Goal: Task Accomplishment & Management: Use online tool/utility

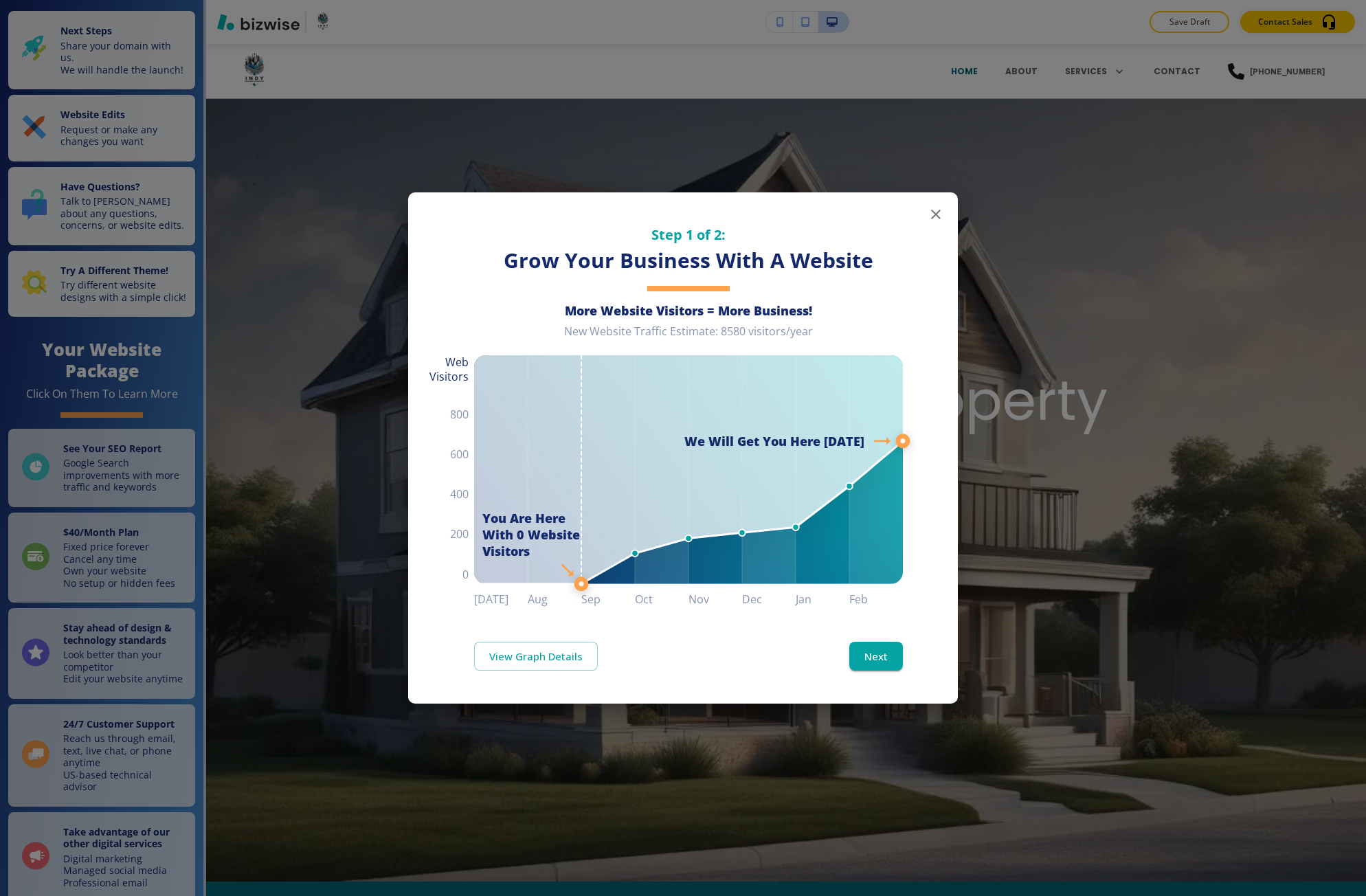
click at [1186, 196] on div "Step 1 of 2: Grow Your Business With A Website More Website Visitors = More Bus…" at bounding box center [683, 448] width 1366 height 896
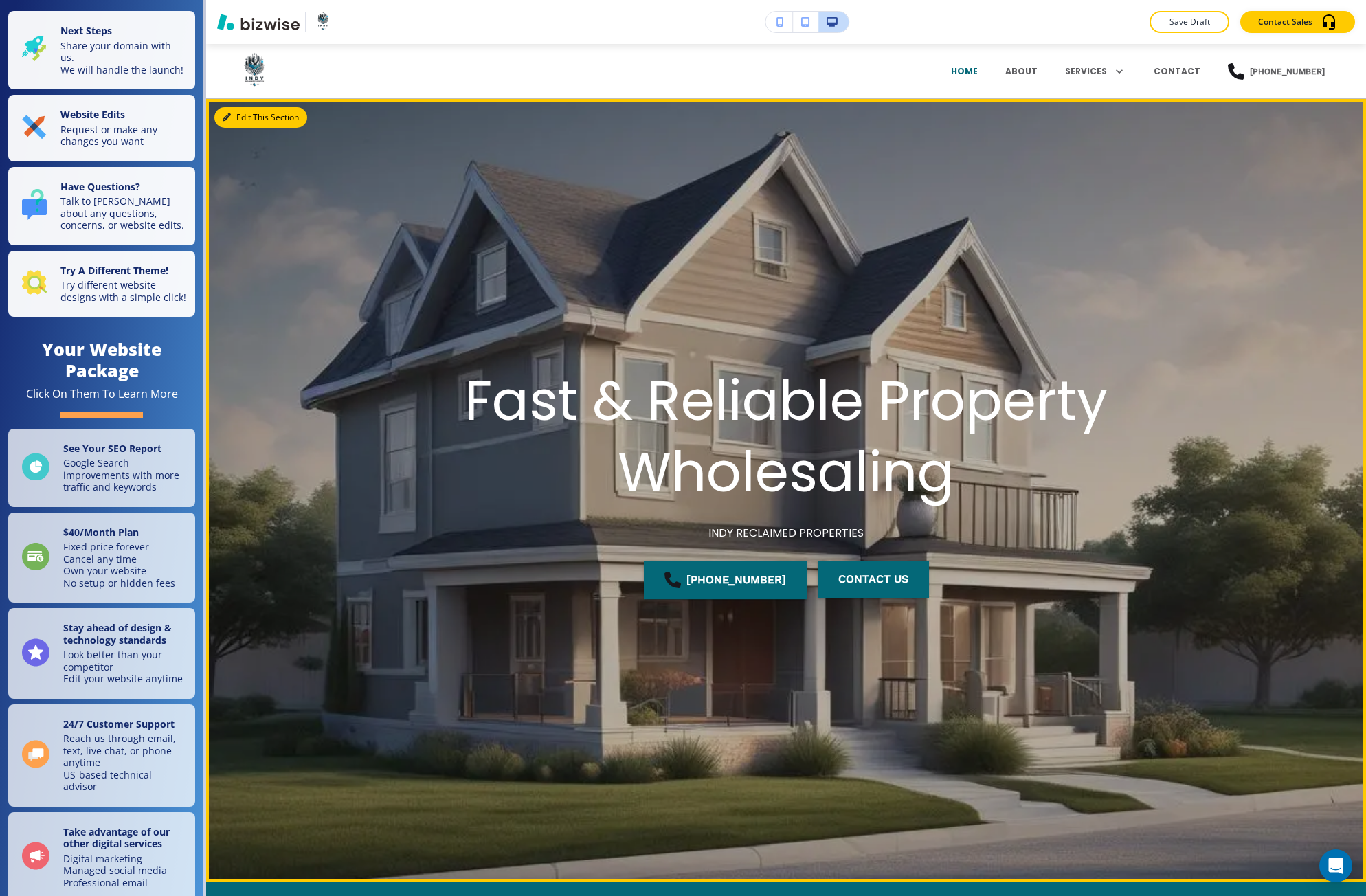
click at [234, 118] on button "Edit This Section" at bounding box center [261, 117] width 92 height 21
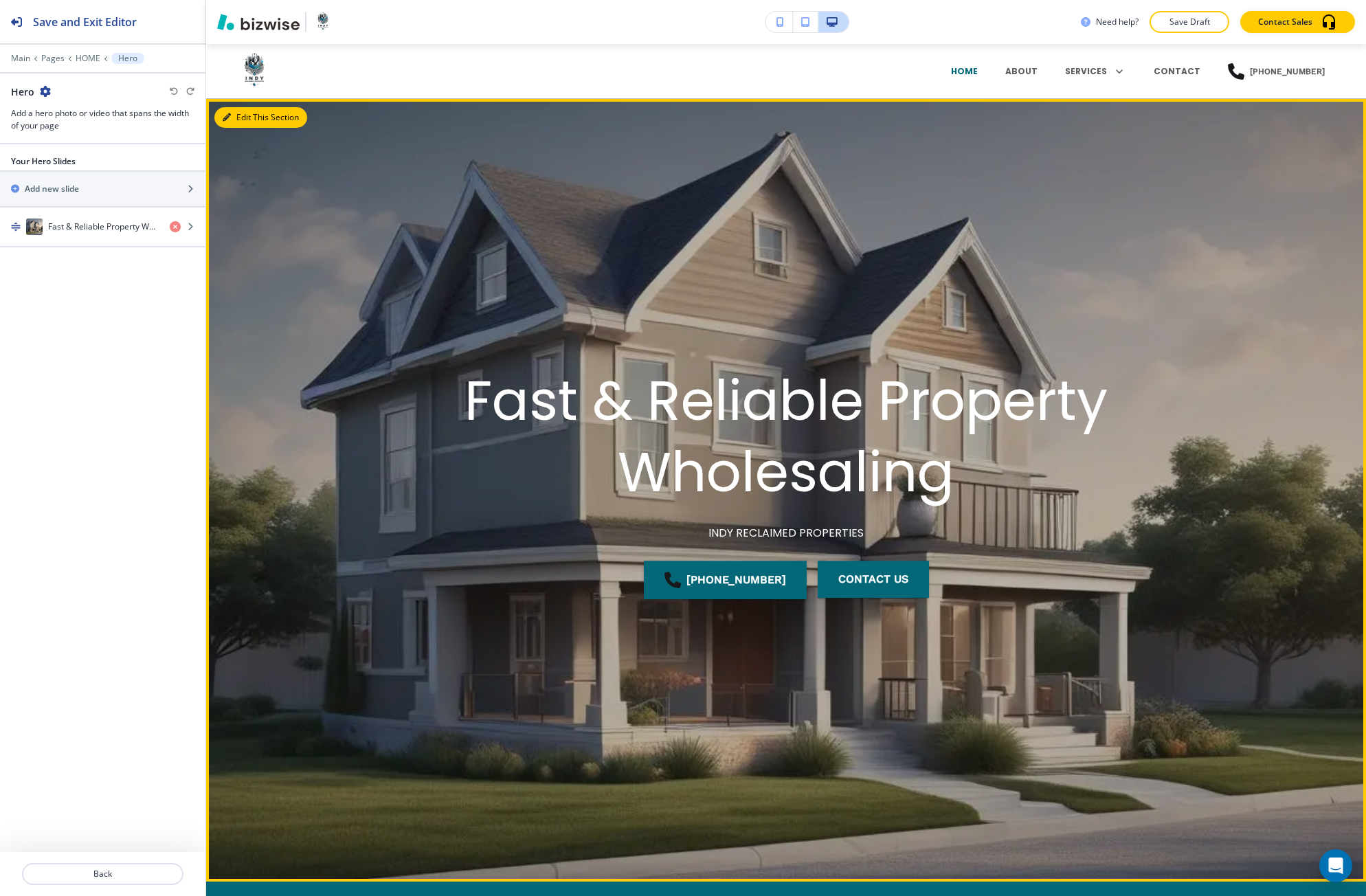
scroll to position [55, 0]
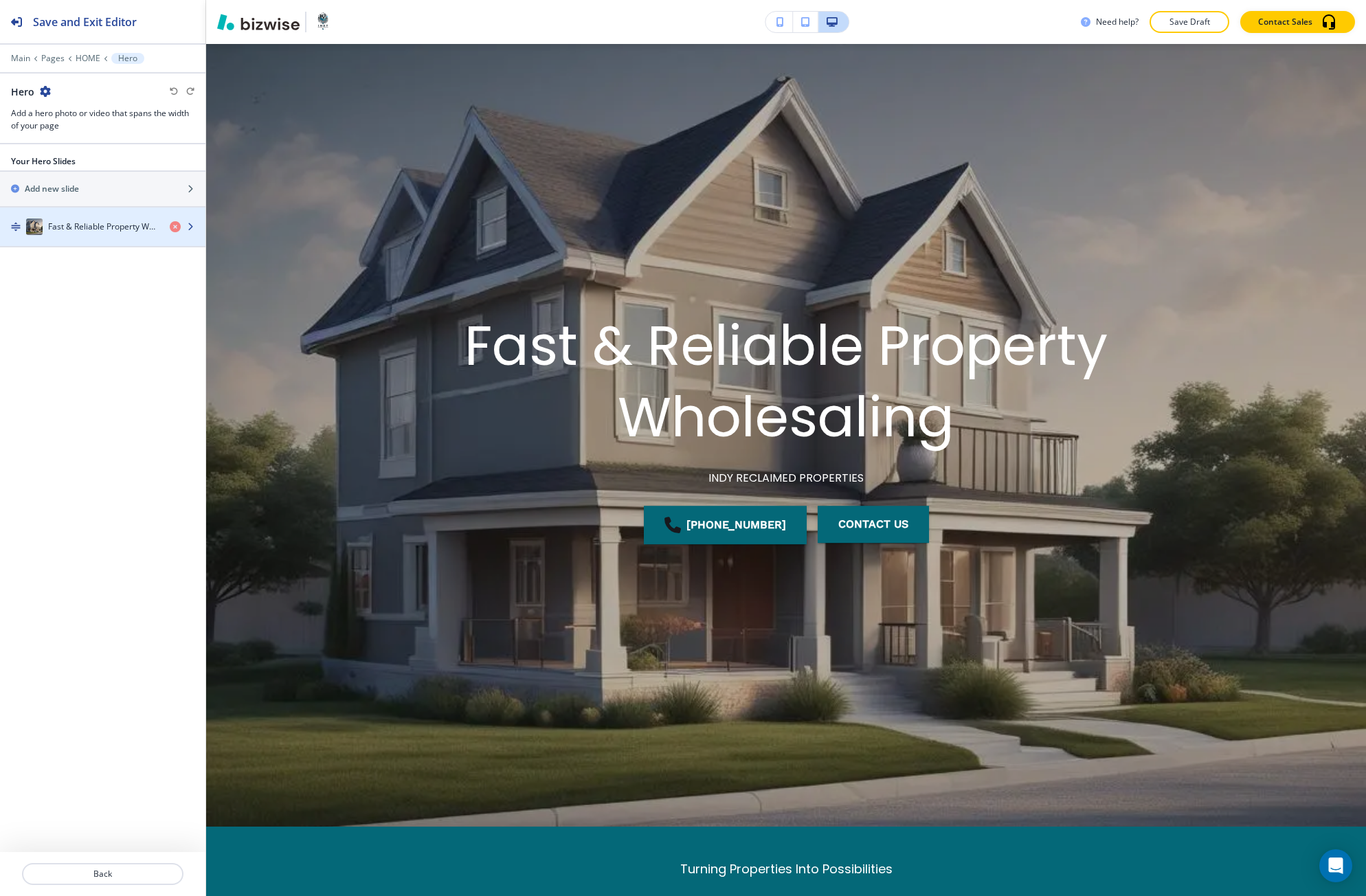
click at [118, 236] on div "button" at bounding box center [103, 240] width 205 height 11
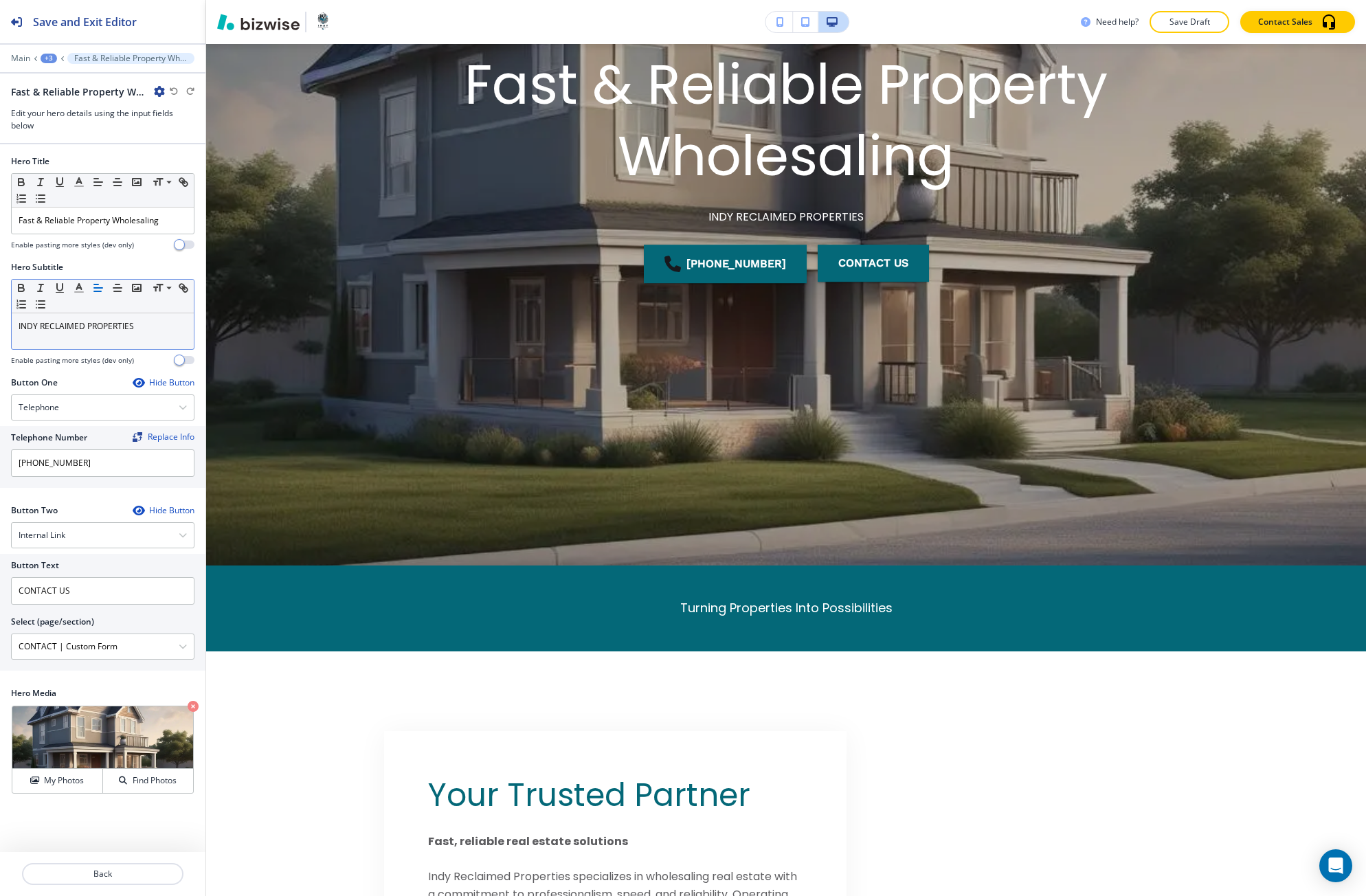
scroll to position [321, 0]
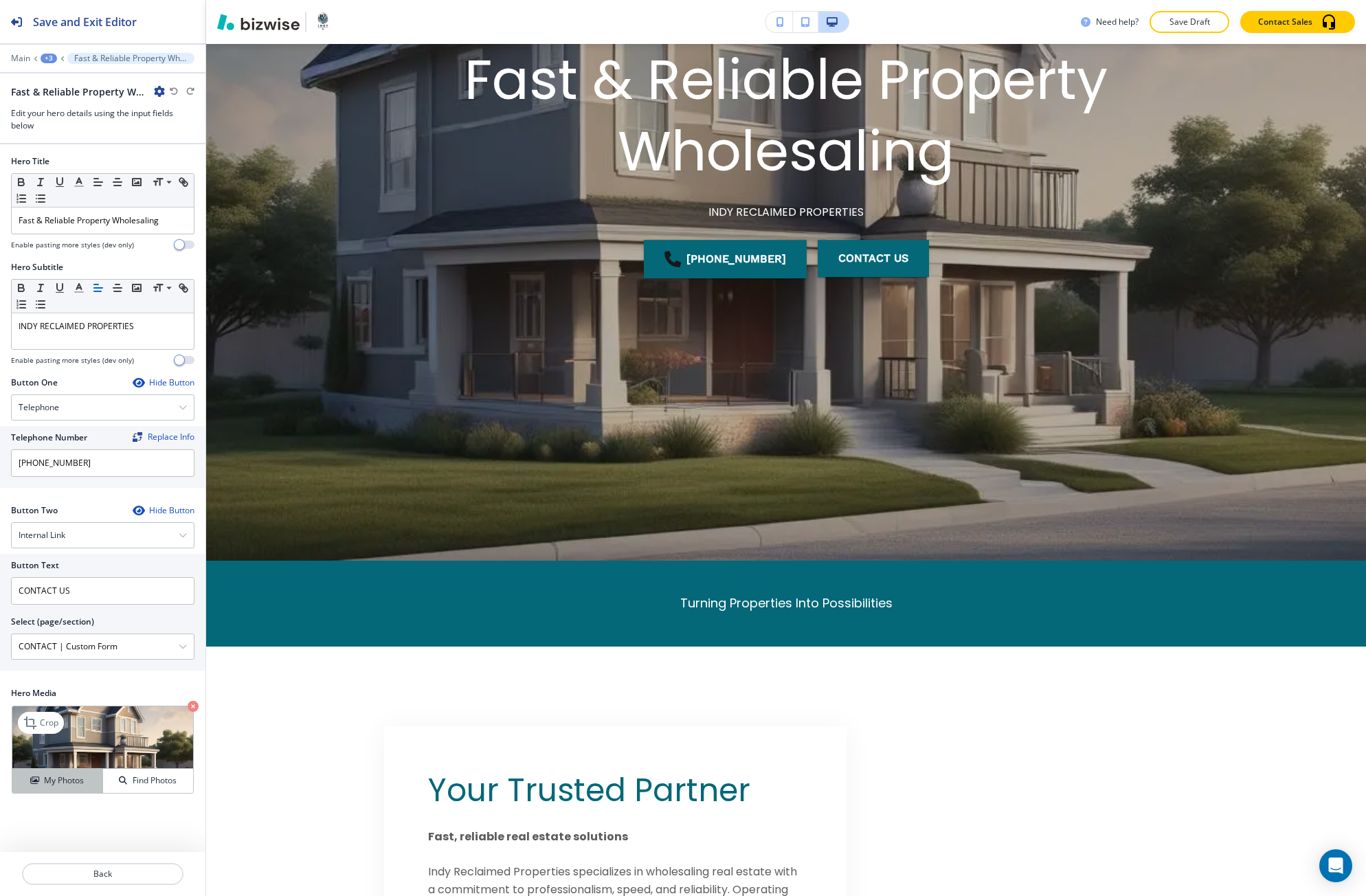
click at [89, 778] on div "My Photos" at bounding box center [57, 780] width 90 height 12
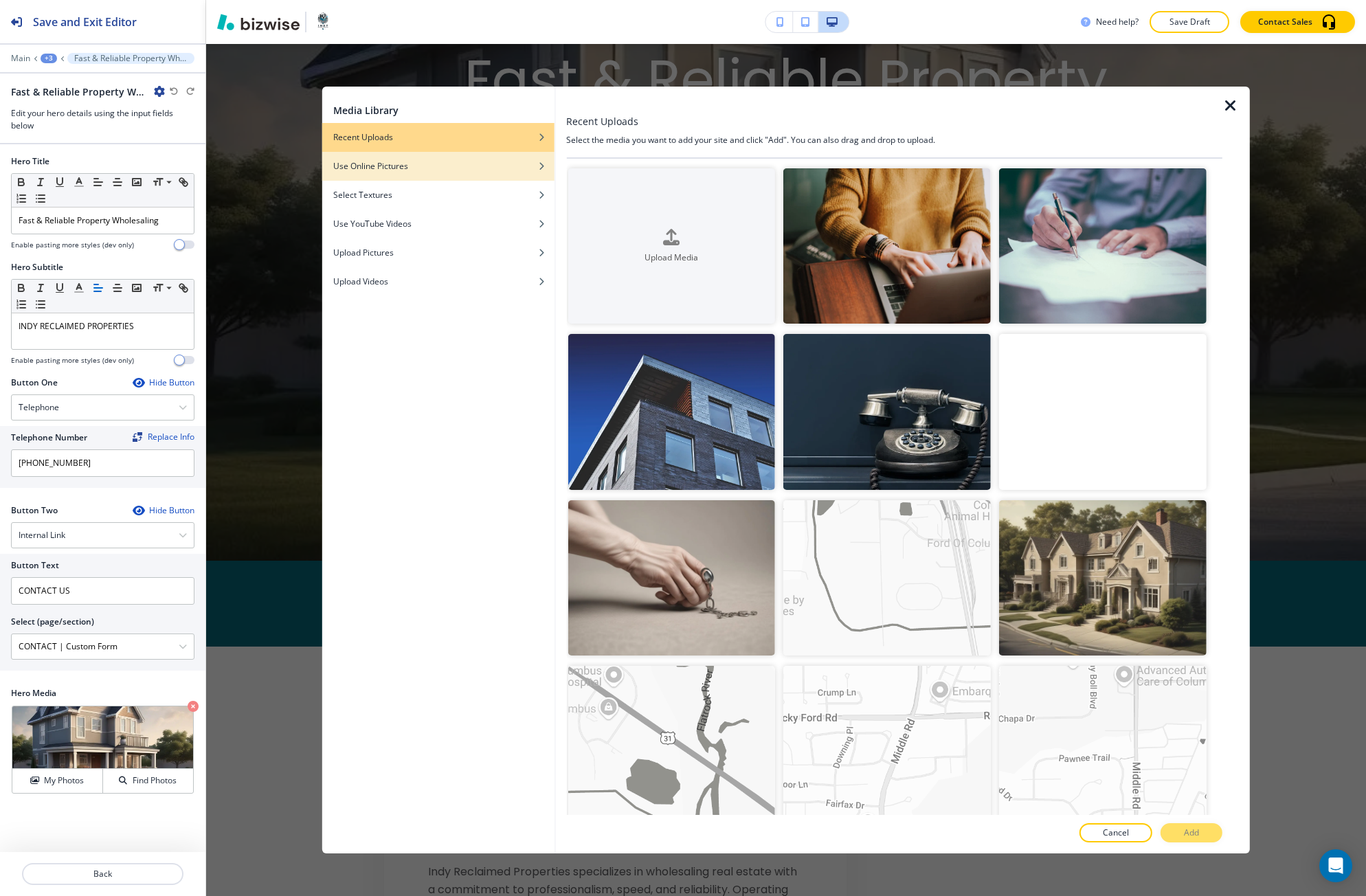
click at [537, 164] on icon "button" at bounding box center [541, 166] width 8 height 8
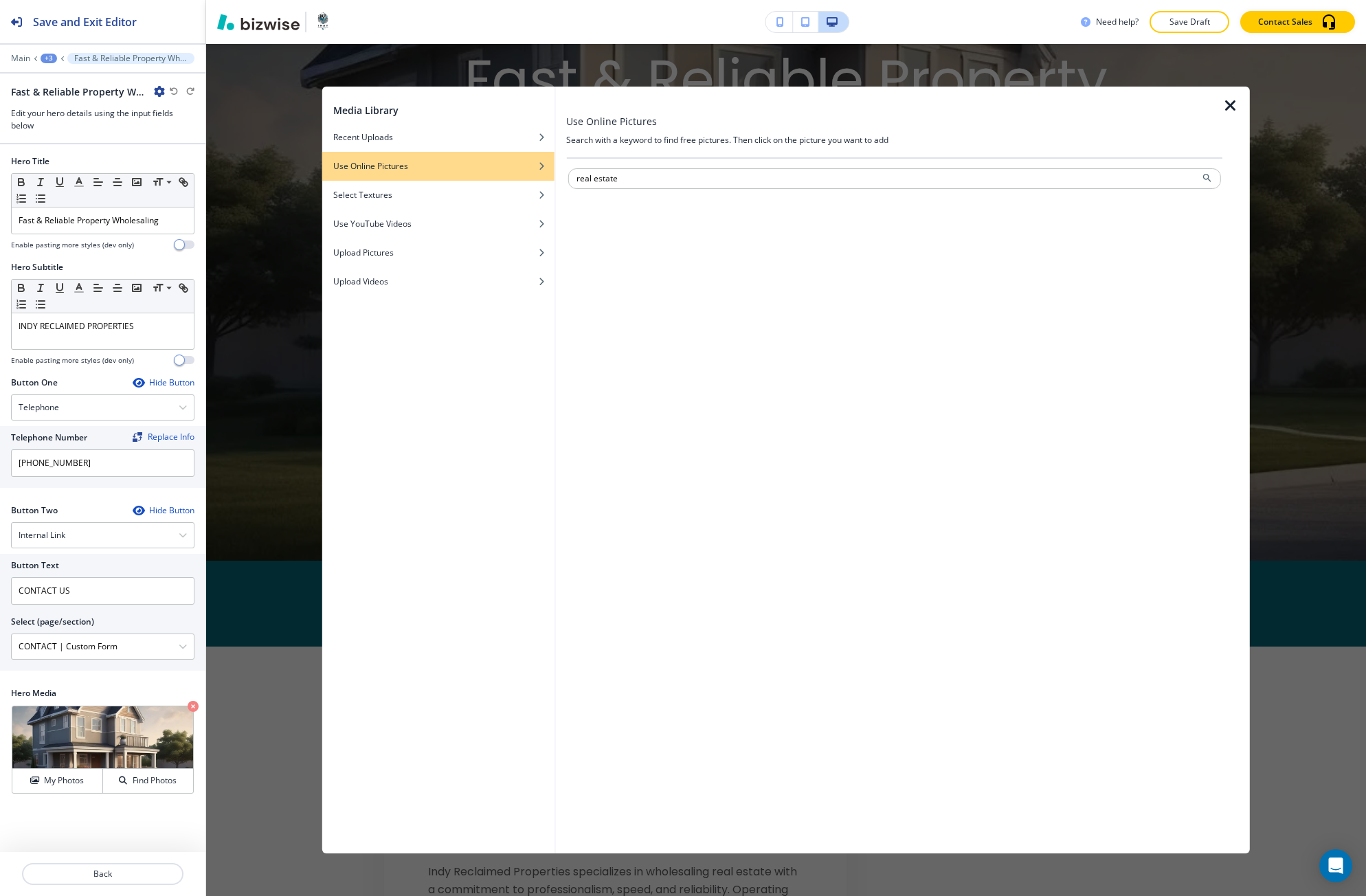
type input "real estate"
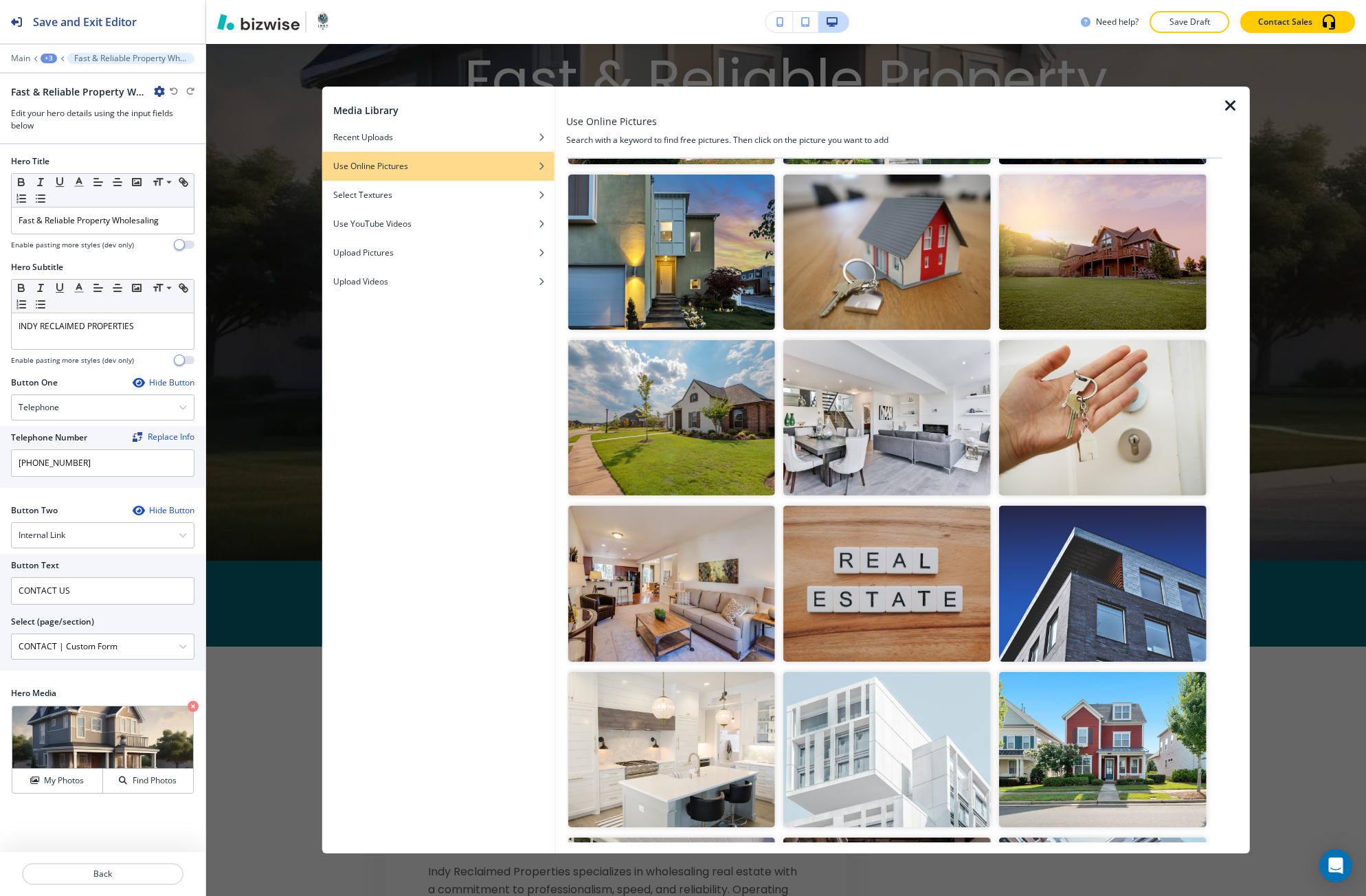
scroll to position [481, 0]
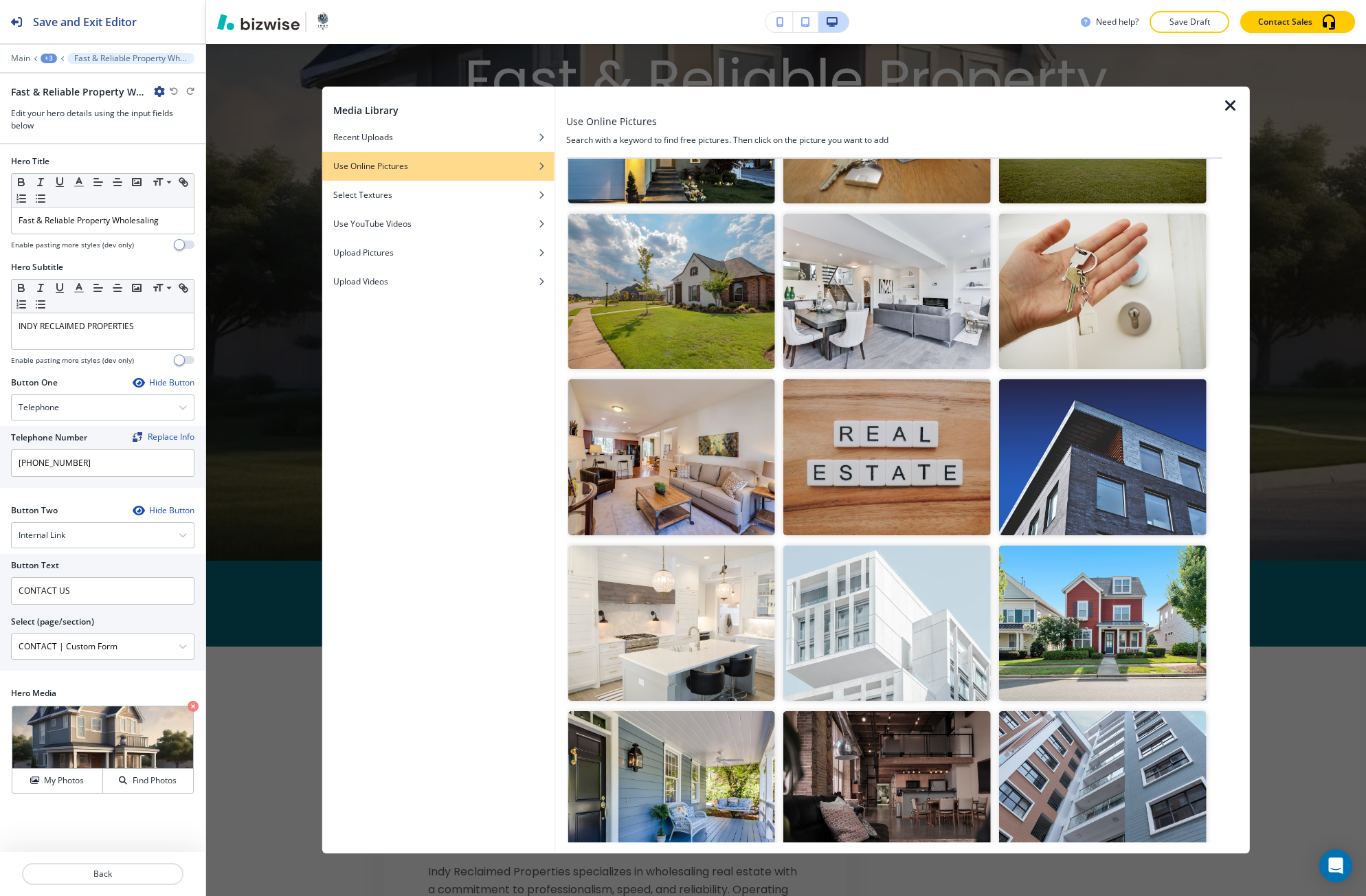
click at [681, 347] on img "button" at bounding box center [671, 291] width 207 height 155
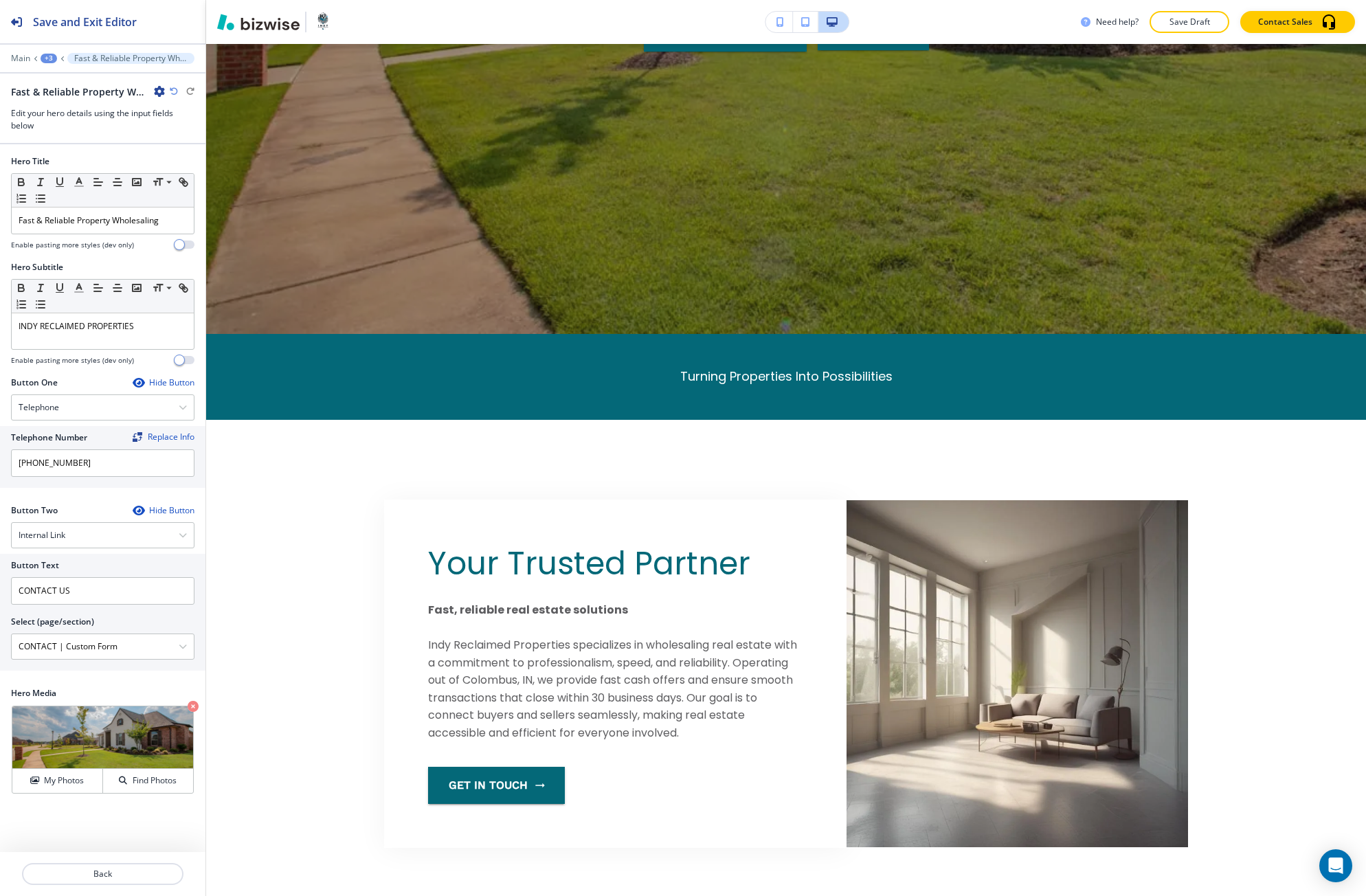
scroll to position [596, 0]
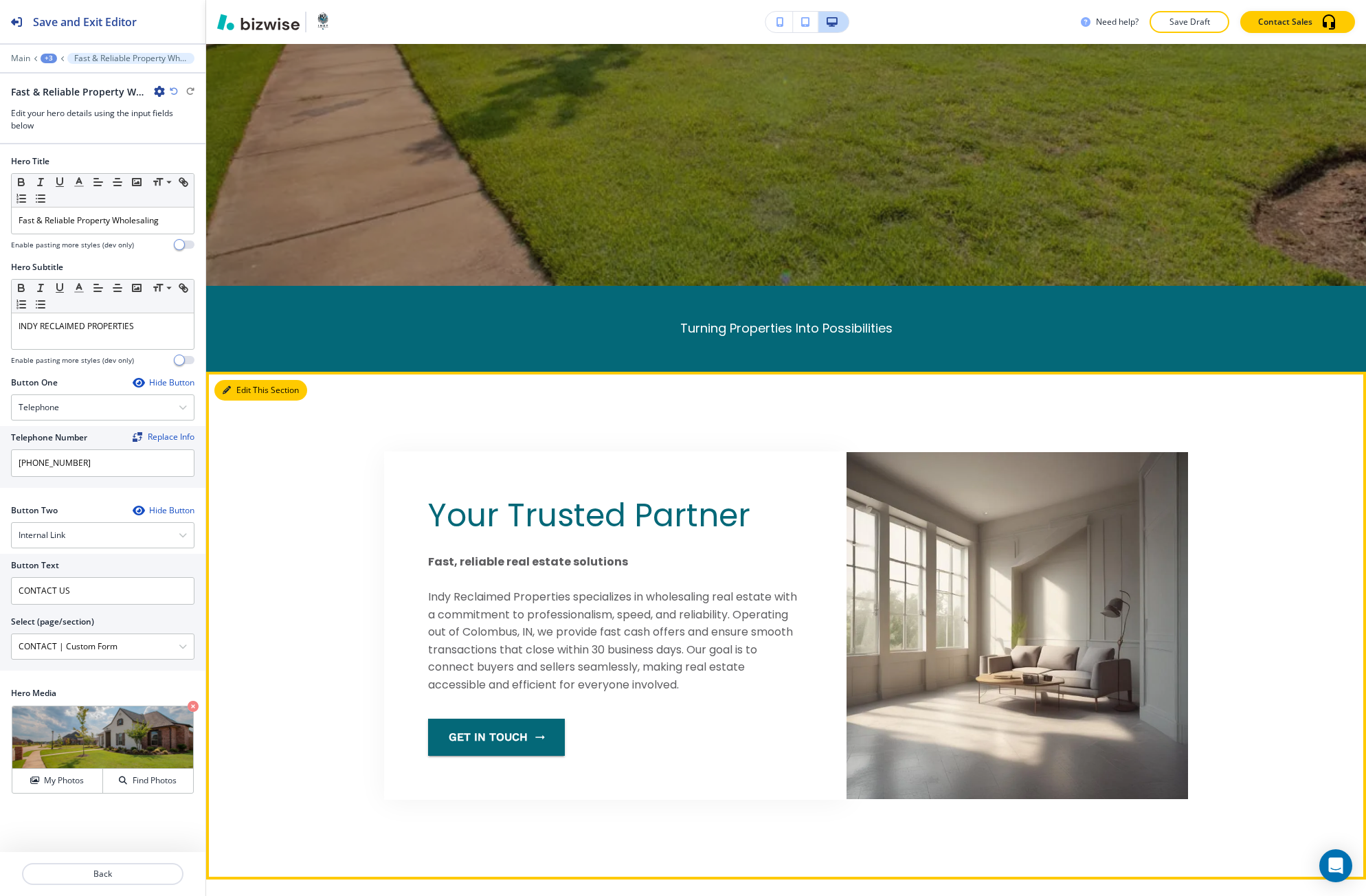
click at [235, 391] on button "Edit This Section" at bounding box center [261, 390] width 92 height 21
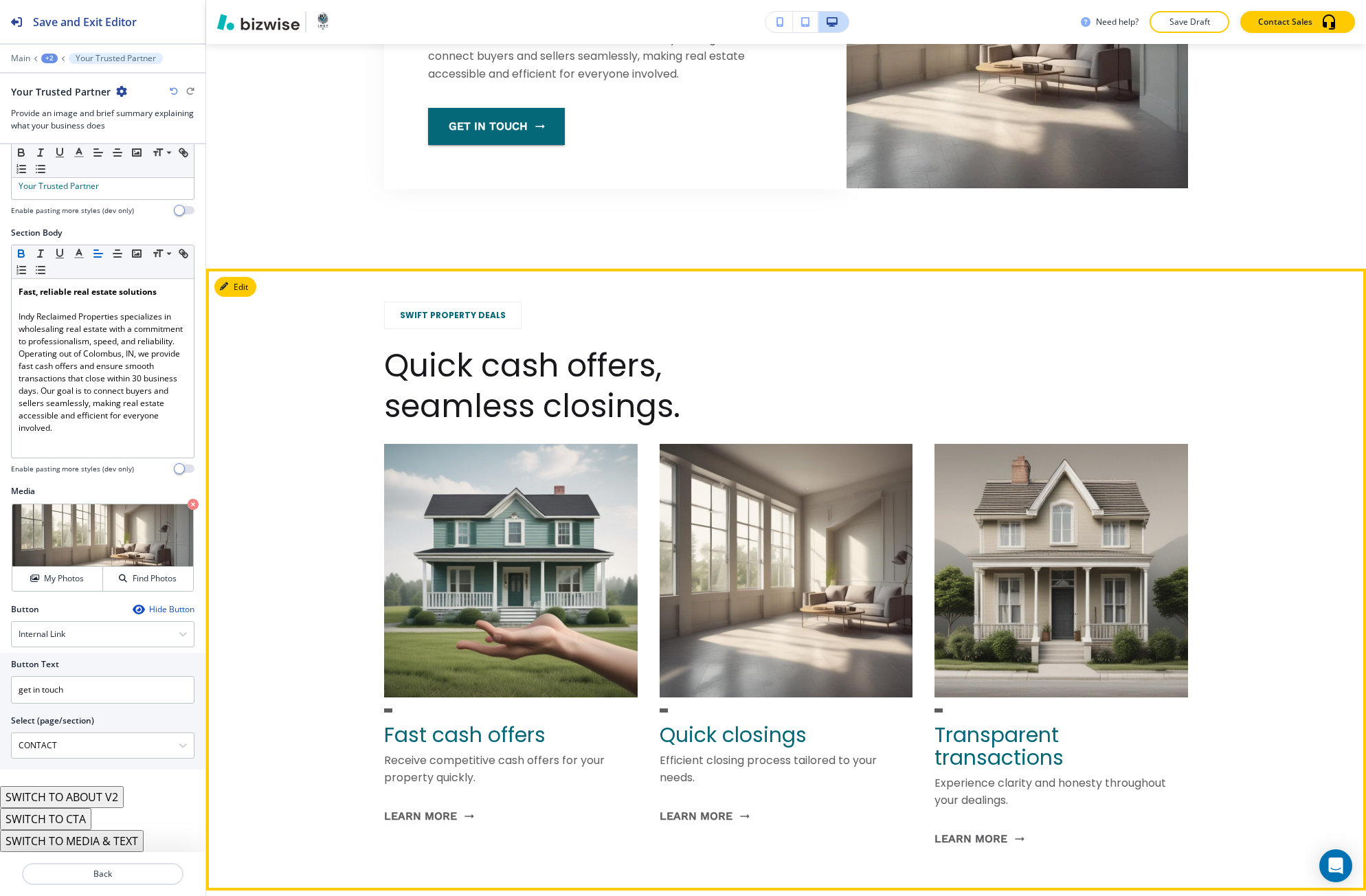
scroll to position [923, 0]
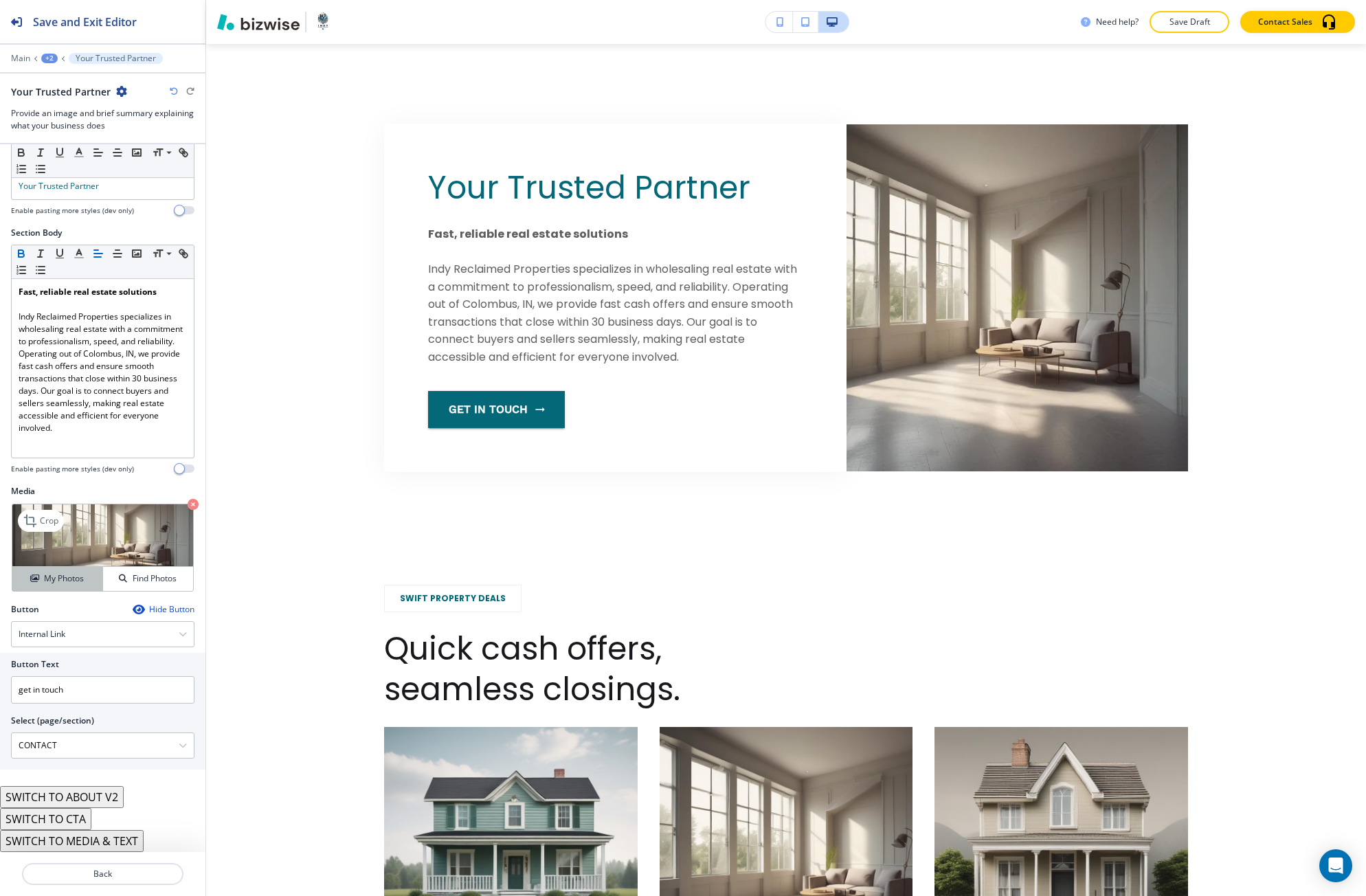
click at [61, 572] on button "My Photos" at bounding box center [58, 578] width 91 height 24
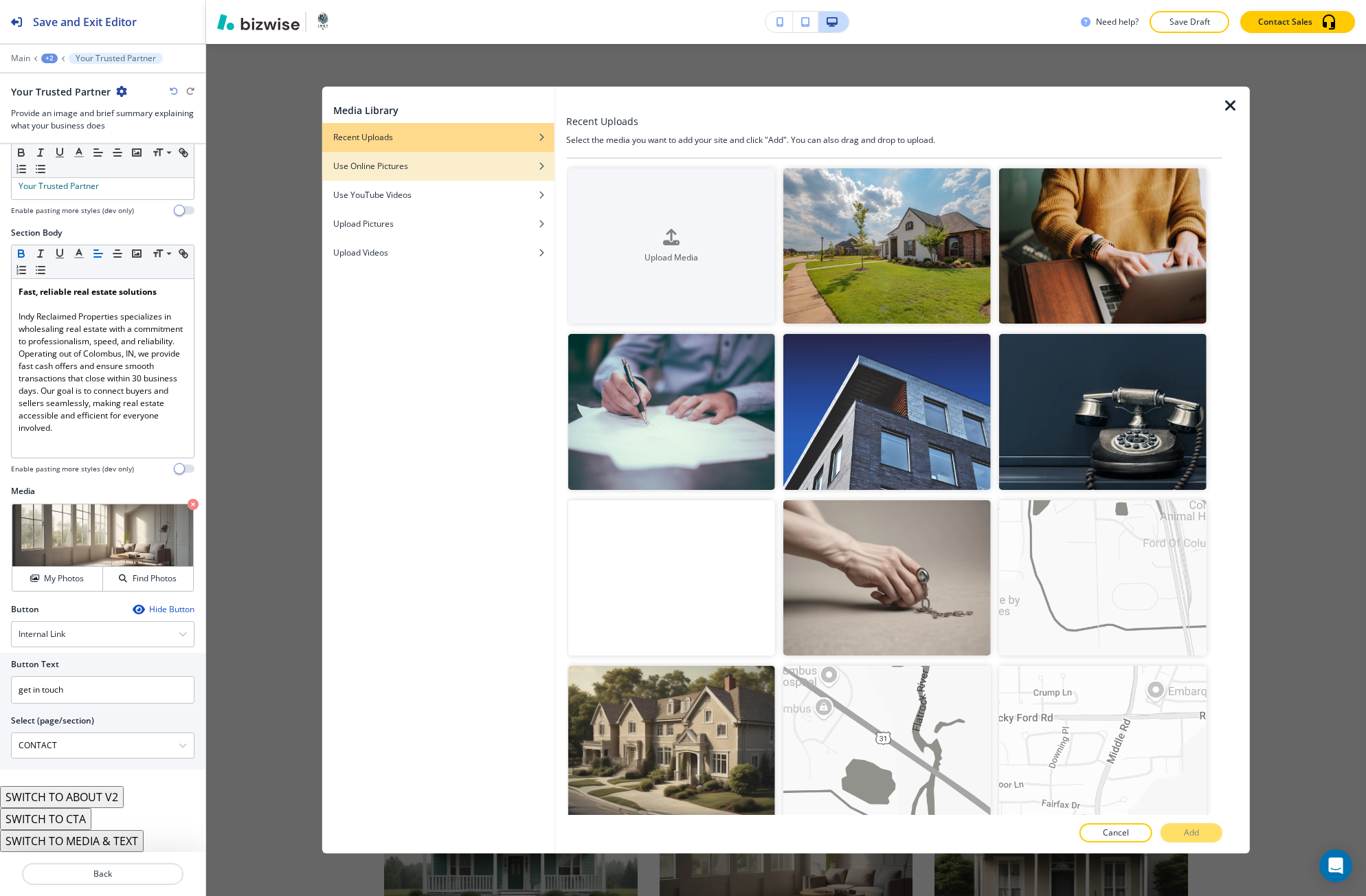
click at [510, 172] on div "Use Online Pictures" at bounding box center [438, 166] width 232 height 12
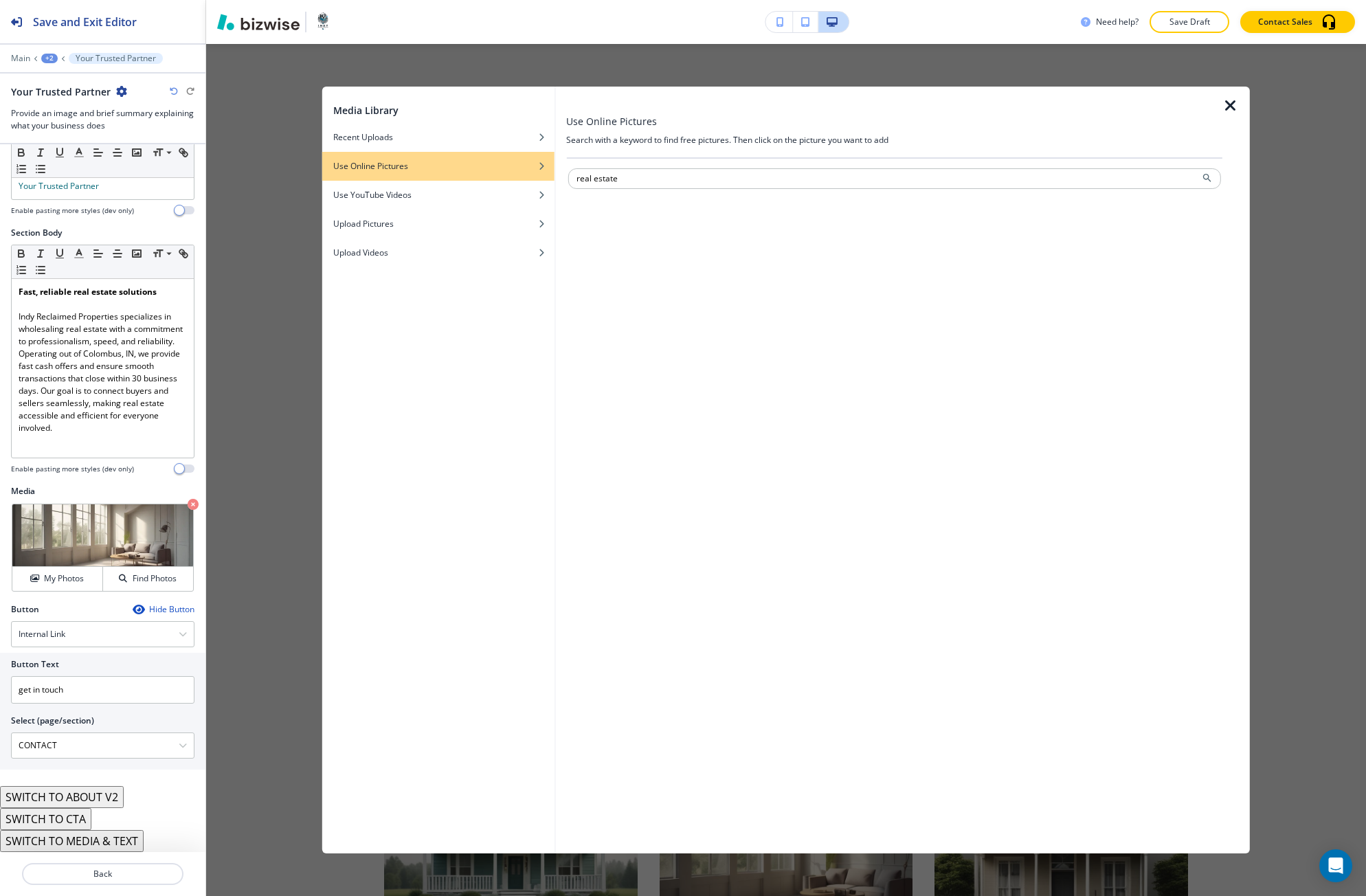
type input "real estate"
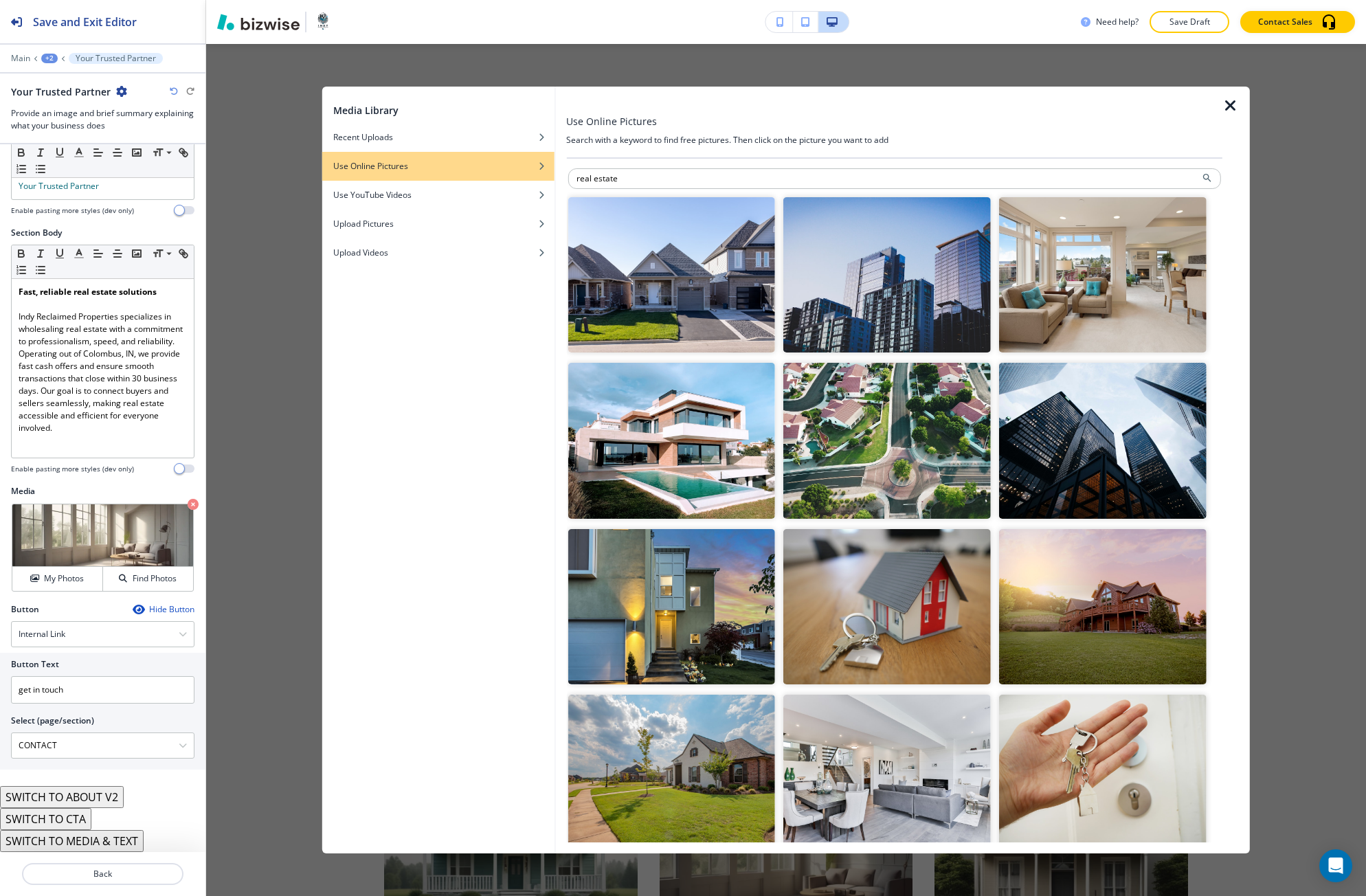
click at [659, 312] on img "button" at bounding box center [671, 274] width 207 height 155
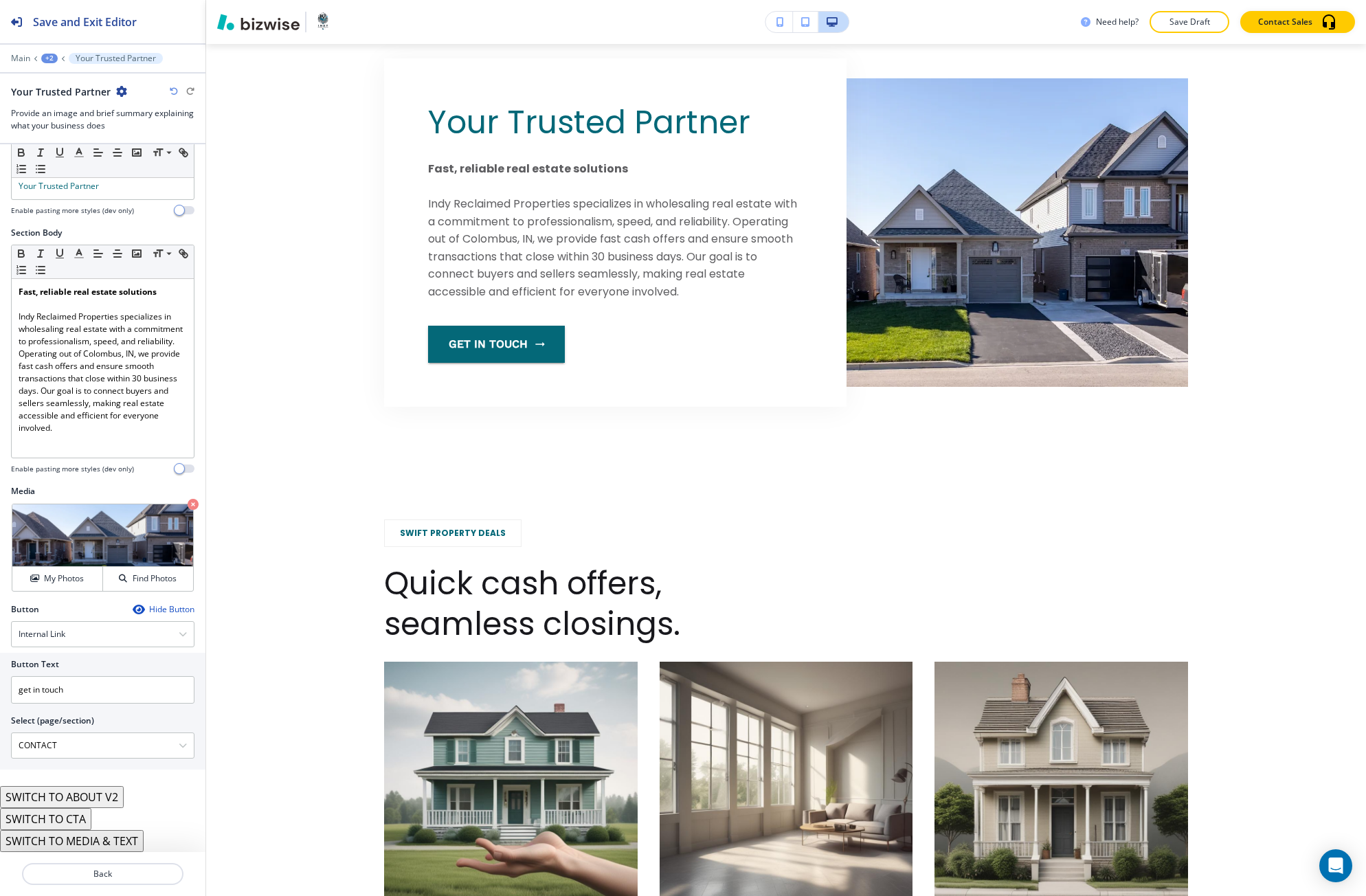
scroll to position [992, 0]
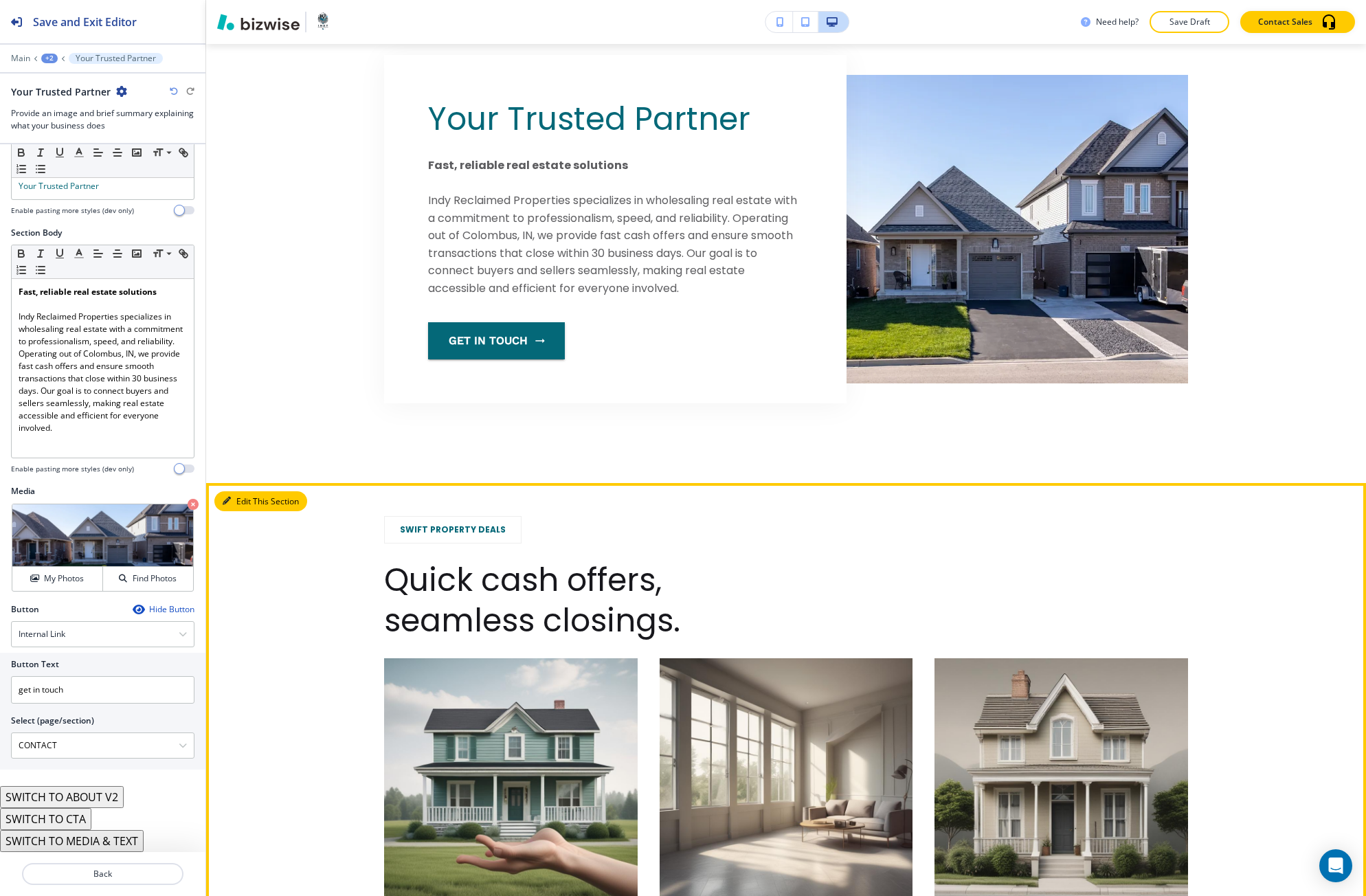
click at [238, 508] on button "Edit This Section" at bounding box center [261, 501] width 92 height 21
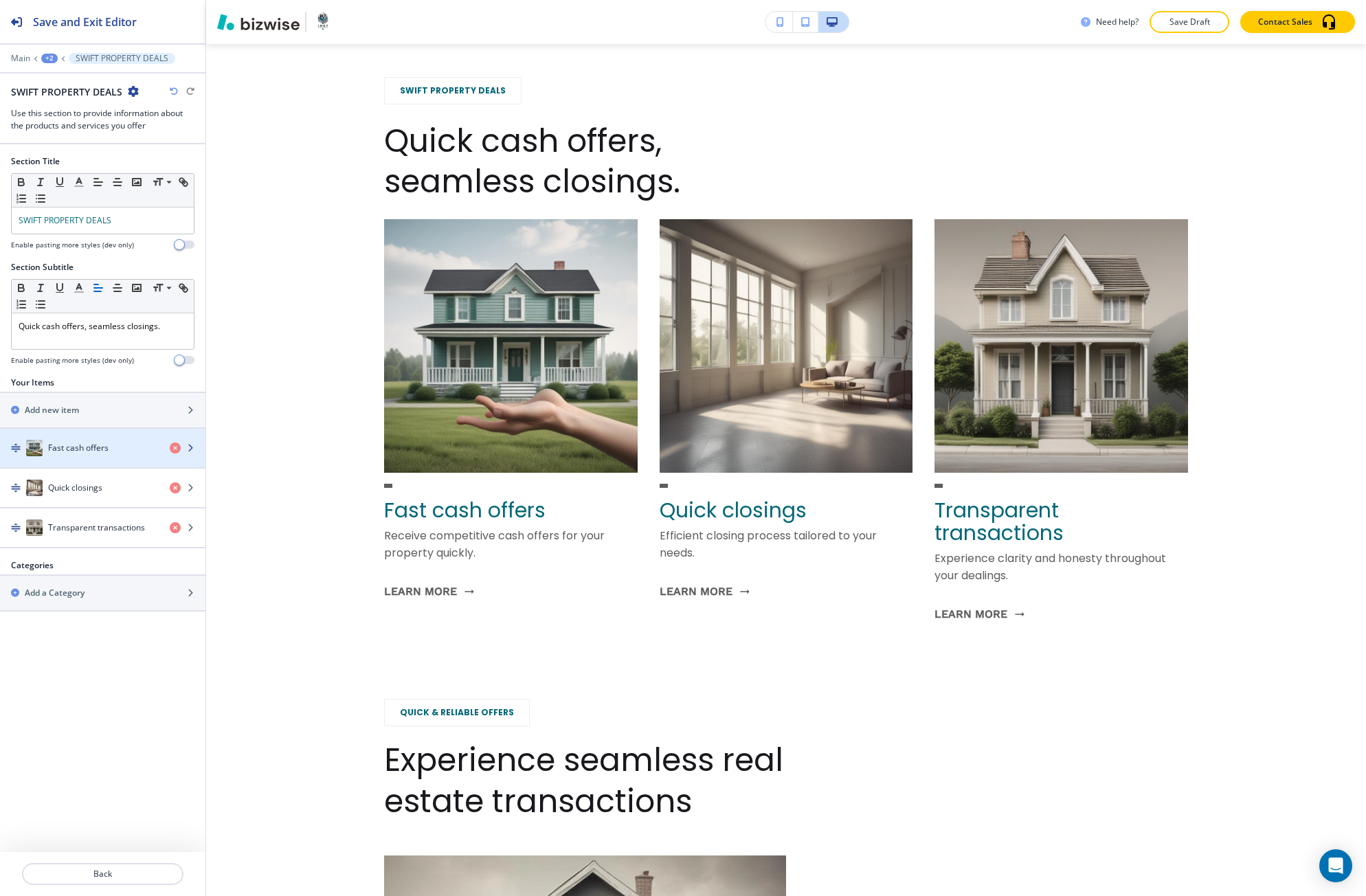
click at [87, 448] on h4 "Fast cash offers" at bounding box center [79, 448] width 61 height 12
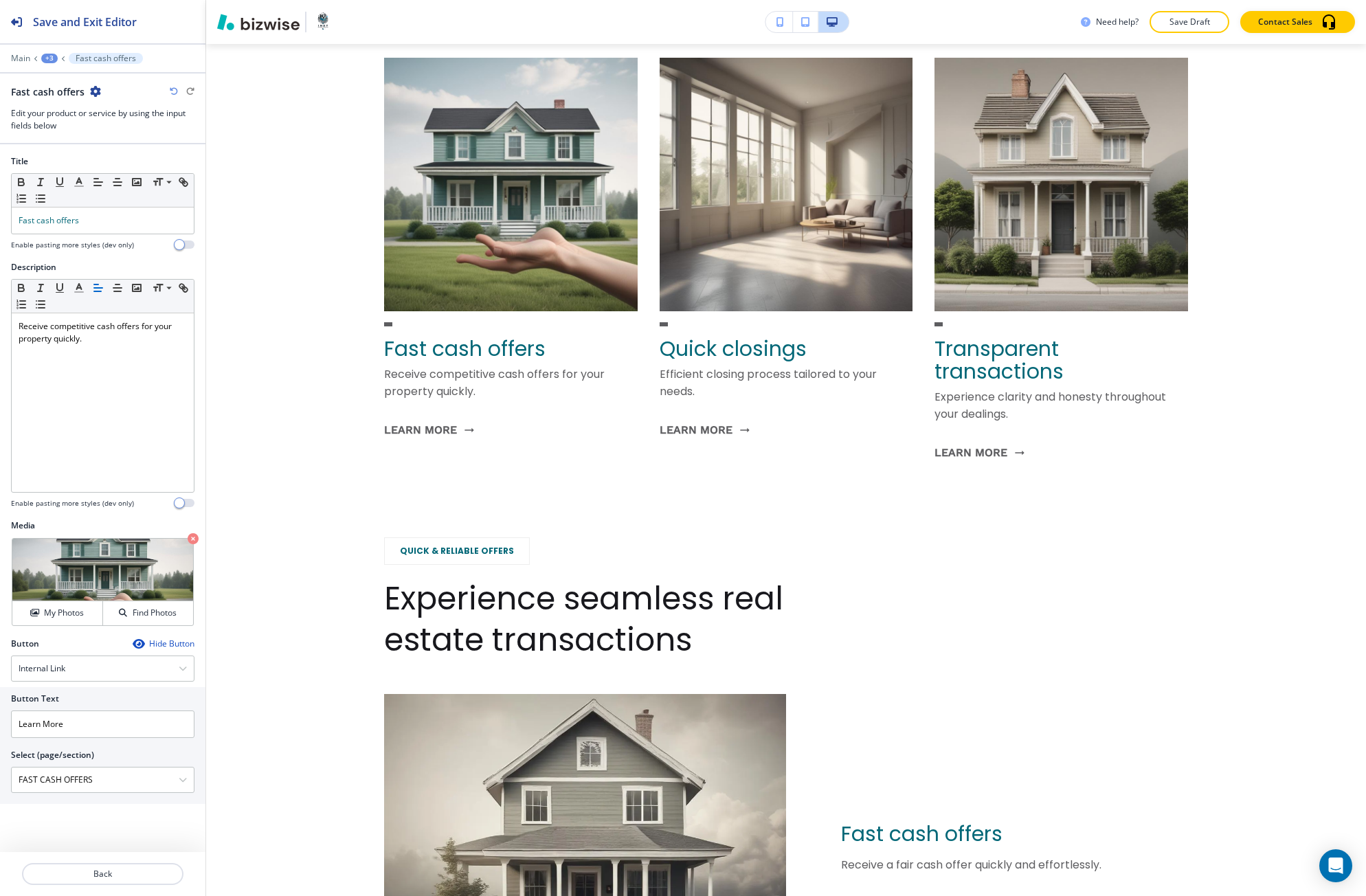
scroll to position [1606, 0]
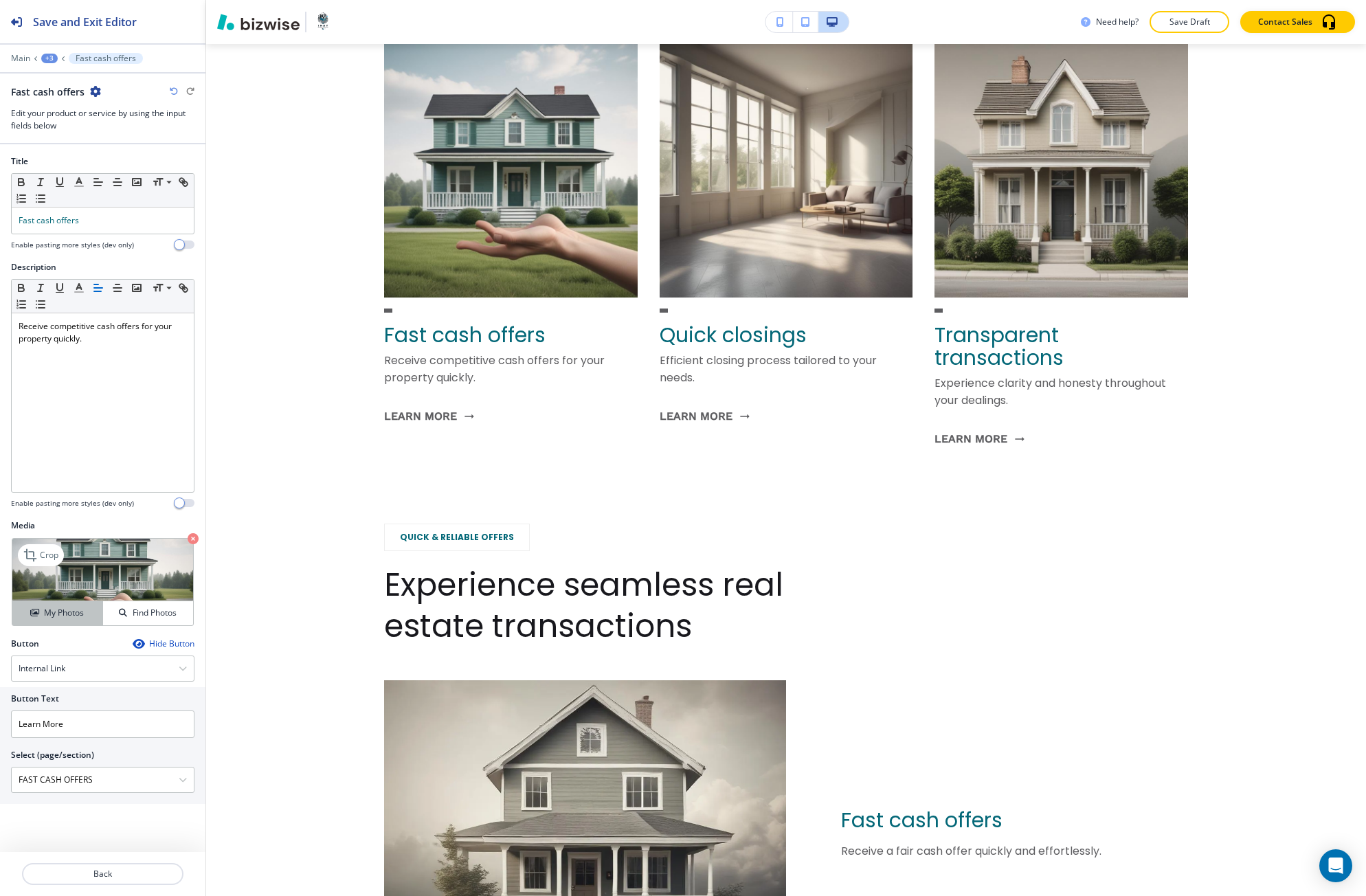
click at [71, 607] on h4 "My Photos" at bounding box center [64, 612] width 40 height 12
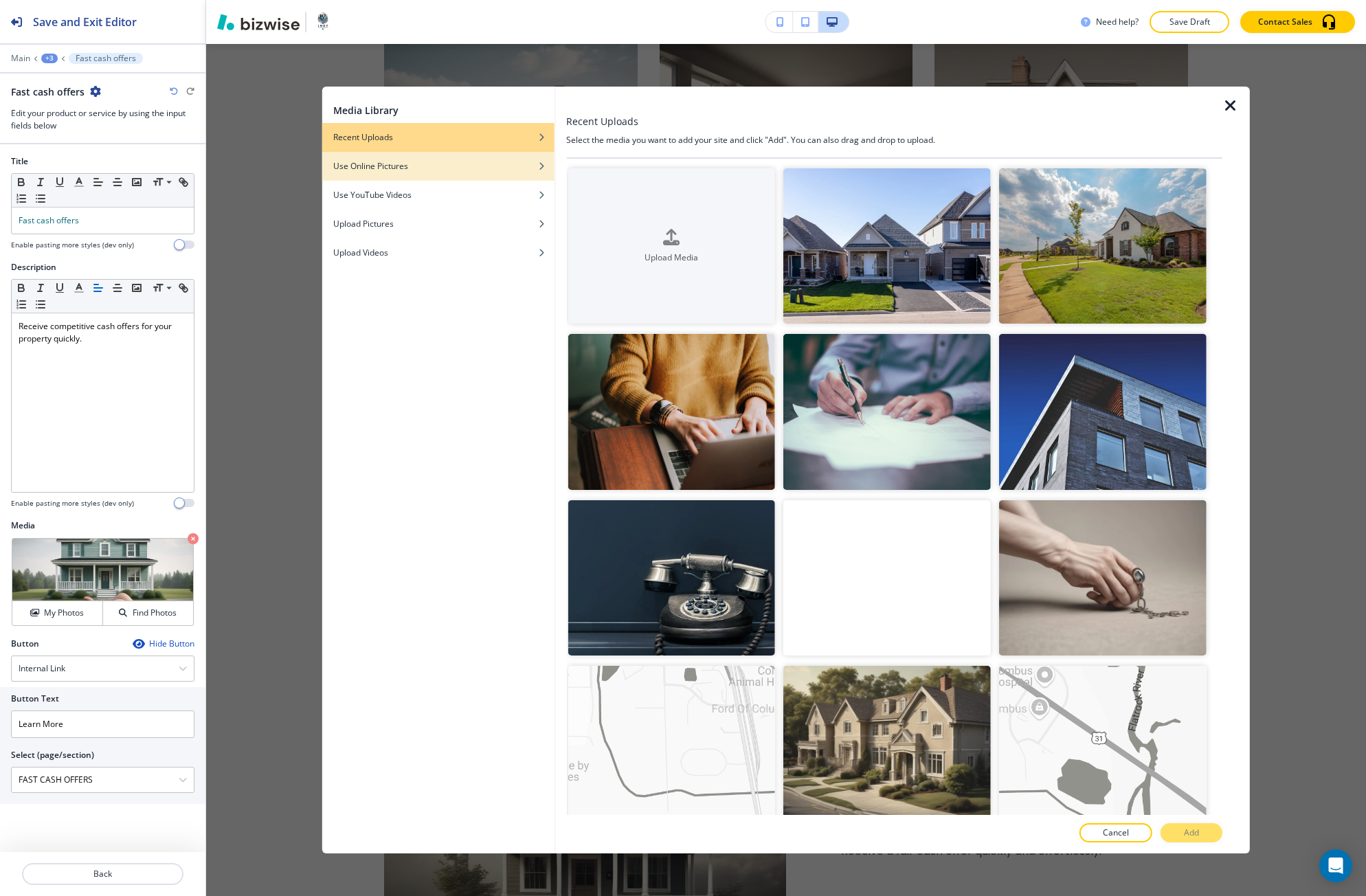
click at [509, 176] on div "button" at bounding box center [438, 176] width 232 height 8
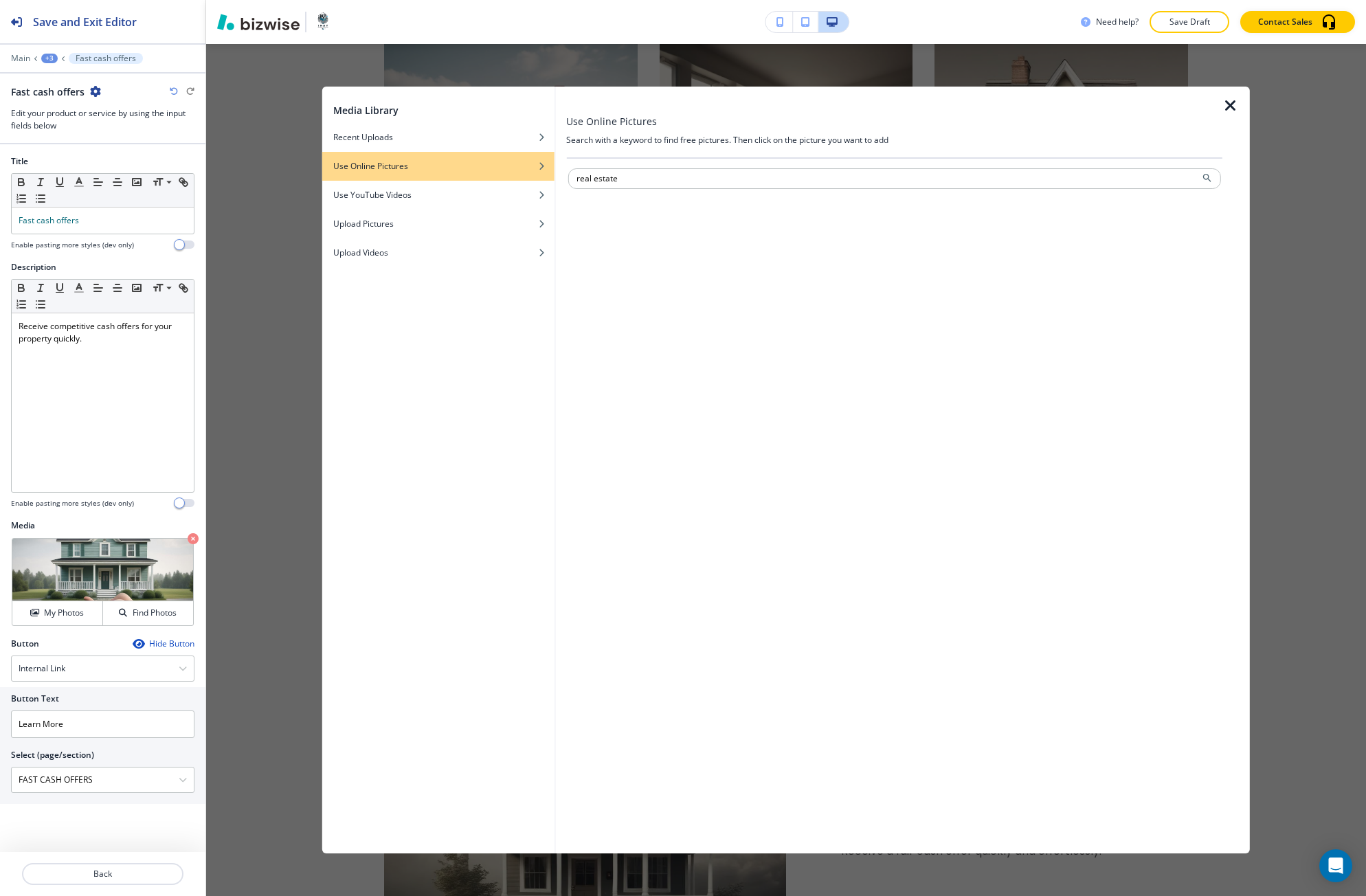
type input "real estate"
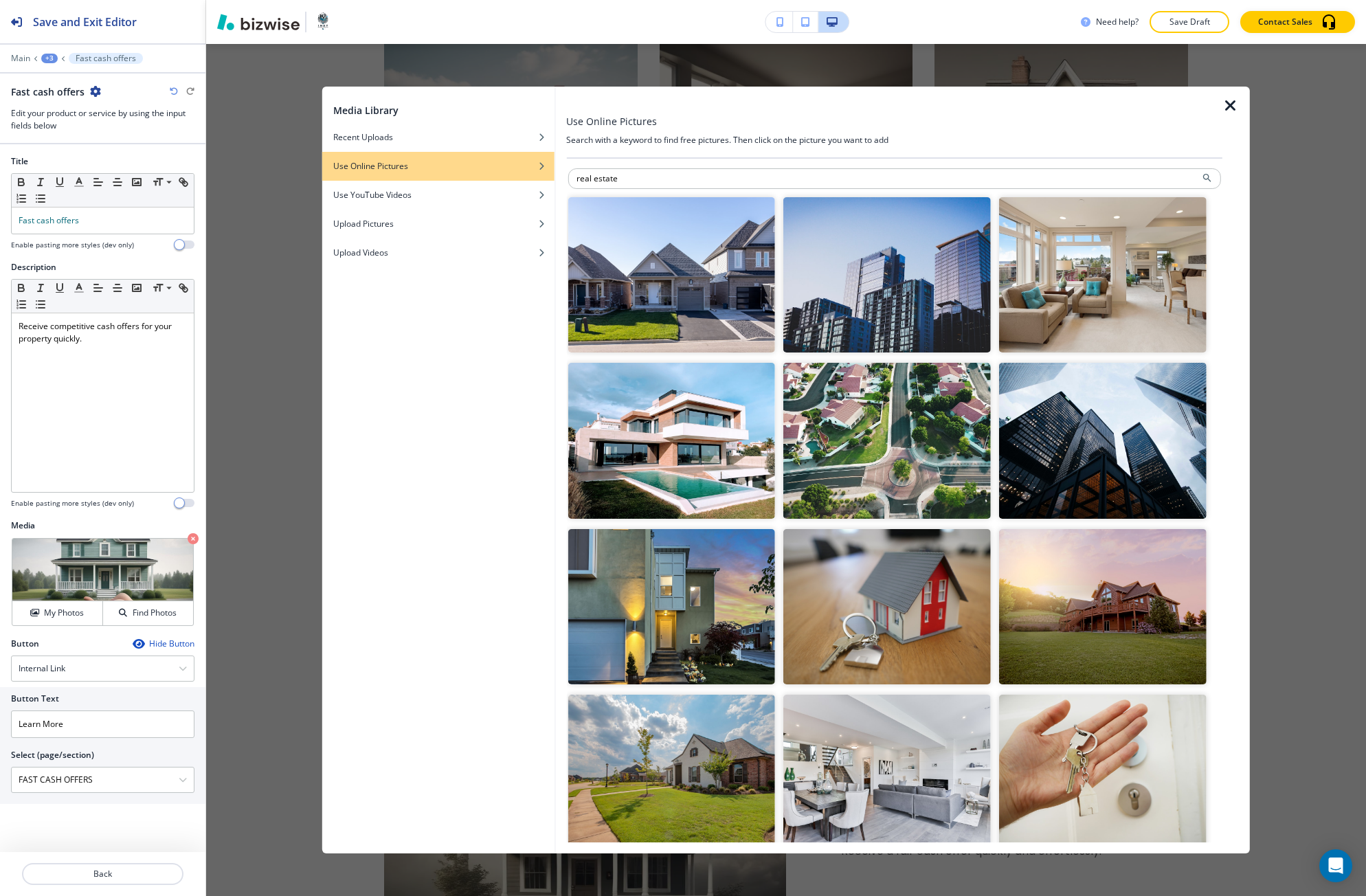
click at [1160, 326] on img "button" at bounding box center [1102, 274] width 207 height 155
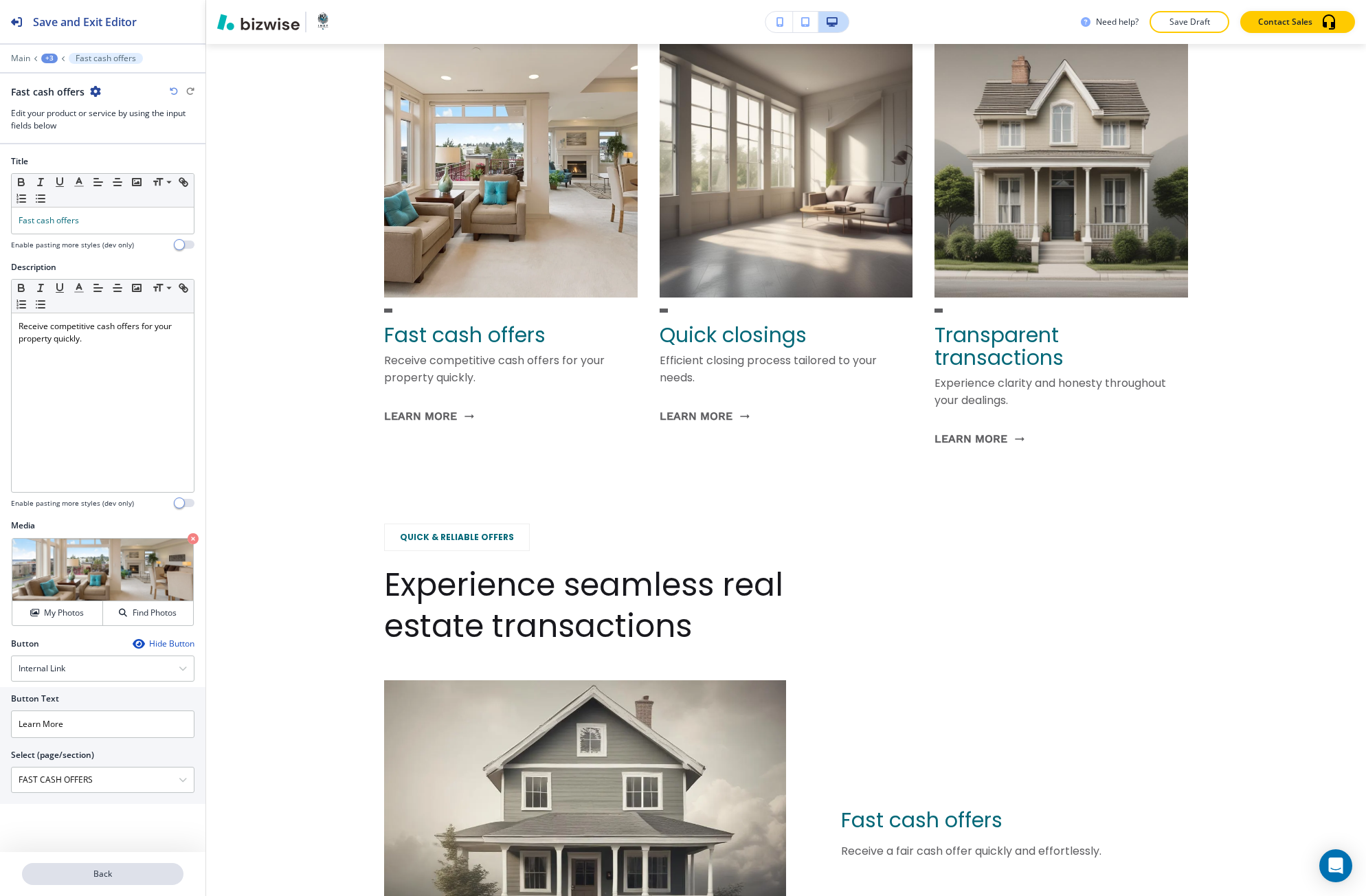
click at [87, 871] on p "Back" at bounding box center [103, 874] width 159 height 12
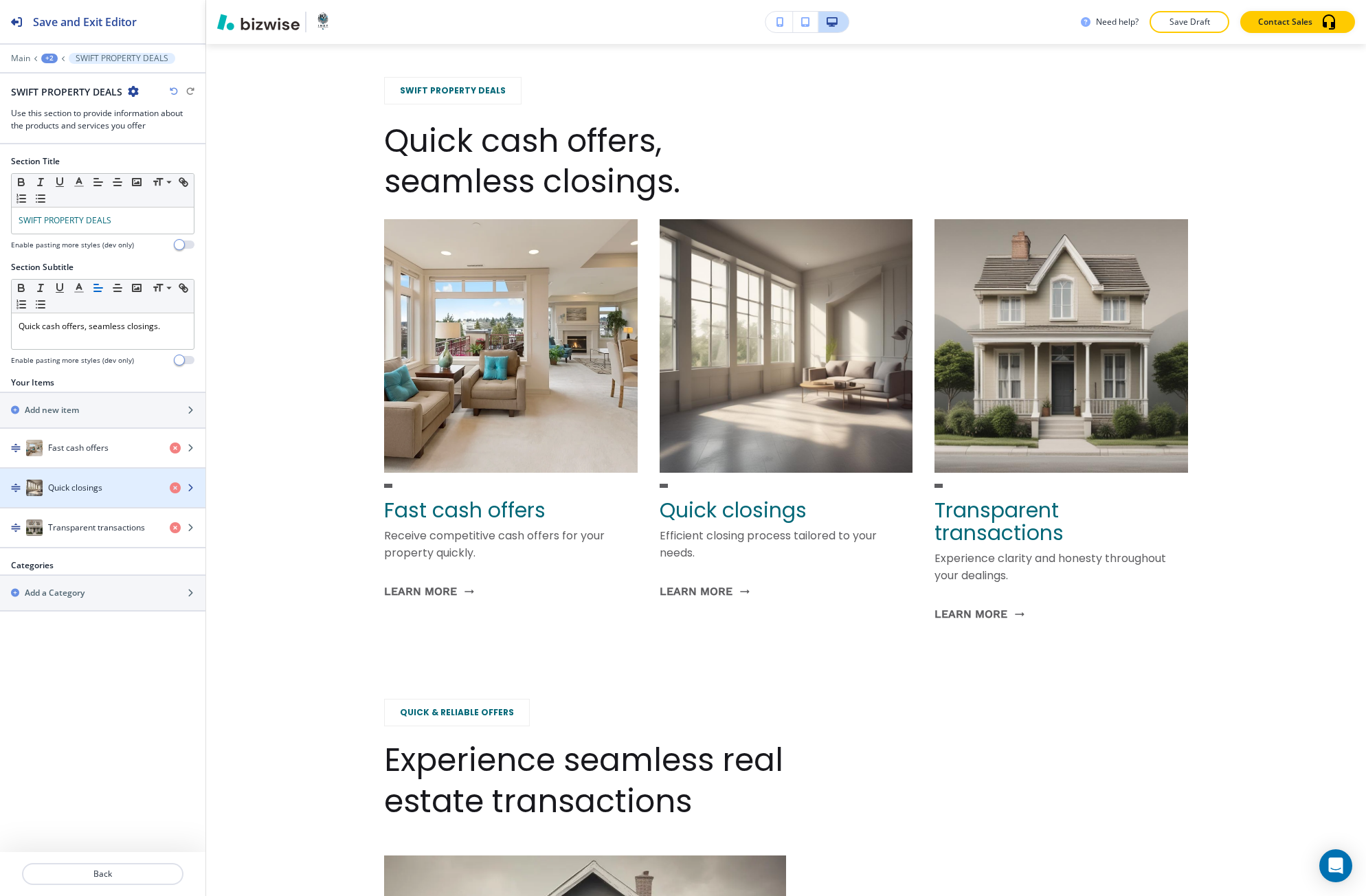
click at [116, 490] on div "Quick closings" at bounding box center [79, 487] width 159 height 17
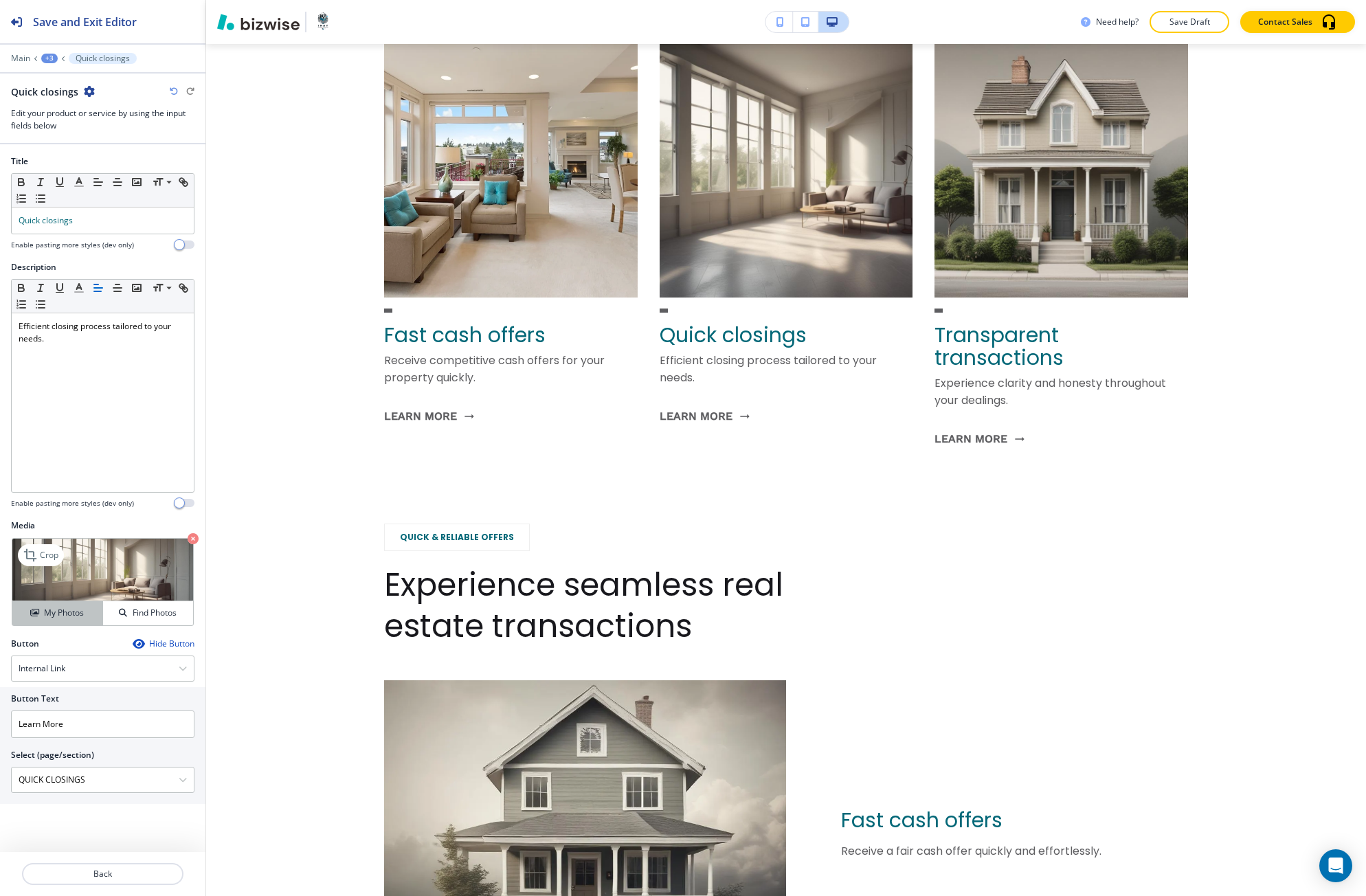
click at [67, 616] on h4 "My Photos" at bounding box center [64, 612] width 40 height 12
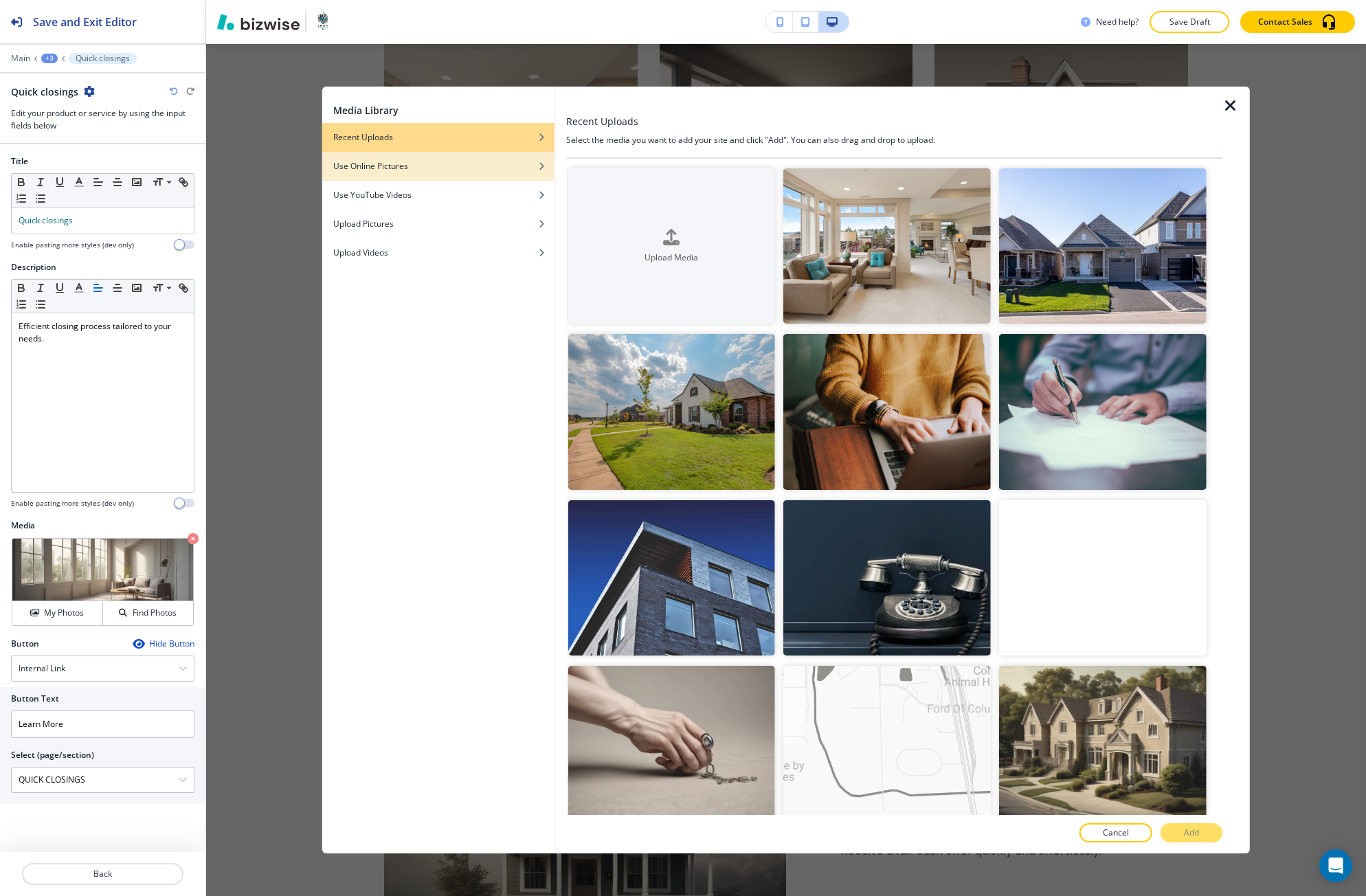
click at [497, 173] on div "button" at bounding box center [438, 176] width 232 height 8
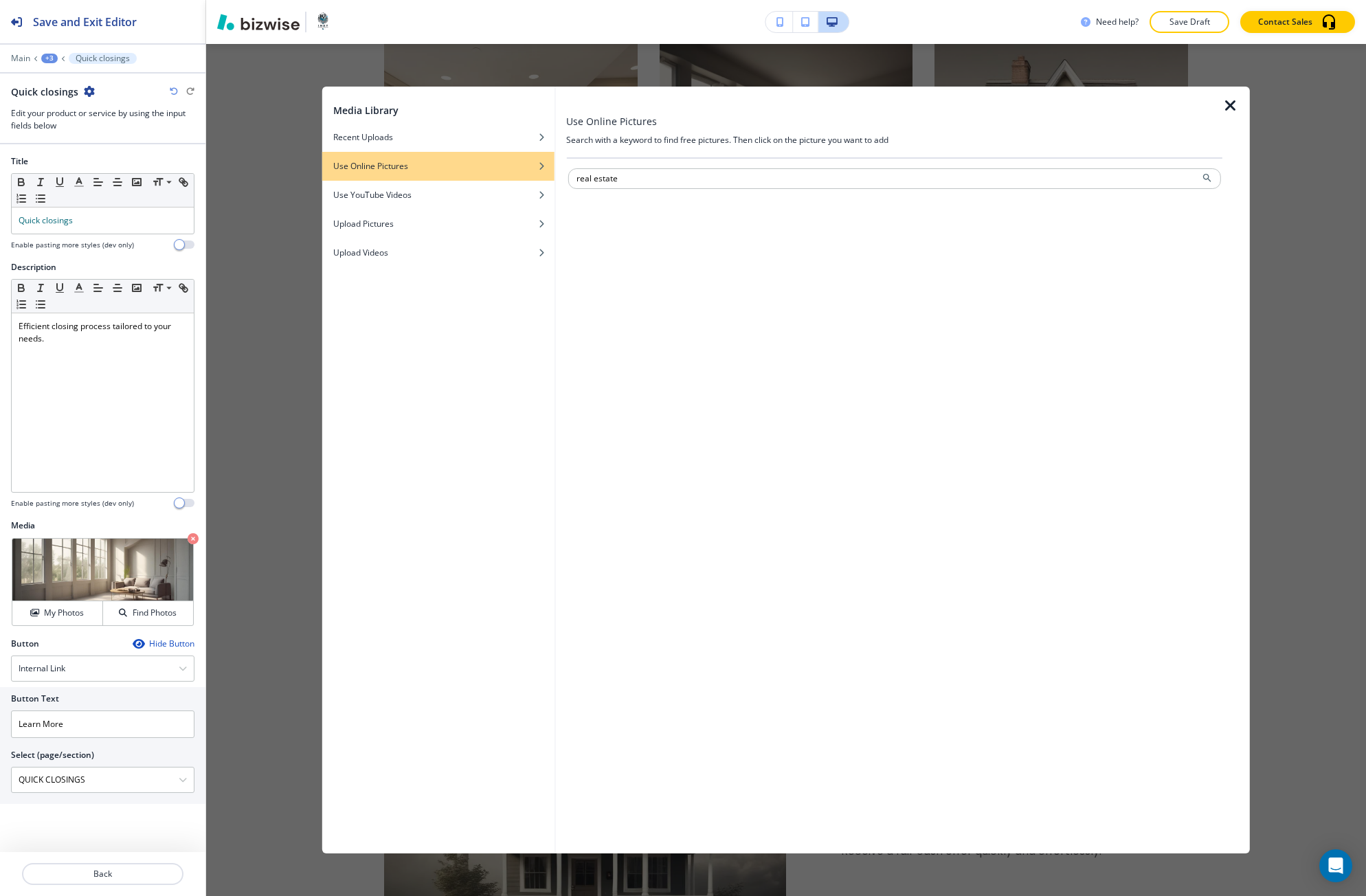
type input "real estate"
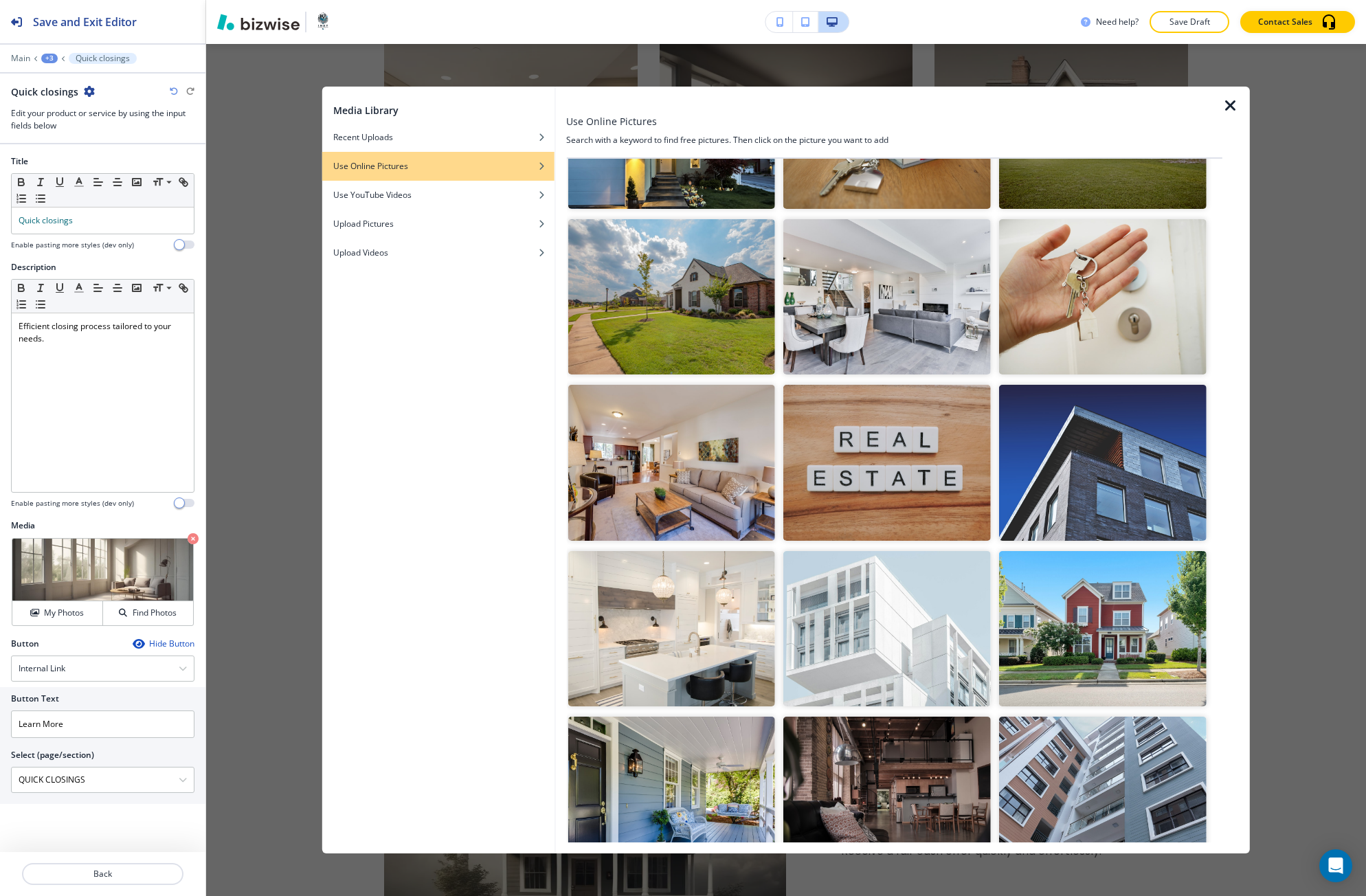
scroll to position [481, 0]
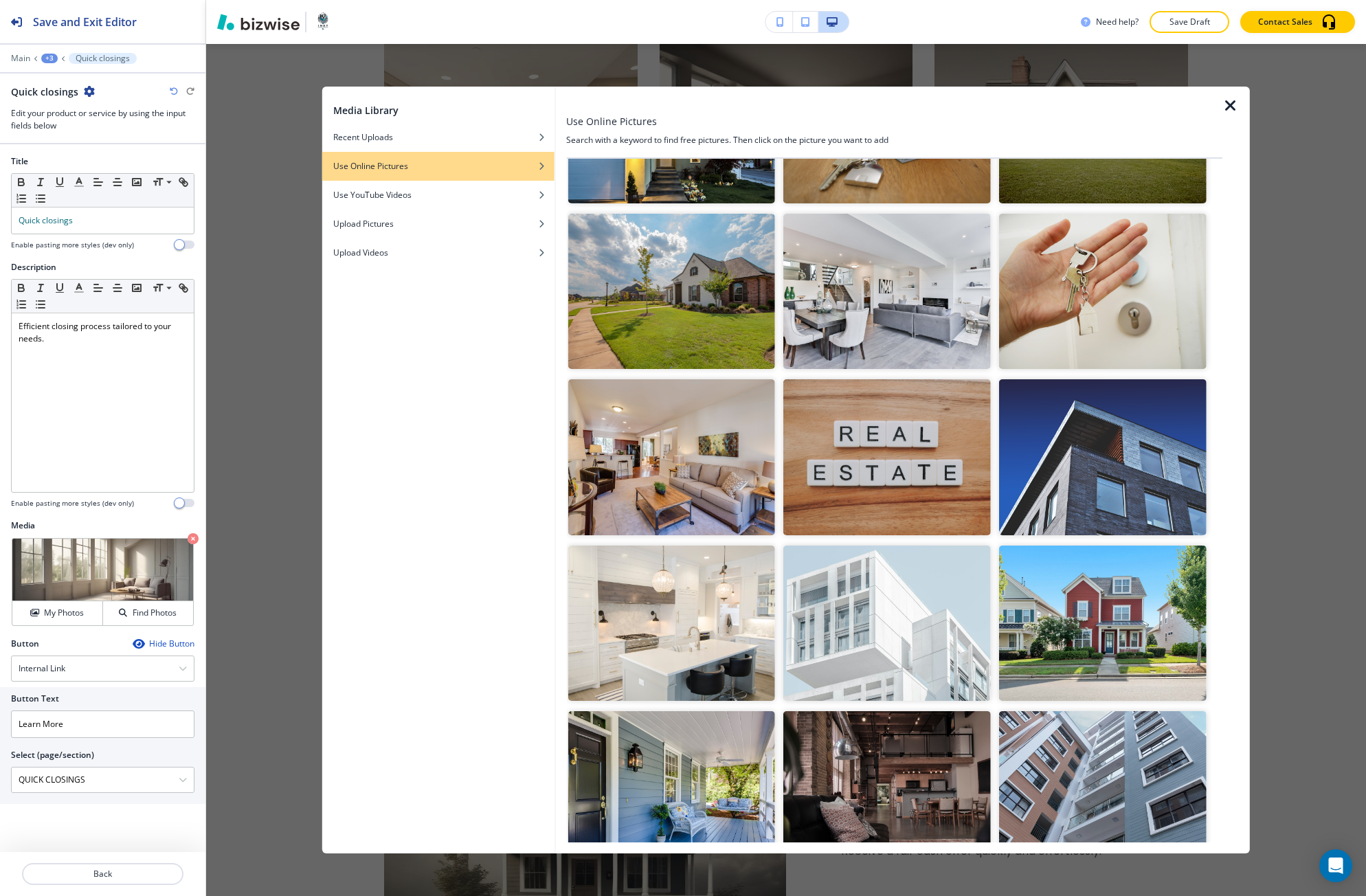
click at [1027, 600] on img "button" at bounding box center [1102, 622] width 207 height 155
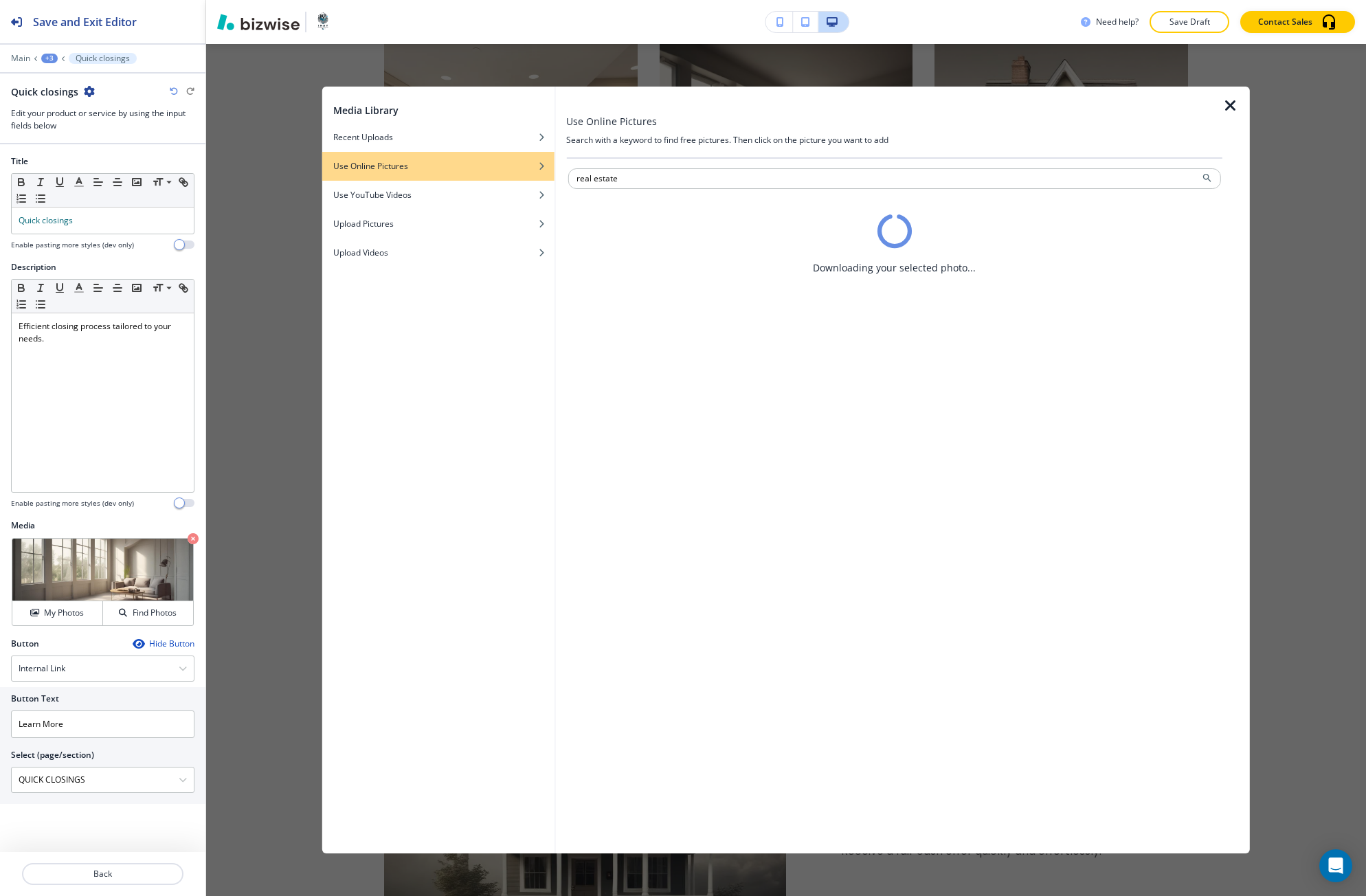
scroll to position [0, 0]
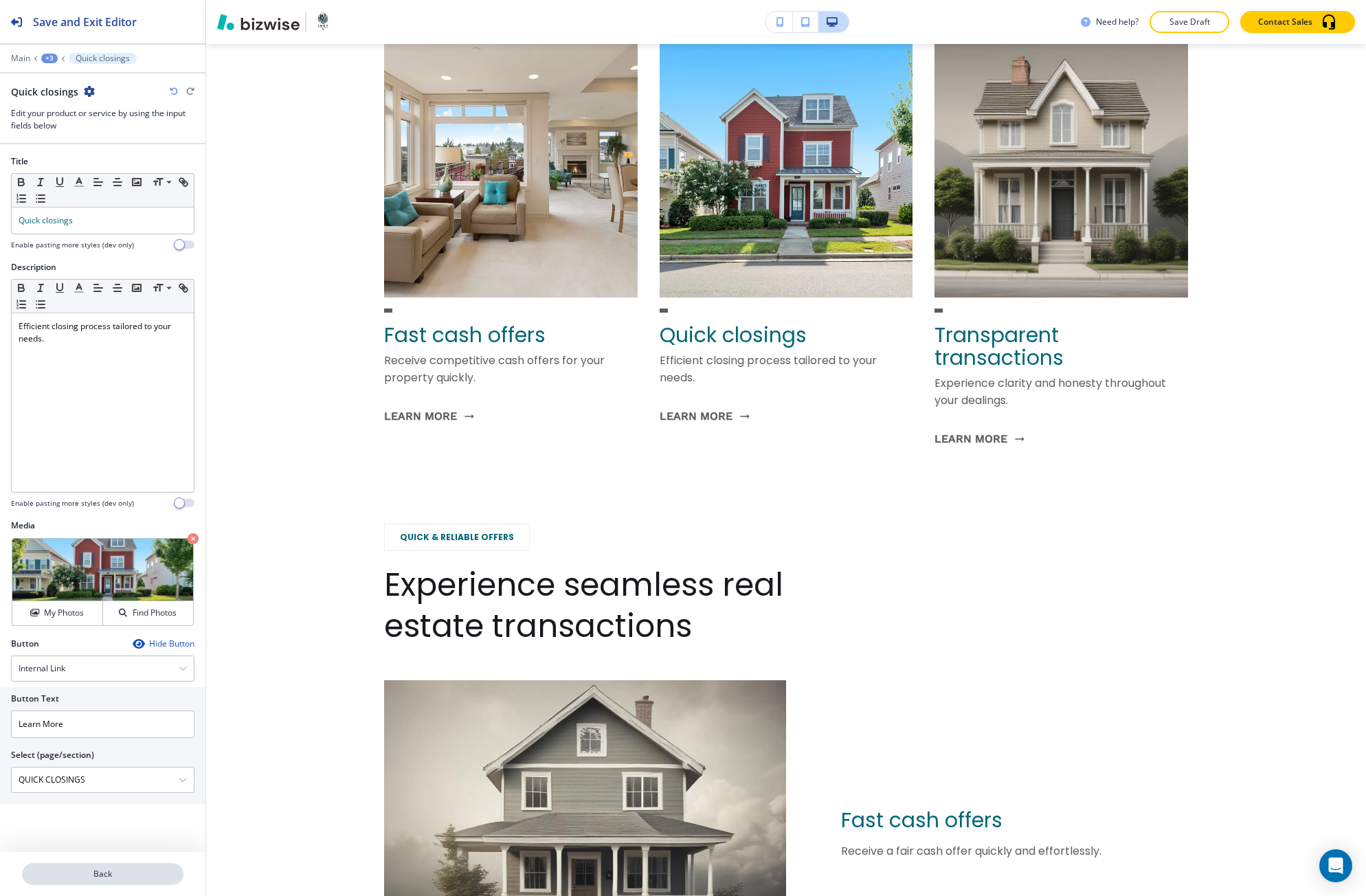
click at [111, 869] on p "Back" at bounding box center [103, 874] width 159 height 12
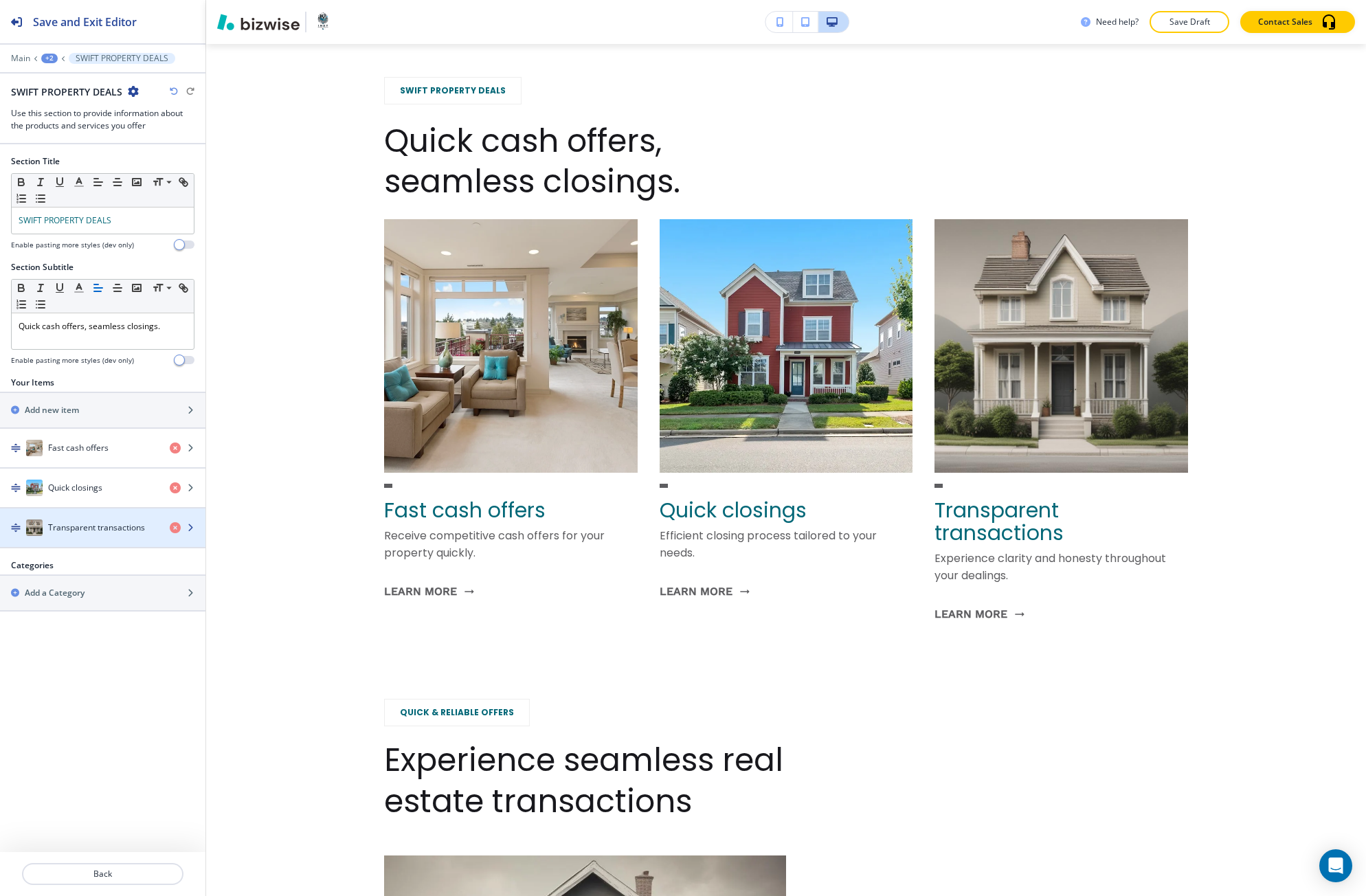
click at [106, 528] on h4 "Transparent transactions" at bounding box center [97, 527] width 97 height 12
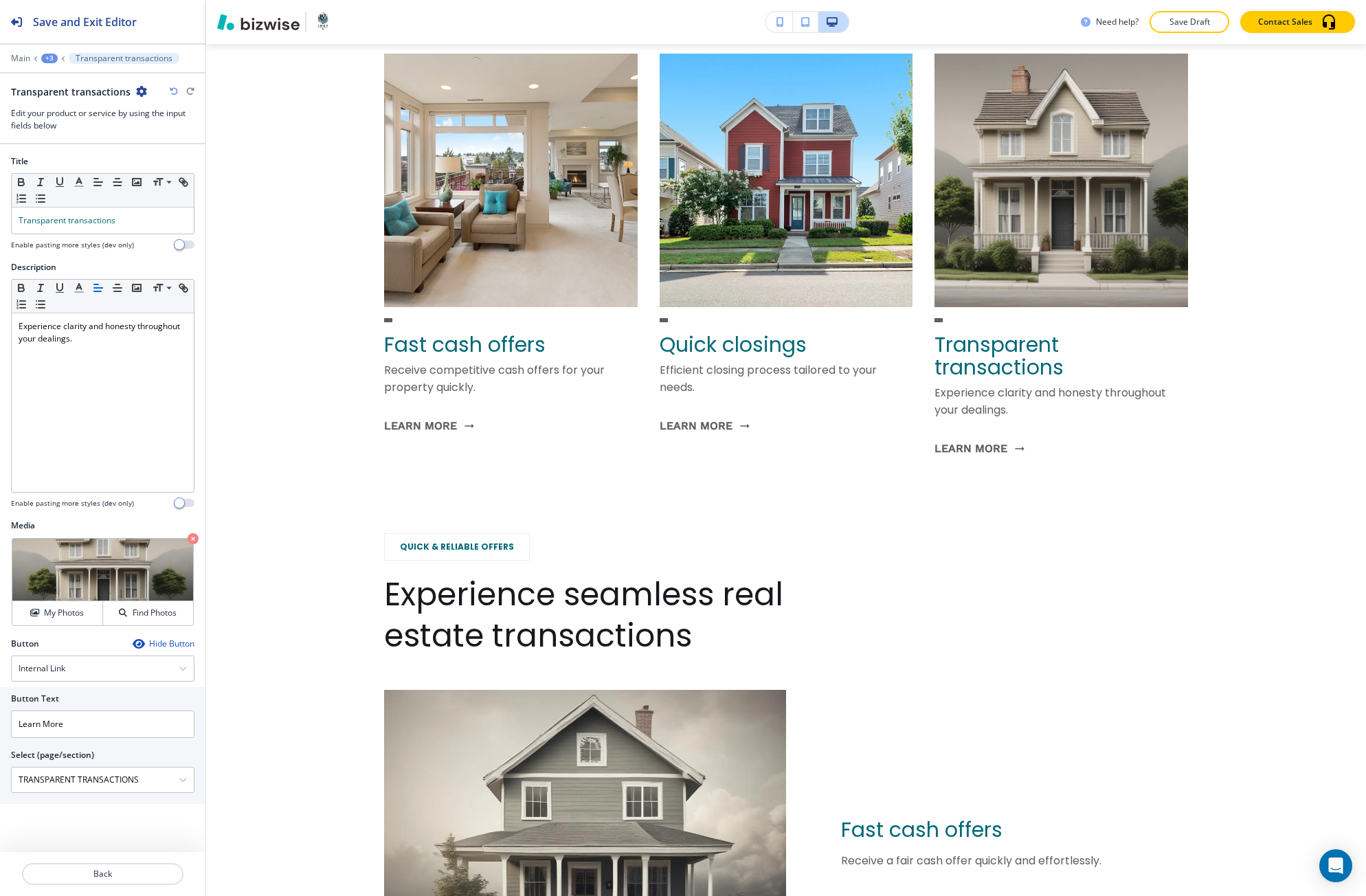
scroll to position [1606, 0]
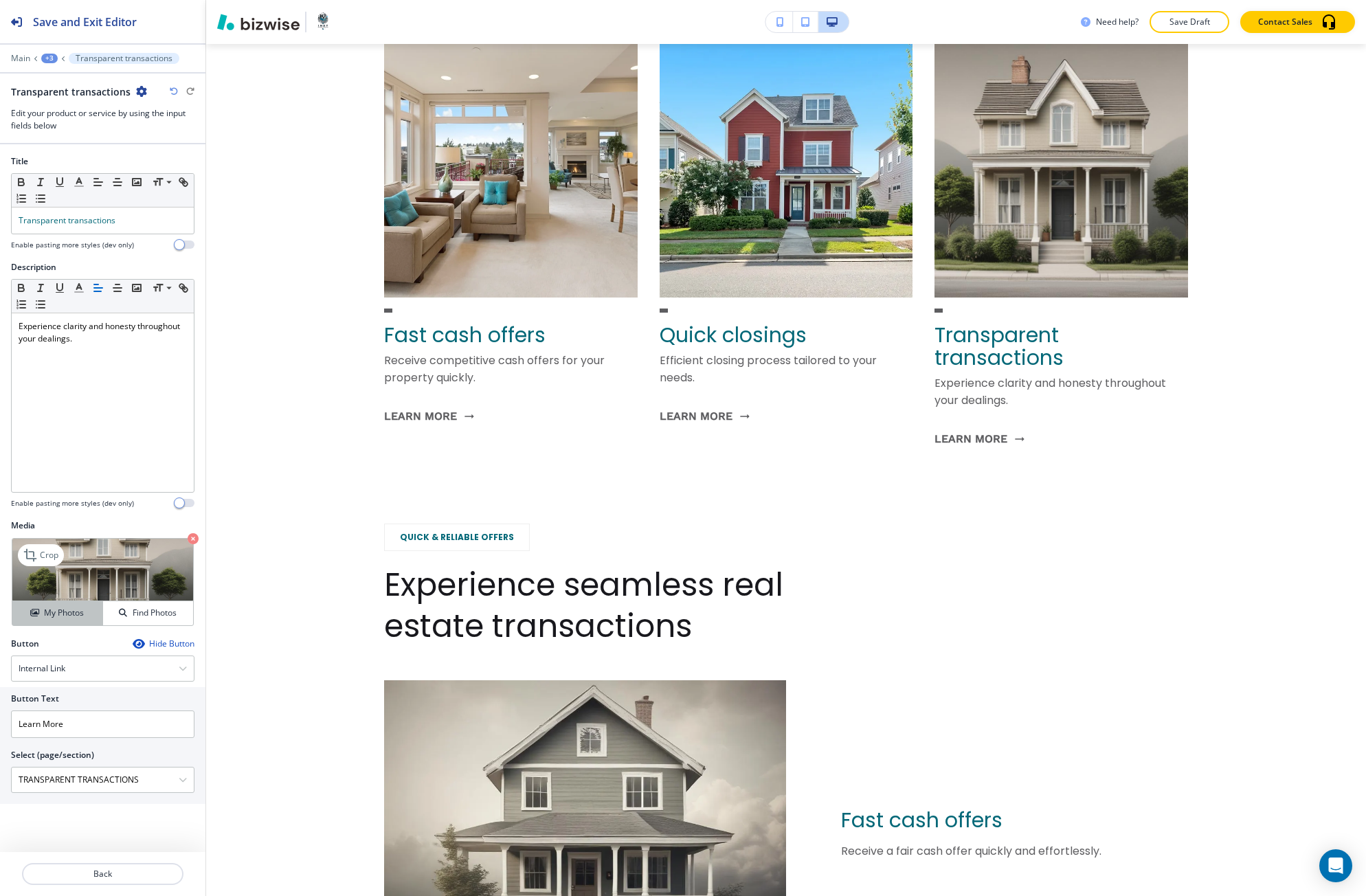
click at [81, 618] on h4 "My Photos" at bounding box center [64, 612] width 40 height 12
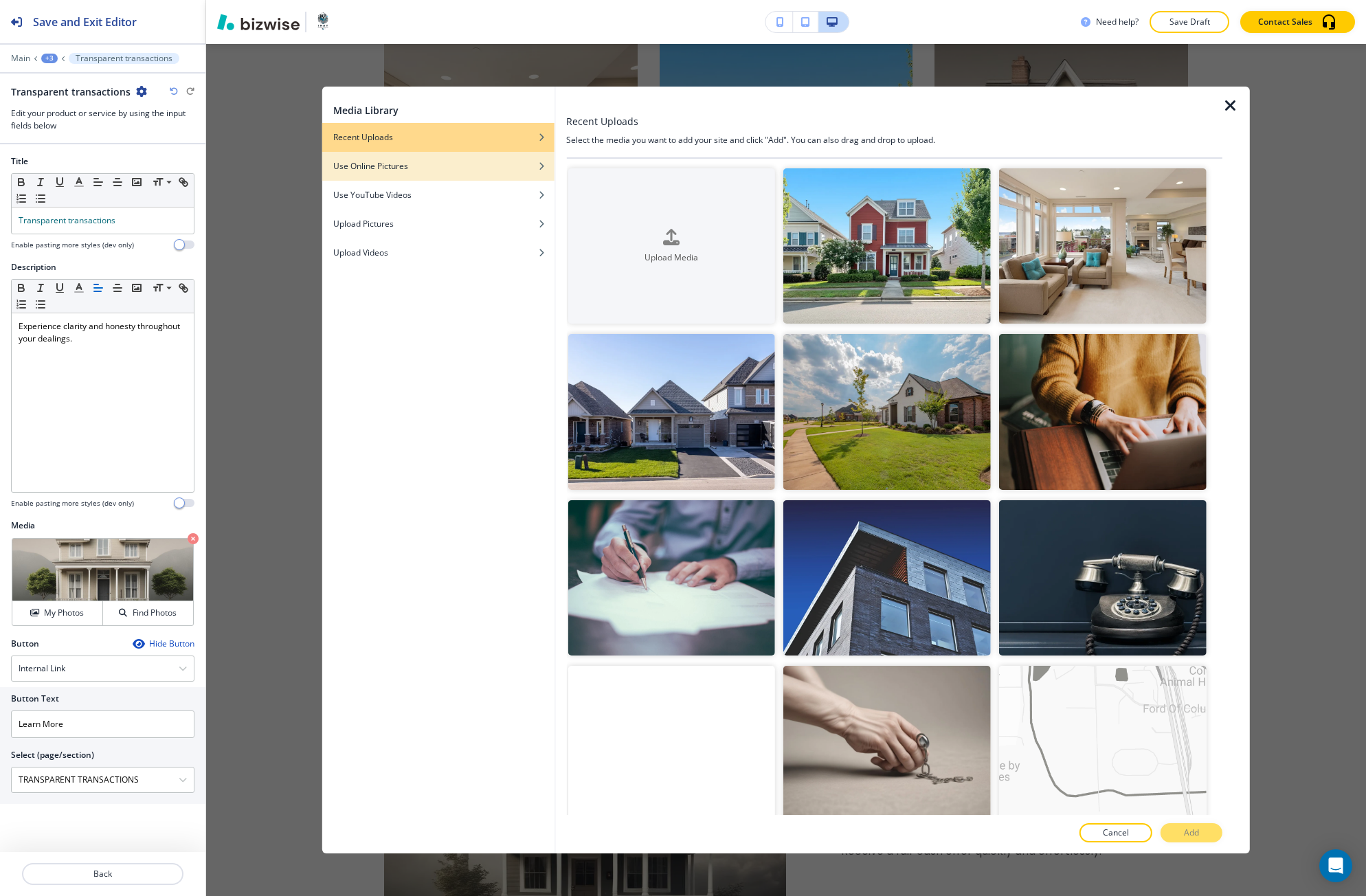
click at [511, 173] on div "button" at bounding box center [438, 176] width 232 height 8
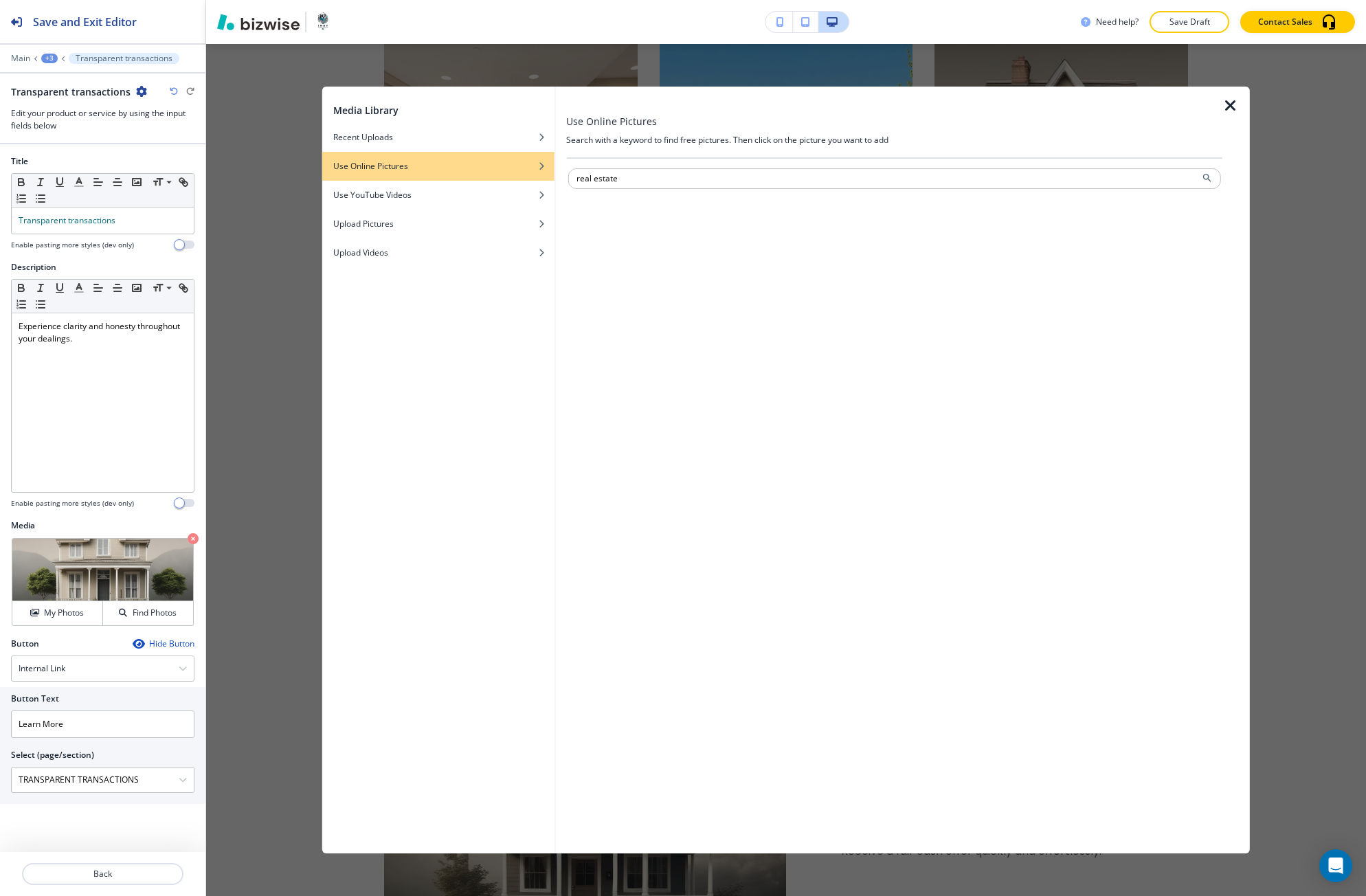
type input "real estate"
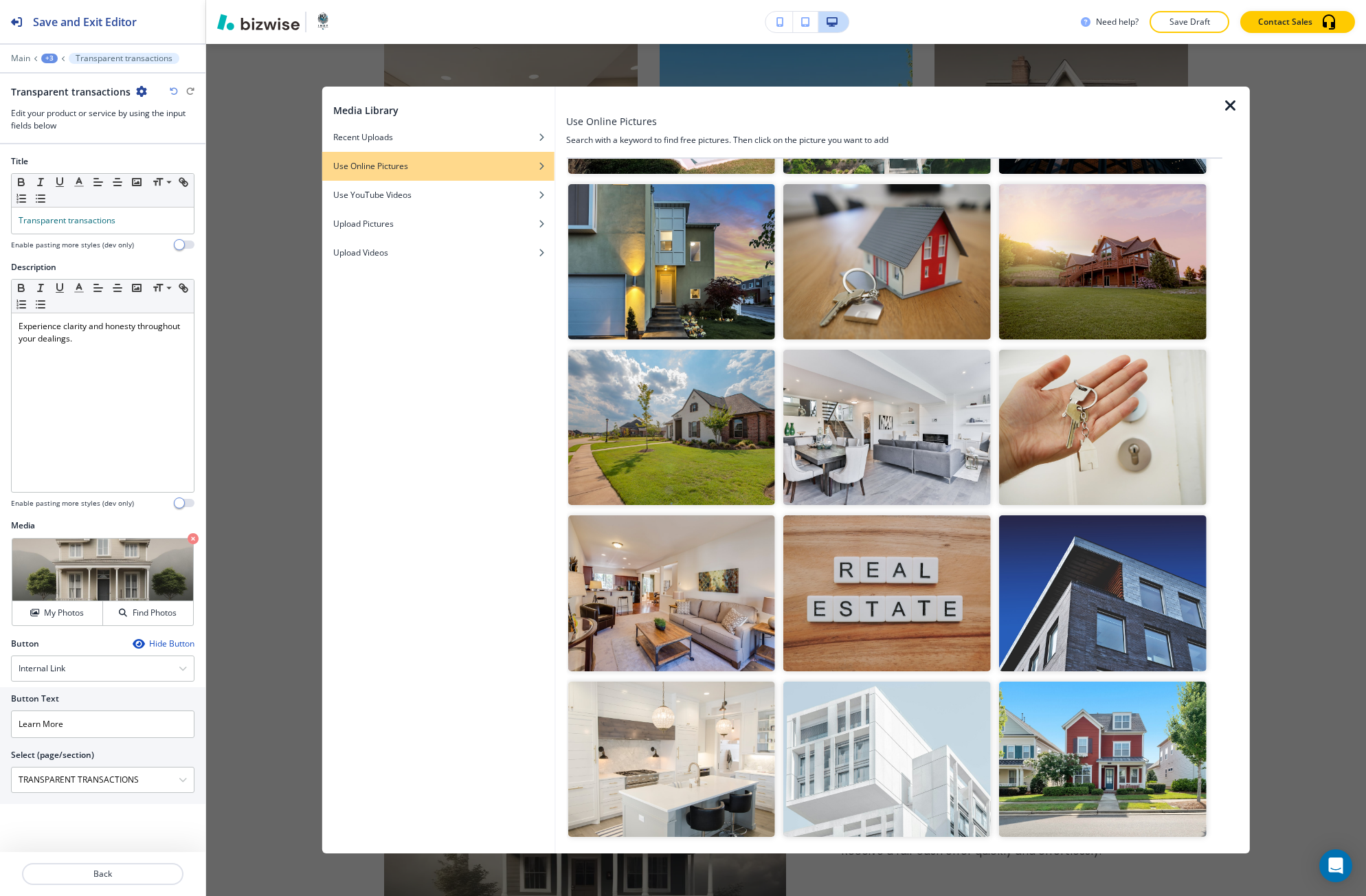
scroll to position [344, 0]
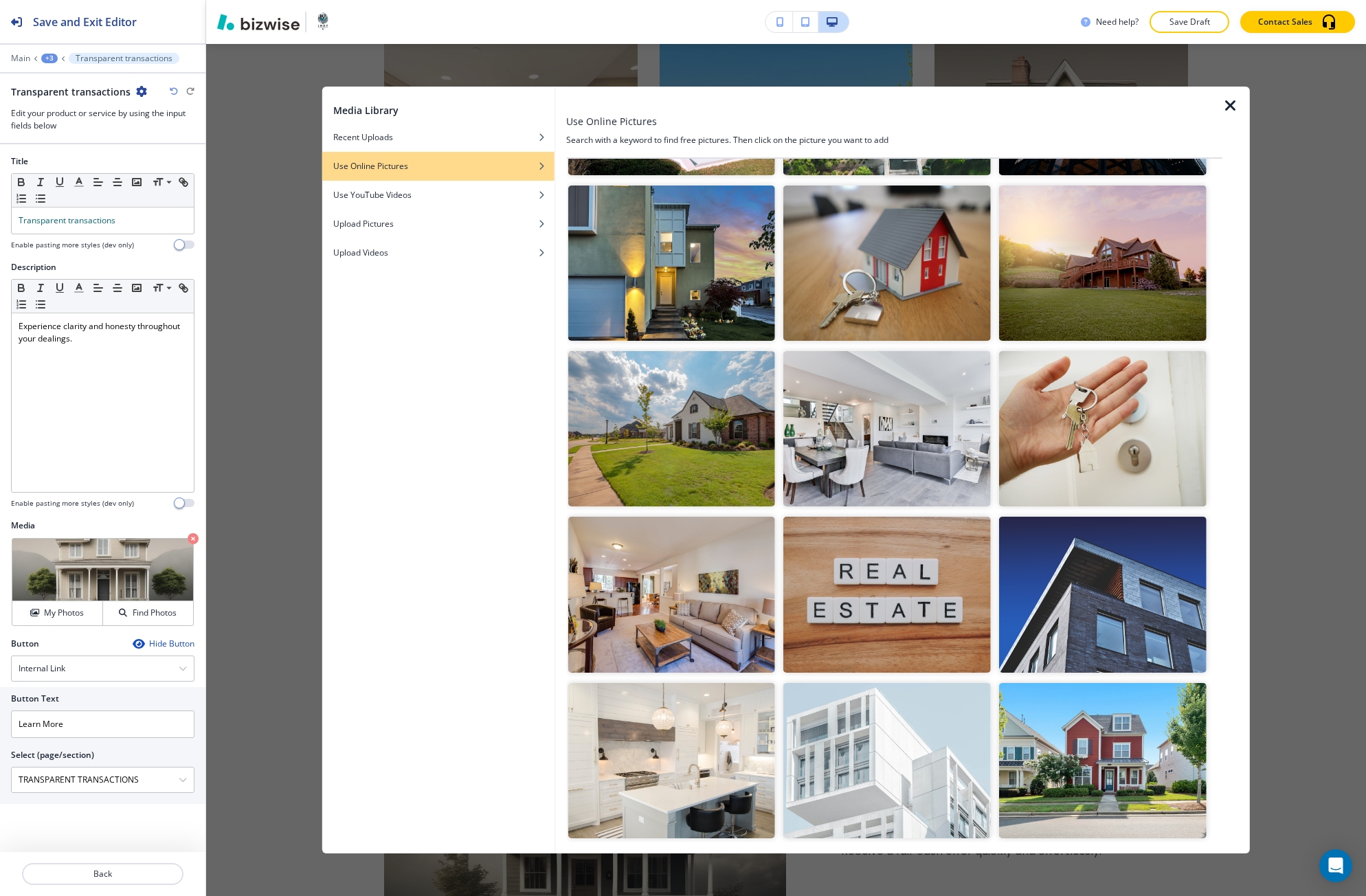
click at [1105, 416] on img "button" at bounding box center [1102, 428] width 207 height 155
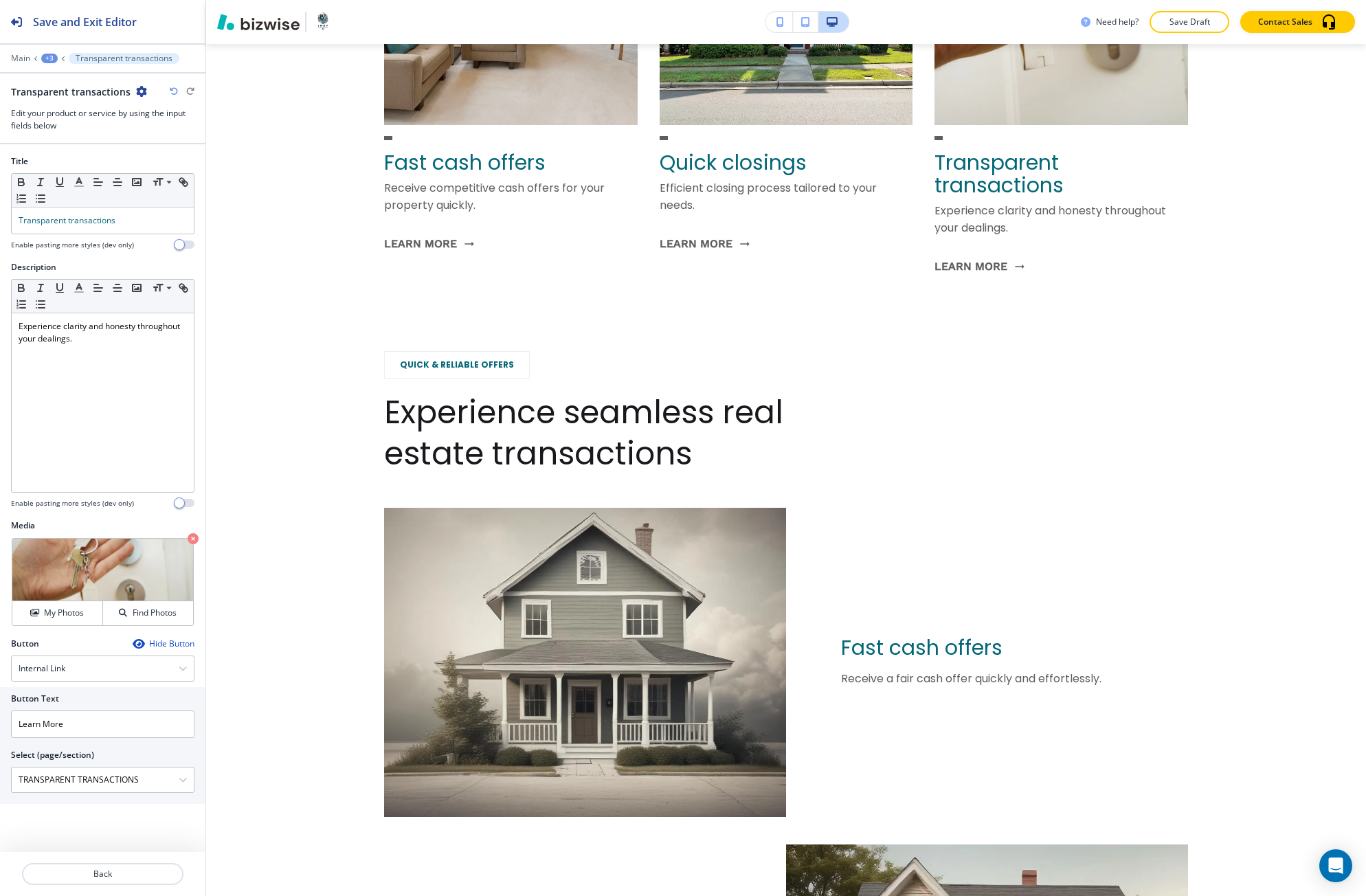
scroll to position [1812, 0]
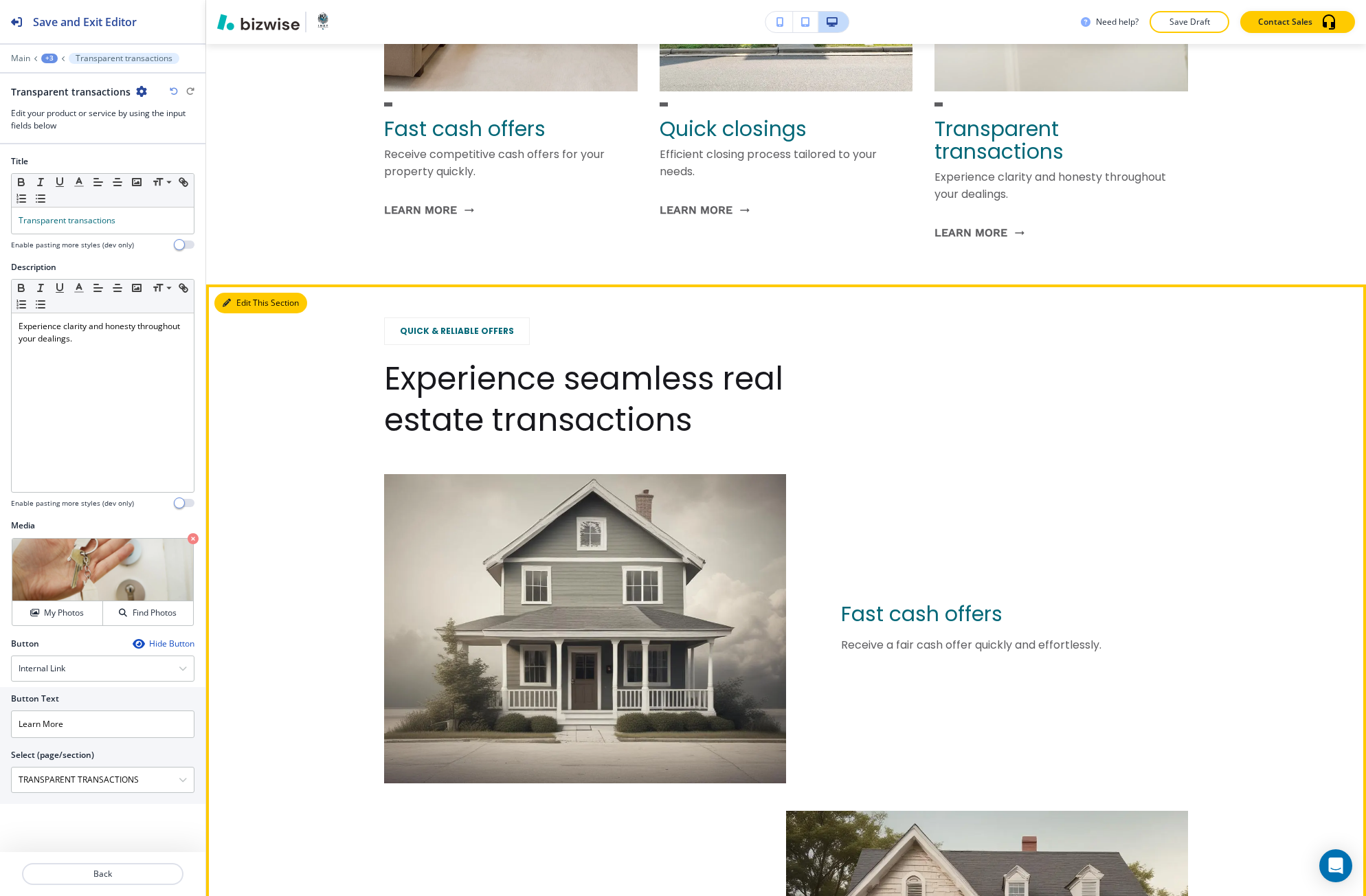
click at [228, 310] on button "Edit This Section" at bounding box center [261, 303] width 92 height 21
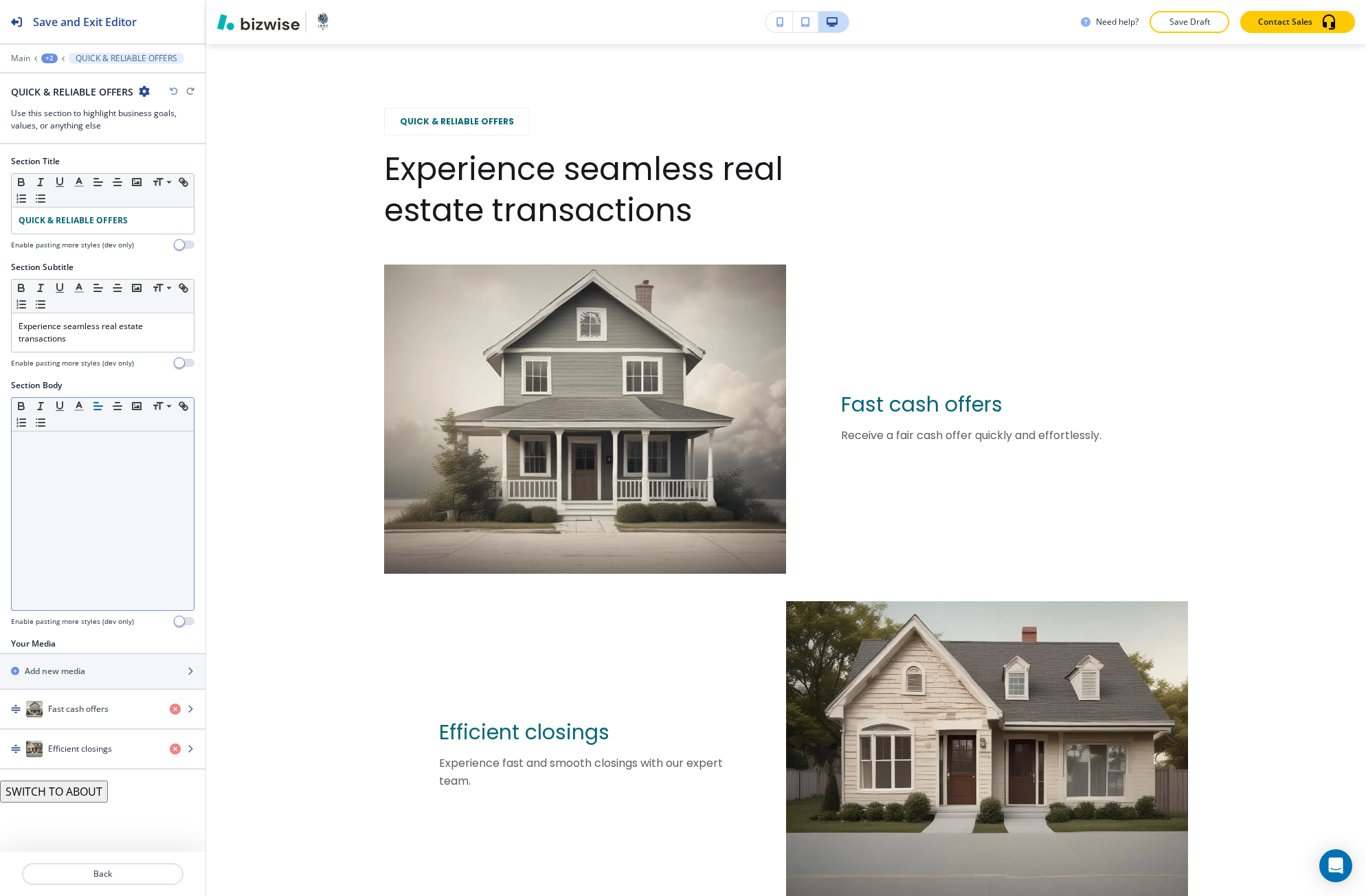
scroll to position [2053, 0]
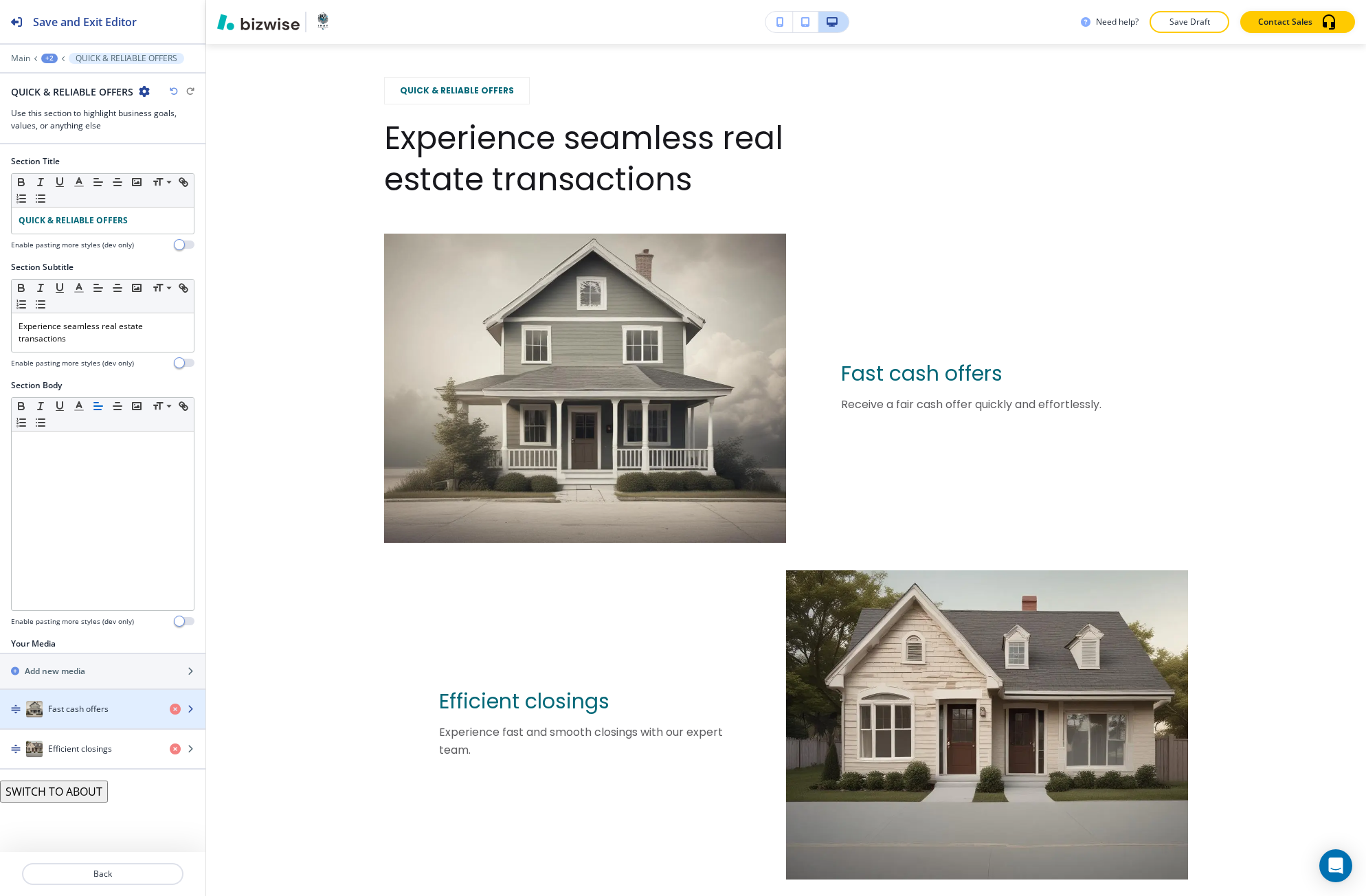
click at [61, 695] on div "button" at bounding box center [103, 695] width 205 height 11
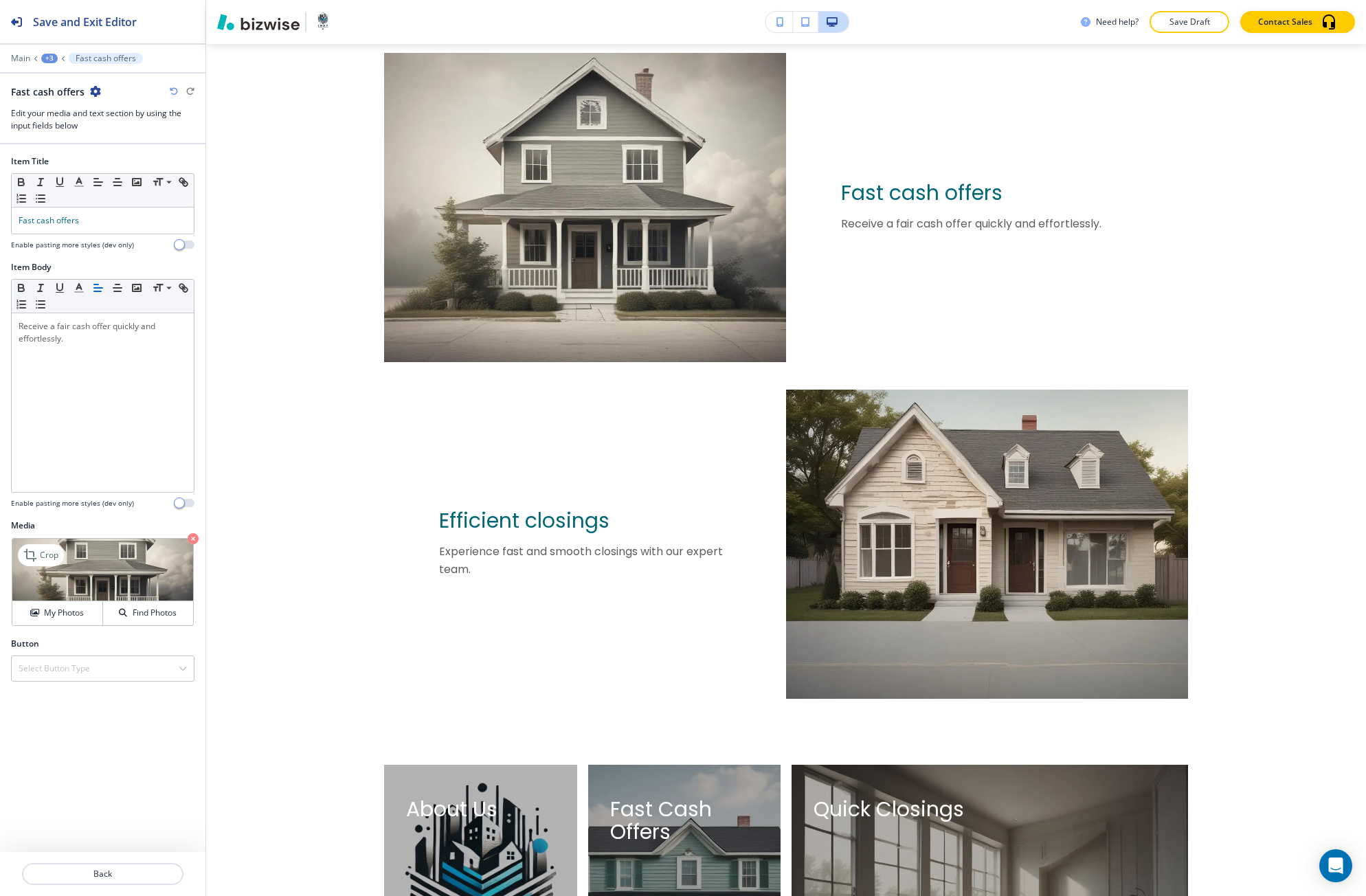
scroll to position [2243, 0]
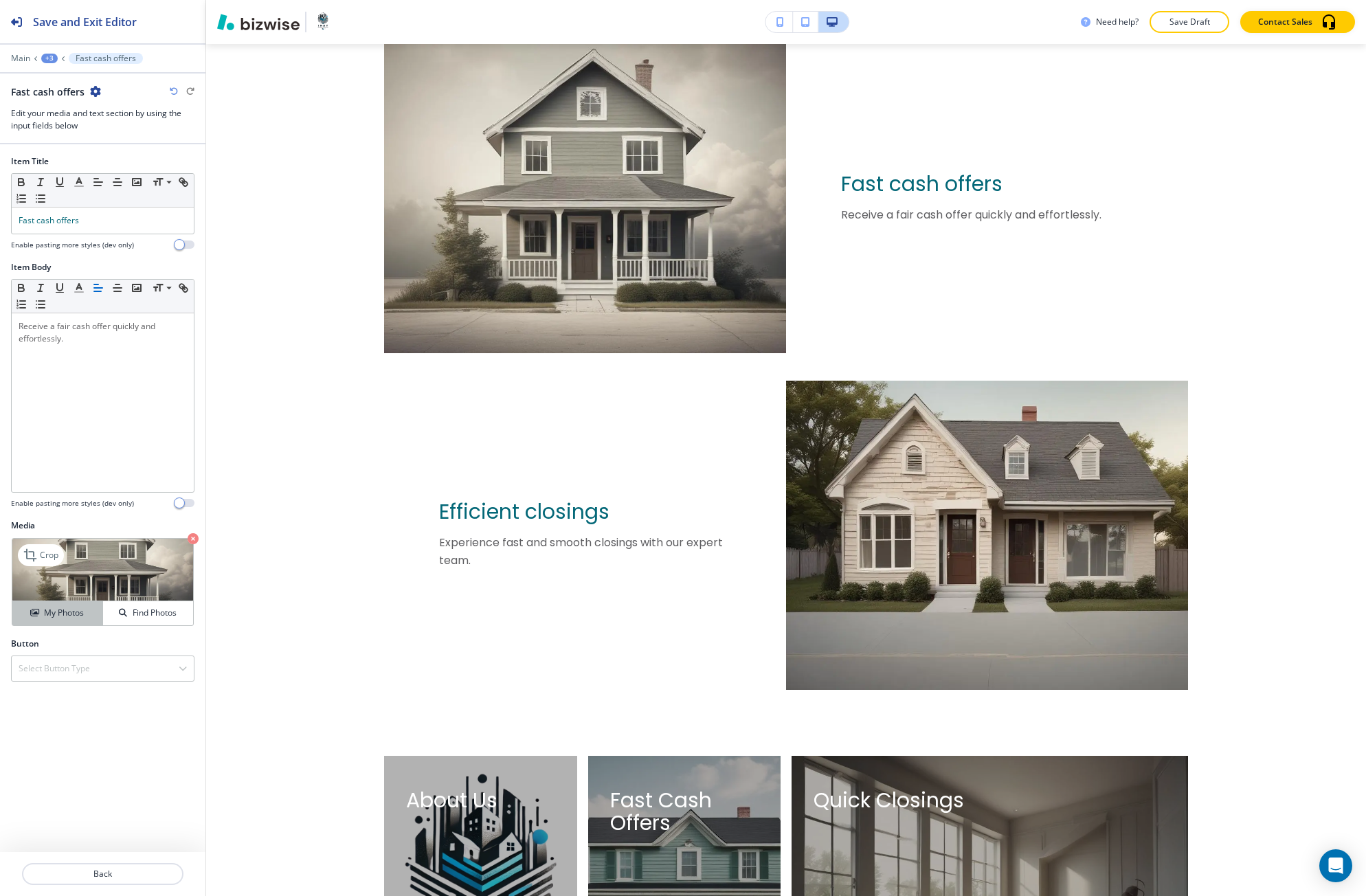
click at [76, 610] on h4 "My Photos" at bounding box center [64, 612] width 40 height 12
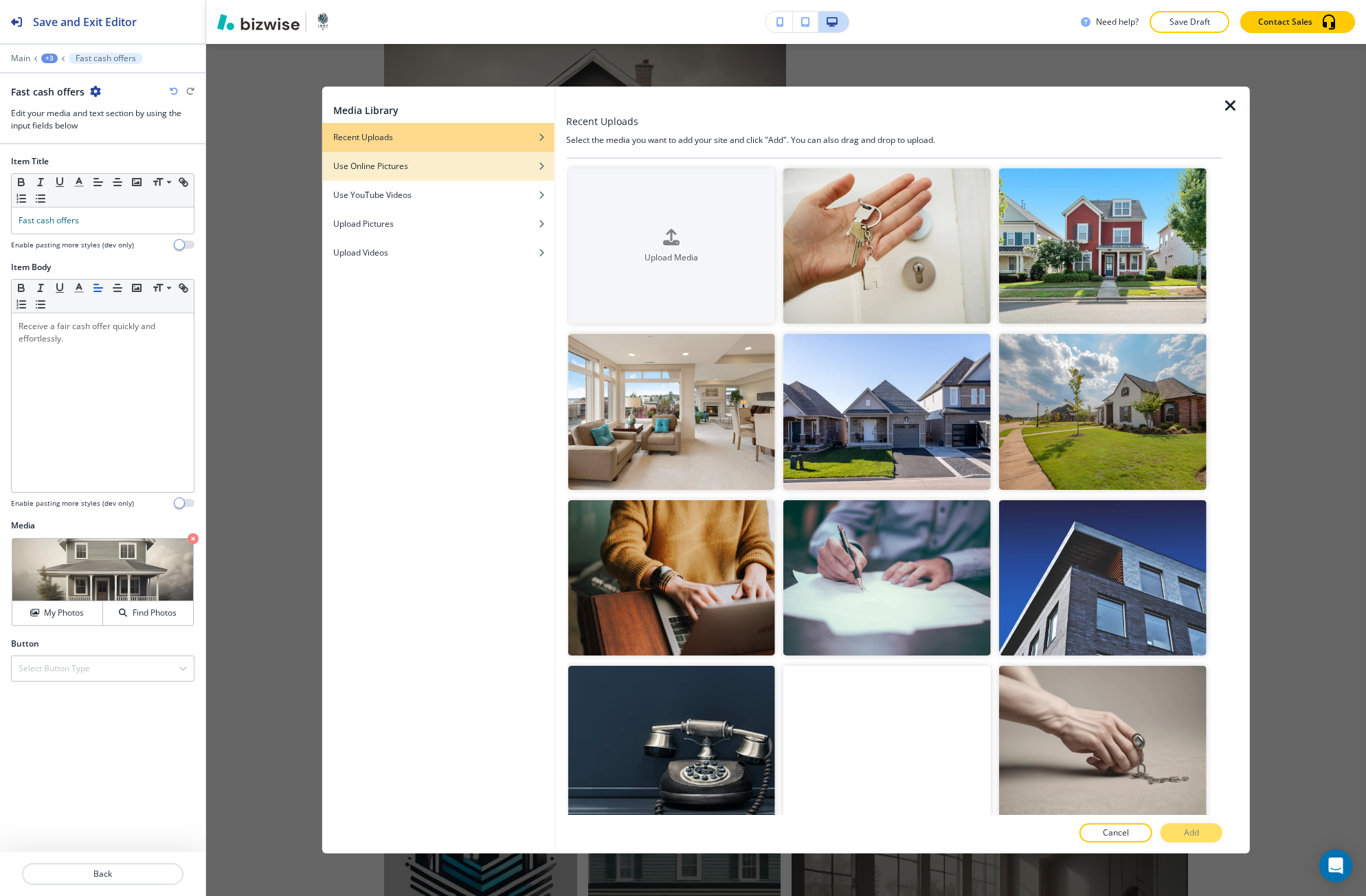
click at [401, 167] on h4 "Use Online Pictures" at bounding box center [370, 166] width 75 height 12
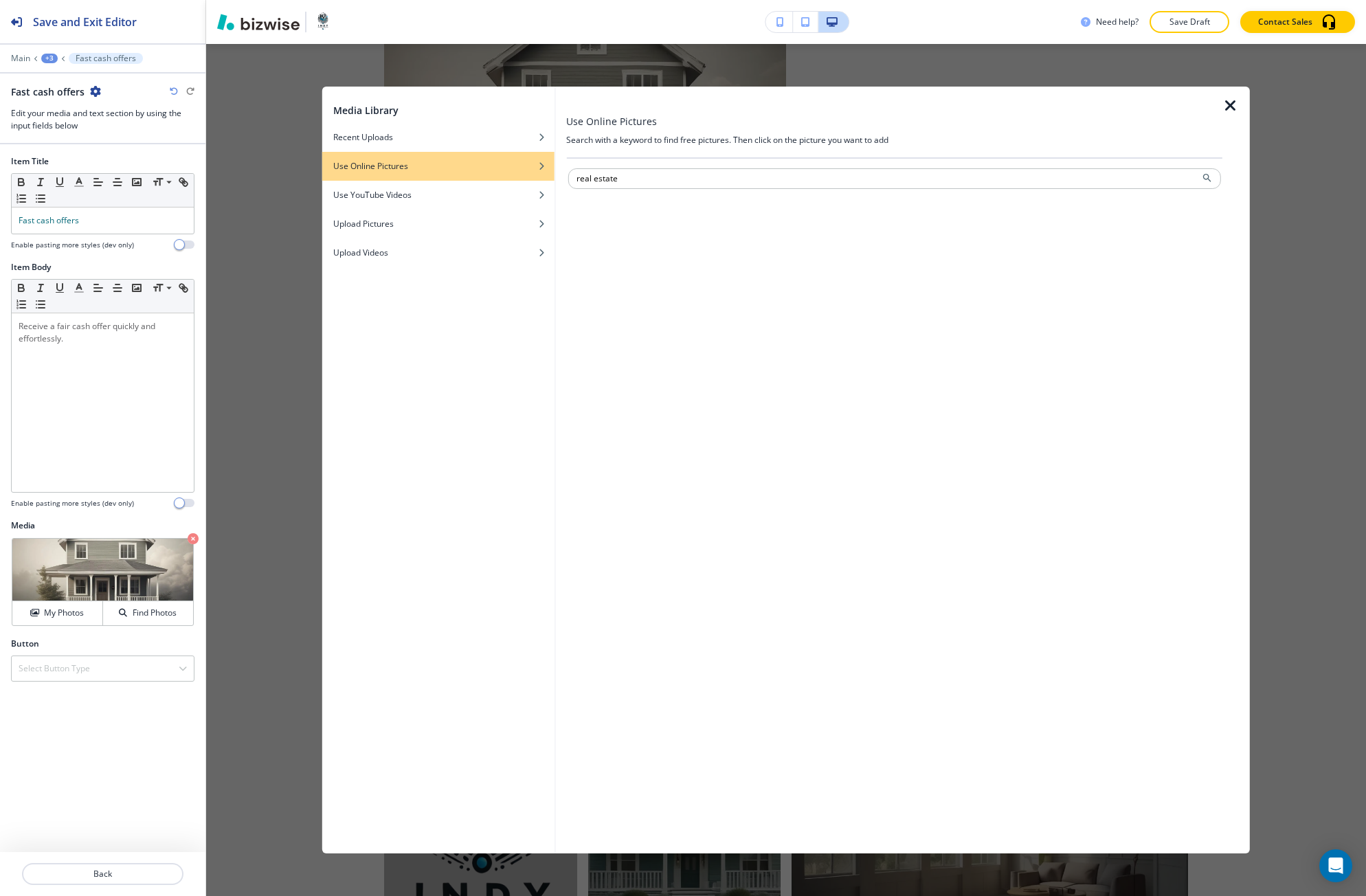
scroll to position [2311, 0]
type input "real estate"
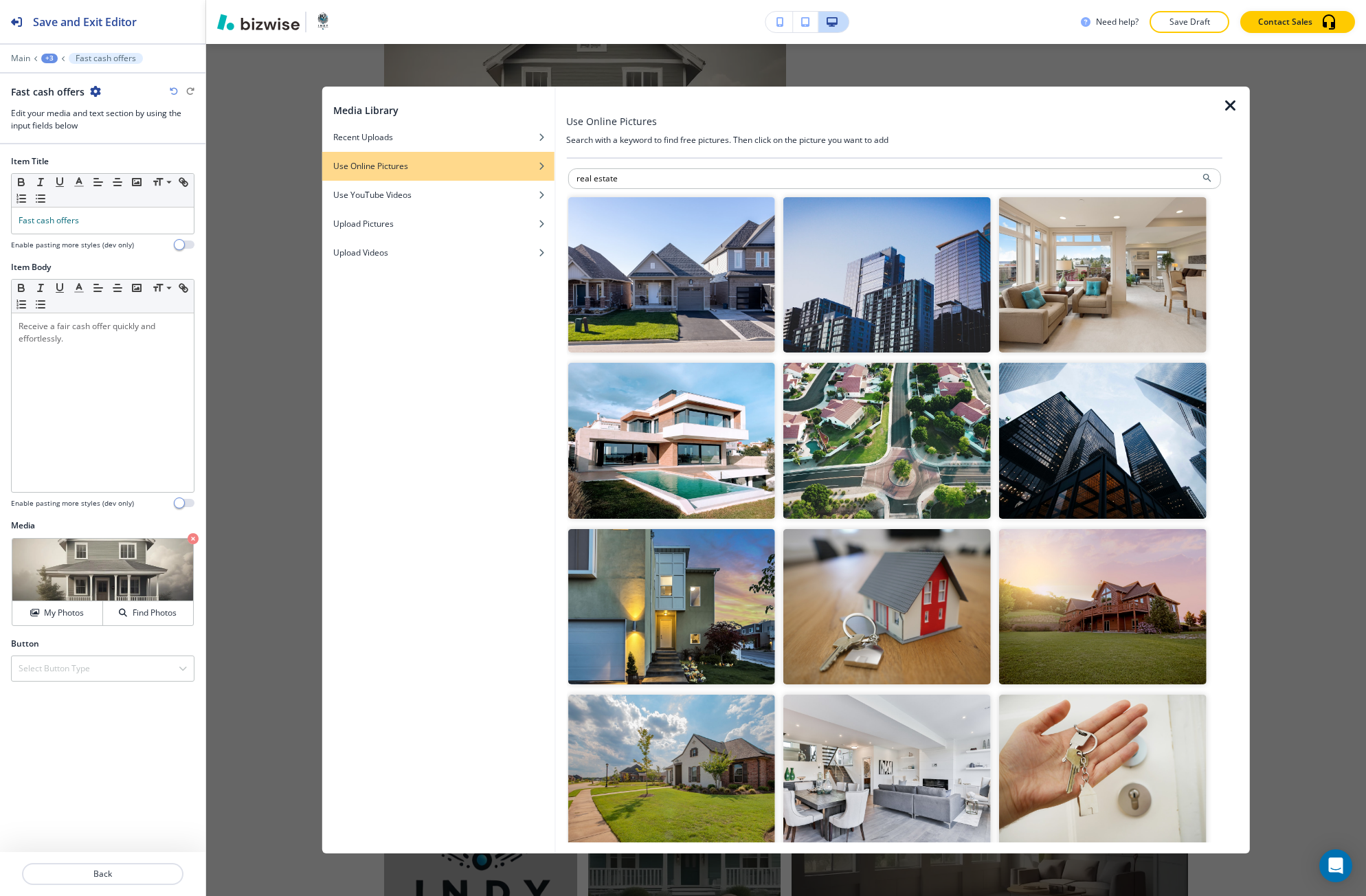
click at [1021, 635] on img "button" at bounding box center [1102, 606] width 207 height 155
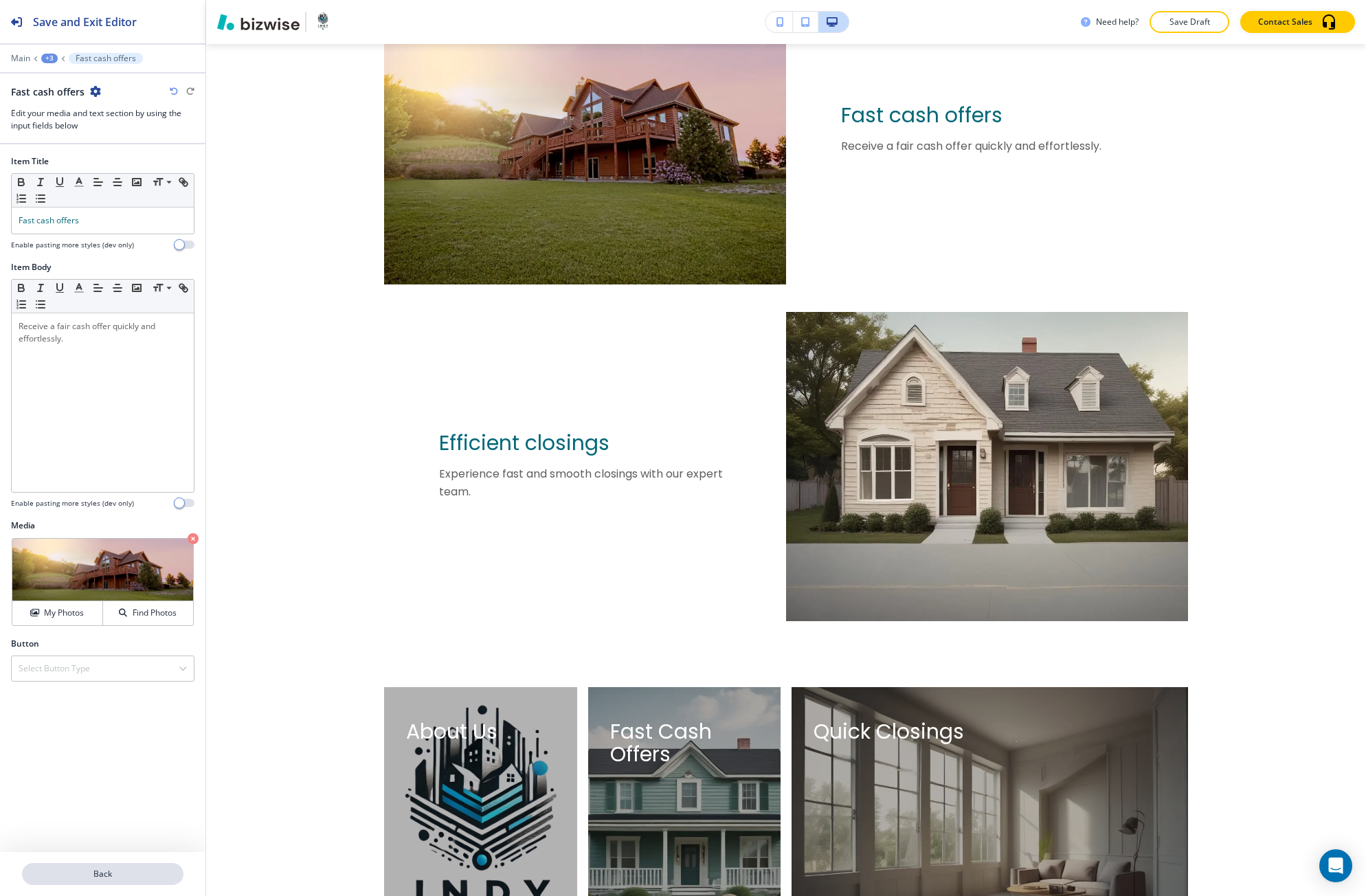
click at [110, 881] on button "Back" at bounding box center [103, 874] width 162 height 22
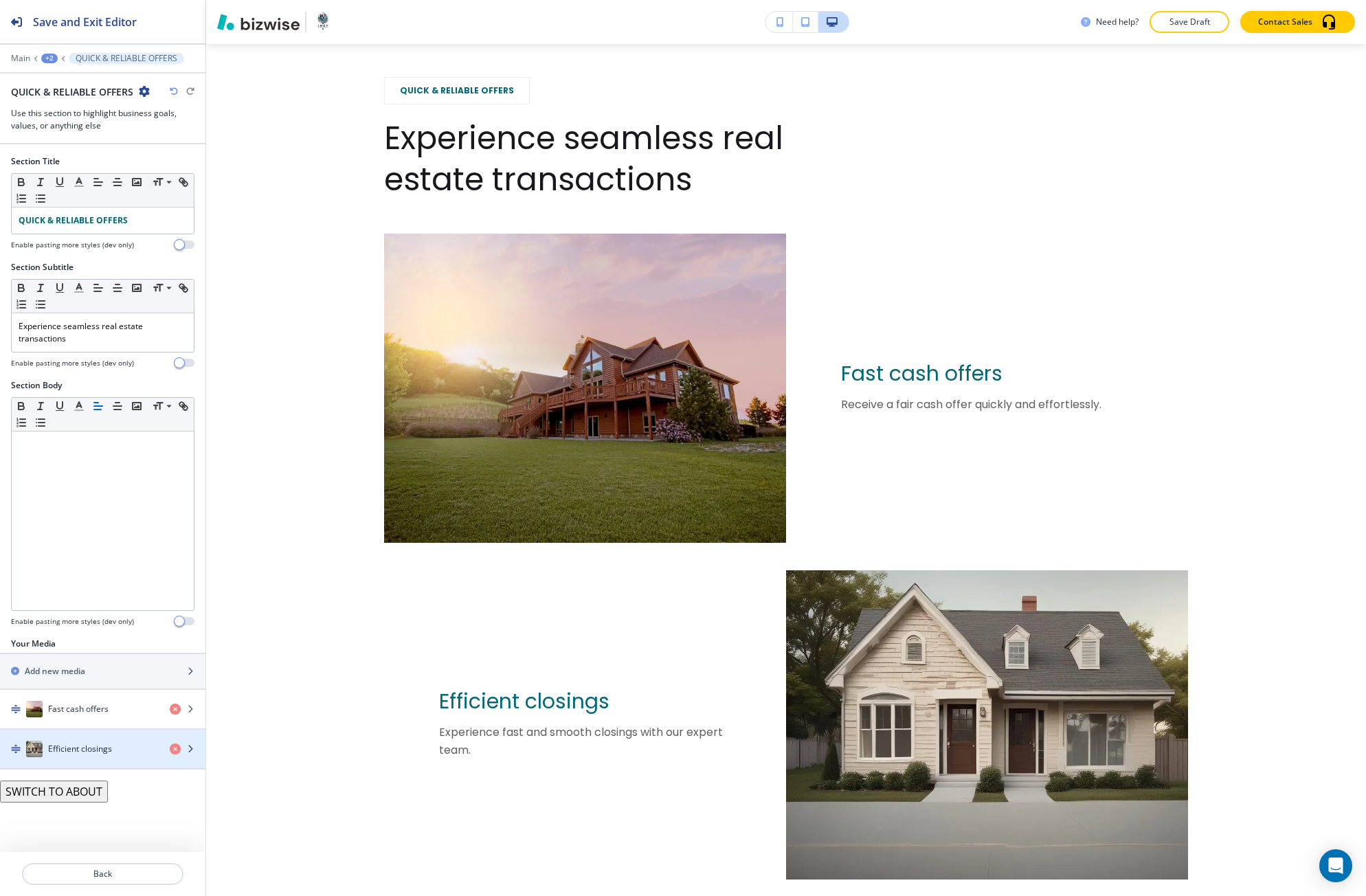
click at [64, 757] on div "button" at bounding box center [103, 762] width 205 height 11
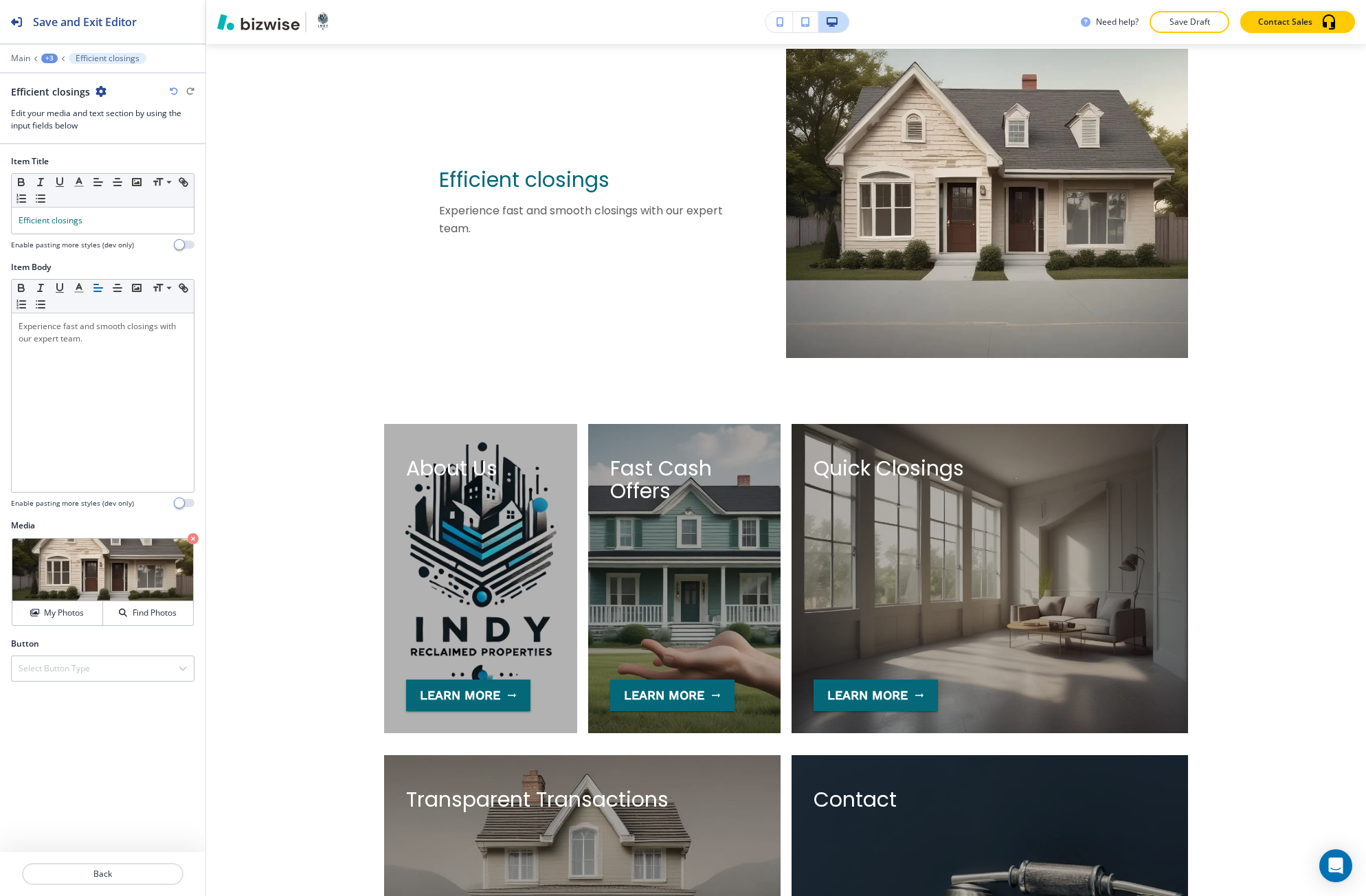
scroll to position [2579, 0]
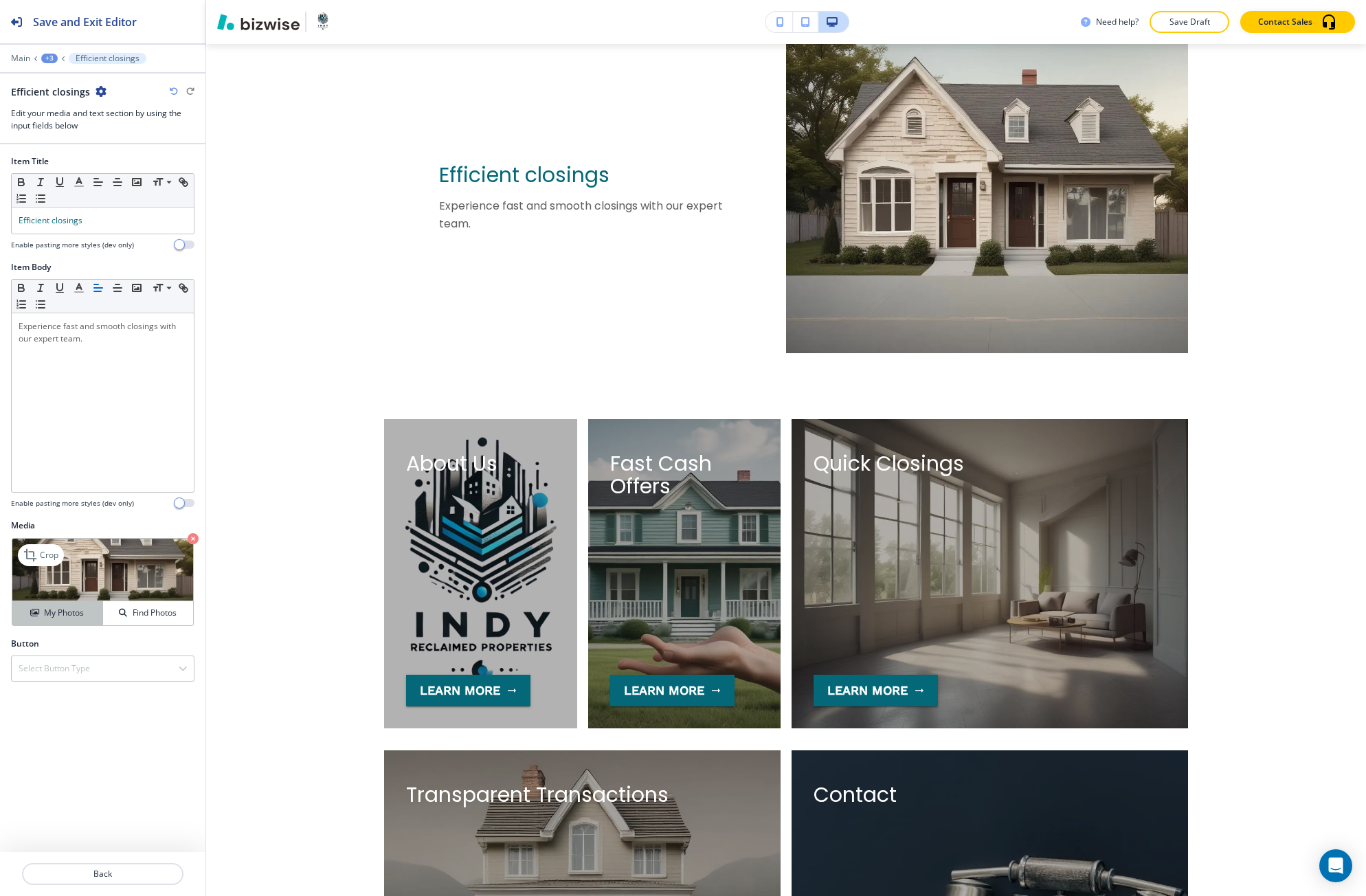
click at [73, 606] on button "My Photos" at bounding box center [58, 613] width 91 height 24
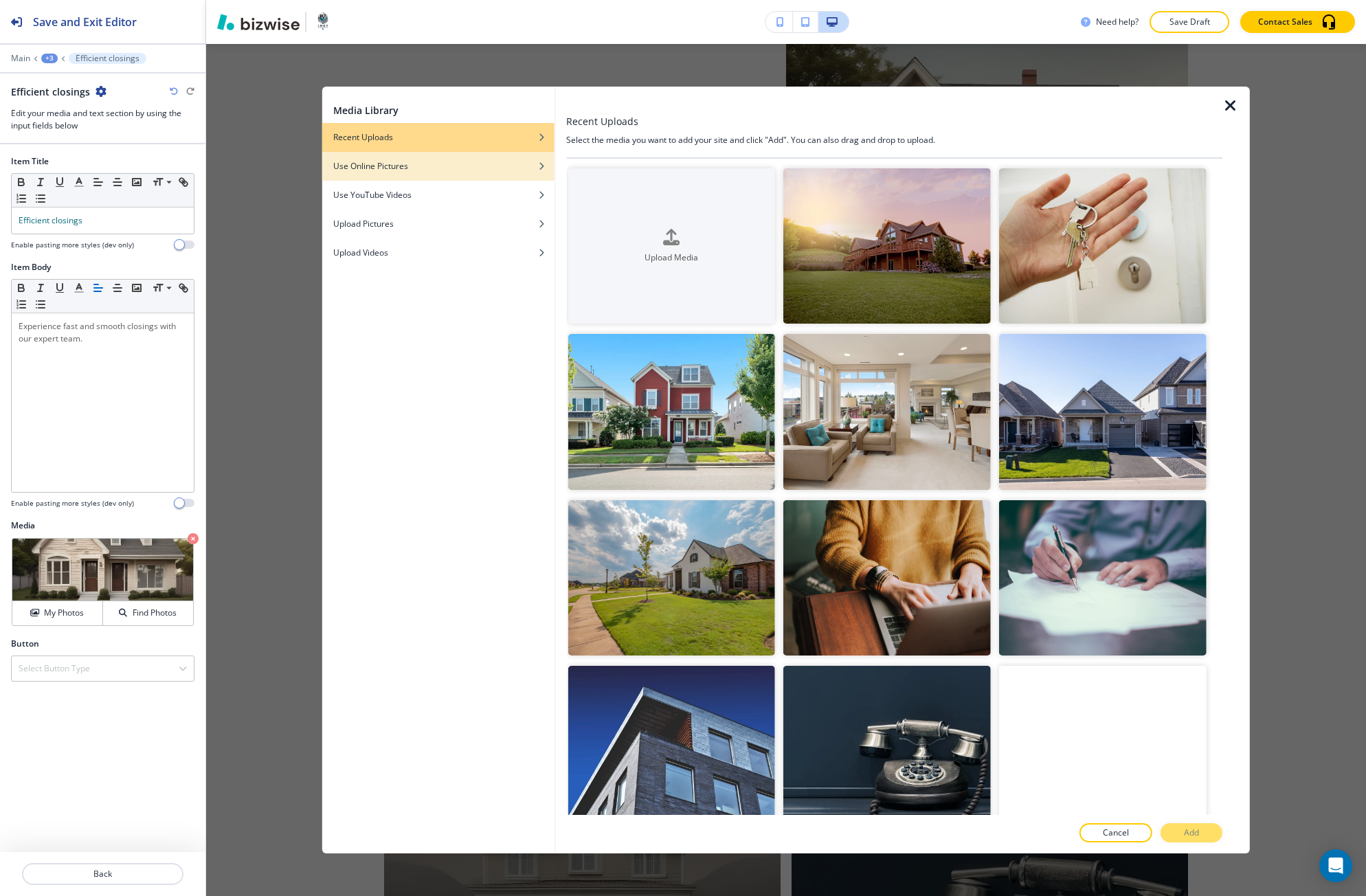
click at [403, 176] on div "button" at bounding box center [438, 176] width 232 height 8
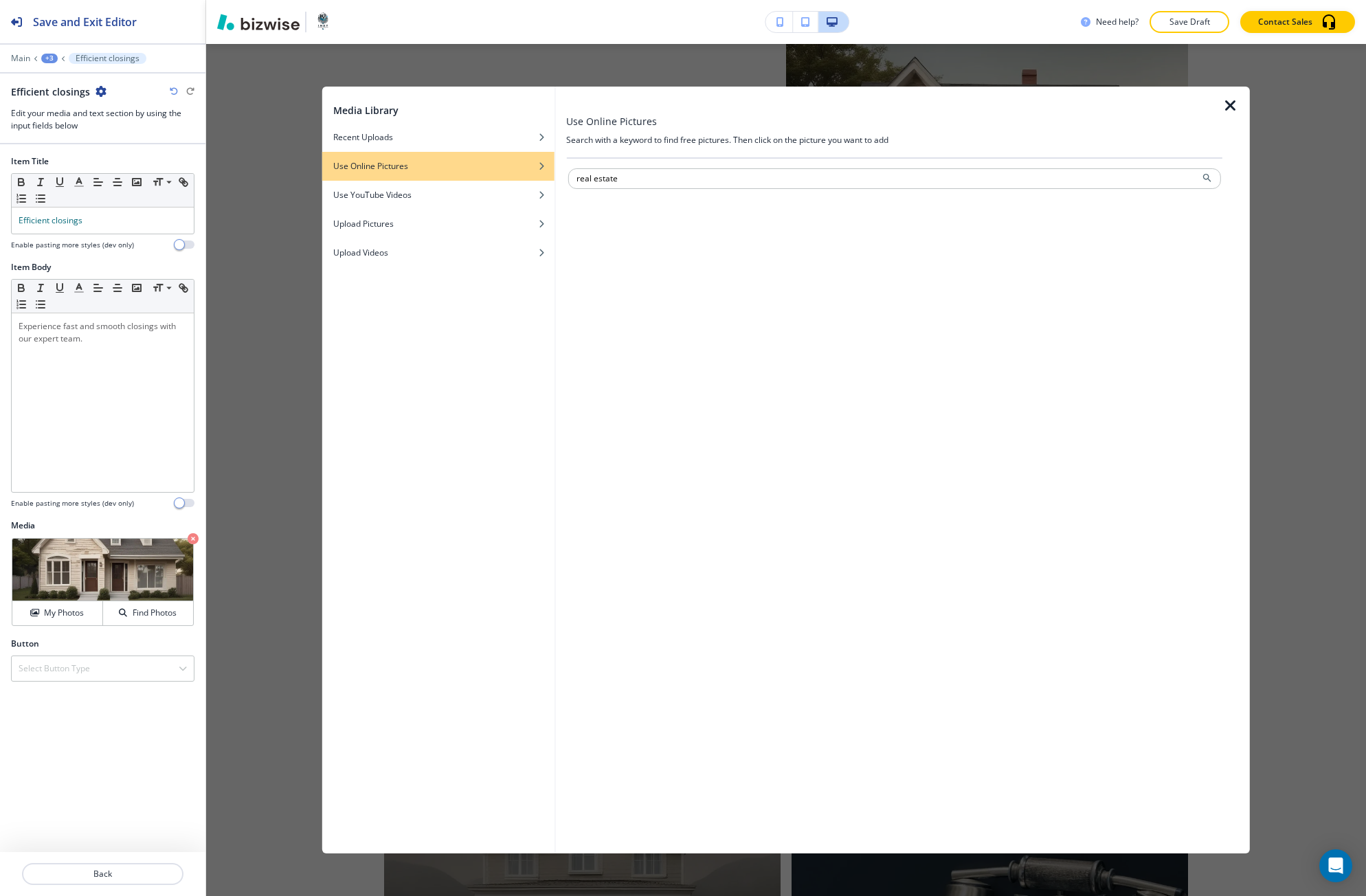
type input "real estate"
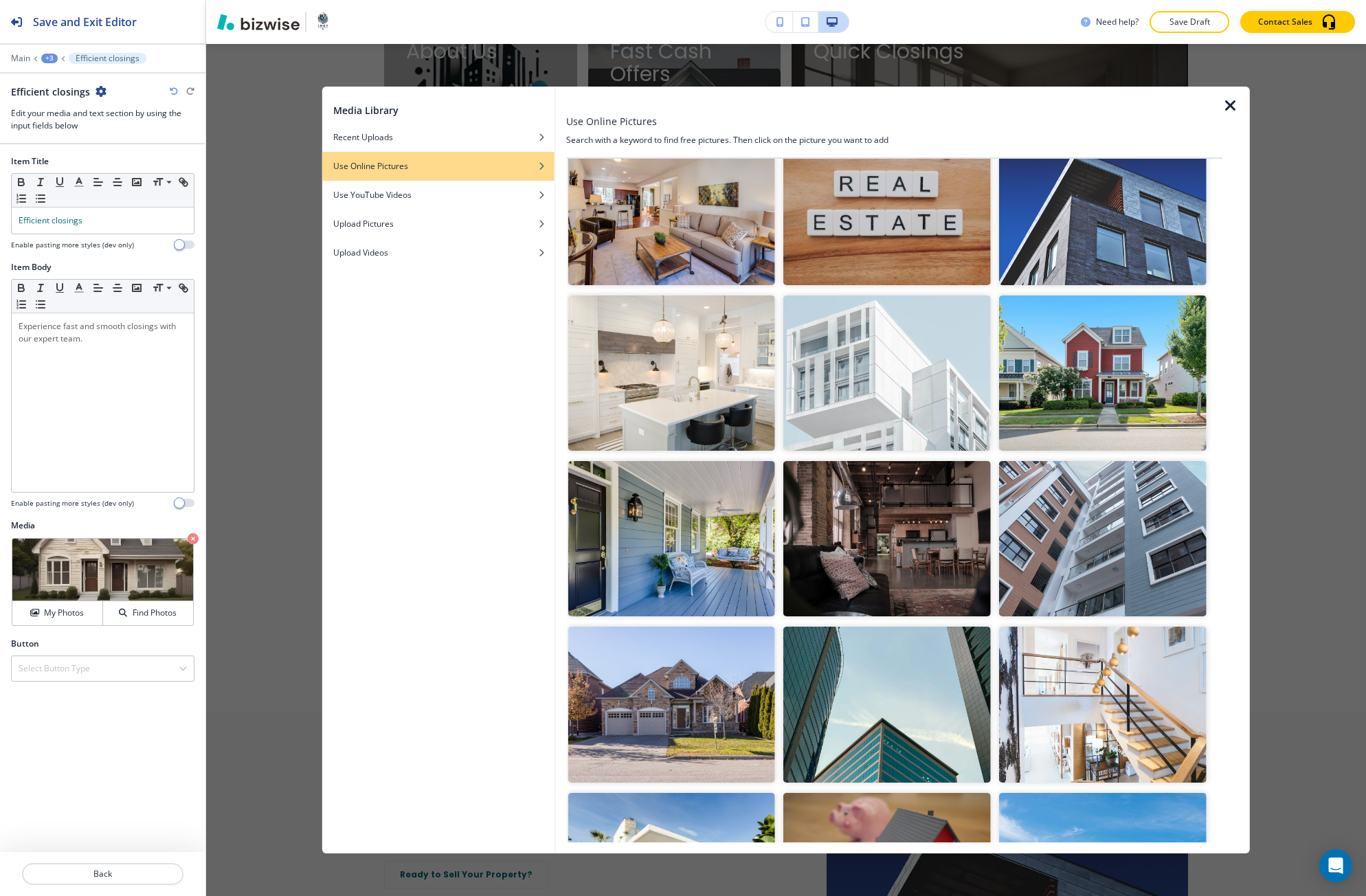
scroll to position [1212, 0]
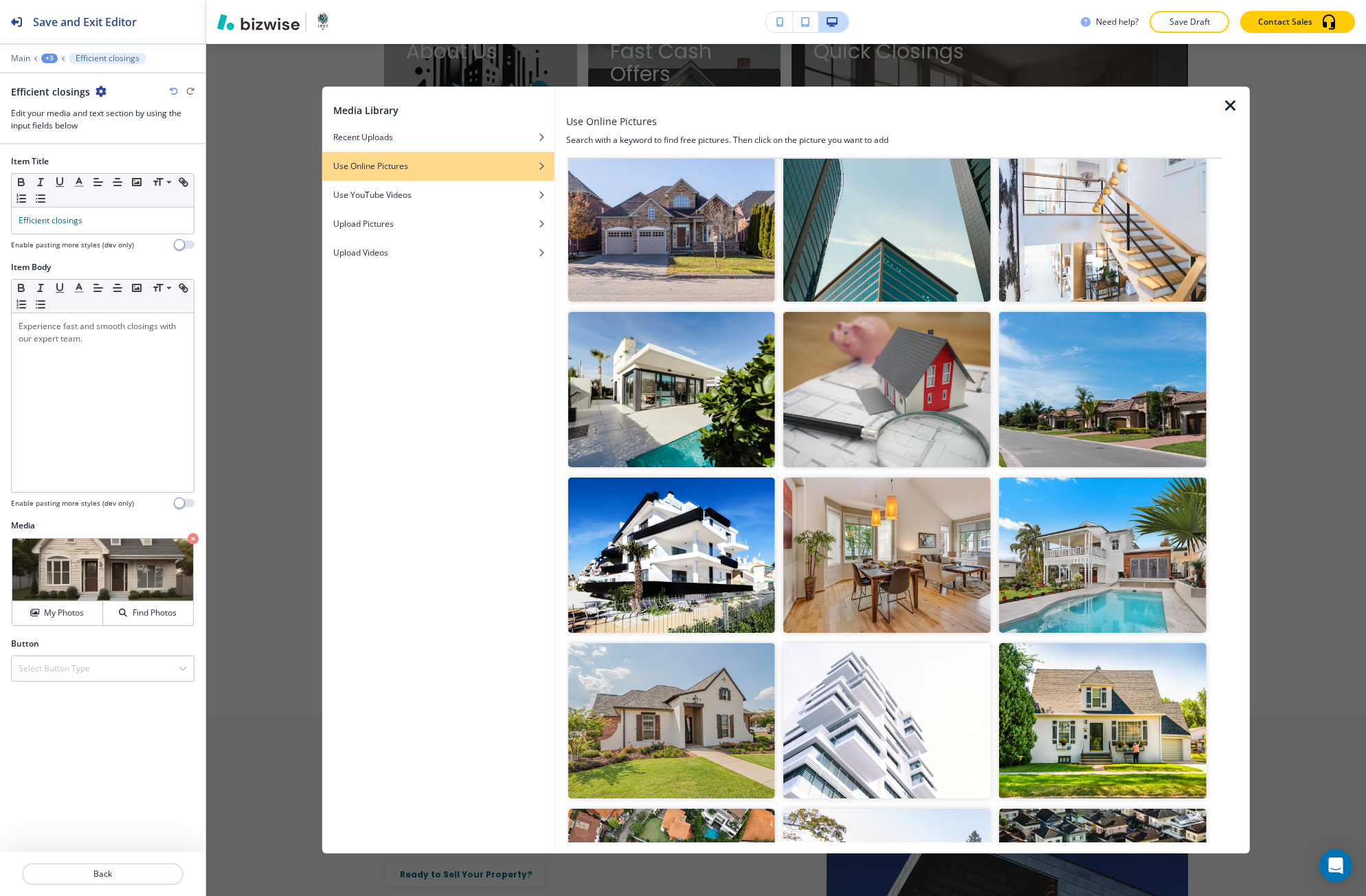
click at [721, 545] on img "button" at bounding box center [671, 554] width 207 height 155
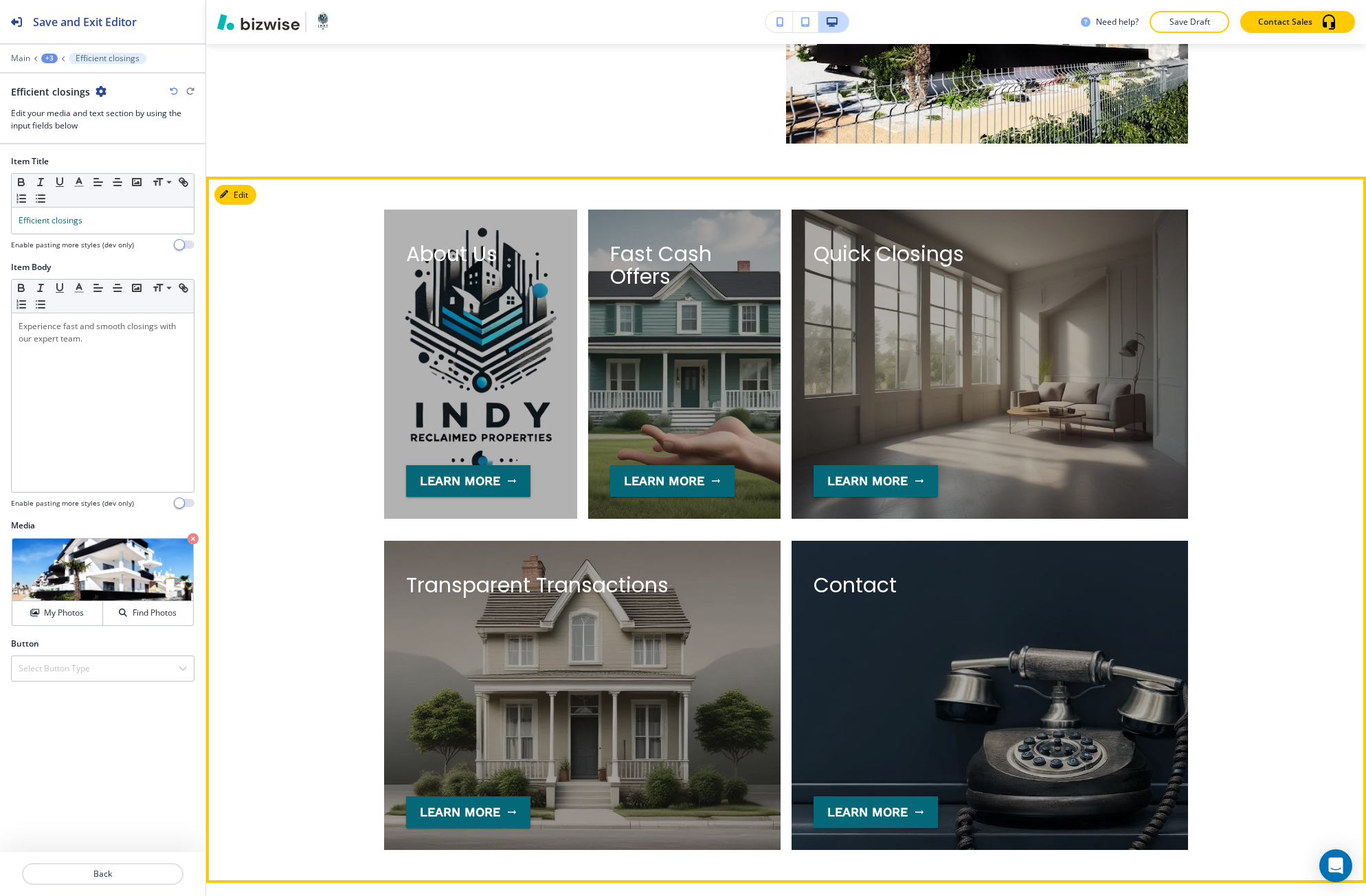
scroll to position [2785, 0]
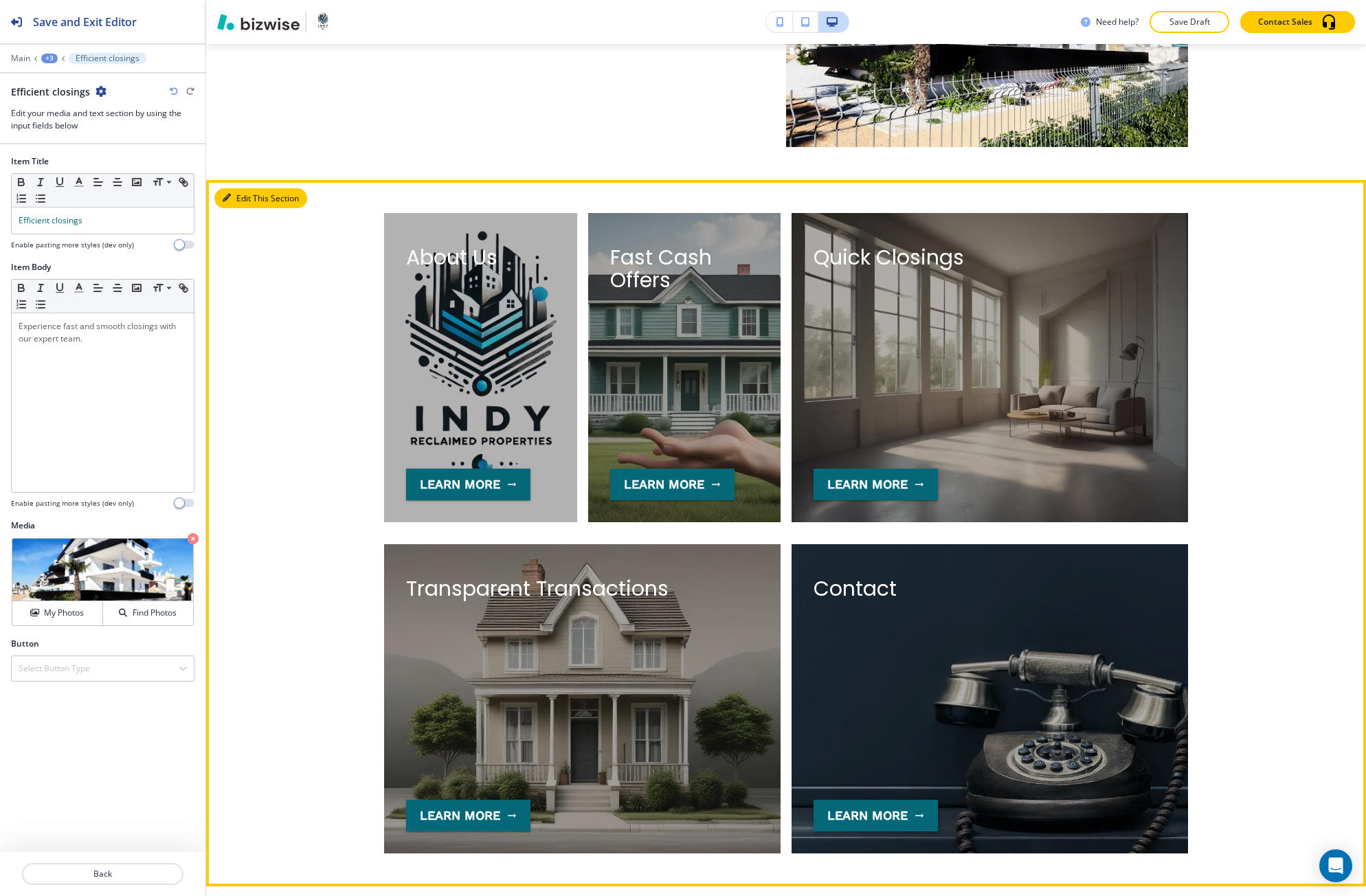
click at [235, 200] on button "Edit This Section" at bounding box center [261, 199] width 92 height 21
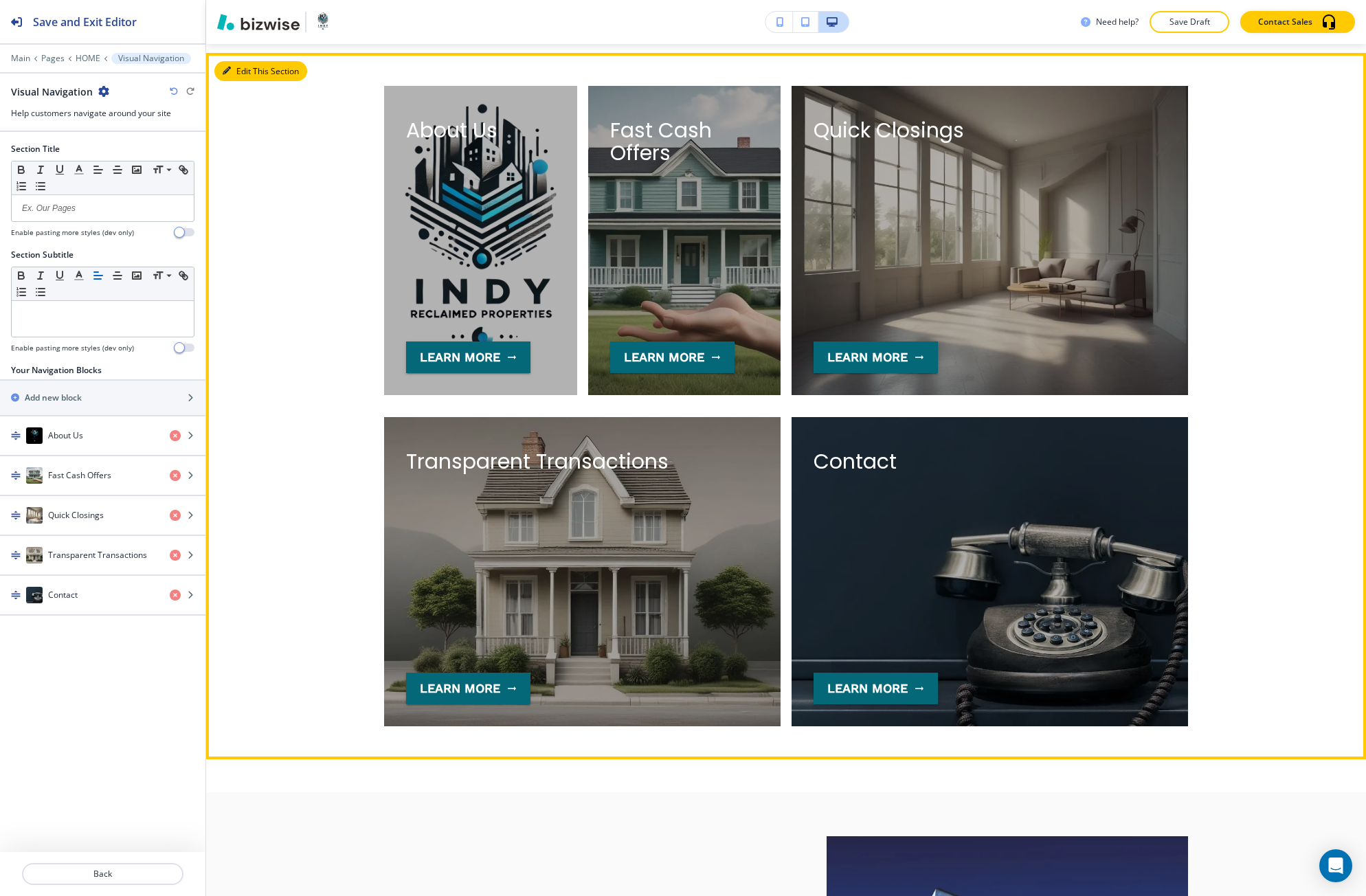
scroll to position [2921, 0]
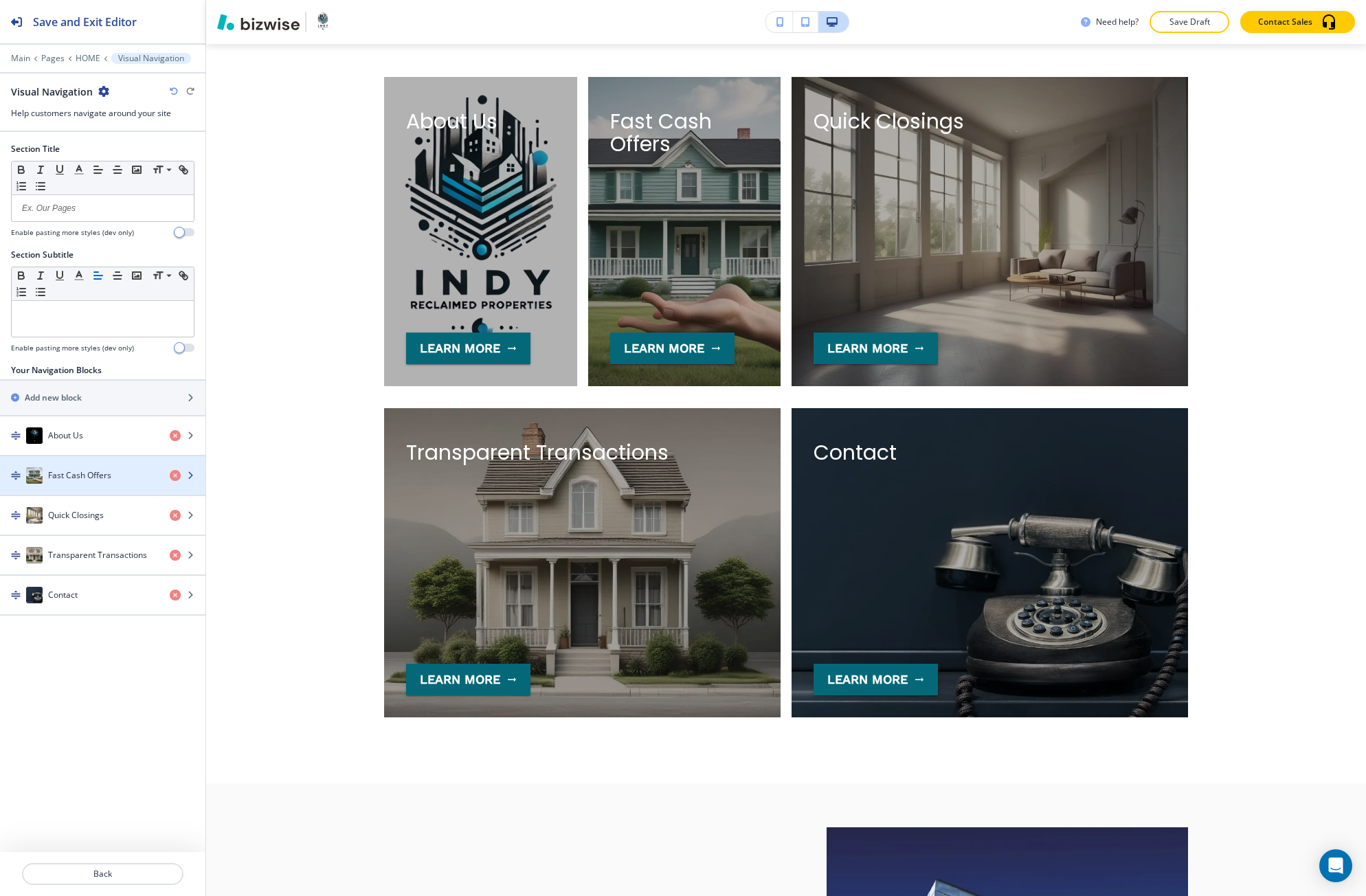
click at [80, 475] on h4 "Fast Cash Offers" at bounding box center [80, 475] width 64 height 12
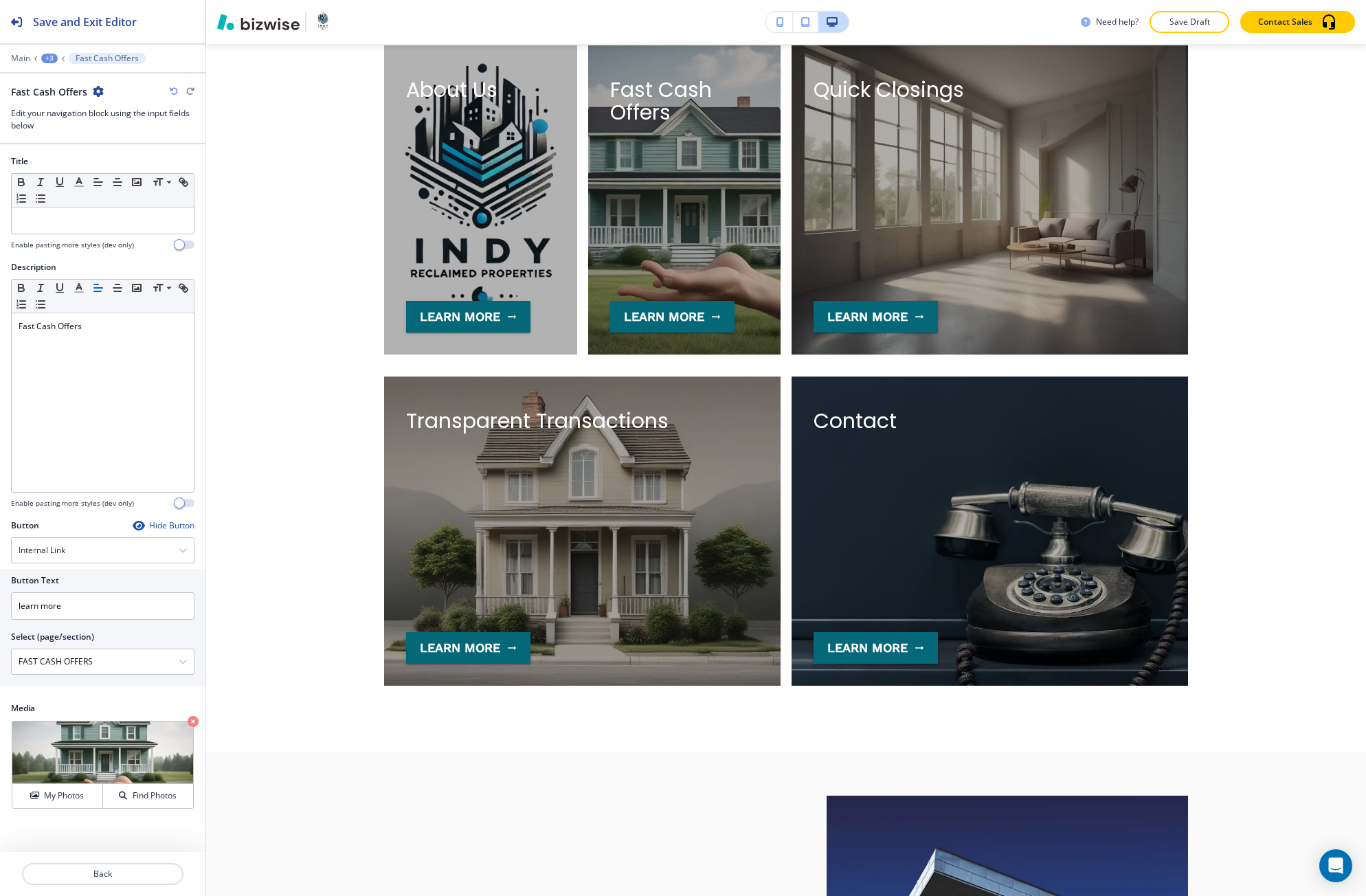
scroll to position [2954, 0]
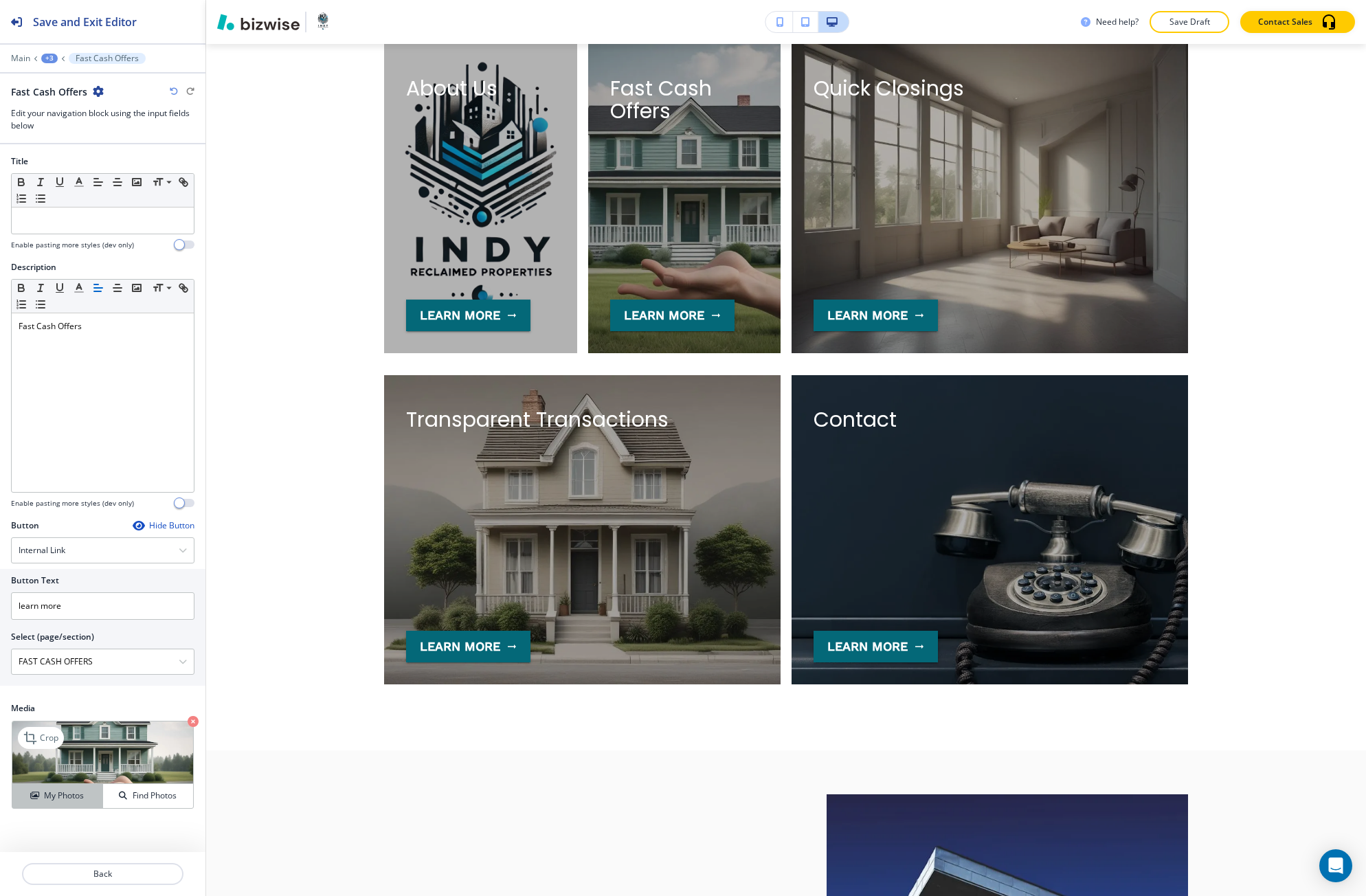
drag, startPoint x: 31, startPoint y: 786, endPoint x: 73, endPoint y: 684, distance: 110.3
click at [31, 786] on button "My Photos" at bounding box center [58, 796] width 91 height 24
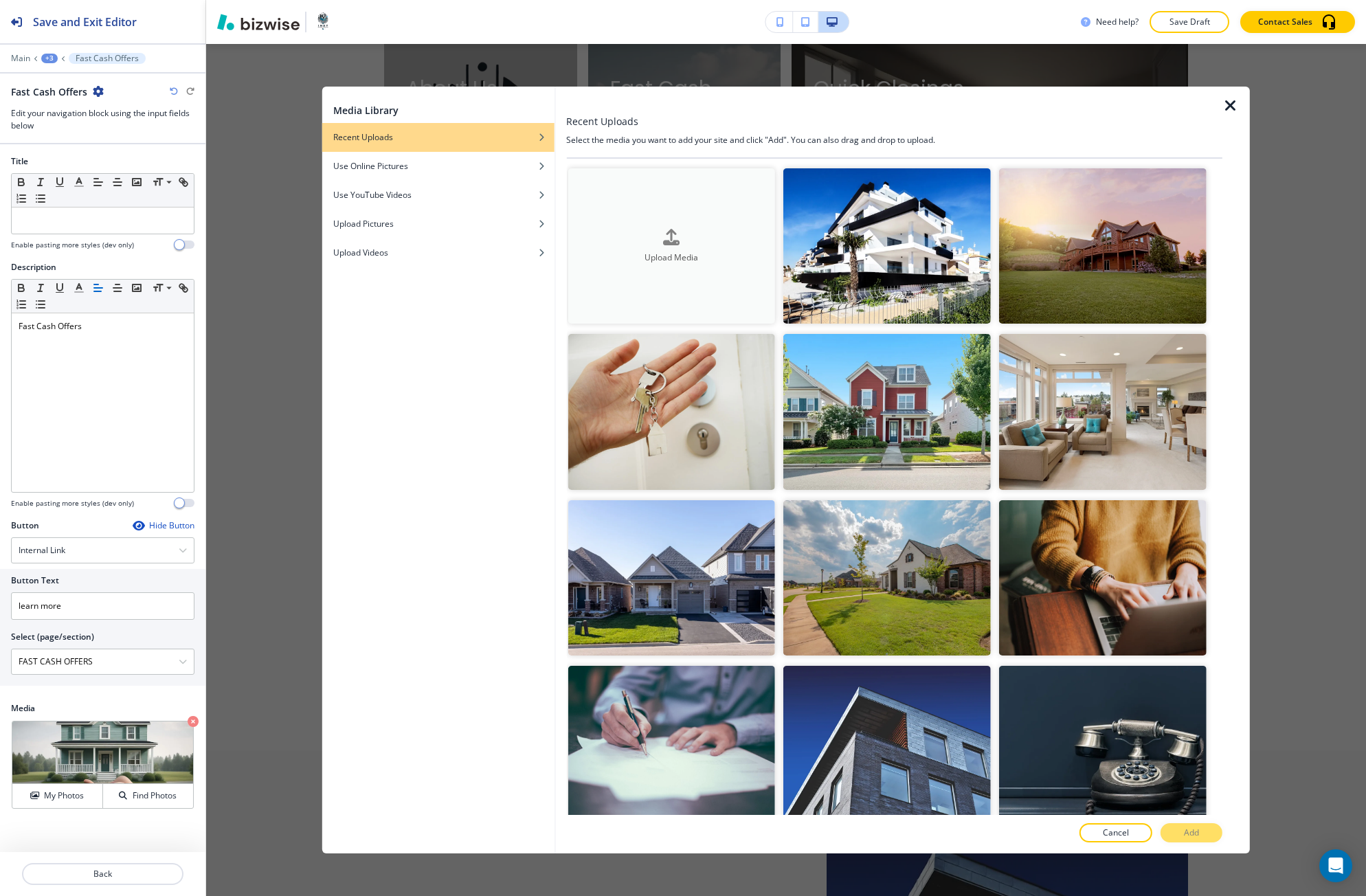
click at [592, 262] on h4 "Upload Media" at bounding box center [671, 257] width 207 height 12
click at [386, 171] on h4 "Use Online Pictures" at bounding box center [370, 166] width 75 height 12
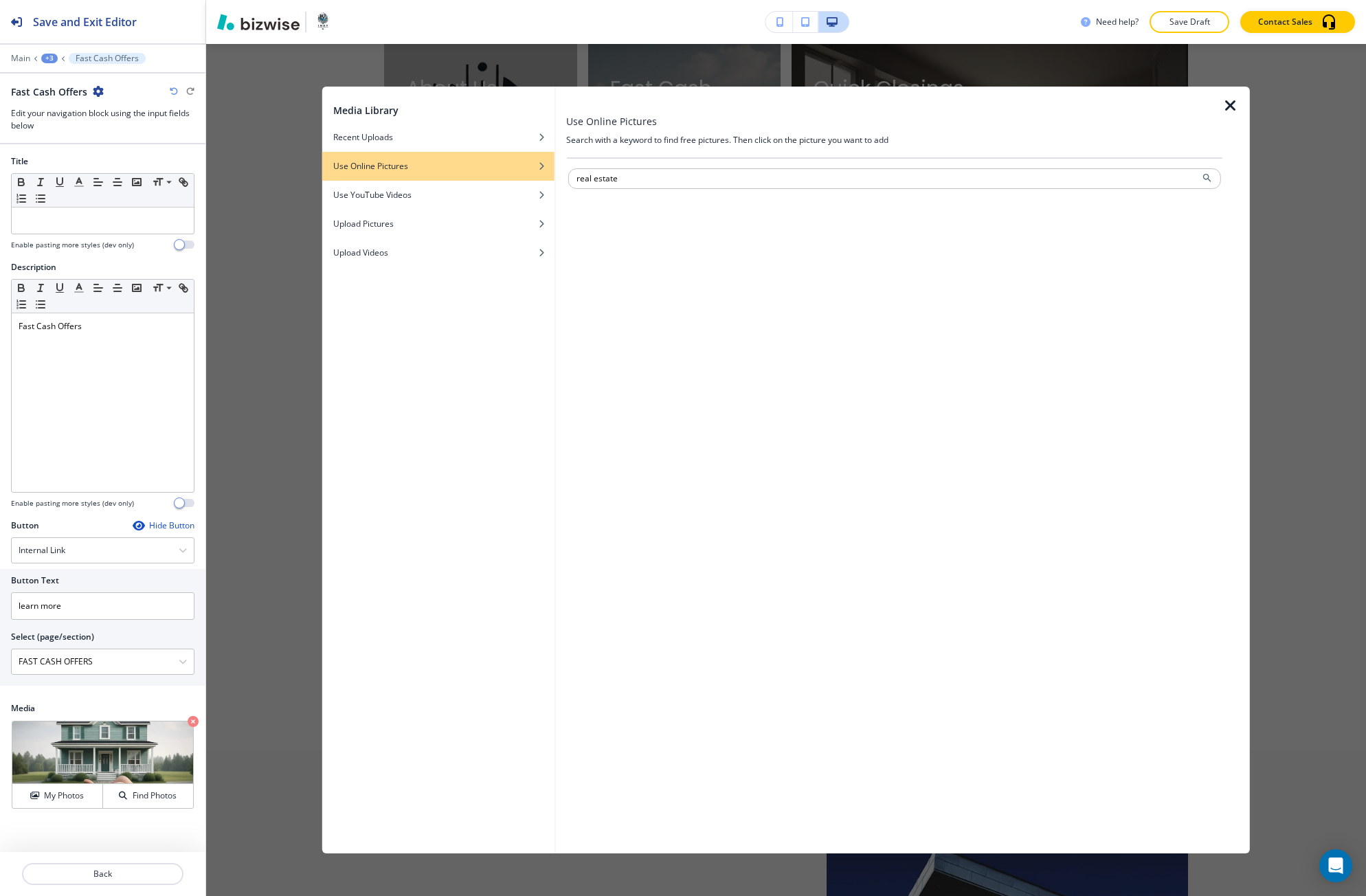
type input "real estate"
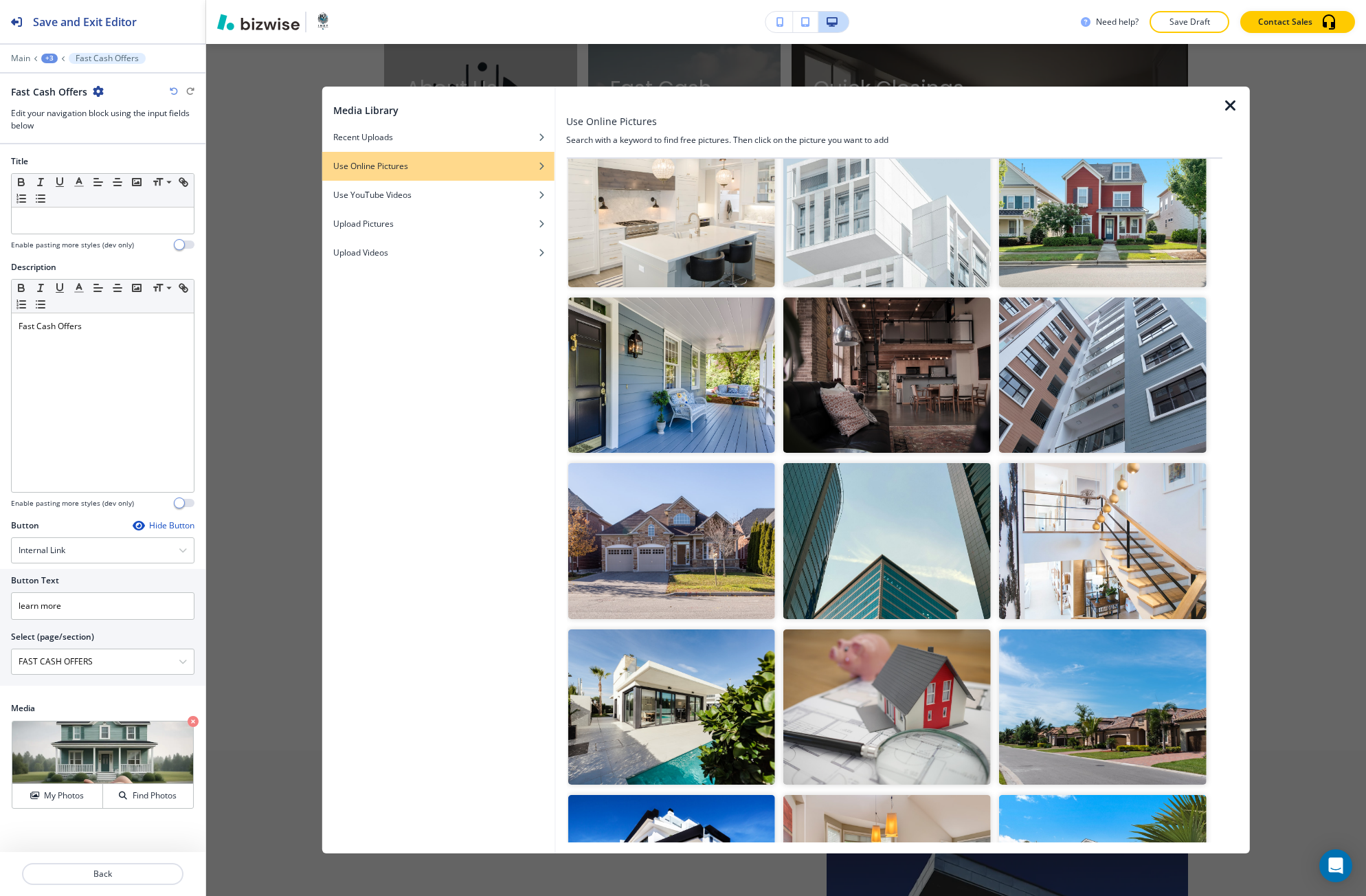
scroll to position [1237, 0]
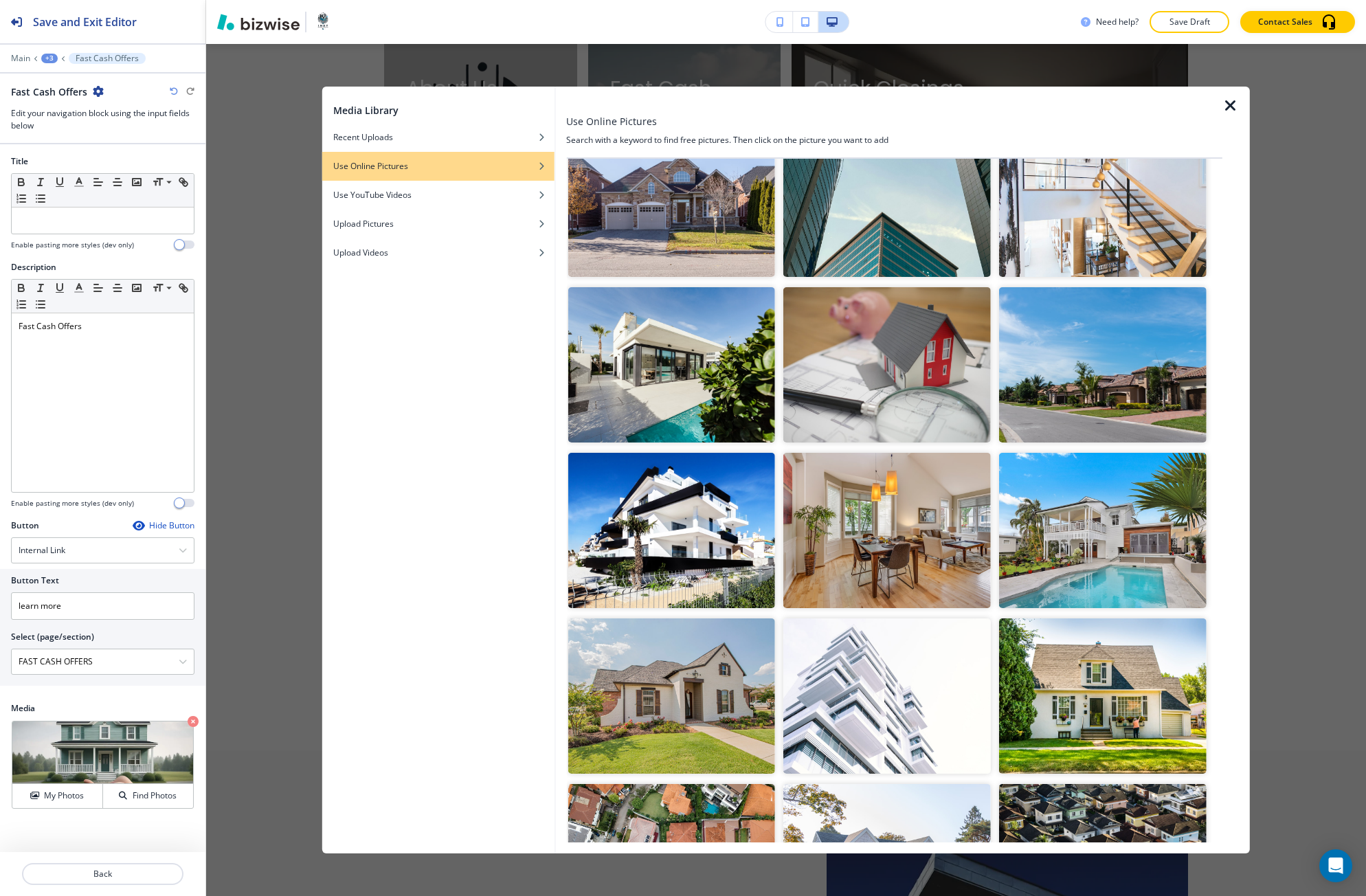
click at [1077, 687] on img "button" at bounding box center [1102, 695] width 207 height 155
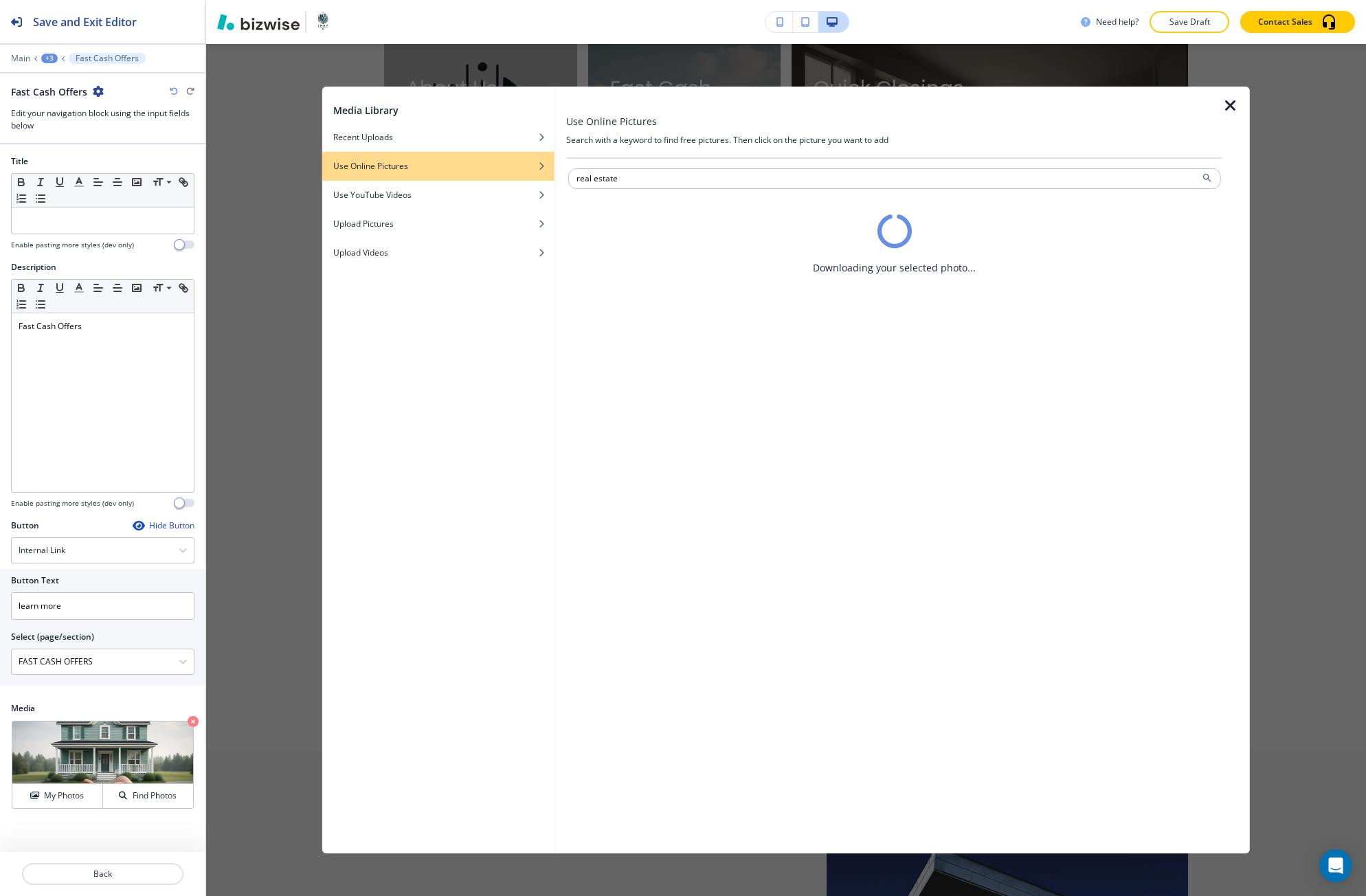
scroll to position [0, 0]
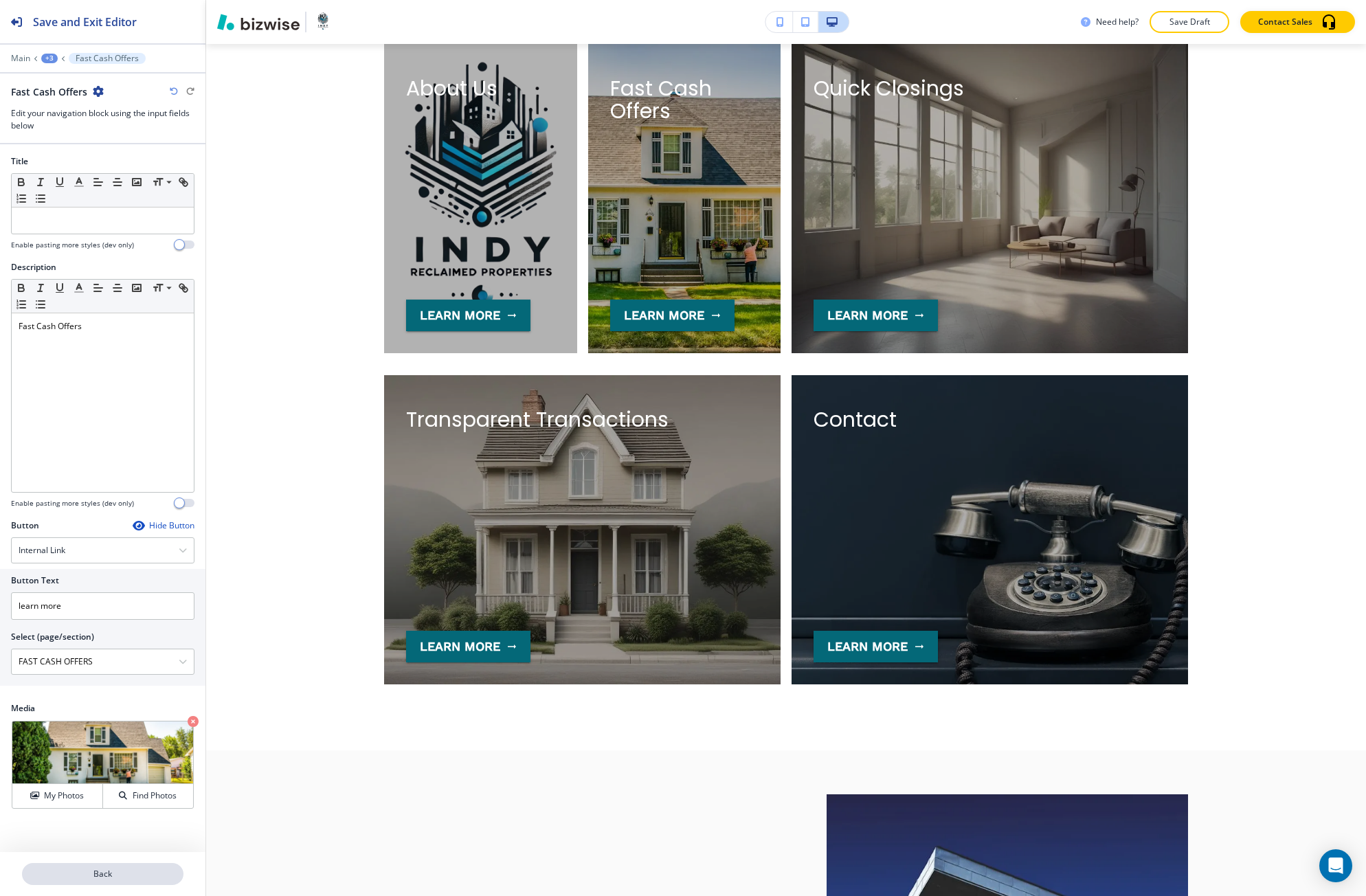
click at [72, 866] on button "Back" at bounding box center [103, 874] width 162 height 22
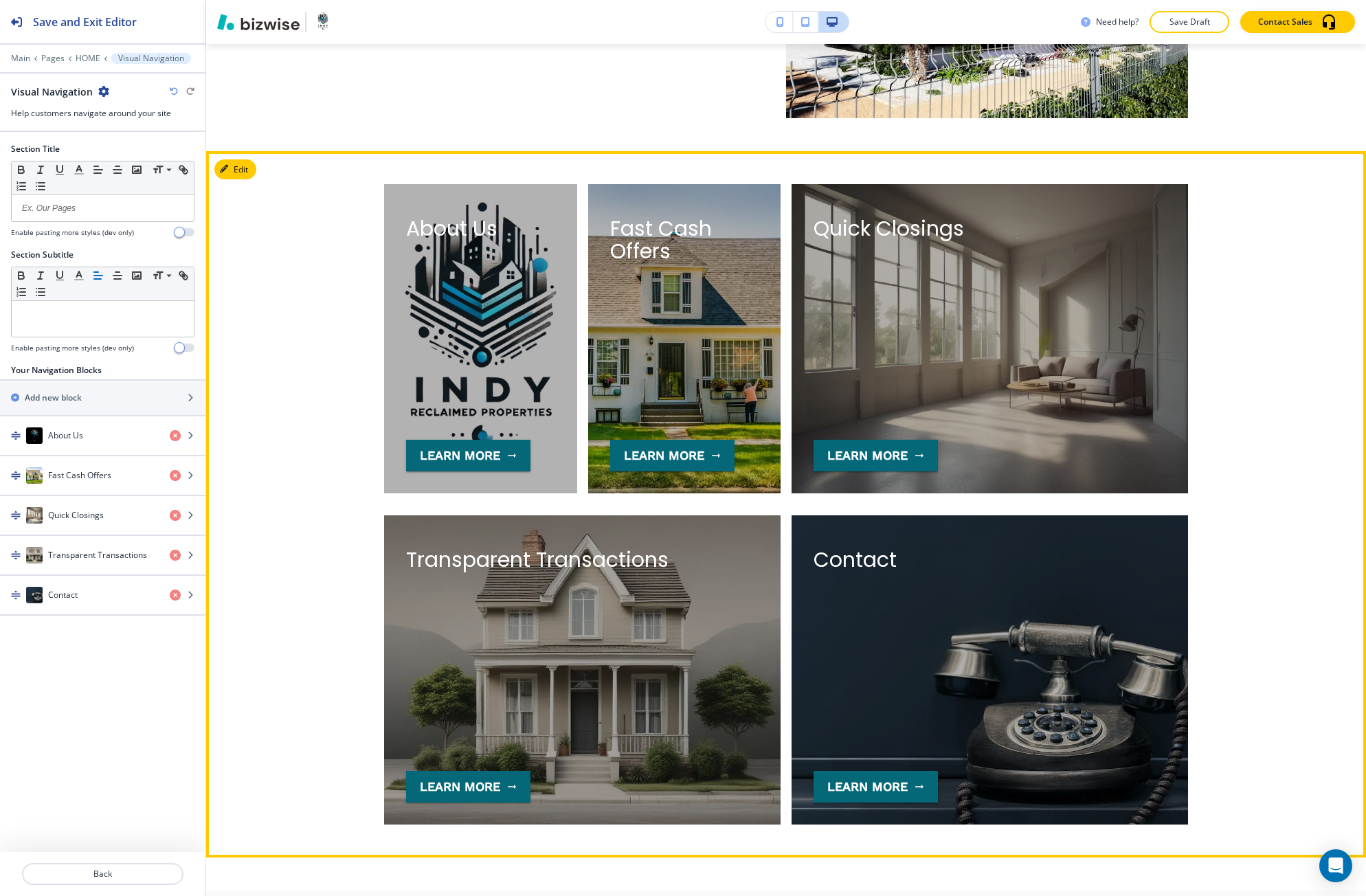
scroll to position [2783, 0]
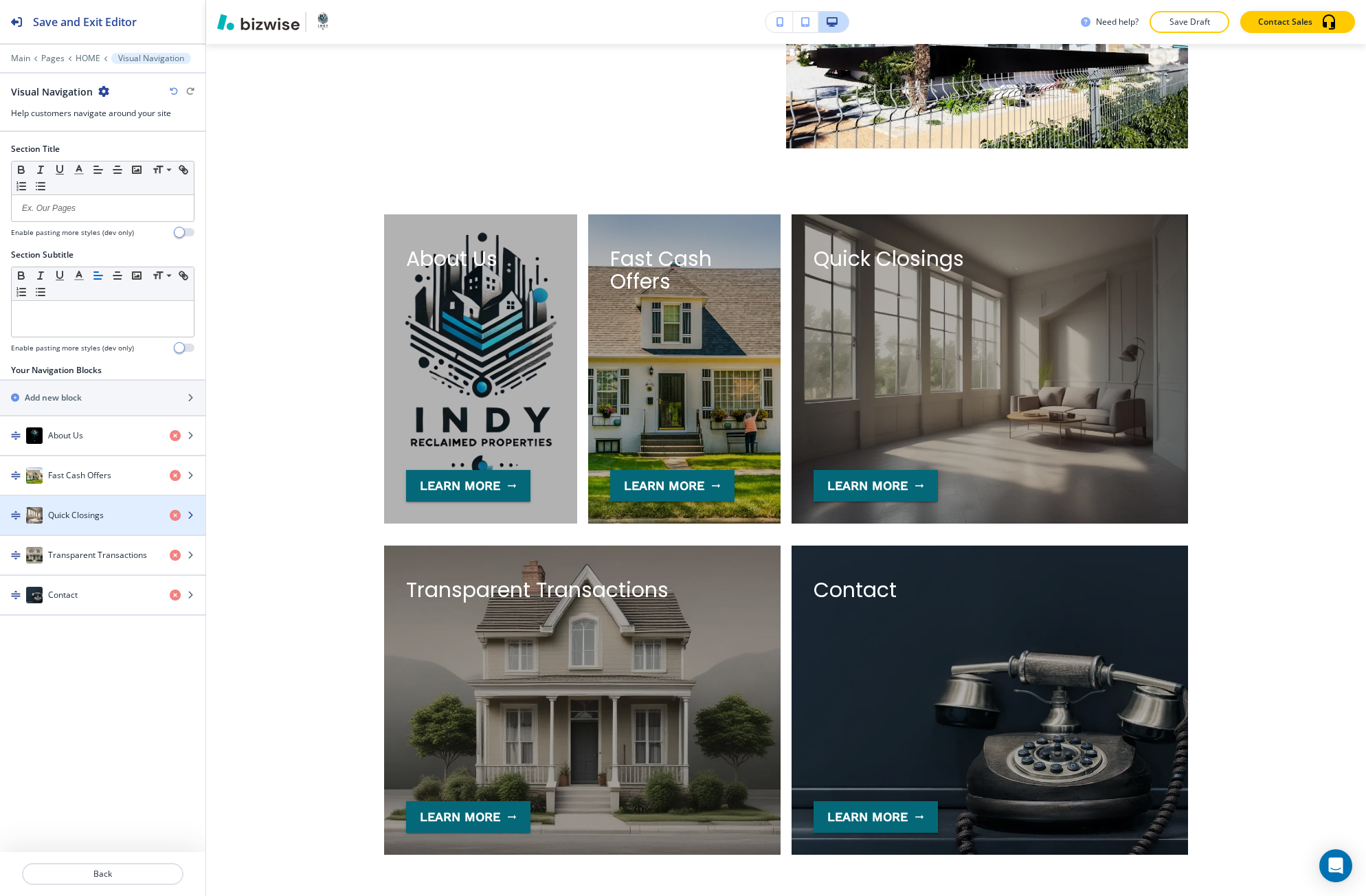
click at [91, 516] on h4 "Quick Closings" at bounding box center [76, 515] width 56 height 12
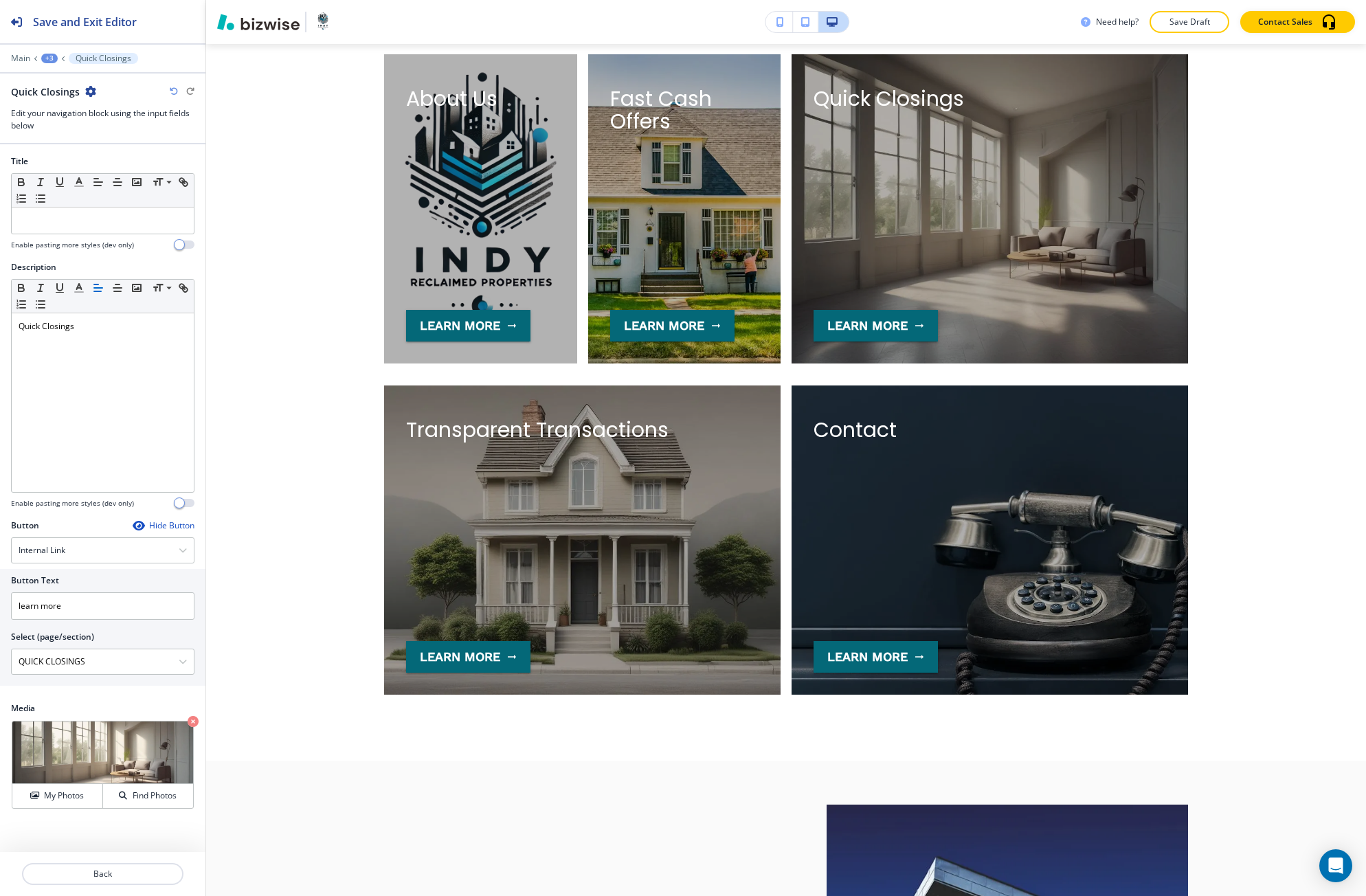
scroll to position [2954, 0]
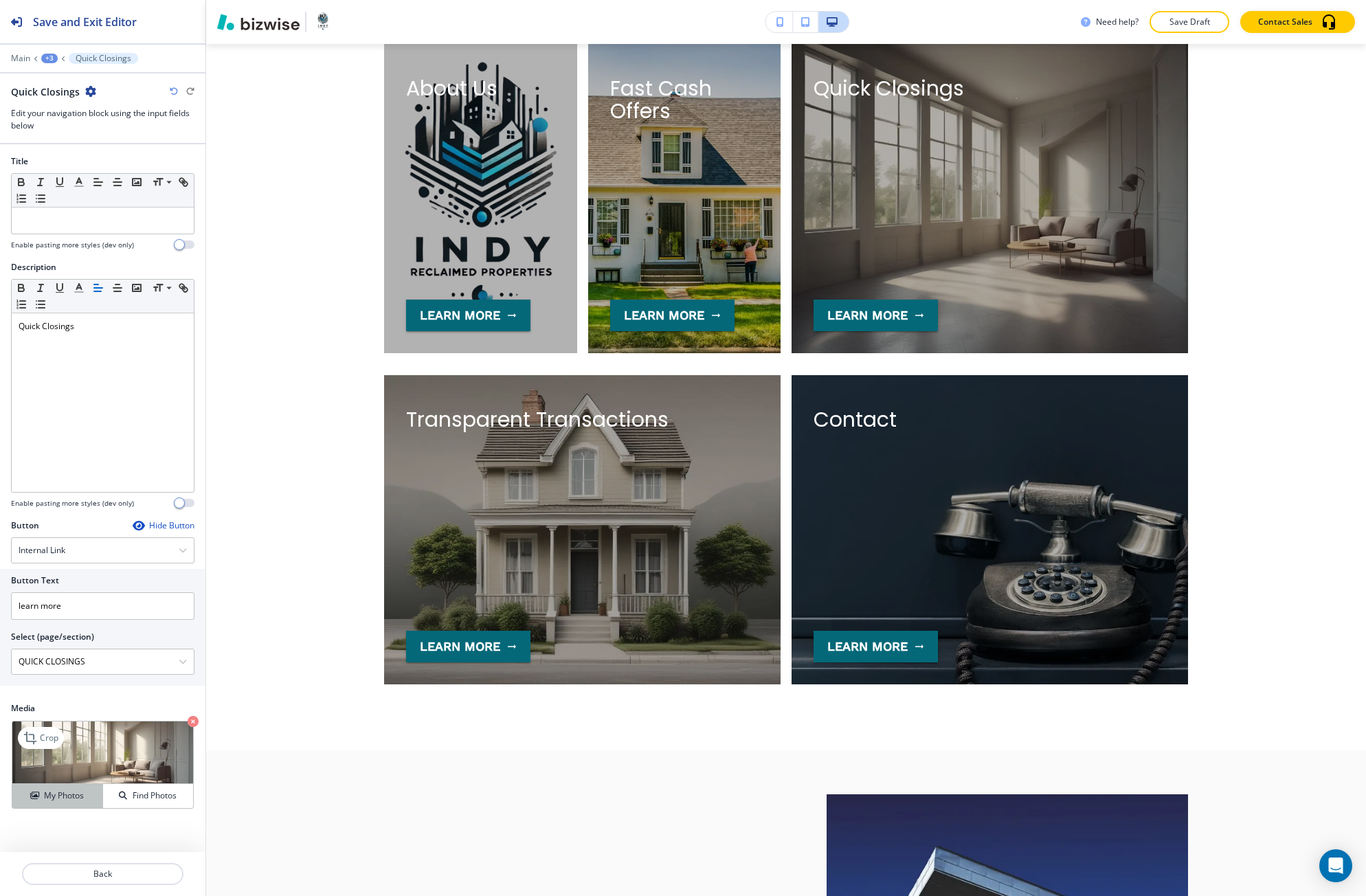
click at [71, 793] on h4 "My Photos" at bounding box center [64, 795] width 40 height 12
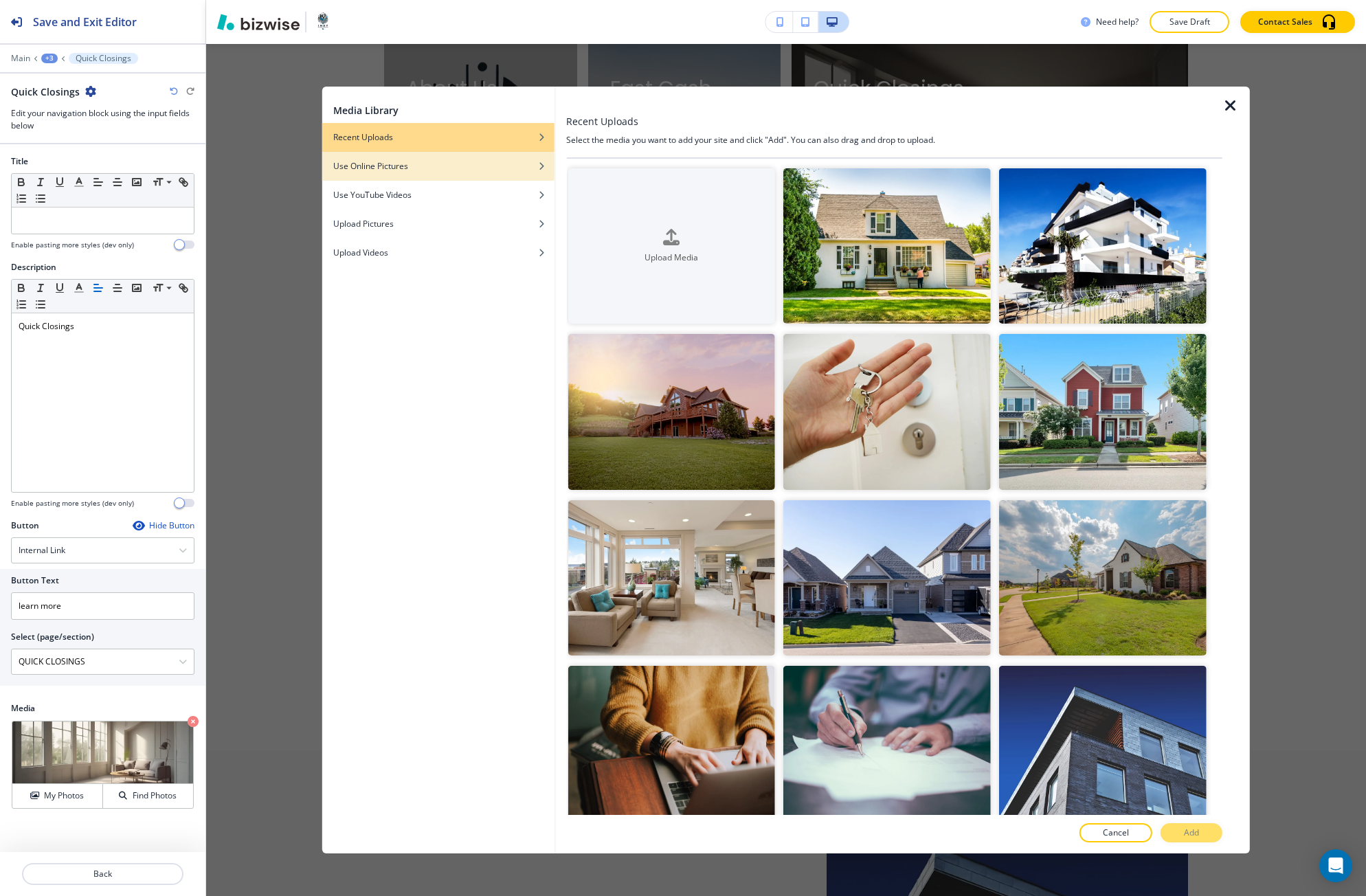
click at [482, 163] on div "Use Online Pictures" at bounding box center [438, 166] width 232 height 12
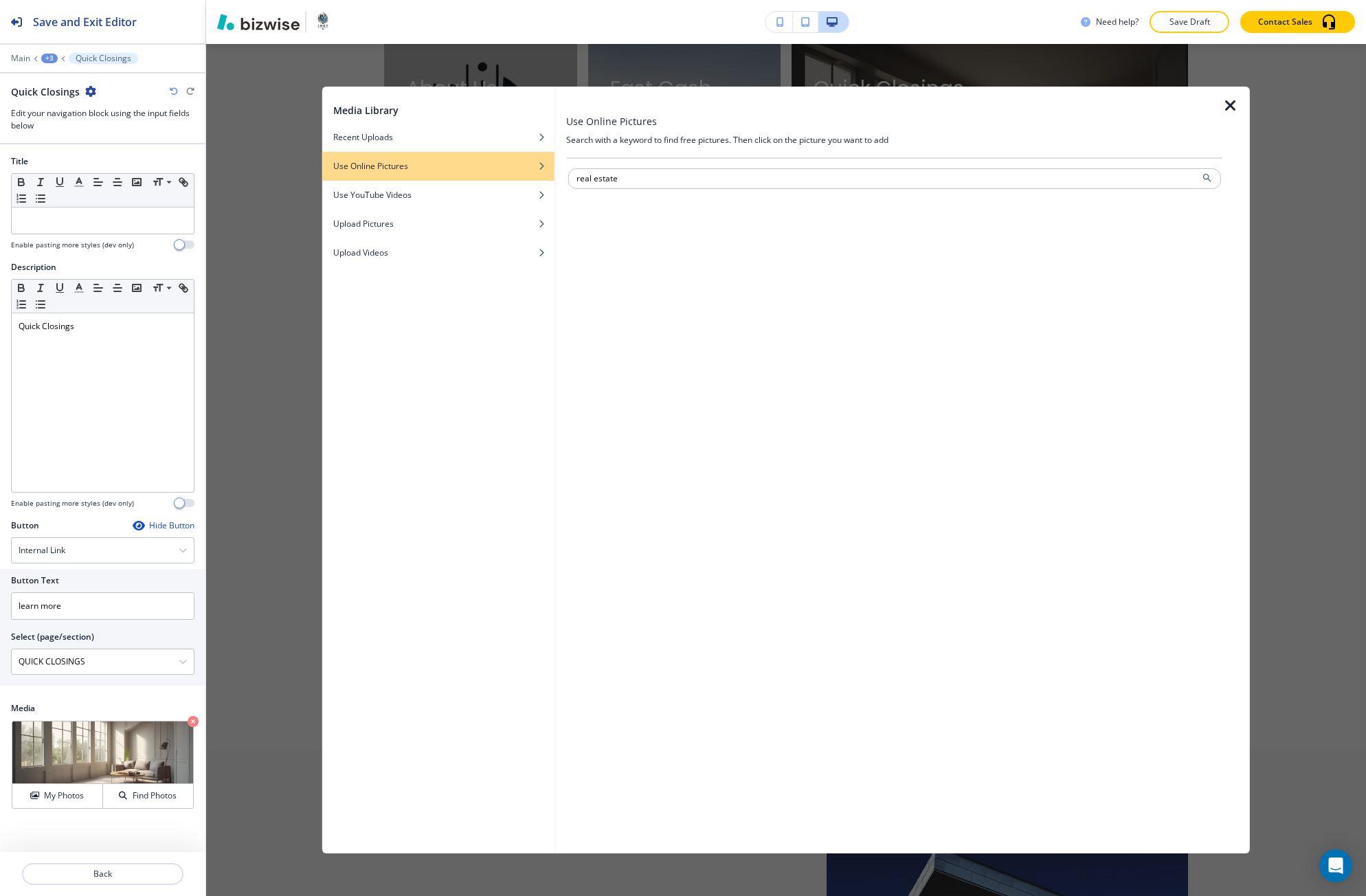
type input "real estate"
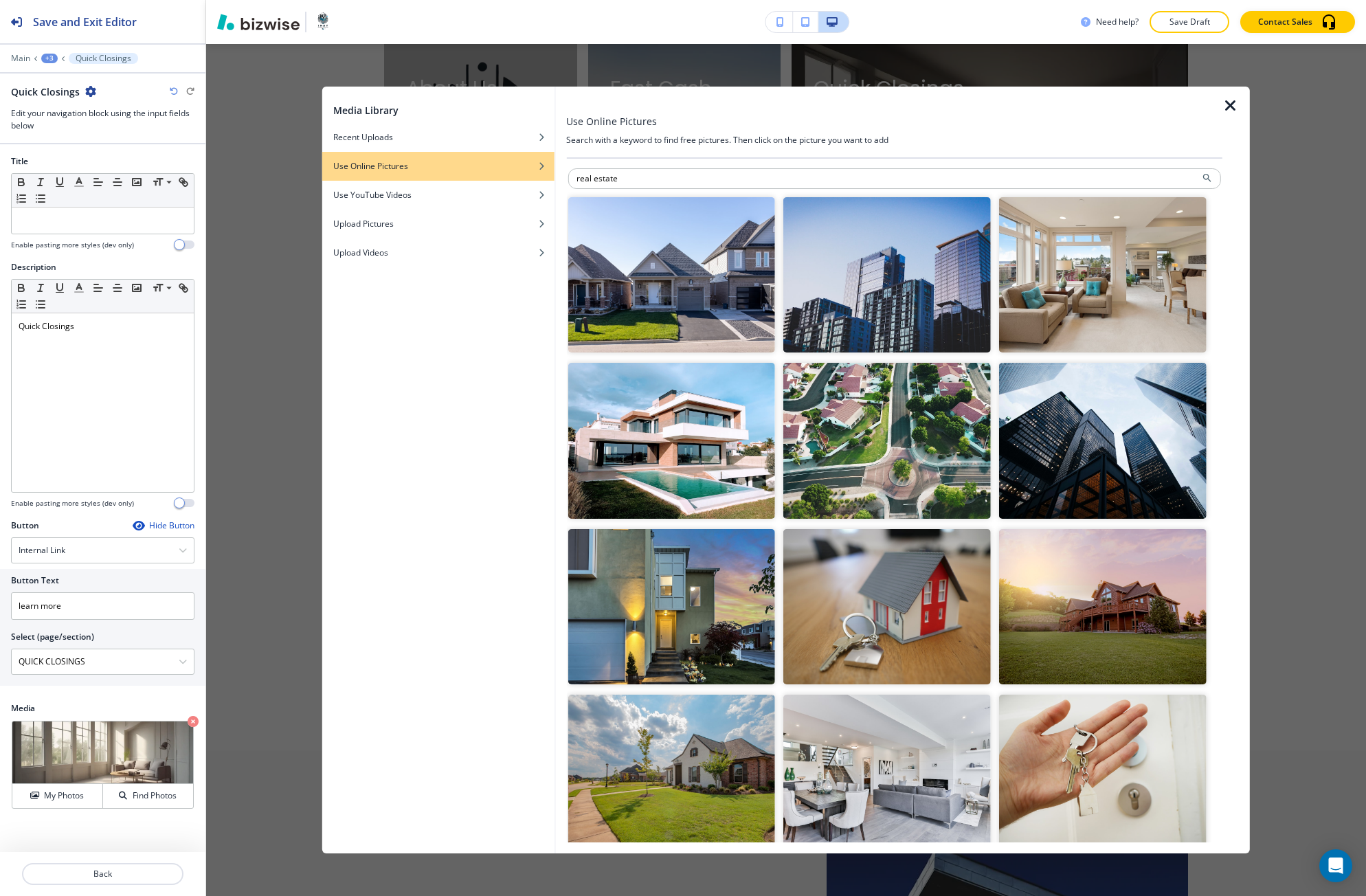
click at [709, 656] on img "button" at bounding box center [671, 606] width 207 height 155
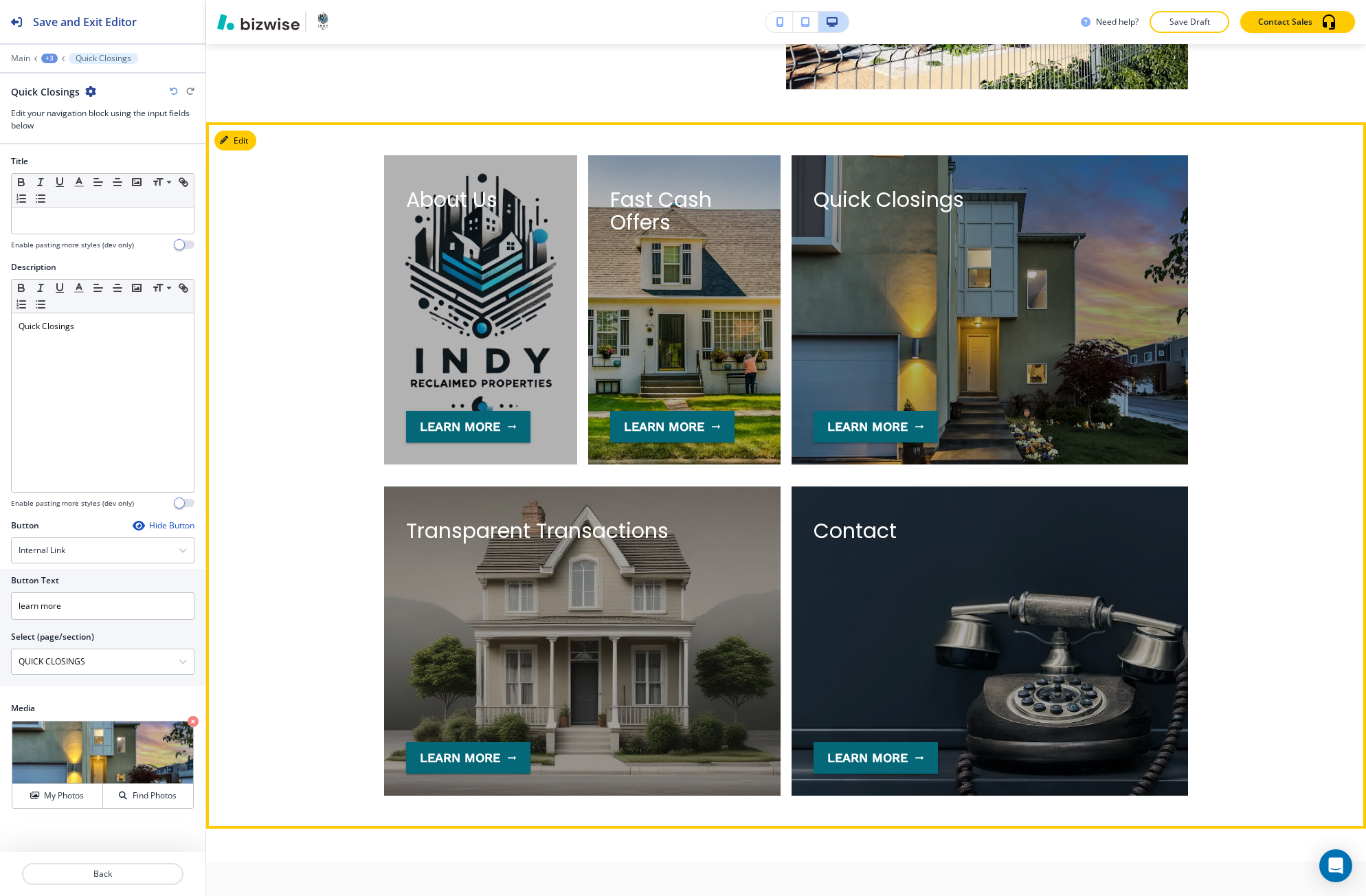
scroll to position [2817, 0]
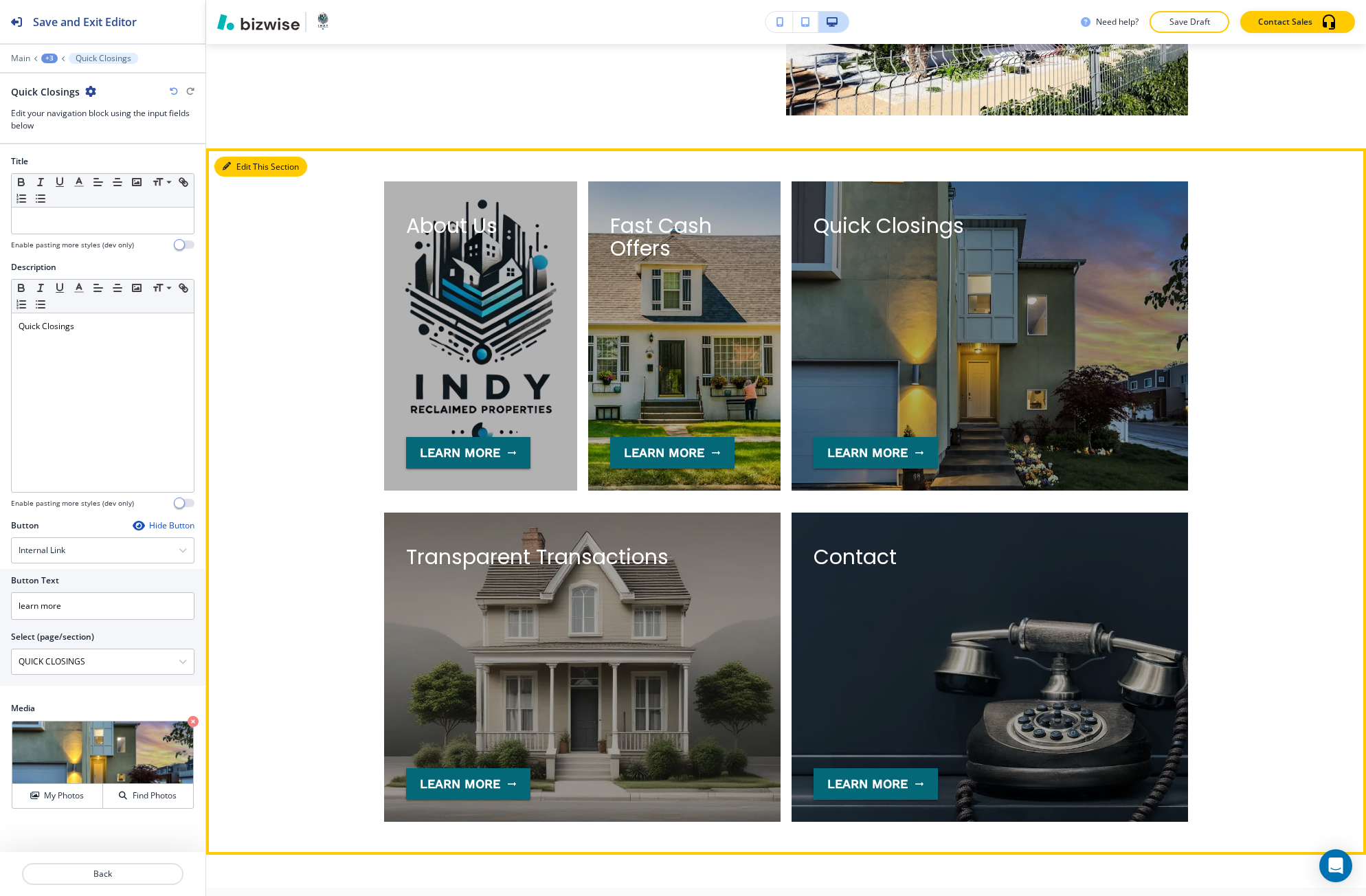
click at [241, 170] on button "Edit This Section" at bounding box center [261, 167] width 92 height 21
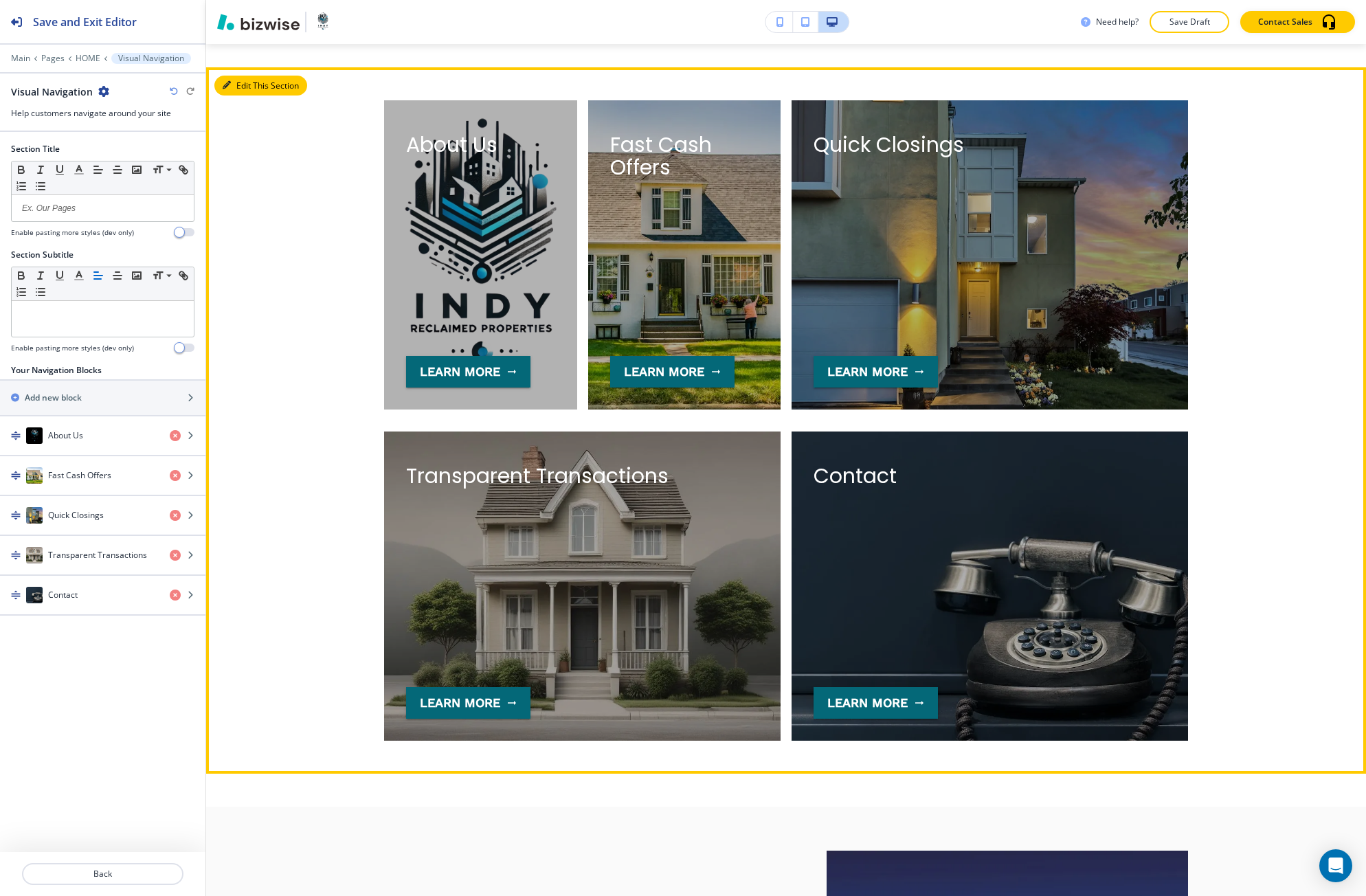
scroll to position [2921, 0]
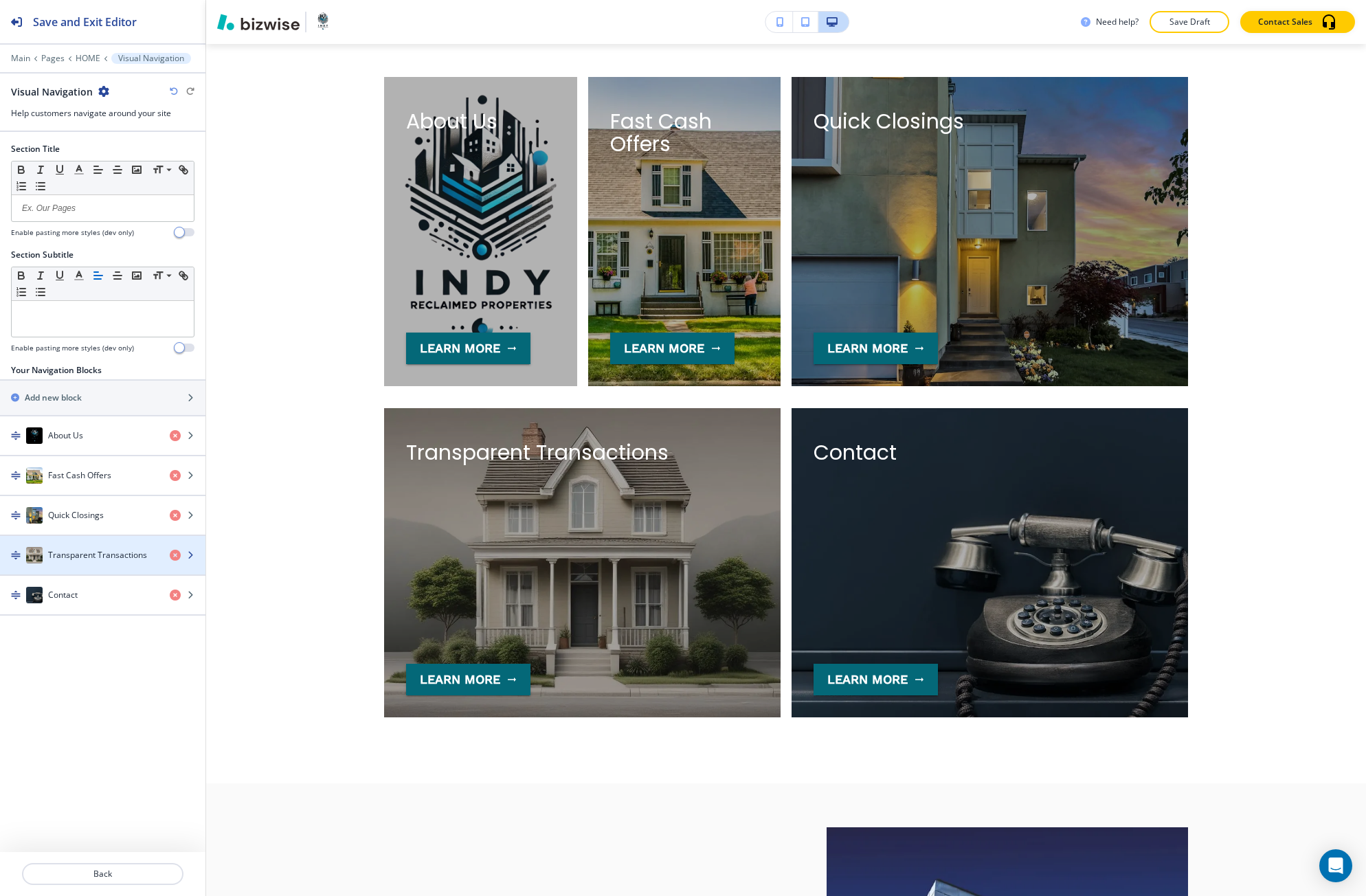
click at [89, 552] on h4 "Transparent Transactions" at bounding box center [97, 554] width 99 height 12
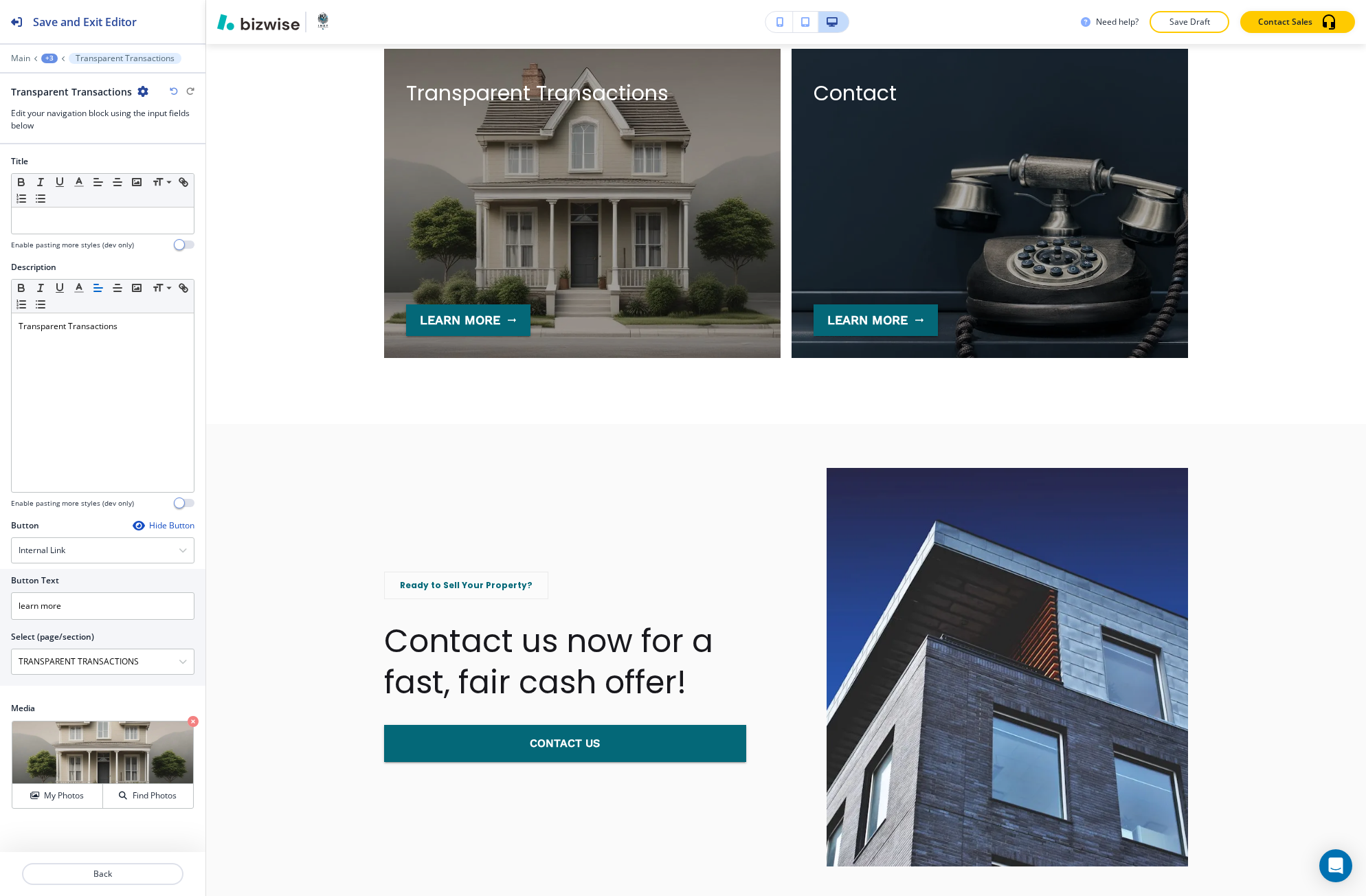
scroll to position [3285, 0]
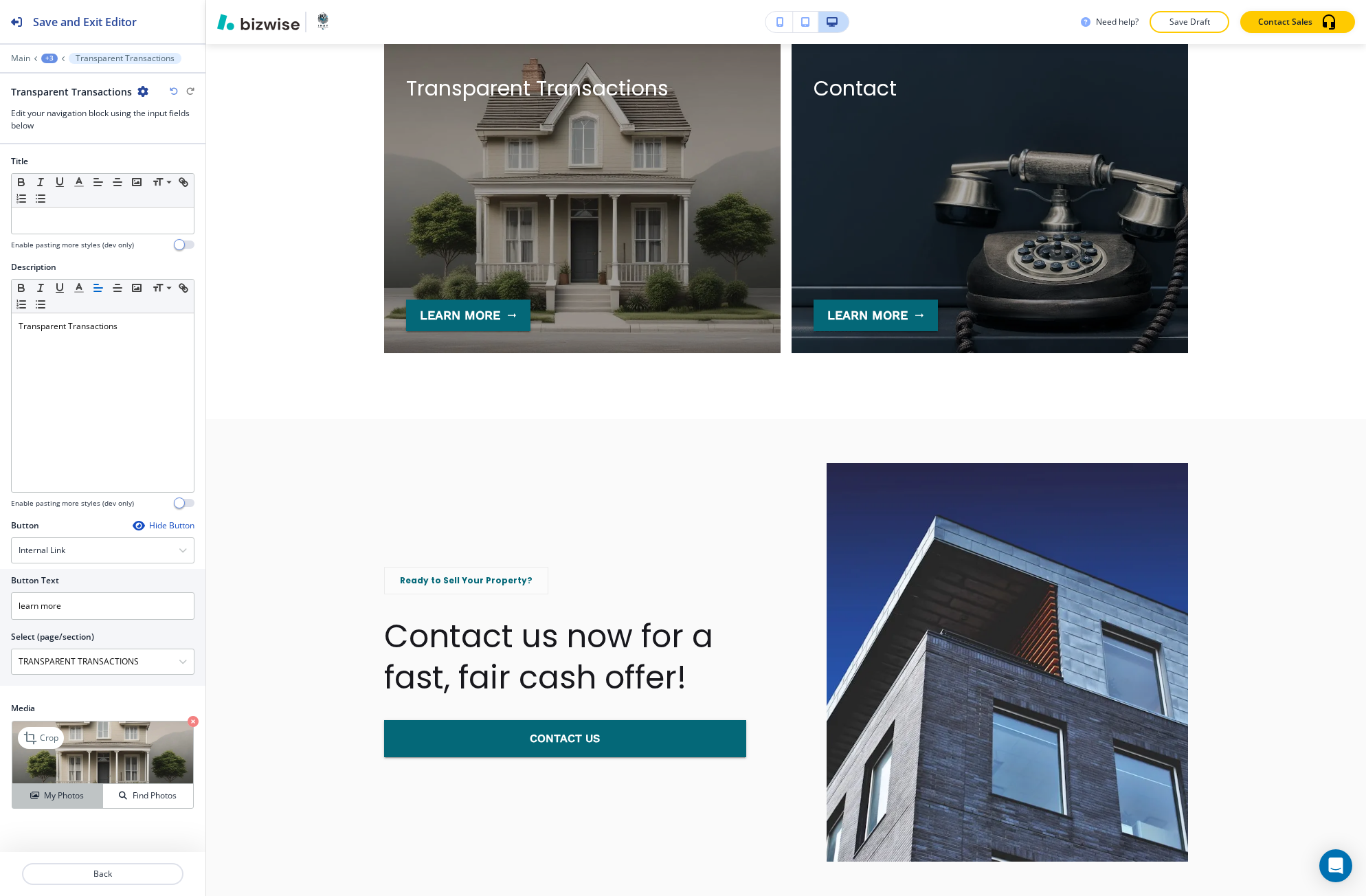
click at [58, 793] on h4 "My Photos" at bounding box center [64, 795] width 40 height 12
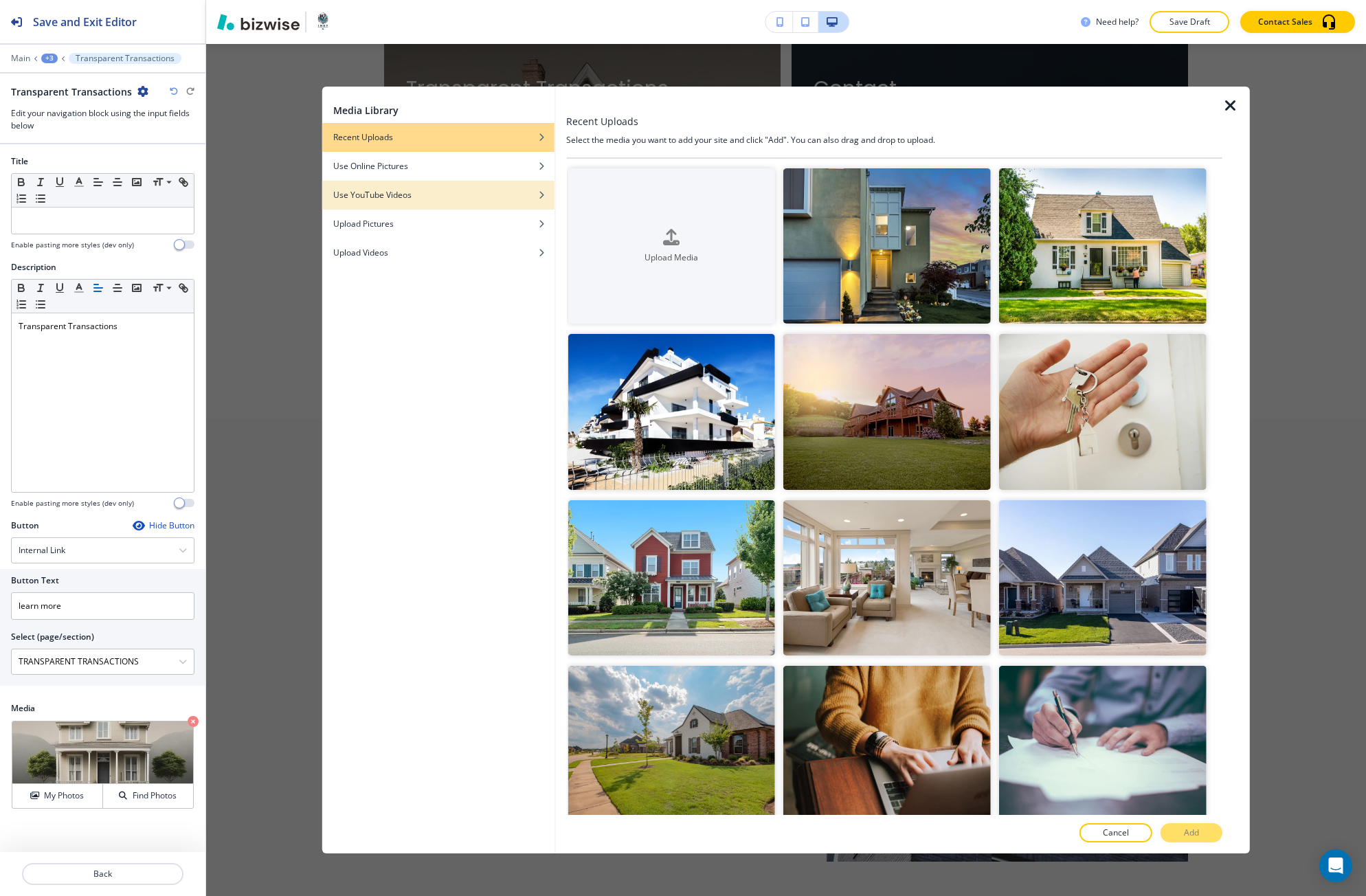
click at [466, 183] on div "button" at bounding box center [438, 184] width 232 height 8
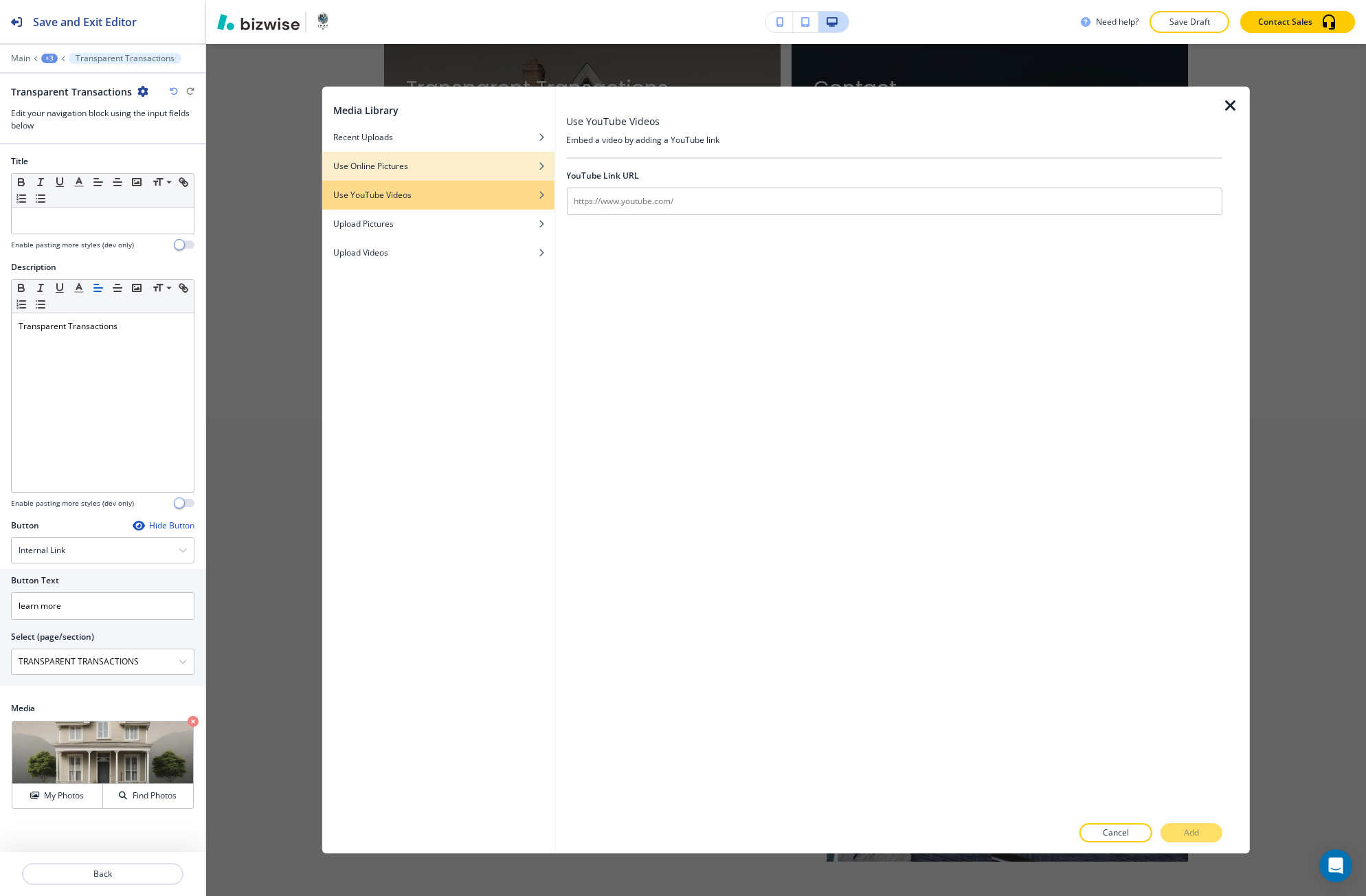
click at [475, 168] on div "Use Online Pictures" at bounding box center [438, 166] width 232 height 12
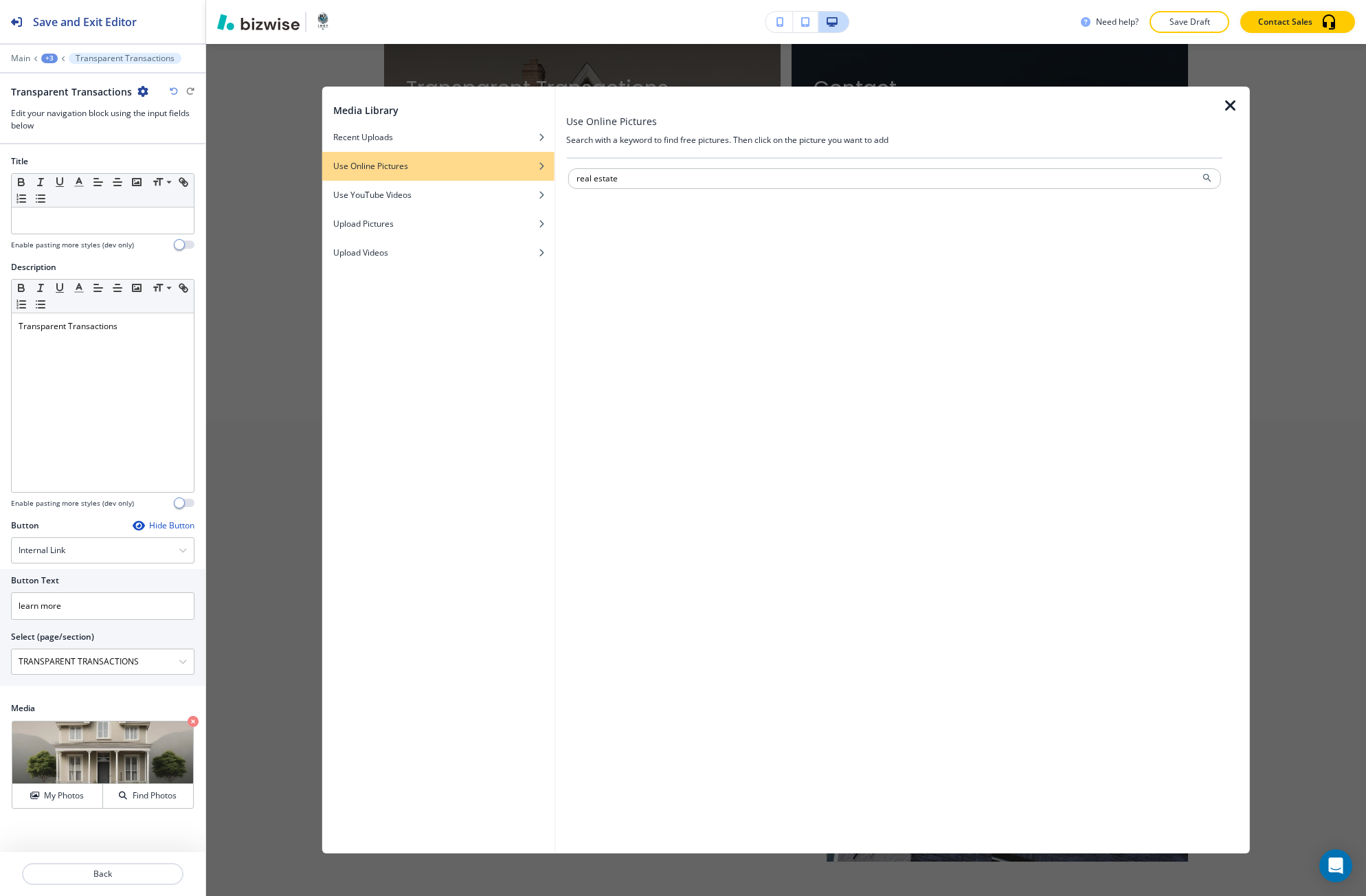
type input "real estate"
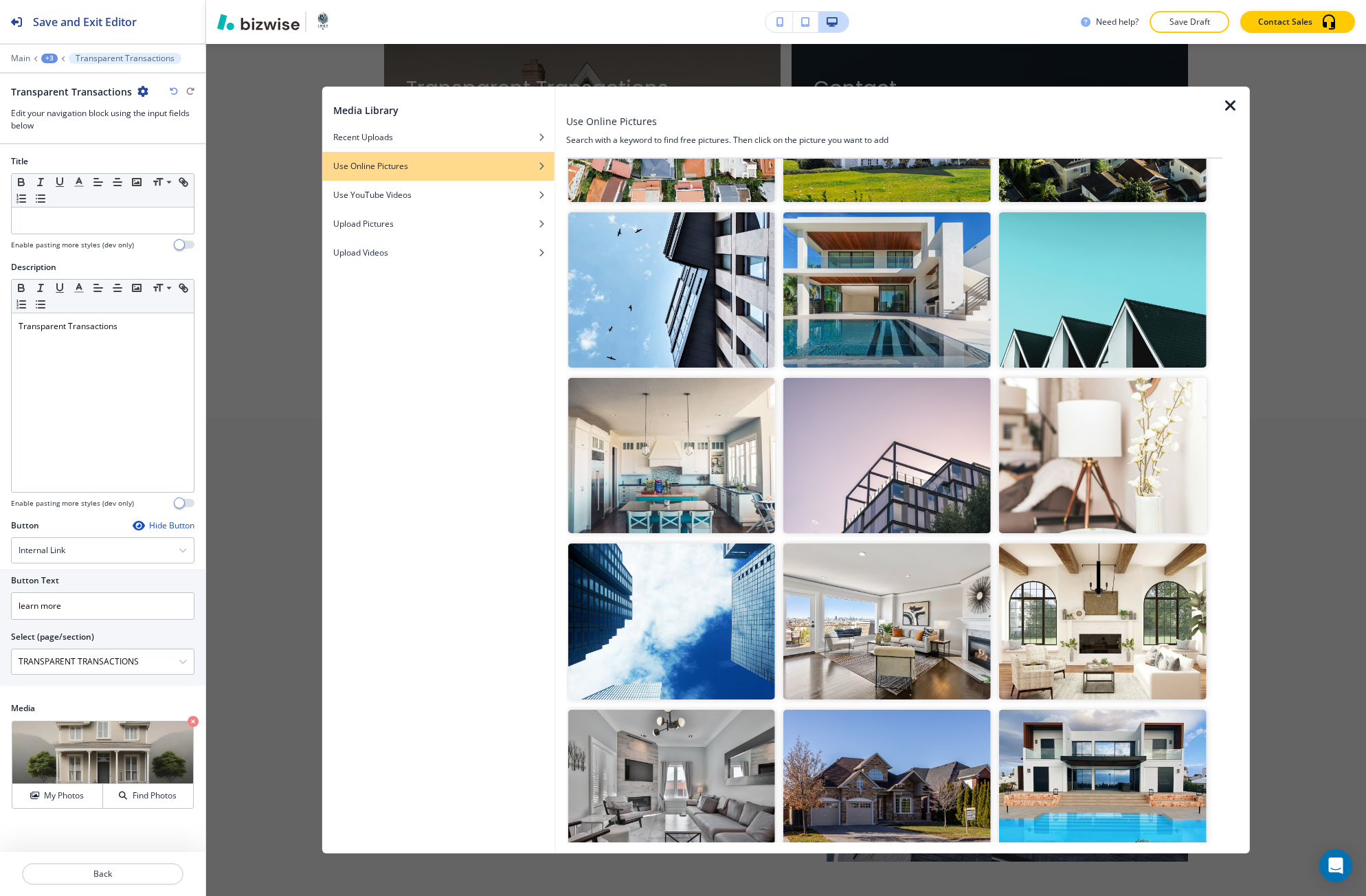
scroll to position [1980, 0]
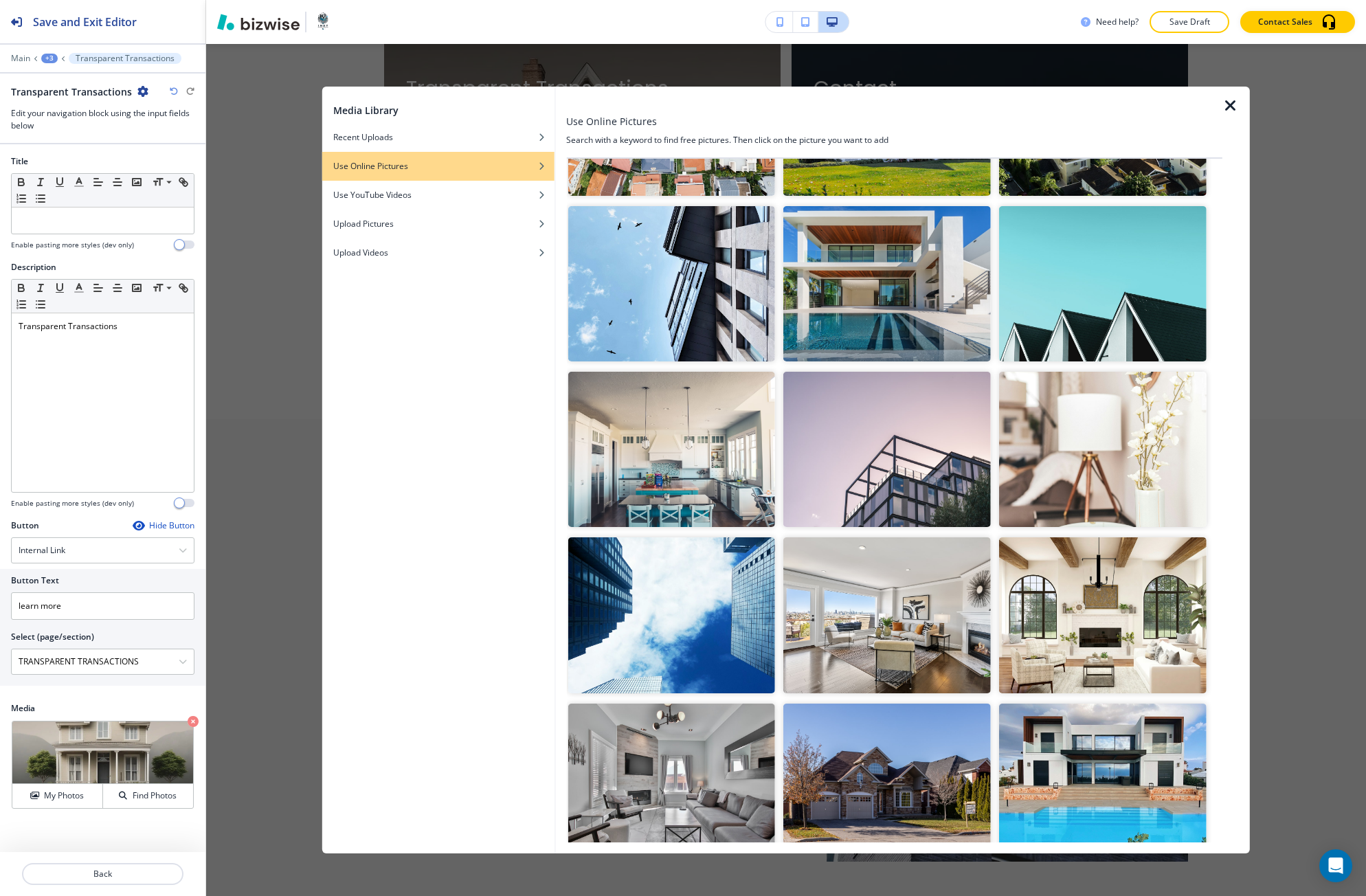
click at [944, 628] on img "button" at bounding box center [887, 614] width 207 height 155
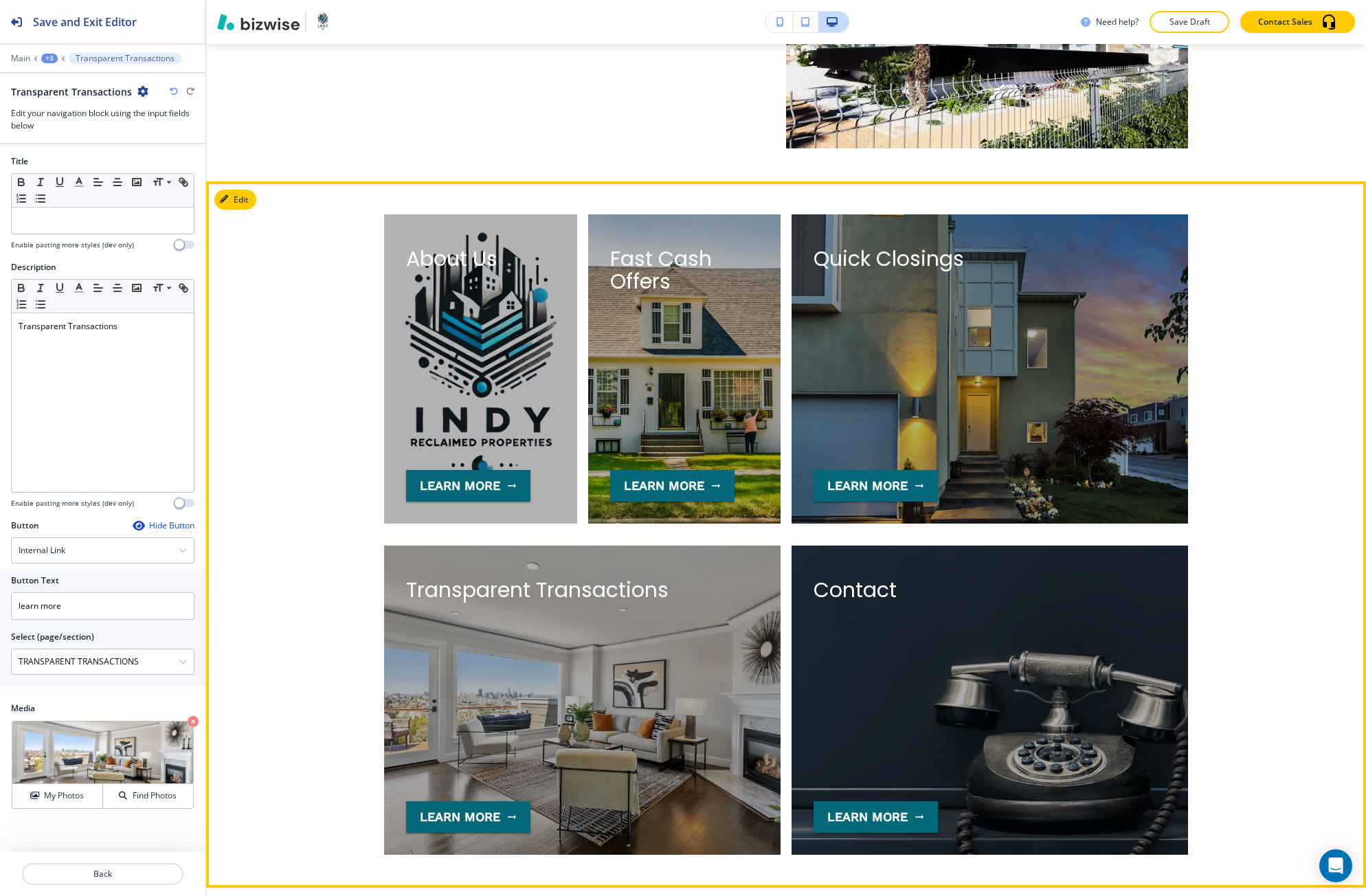
scroll to position [2767, 0]
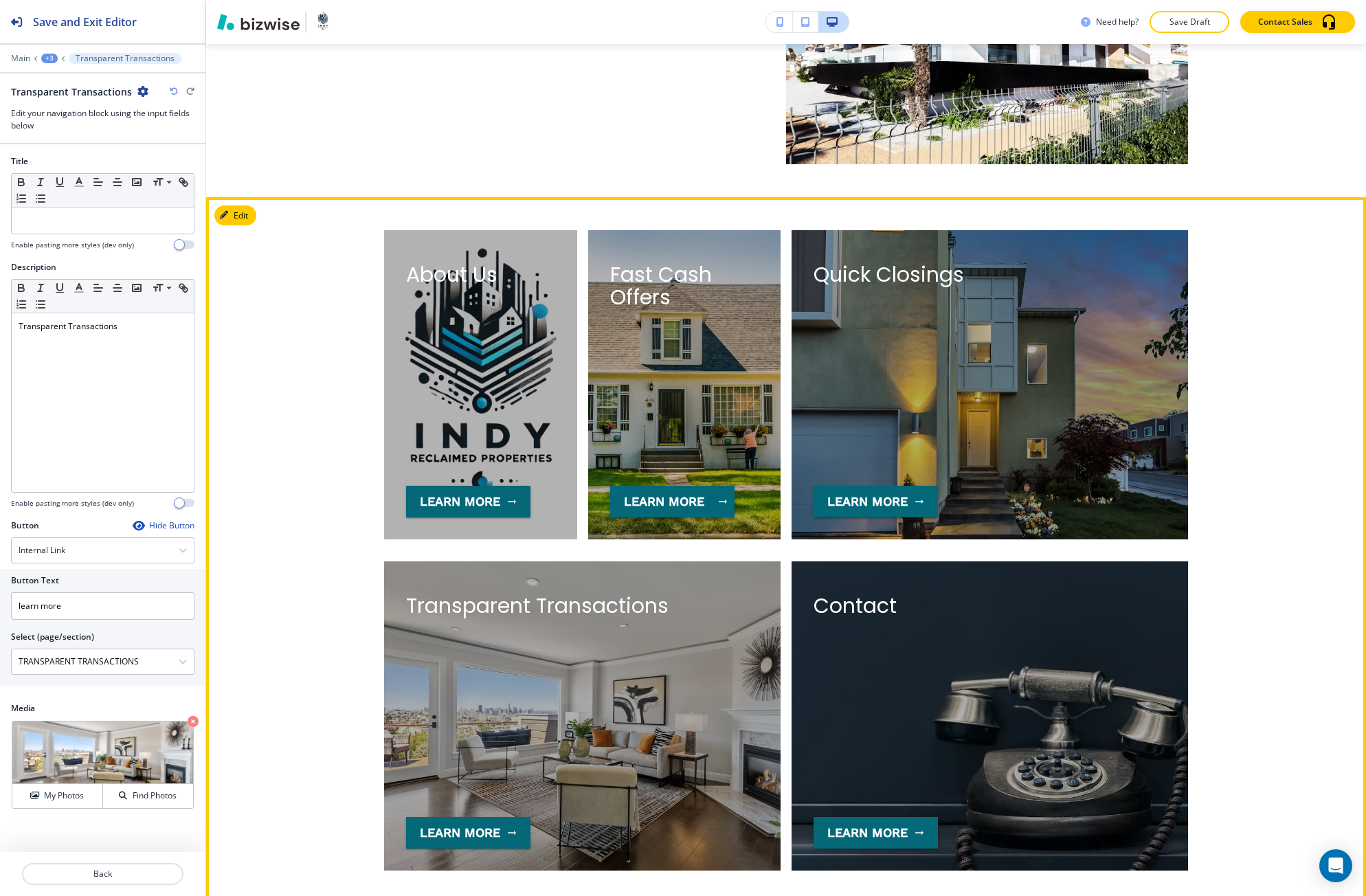
click at [662, 492] on button "learn more" at bounding box center [672, 502] width 124 height 32
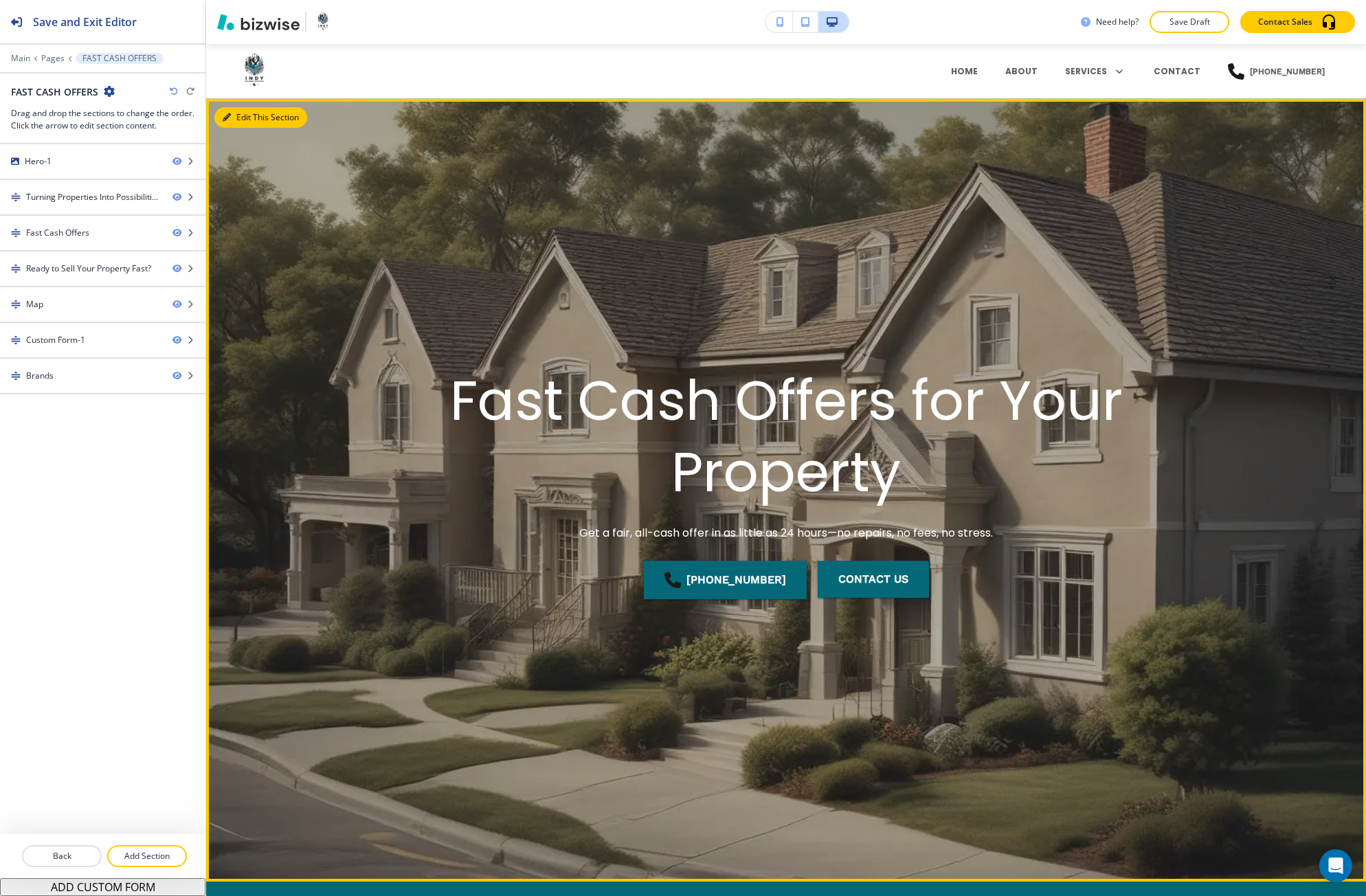
click at [232, 123] on button "Edit This Section" at bounding box center [261, 117] width 92 height 21
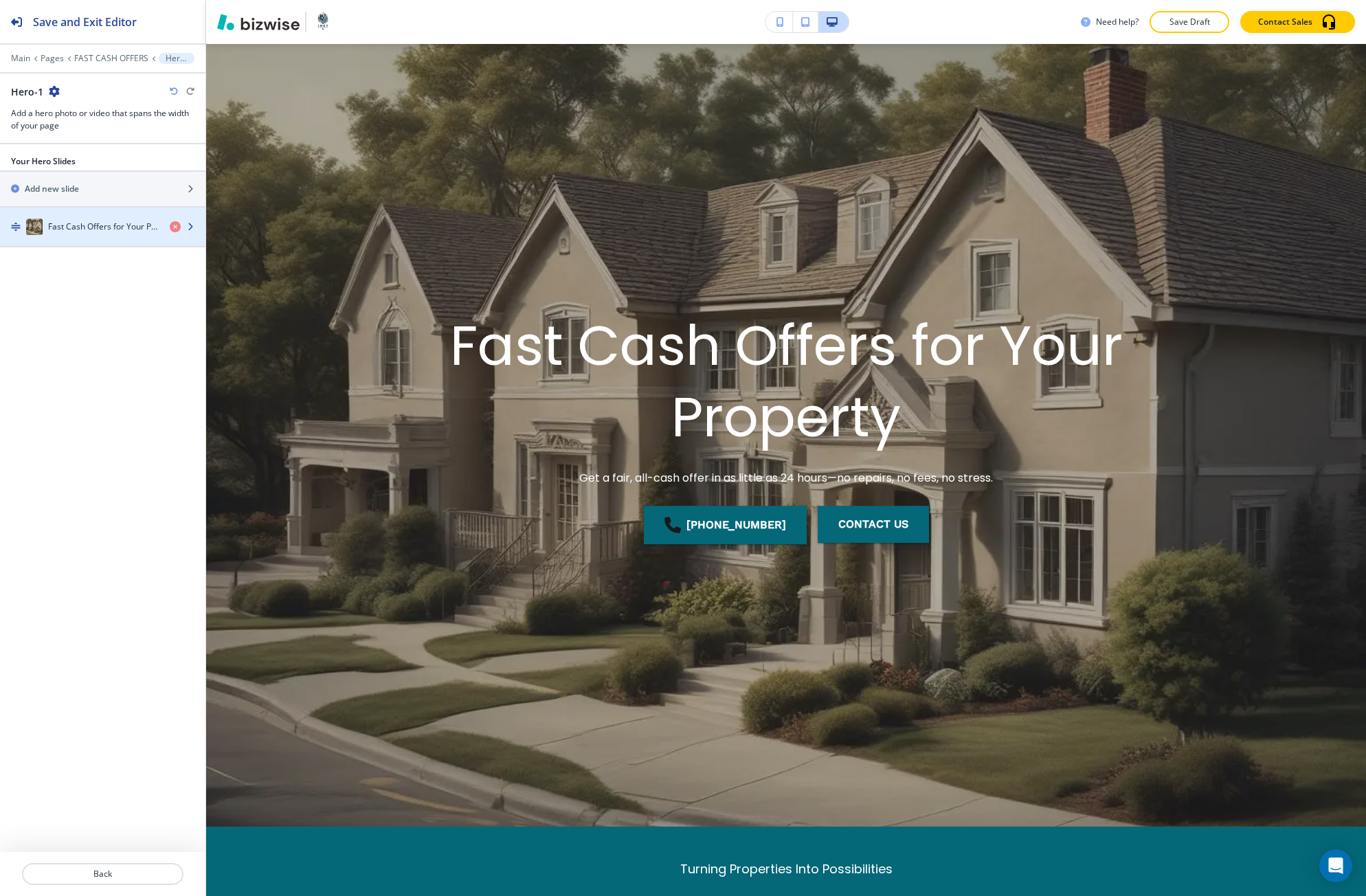
click at [102, 223] on h4 "Fast Cash Offers for Your Property" at bounding box center [103, 226] width 110 height 12
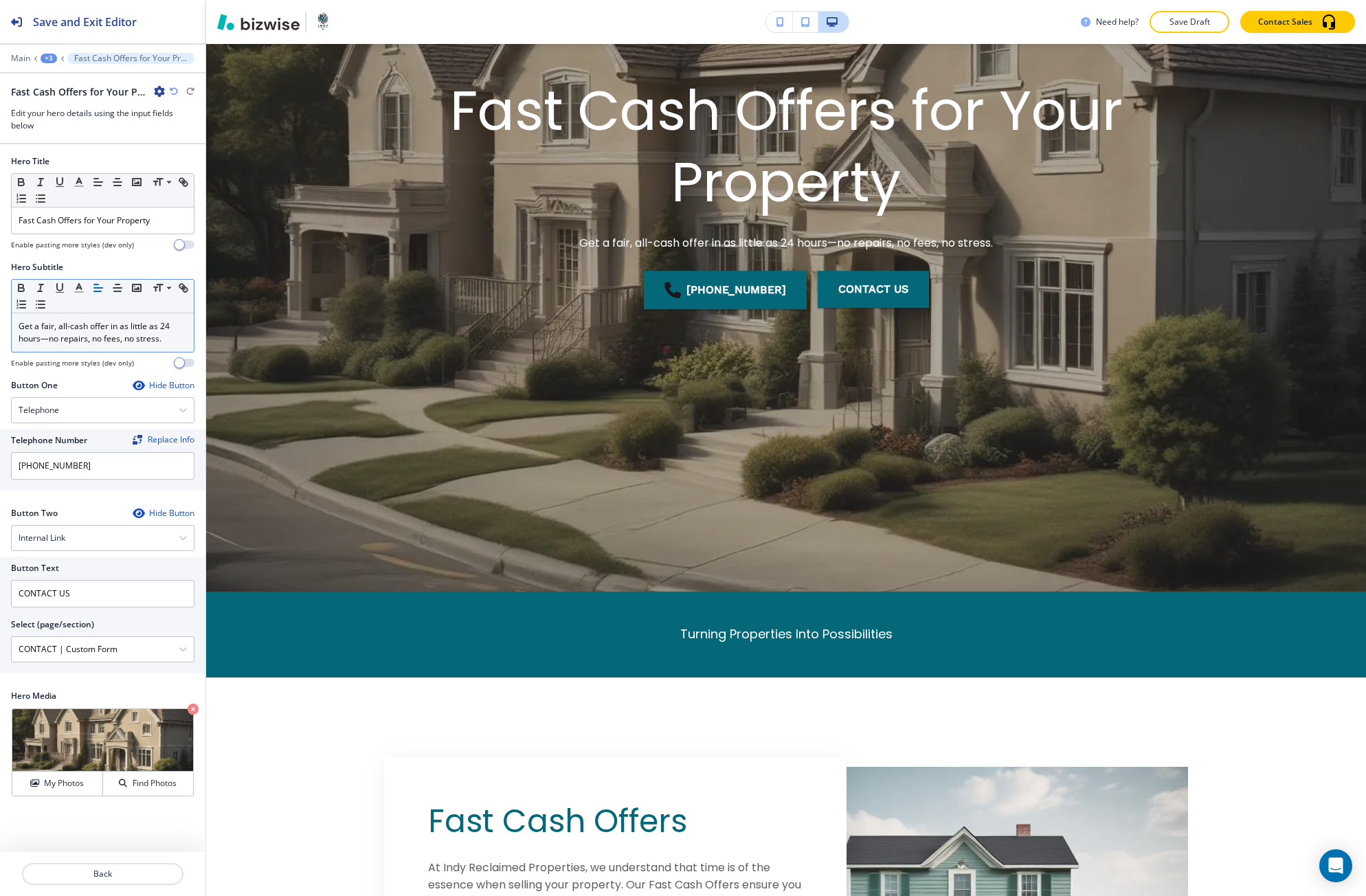
scroll to position [321, 0]
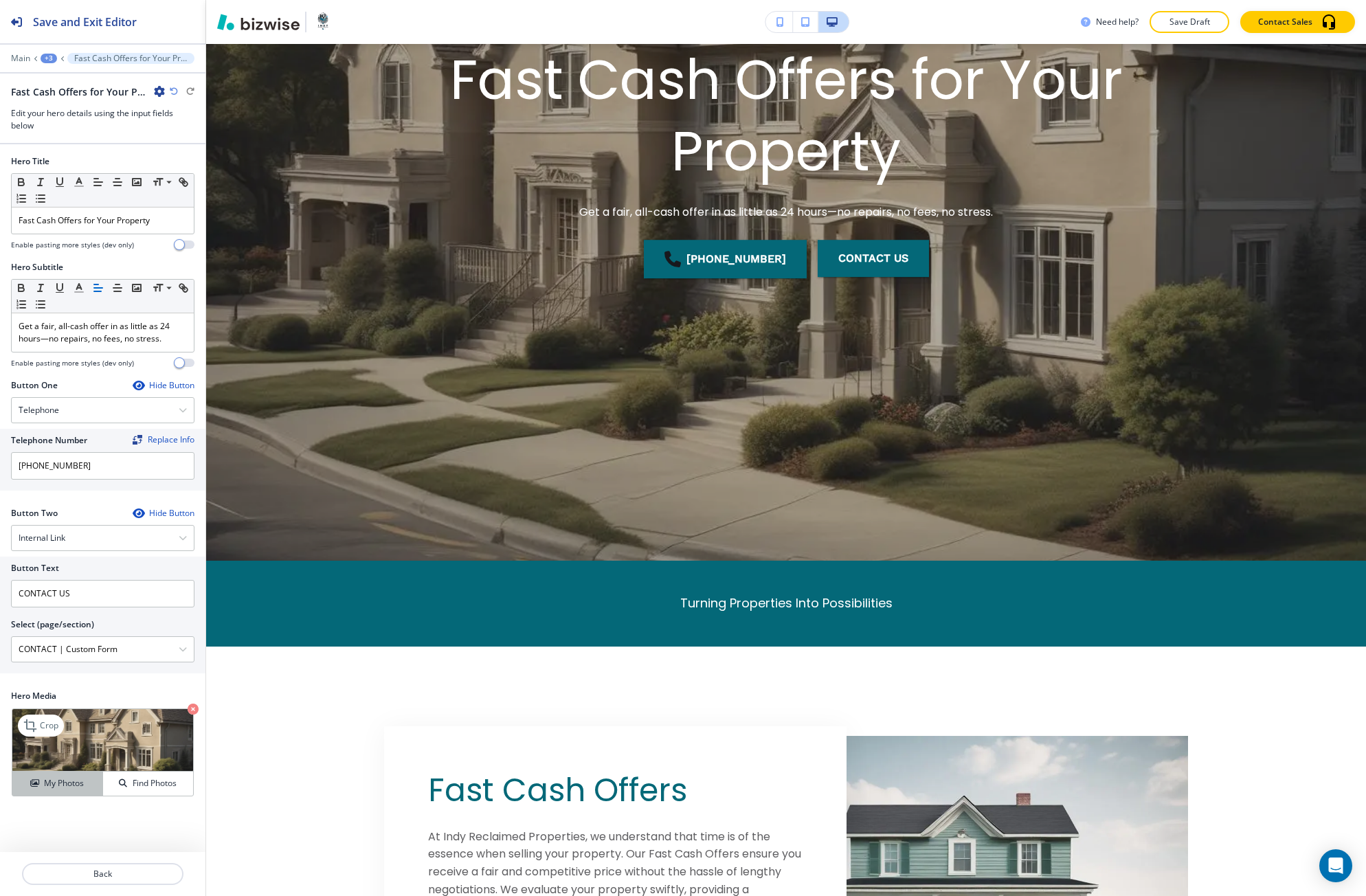
click at [47, 777] on h4 "My Photos" at bounding box center [64, 783] width 40 height 12
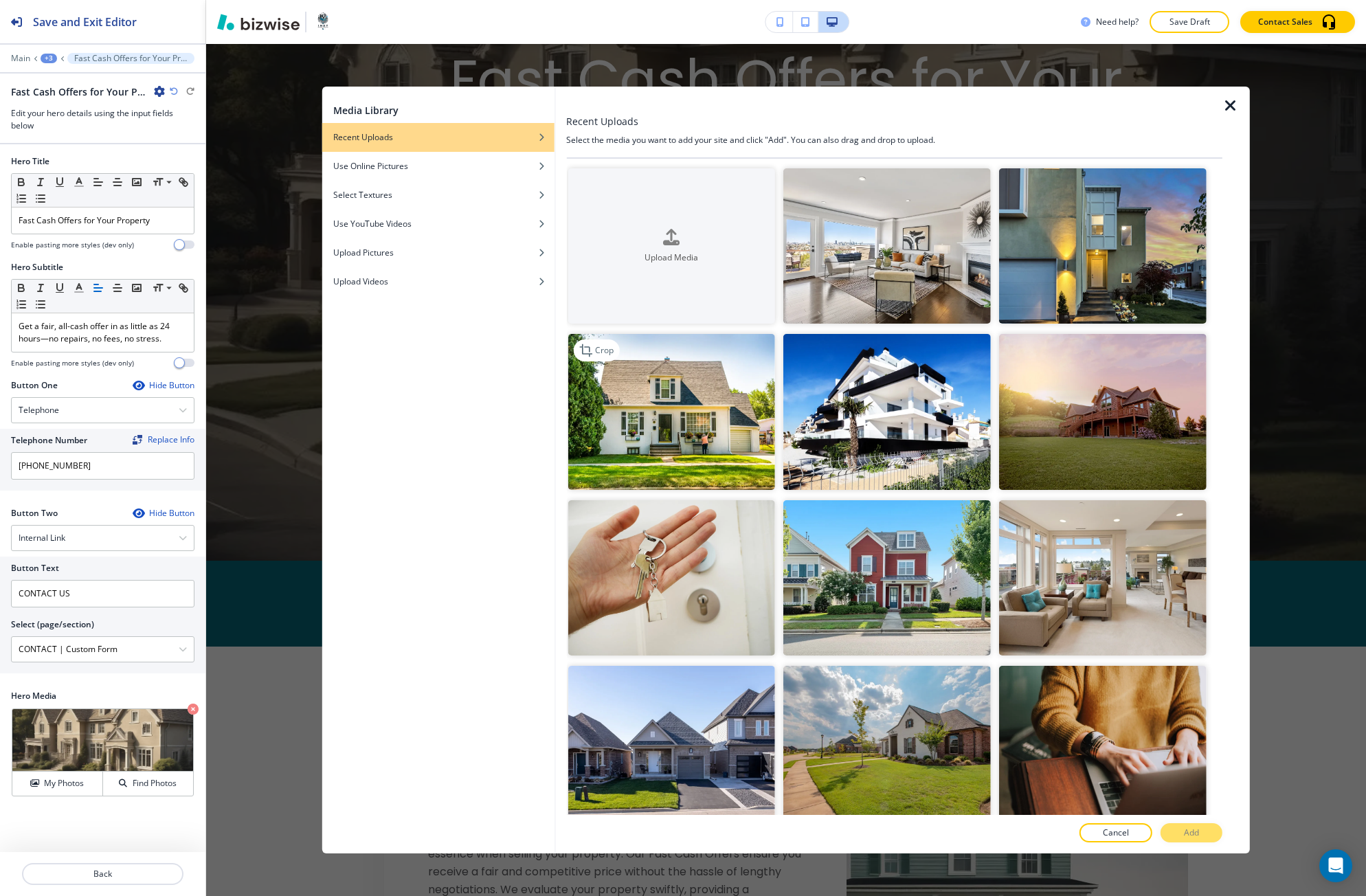
click at [684, 471] on img "button" at bounding box center [671, 411] width 207 height 155
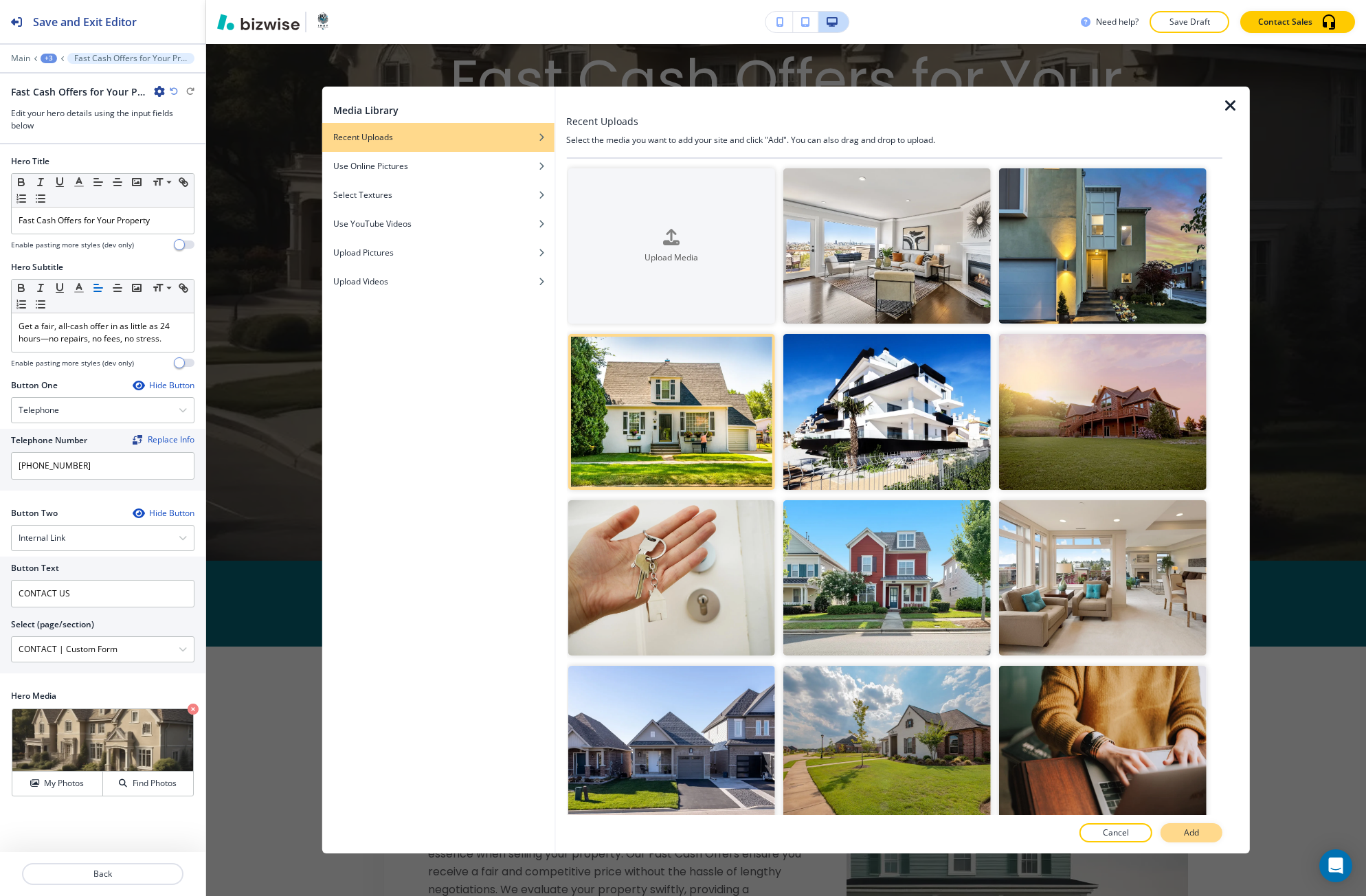
click at [1176, 828] on button "Add" at bounding box center [1191, 832] width 62 height 19
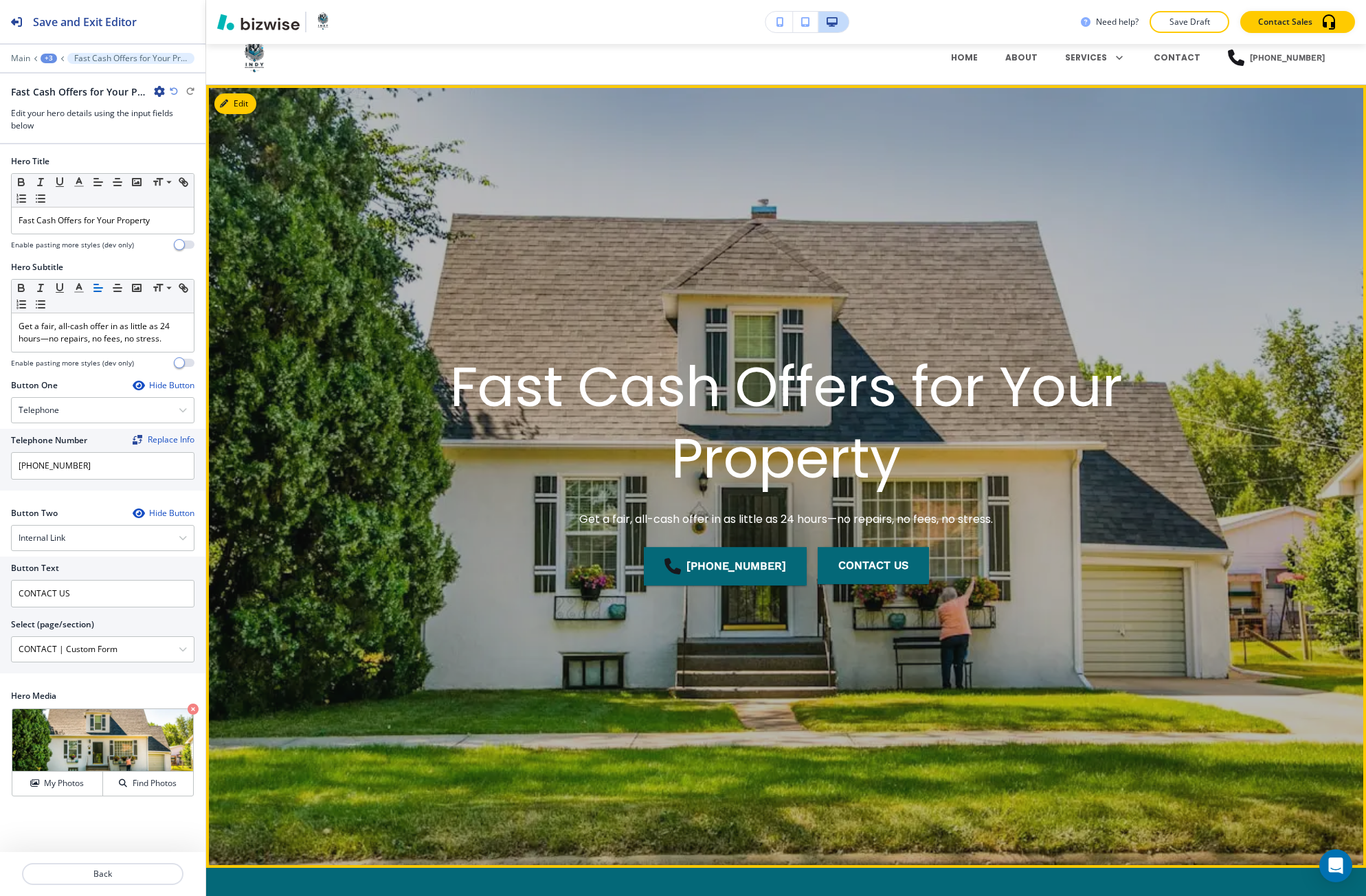
scroll to position [0, 0]
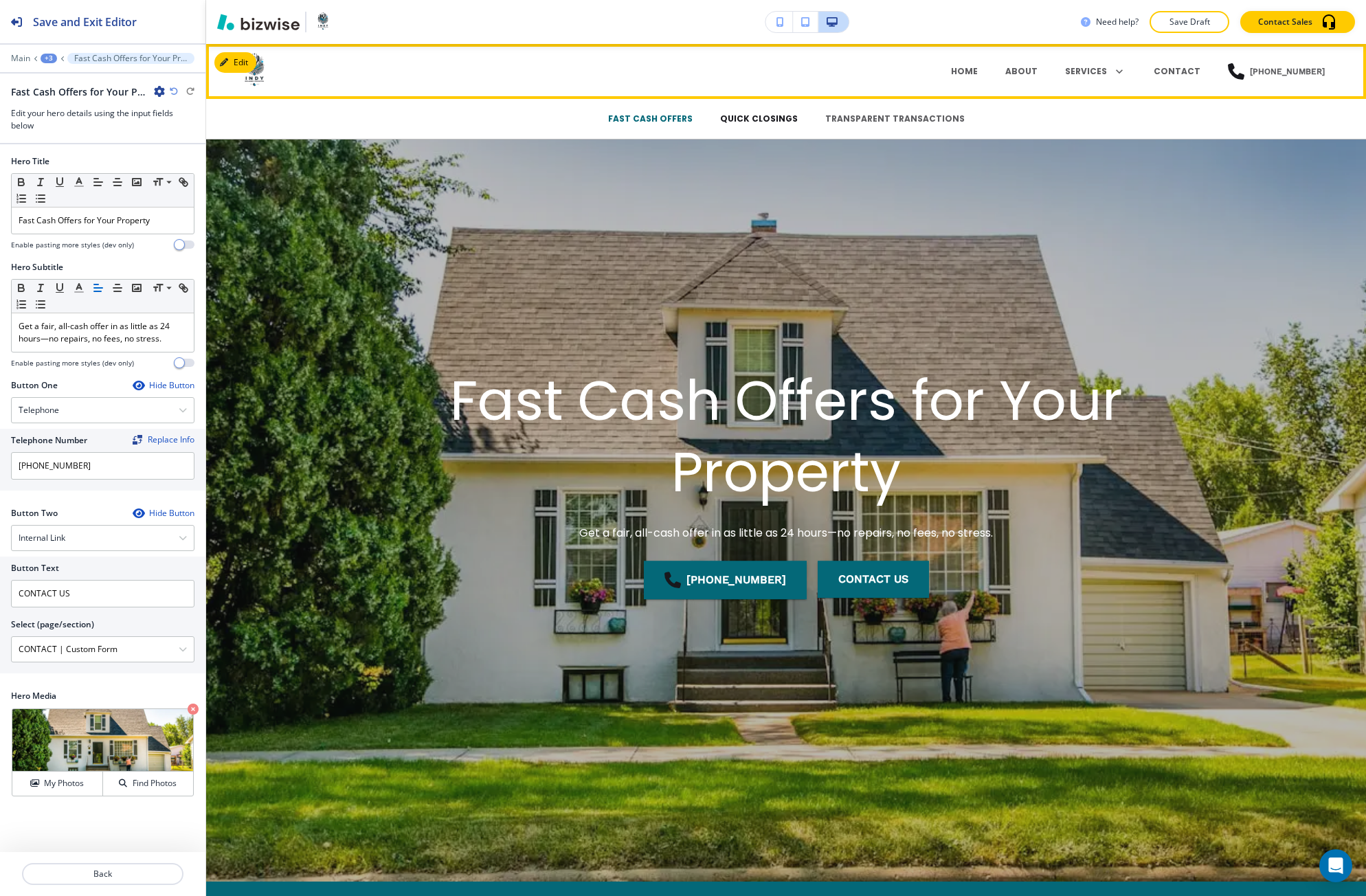
click at [760, 118] on p "QUICK CLOSINGS" at bounding box center [759, 118] width 78 height 12
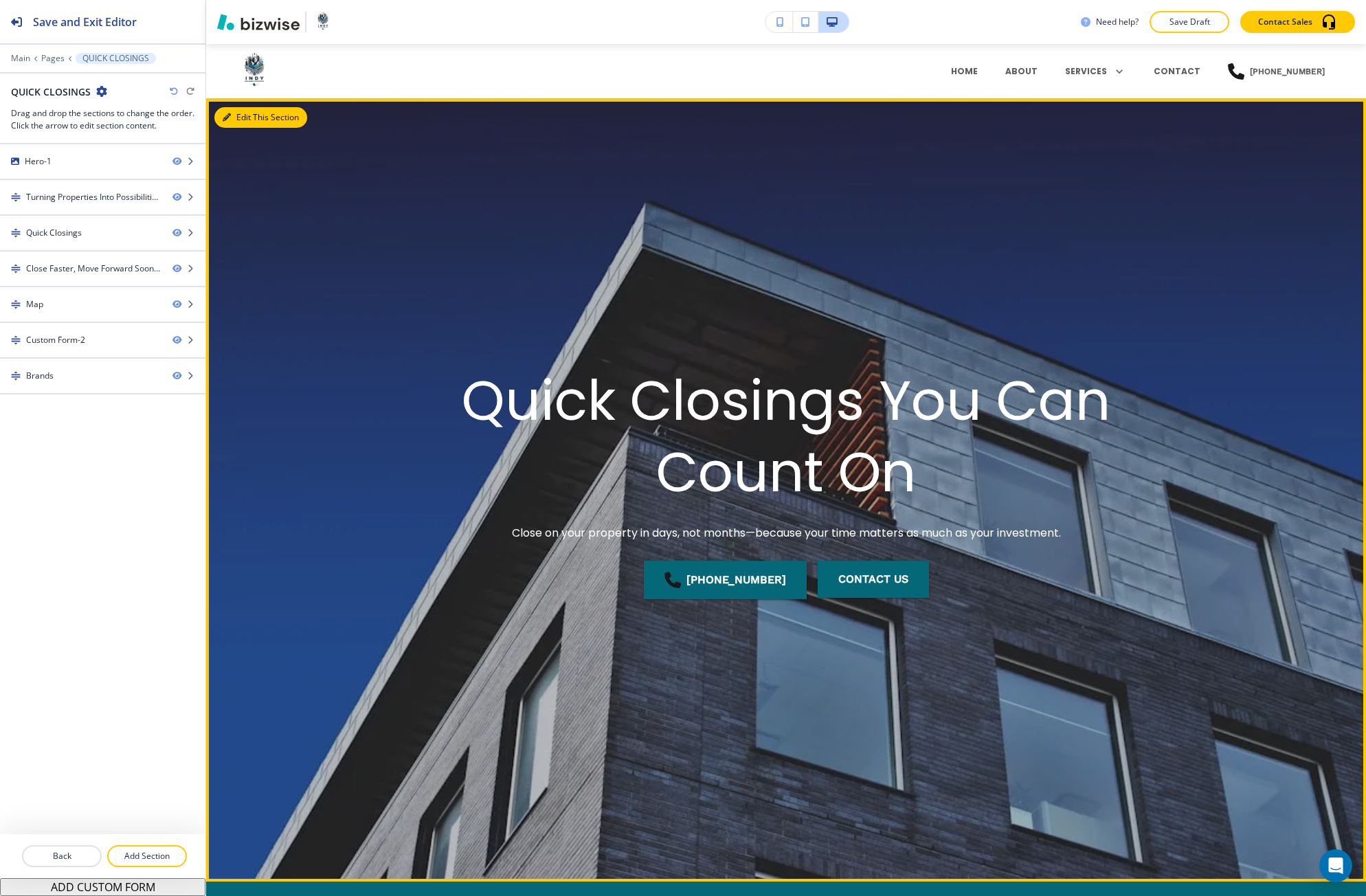
click at [240, 118] on button "Edit This Section" at bounding box center [261, 117] width 92 height 21
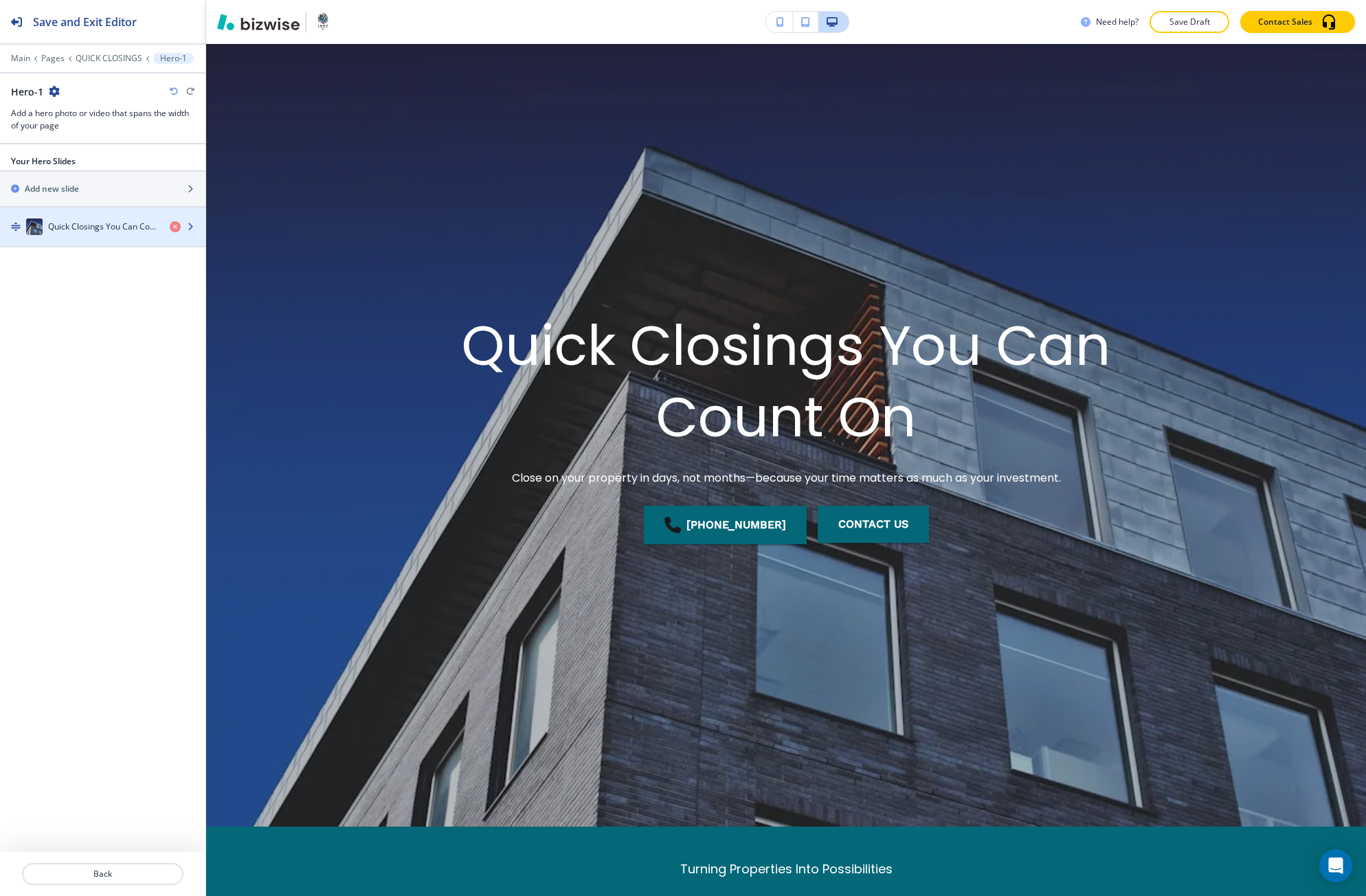
click at [95, 227] on h4 "Quick Closings You Can Count On" at bounding box center [103, 226] width 110 height 12
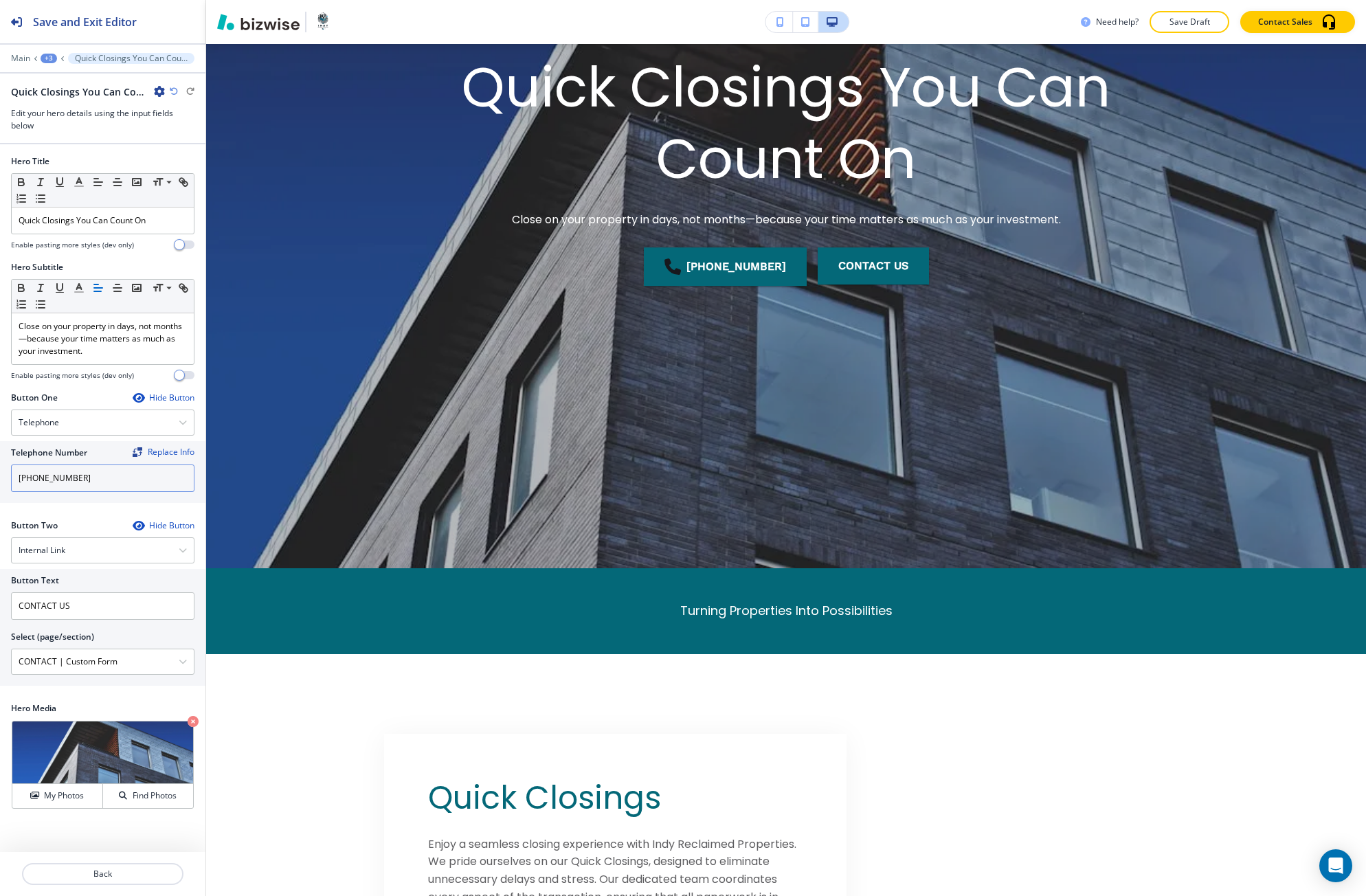
scroll to position [321, 0]
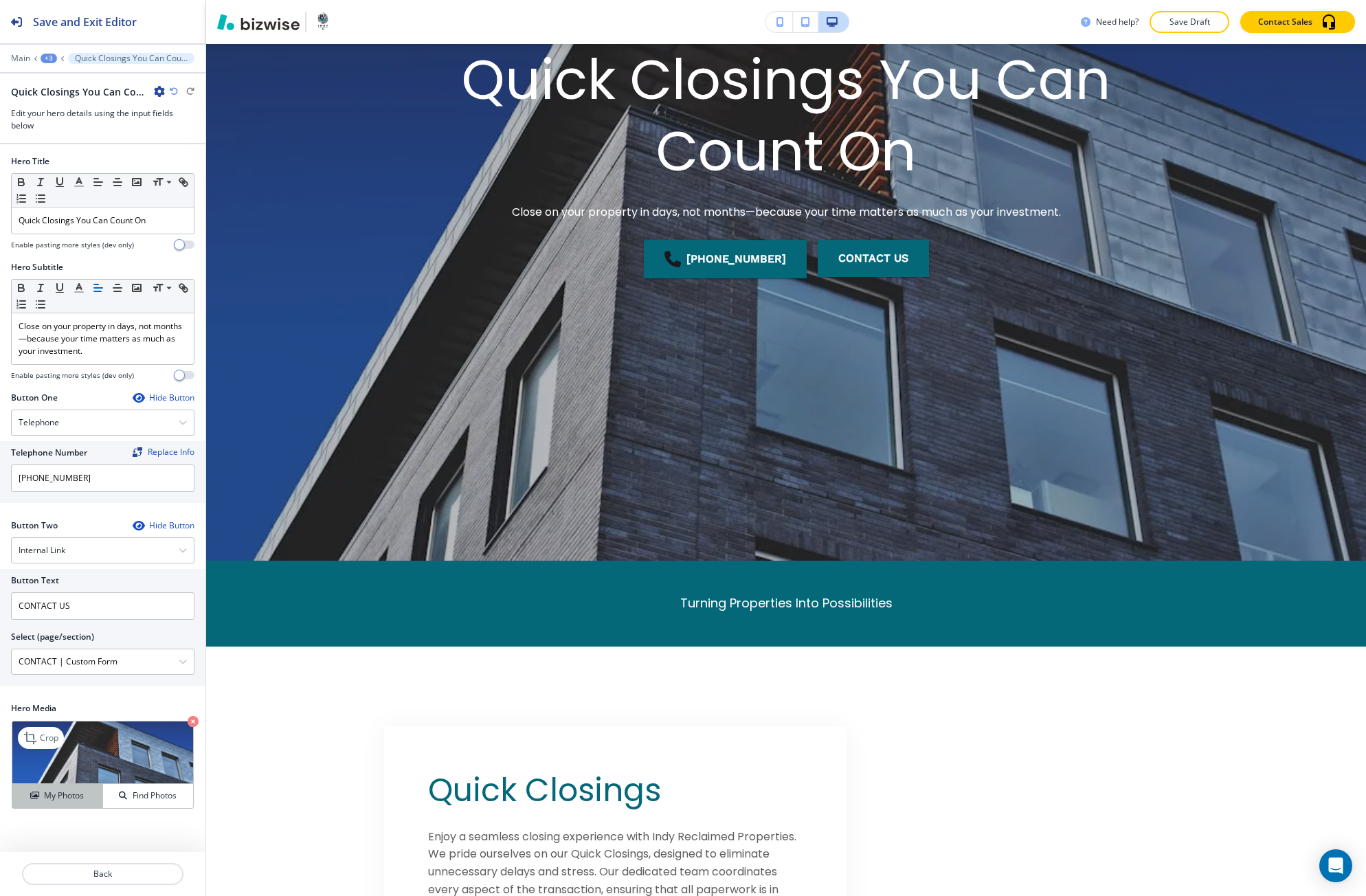
click at [76, 788] on button "My Photos" at bounding box center [58, 796] width 91 height 24
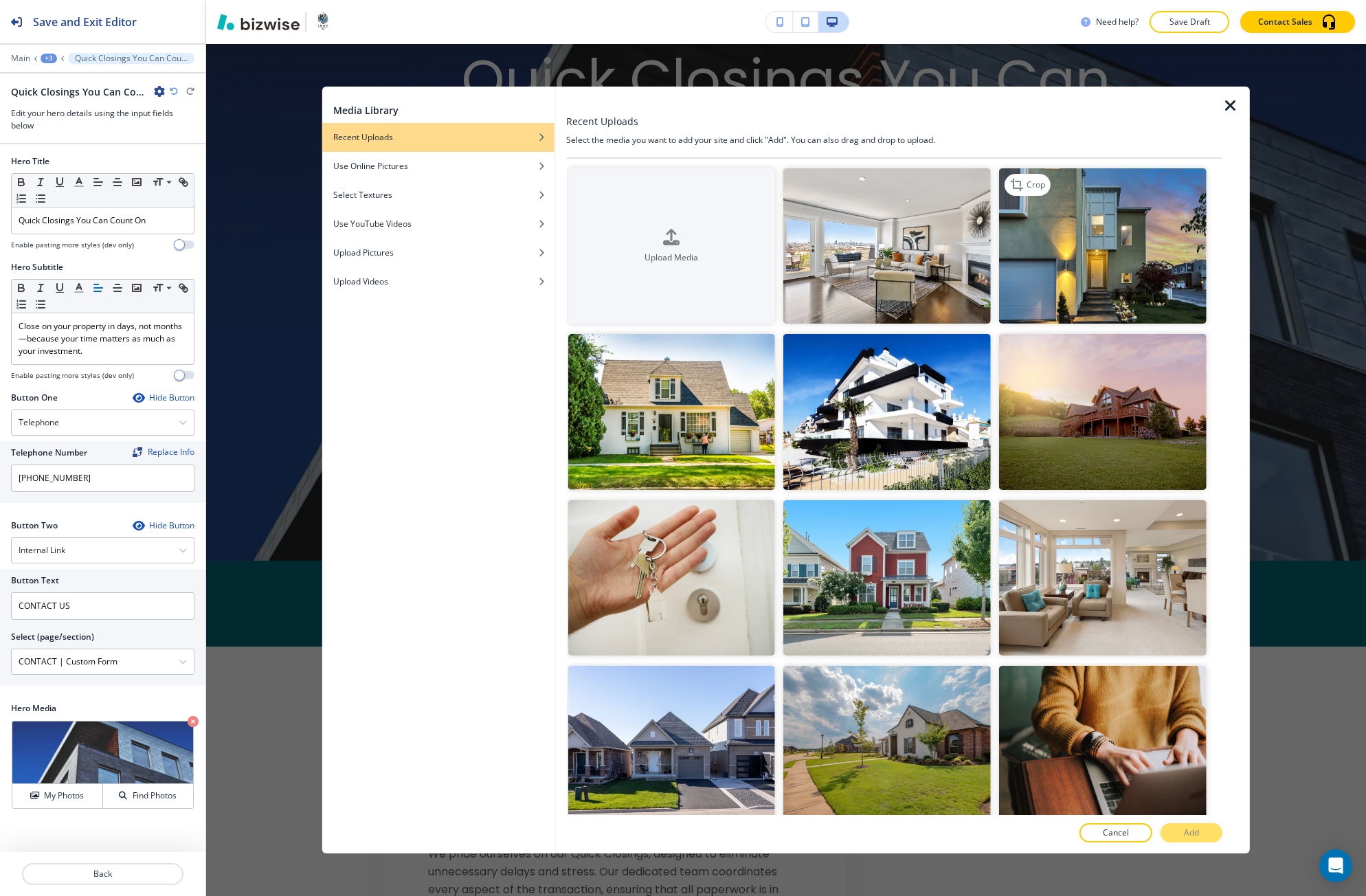
click at [1046, 280] on img "button" at bounding box center [1102, 245] width 207 height 155
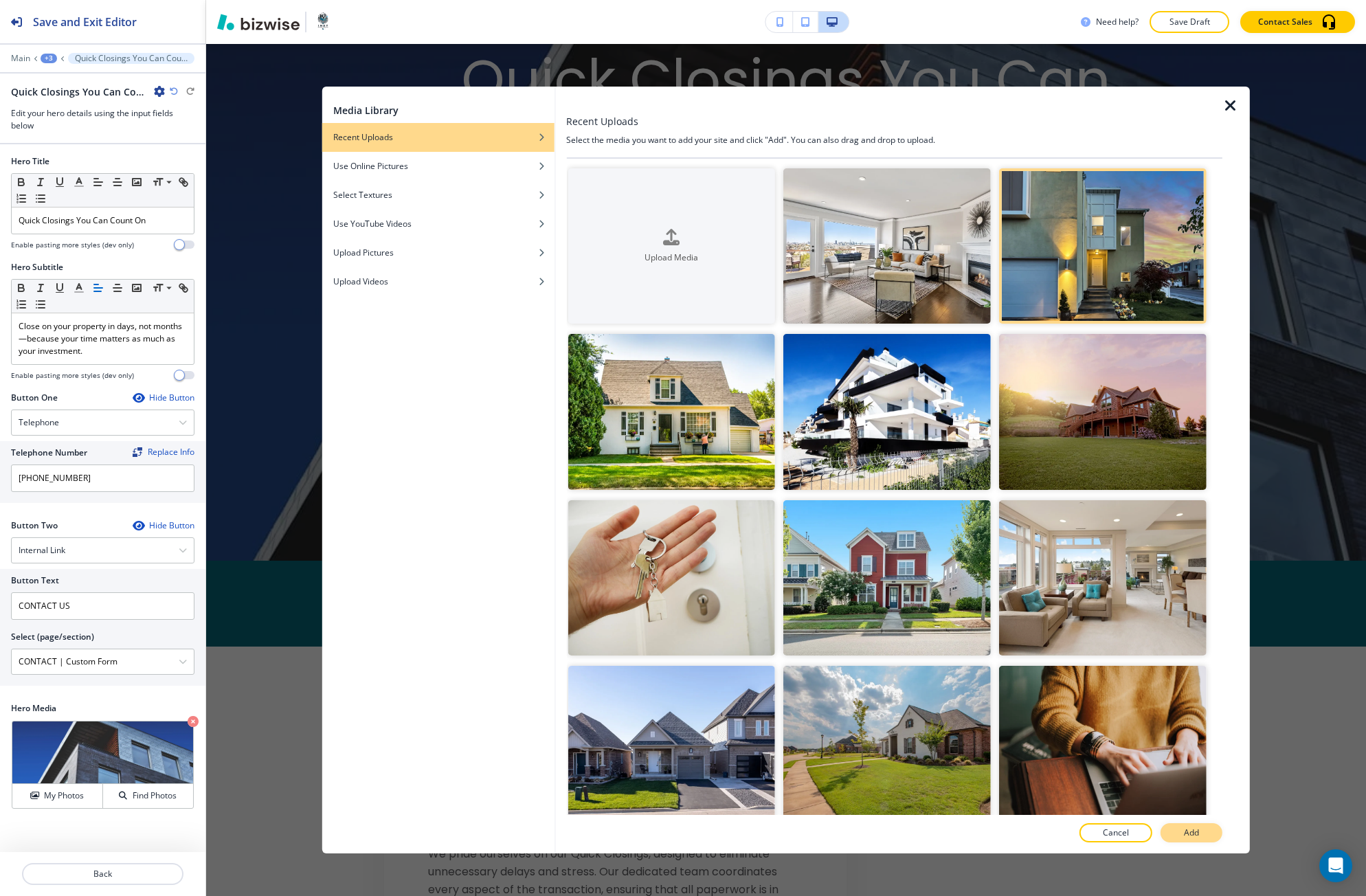
click at [1162, 835] on button "Add" at bounding box center [1191, 832] width 62 height 19
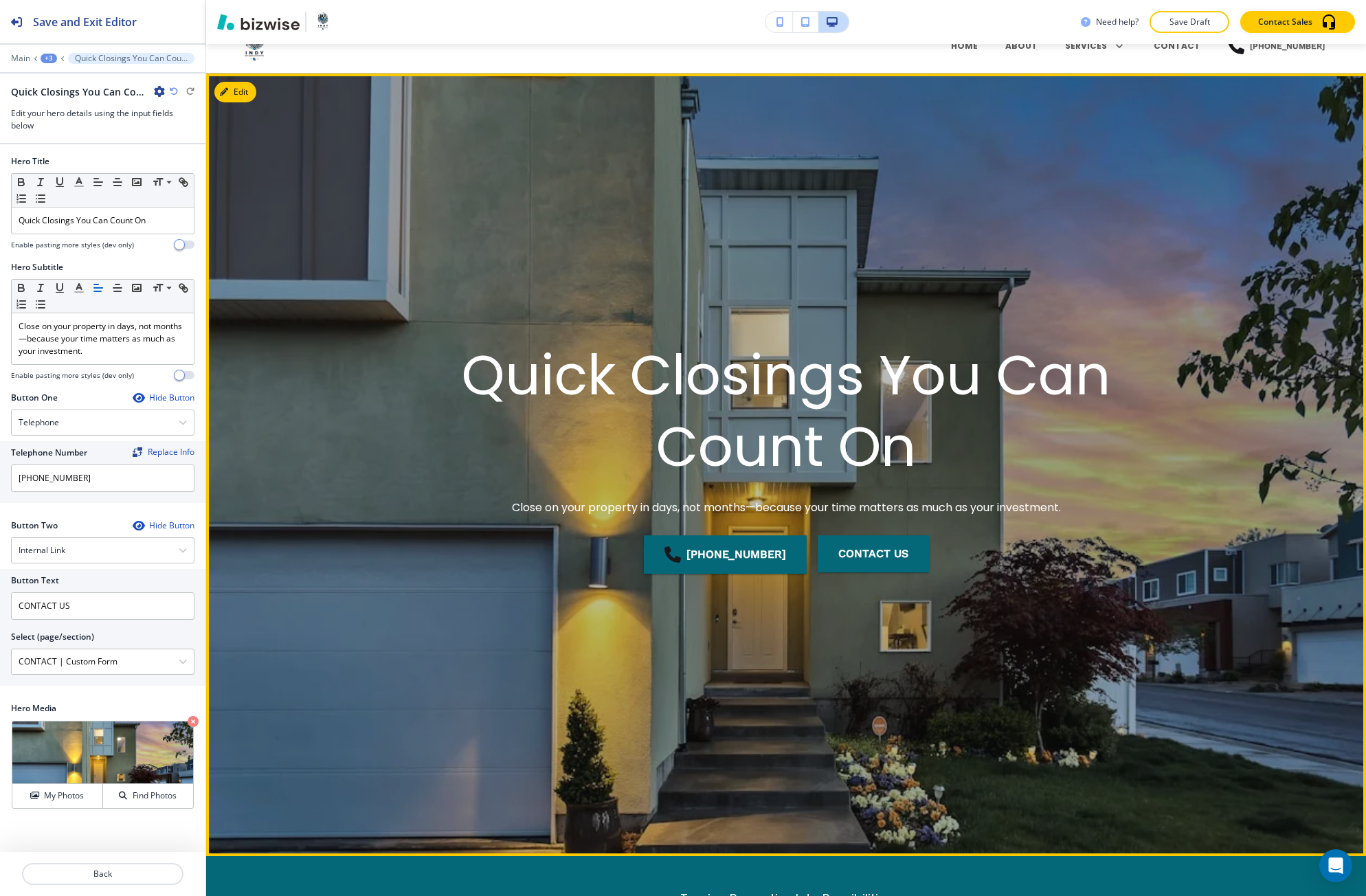
scroll to position [0, 0]
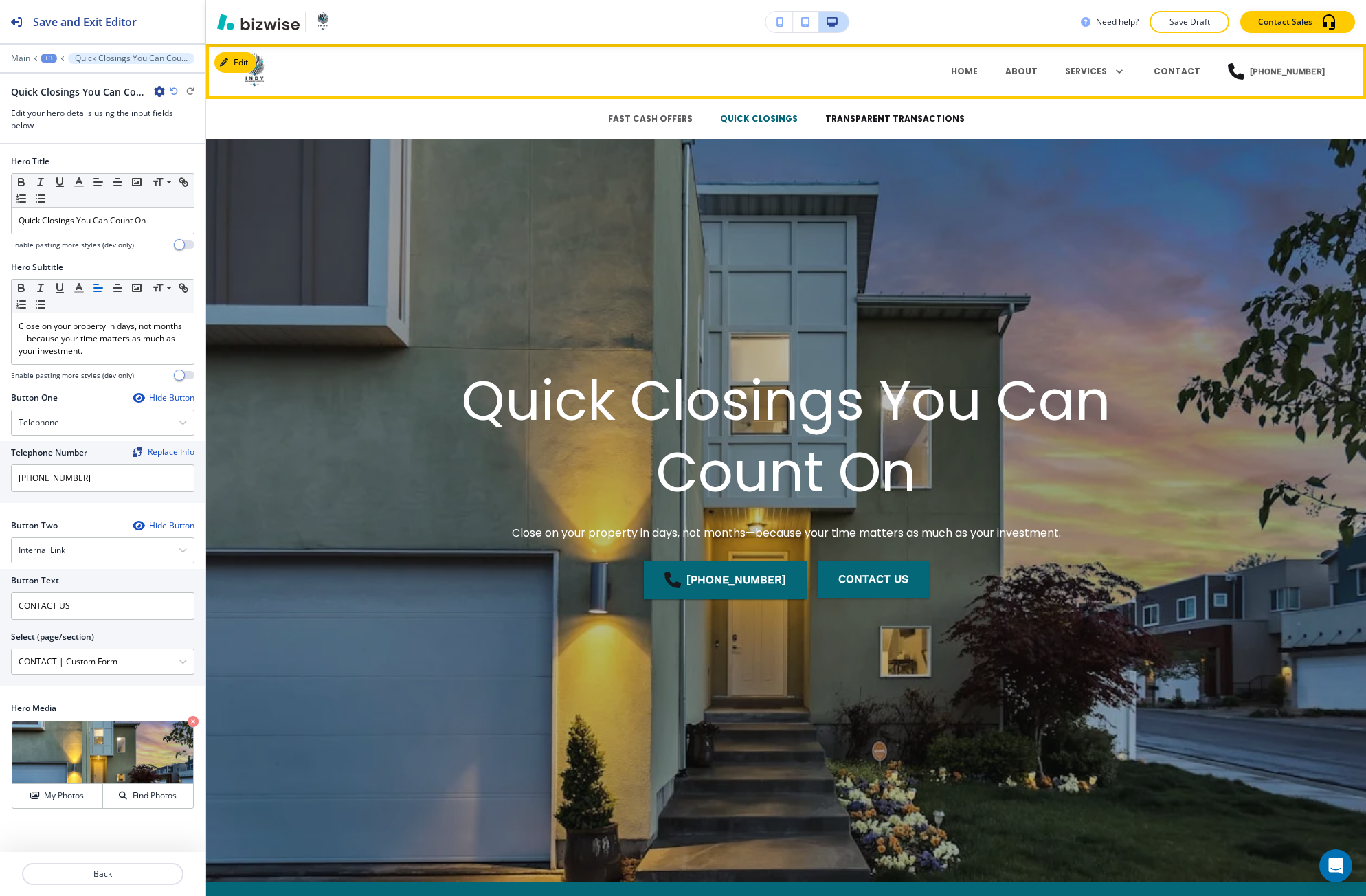
click at [925, 118] on p "TRANSPARENT TRANSACTIONS" at bounding box center [895, 118] width 139 height 12
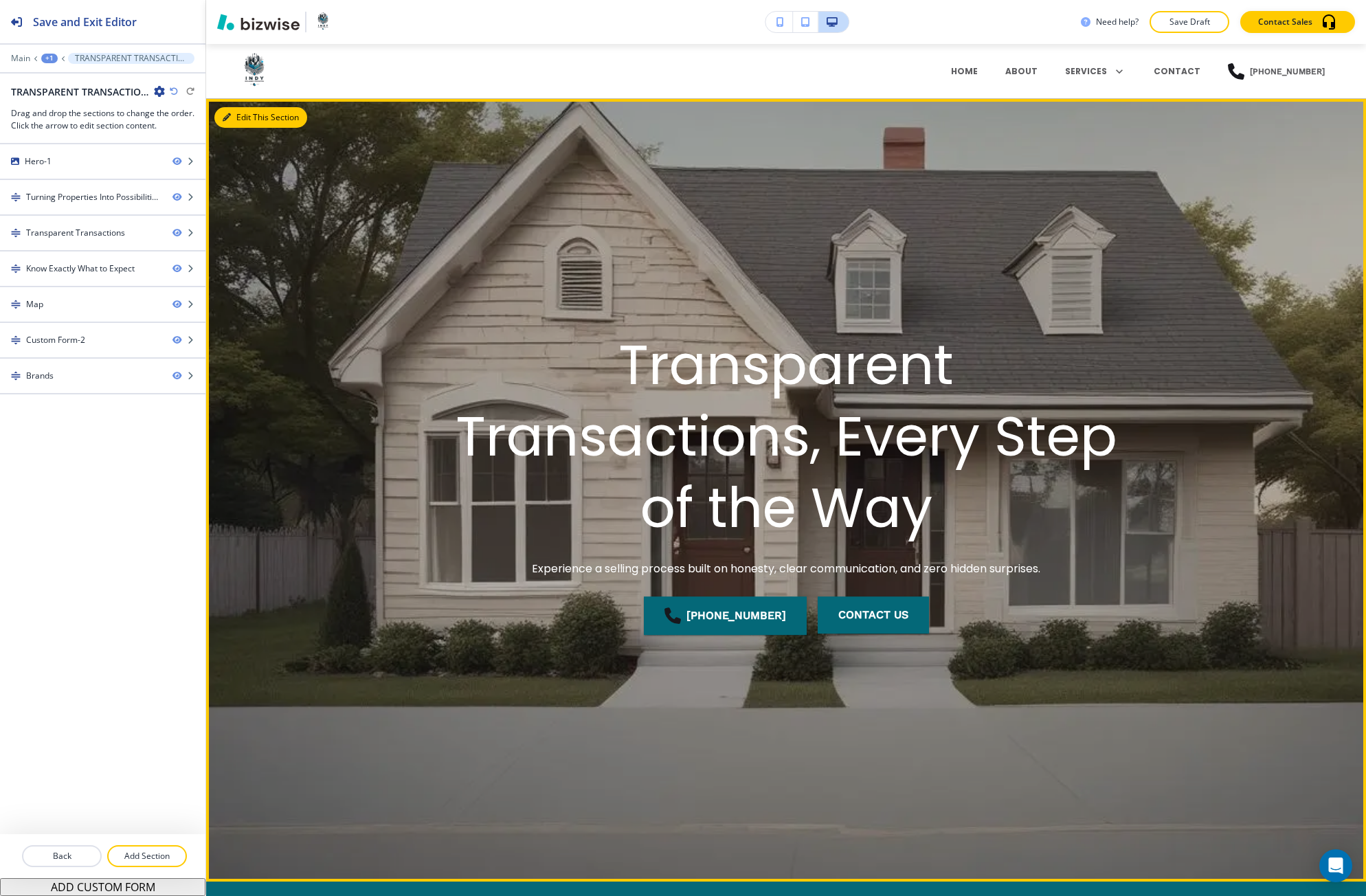
click at [227, 123] on button "Edit This Section" at bounding box center [261, 117] width 92 height 21
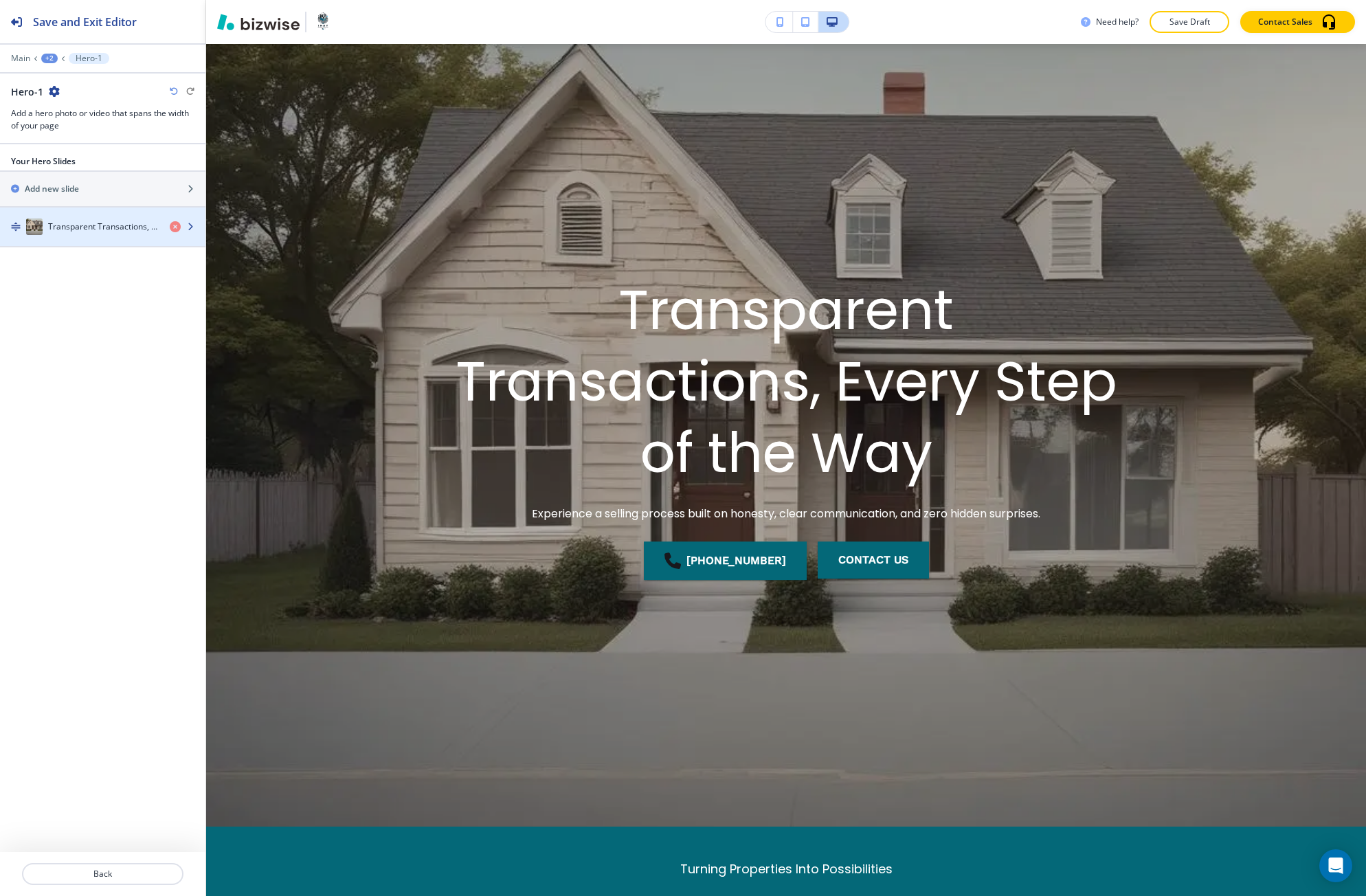
click at [123, 219] on div "Transparent Transactions, Every Step of the Way" at bounding box center [79, 227] width 159 height 17
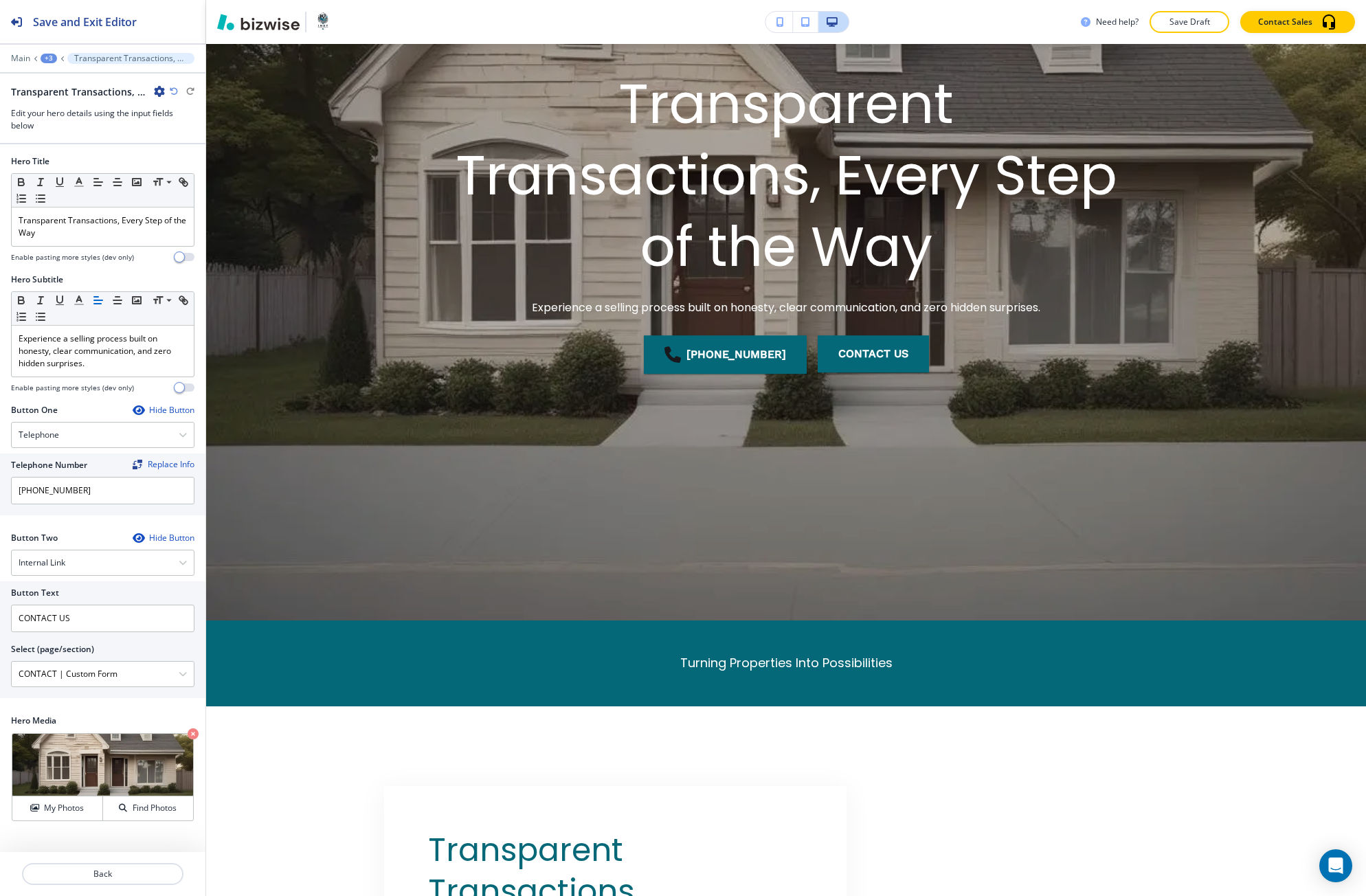
scroll to position [285, 0]
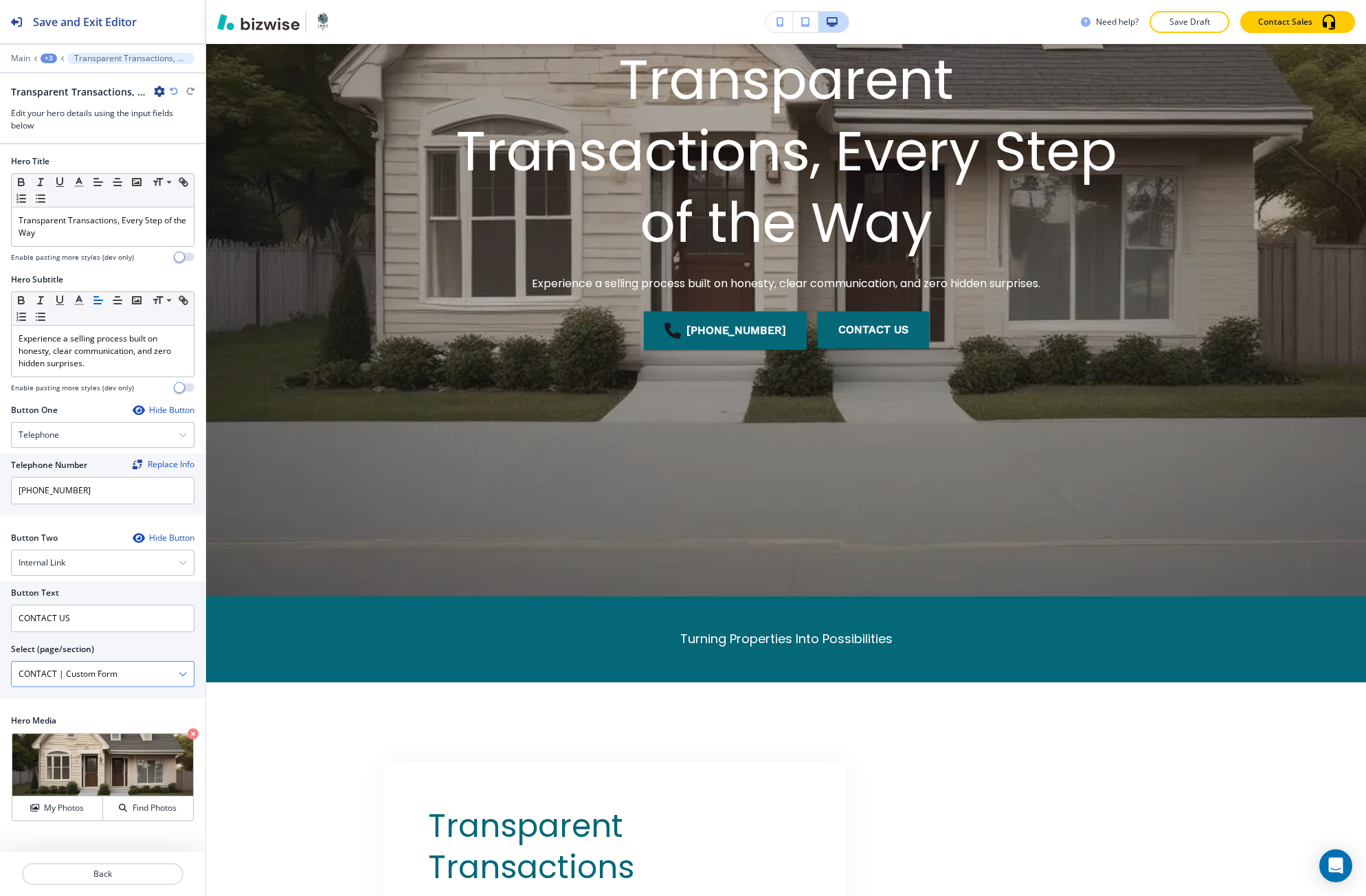
drag, startPoint x: 79, startPoint y: 812, endPoint x: 160, endPoint y: 669, distance: 164.3
click at [80, 812] on h4 "My Photos" at bounding box center [64, 807] width 40 height 12
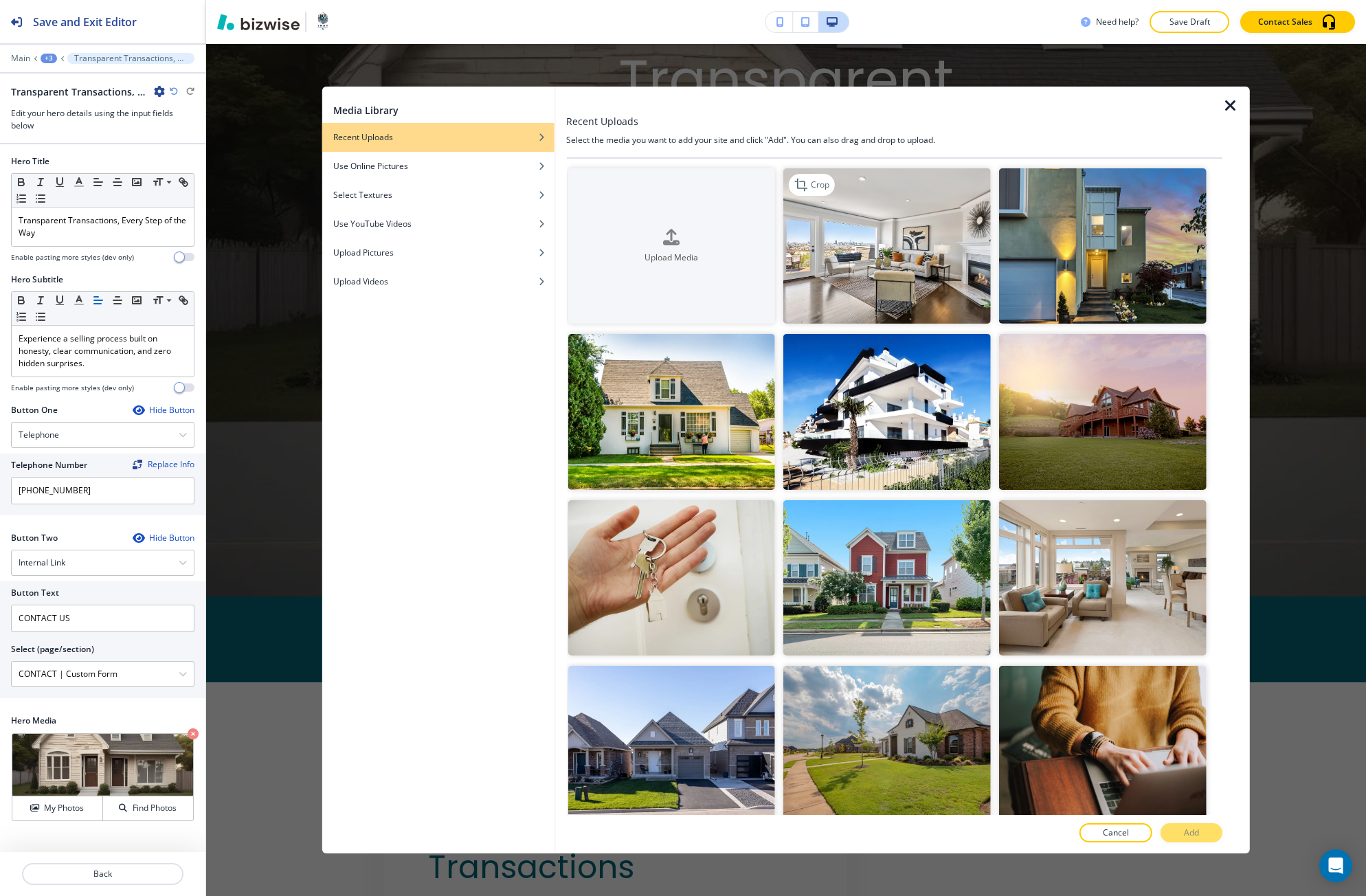
click at [853, 263] on img "button" at bounding box center [887, 245] width 207 height 155
click at [1188, 830] on p "Add" at bounding box center [1191, 832] width 15 height 12
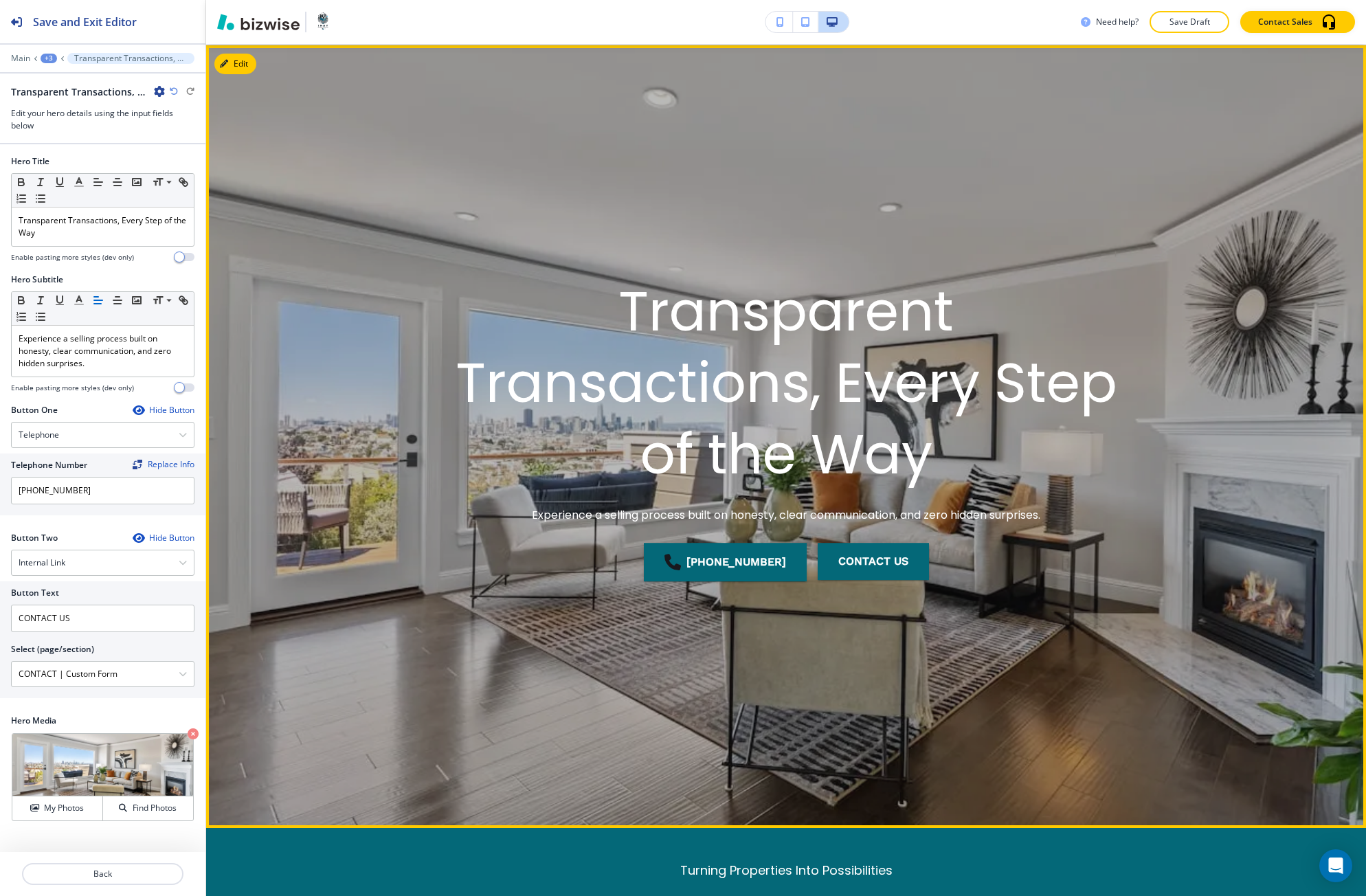
scroll to position [0, 0]
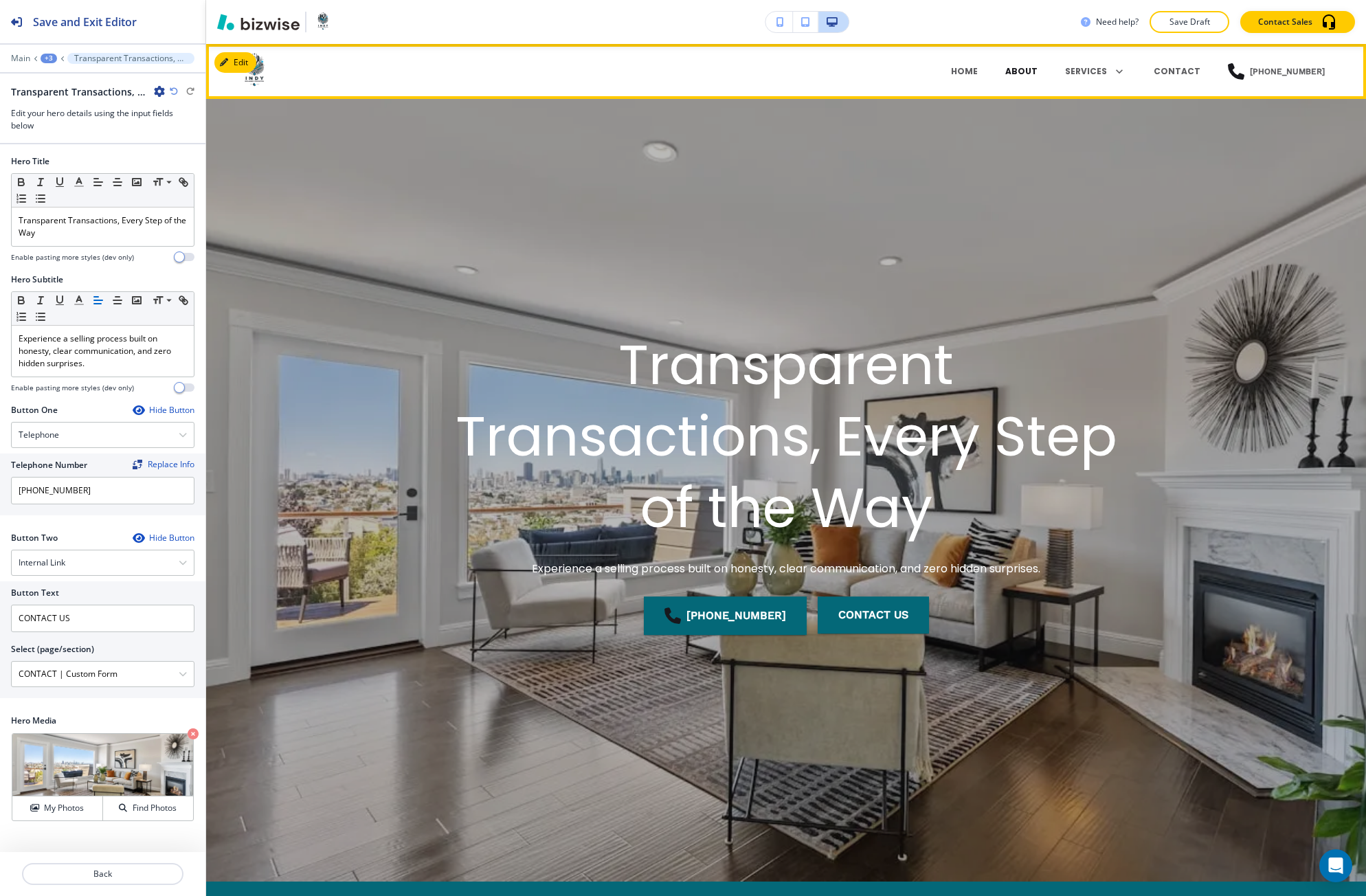
click at [1028, 76] on p "ABOUT" at bounding box center [1021, 71] width 32 height 12
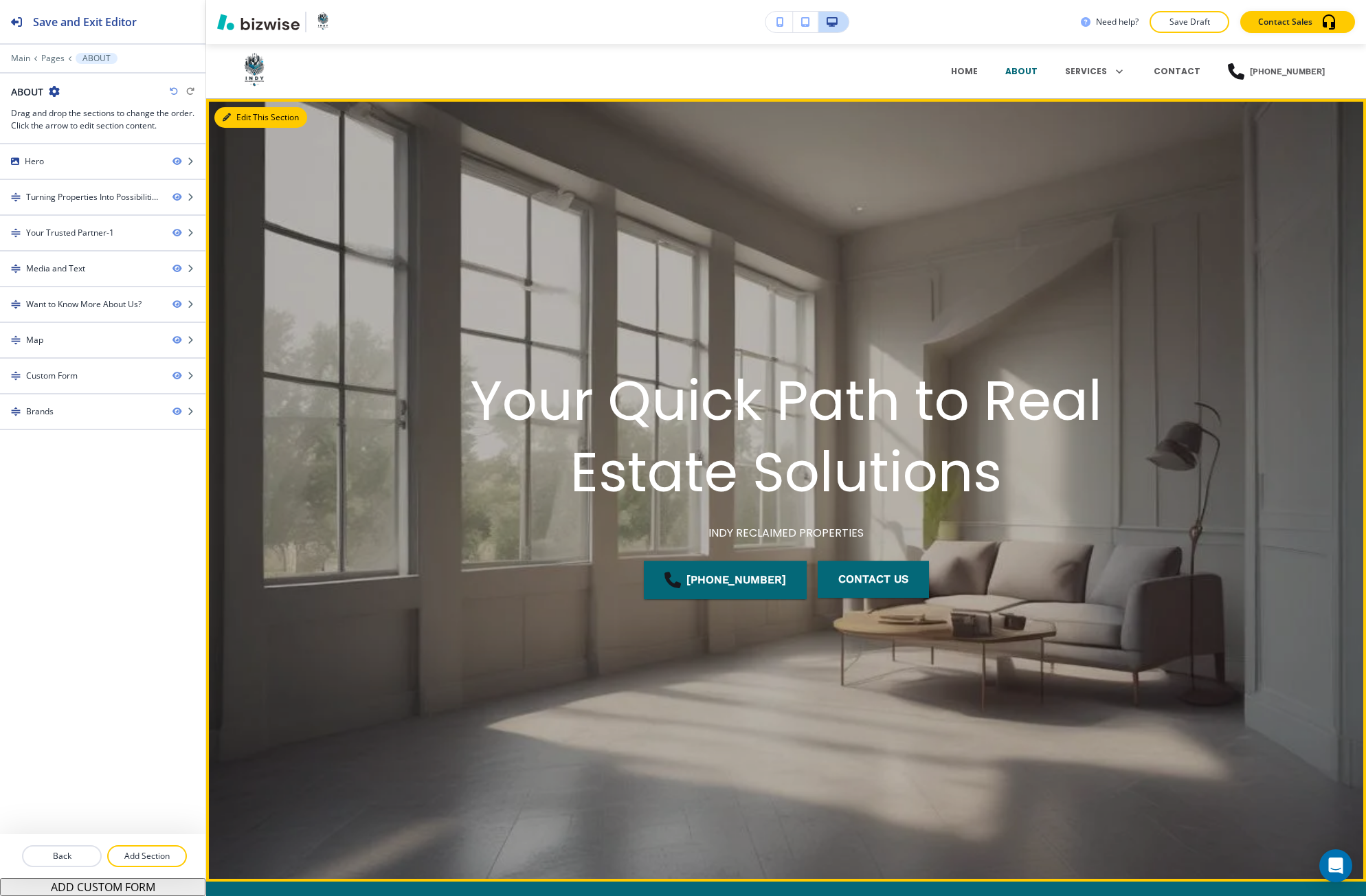
click at [223, 110] on button "Edit This Section" at bounding box center [261, 117] width 92 height 21
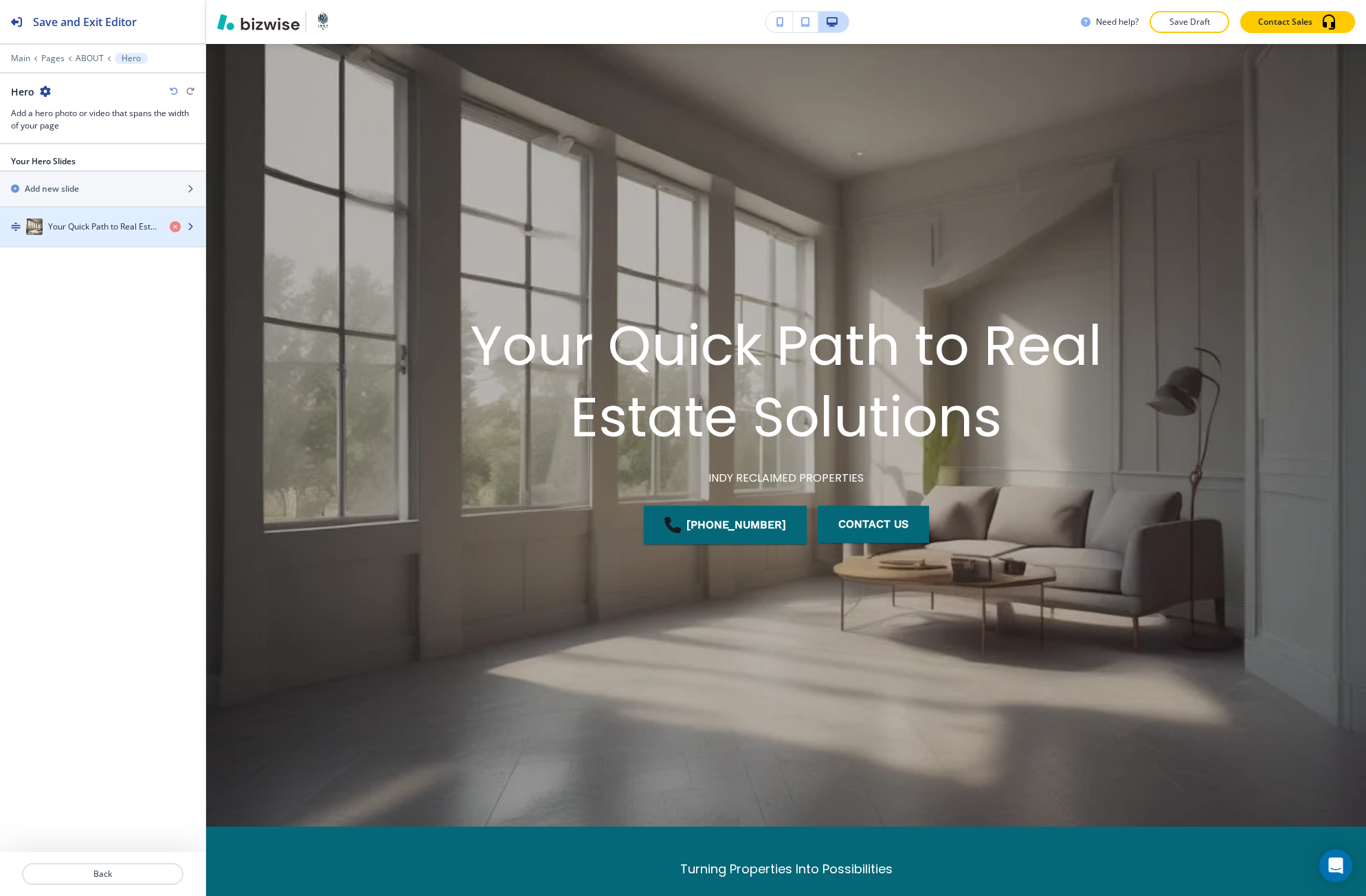
click at [95, 219] on div "Your Quick Path to Real Estate Solutions" at bounding box center [79, 227] width 159 height 17
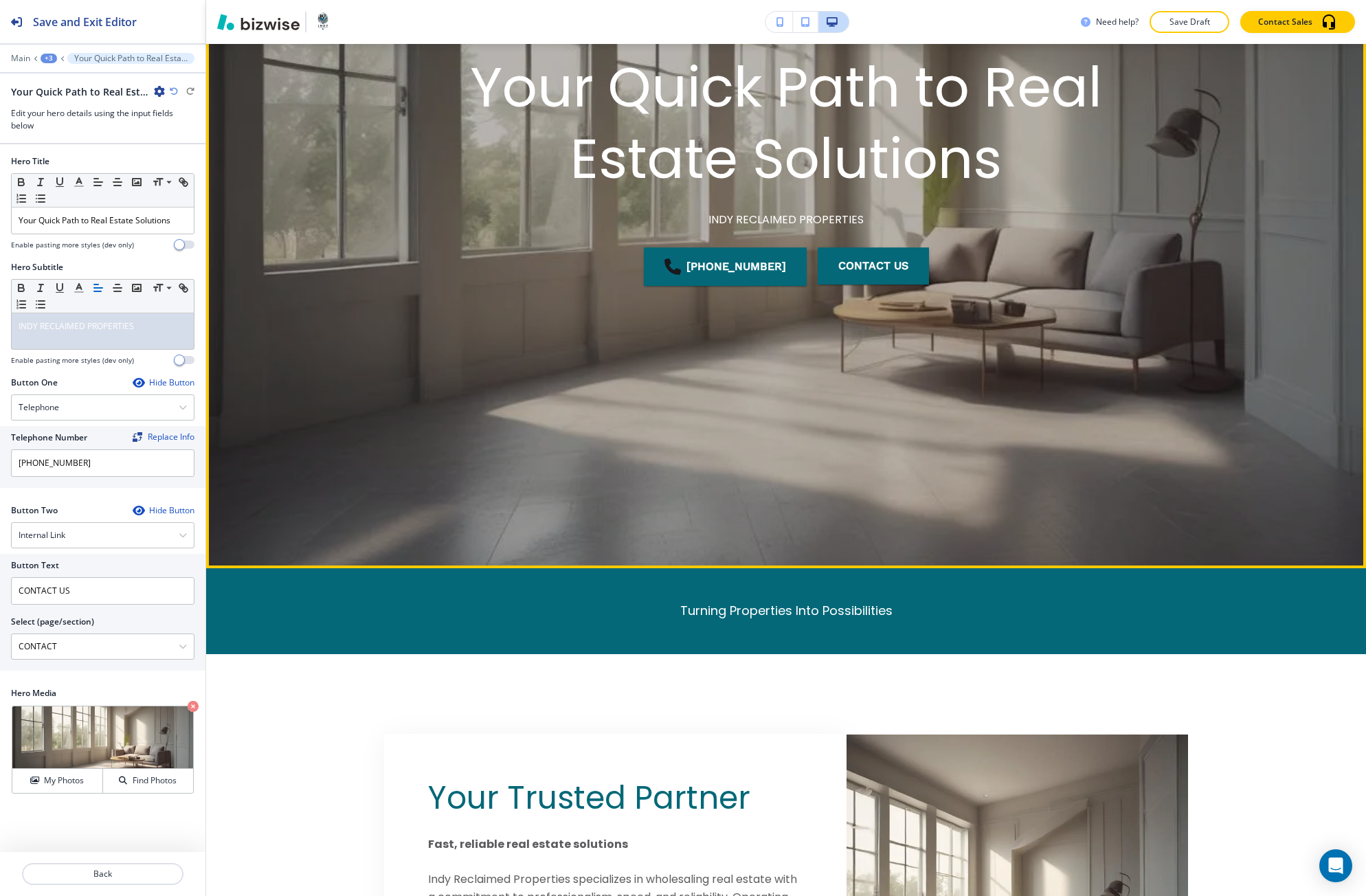
scroll to position [321, 0]
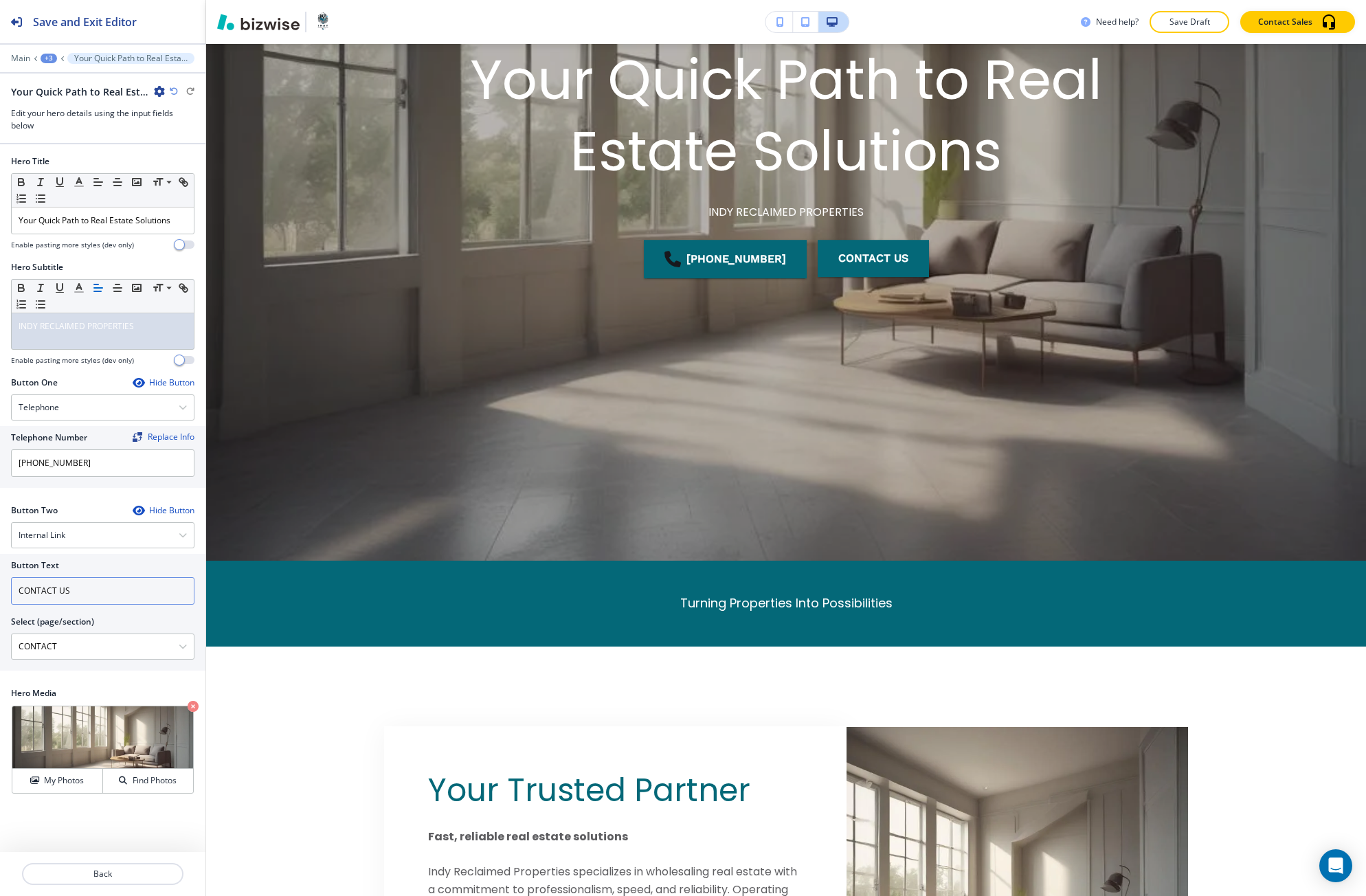
drag, startPoint x: 48, startPoint y: 786, endPoint x: 191, endPoint y: 584, distance: 247.5
click at [52, 777] on h4 "My Photos" at bounding box center [64, 780] width 40 height 12
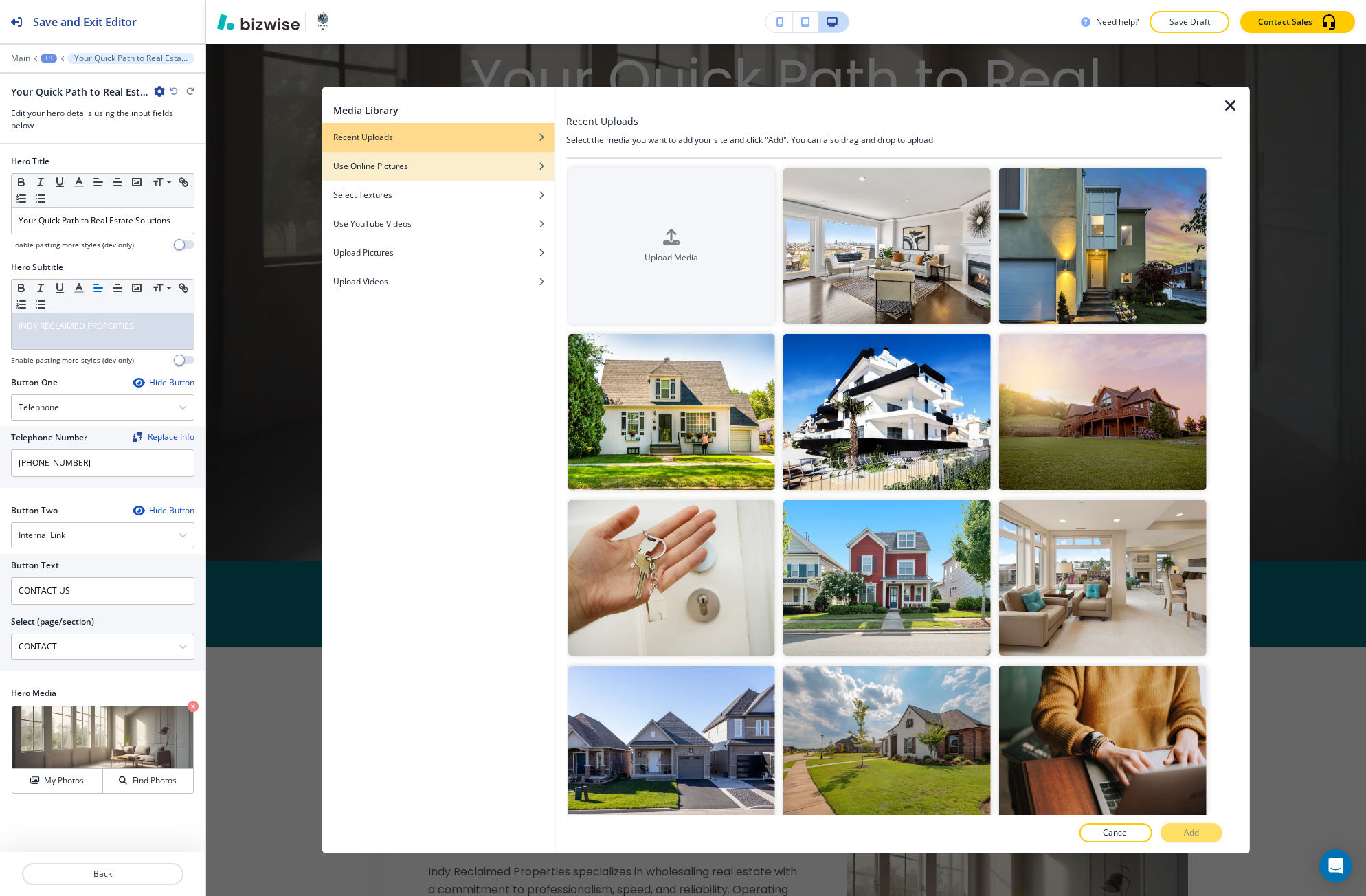
click at [466, 162] on div "Use Online Pictures" at bounding box center [438, 166] width 232 height 12
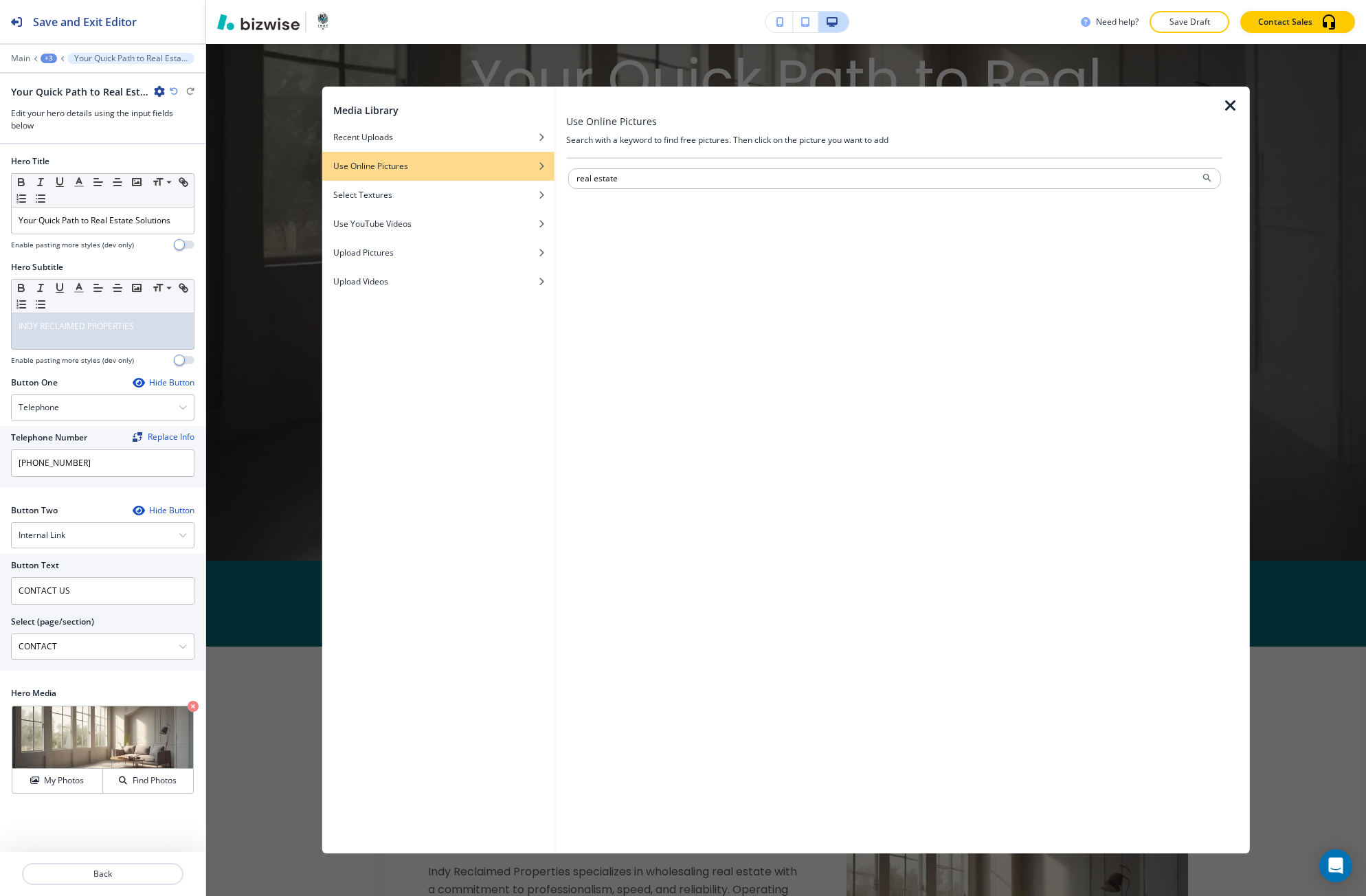
type input "real estate"
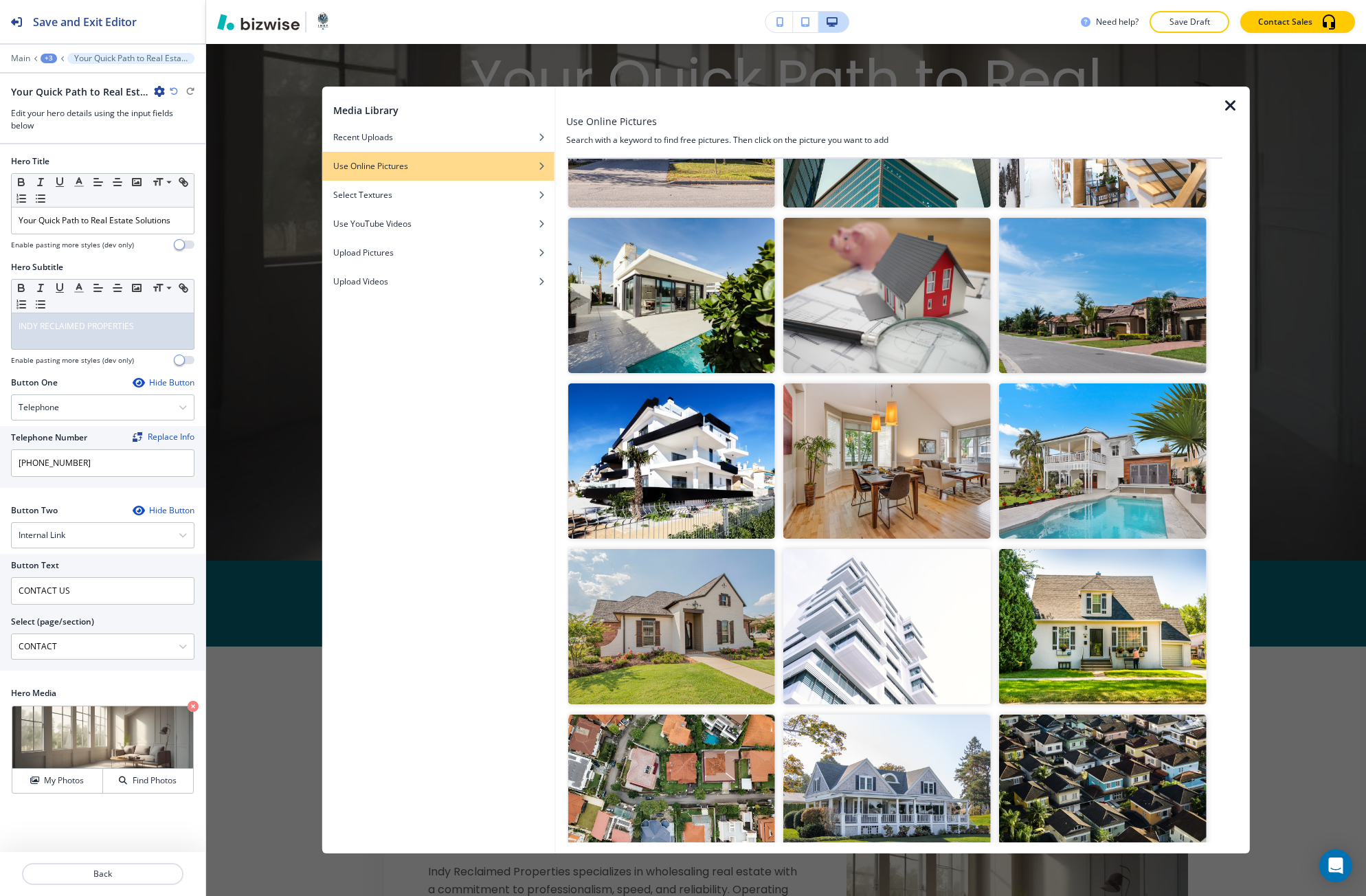
scroll to position [1325, 0]
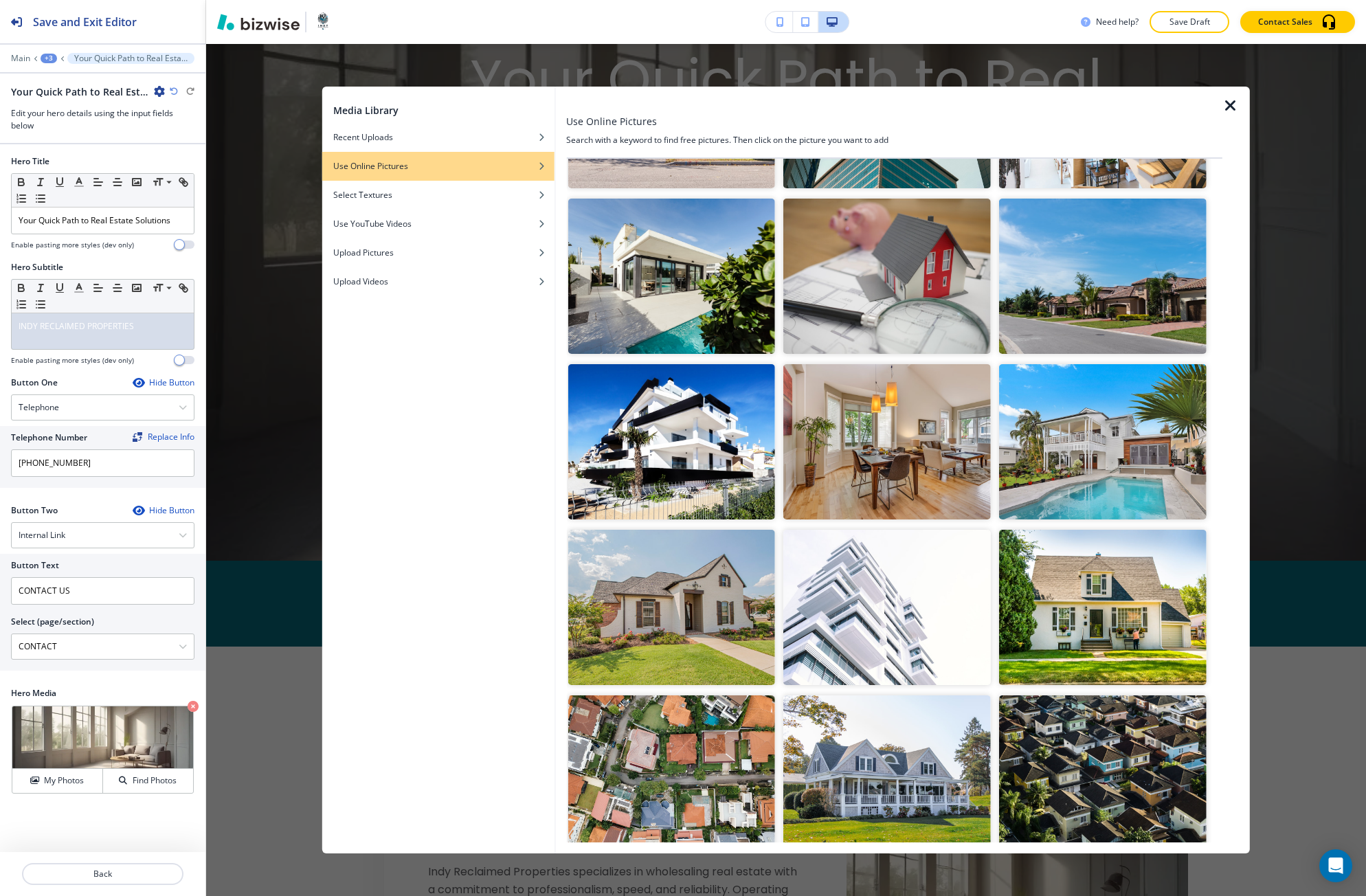
click at [817, 751] on img "button" at bounding box center [887, 773] width 207 height 155
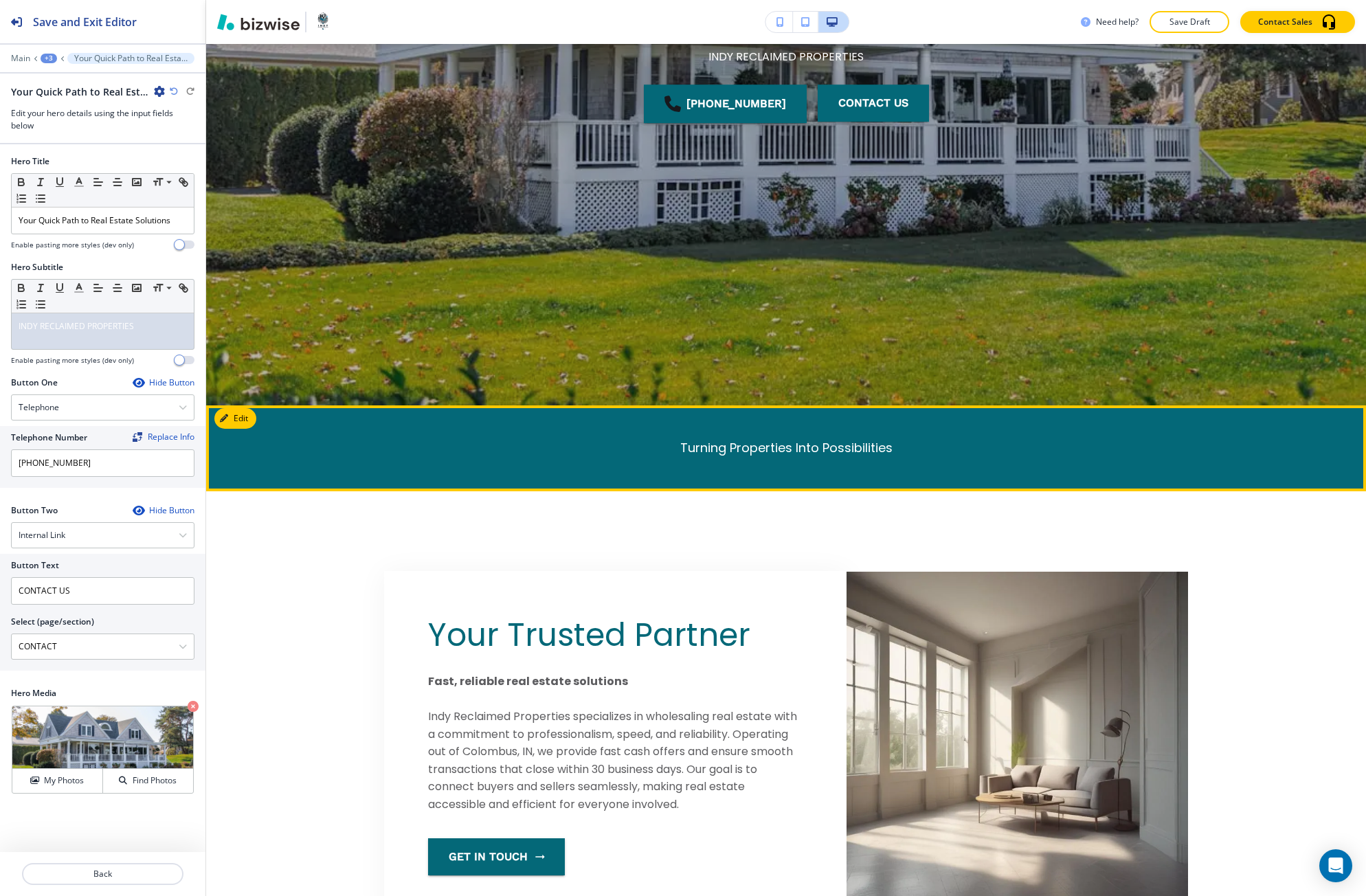
scroll to position [527, 0]
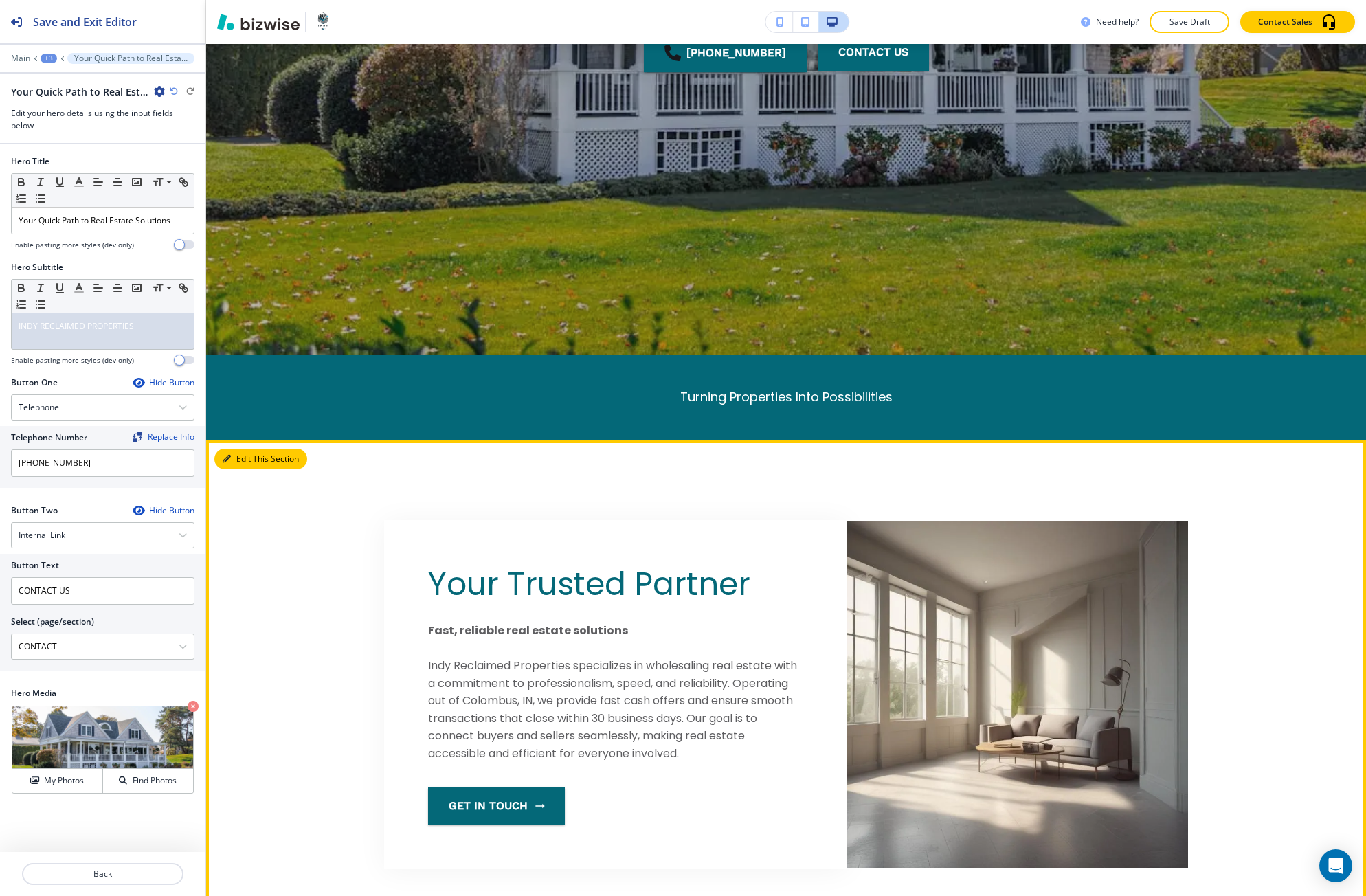
click at [238, 455] on button "Edit This Section" at bounding box center [261, 458] width 92 height 21
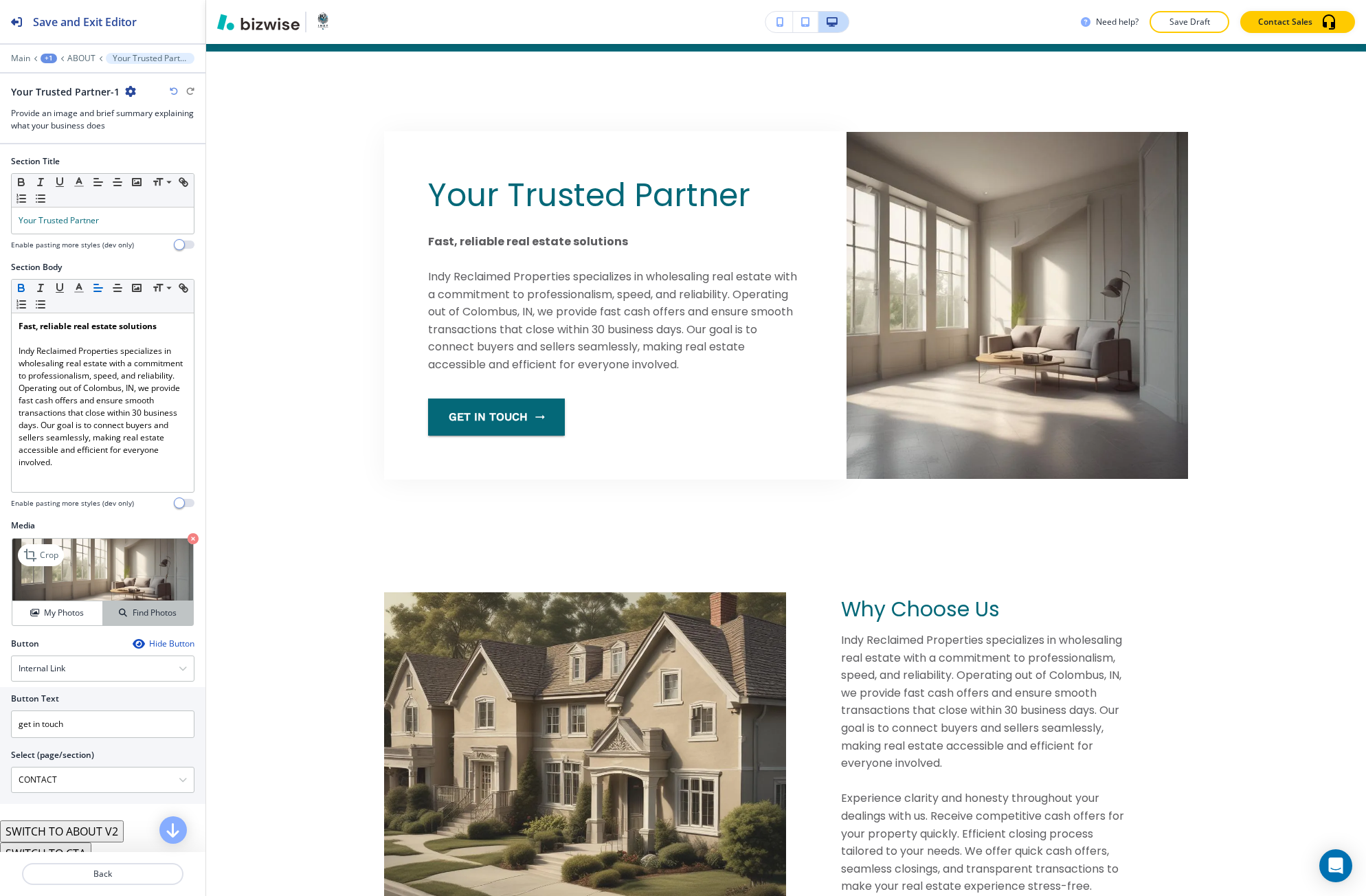
scroll to position [923, 0]
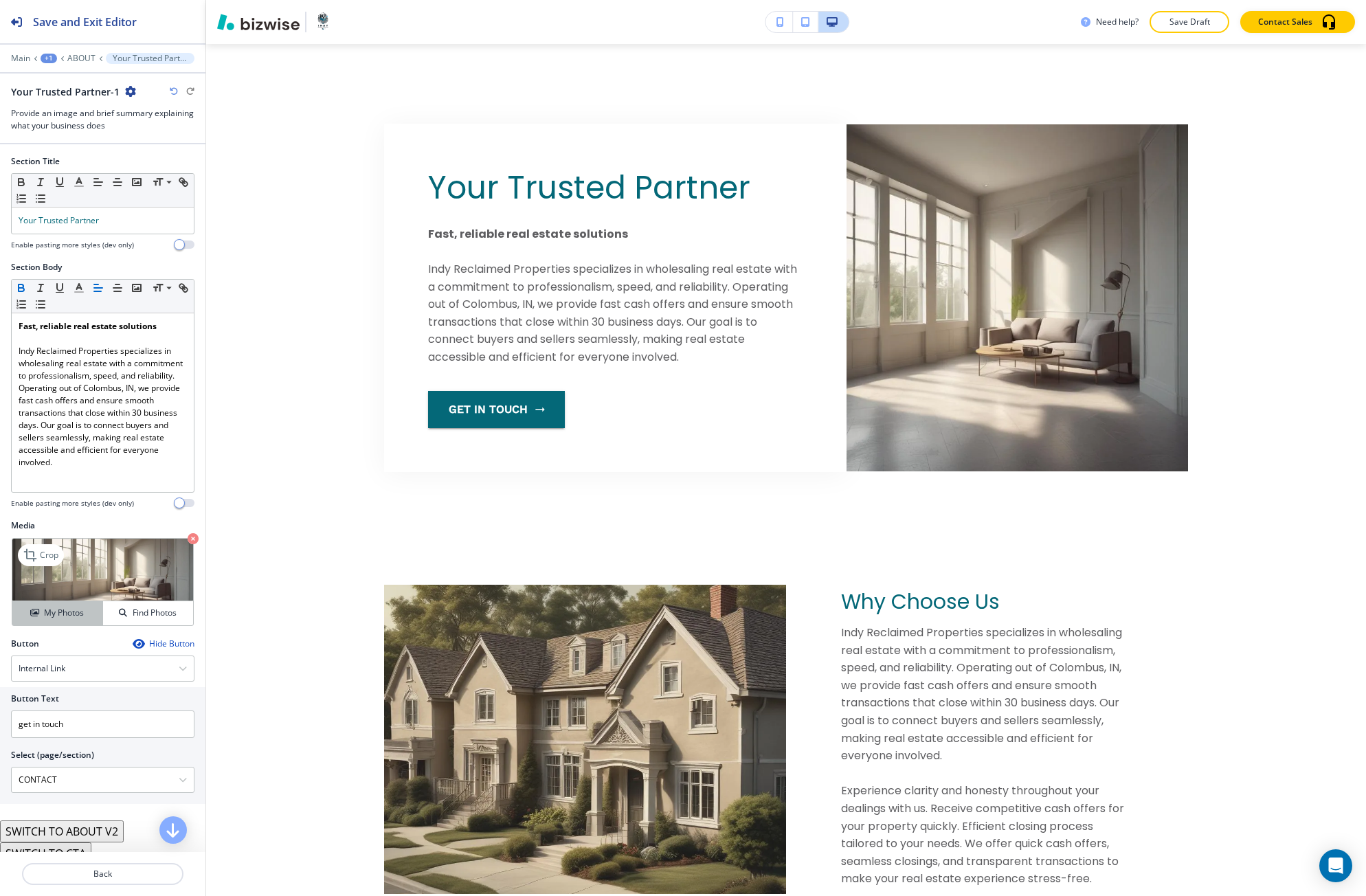
click at [71, 611] on h4 "My Photos" at bounding box center [64, 612] width 40 height 12
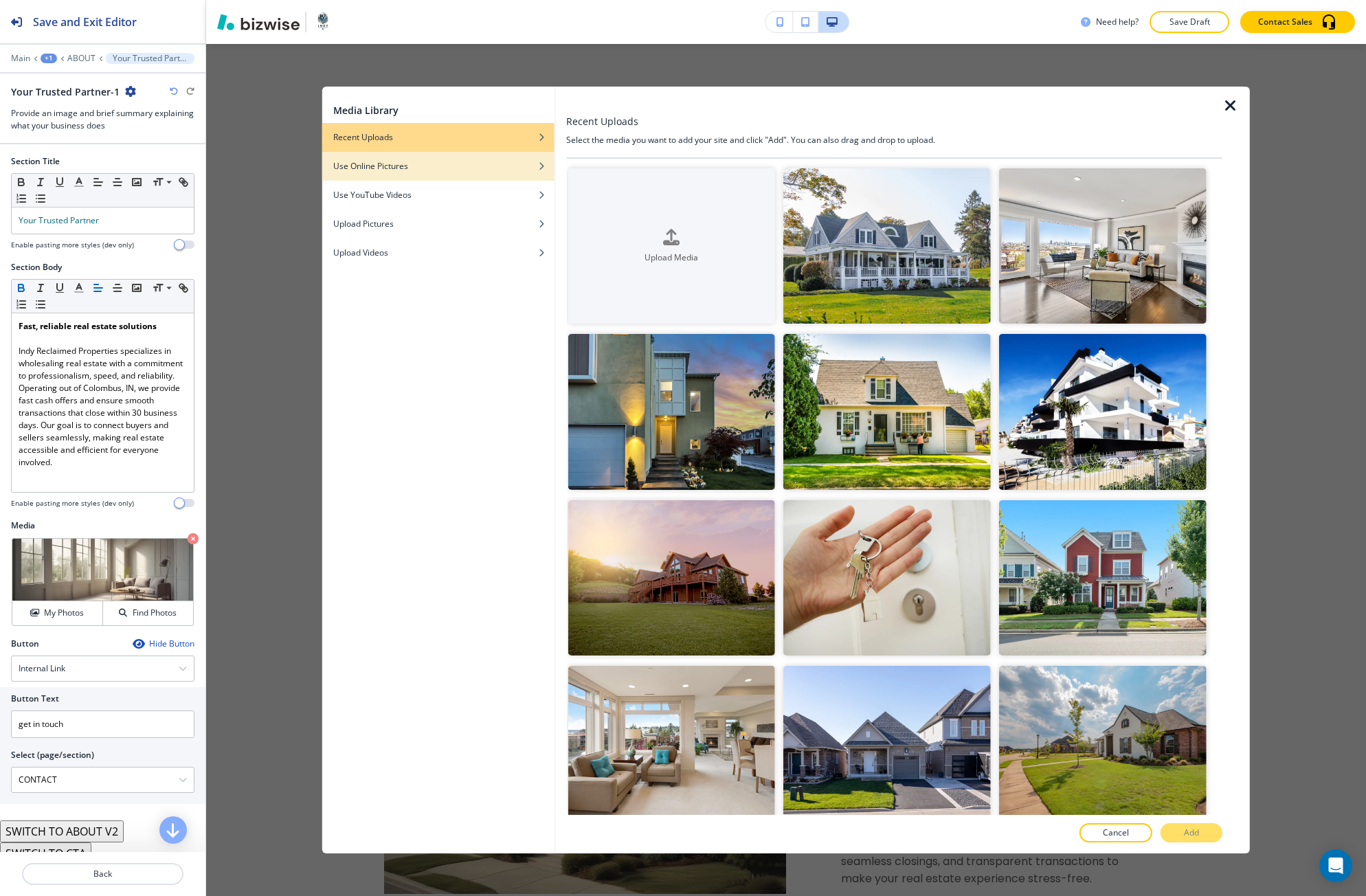
click at [420, 162] on div "Use Online Pictures" at bounding box center [438, 166] width 232 height 12
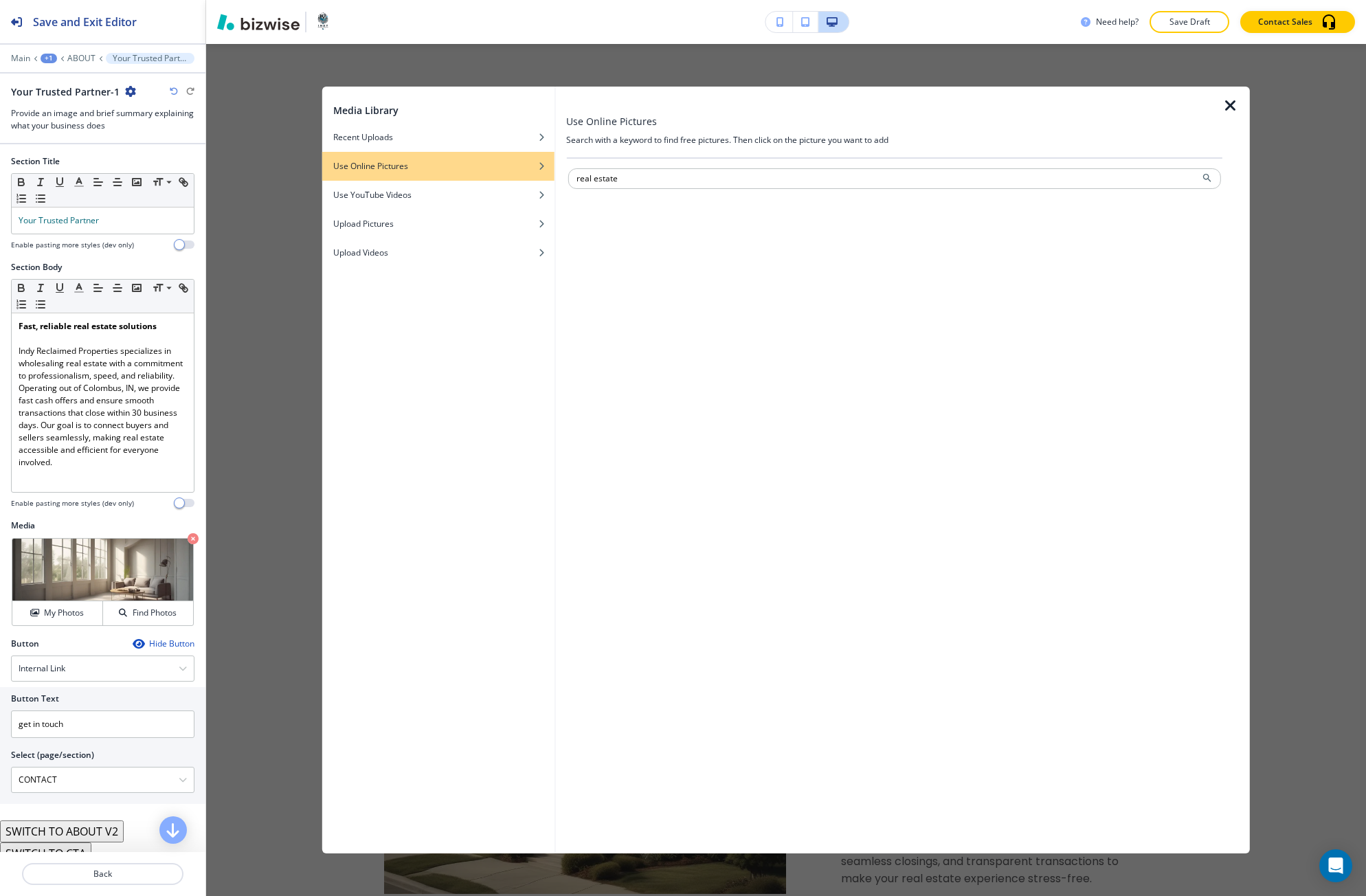
type input "real estate"
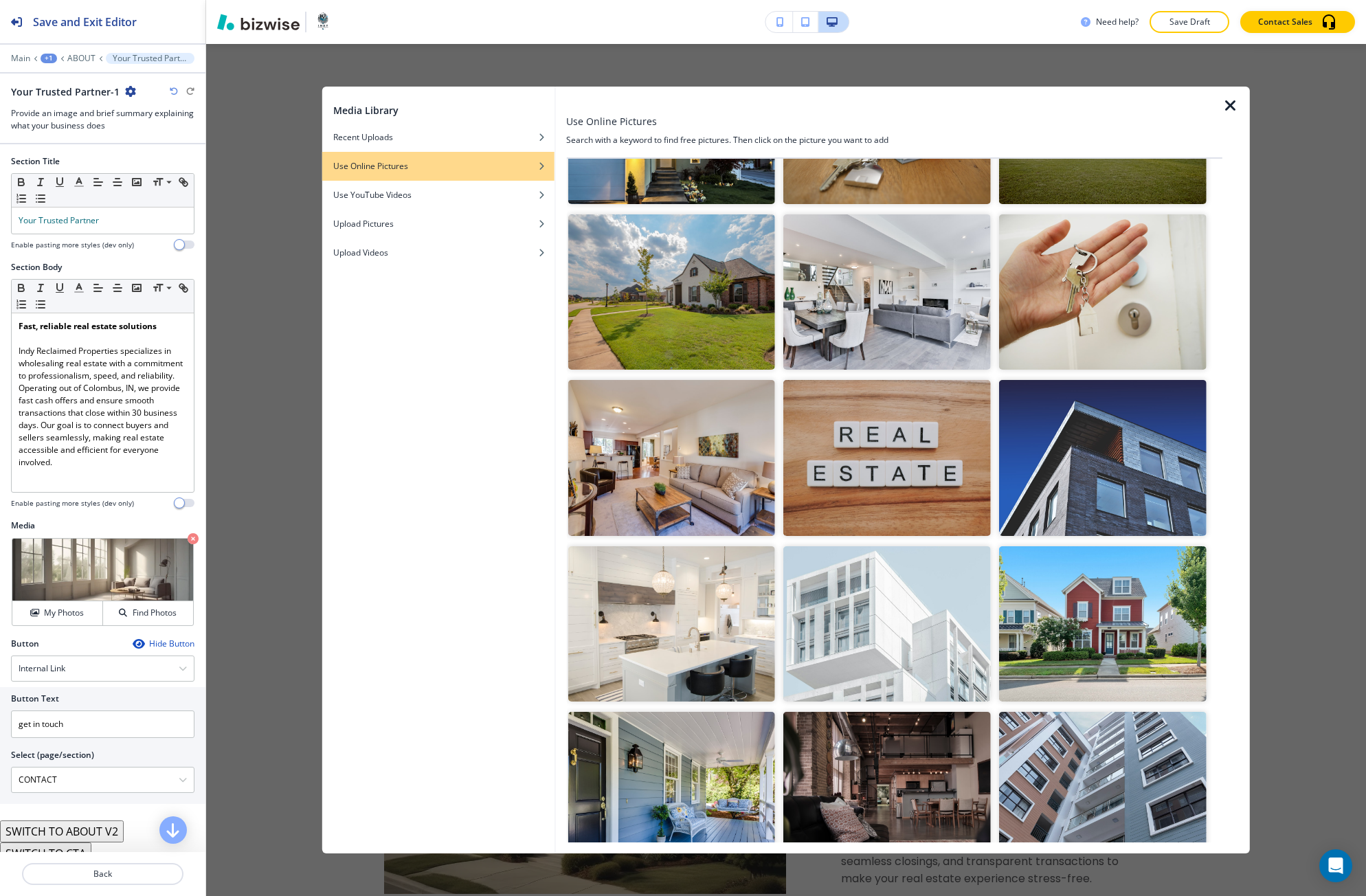
scroll to position [481, 0]
click at [679, 737] on img "button" at bounding box center [671, 788] width 207 height 155
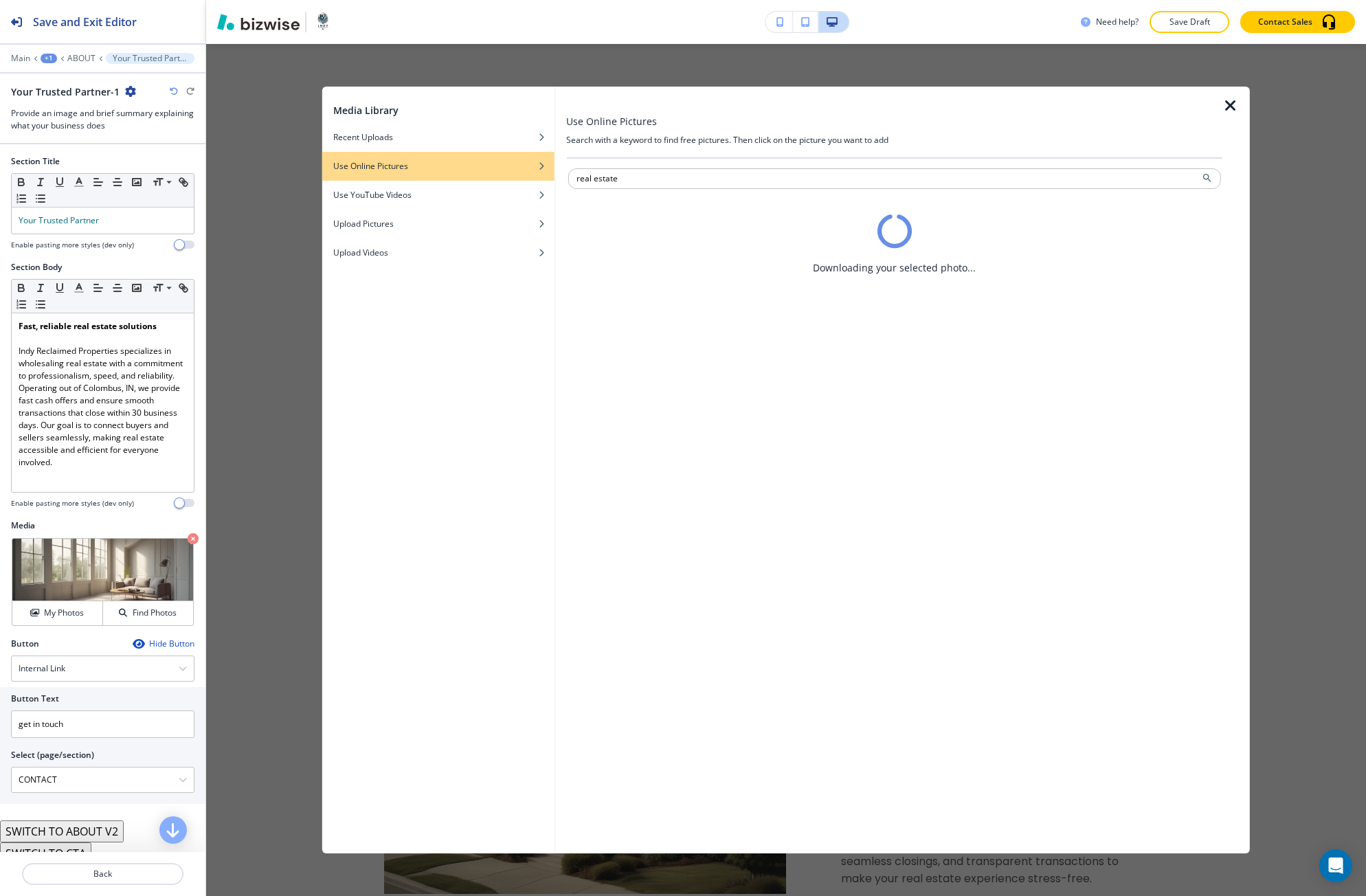
scroll to position [0, 0]
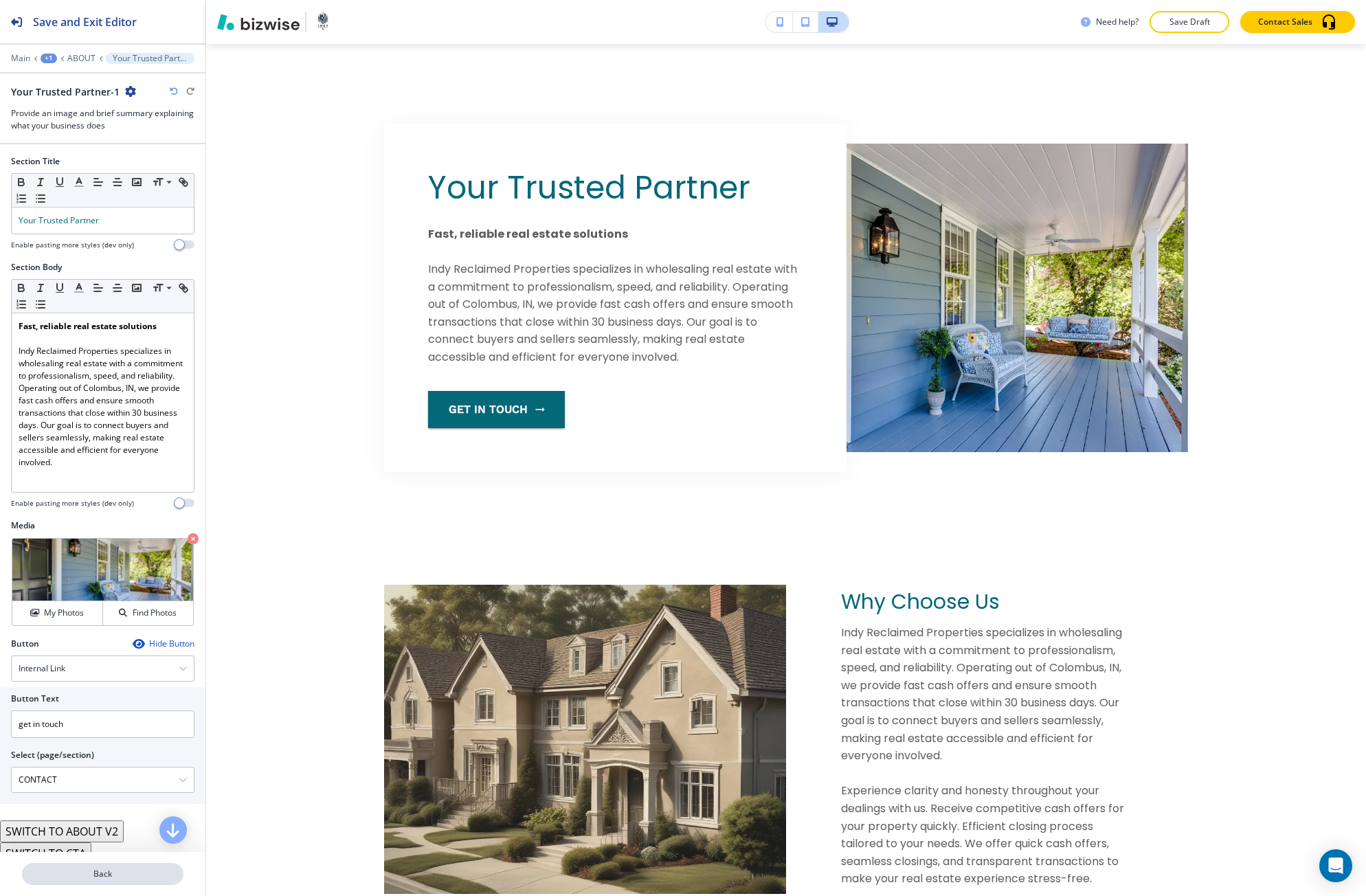
click at [70, 881] on button "Back" at bounding box center [103, 874] width 162 height 22
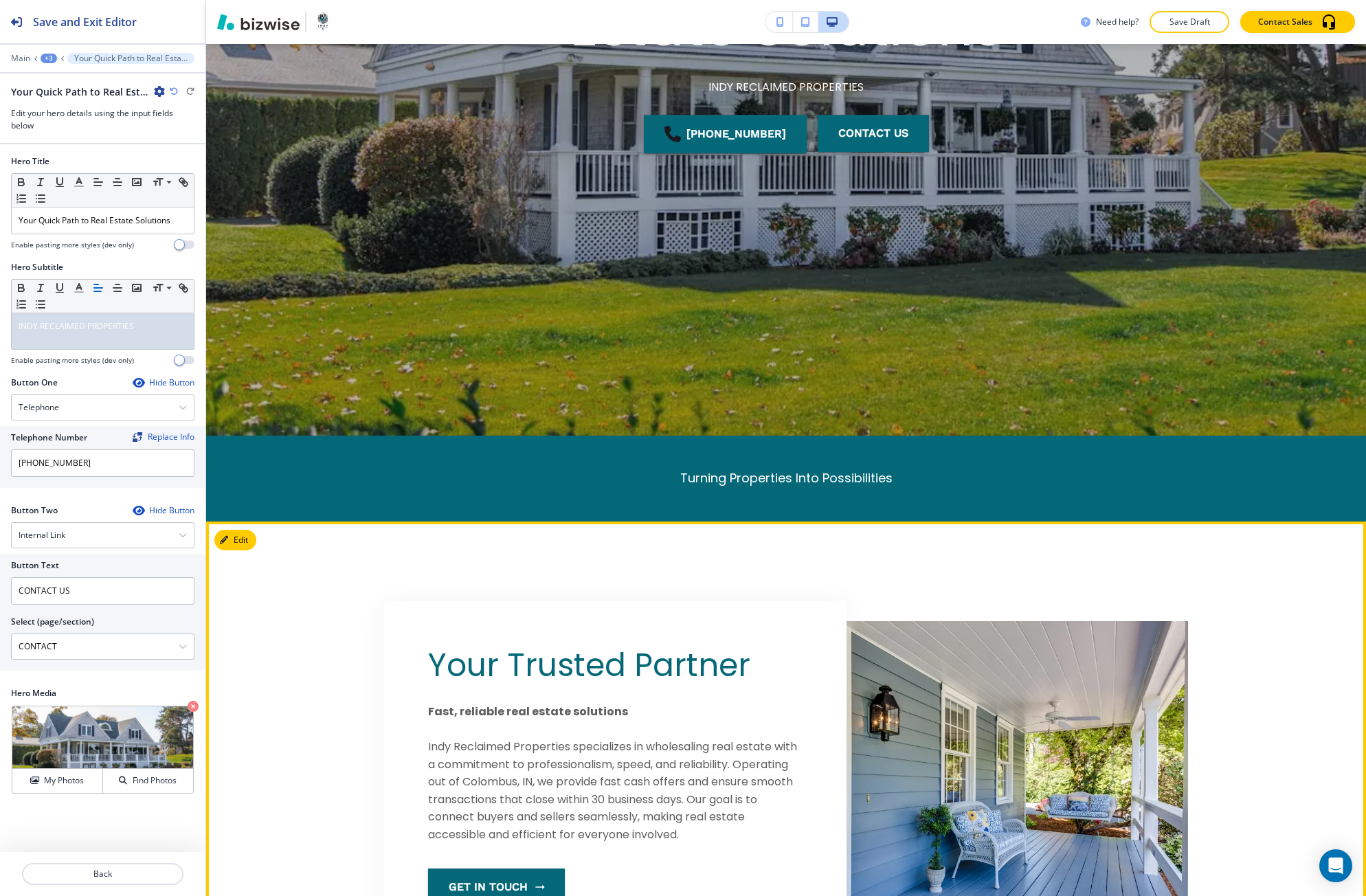
scroll to position [458, 0]
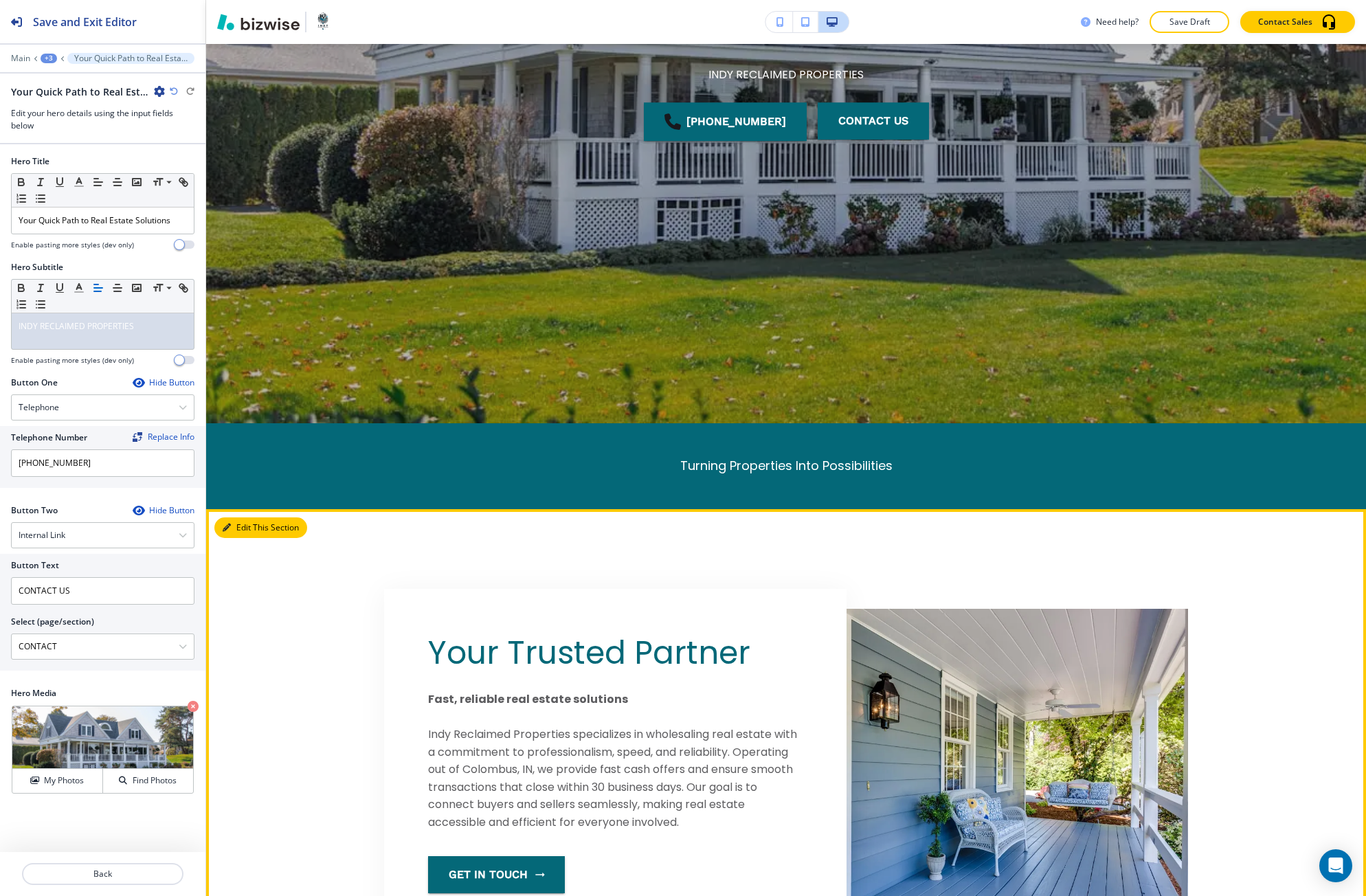
click at [251, 530] on button "Edit This Section" at bounding box center [261, 527] width 92 height 21
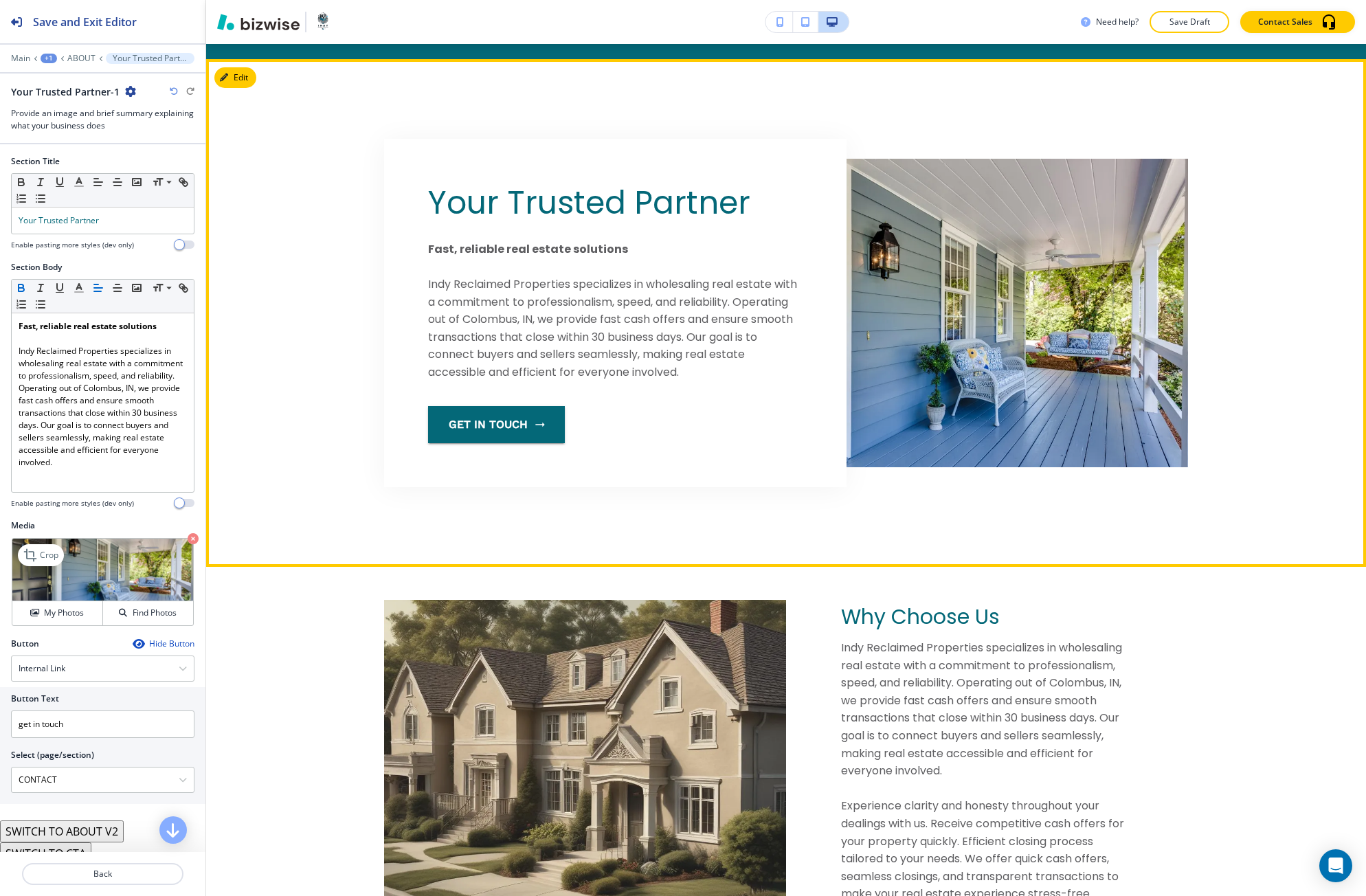
scroll to position [923, 0]
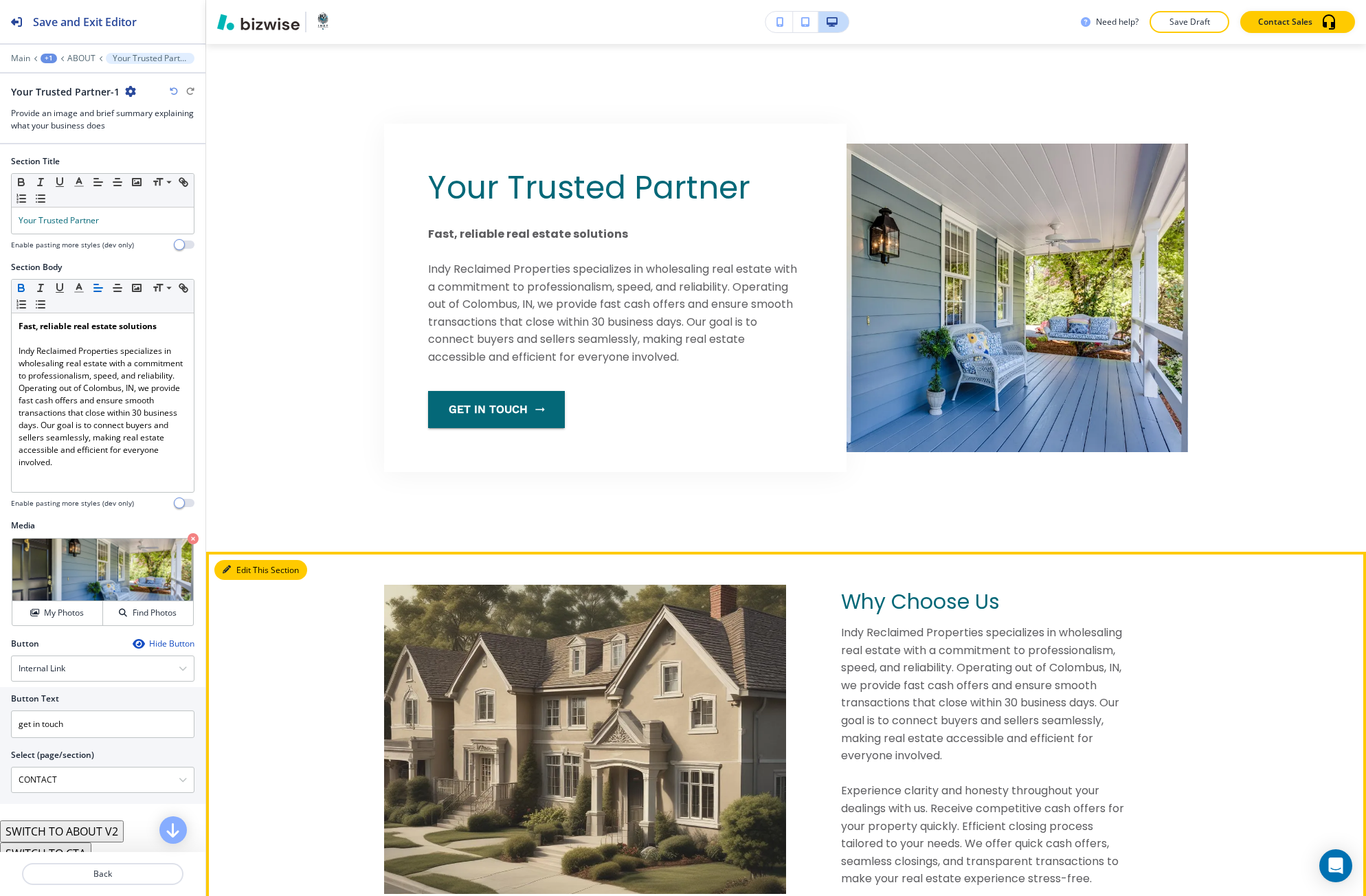
click at [230, 563] on button "Edit This Section" at bounding box center [261, 570] width 92 height 21
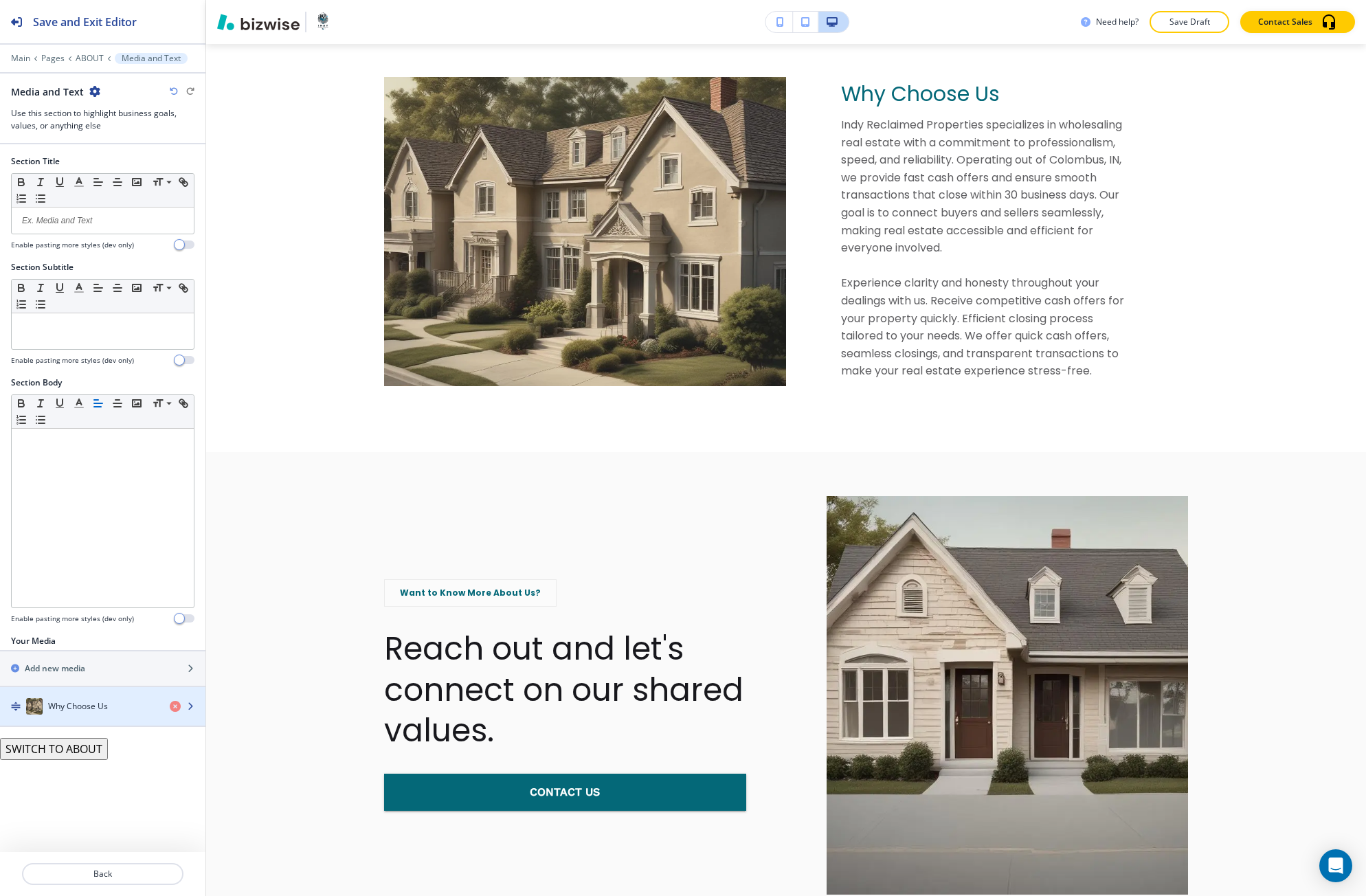
click at [94, 696] on div "button" at bounding box center [103, 692] width 205 height 11
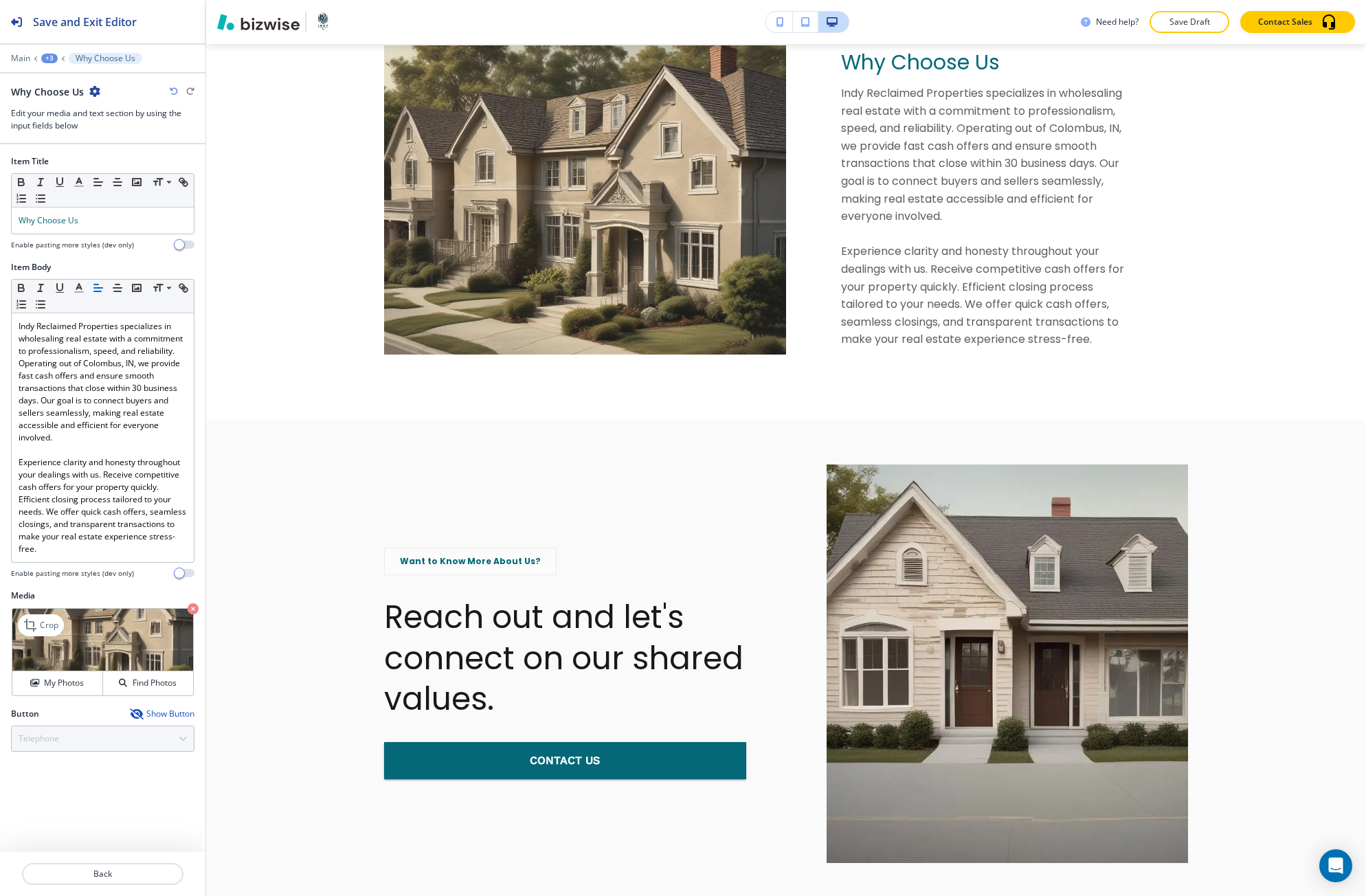
scroll to position [1464, 0]
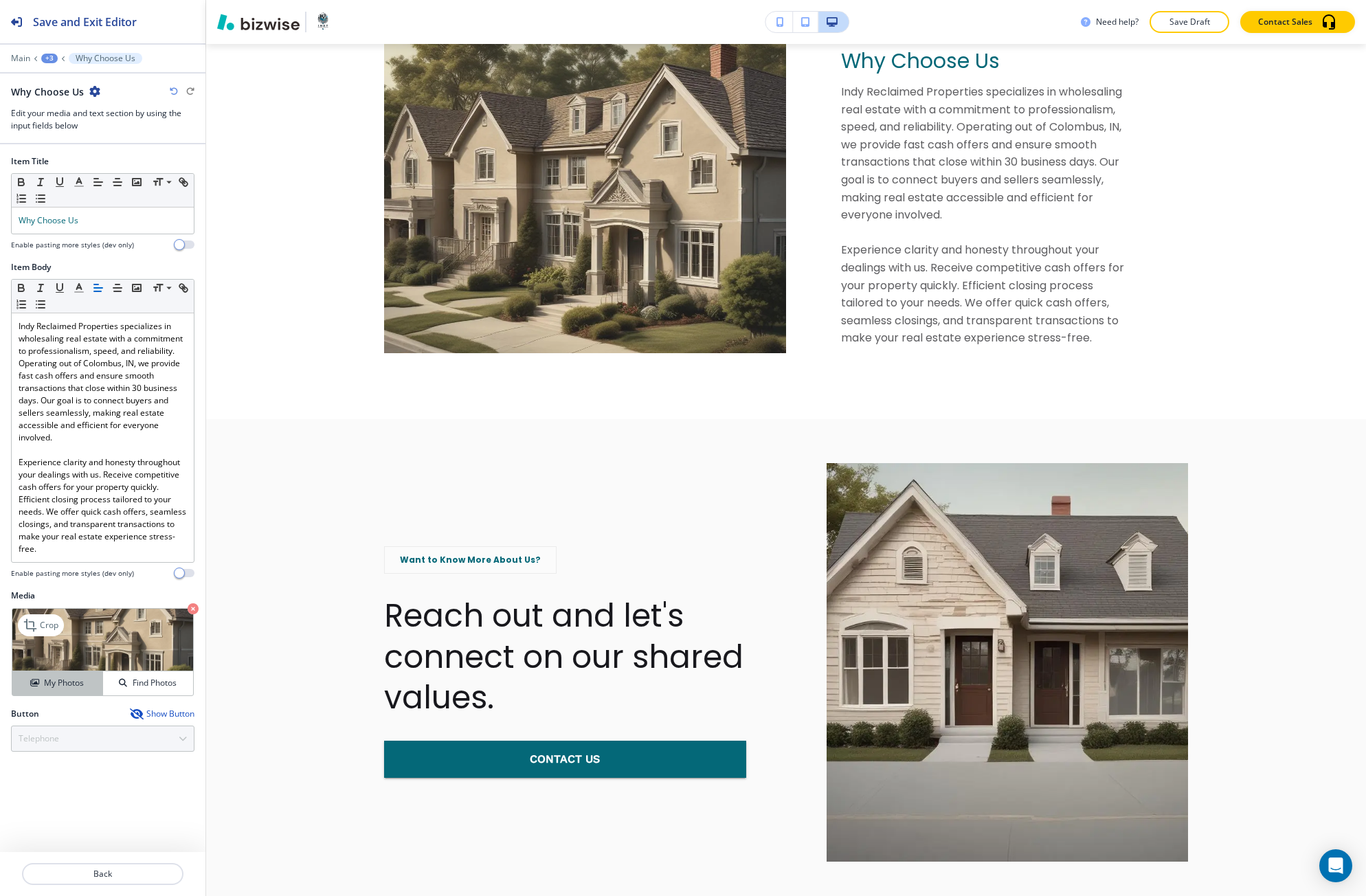
click at [78, 691] on button "My Photos" at bounding box center [58, 683] width 91 height 24
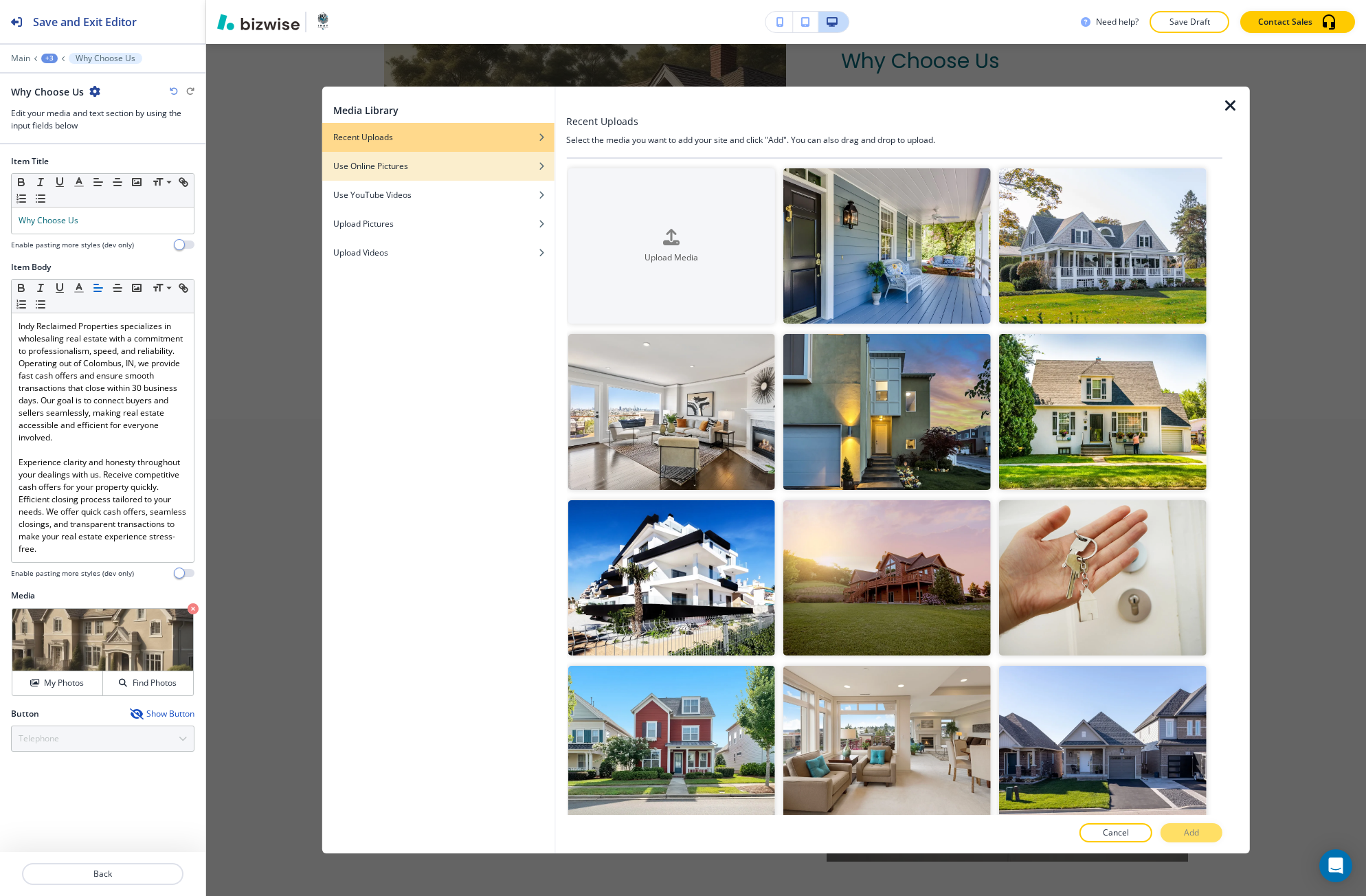
click at [469, 171] on div "Use Online Pictures" at bounding box center [438, 166] width 232 height 12
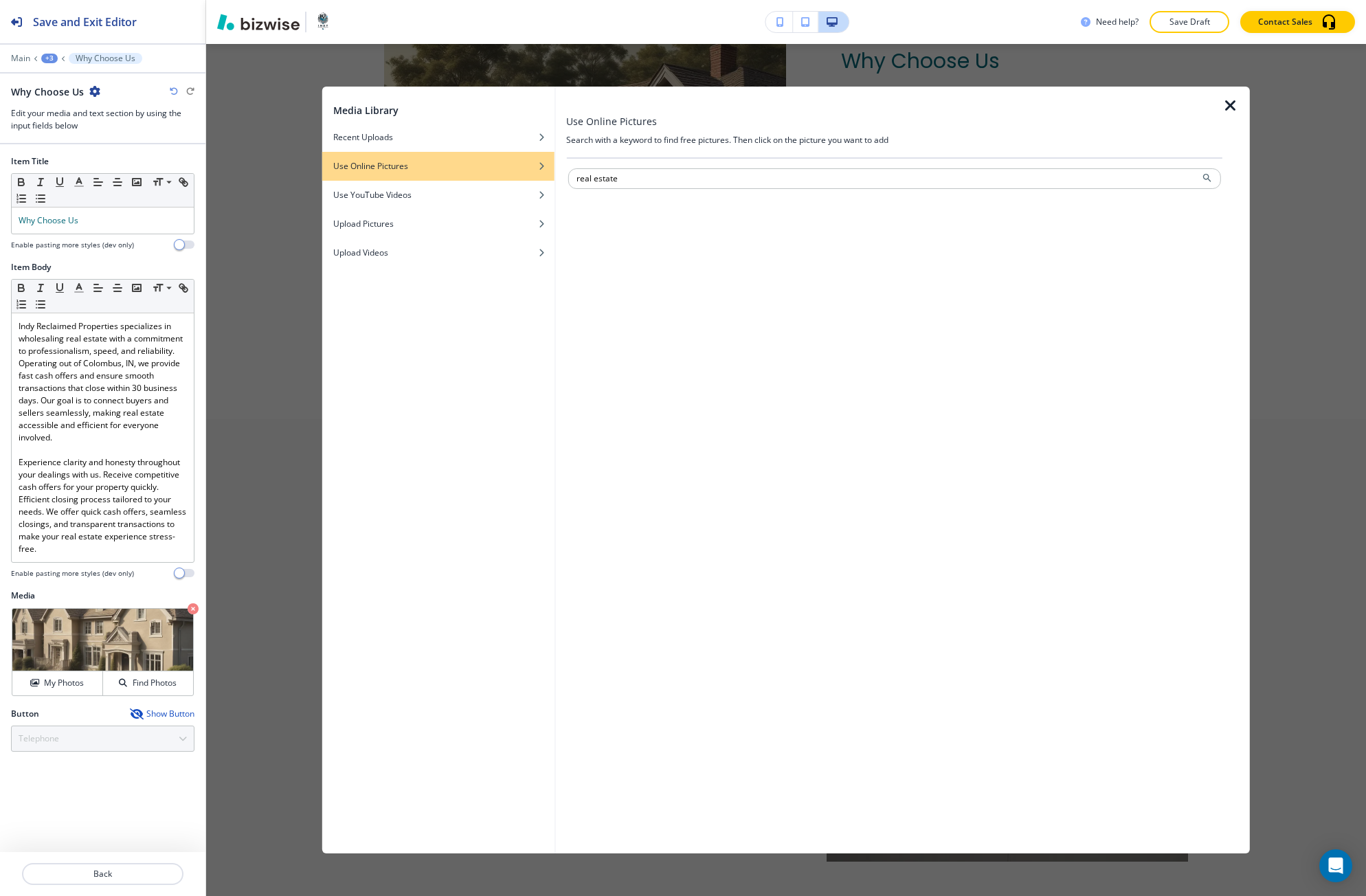
type input "real estate"
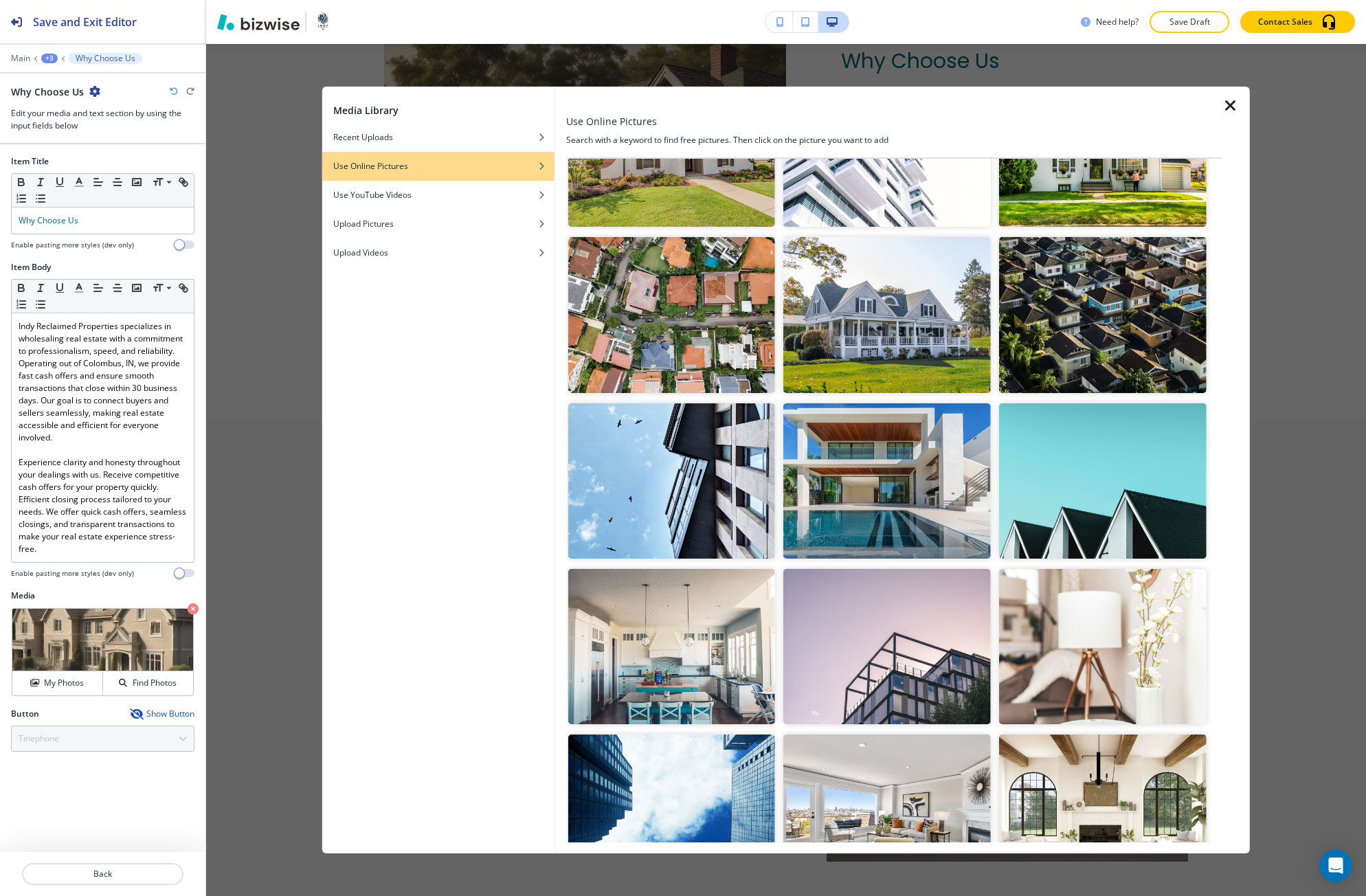
scroll to position [1786, 0]
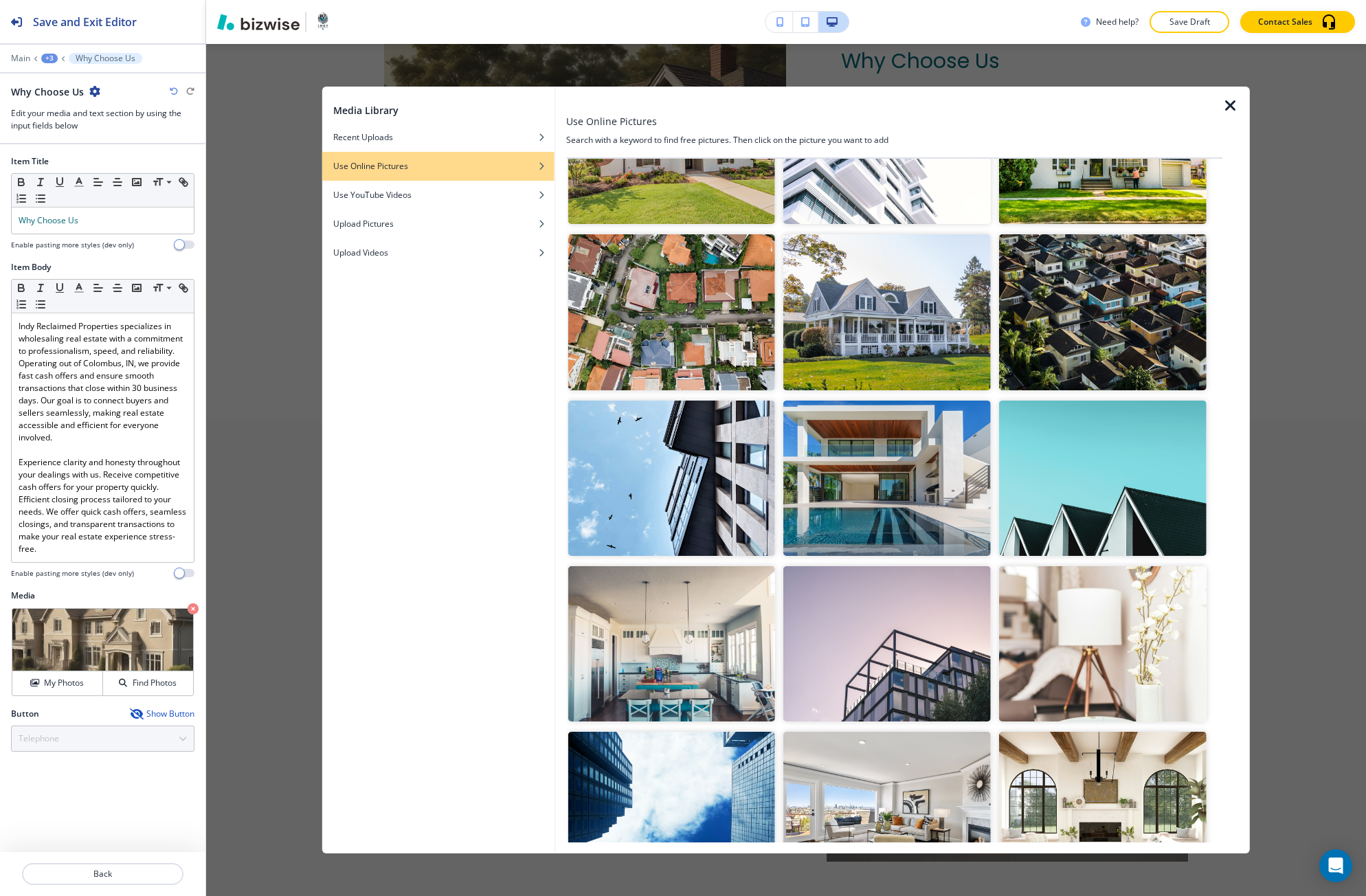
click at [898, 471] on img "button" at bounding box center [887, 478] width 207 height 155
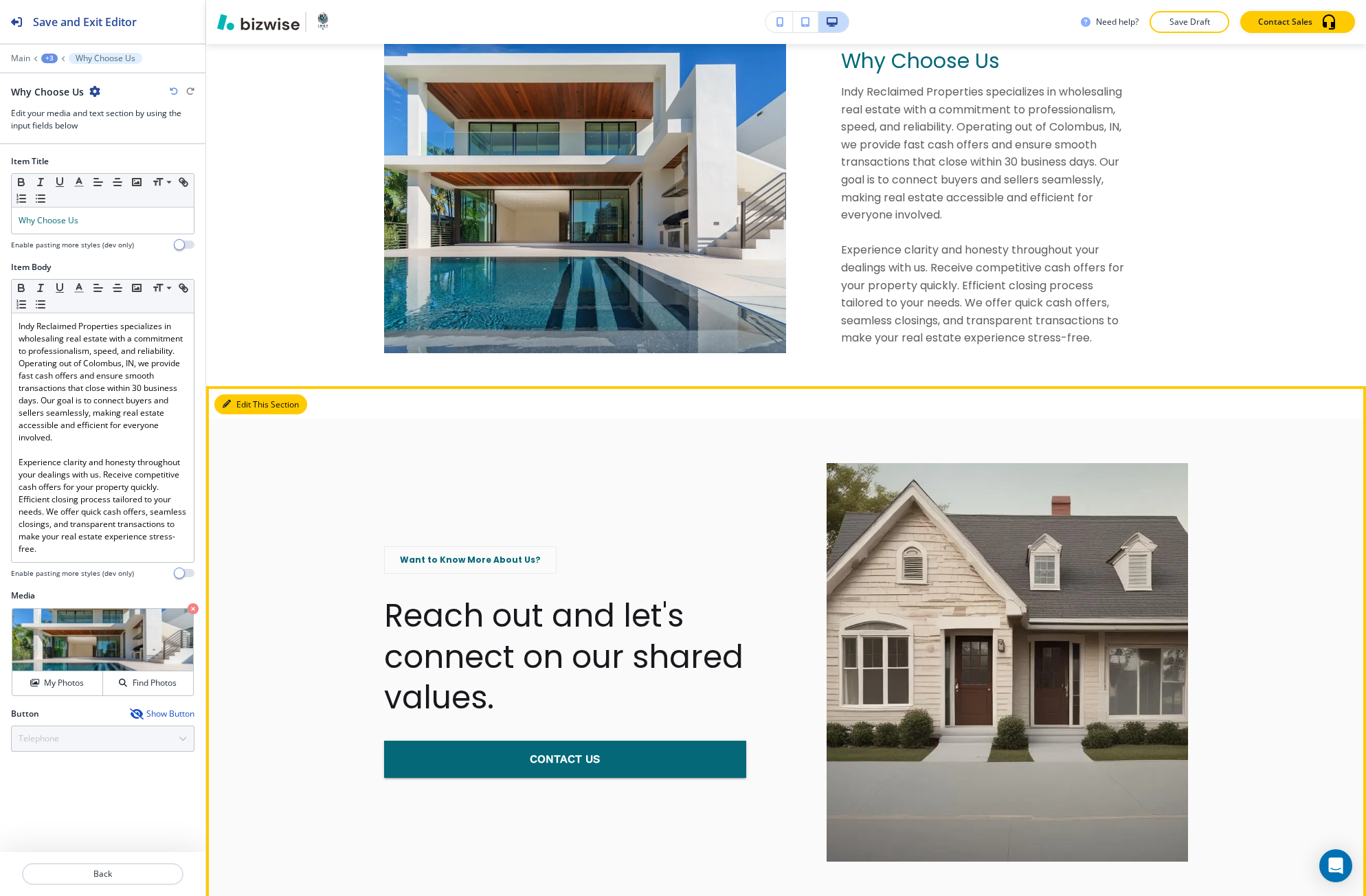
click at [237, 399] on button "Edit This Section" at bounding box center [261, 404] width 92 height 21
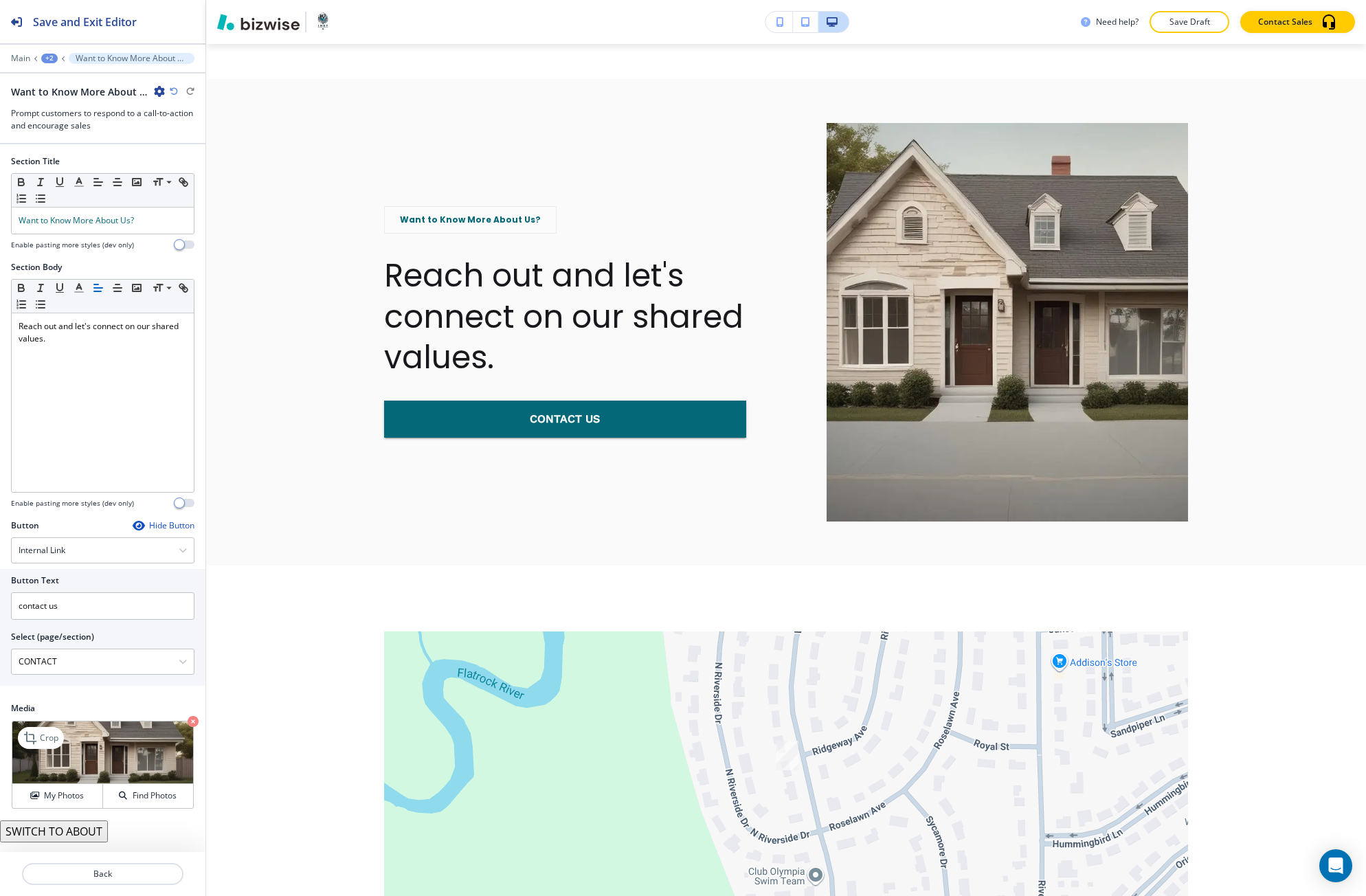
scroll to position [1806, 0]
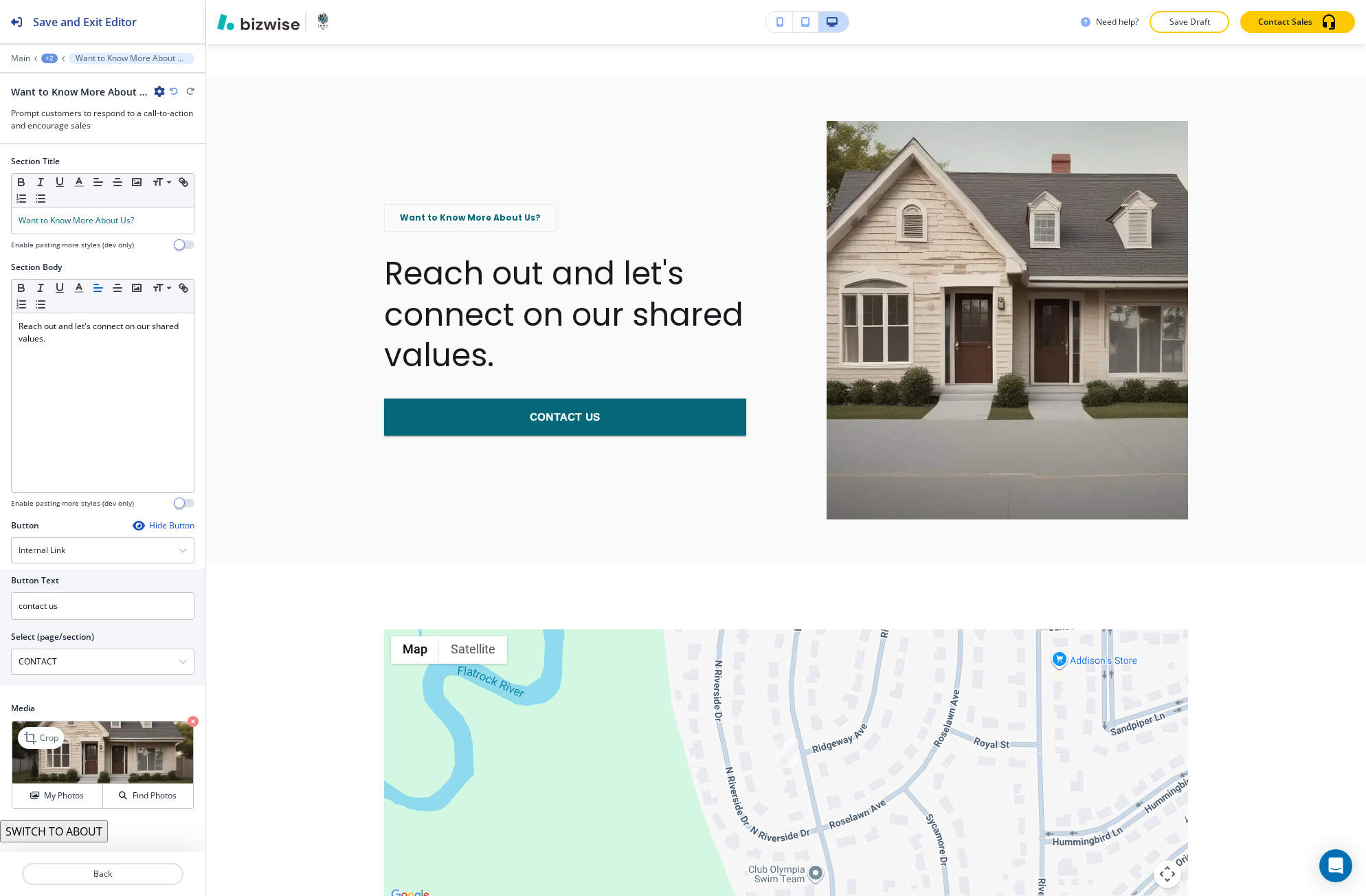
drag, startPoint x: 53, startPoint y: 785, endPoint x: 62, endPoint y: 766, distance: 21.0
click at [53, 786] on button "My Photos" at bounding box center [58, 796] width 91 height 24
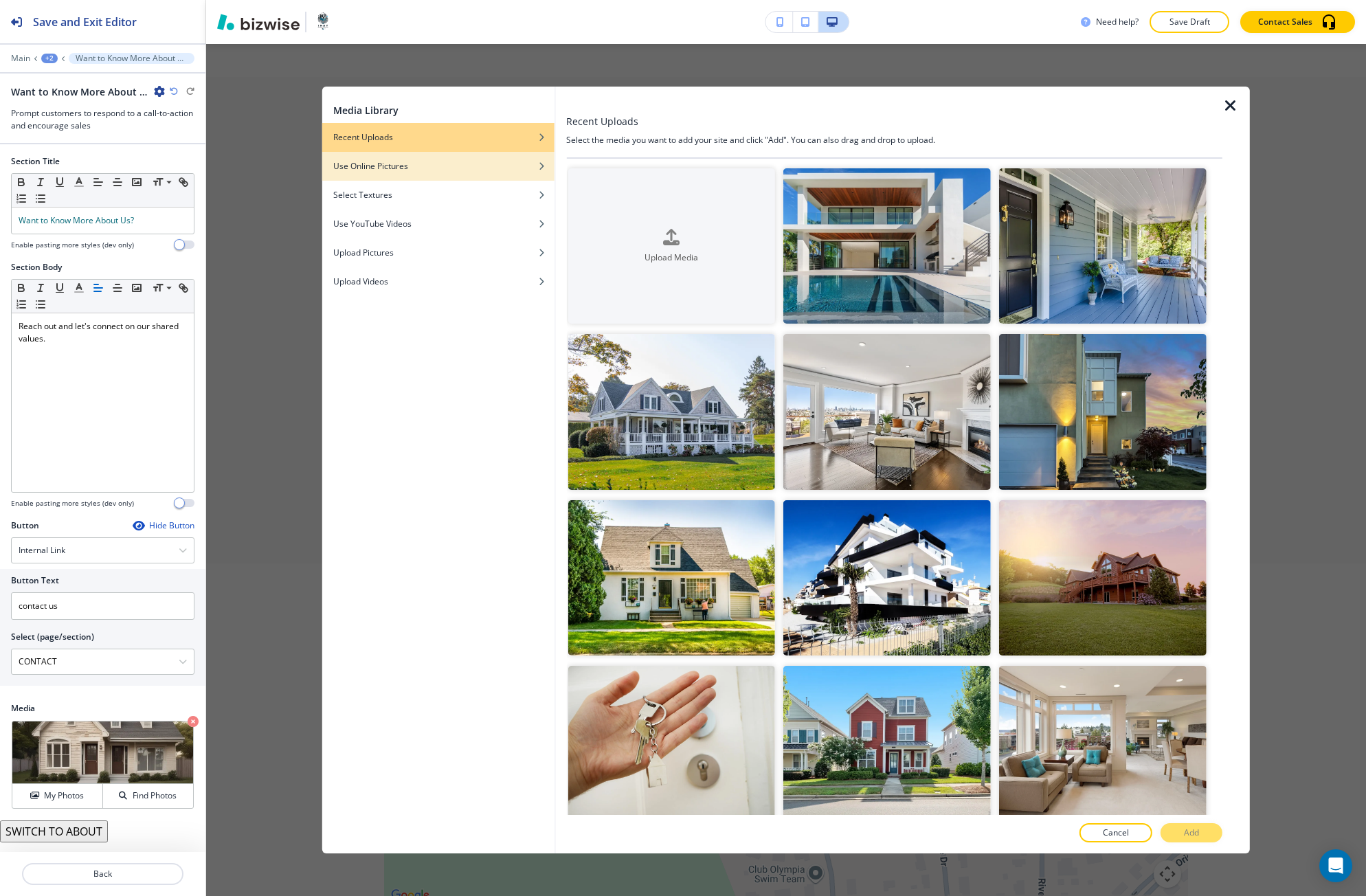
click at [531, 161] on div "Use Online Pictures" at bounding box center [438, 166] width 232 height 12
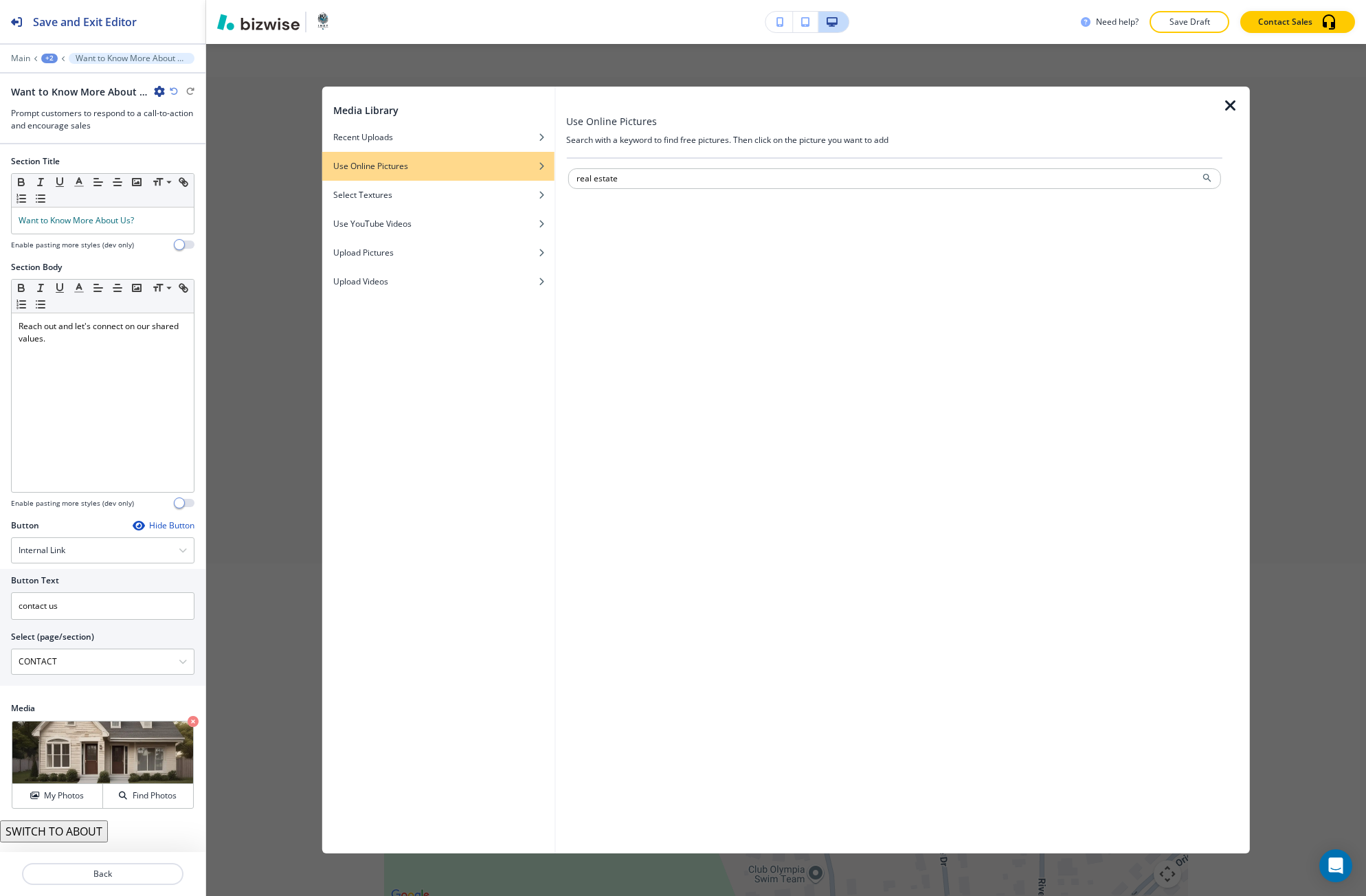
type input "real estate"
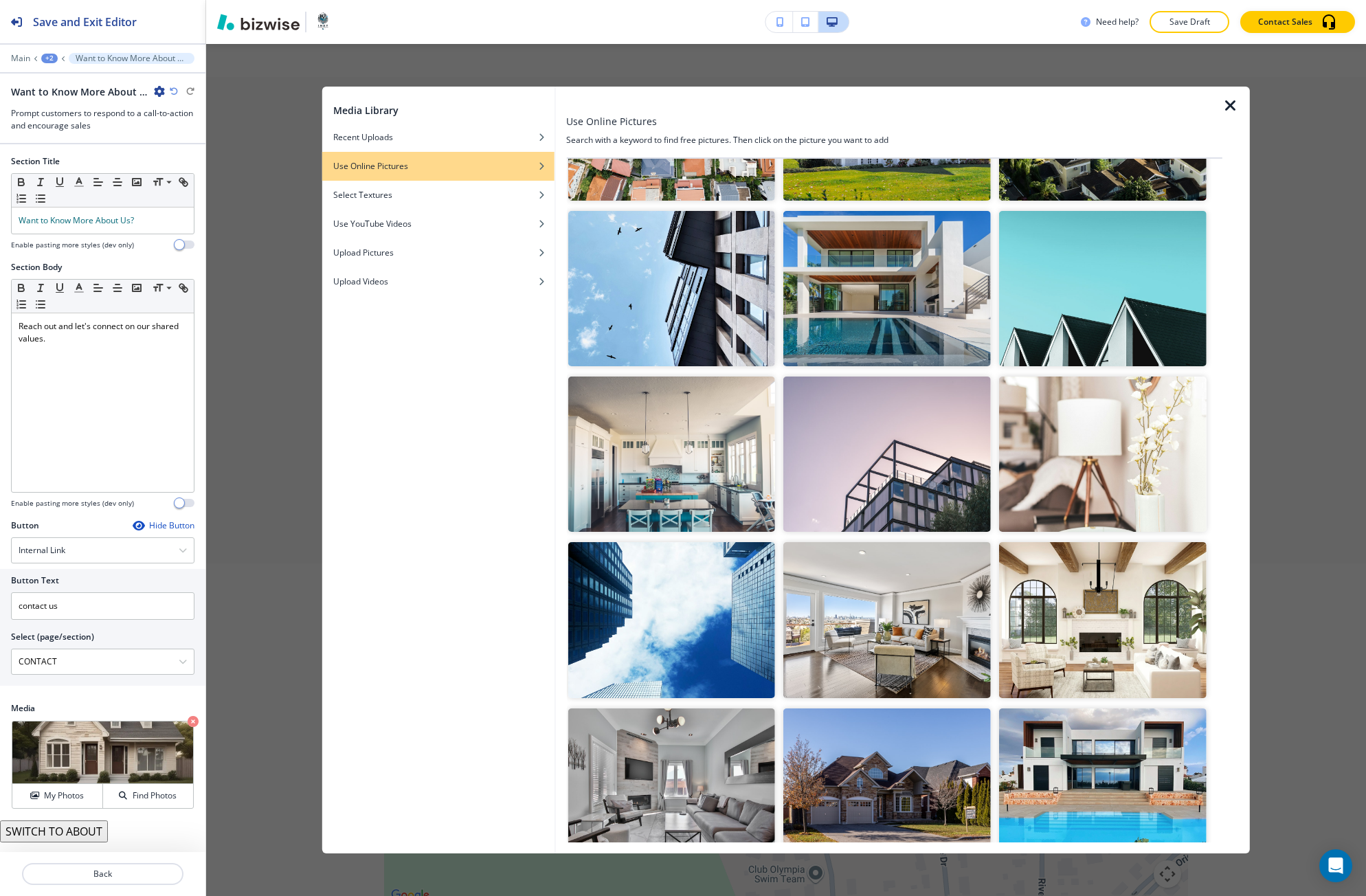
scroll to position [1976, 0]
click at [835, 781] on img "button" at bounding box center [887, 785] width 207 height 155
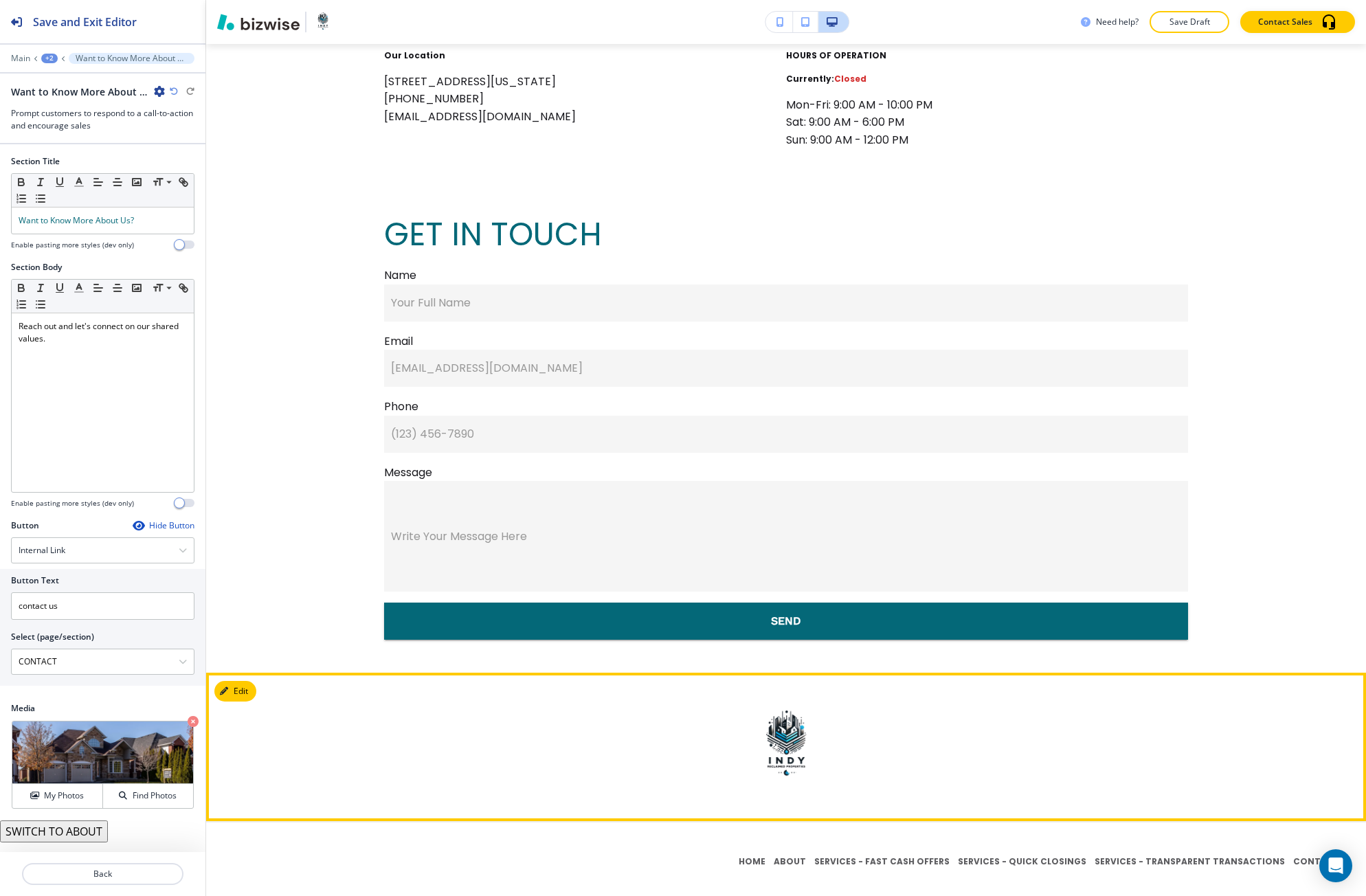
scroll to position [2698, 0]
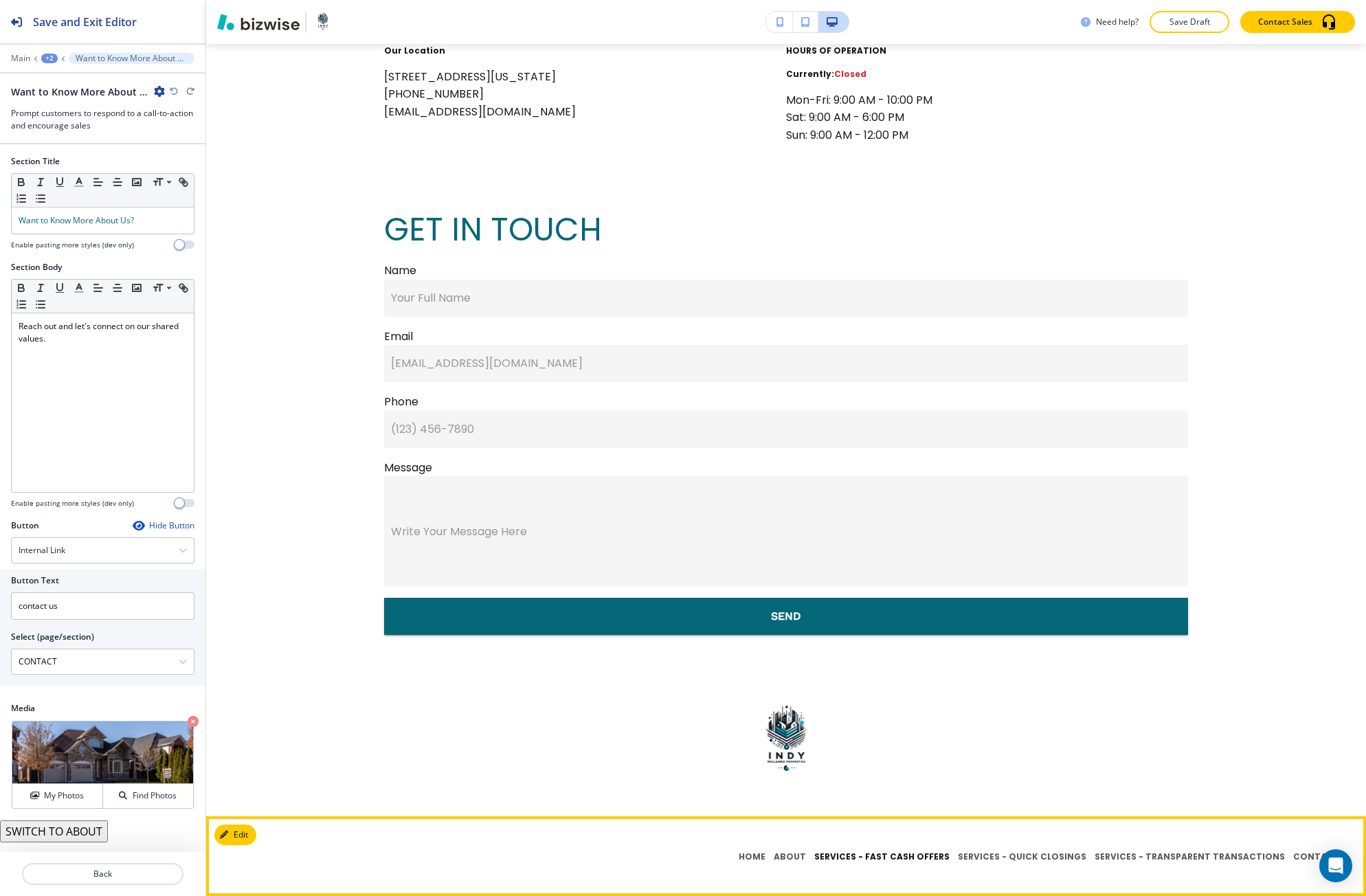
click at [868, 854] on p "SERVICES - FAST CASH OFFERS" at bounding box center [882, 856] width 144 height 12
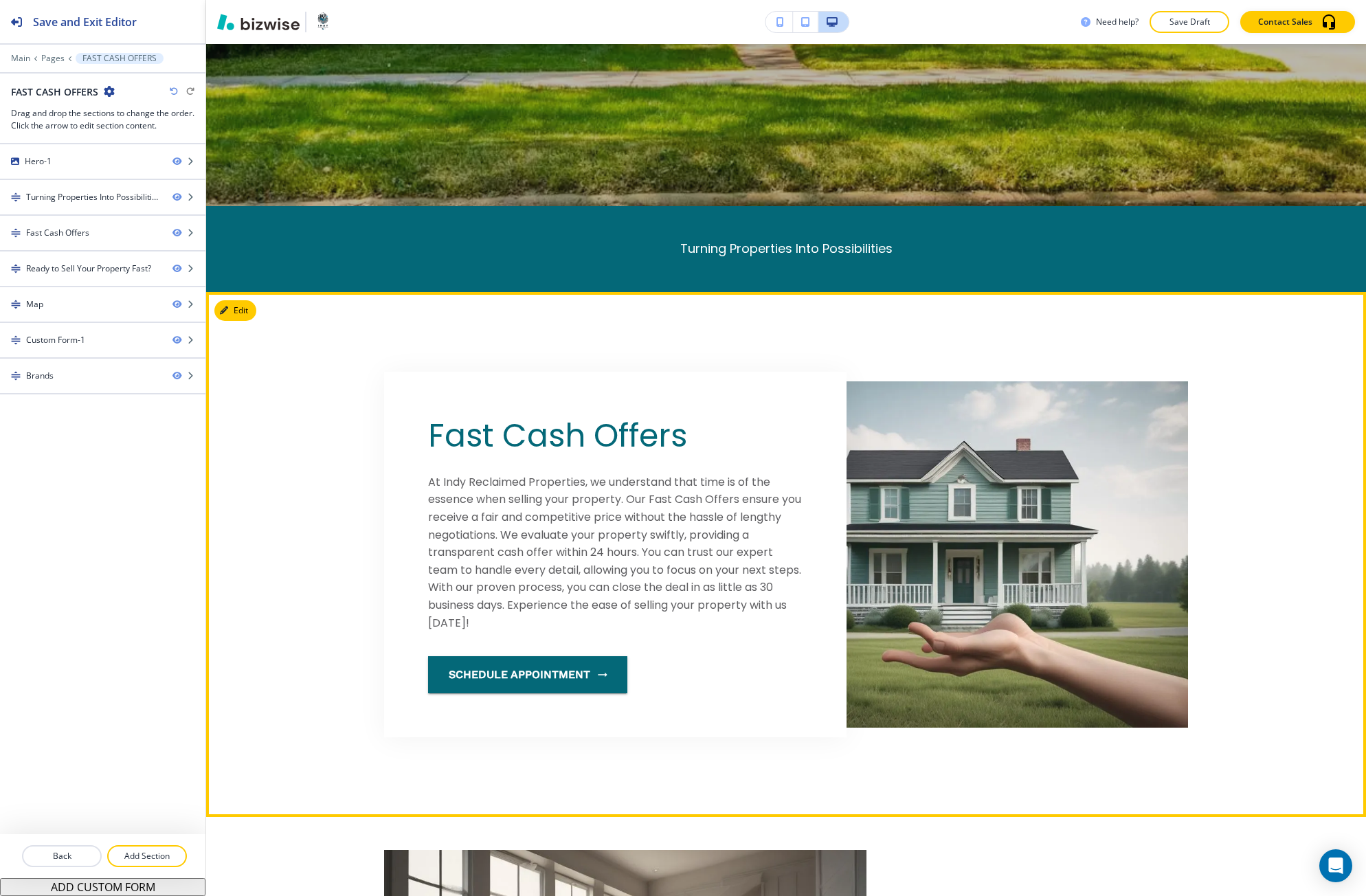
scroll to position [687, 0]
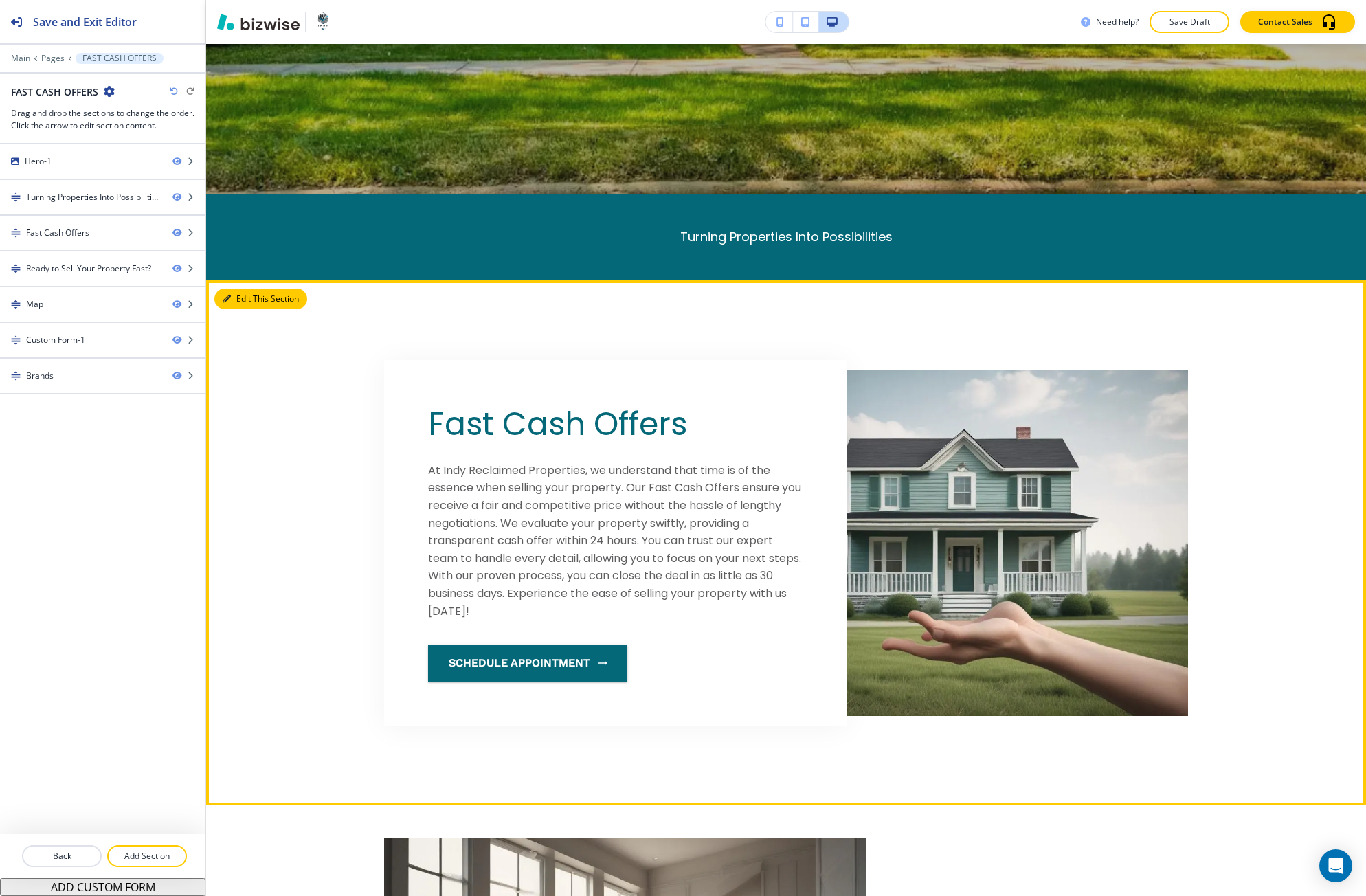
click at [230, 300] on icon "button" at bounding box center [226, 298] width 8 height 8
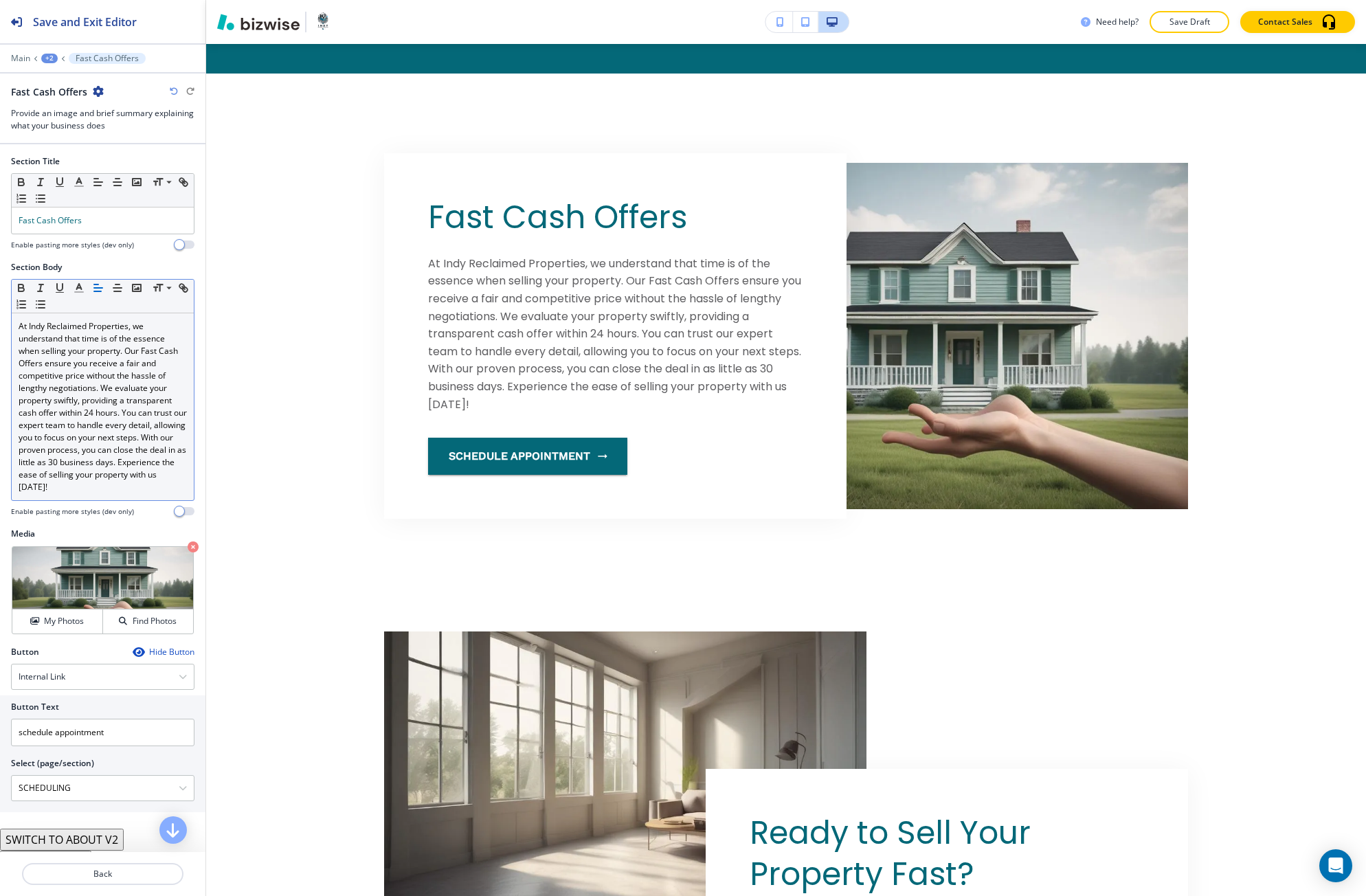
scroll to position [923, 0]
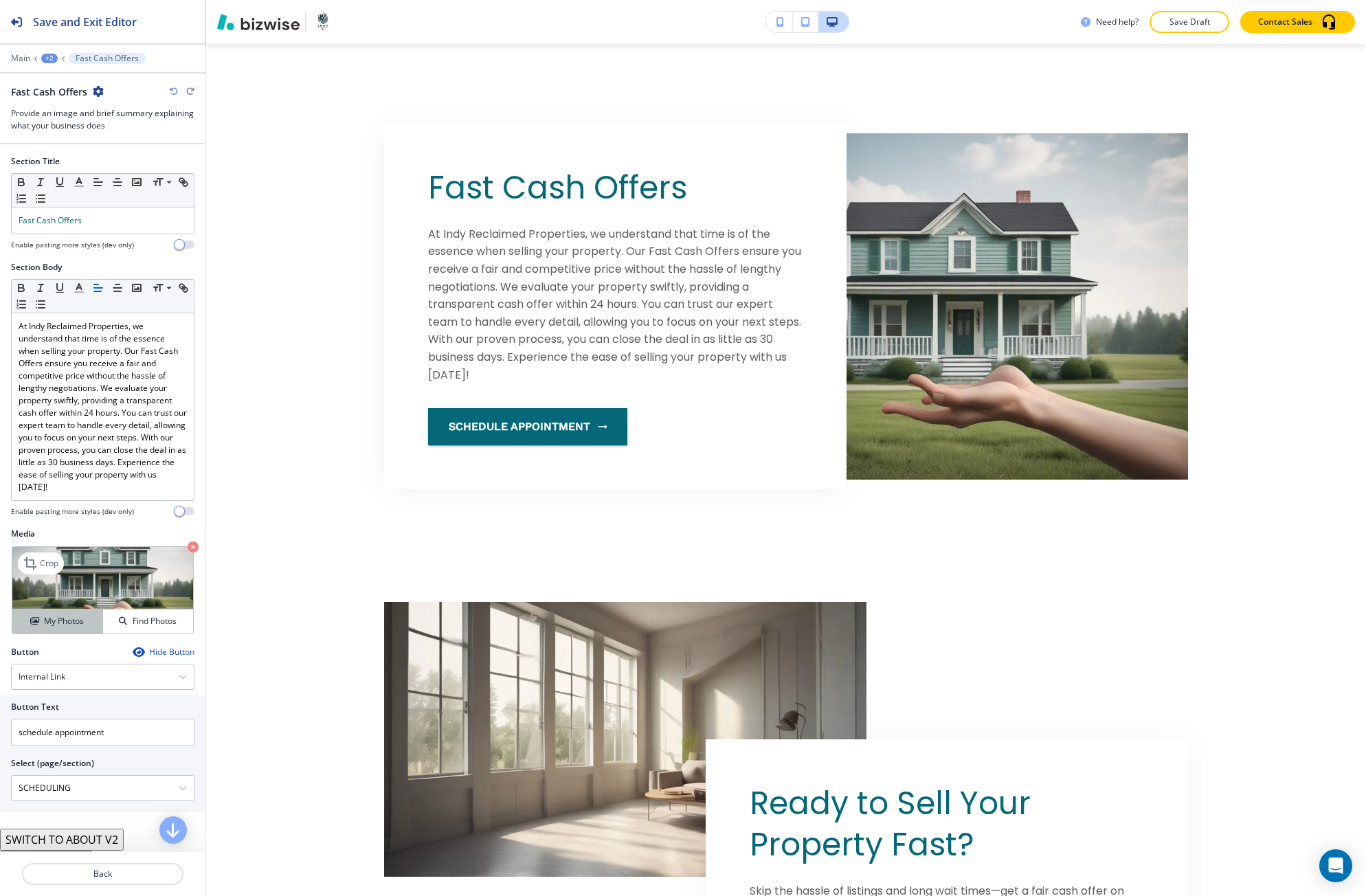
click at [48, 618] on h4 "My Photos" at bounding box center [64, 621] width 40 height 12
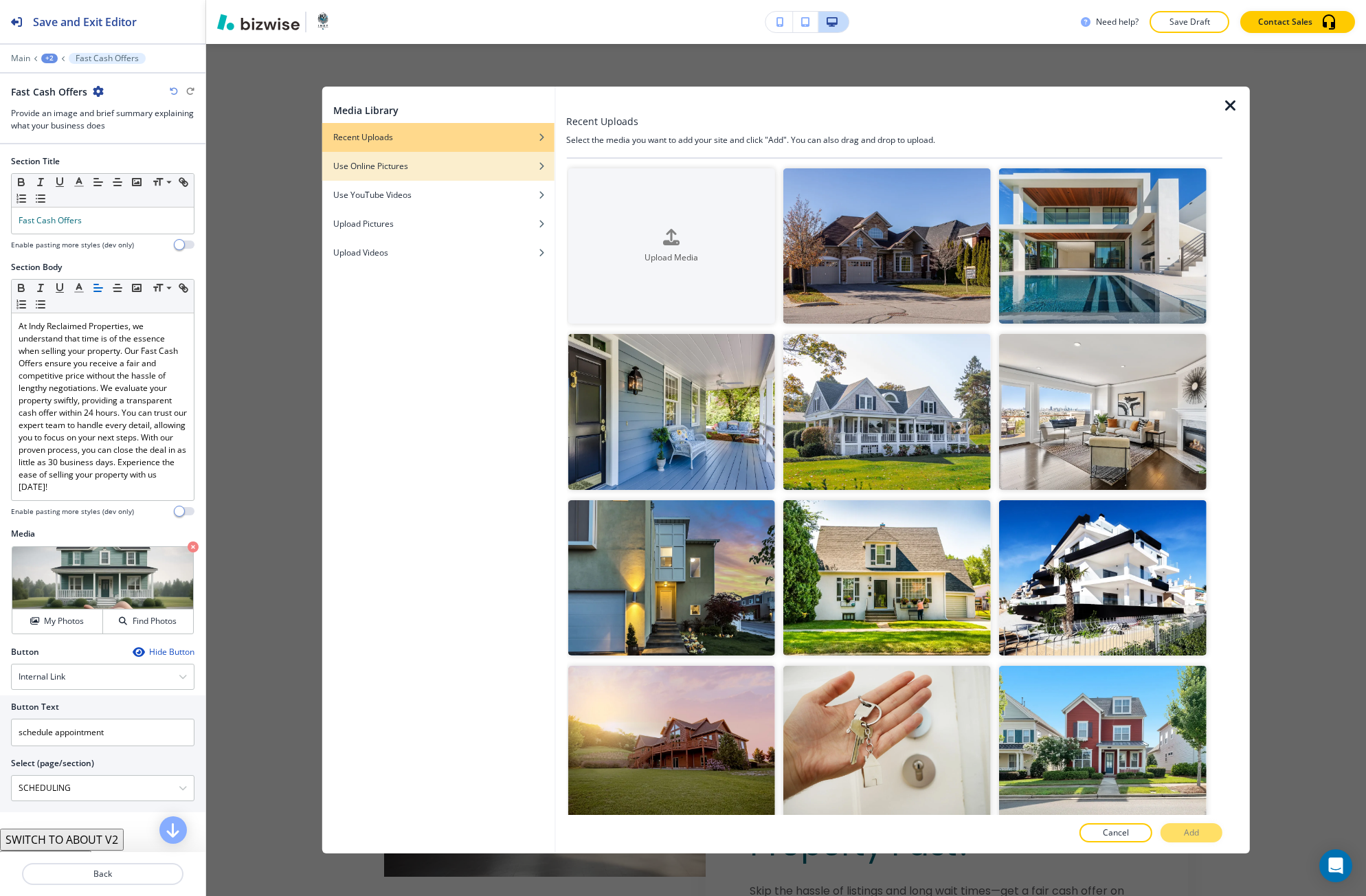
click at [499, 170] on div "Use Online Pictures" at bounding box center [438, 166] width 232 height 12
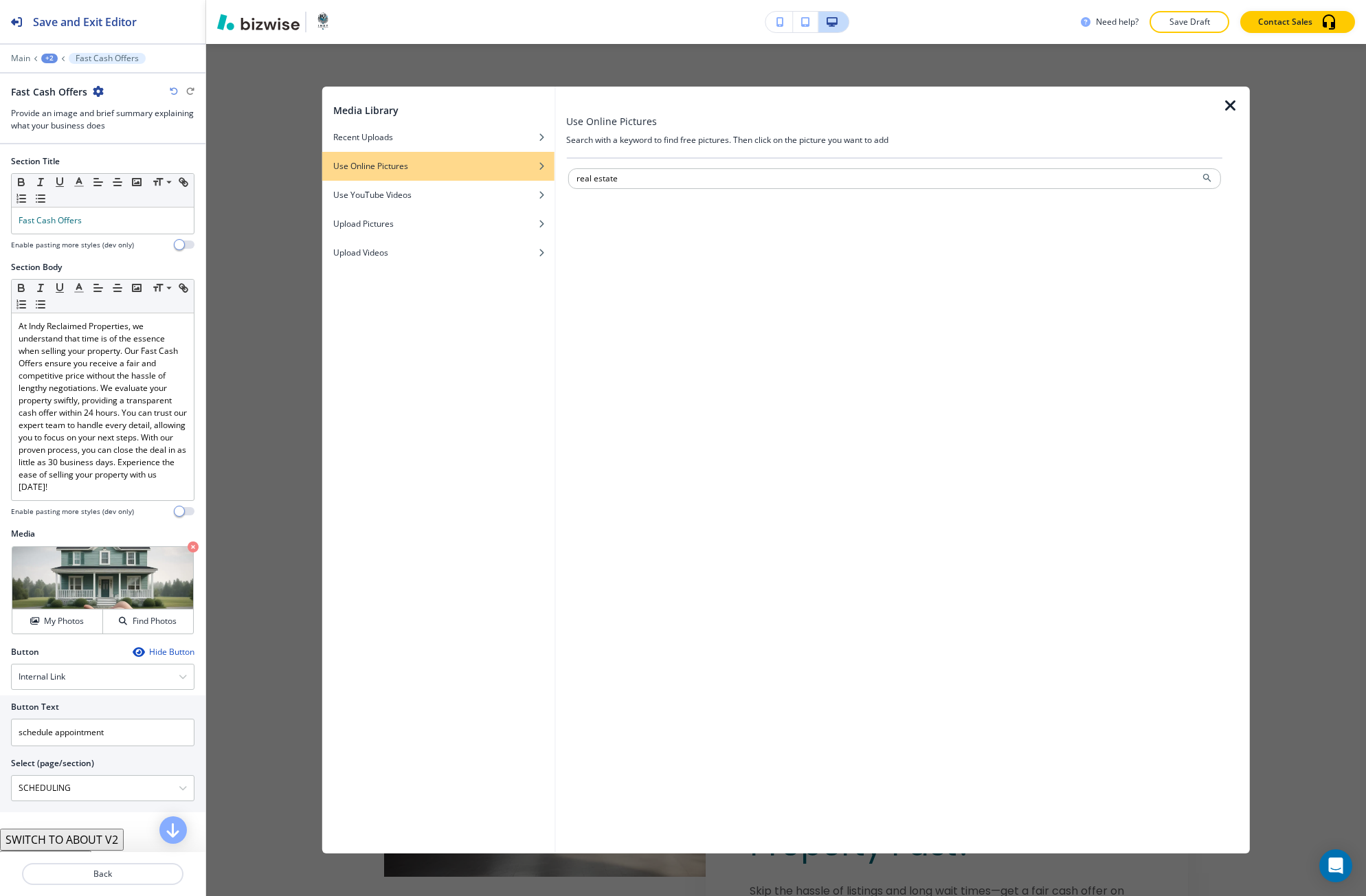
type input "real estate"
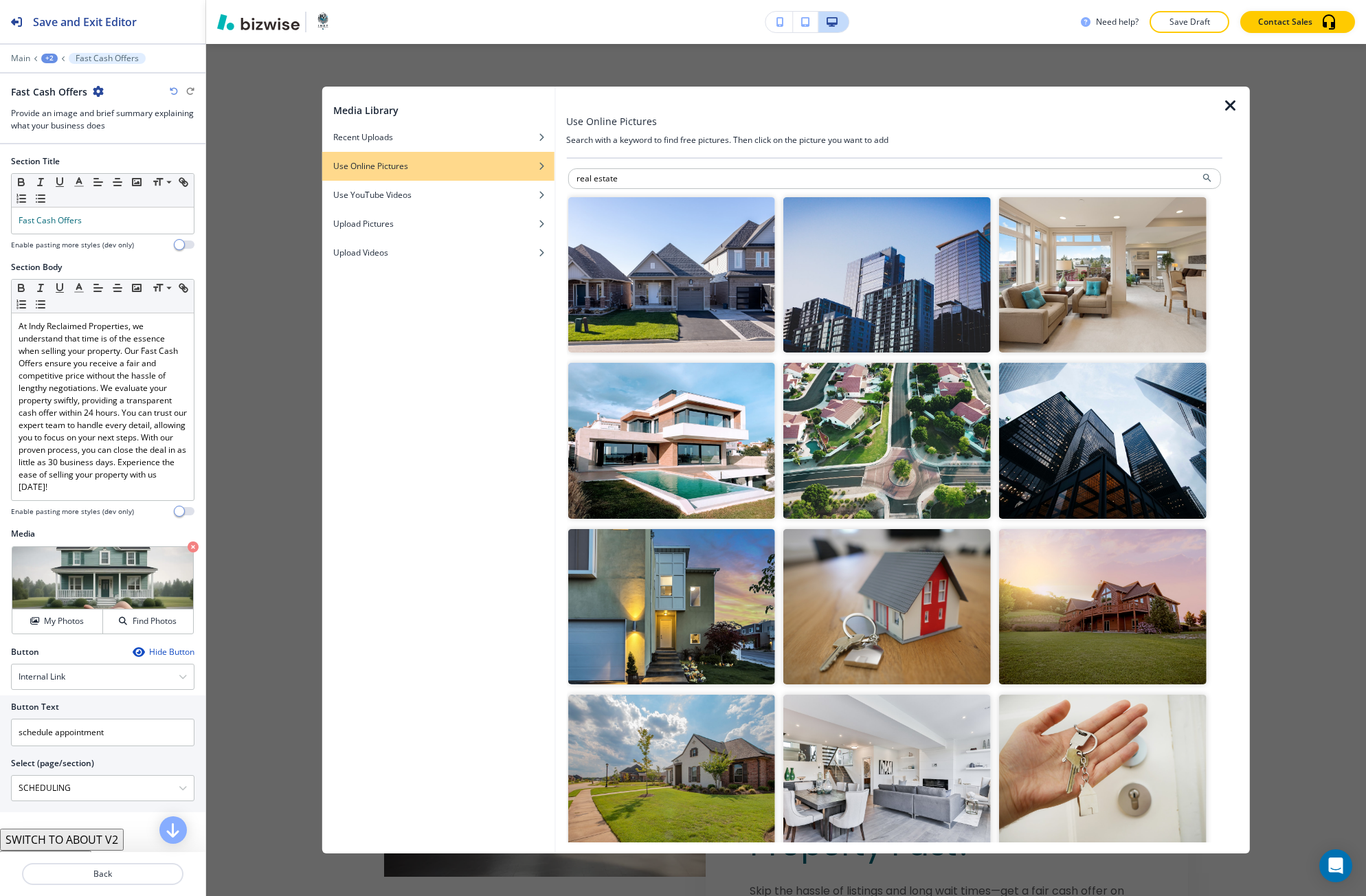
click at [971, 647] on img "button" at bounding box center [887, 606] width 207 height 155
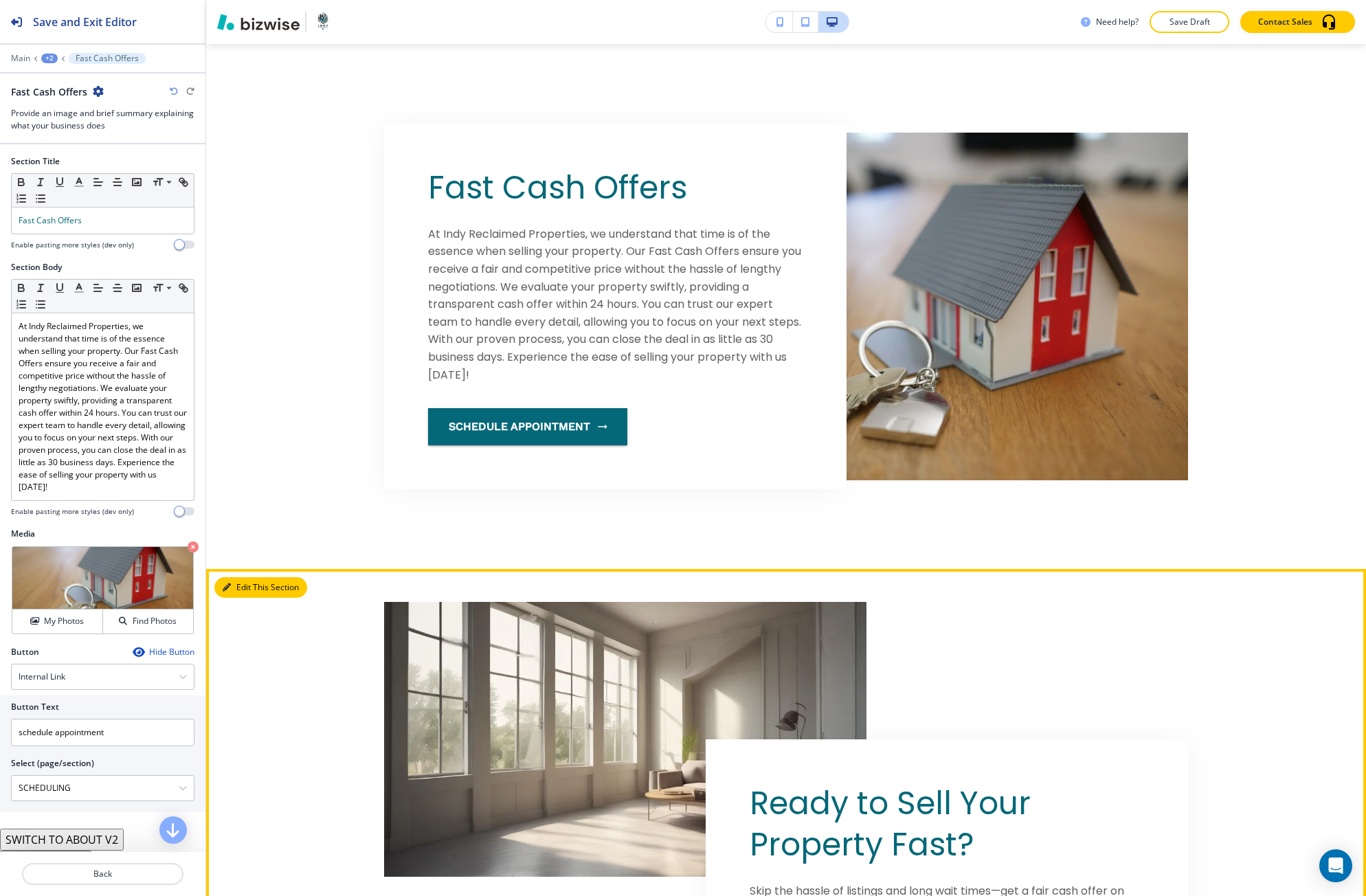
click at [224, 593] on button "Edit This Section" at bounding box center [261, 587] width 92 height 21
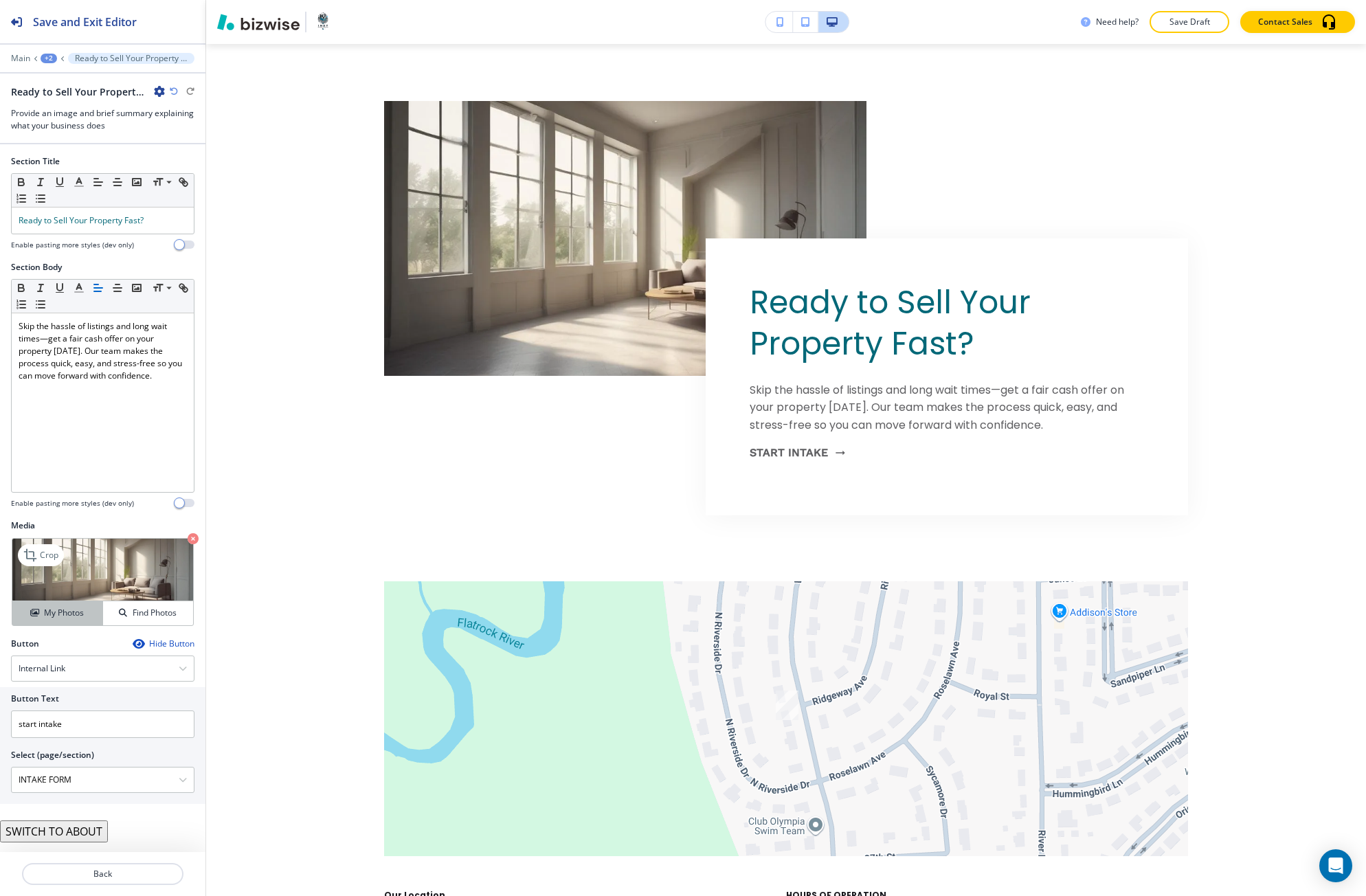
scroll to position [1448, 0]
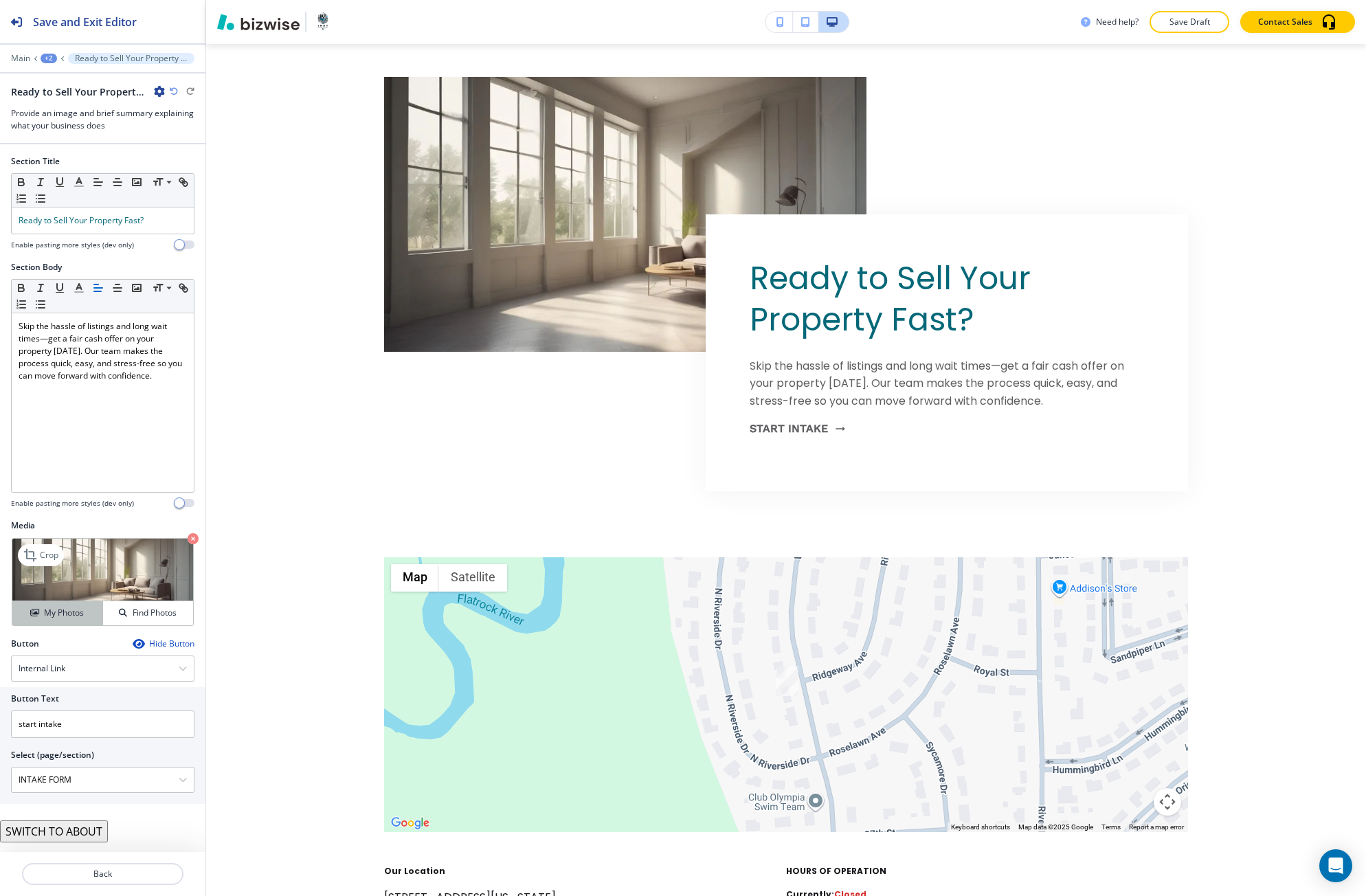
click at [84, 621] on button "My Photos" at bounding box center [58, 613] width 91 height 24
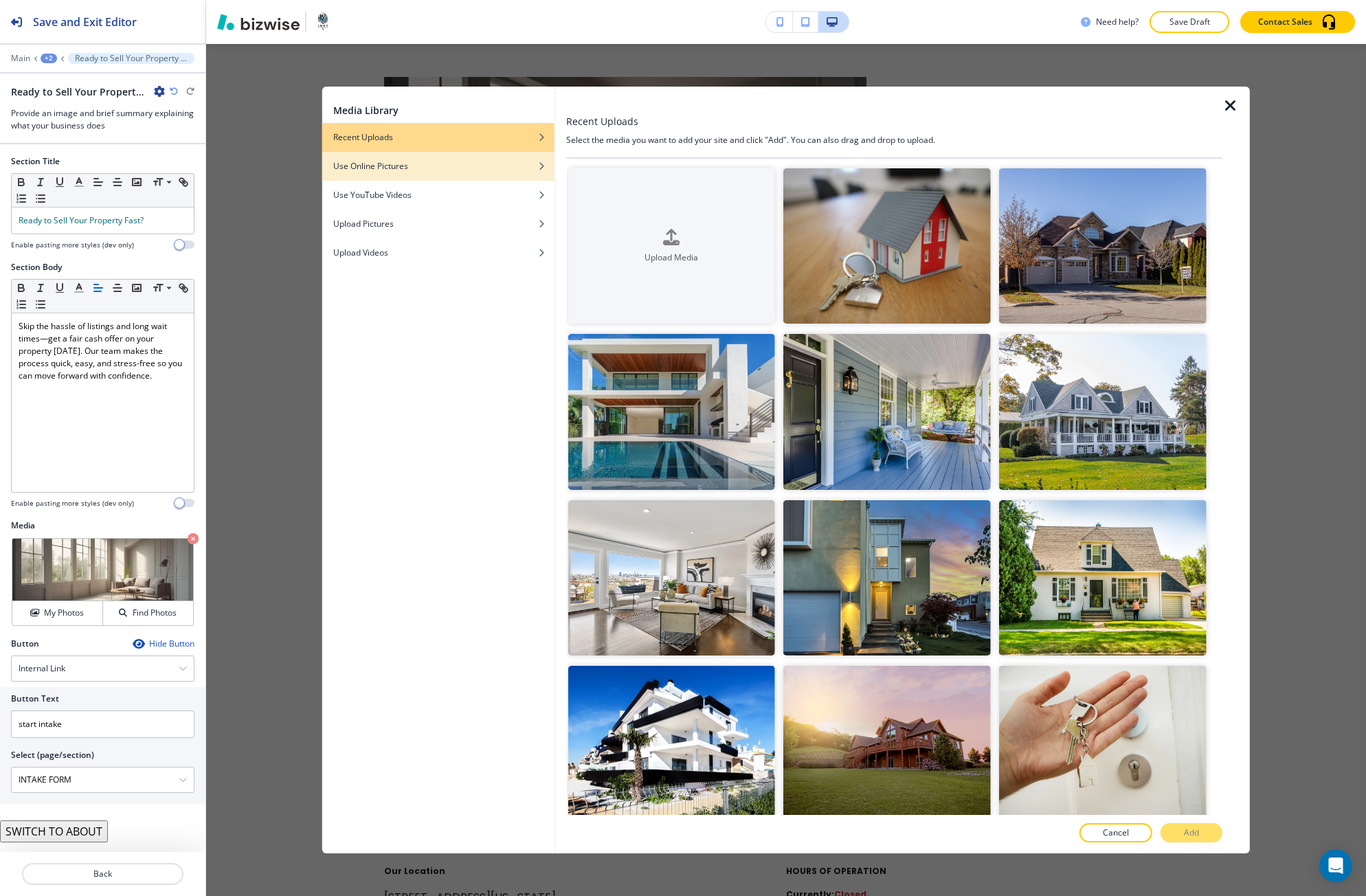
click at [505, 168] on div "Use Online Pictures" at bounding box center [438, 166] width 232 height 12
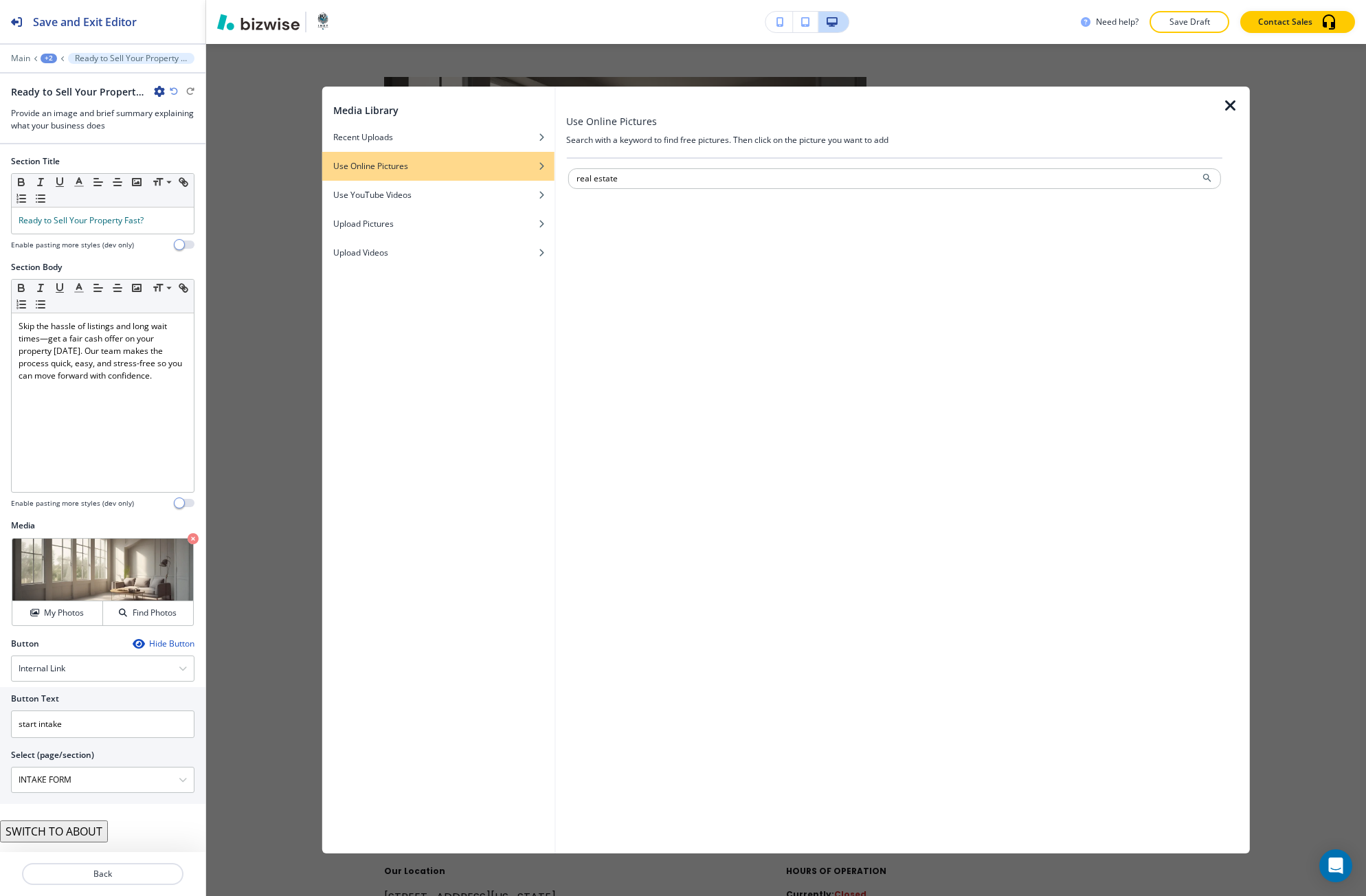
type input "real estate"
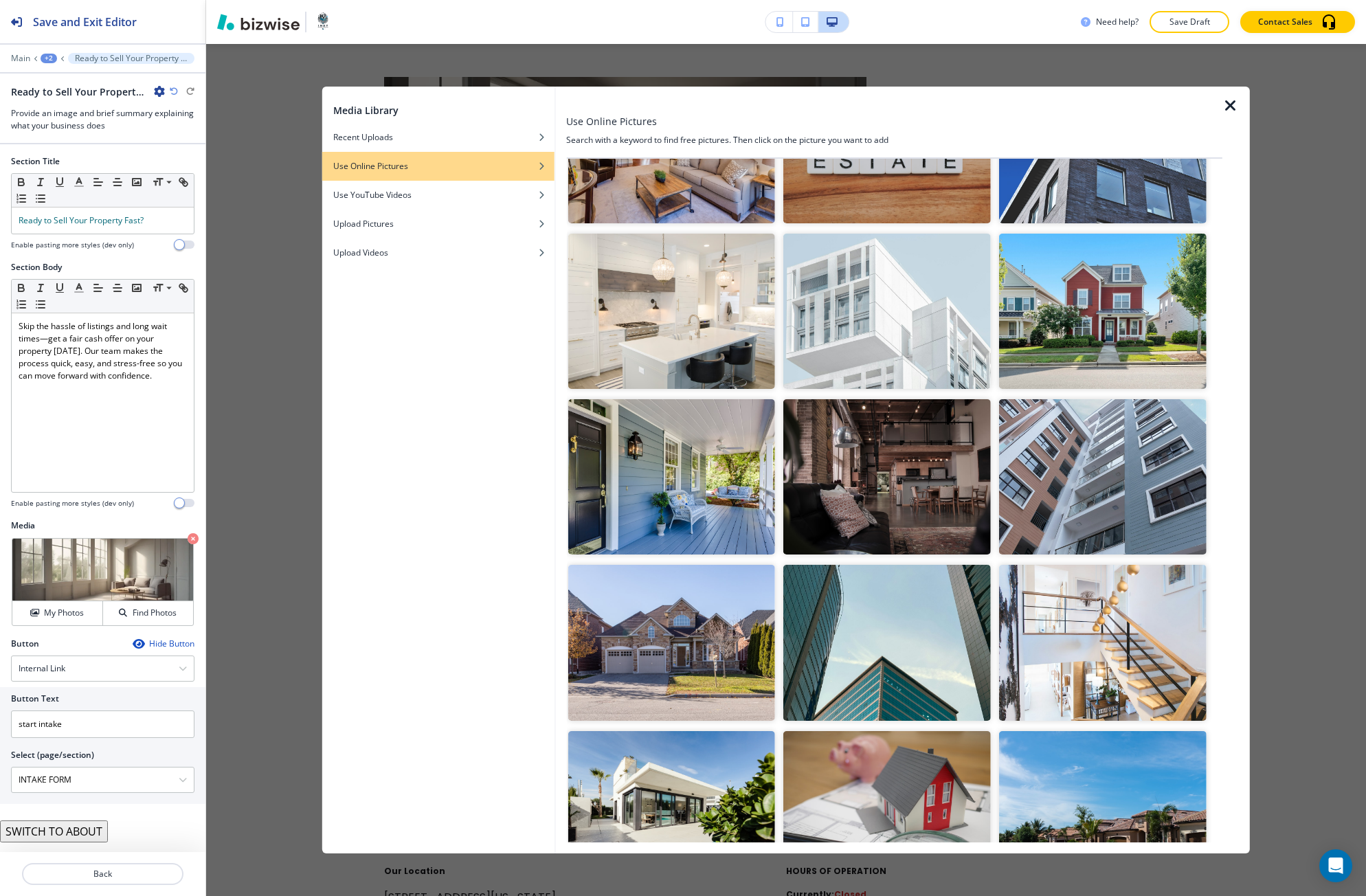
scroll to position [1386, 0]
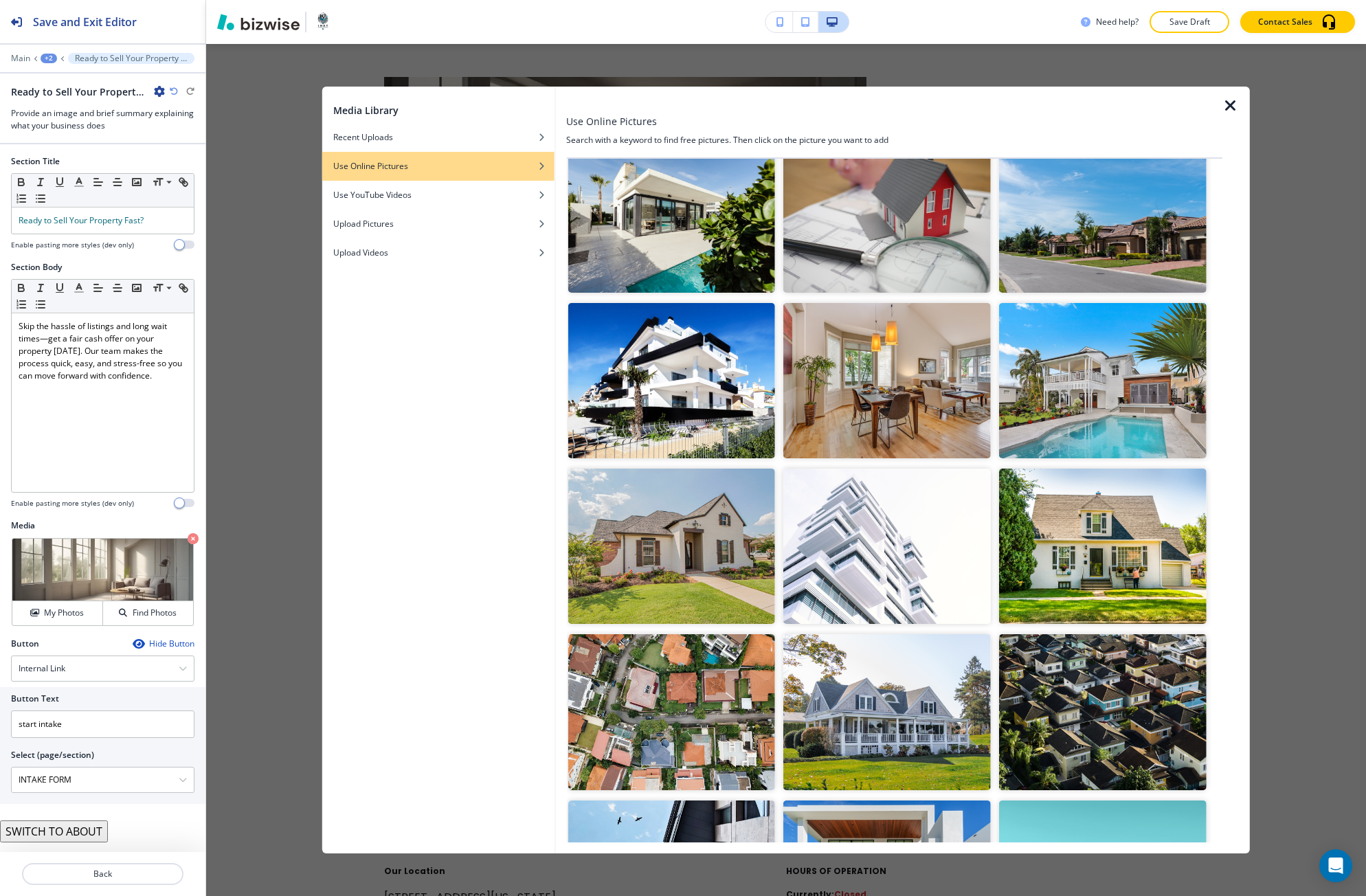
click at [735, 675] on img "button" at bounding box center [671, 711] width 207 height 155
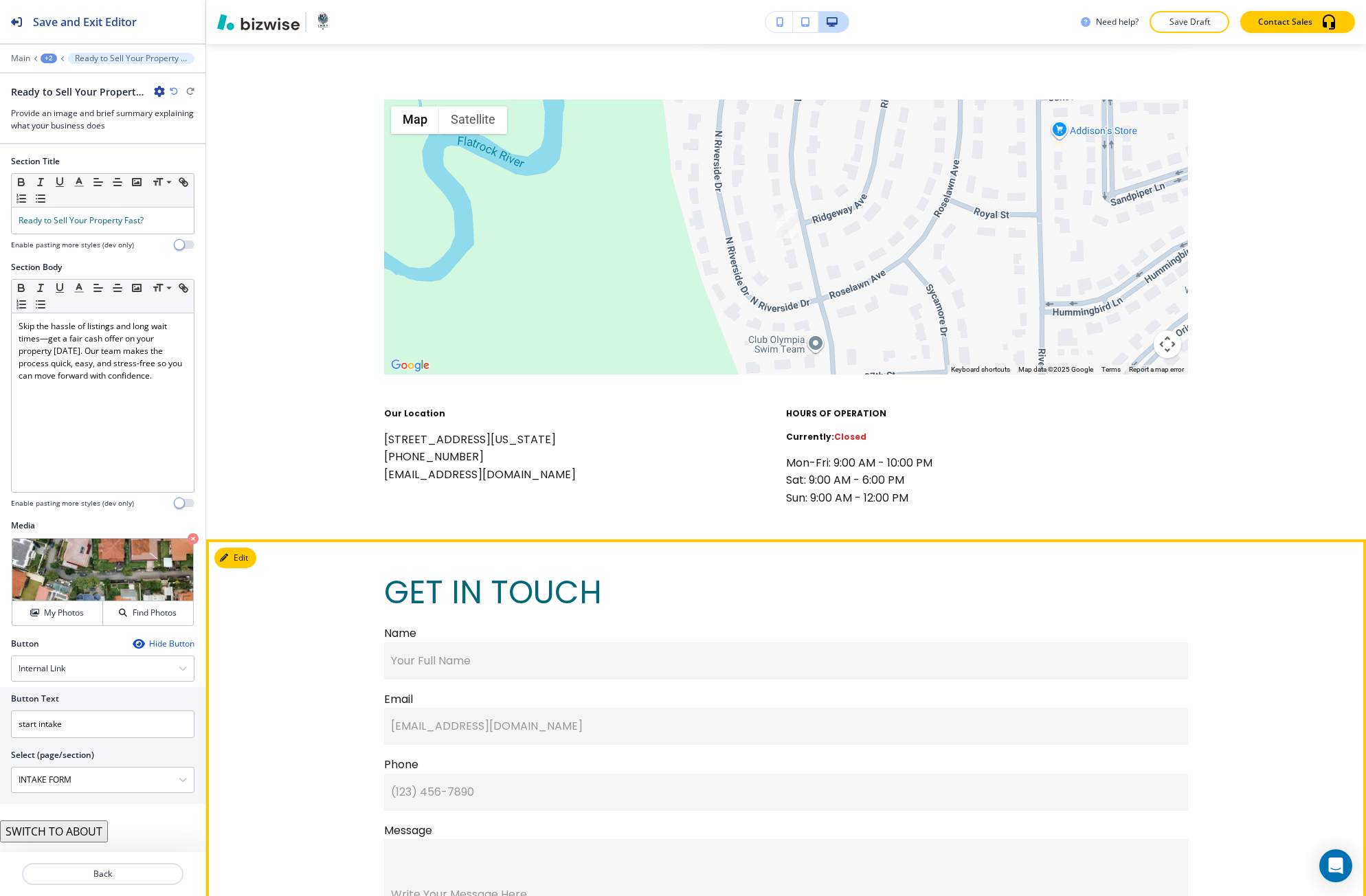
scroll to position [2269, 0]
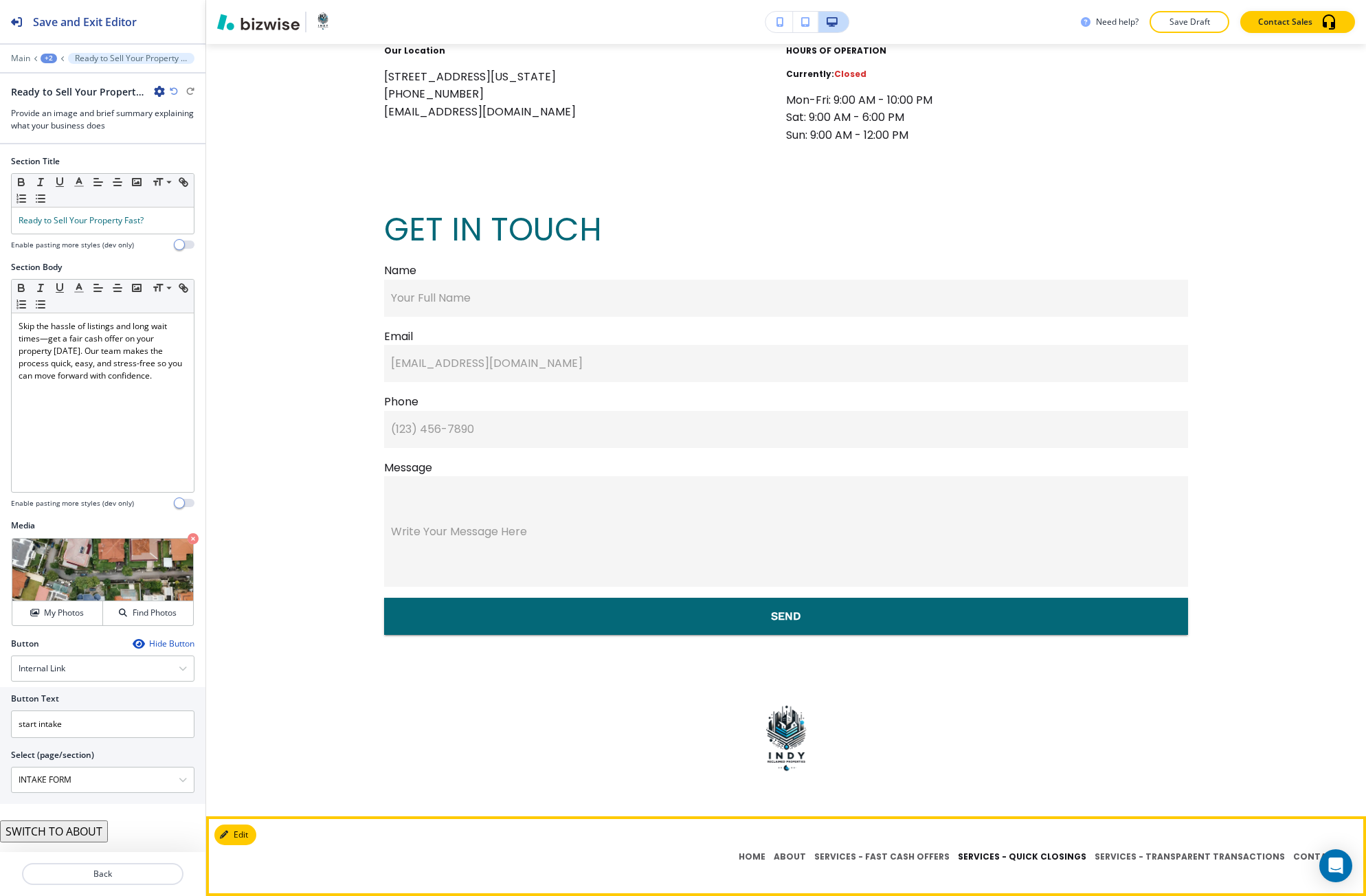
click at [1007, 857] on p "SERVICES - QUICK CLOSINGS" at bounding box center [1022, 856] width 136 height 12
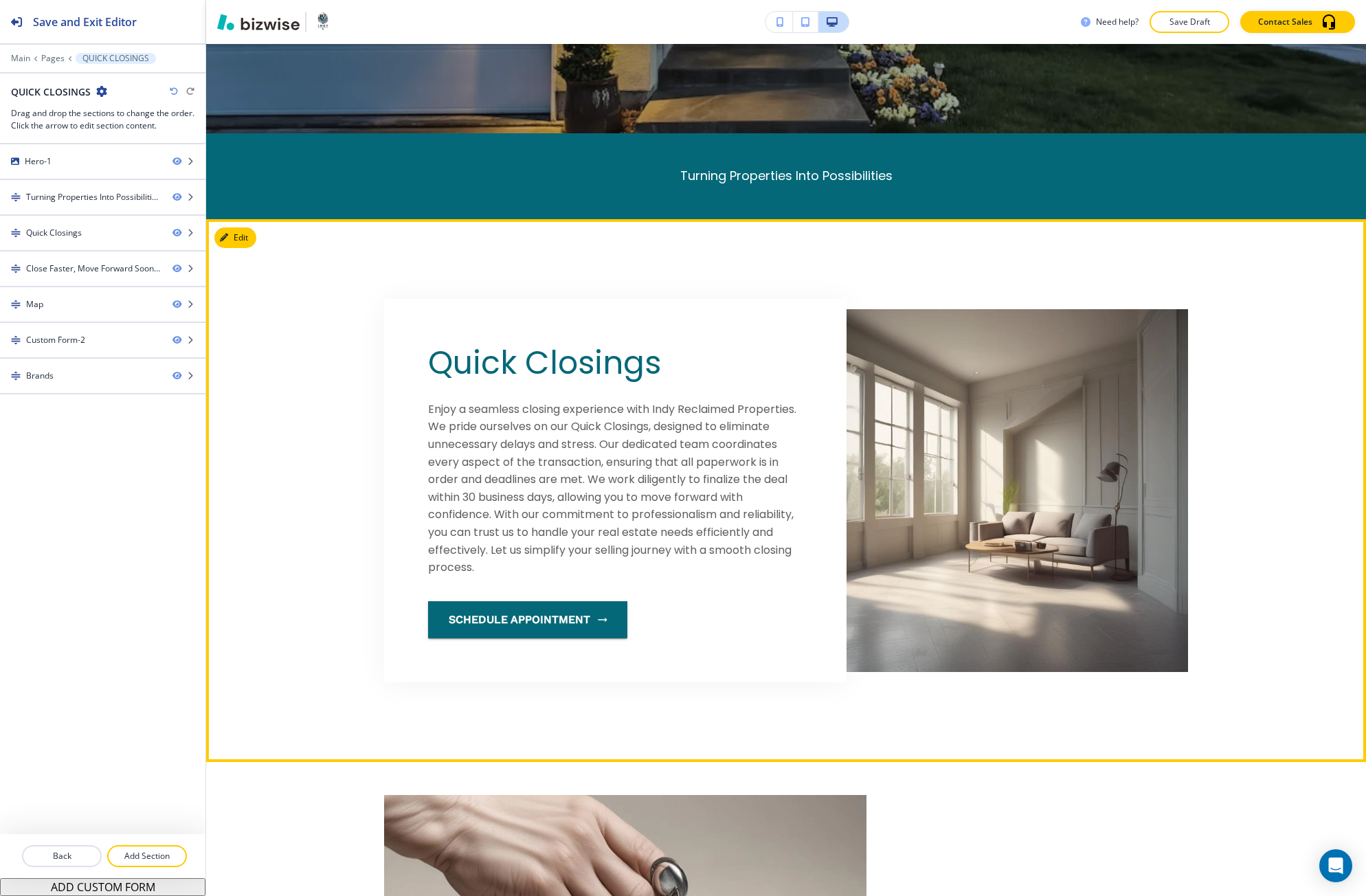
scroll to position [756, 0]
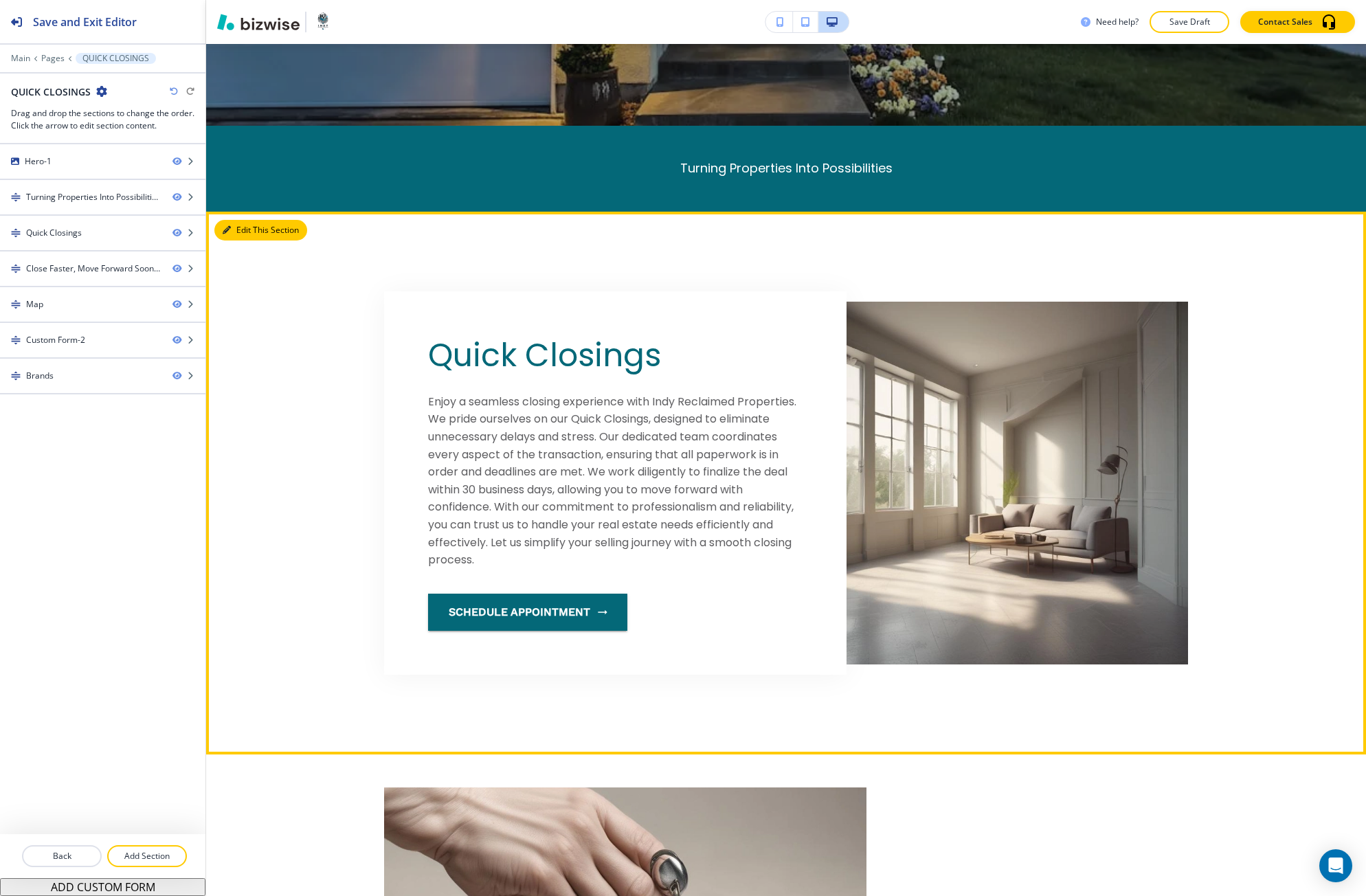
click at [225, 231] on icon "button" at bounding box center [226, 230] width 8 height 8
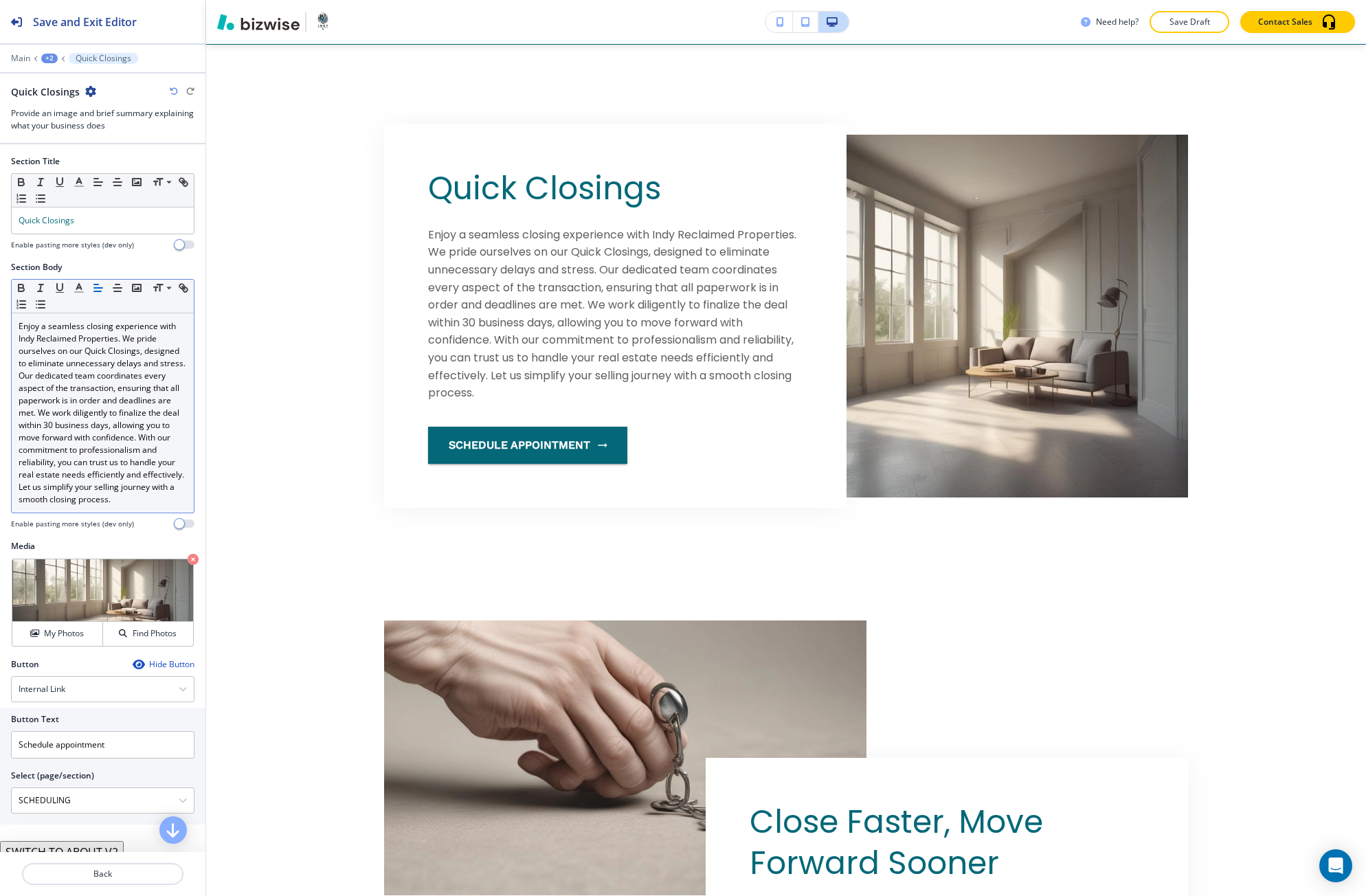
scroll to position [923, 0]
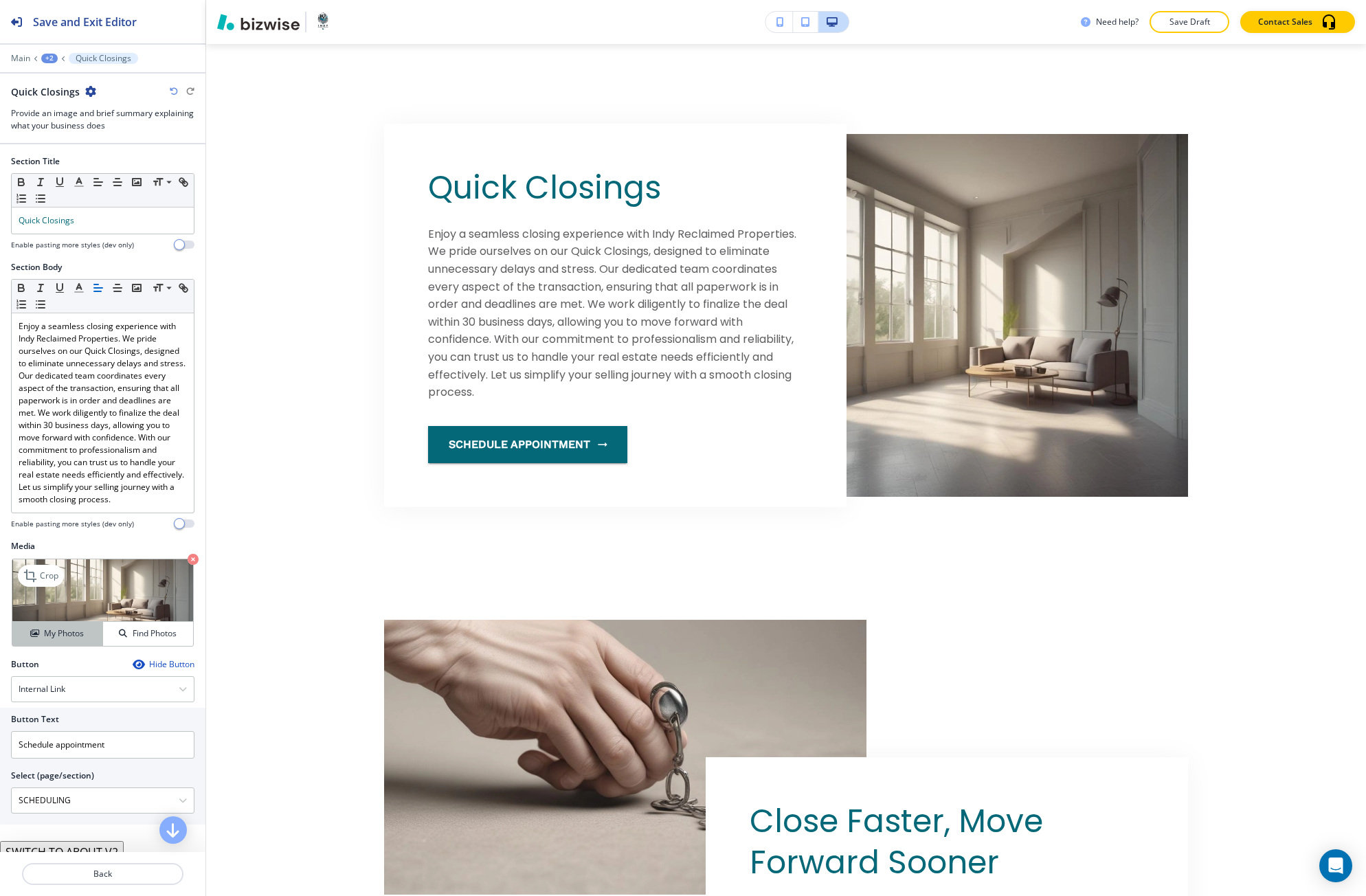
click at [74, 640] on h4 "My Photos" at bounding box center [64, 633] width 40 height 12
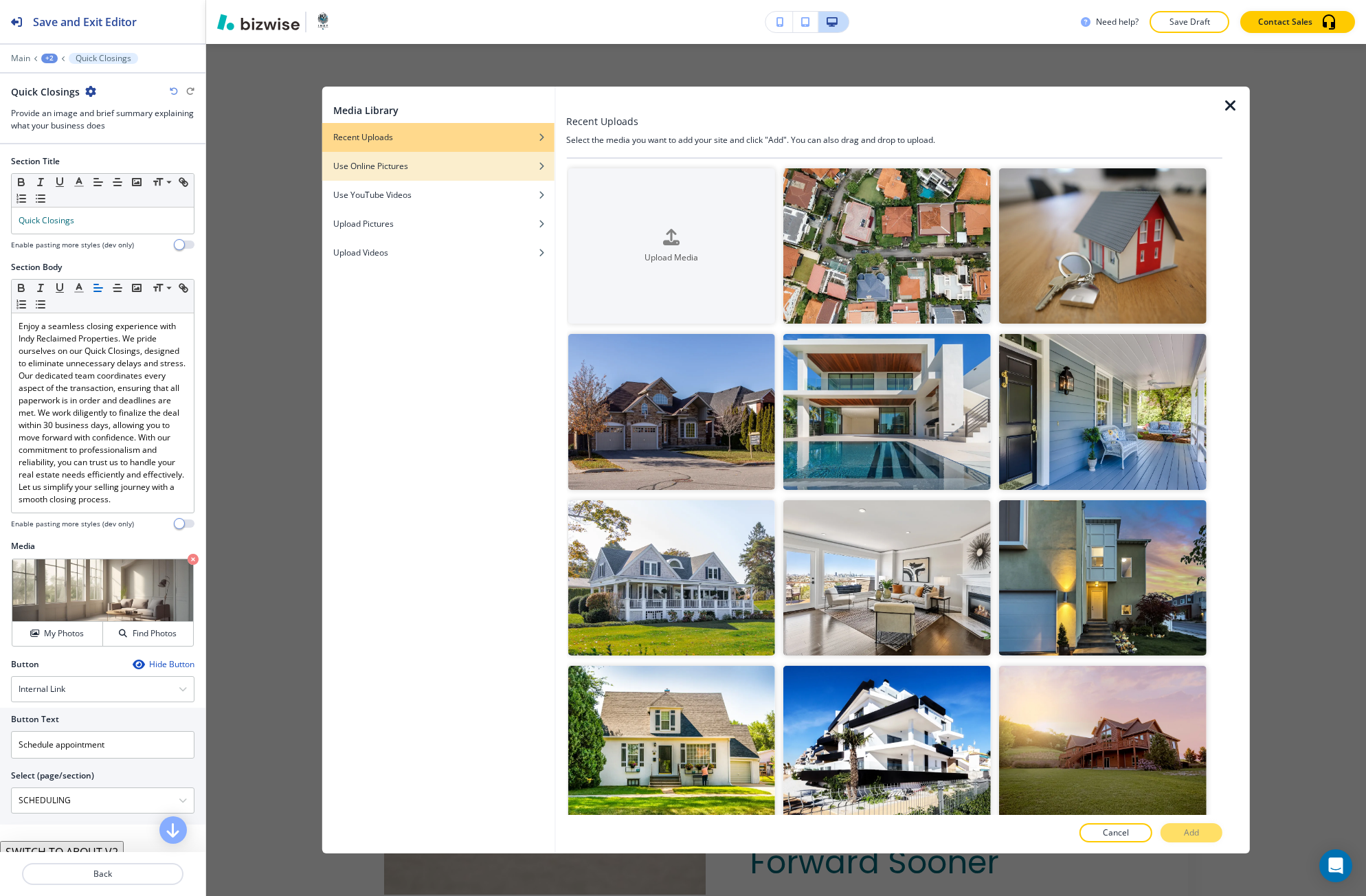
click at [497, 158] on div "button" at bounding box center [438, 155] width 232 height 8
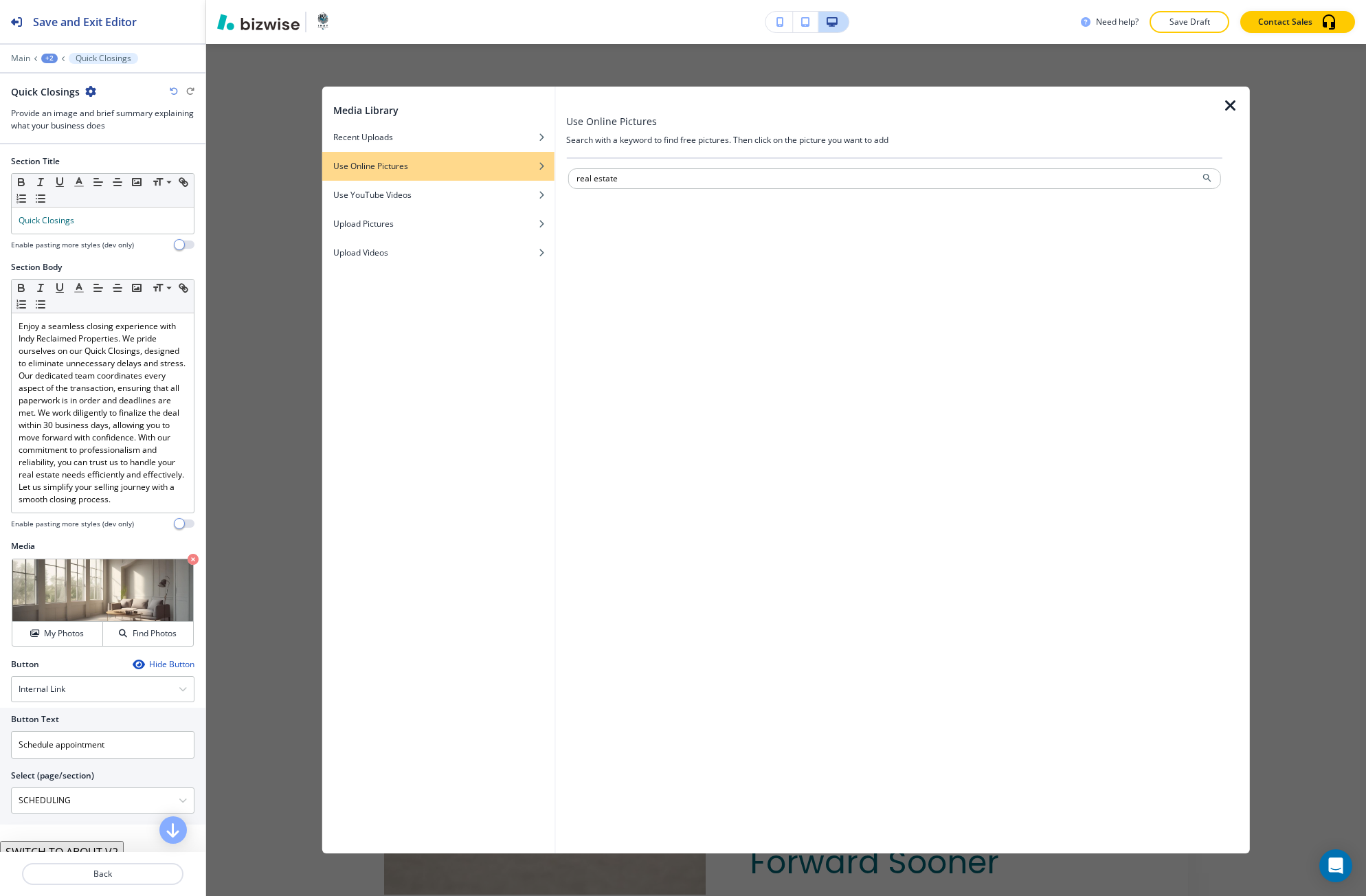
type input "real estate"
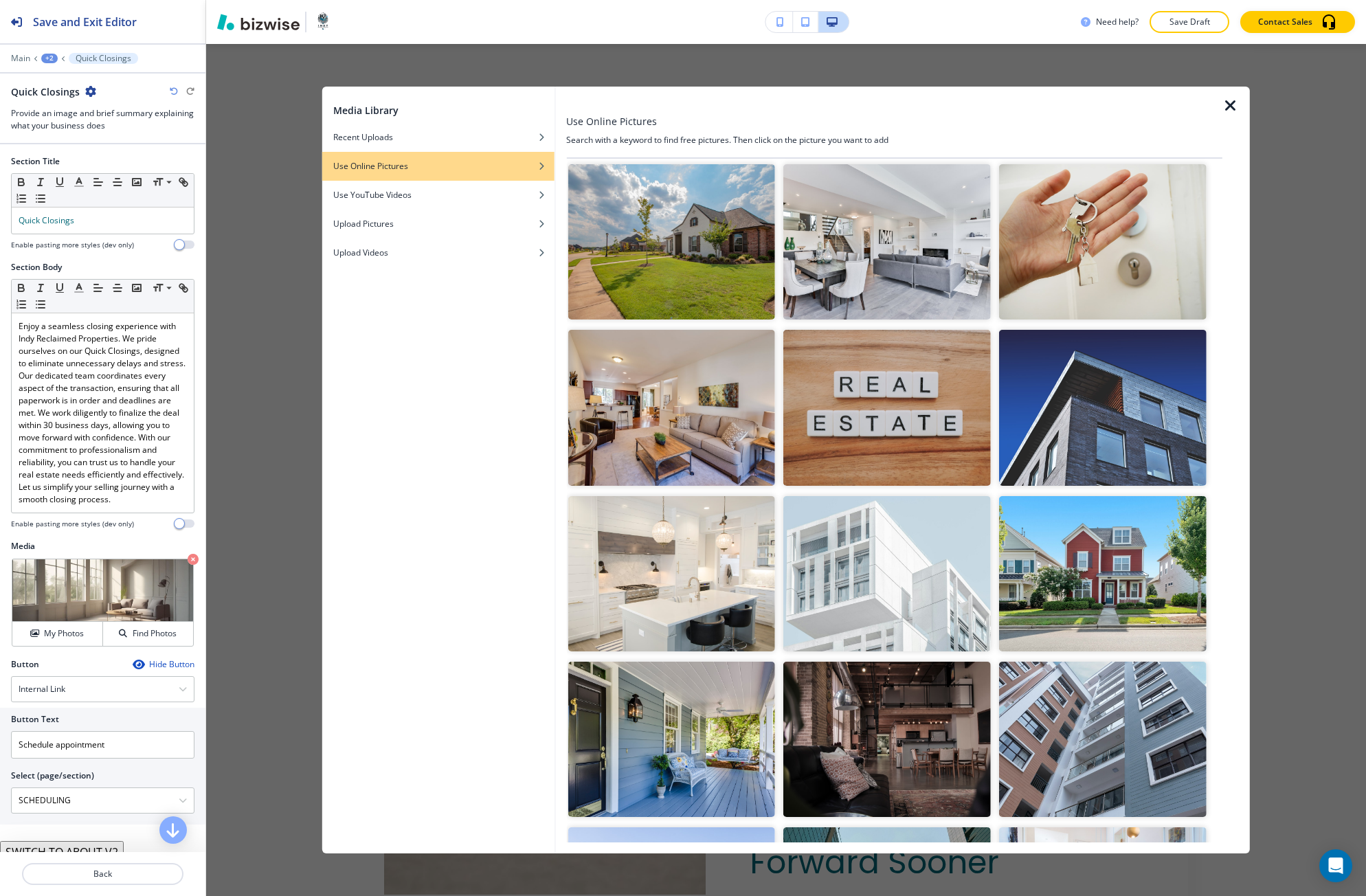
scroll to position [549, 0]
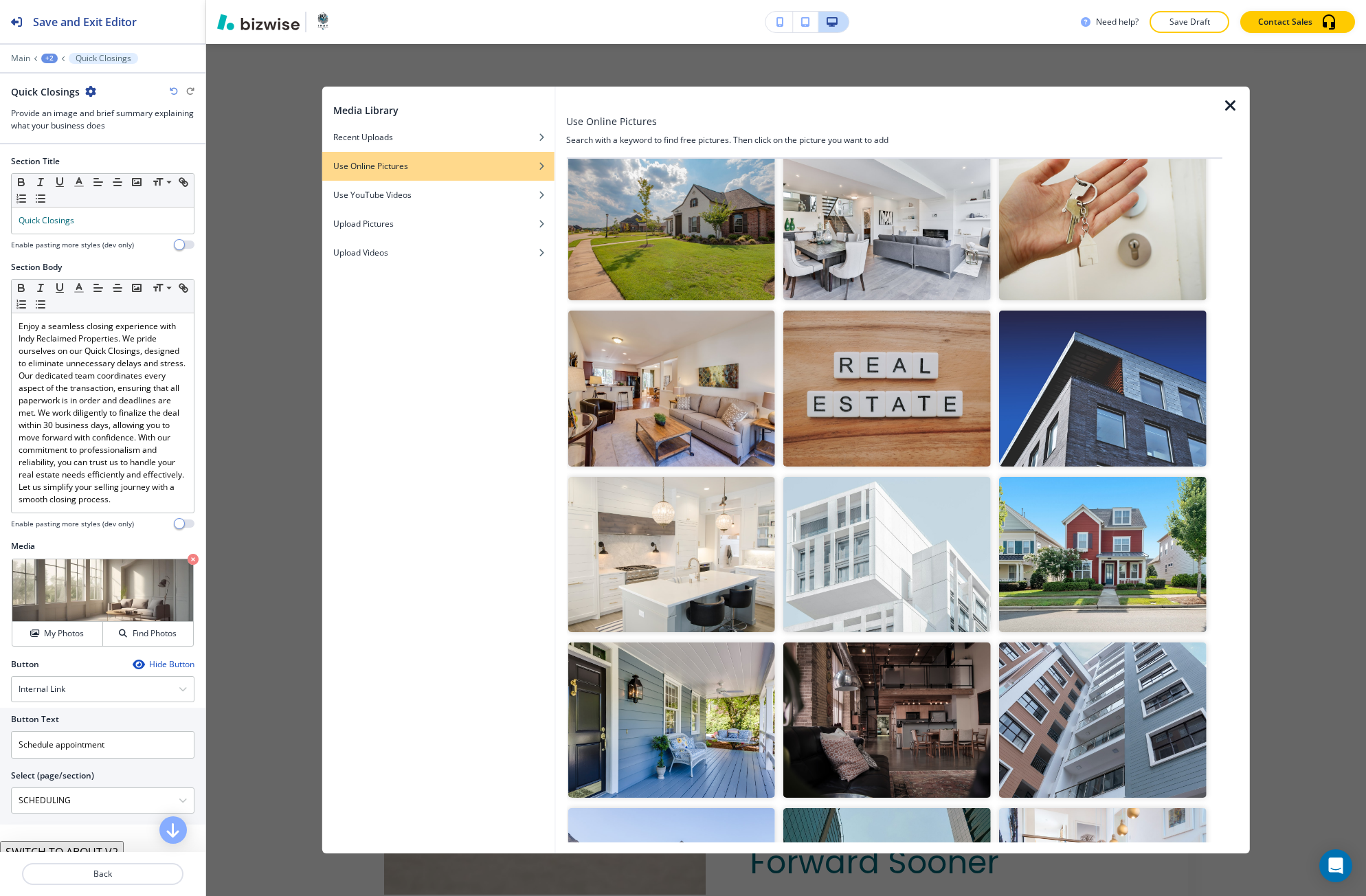
click at [918, 705] on img "button" at bounding box center [887, 720] width 207 height 155
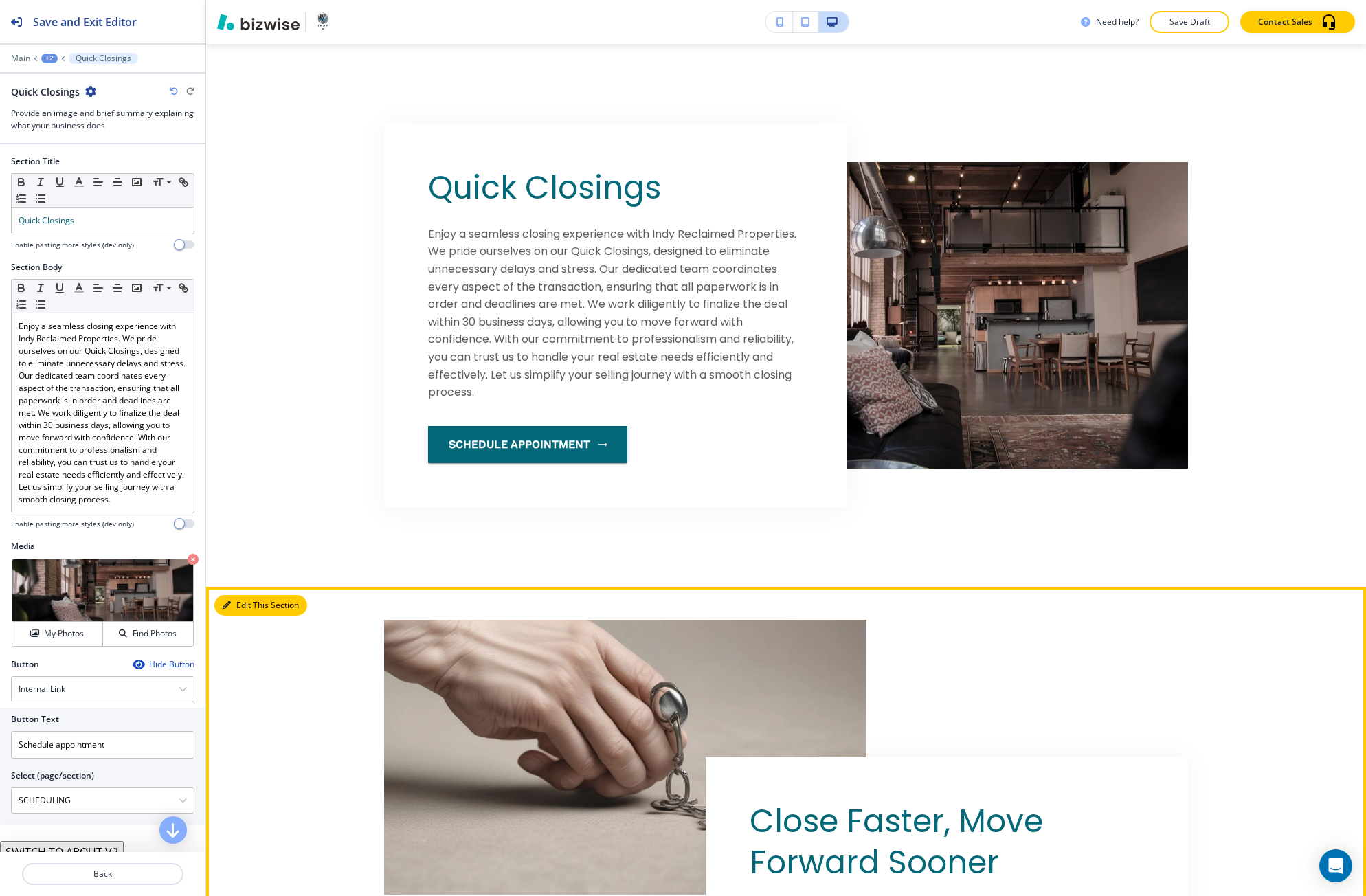
click at [246, 601] on button "Edit This Section" at bounding box center [261, 605] width 92 height 21
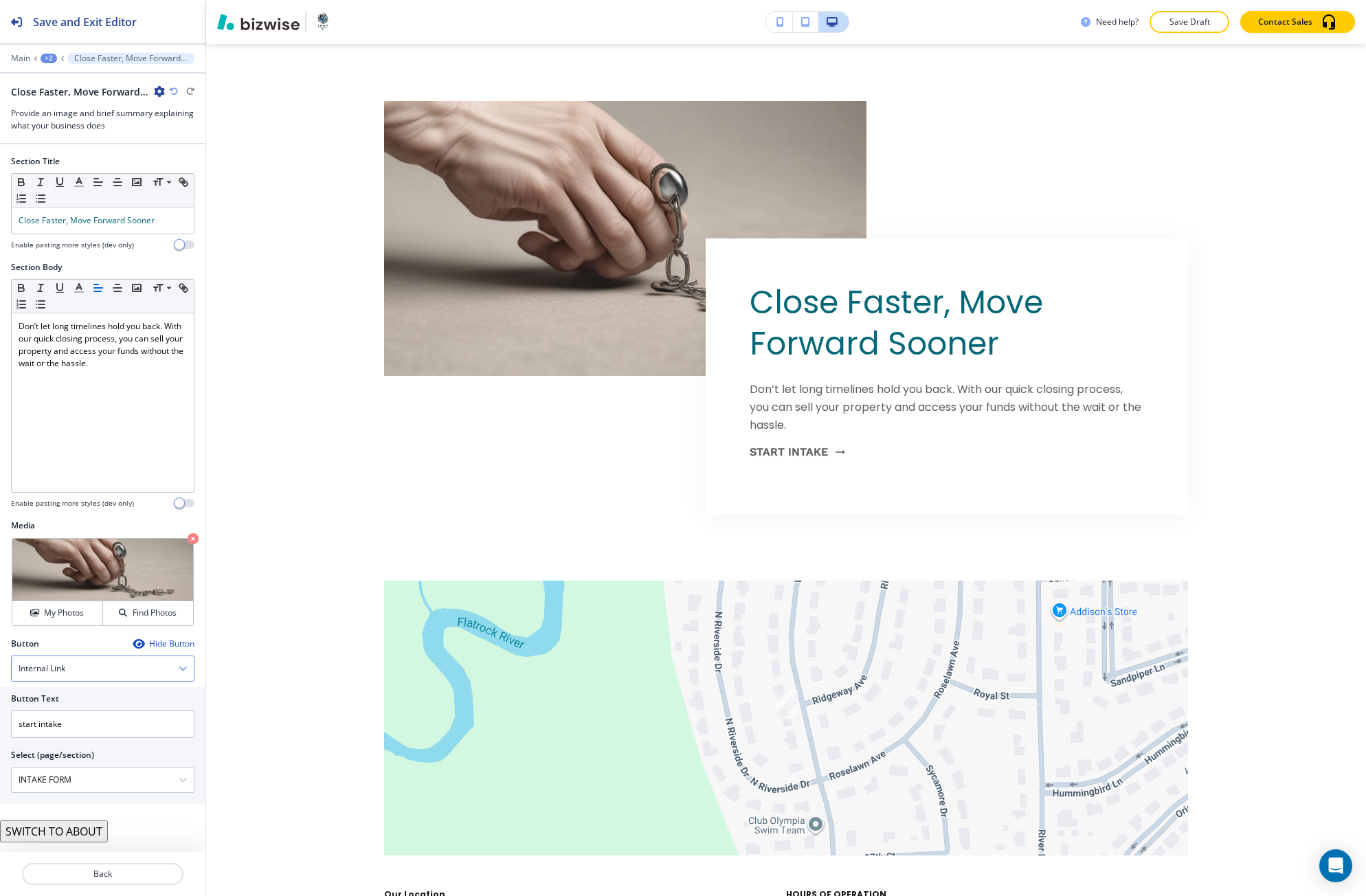
scroll to position [1466, 0]
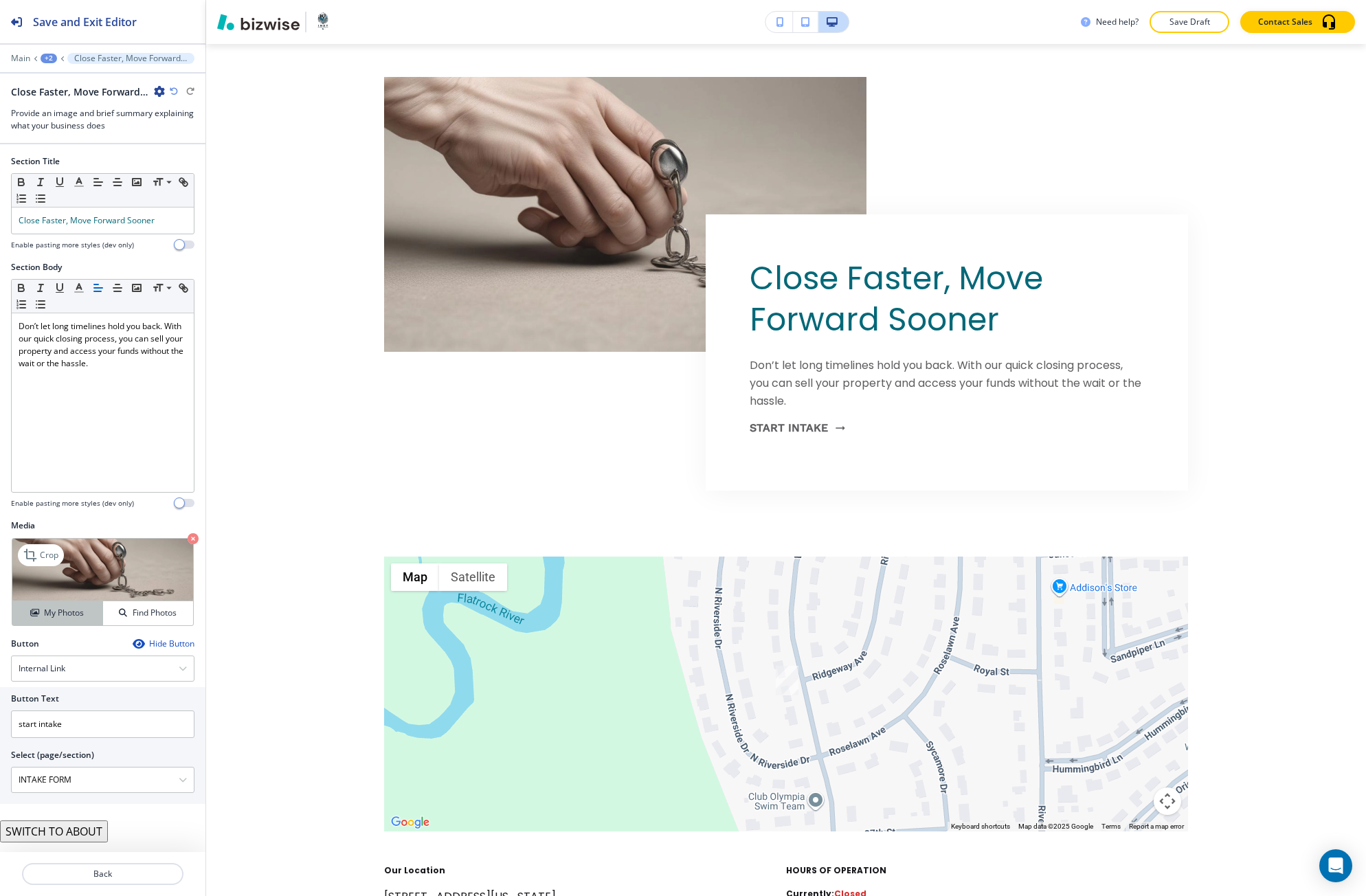
click at [92, 610] on div "My Photos" at bounding box center [57, 612] width 90 height 12
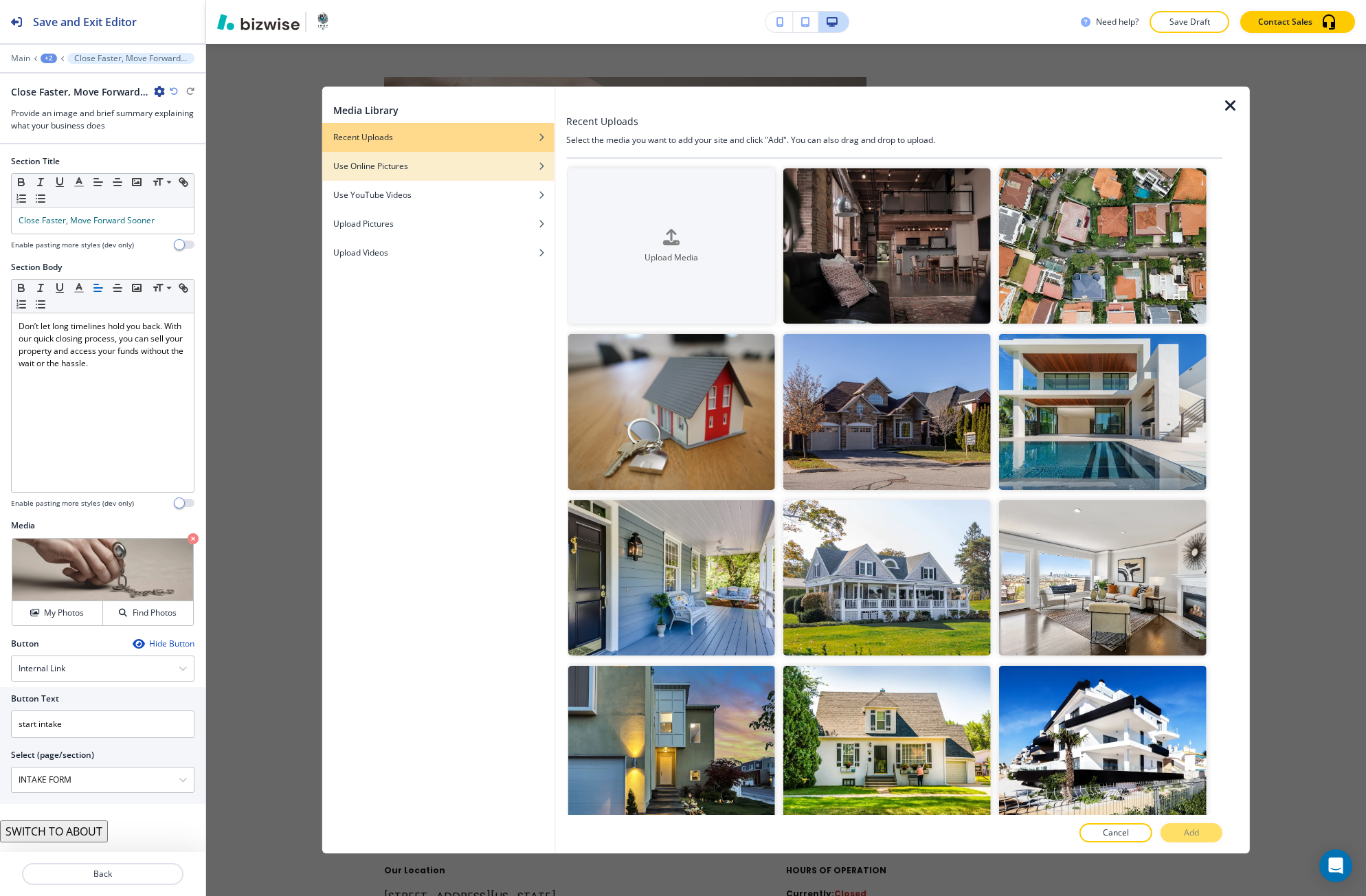
click at [474, 173] on div "button" at bounding box center [438, 176] width 232 height 8
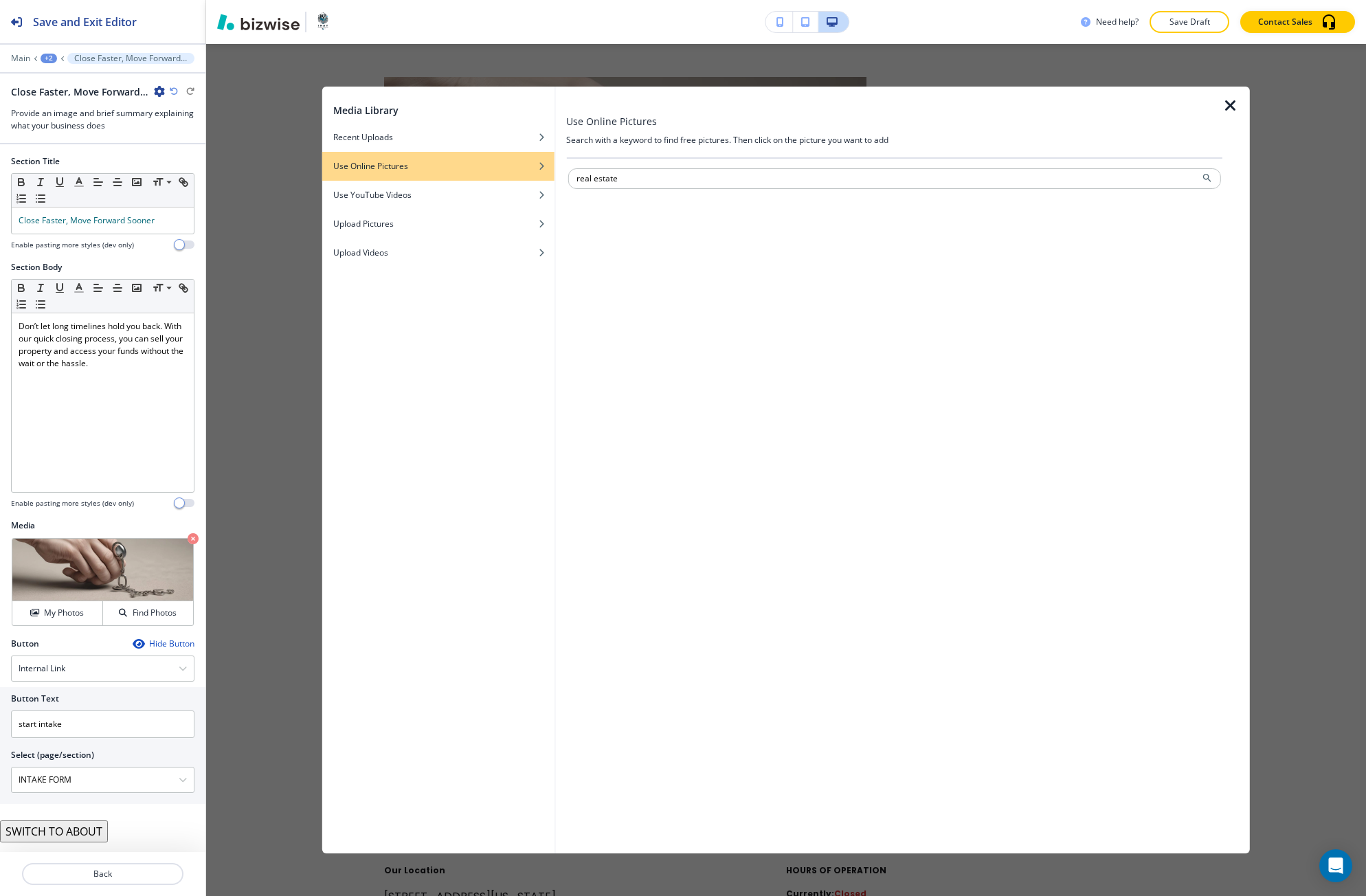
type input "real estate"
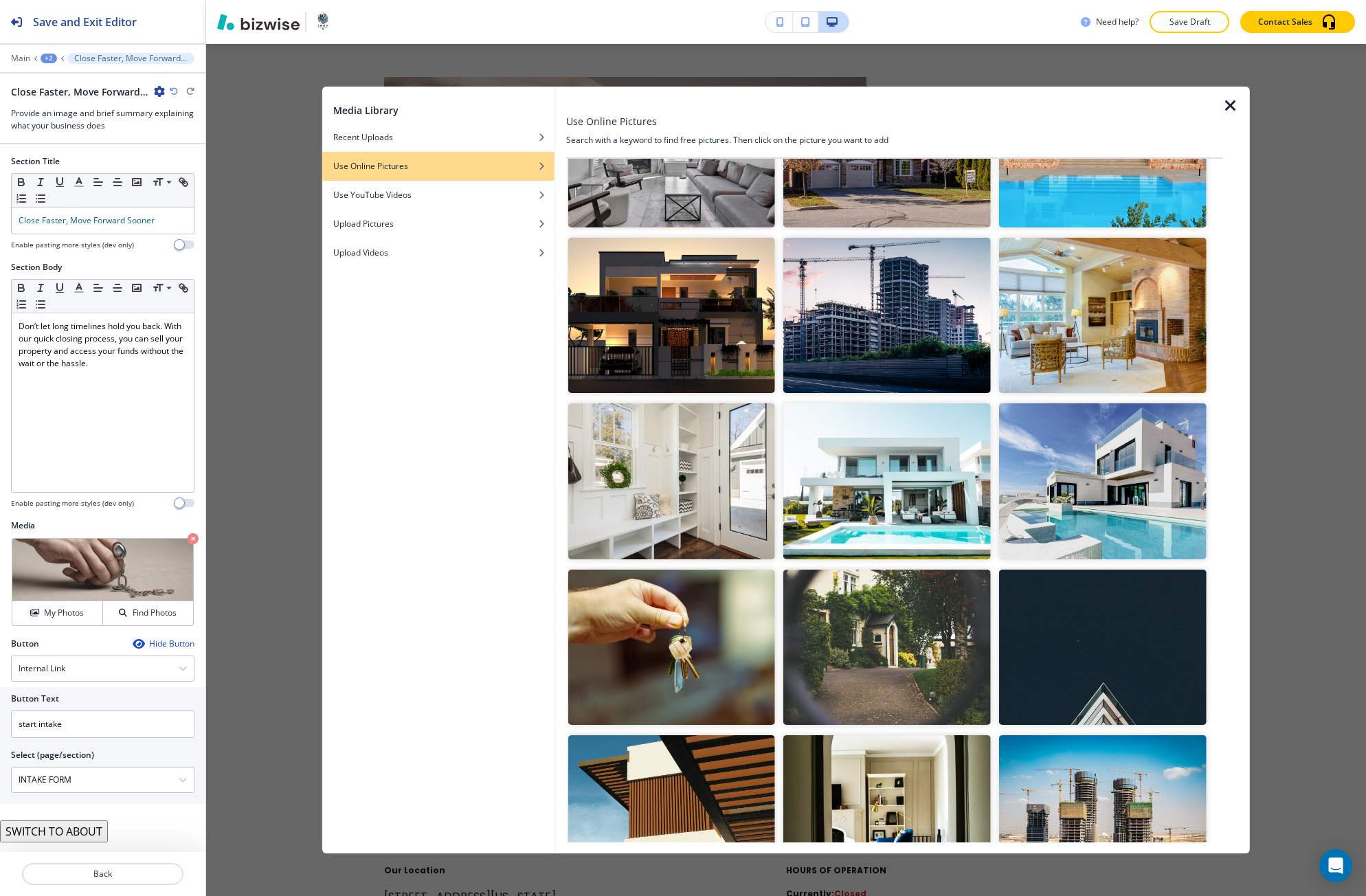
scroll to position [2655, 0]
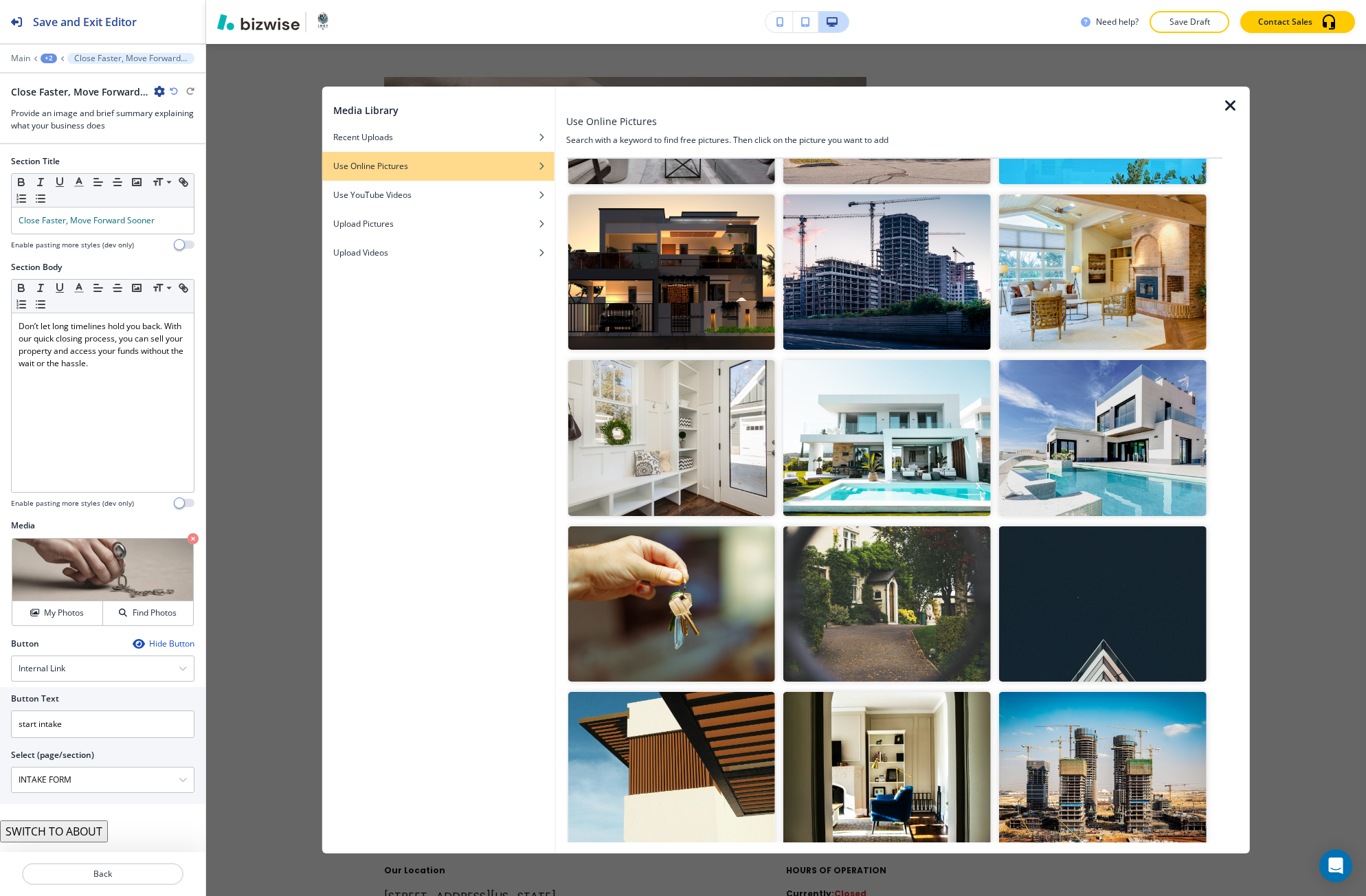
click at [658, 595] on img "button" at bounding box center [671, 604] width 207 height 155
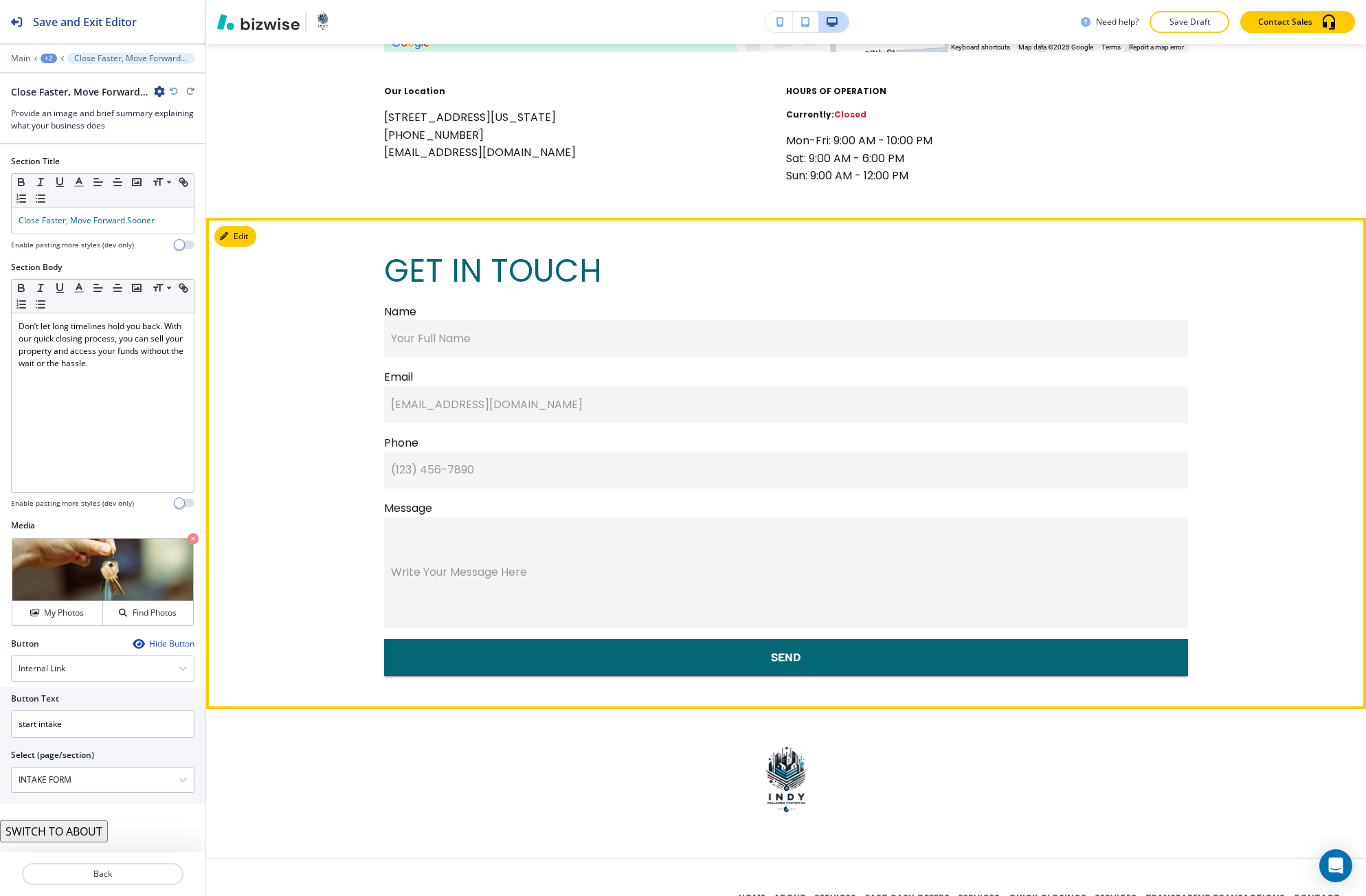
scroll to position [2286, 0]
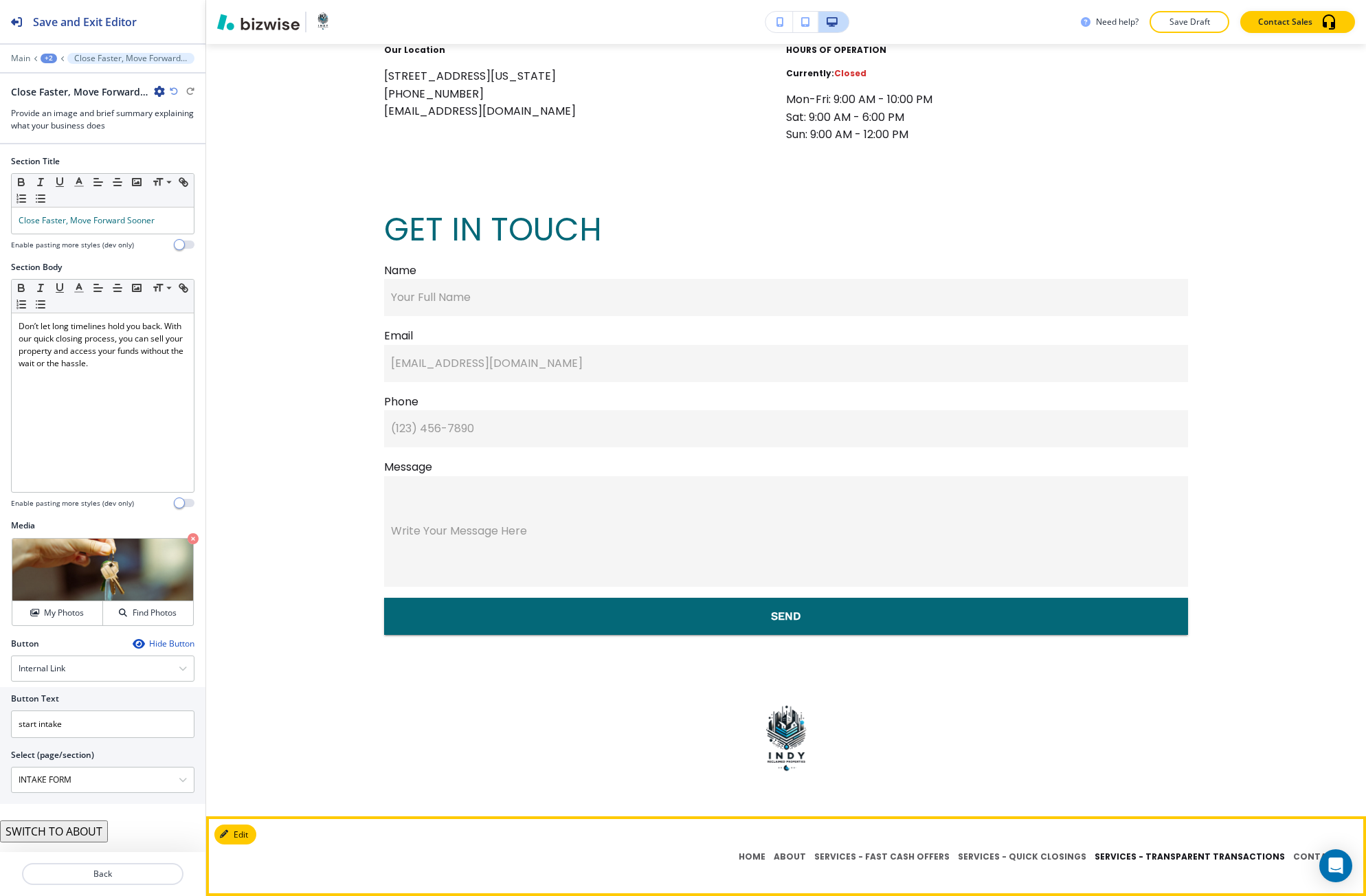
click at [1126, 851] on p "SERVICES - TRANSPARENT TRANSACTIONS" at bounding box center [1189, 856] width 199 height 12
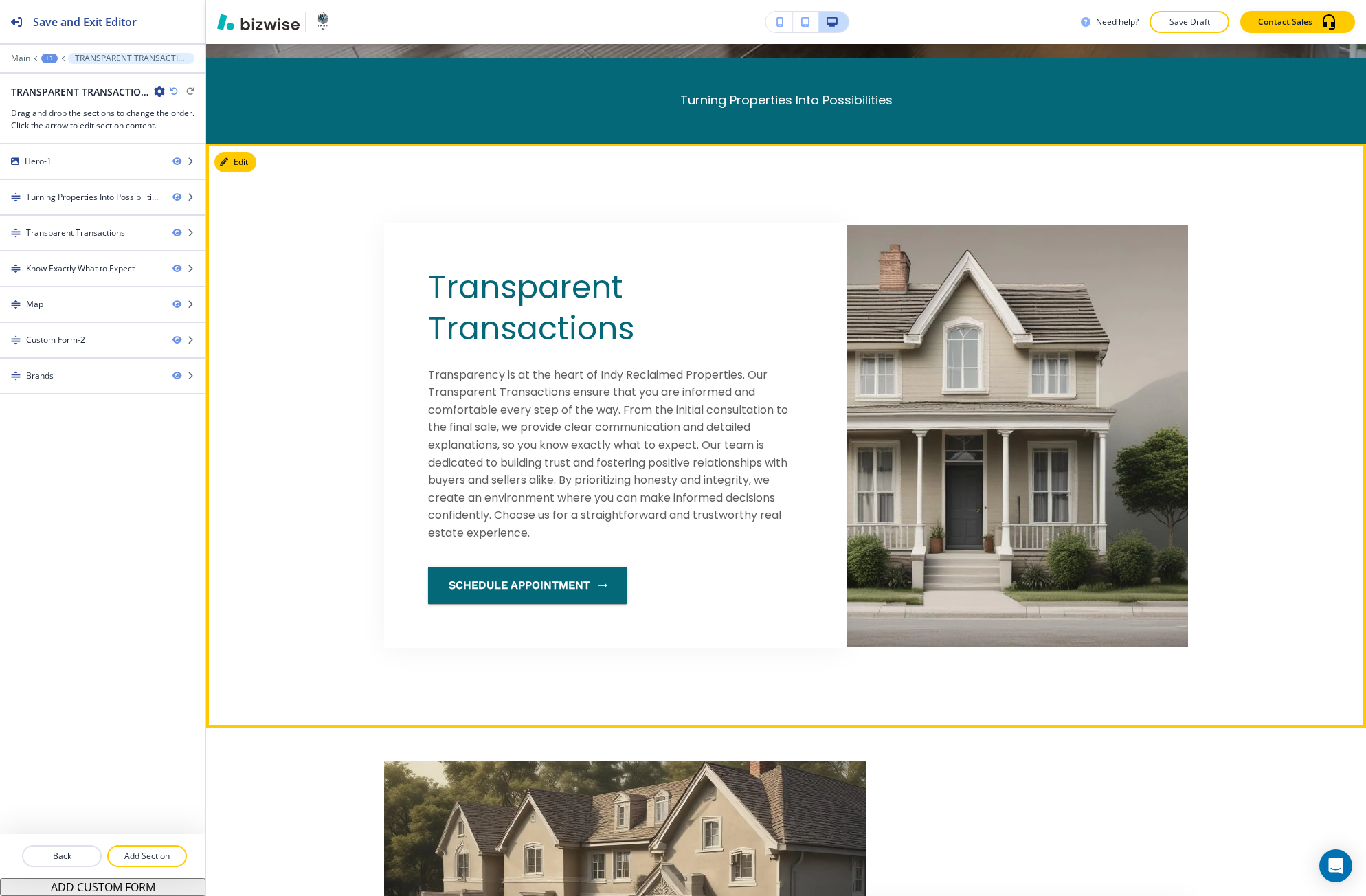
scroll to position [825, 0]
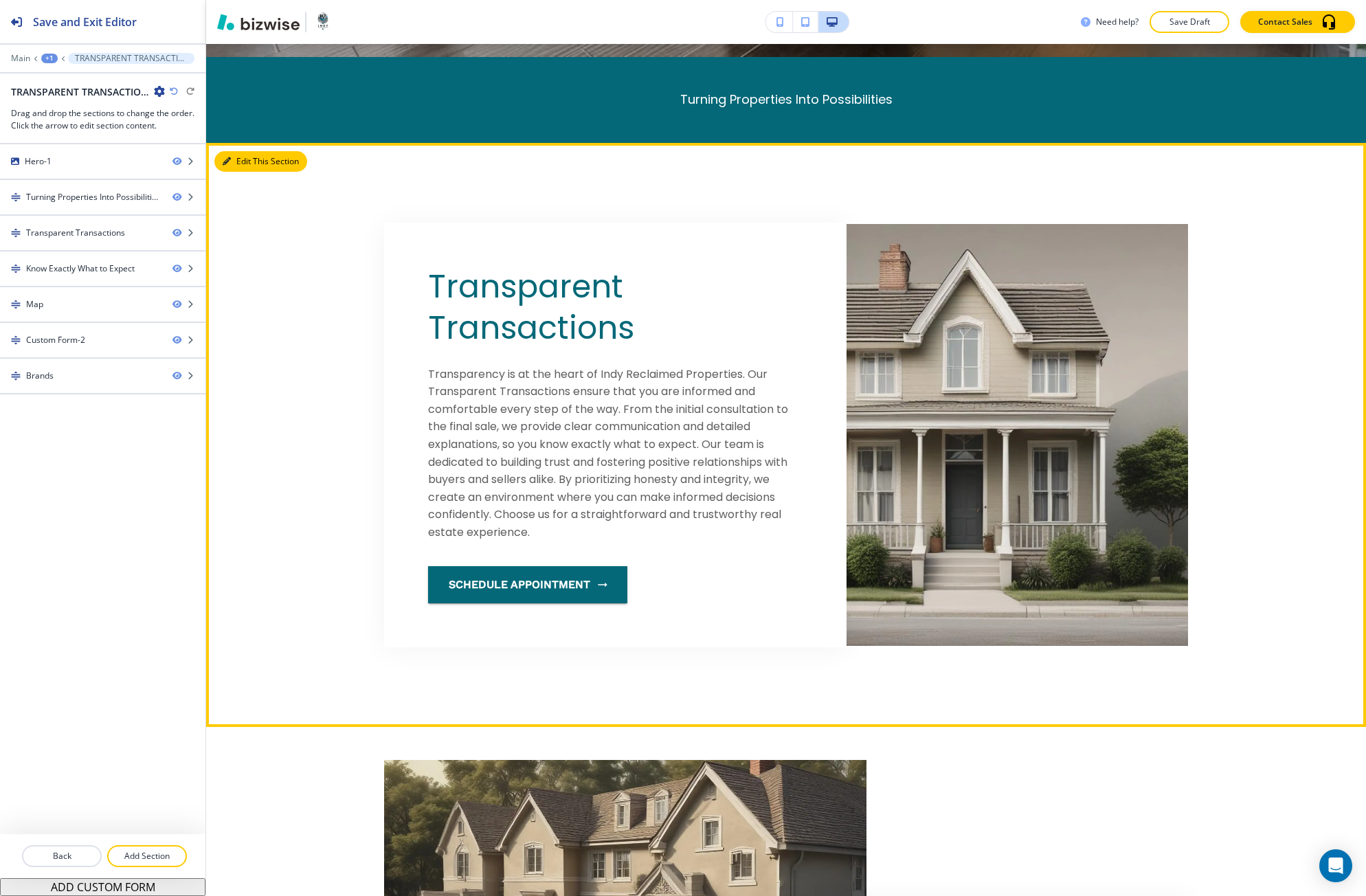
click at [230, 157] on icon "button" at bounding box center [226, 161] width 8 height 8
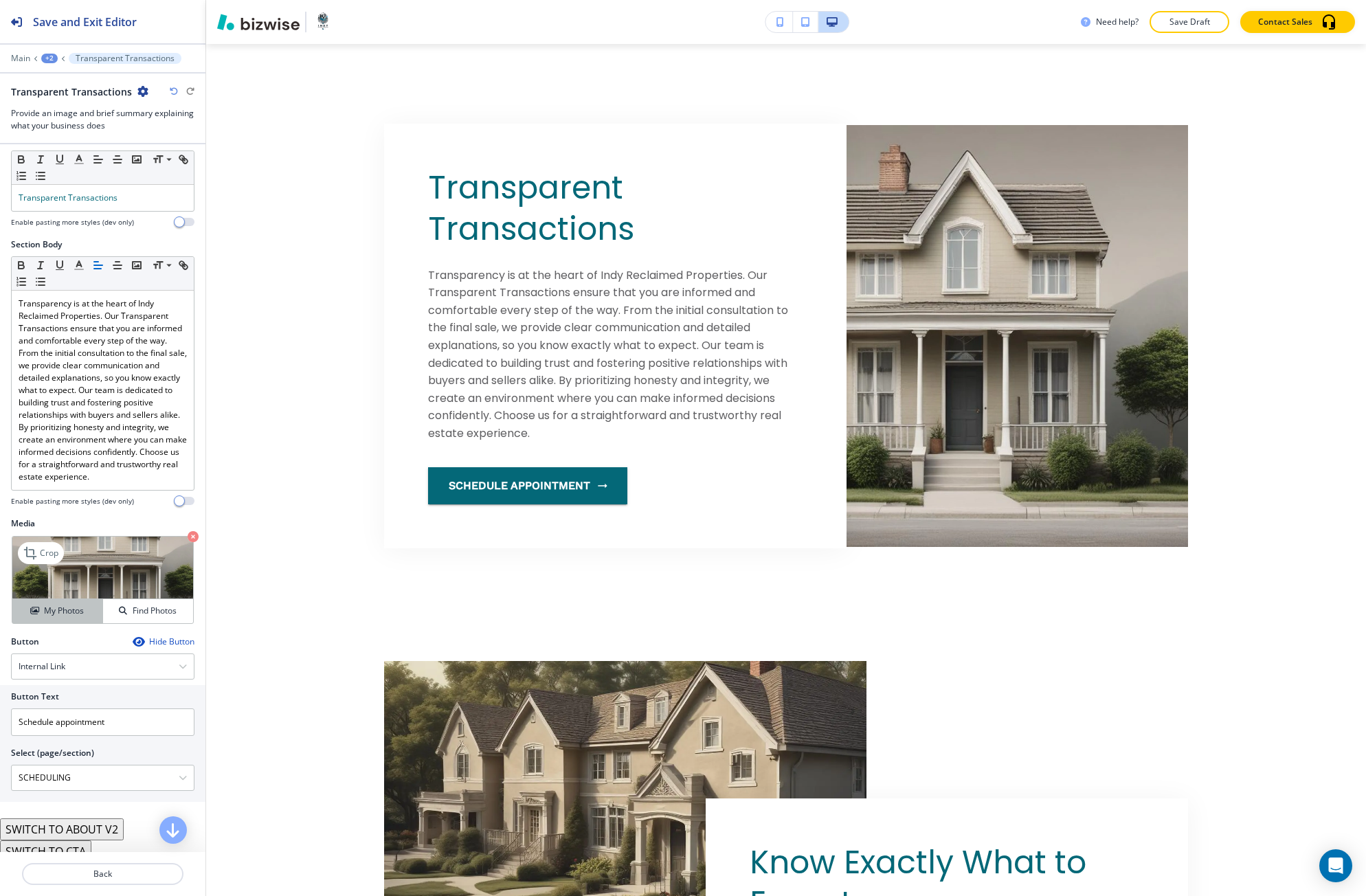
scroll to position [79, 0]
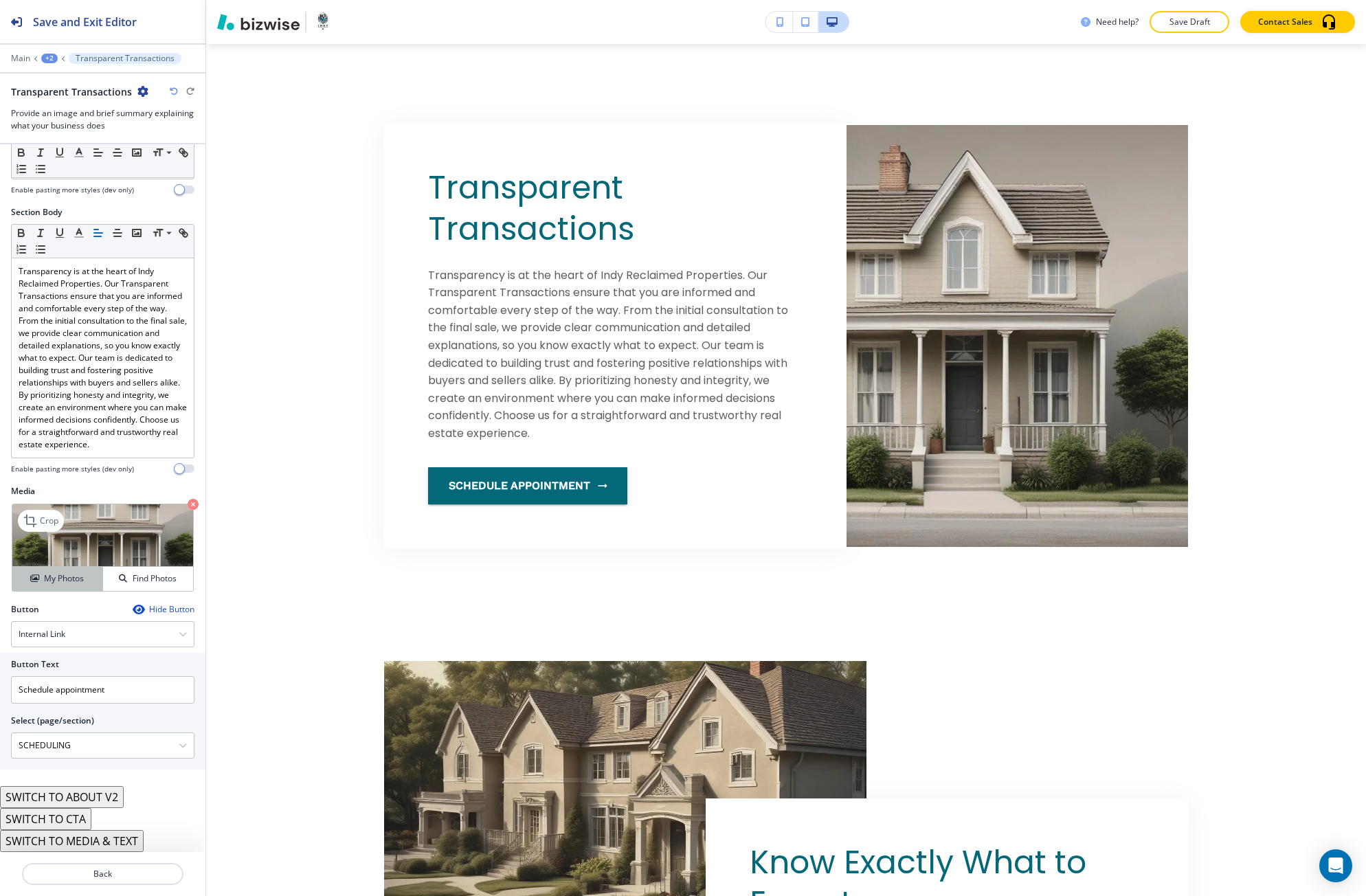
click at [81, 587] on button "My Photos" at bounding box center [58, 578] width 91 height 24
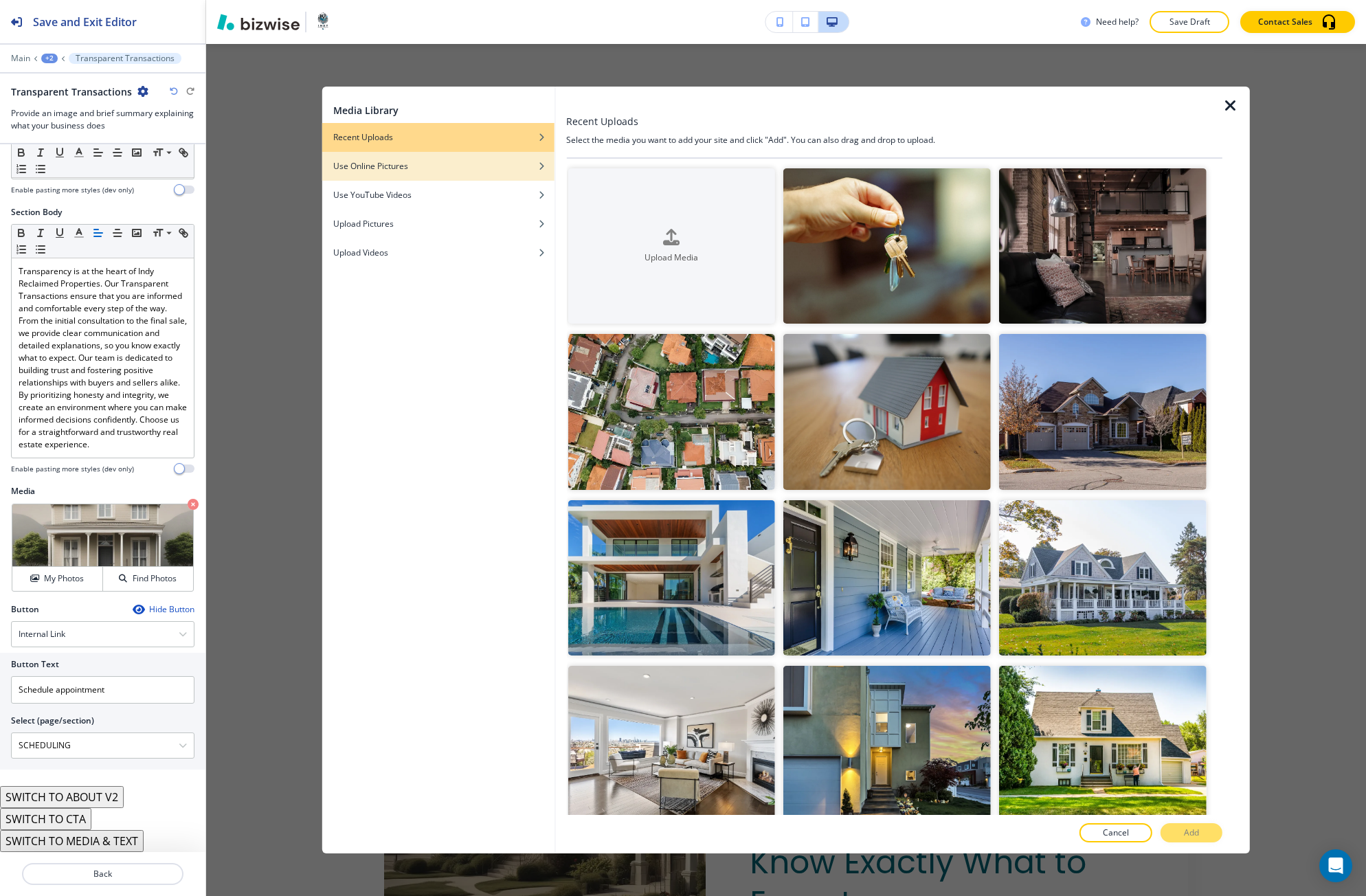
click at [475, 176] on div "button" at bounding box center [438, 176] width 232 height 8
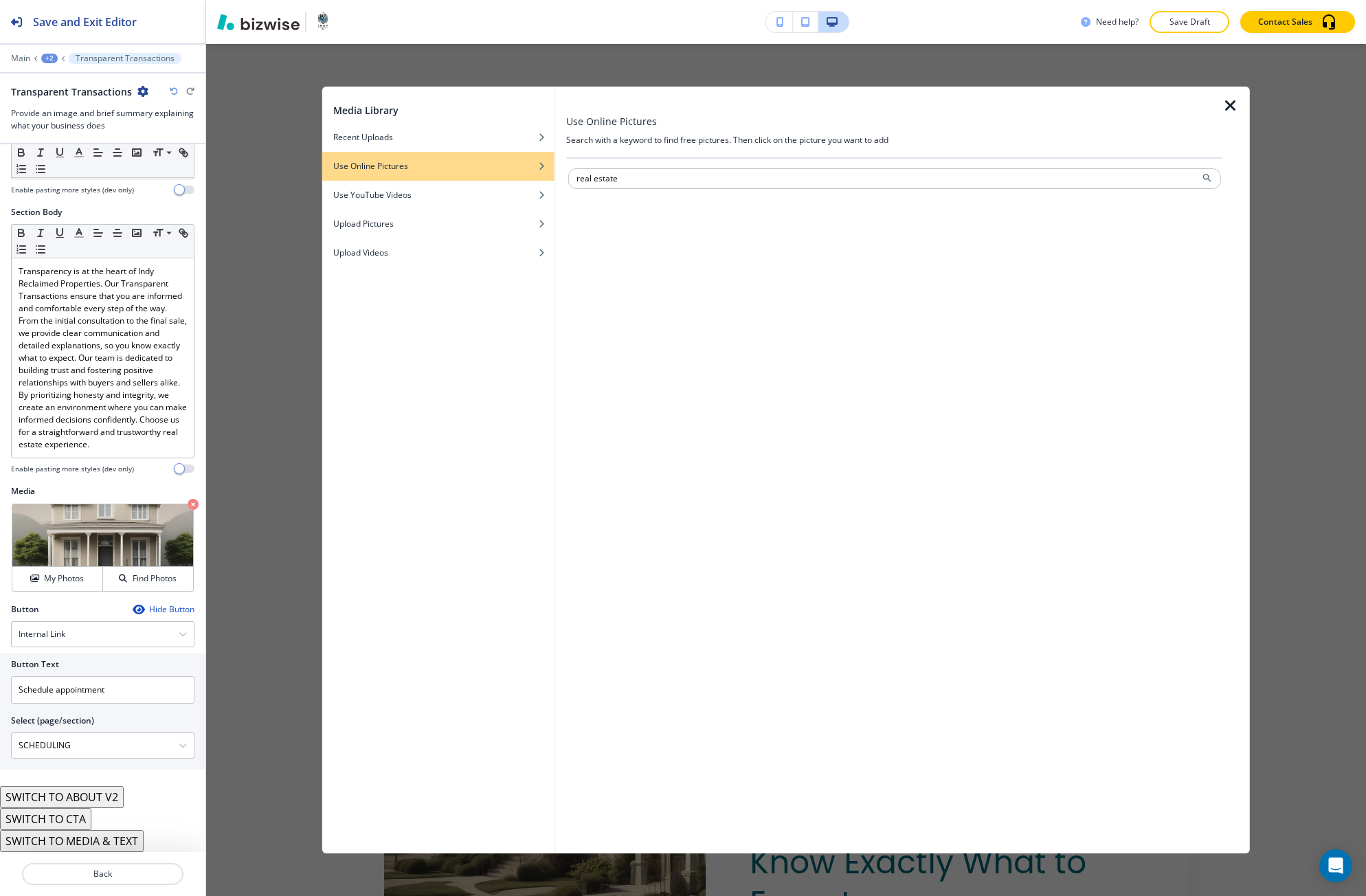
type input "real estate"
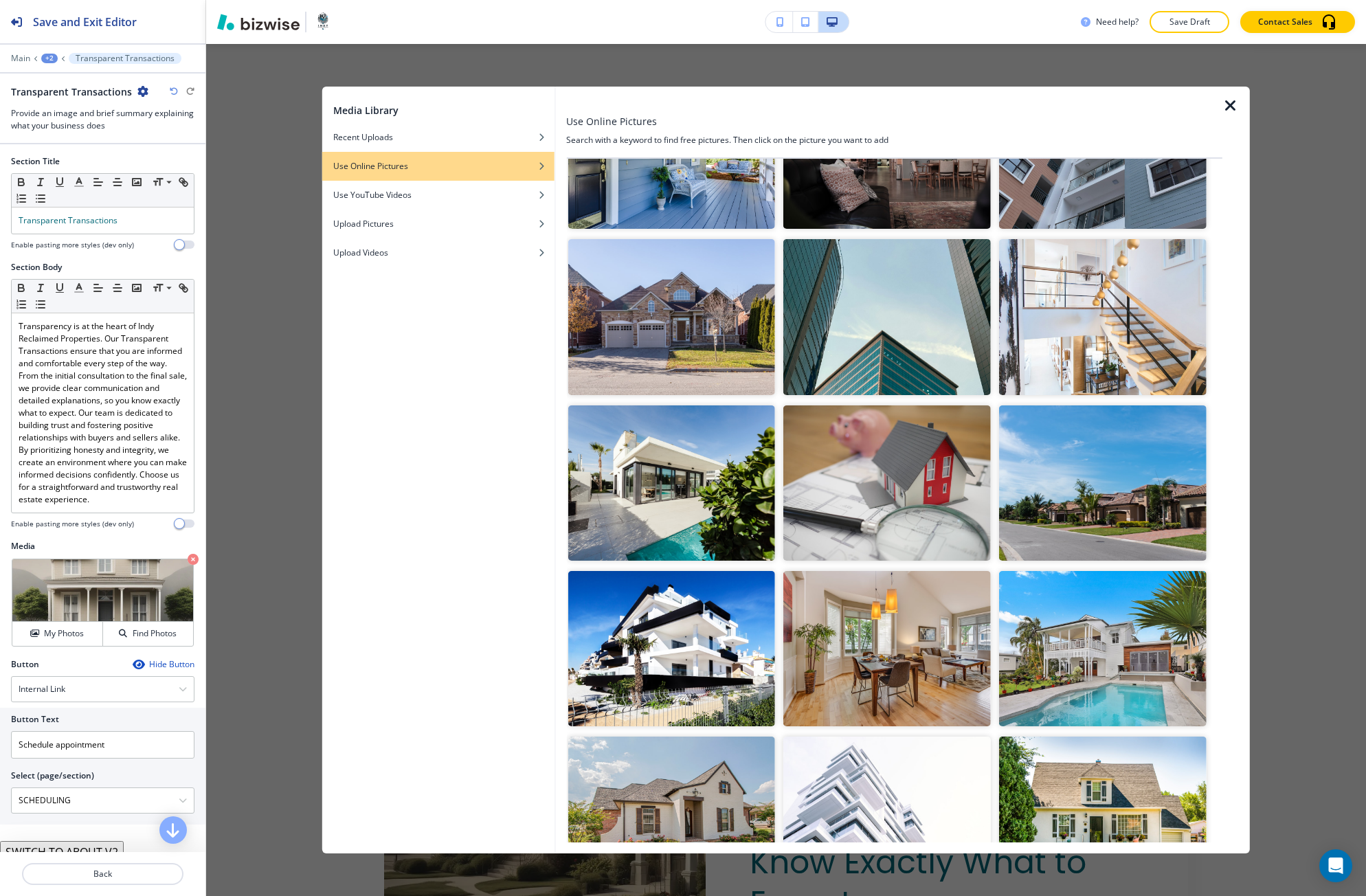
scroll to position [1167, 0]
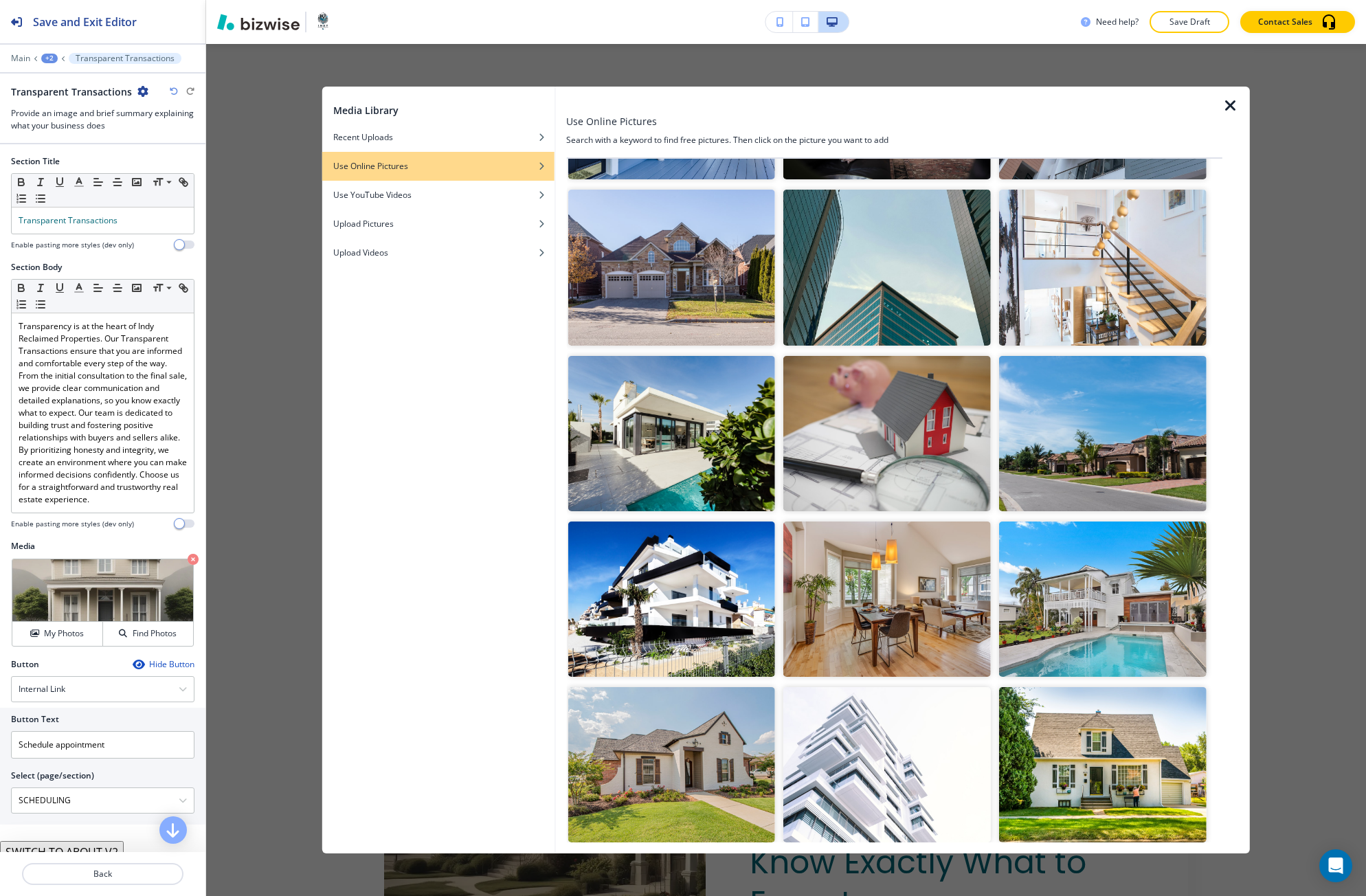
click at [1027, 590] on img "button" at bounding box center [1102, 599] width 207 height 155
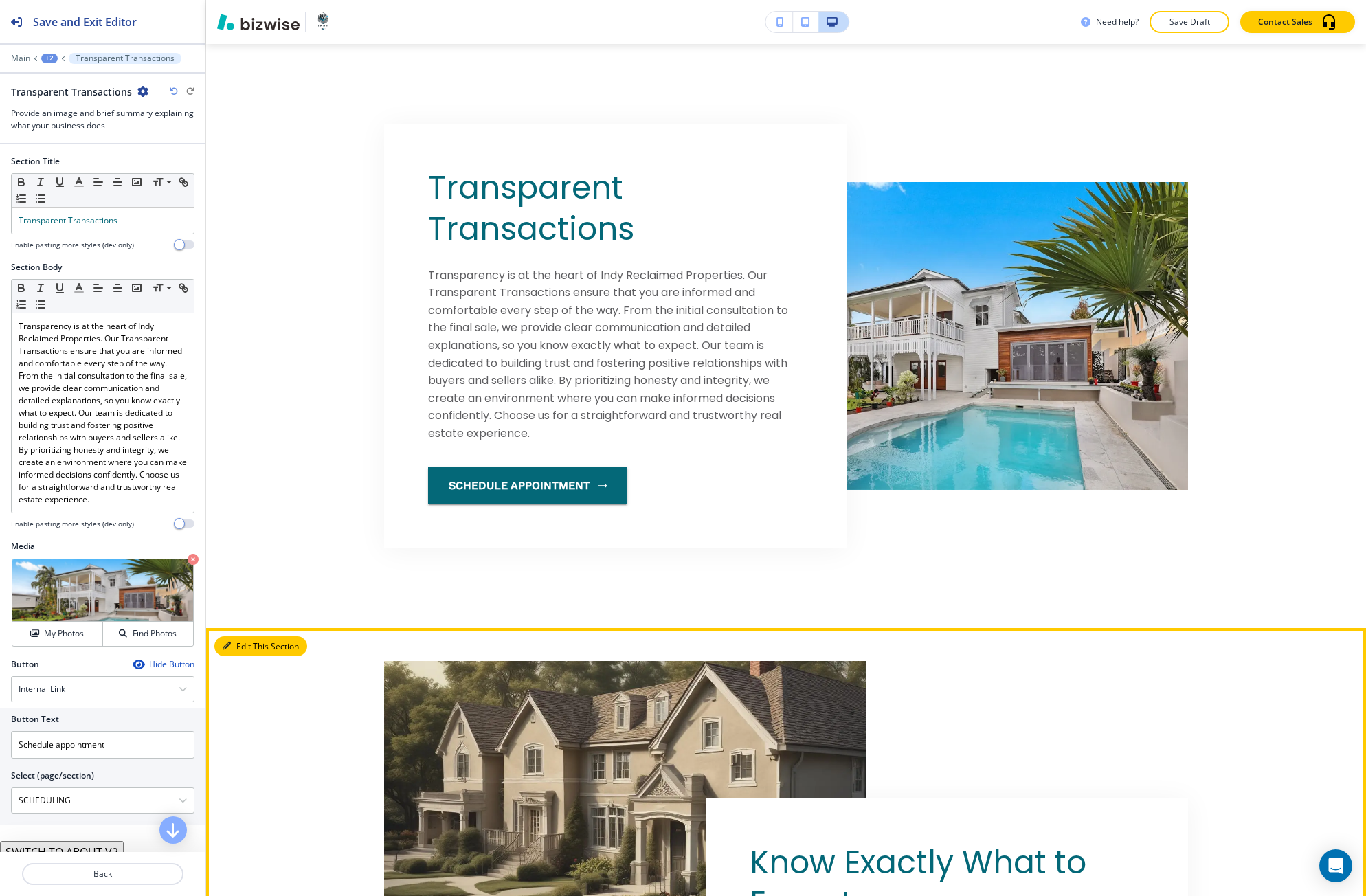
click at [224, 643] on icon "button" at bounding box center [226, 645] width 8 height 8
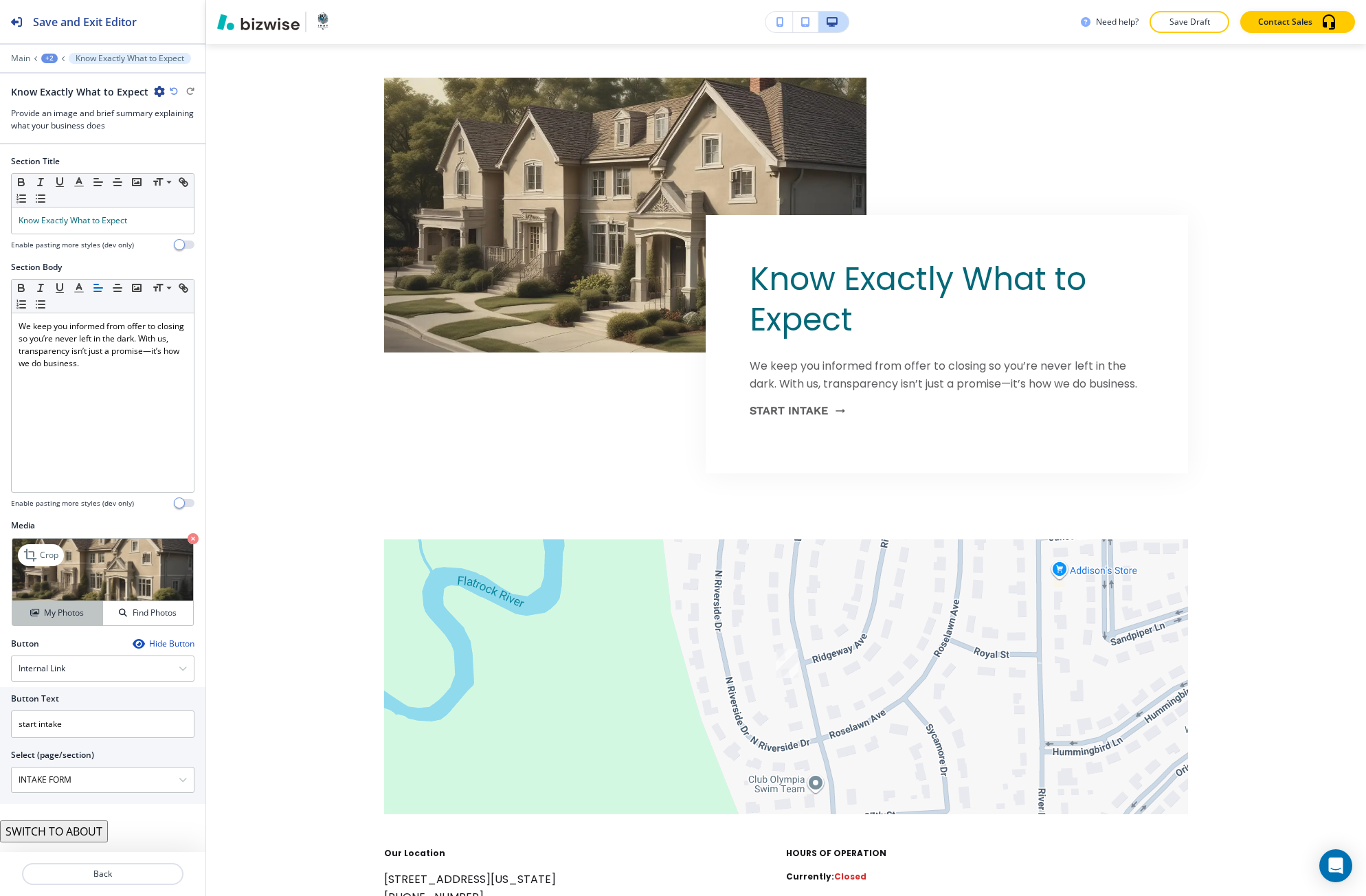
scroll to position [1508, 0]
click at [89, 617] on div "My Photos" at bounding box center [57, 612] width 90 height 12
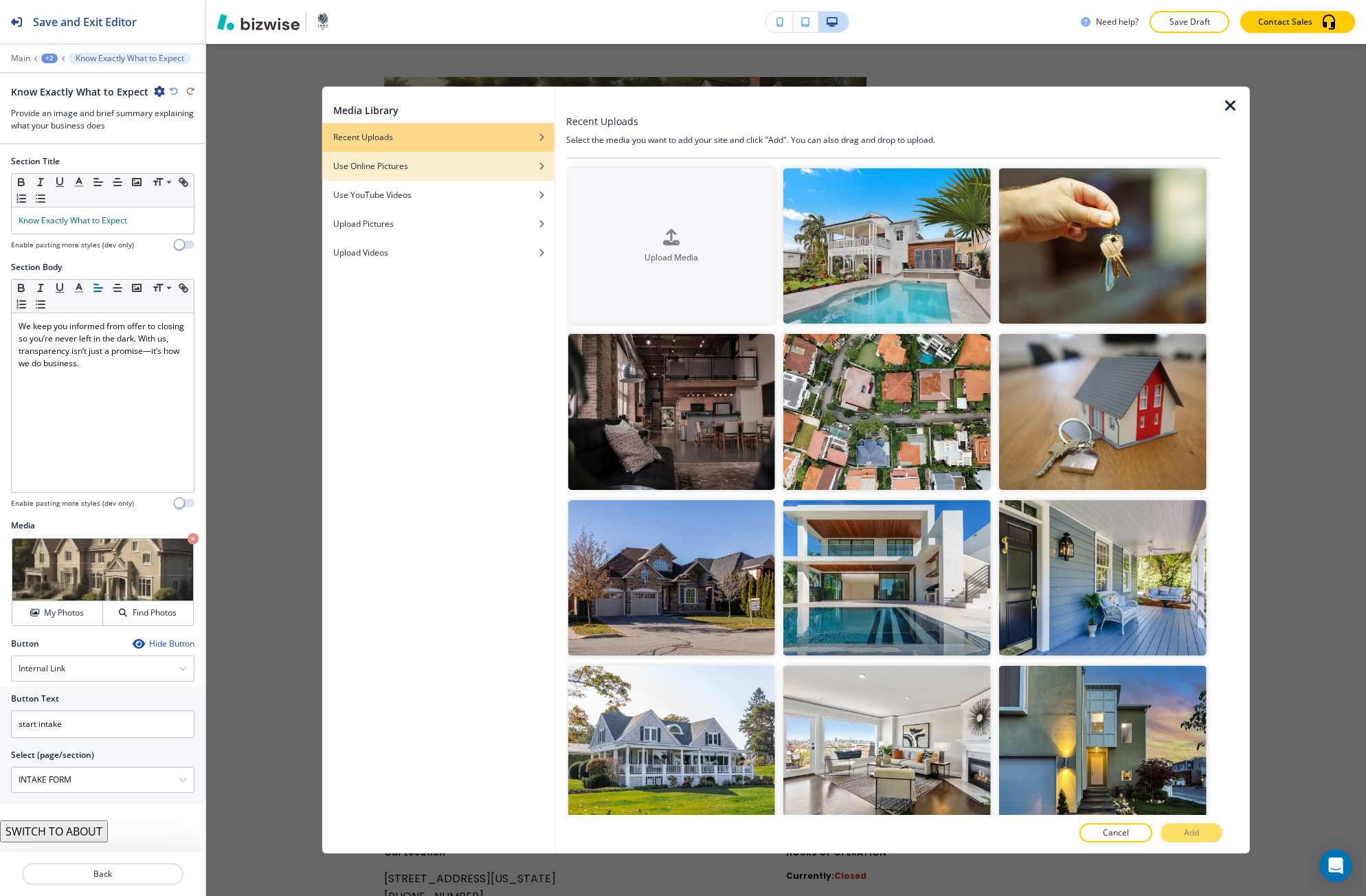
drag, startPoint x: 483, startPoint y: 178, endPoint x: 501, endPoint y: 178, distance: 18.0
click at [484, 178] on div "button" at bounding box center [438, 176] width 232 height 8
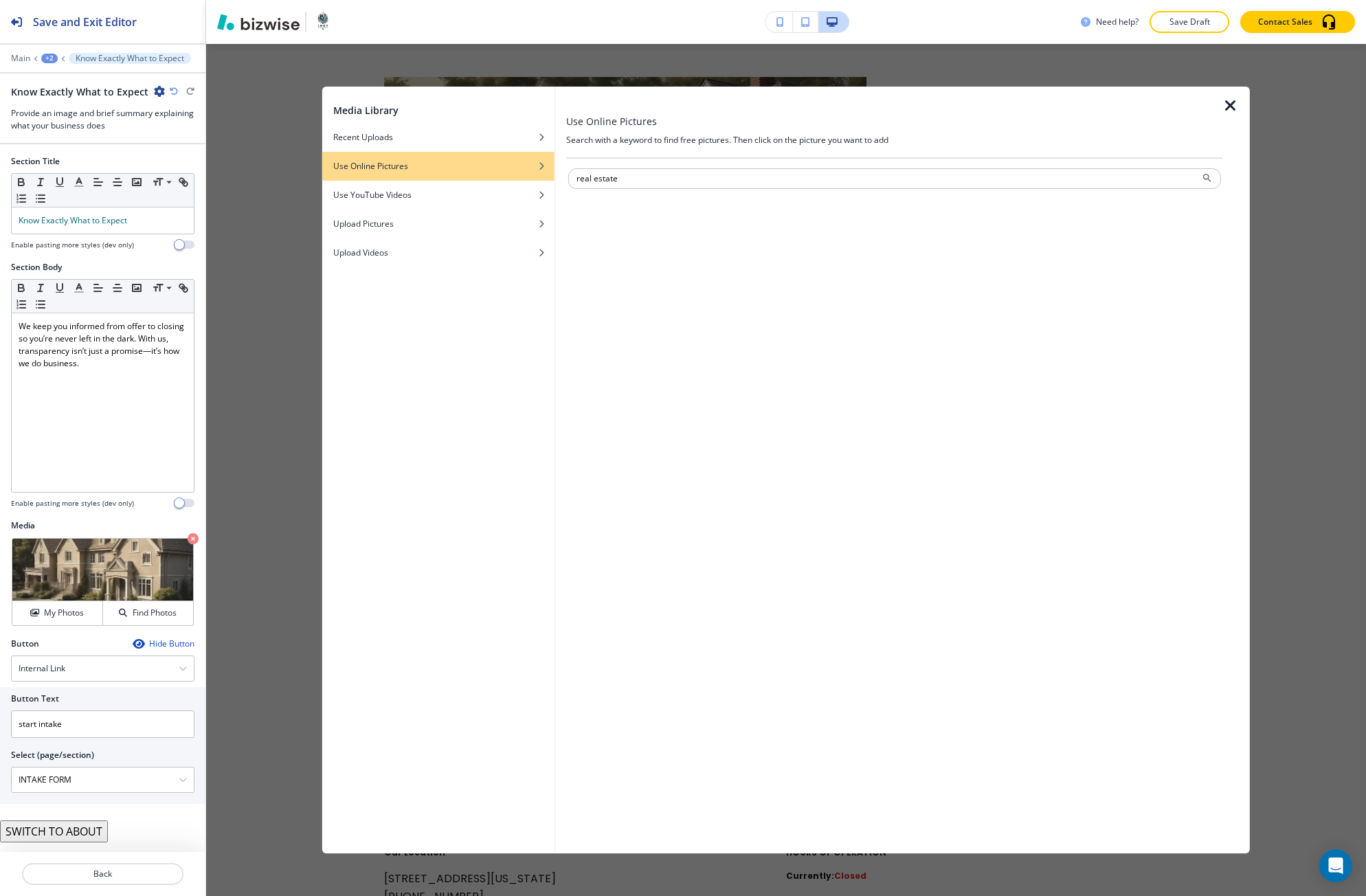
type input "real estate"
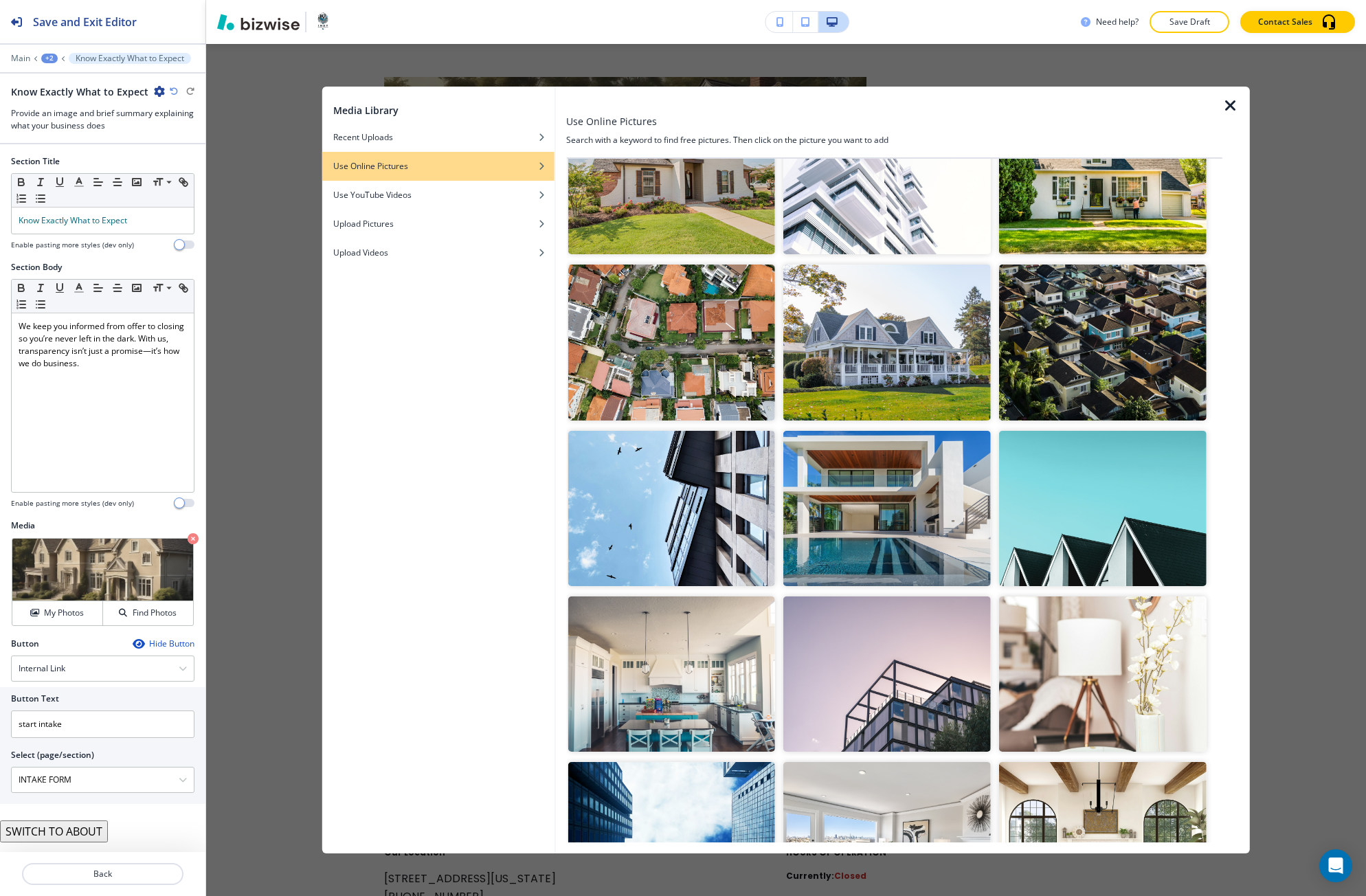
scroll to position [1791, 0]
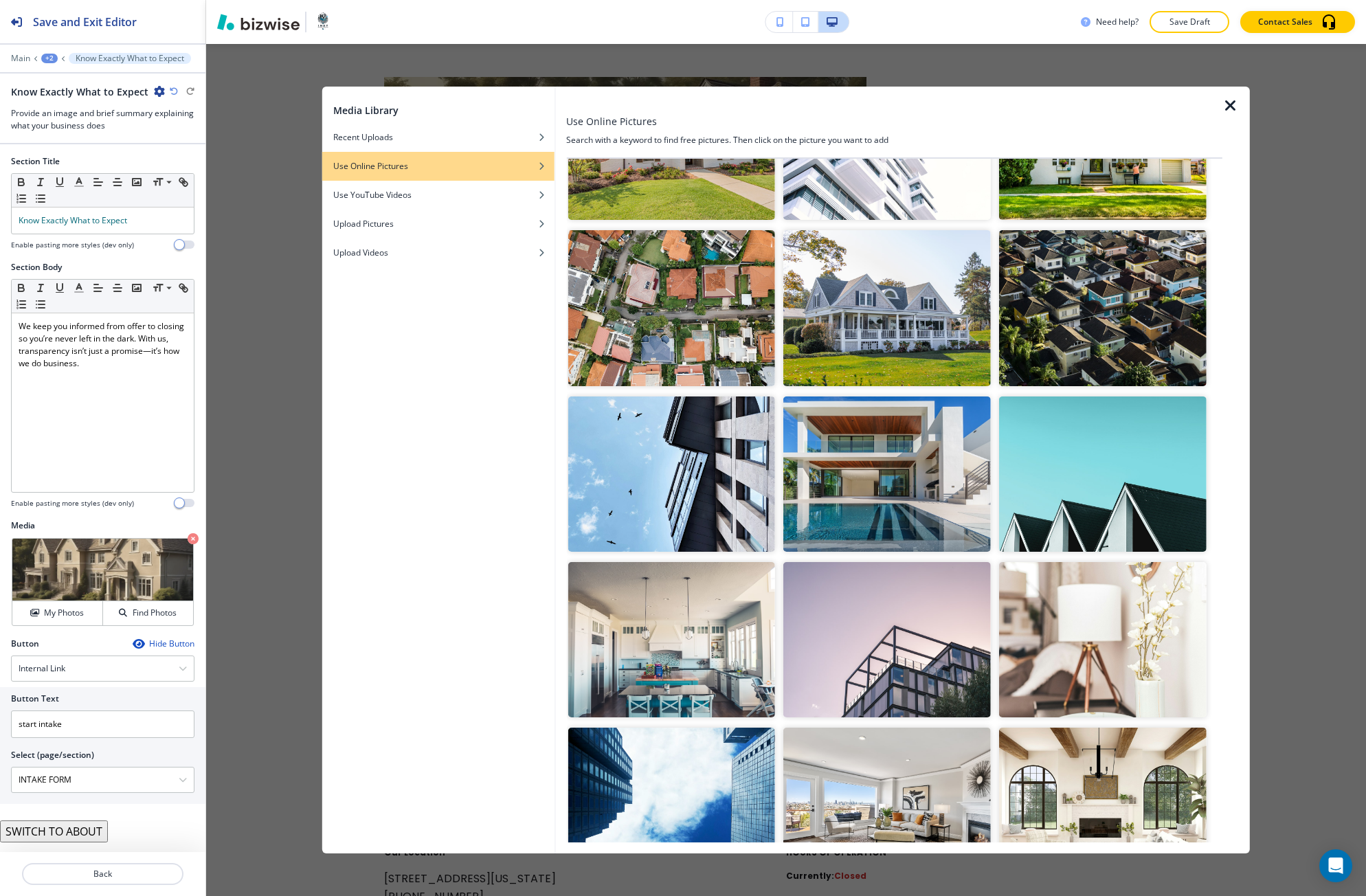
click at [747, 639] on img "button" at bounding box center [671, 639] width 207 height 155
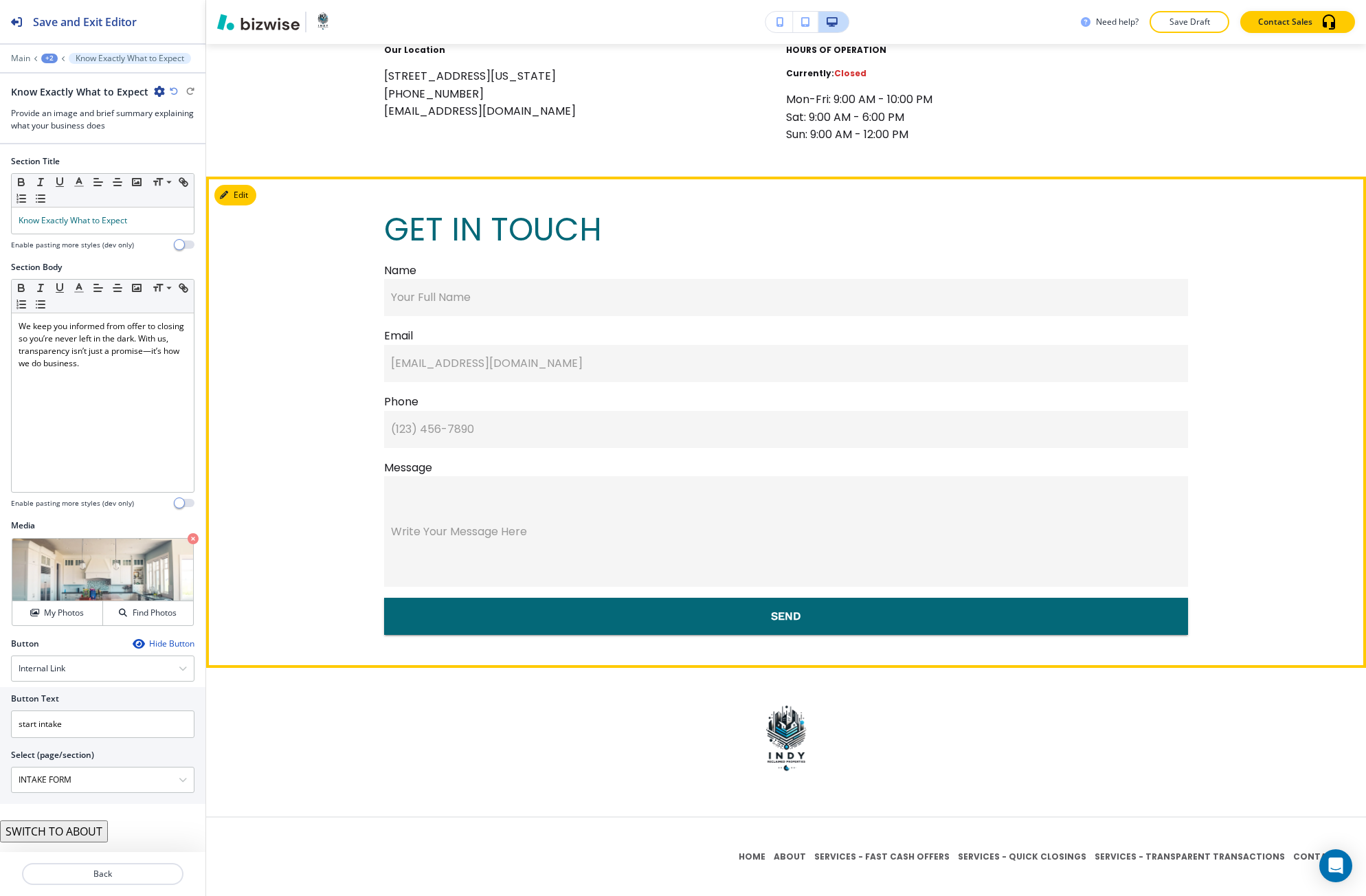
scroll to position [2327, 0]
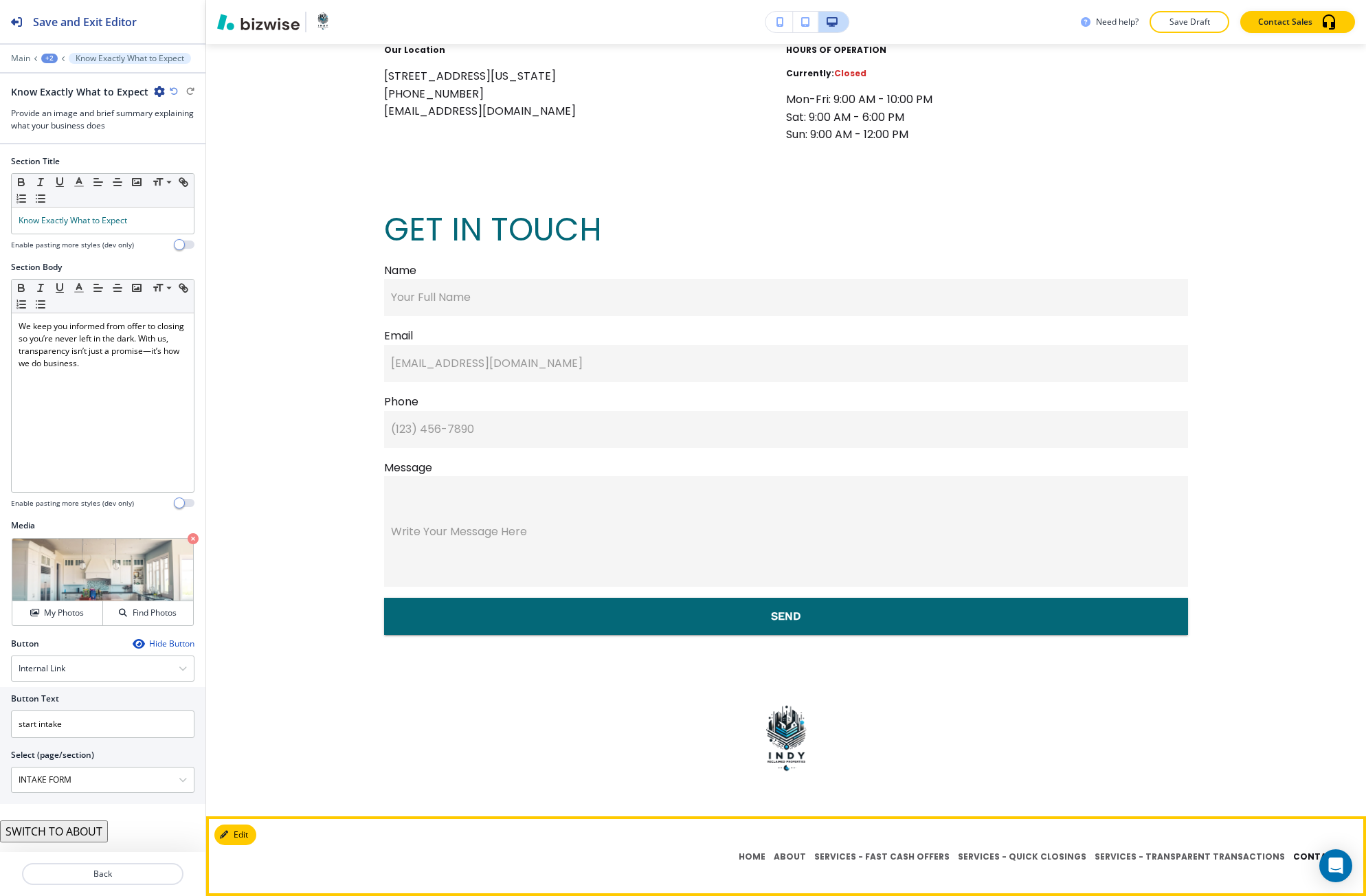
click at [1293, 857] on p "CONTACT" at bounding box center [1316, 856] width 55 height 12
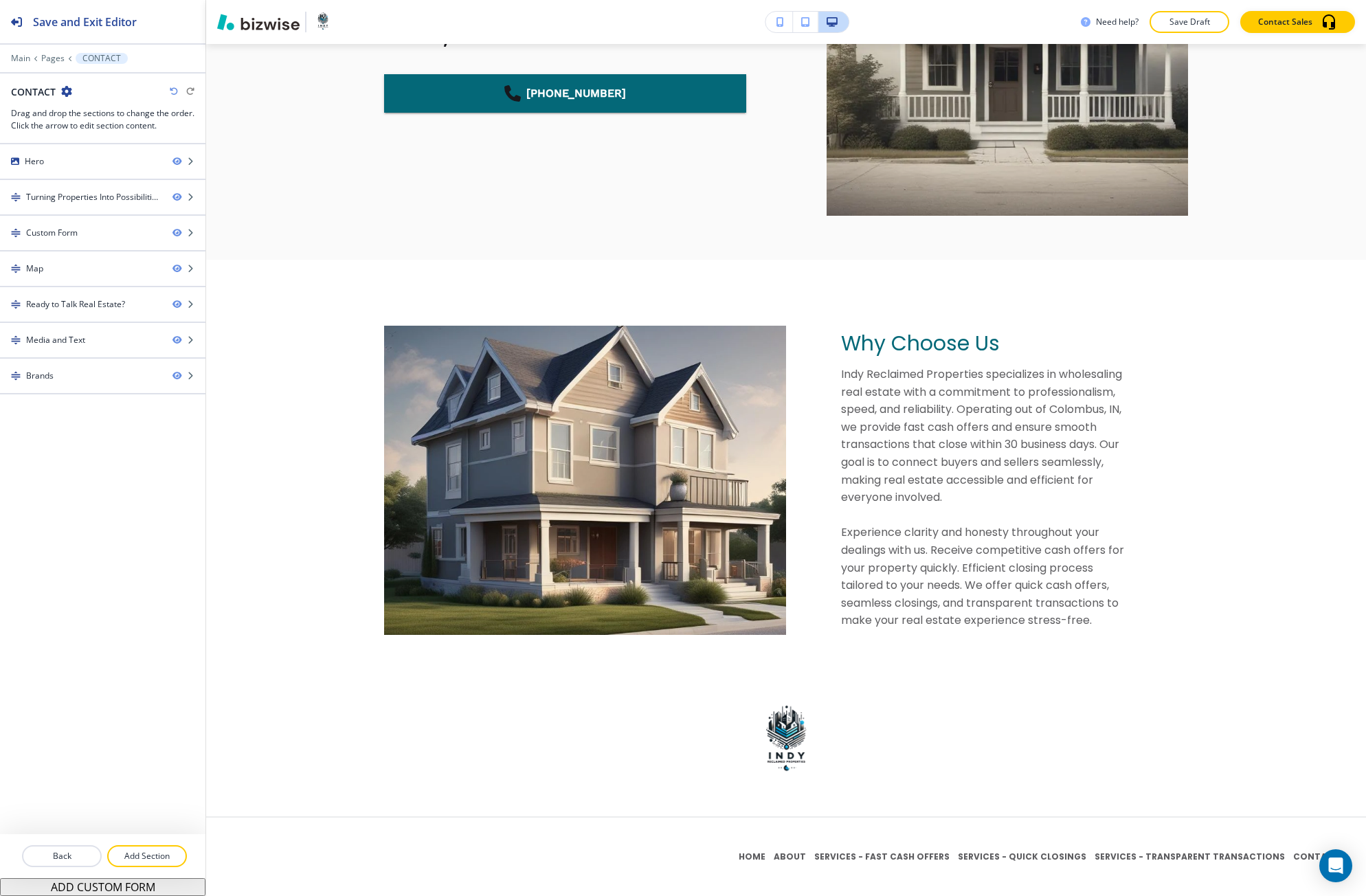
scroll to position [0, 0]
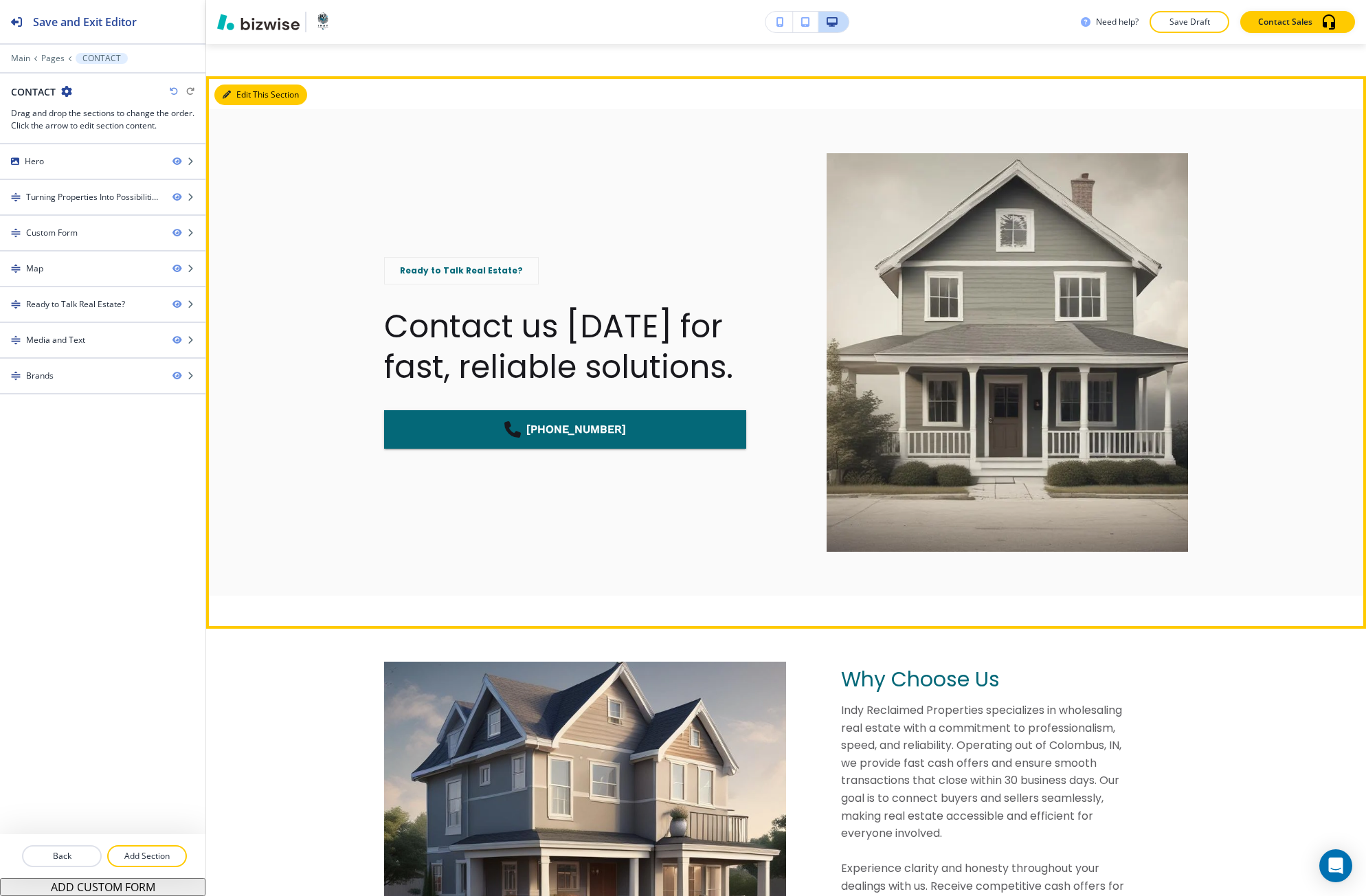
click at [227, 92] on icon "button" at bounding box center [226, 95] width 8 height 8
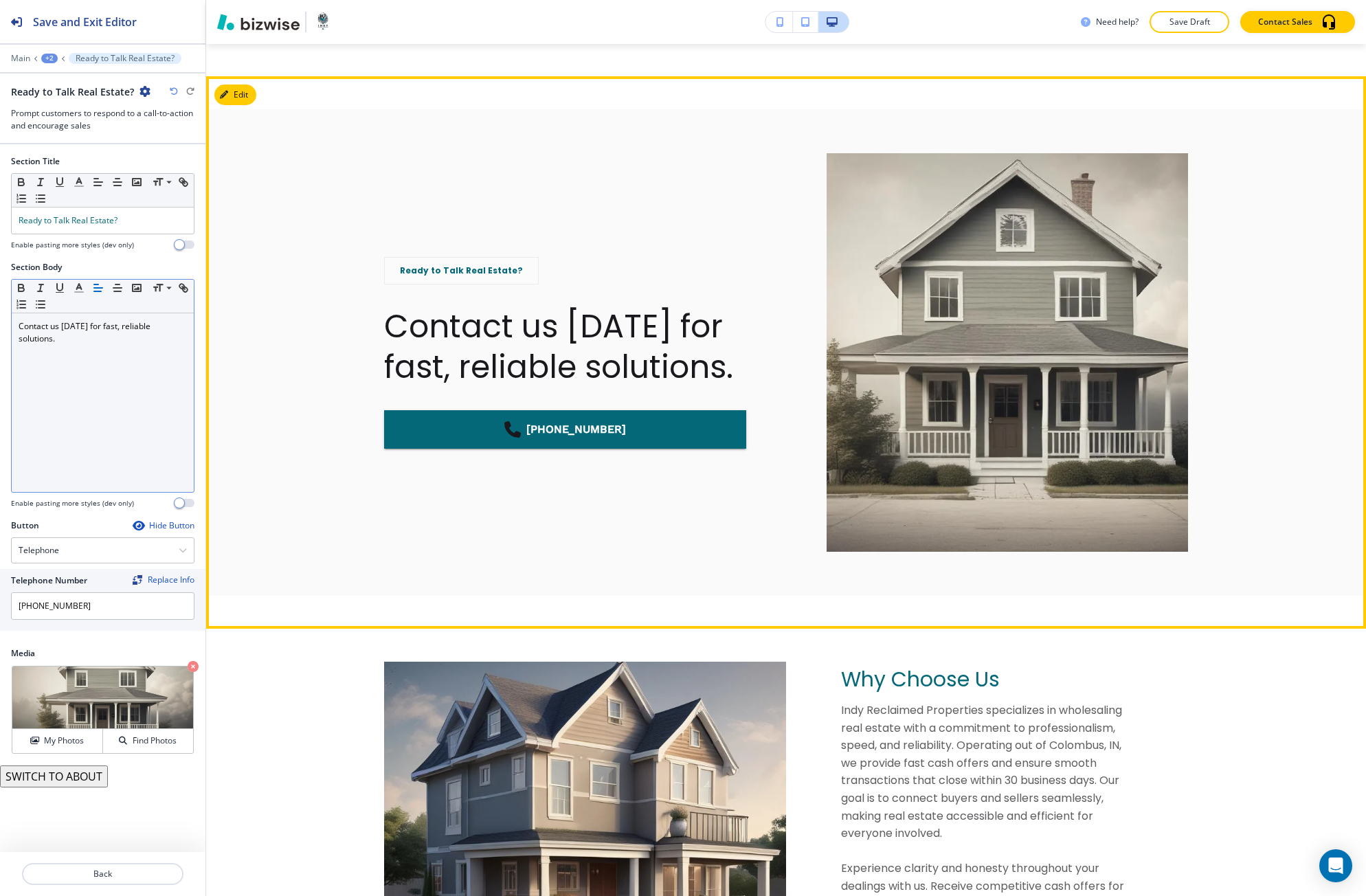
scroll to position [1887, 0]
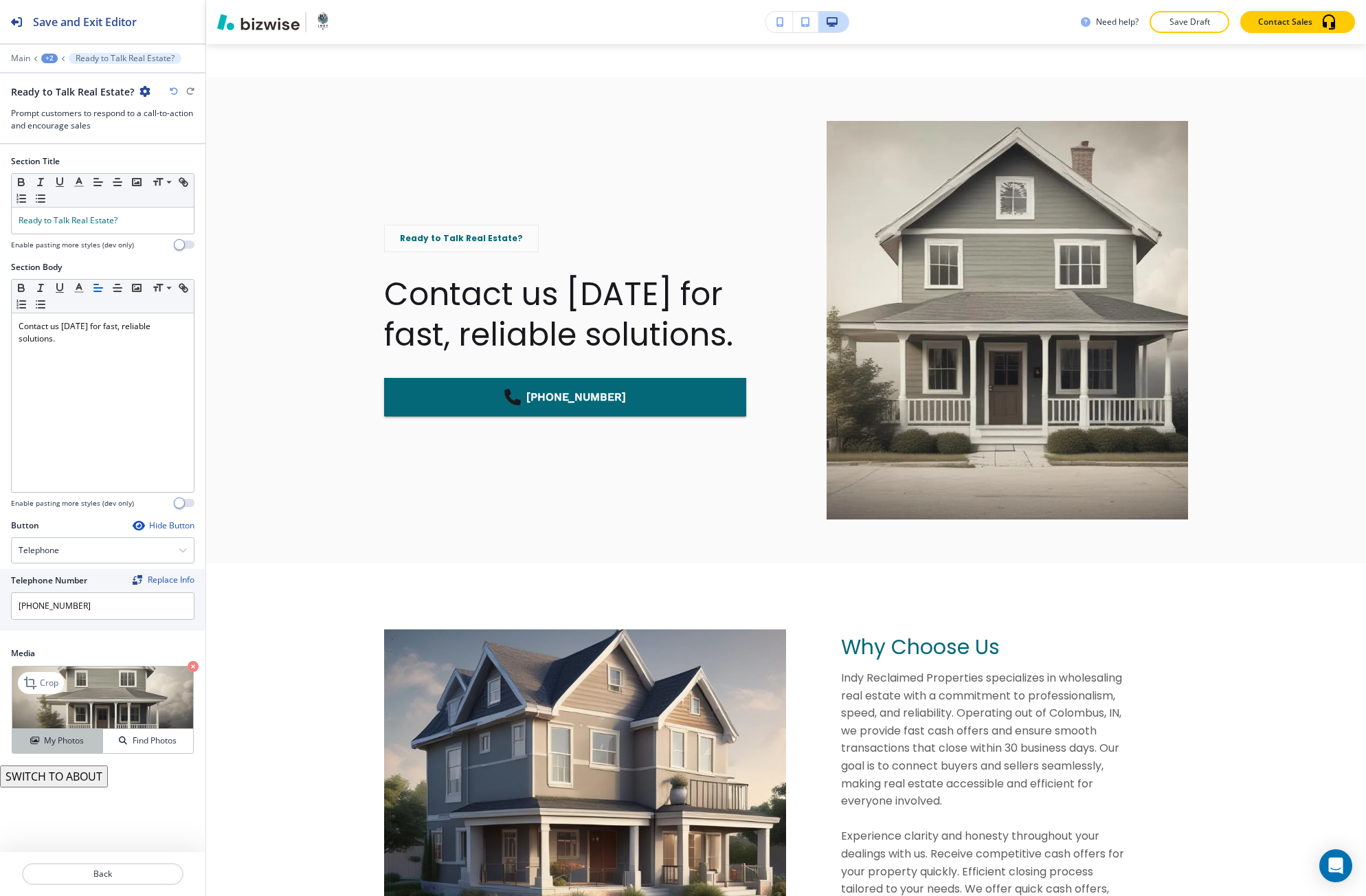
click at [89, 738] on div "My Photos" at bounding box center [57, 740] width 90 height 12
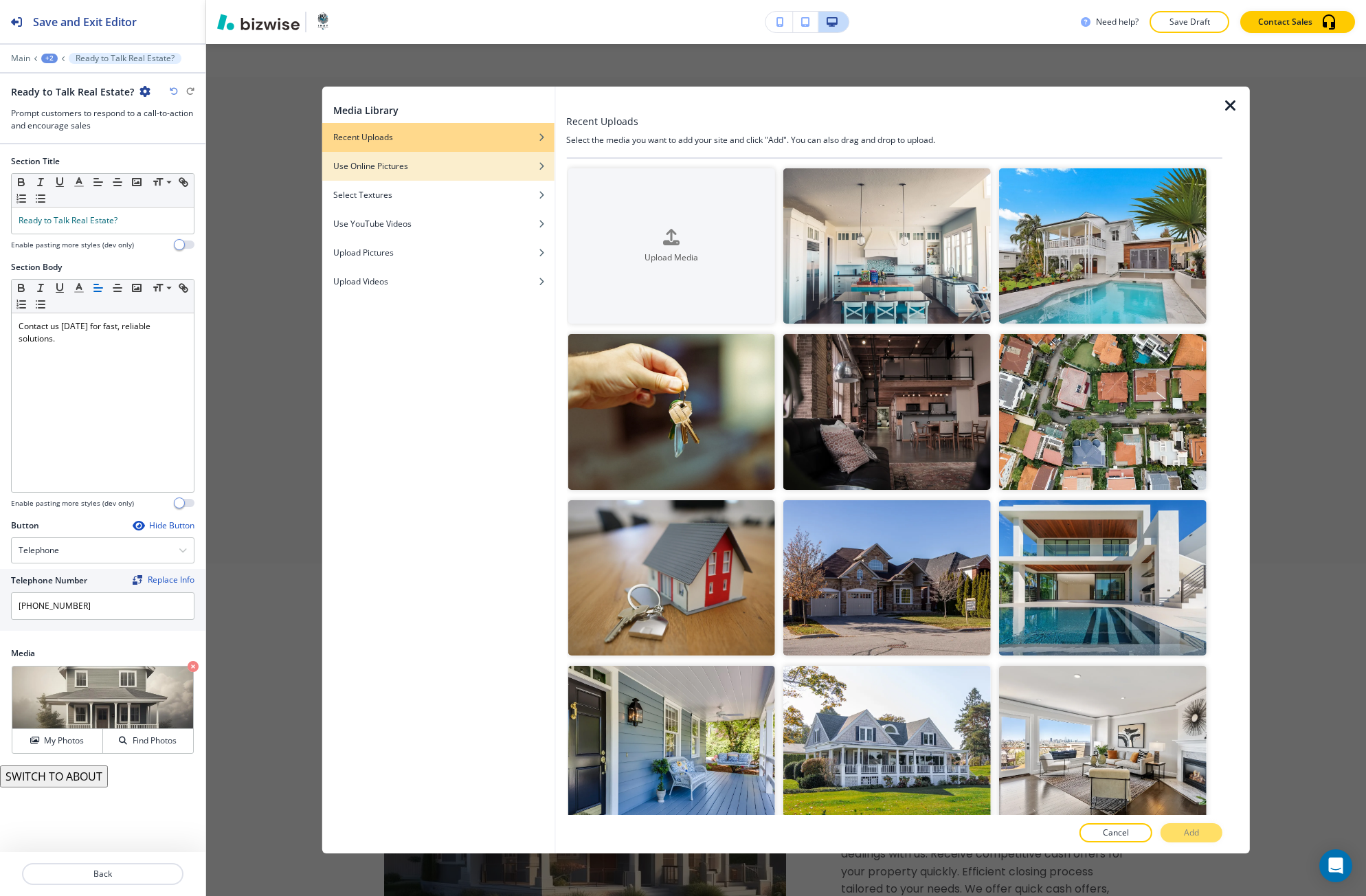
click at [431, 171] on div "Use Online Pictures" at bounding box center [438, 166] width 232 height 12
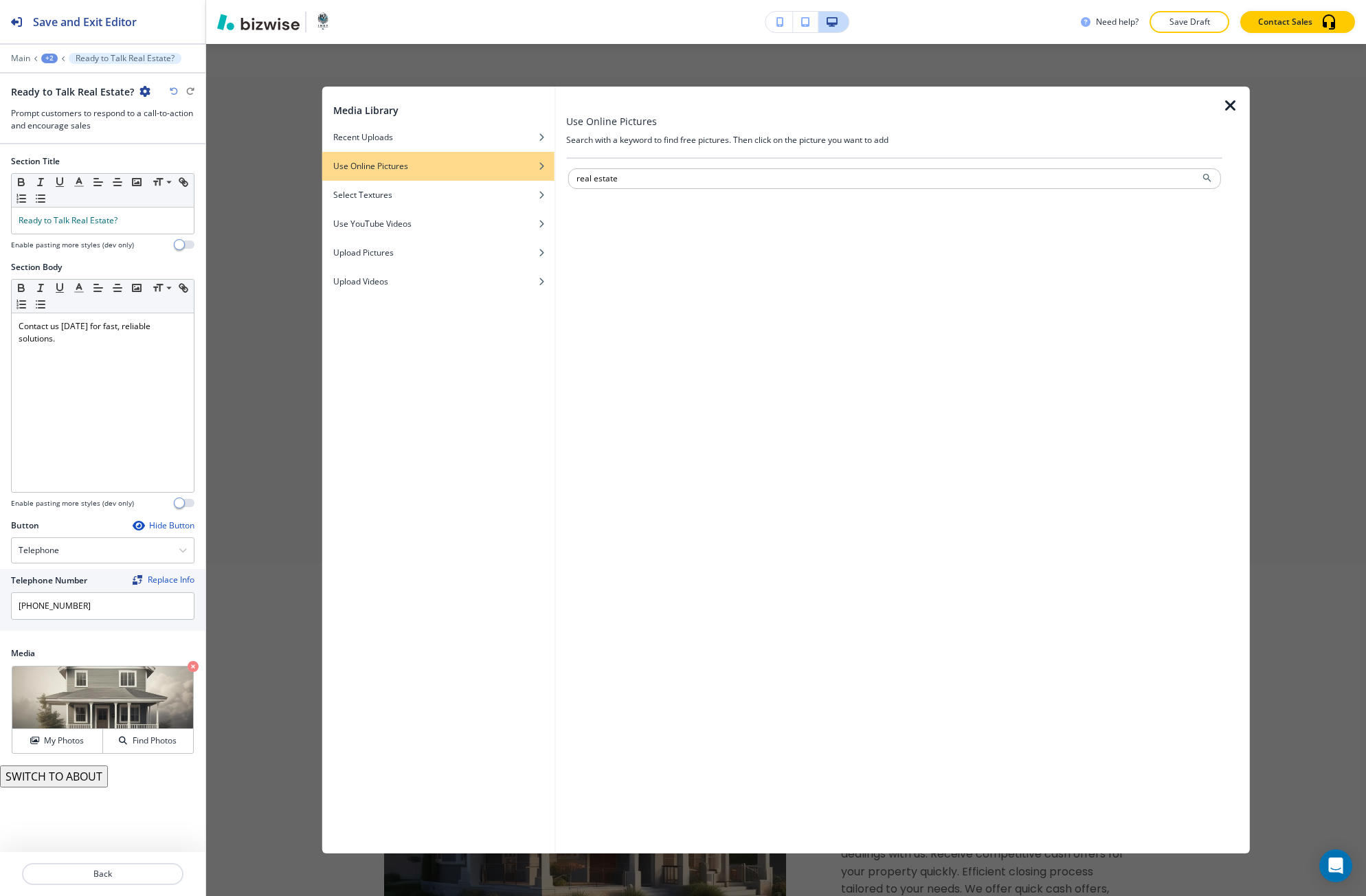
type input "real estate"
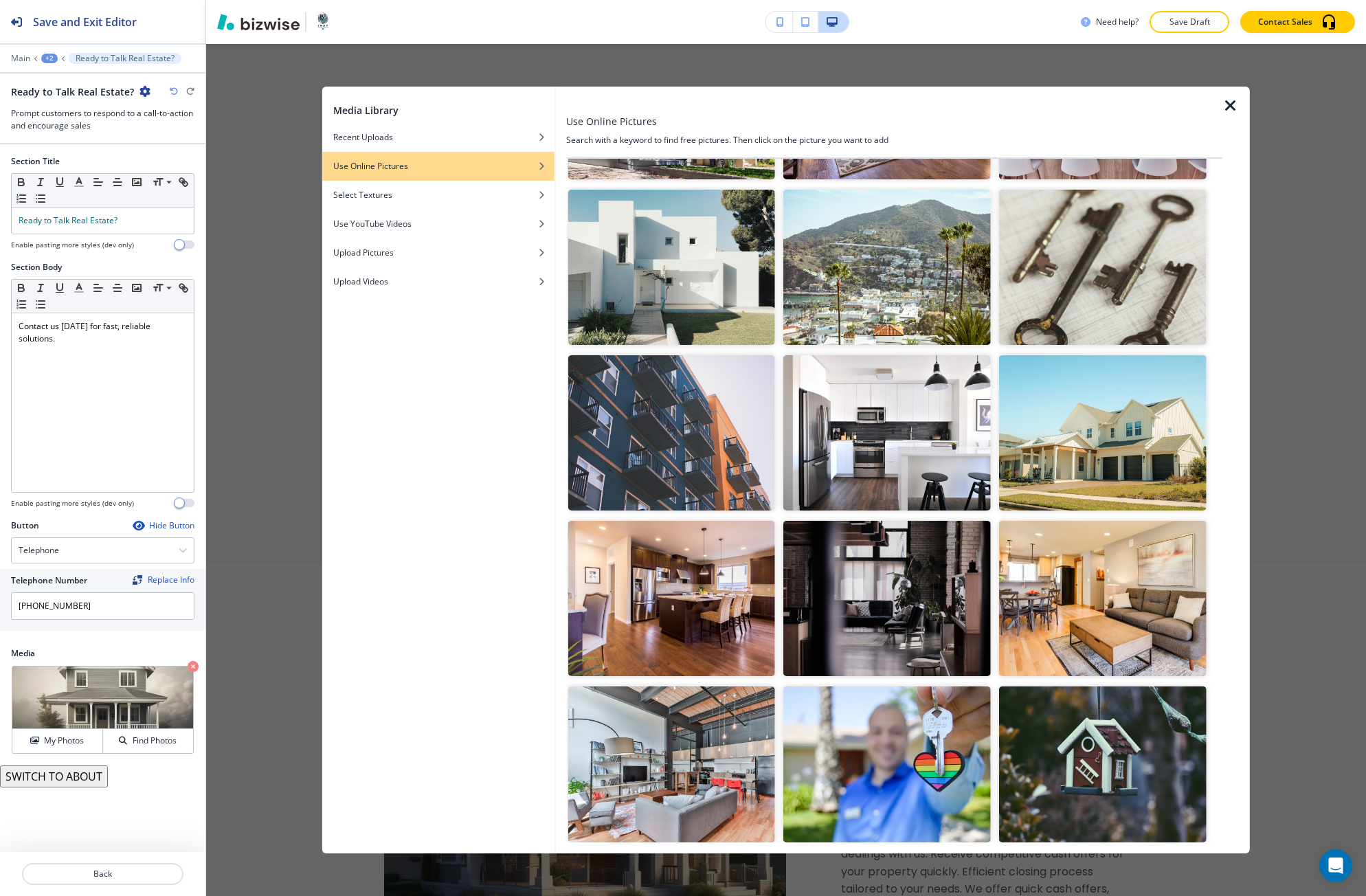
scroll to position [3968, 0]
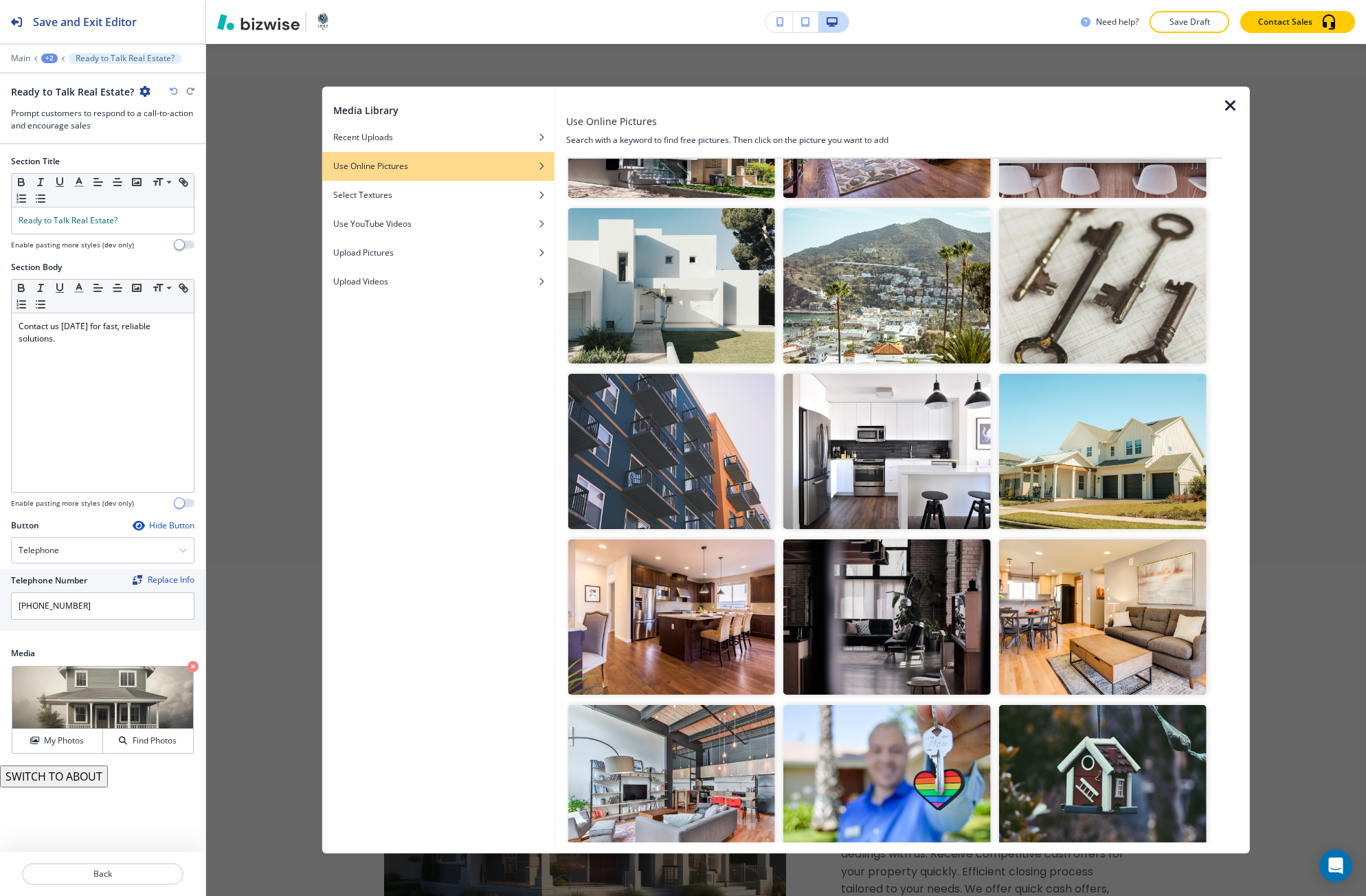
click at [1069, 418] on img "button" at bounding box center [1102, 451] width 207 height 155
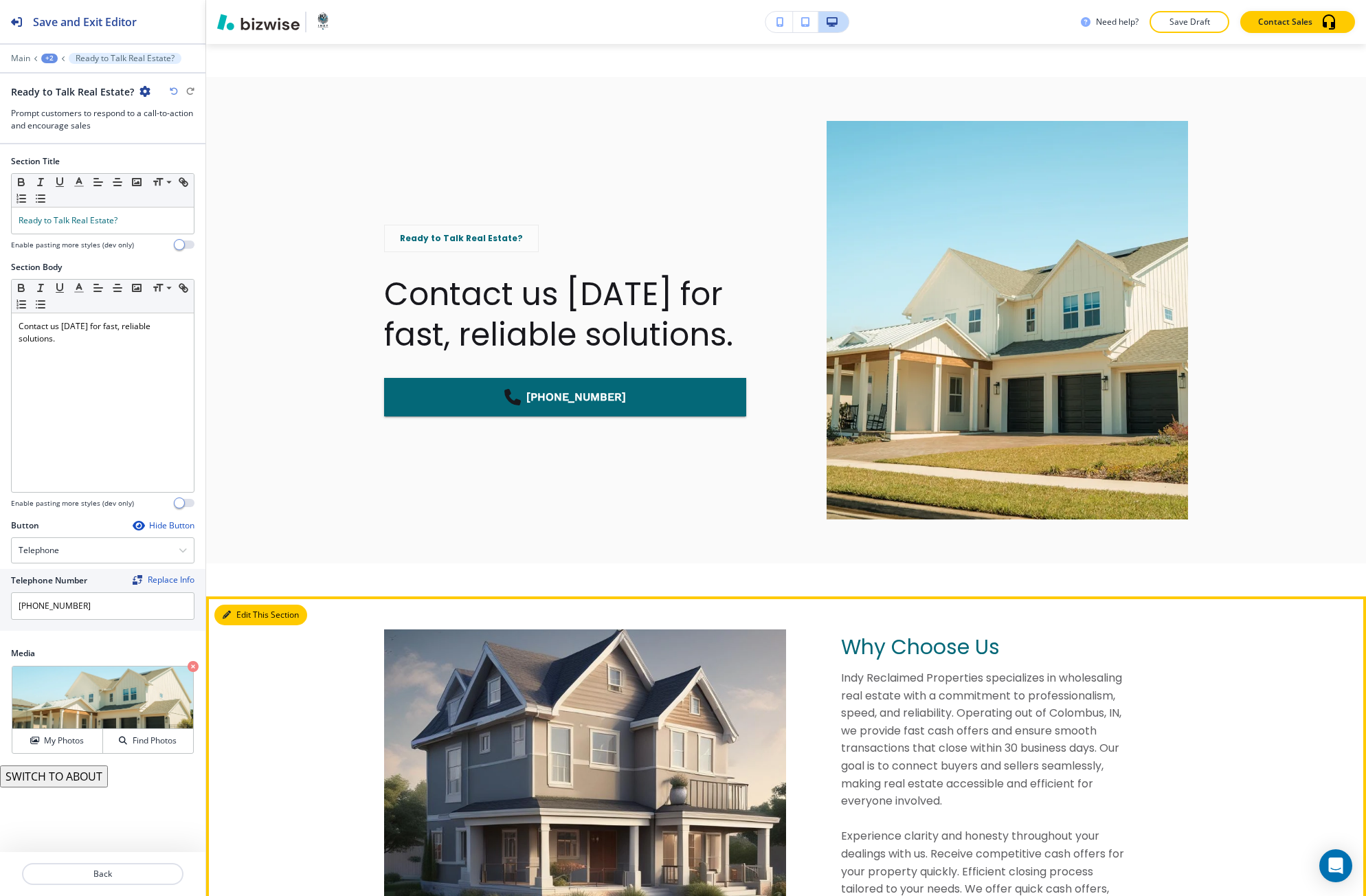
click at [228, 608] on button "Edit This Section" at bounding box center [261, 614] width 92 height 21
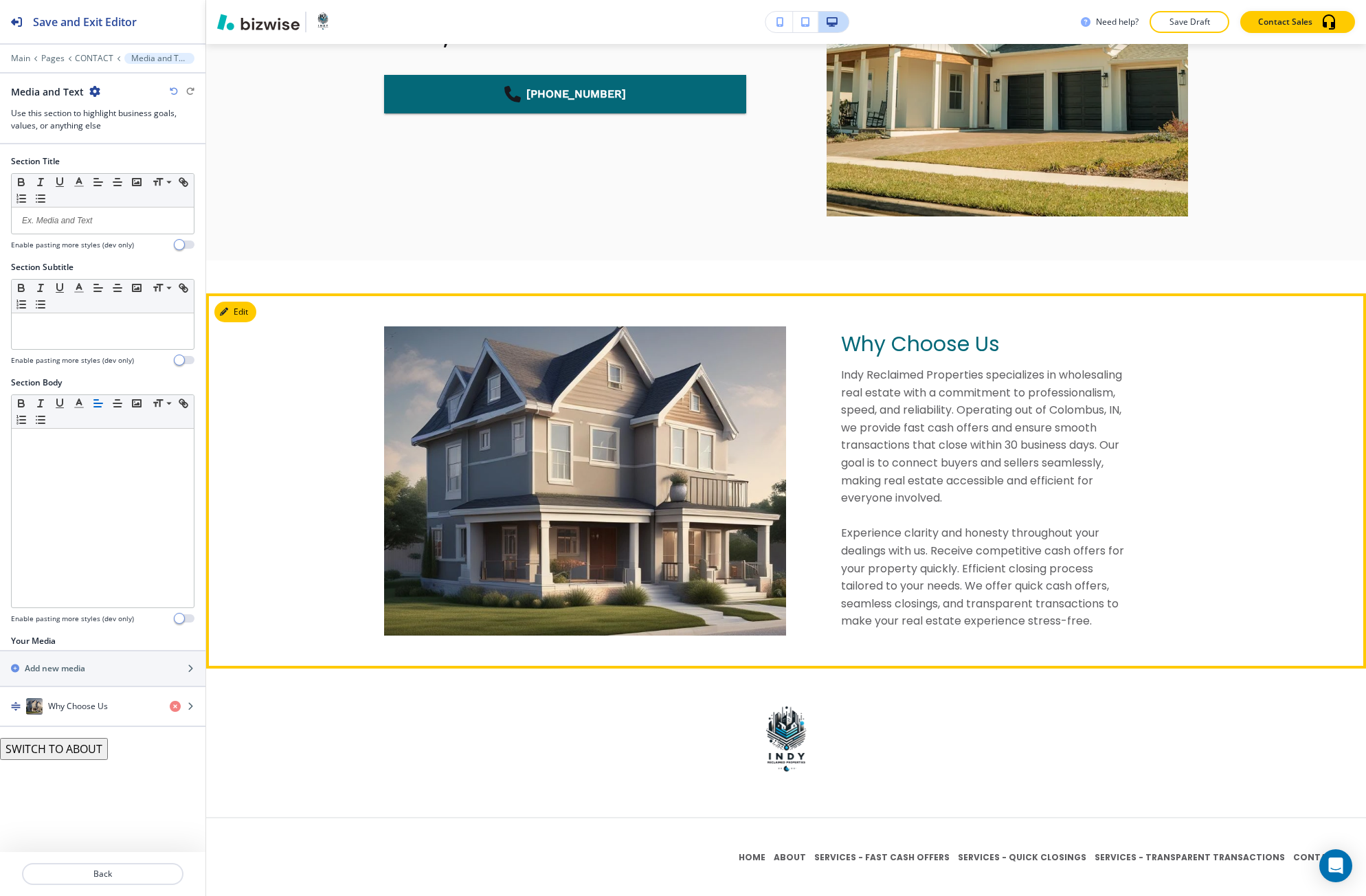
scroll to position [2191, 0]
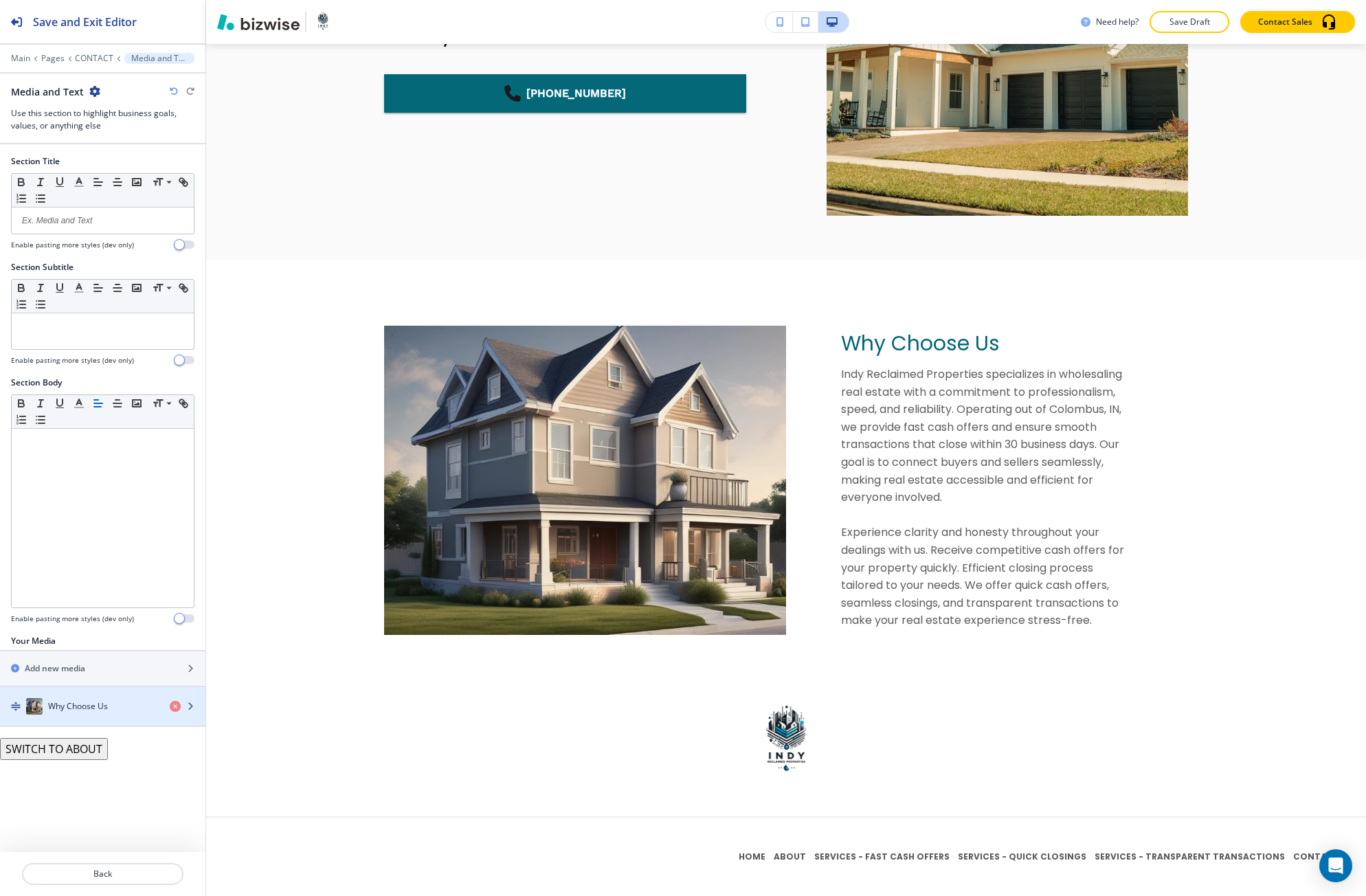
click at [88, 719] on div "button" at bounding box center [103, 720] width 205 height 11
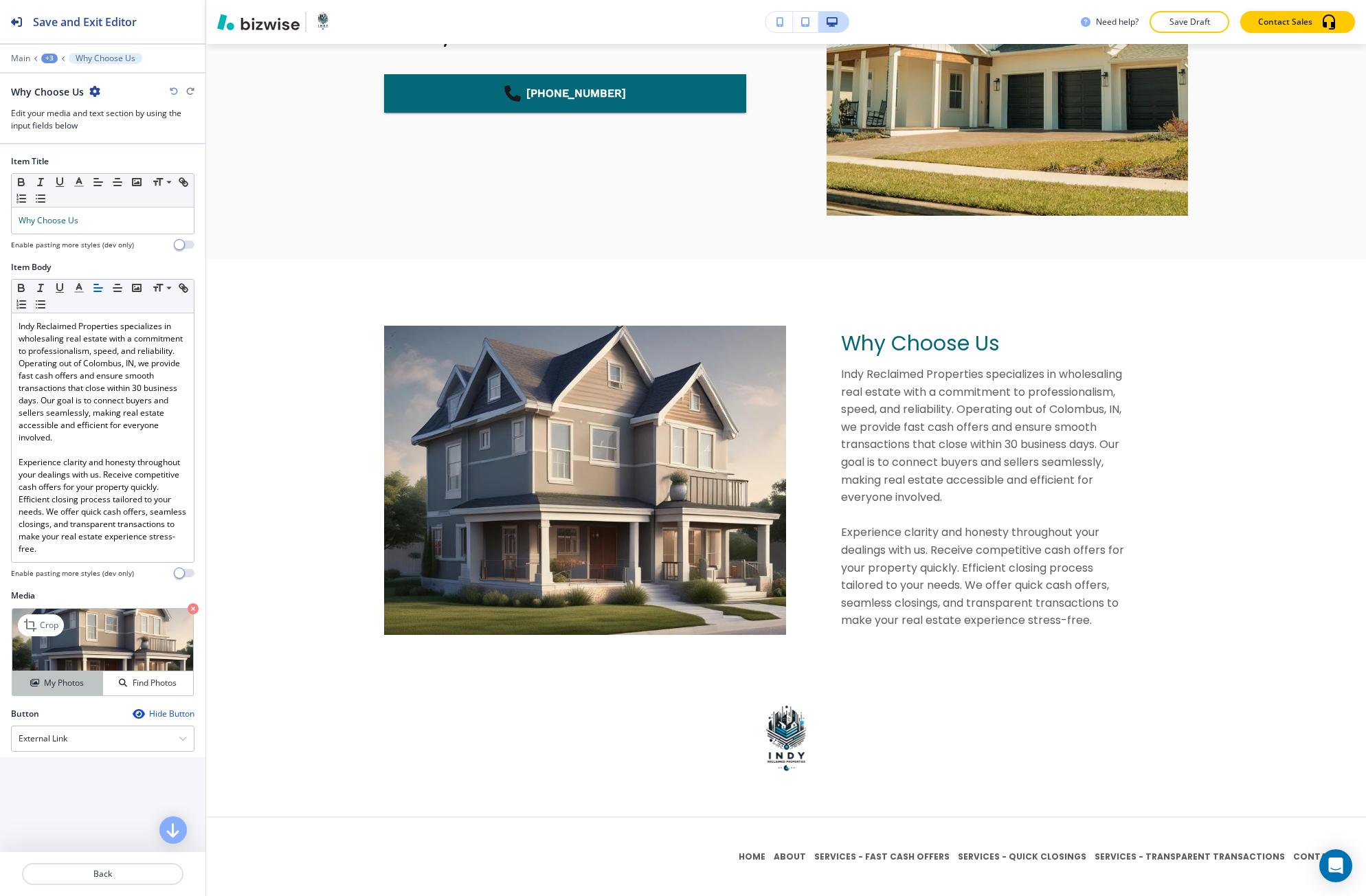
click at [71, 690] on button "My Photos" at bounding box center [58, 683] width 91 height 24
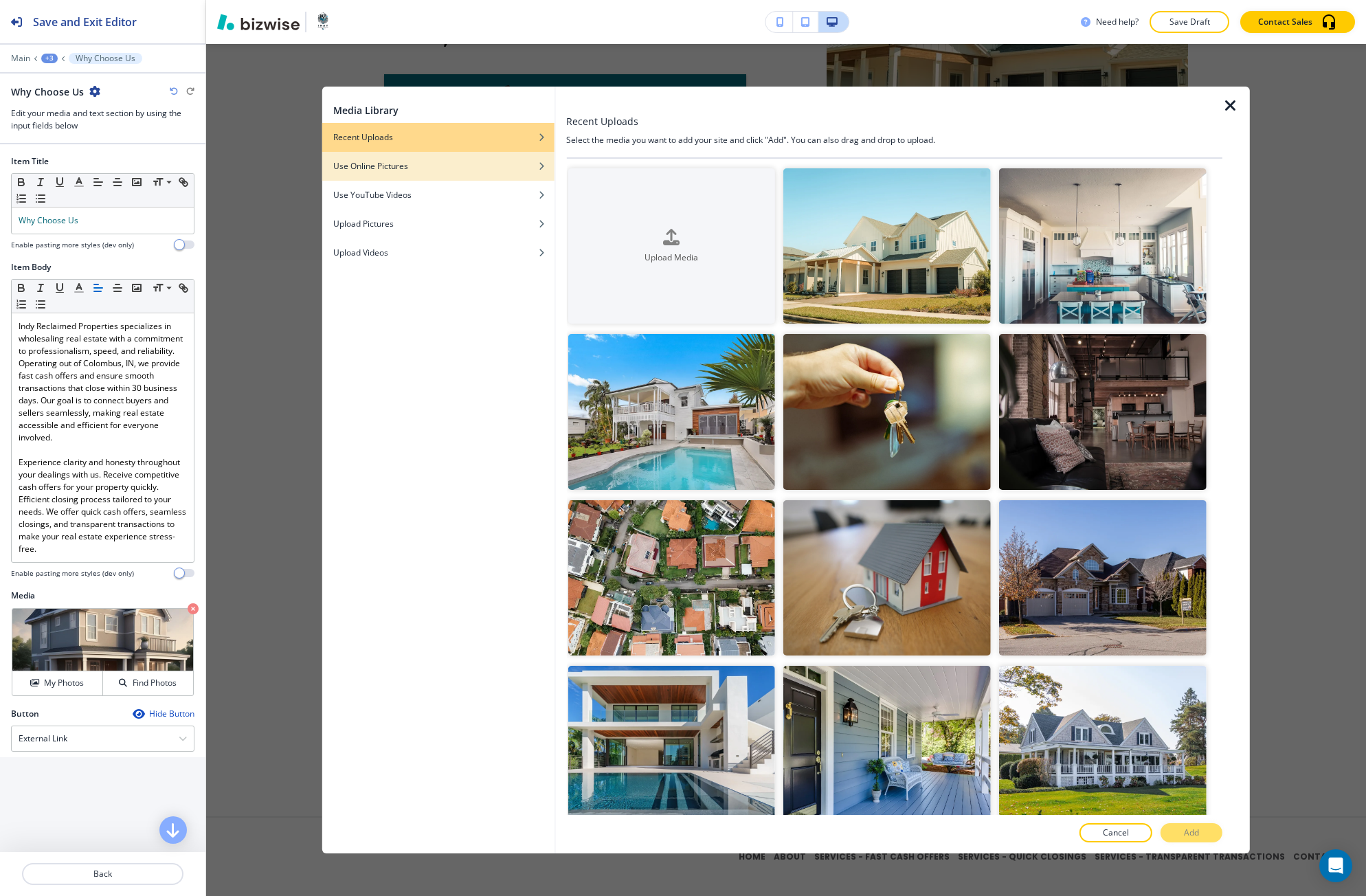
click at [466, 174] on div "button" at bounding box center [438, 176] width 232 height 8
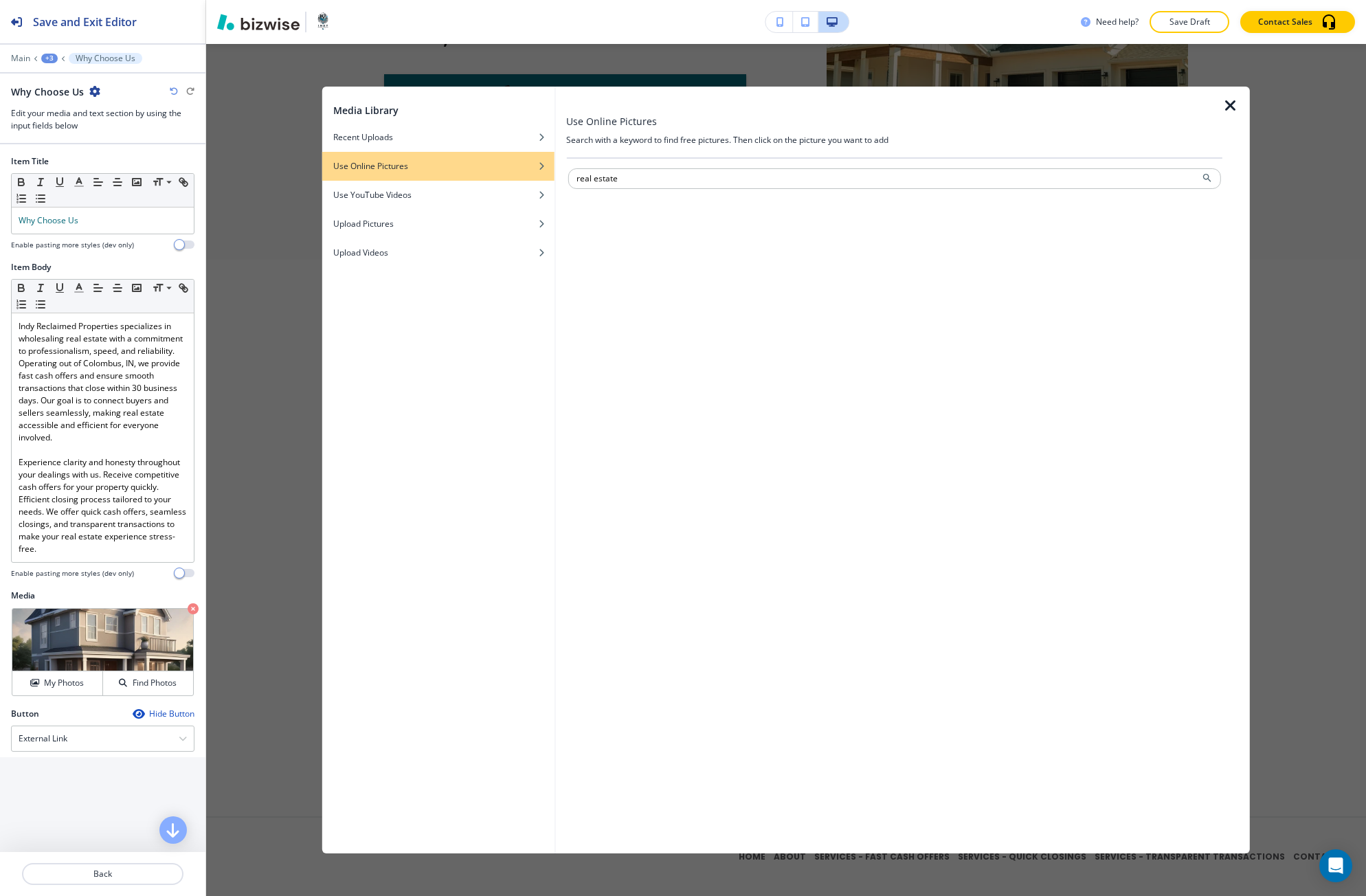
type input "real estate"
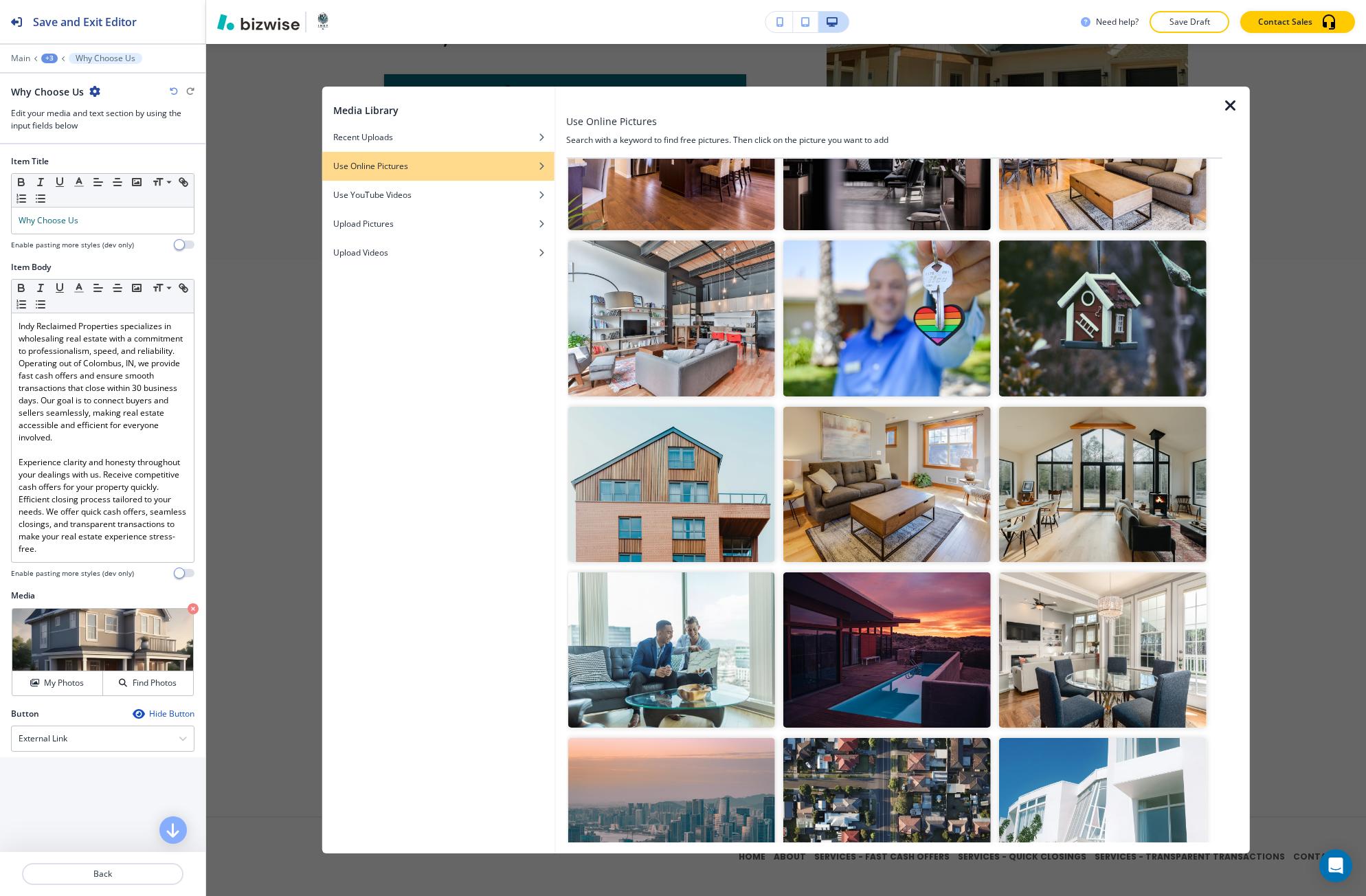
scroll to position [4382, 0]
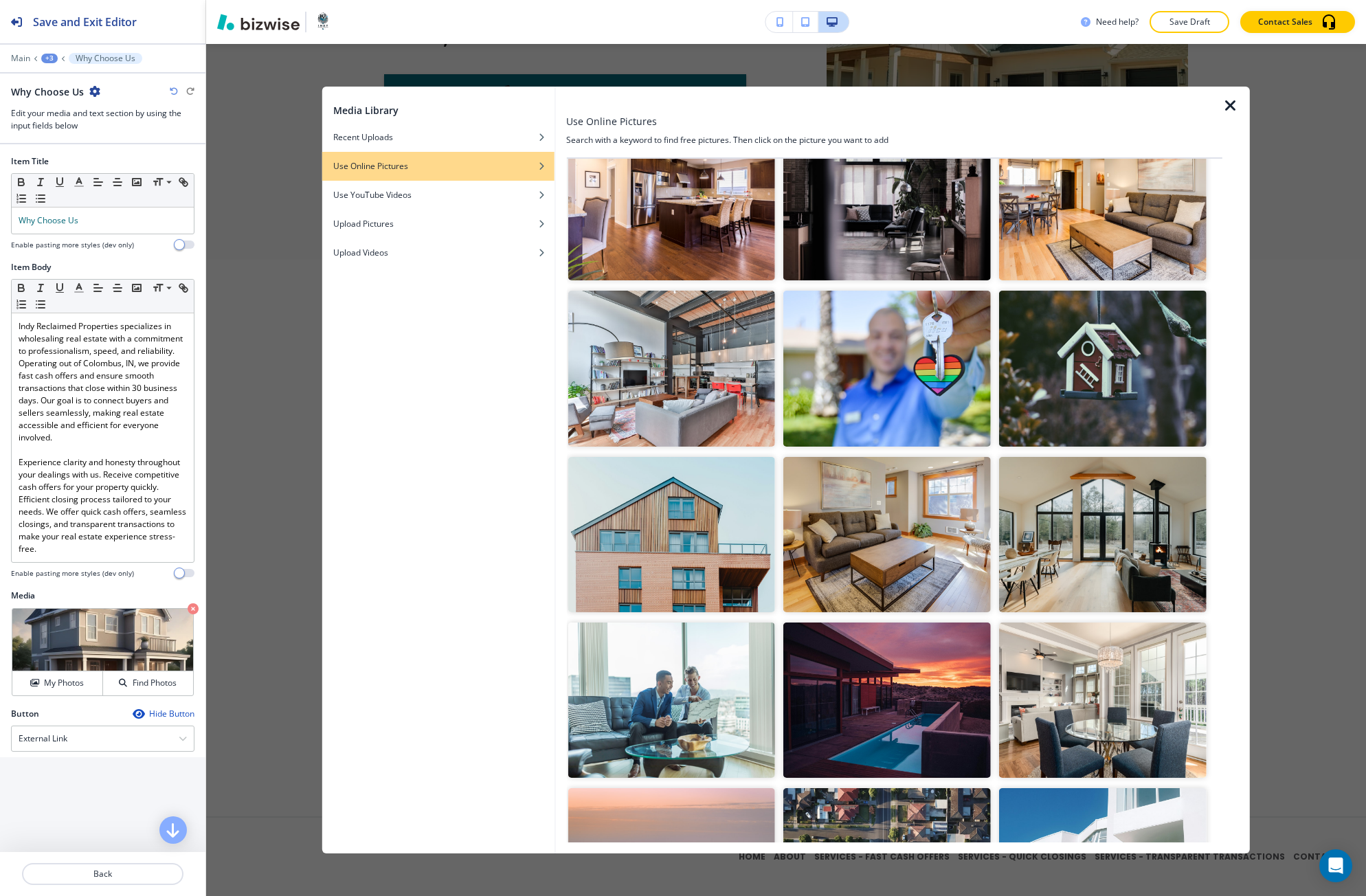
click at [734, 622] on img "button" at bounding box center [671, 700] width 207 height 155
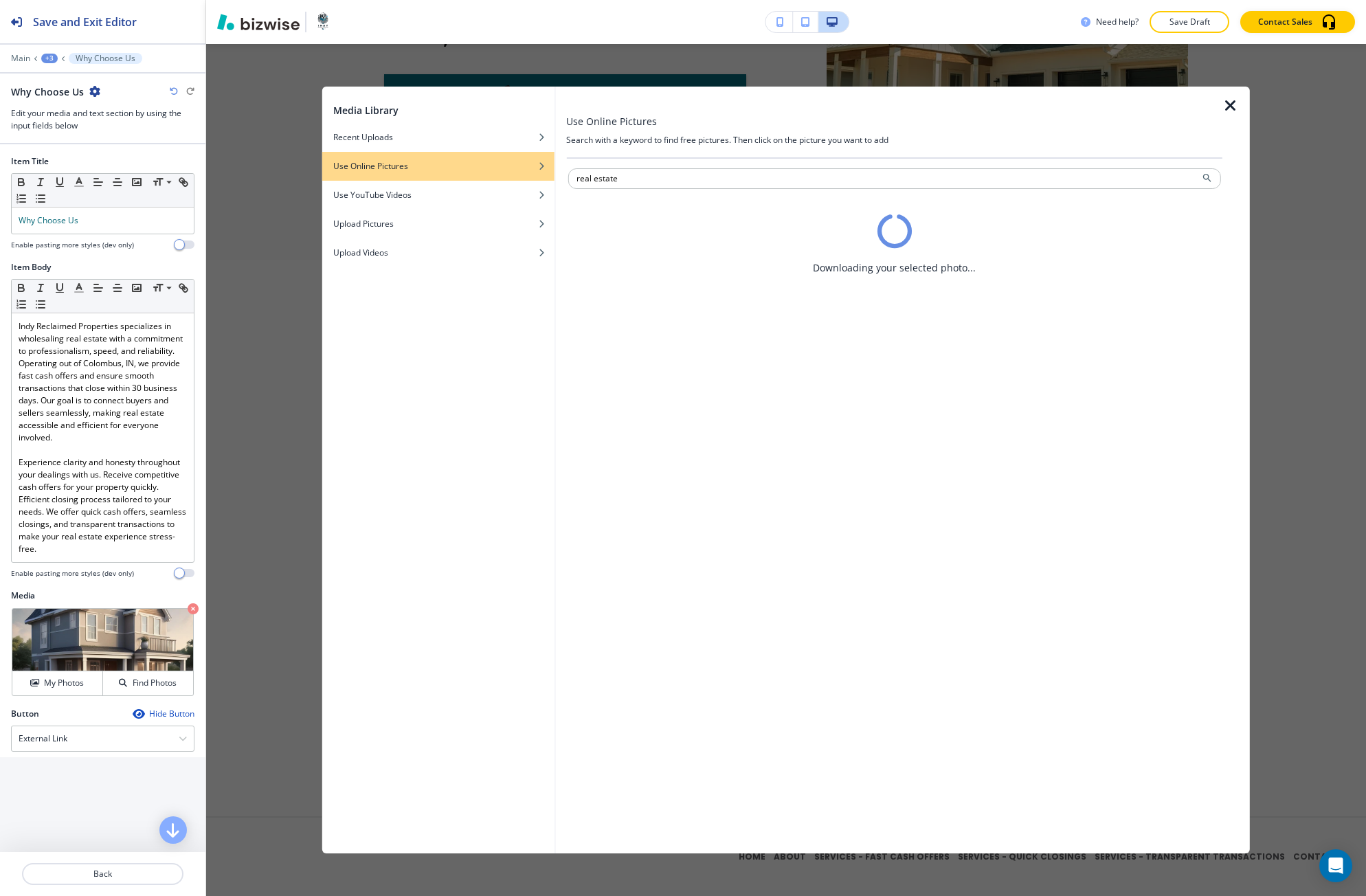
scroll to position [0, 0]
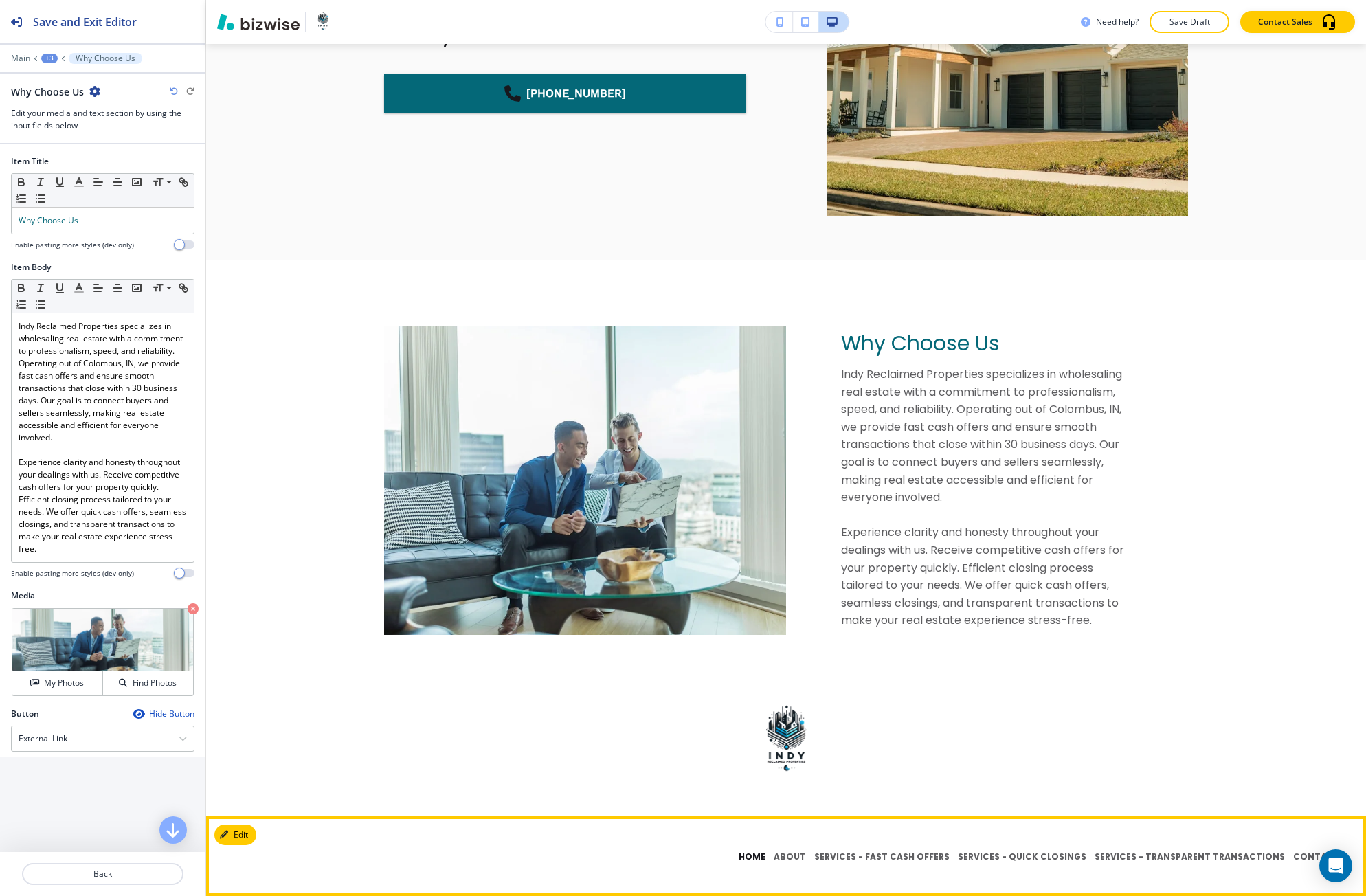
click at [770, 856] on p "HOME" at bounding box center [752, 856] width 35 height 12
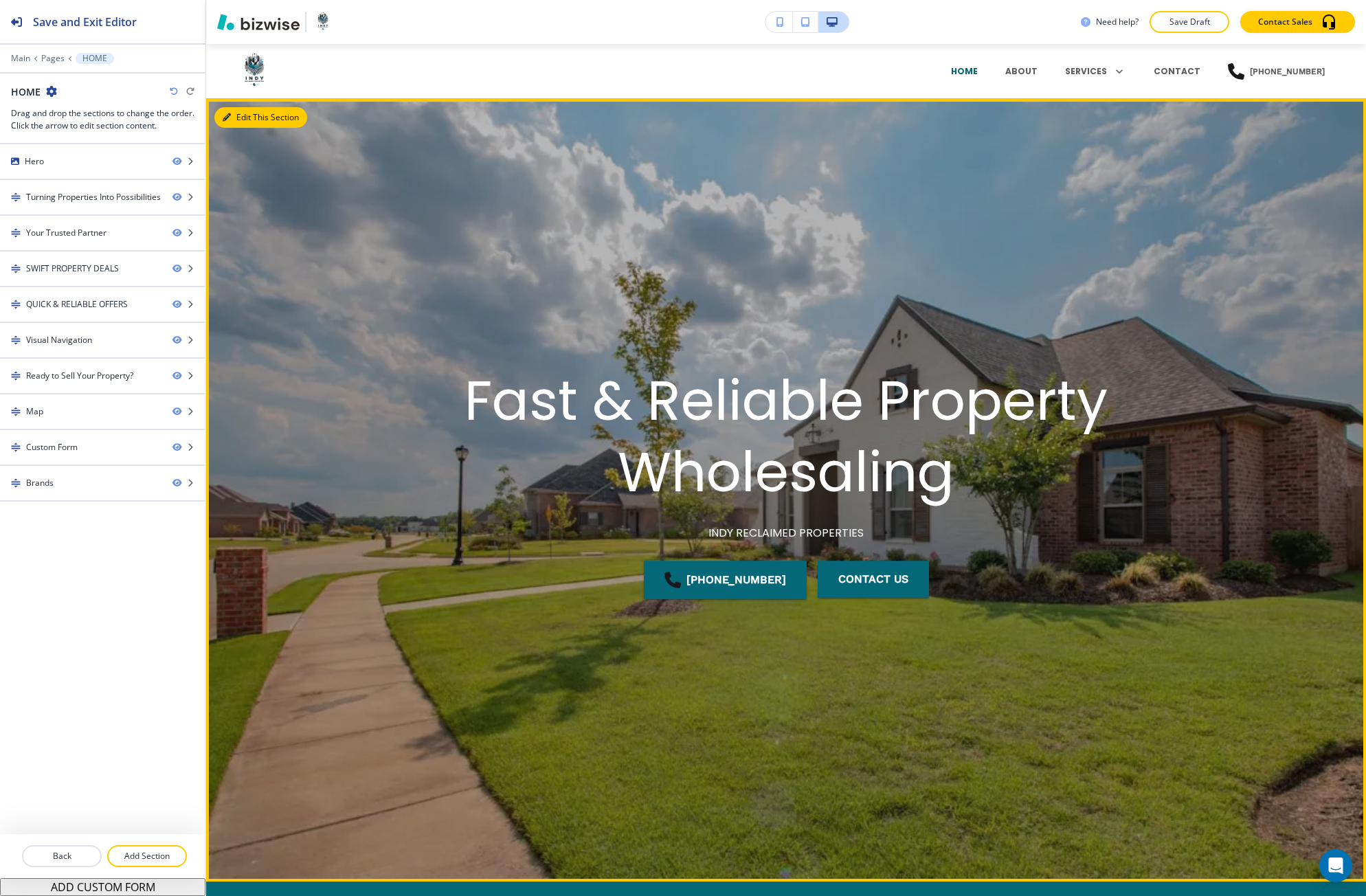
click at [237, 113] on button "Edit This Section" at bounding box center [261, 117] width 92 height 21
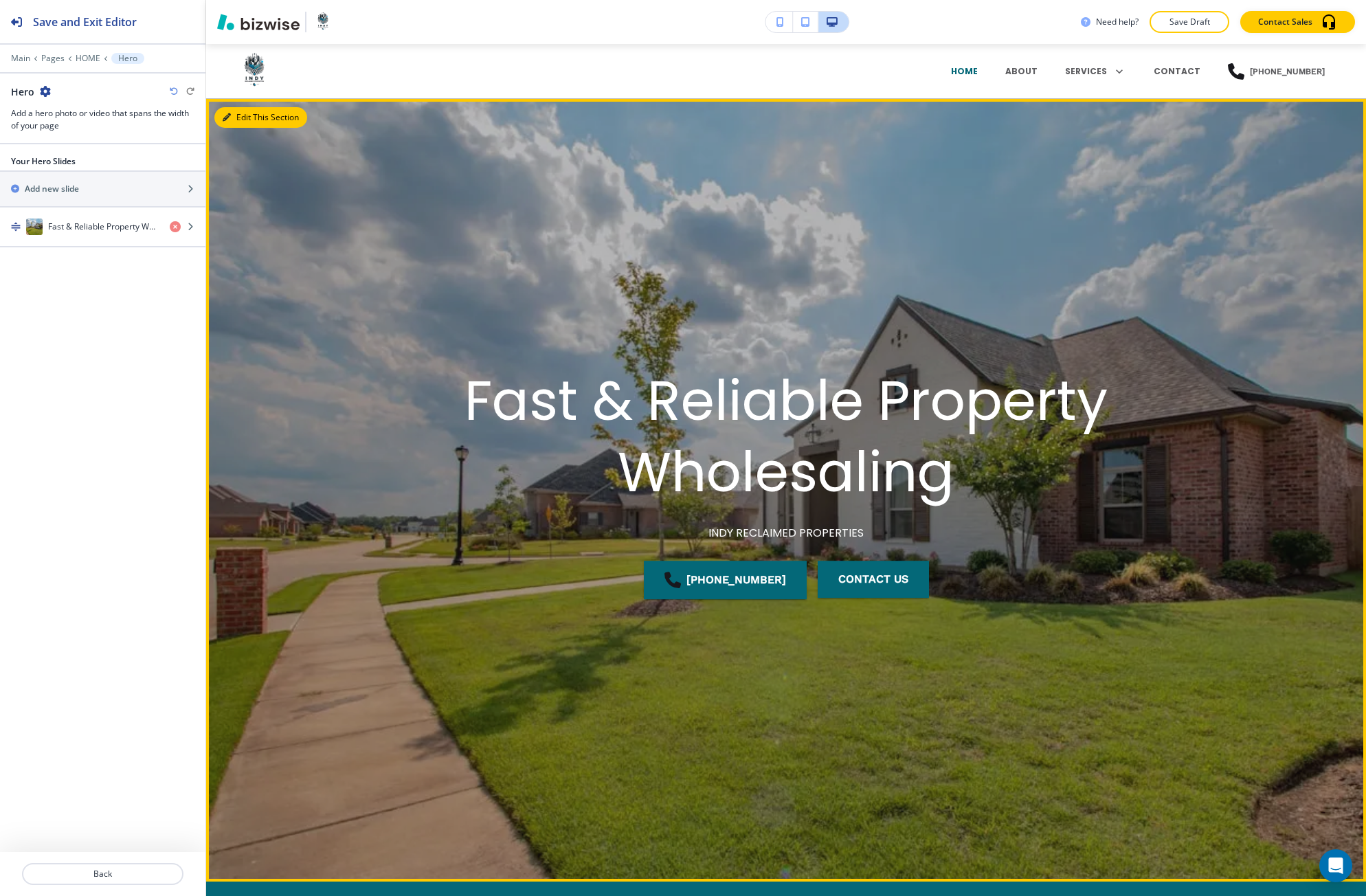
scroll to position [55, 0]
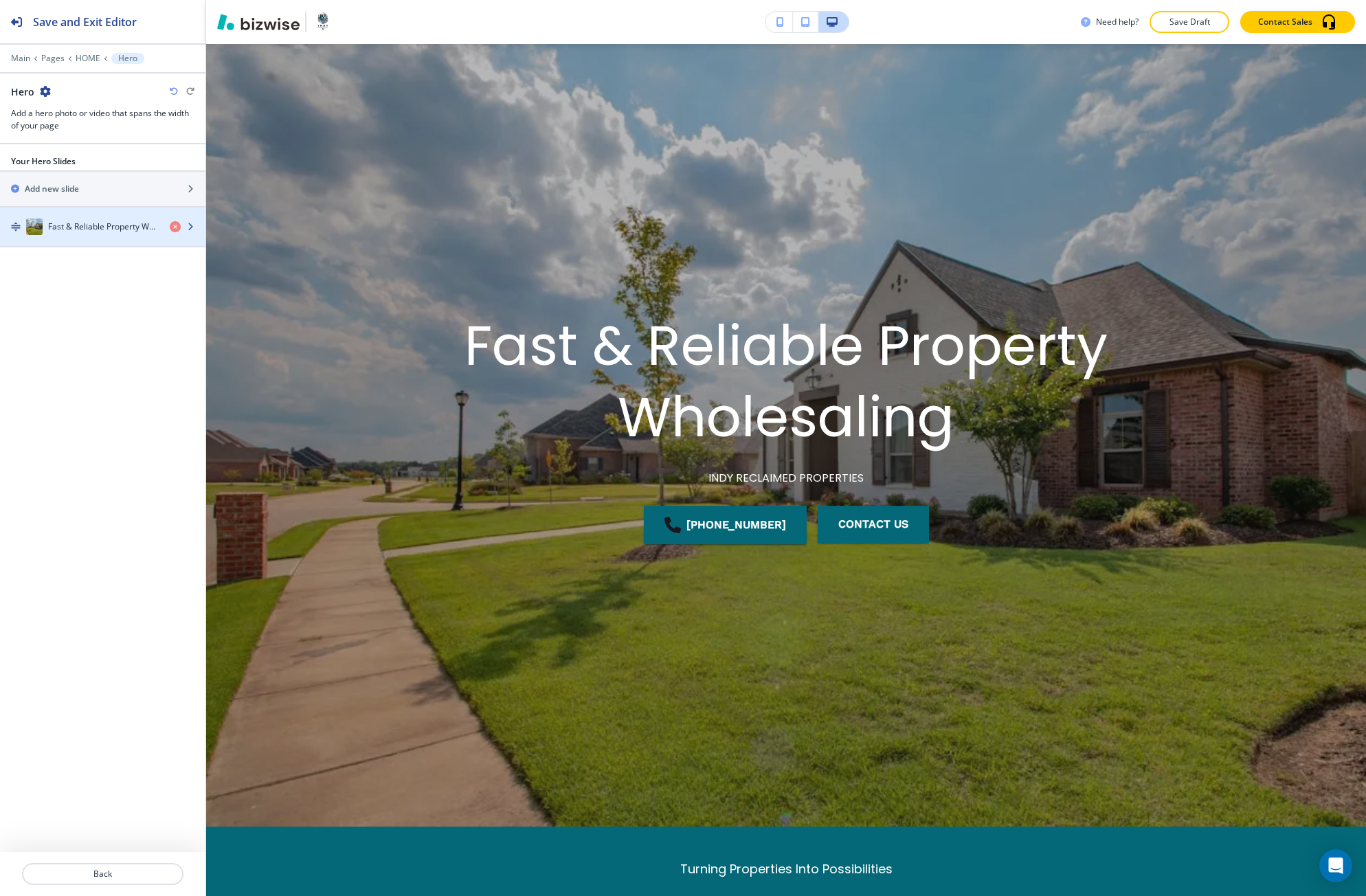
click at [104, 235] on div "button" at bounding box center [103, 240] width 205 height 11
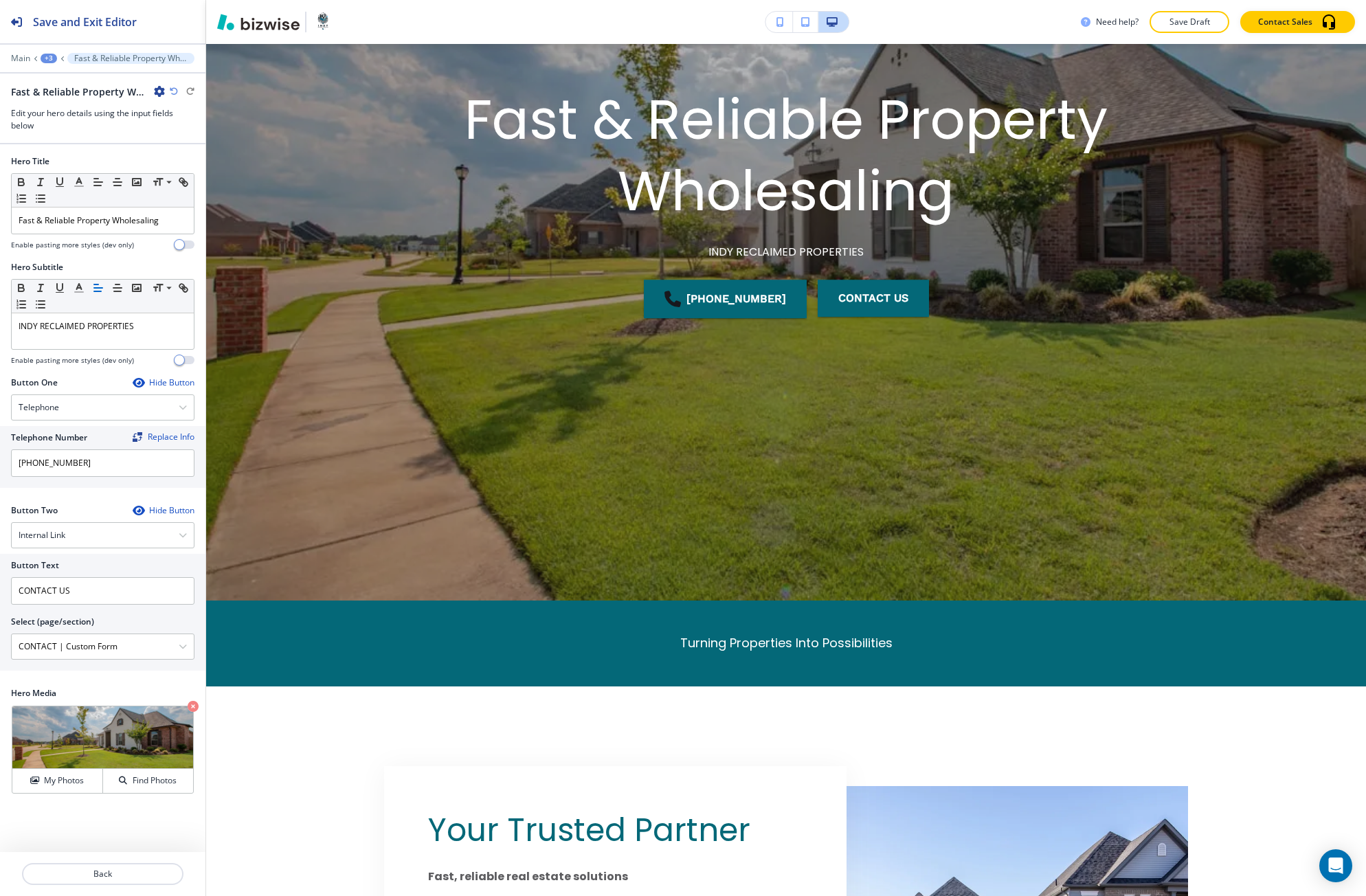
scroll to position [321, 0]
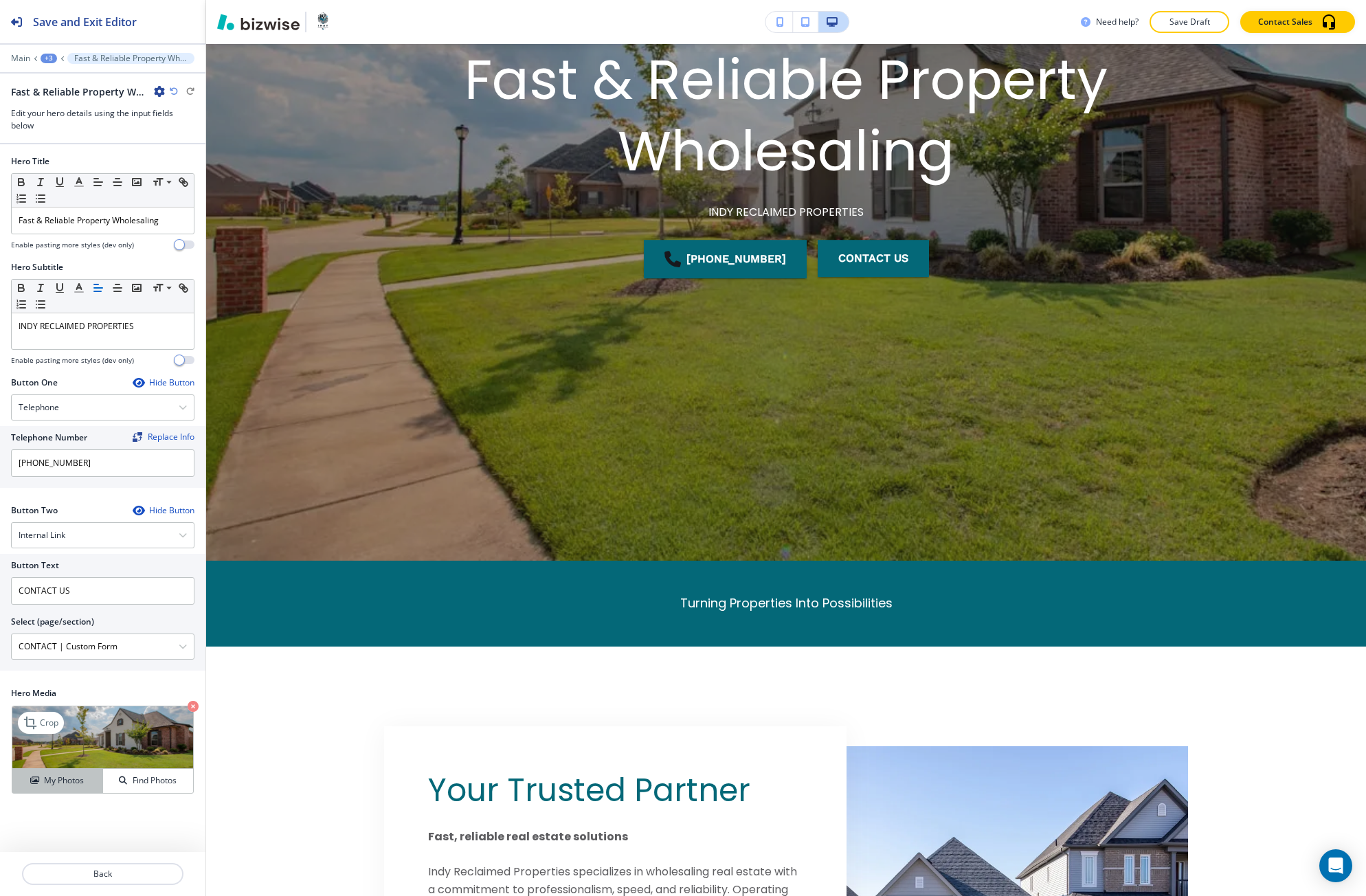
drag, startPoint x: 56, startPoint y: 778, endPoint x: 191, endPoint y: 579, distance: 240.5
click at [56, 778] on h4 "My Photos" at bounding box center [64, 780] width 40 height 12
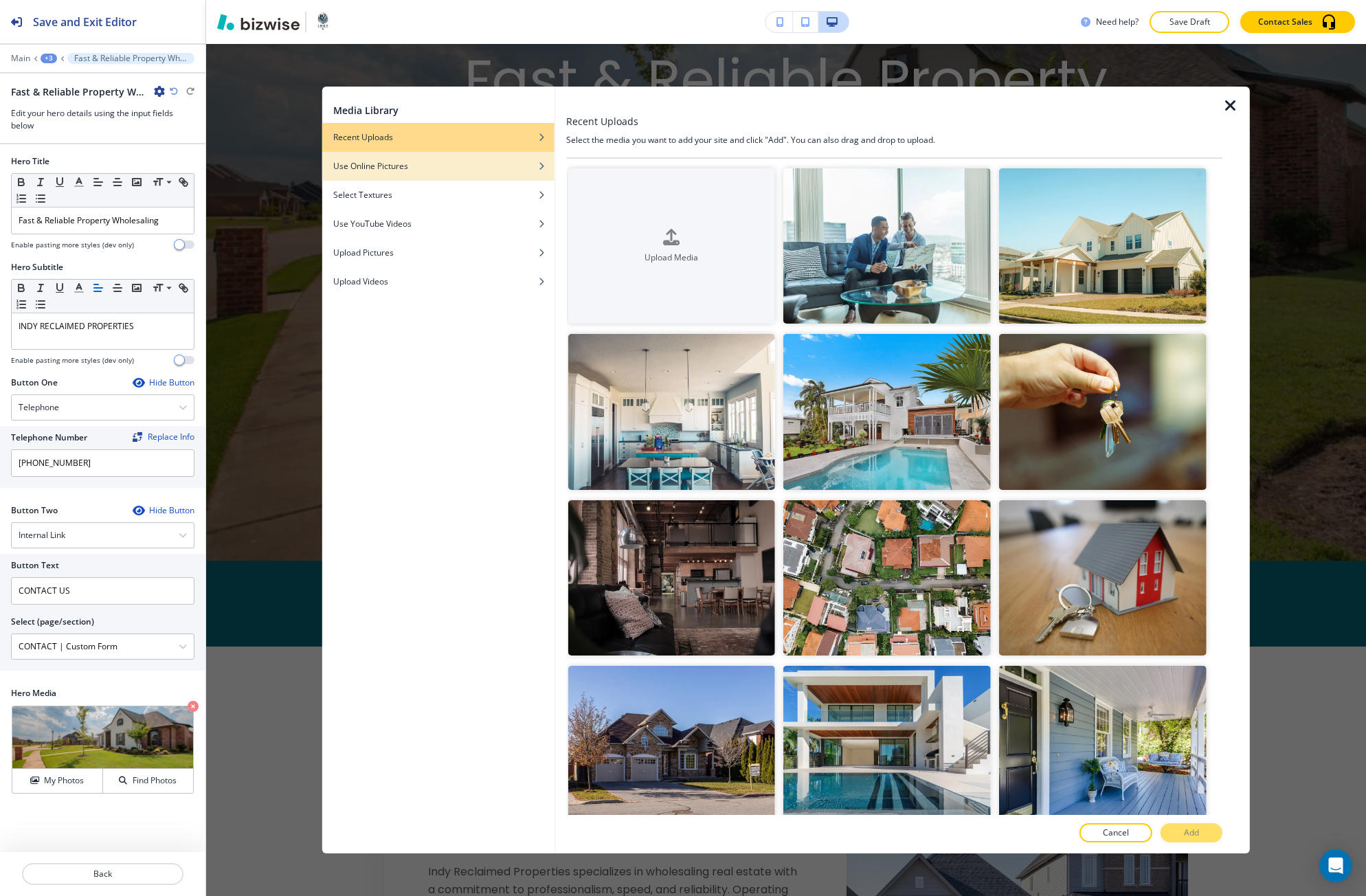
click at [434, 170] on div "Use Online Pictures" at bounding box center [438, 166] width 232 height 12
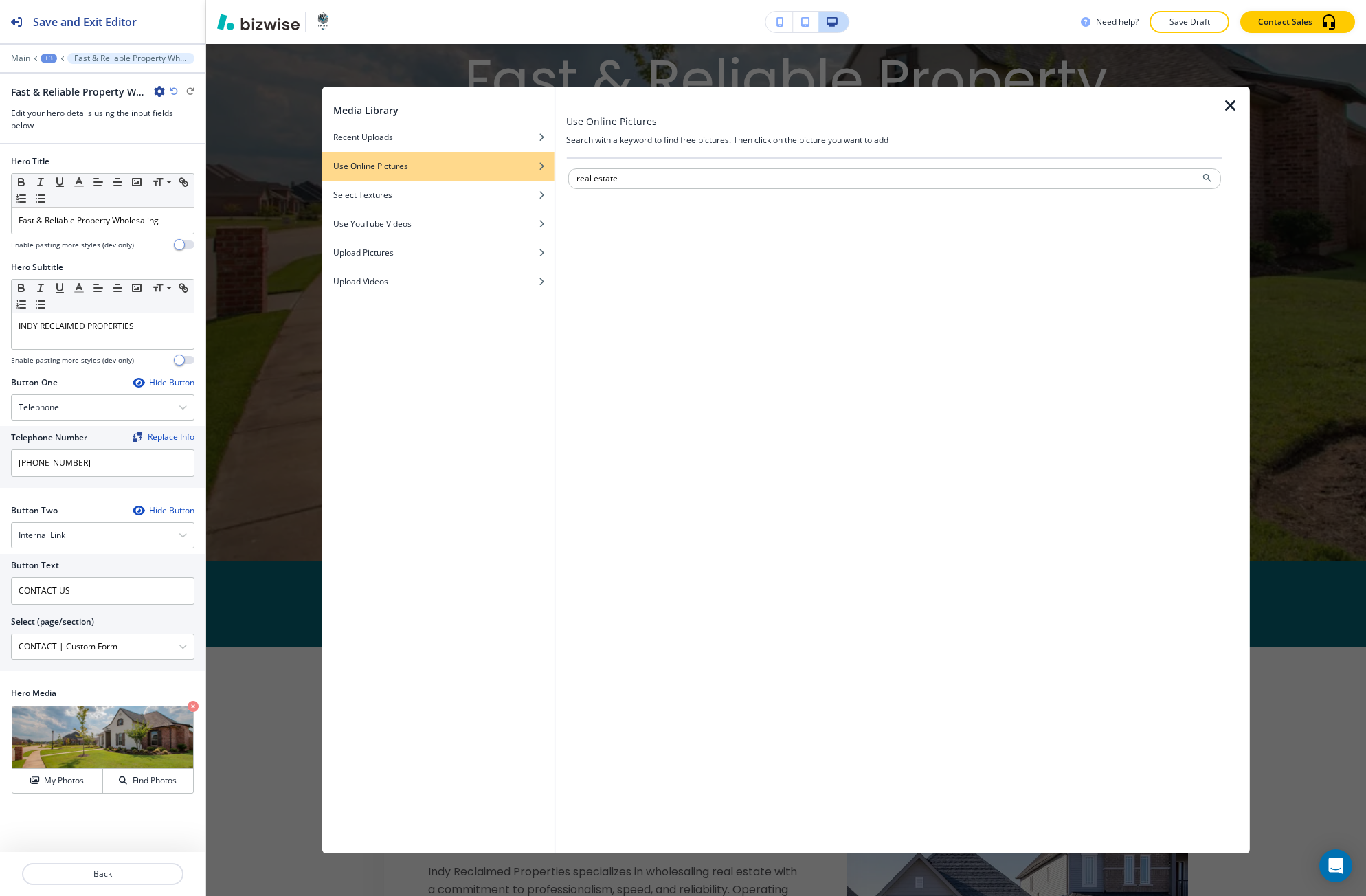
type input "real estate"
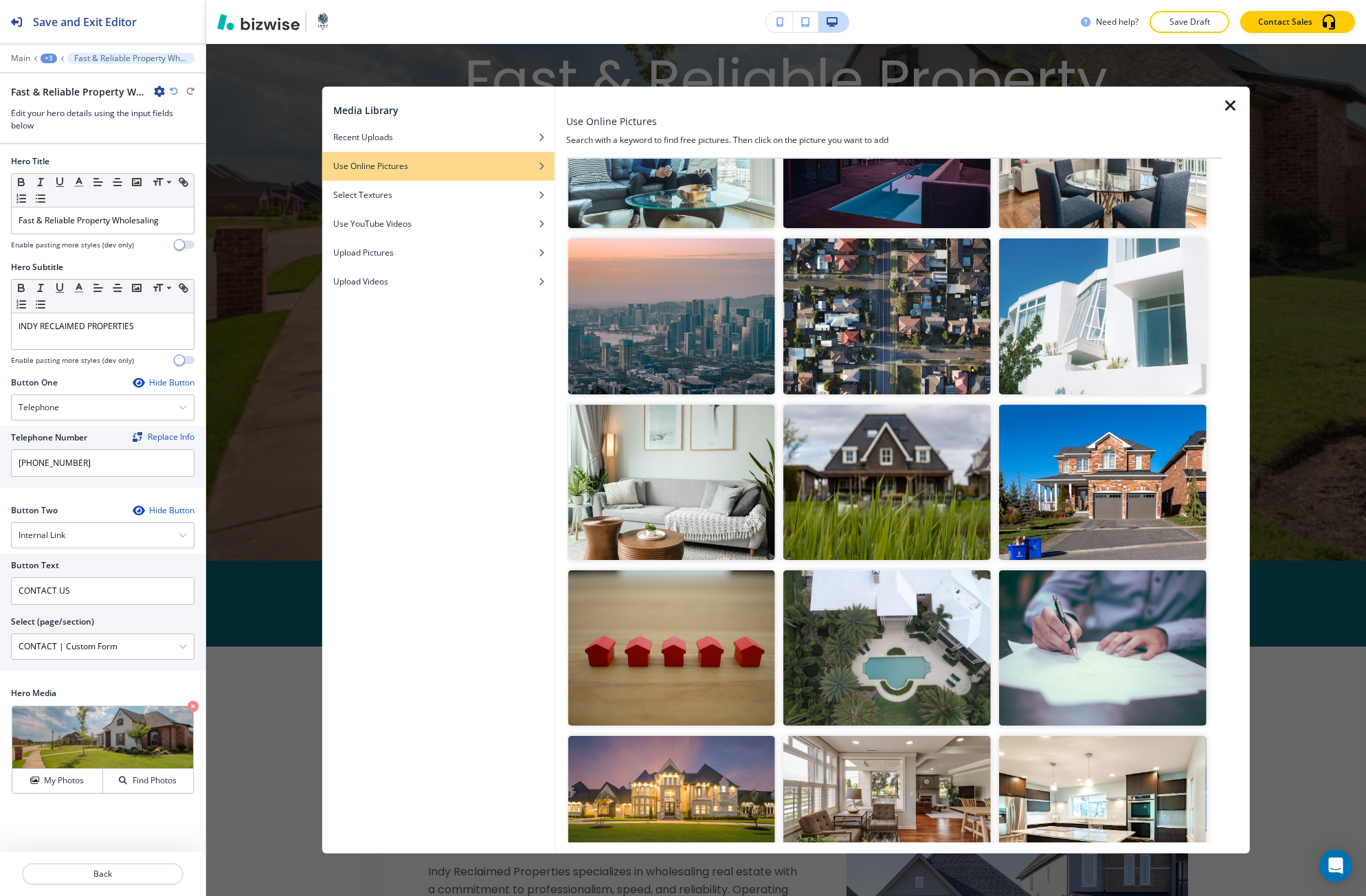
scroll to position [5001, 0]
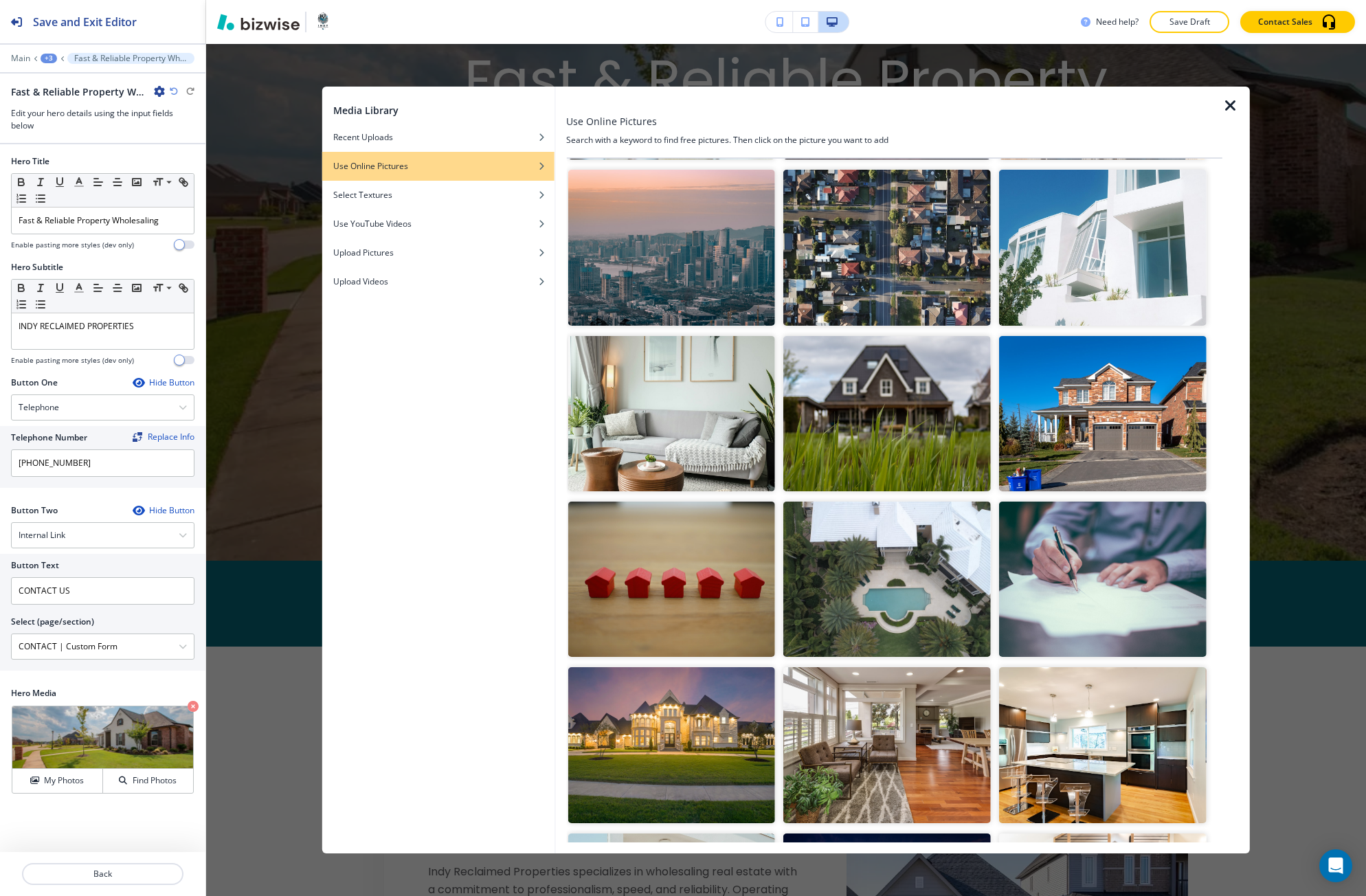
click at [837, 396] on img "button" at bounding box center [887, 413] width 207 height 155
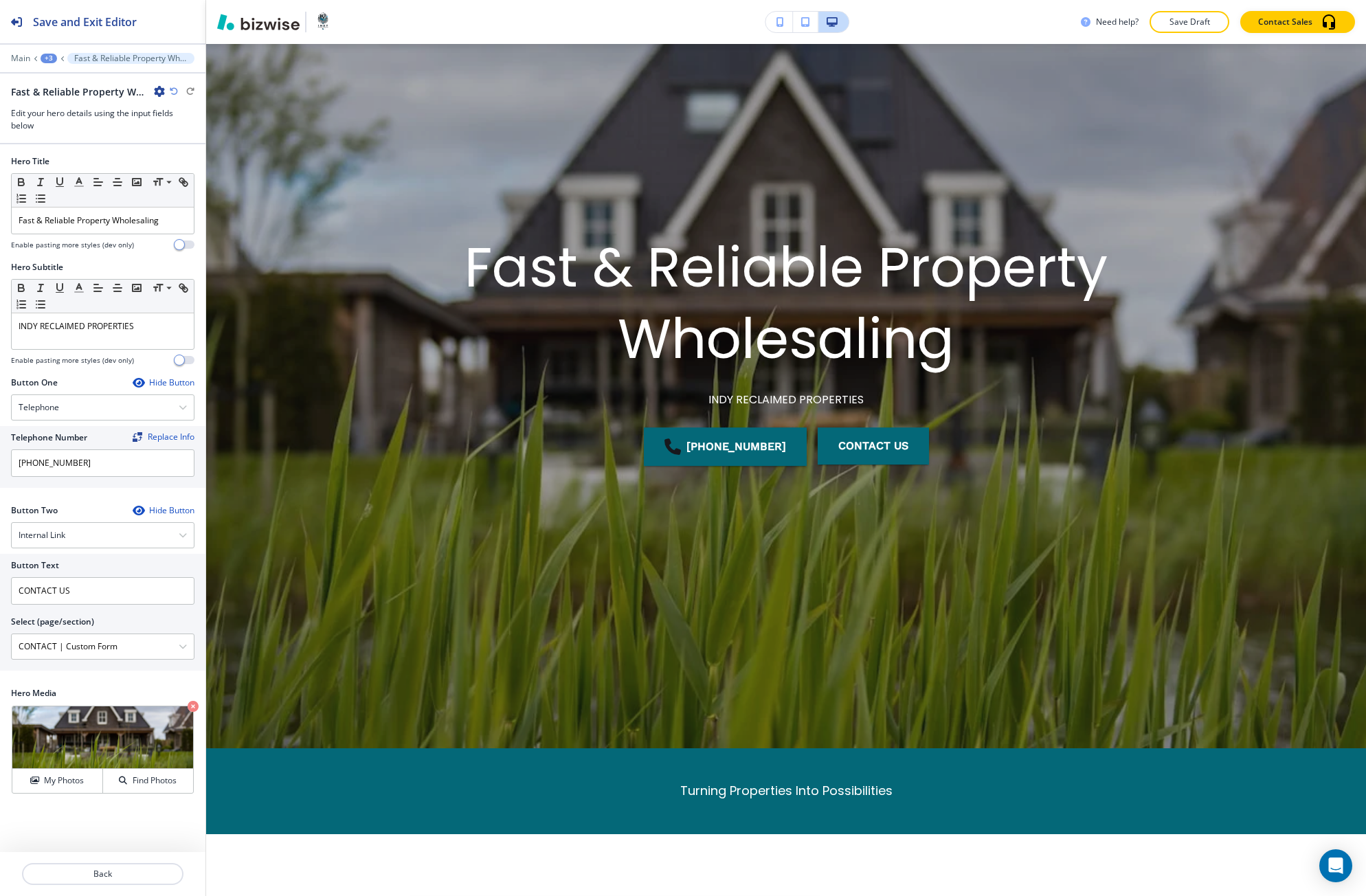
scroll to position [0, 0]
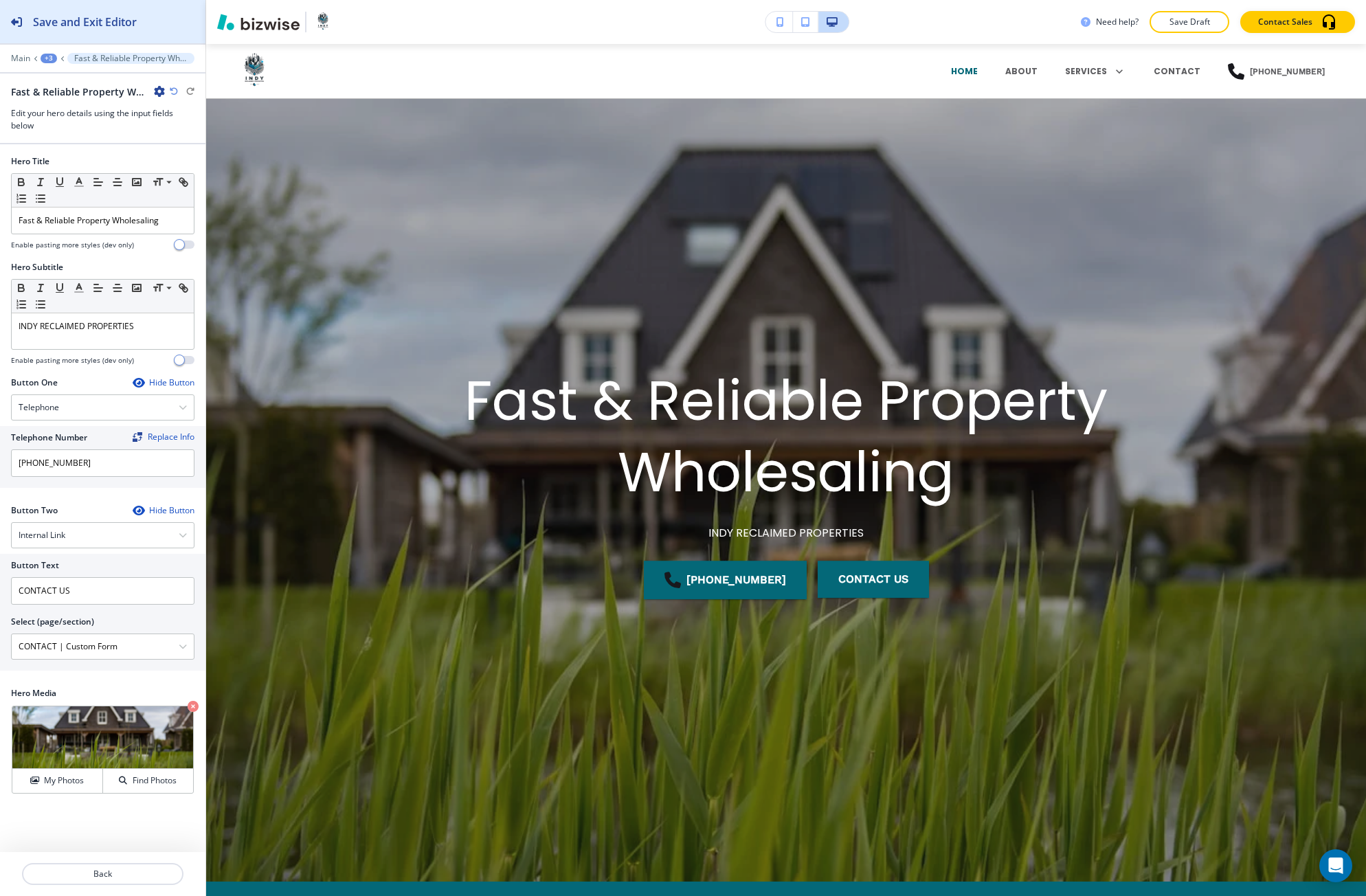
click at [168, 31] on button "Save and Exit Editor" at bounding box center [103, 22] width 205 height 43
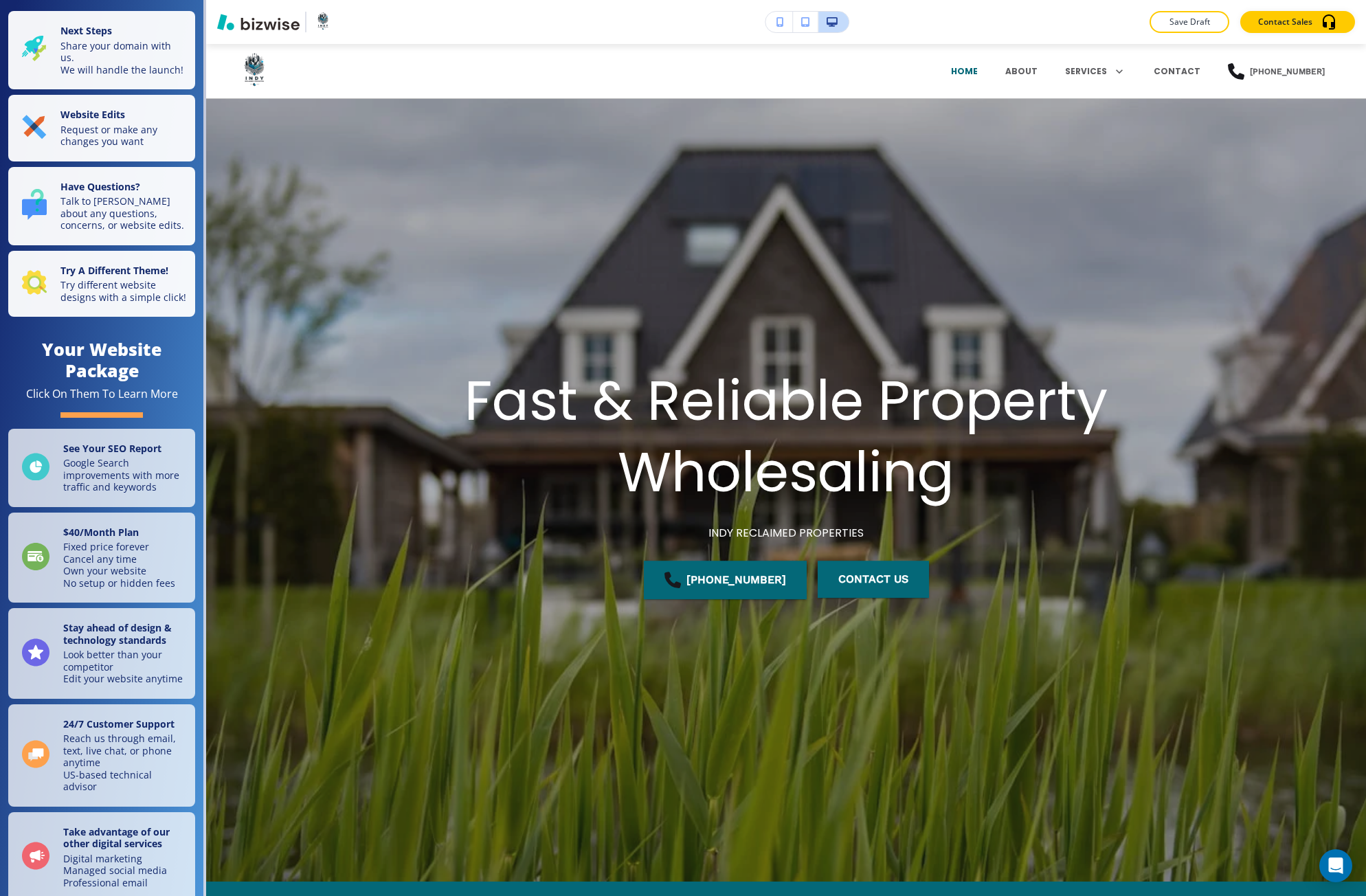
click at [1199, 7] on div "Save Draft Contact Sales" at bounding box center [786, 22] width 1160 height 44
click at [1182, 15] on button "Save Draft" at bounding box center [1189, 22] width 79 height 22
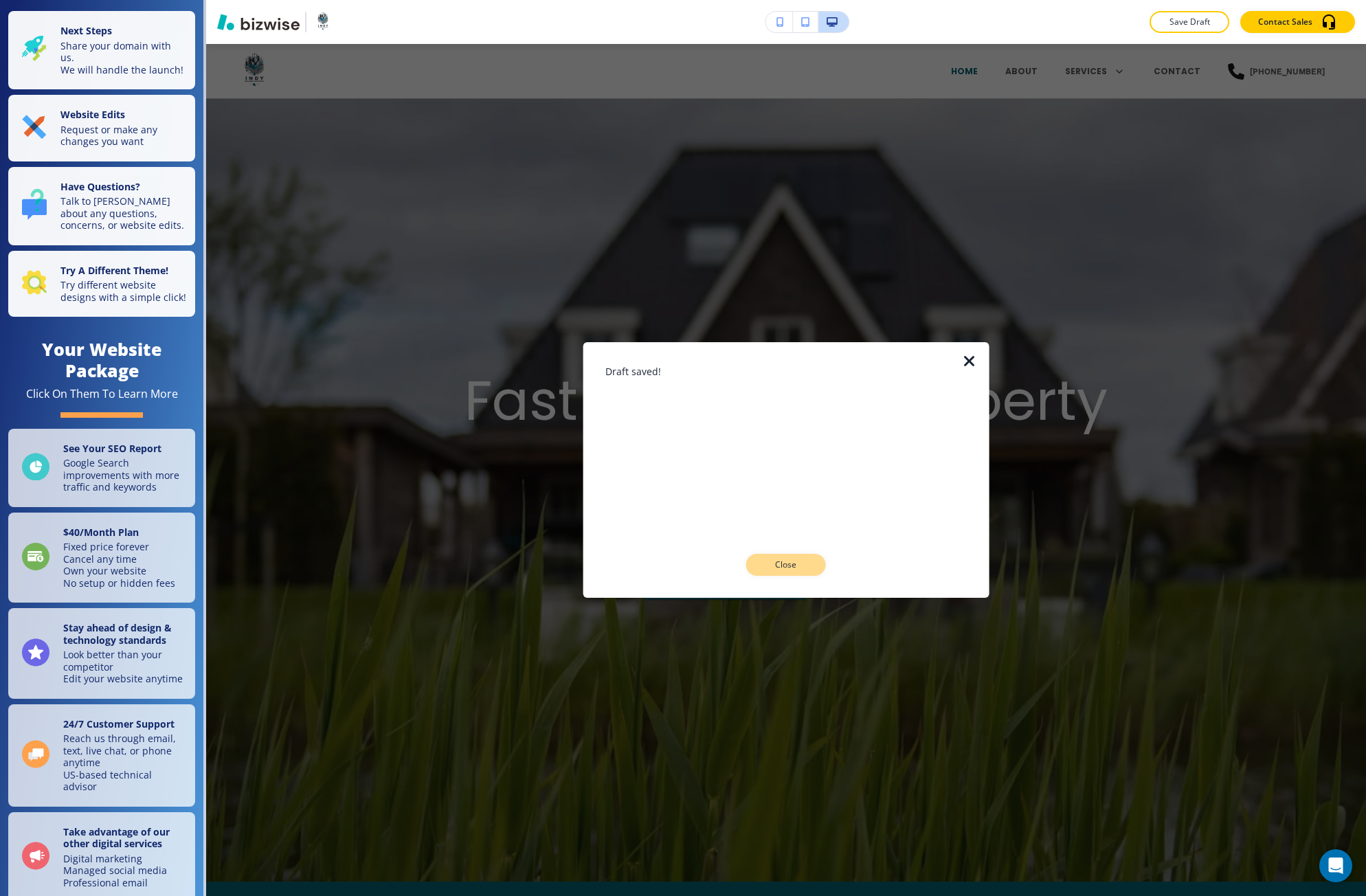
click at [819, 571] on button "Close" at bounding box center [786, 565] width 79 height 22
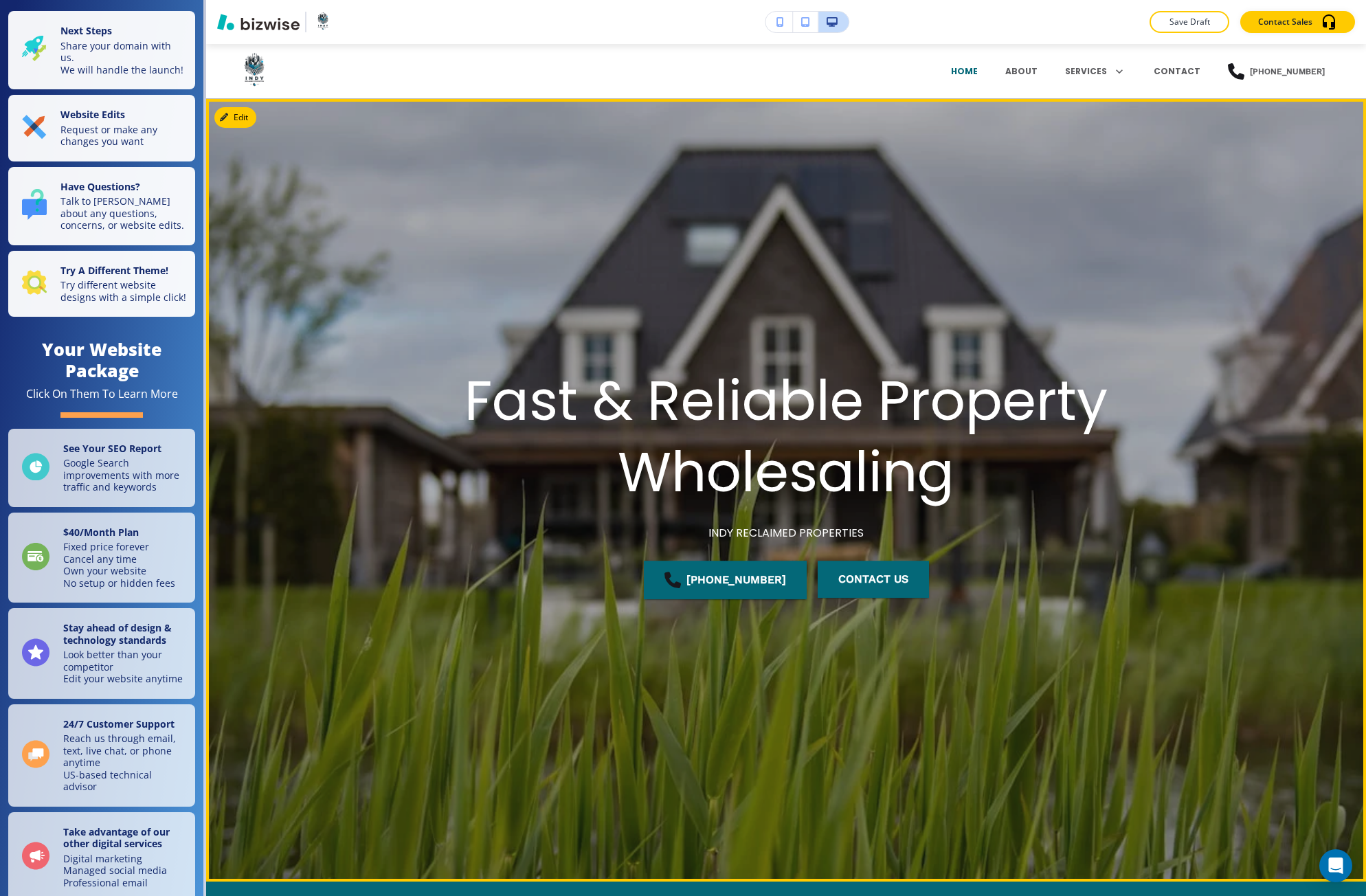
click at [217, 126] on div at bounding box center [786, 490] width 1160 height 783
click at [222, 113] on icon "button" at bounding box center [226, 117] width 8 height 8
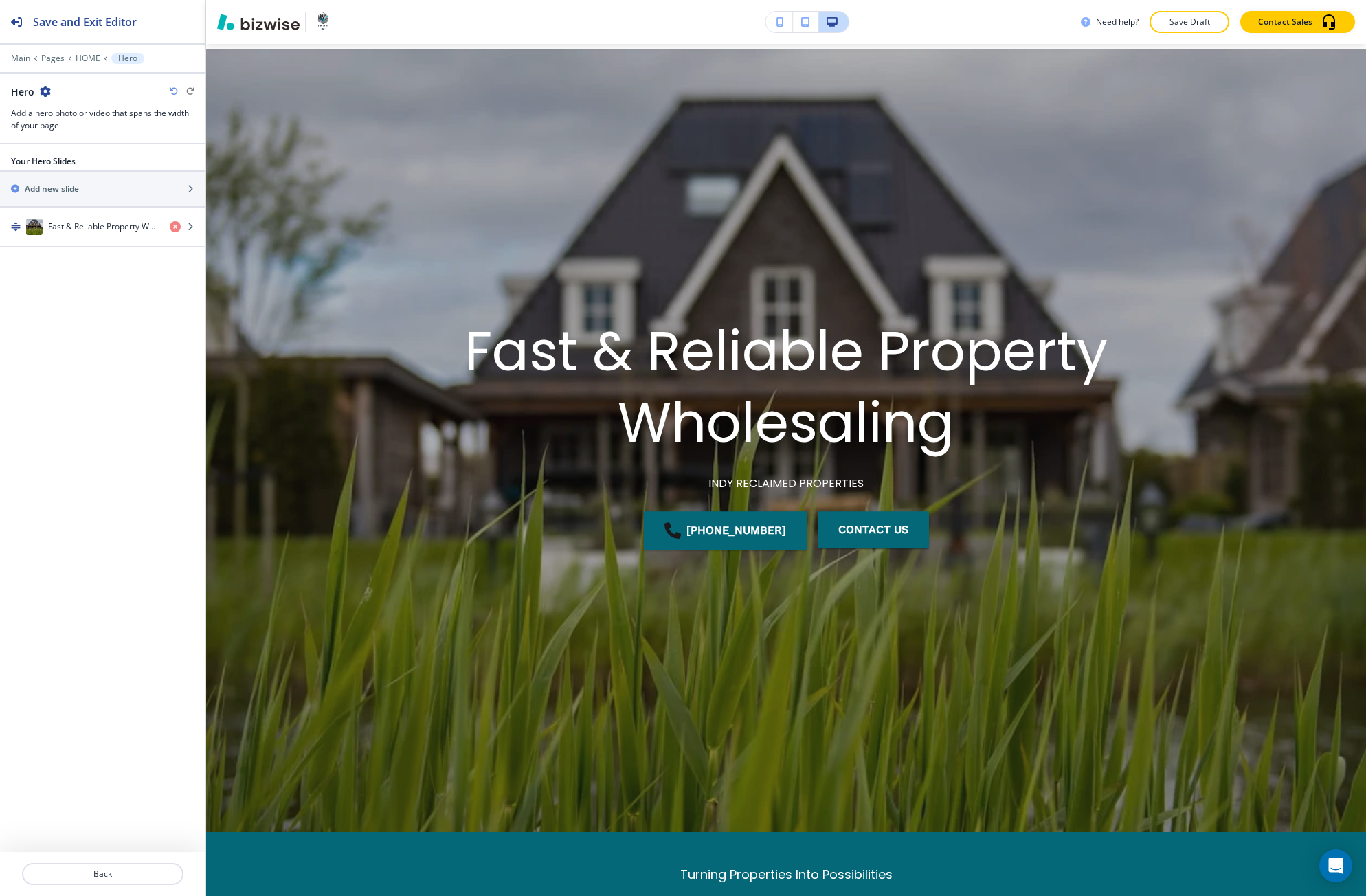
scroll to position [55, 0]
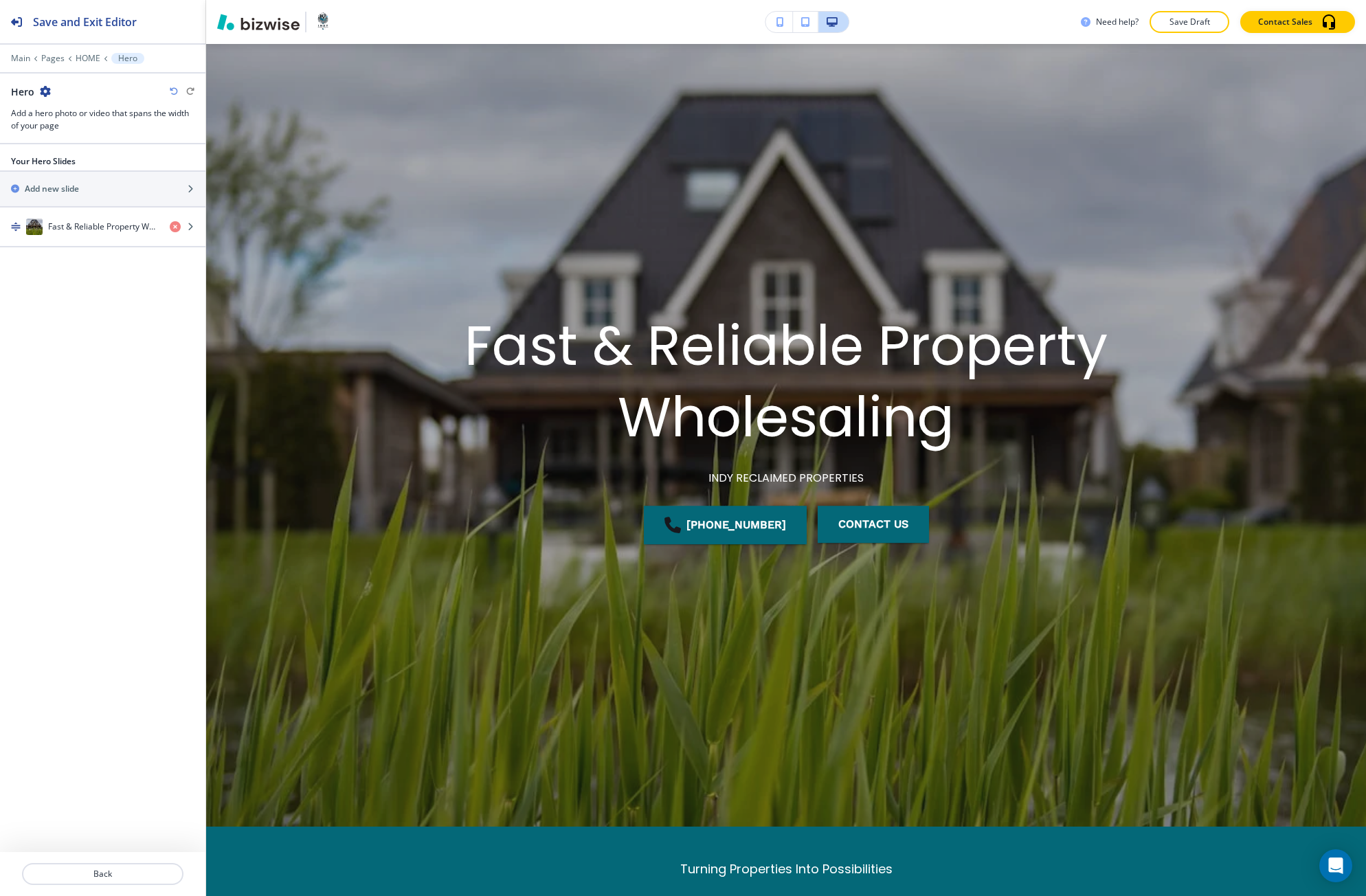
click at [53, 53] on div "Save and Exit Editor Main Pages HOME Hero Hero Add a hero photo or video that s…" at bounding box center [103, 72] width 205 height 144
click at [53, 57] on p "Pages" at bounding box center [53, 58] width 23 height 9
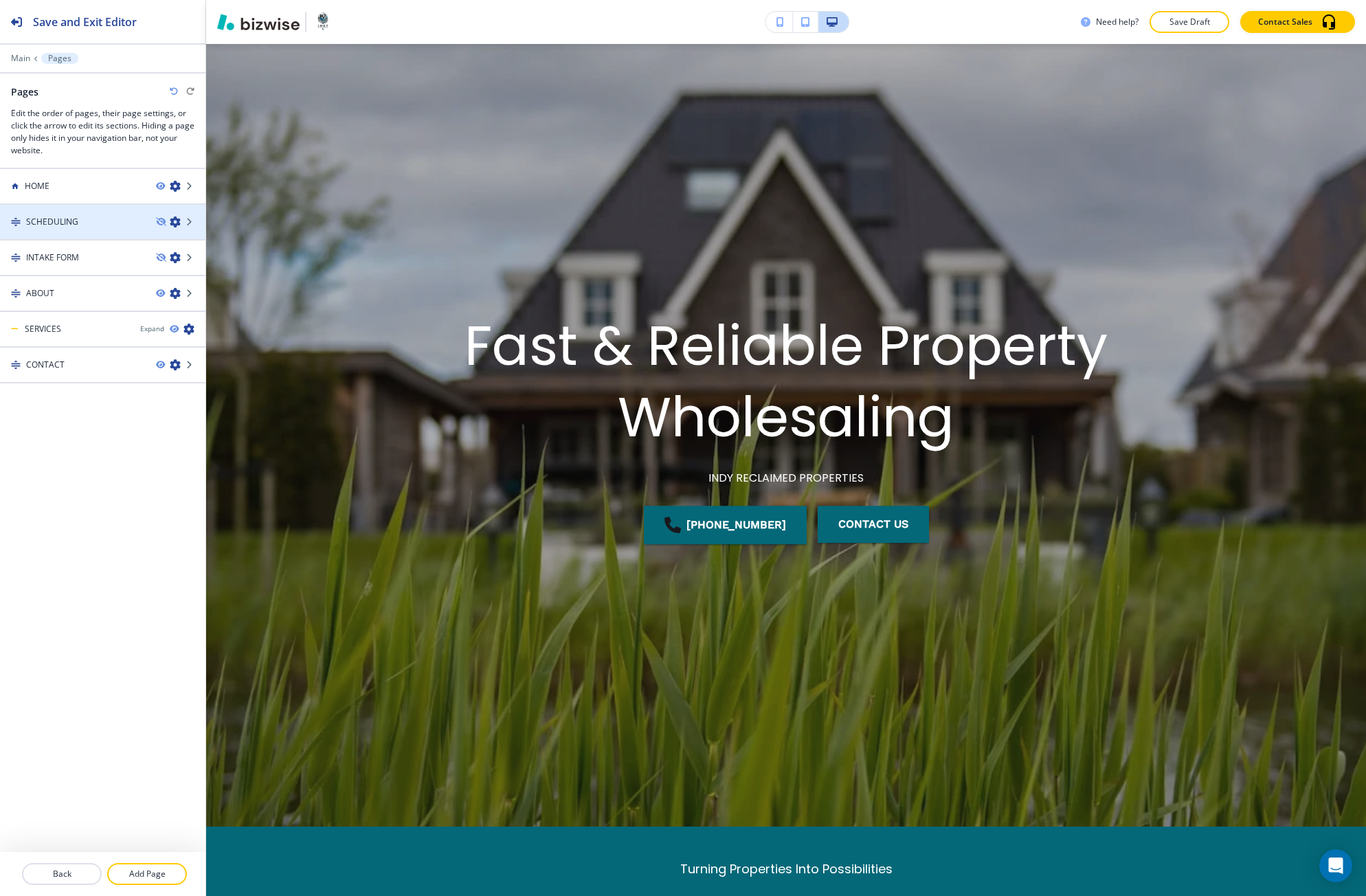
click at [97, 225] on div "SCHEDULING" at bounding box center [72, 222] width 145 height 12
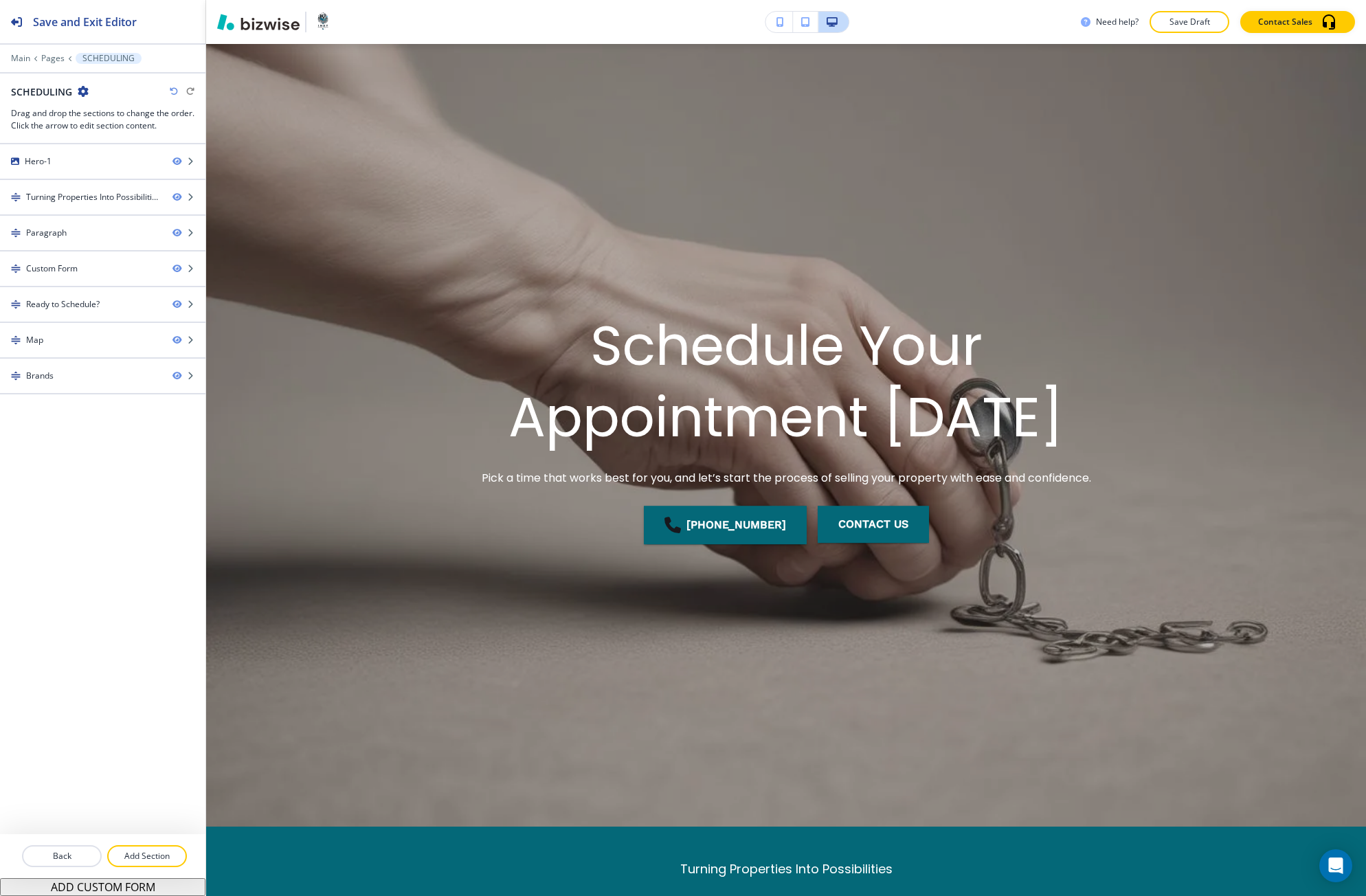
scroll to position [0, 0]
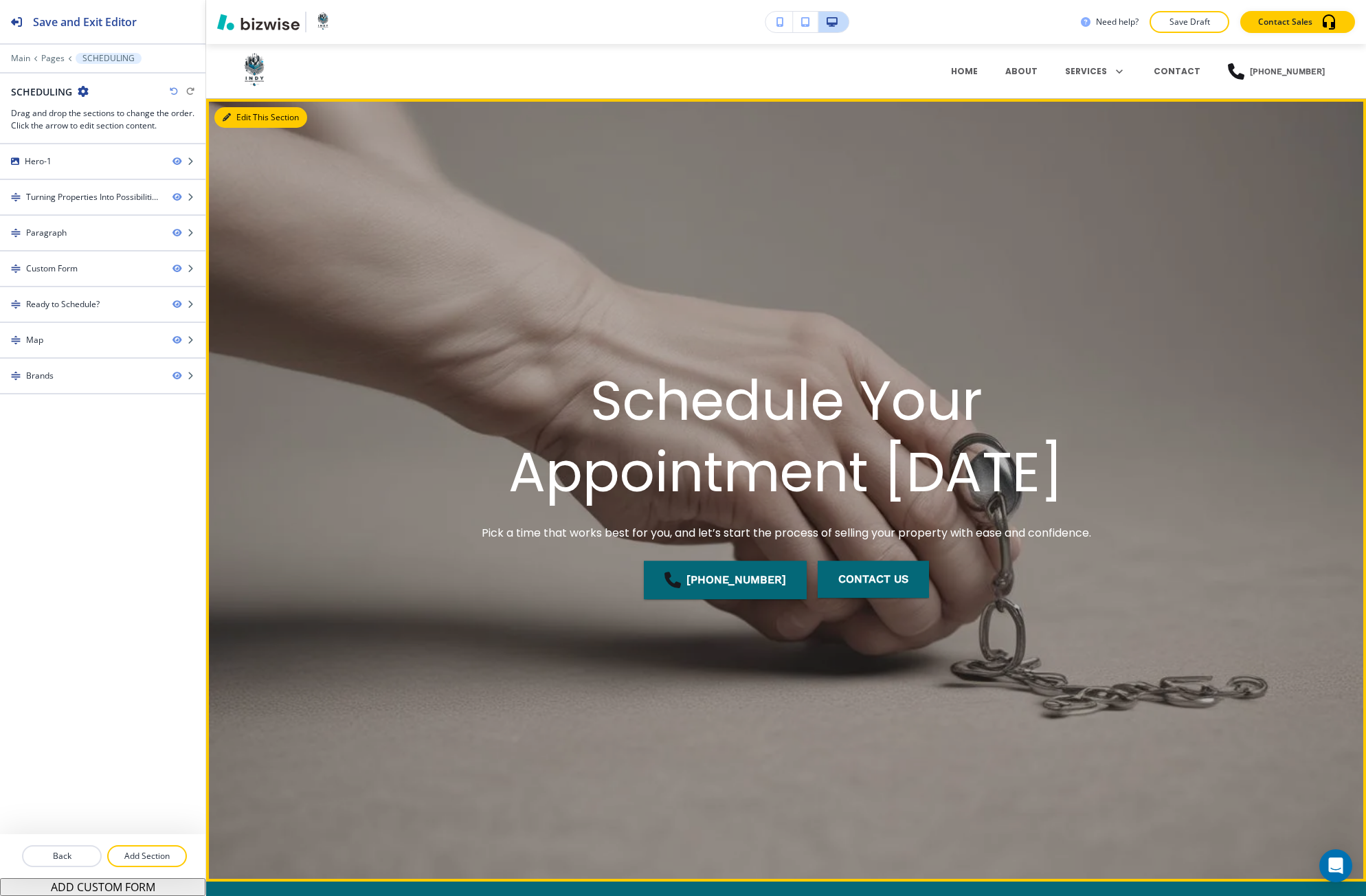
click at [243, 110] on button "Edit This Section" at bounding box center [261, 117] width 92 height 21
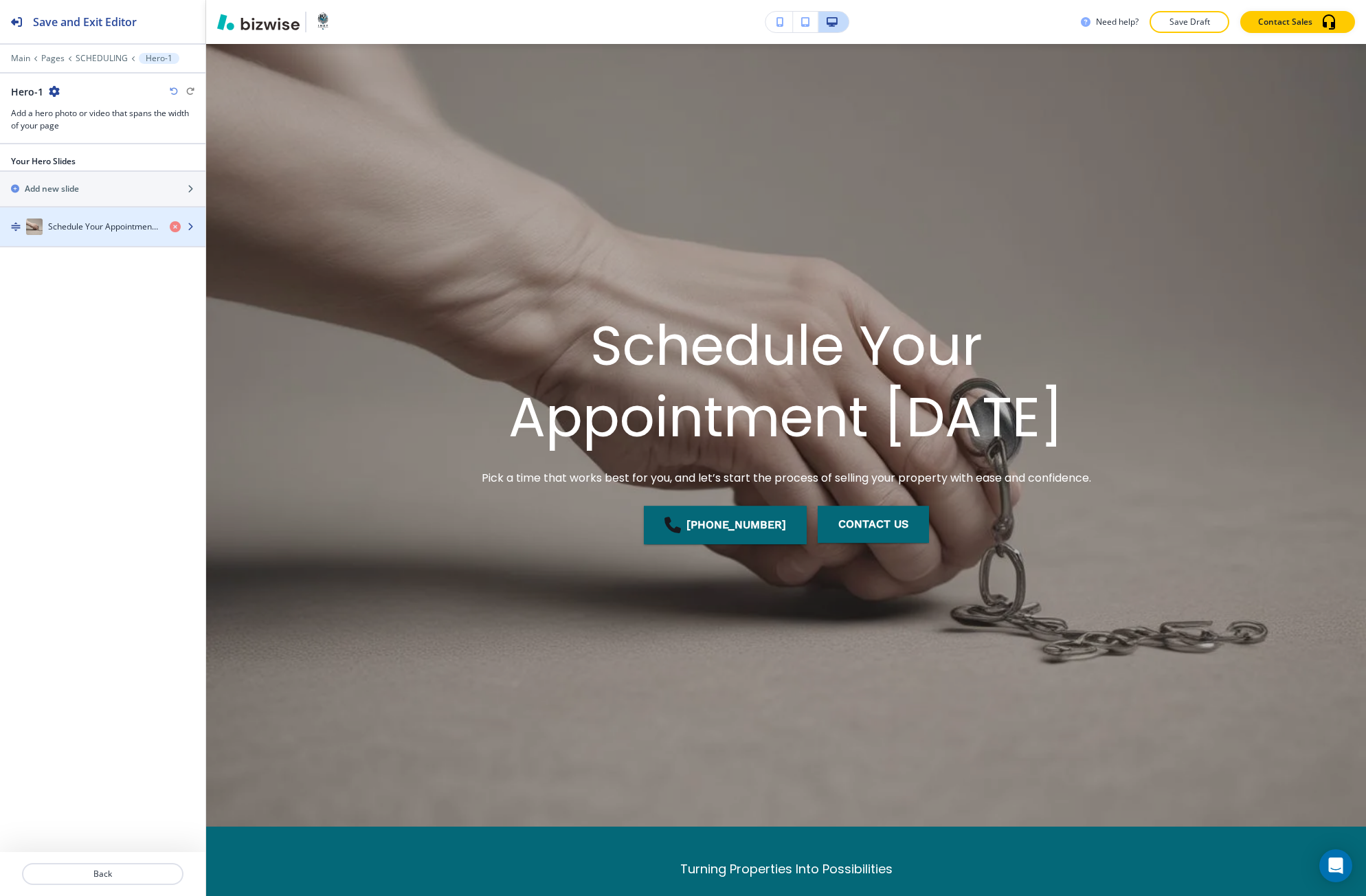
click at [82, 226] on h4 "Schedule Your Appointment [DATE]" at bounding box center [103, 226] width 110 height 12
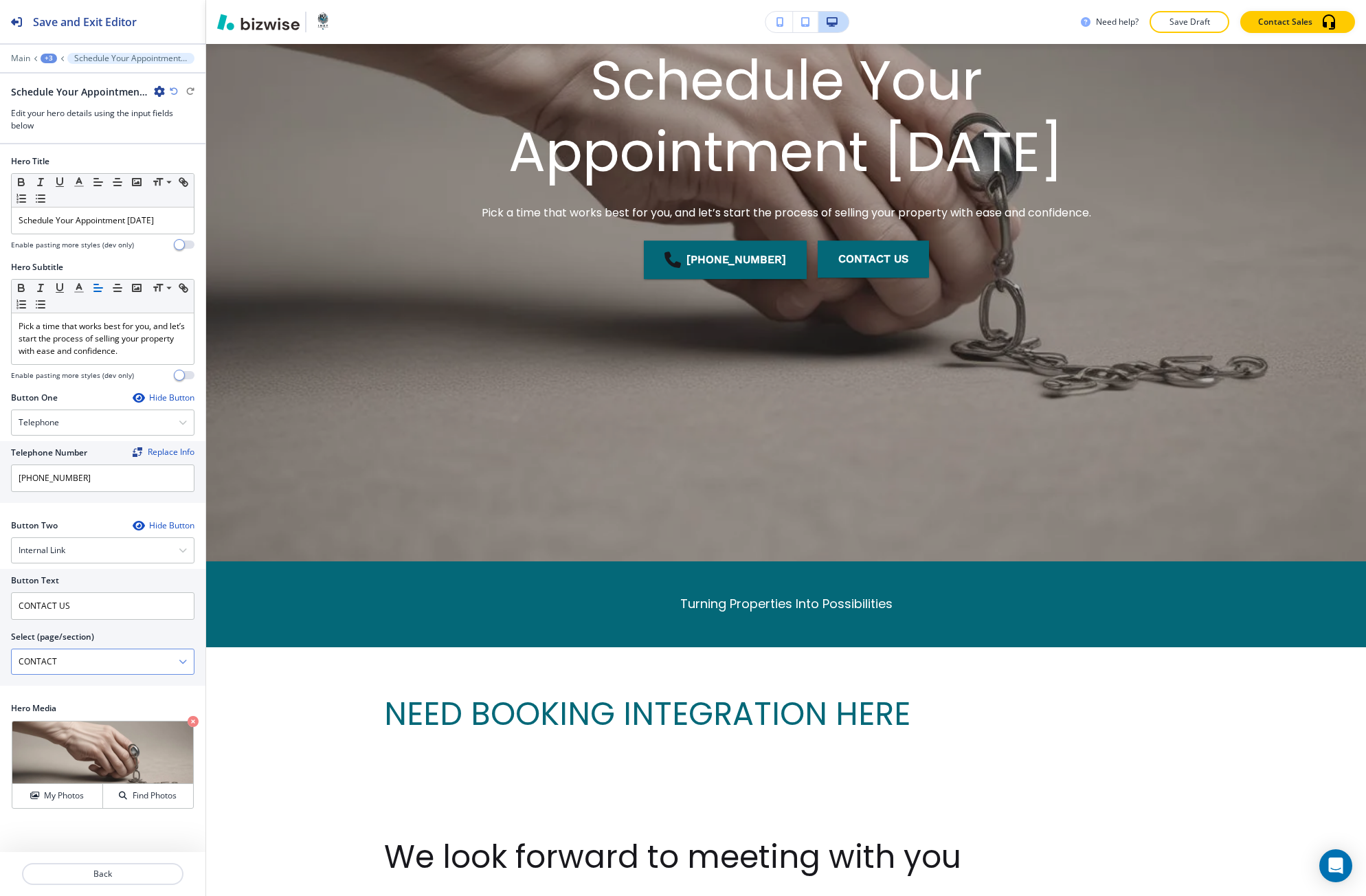
scroll to position [321, 0]
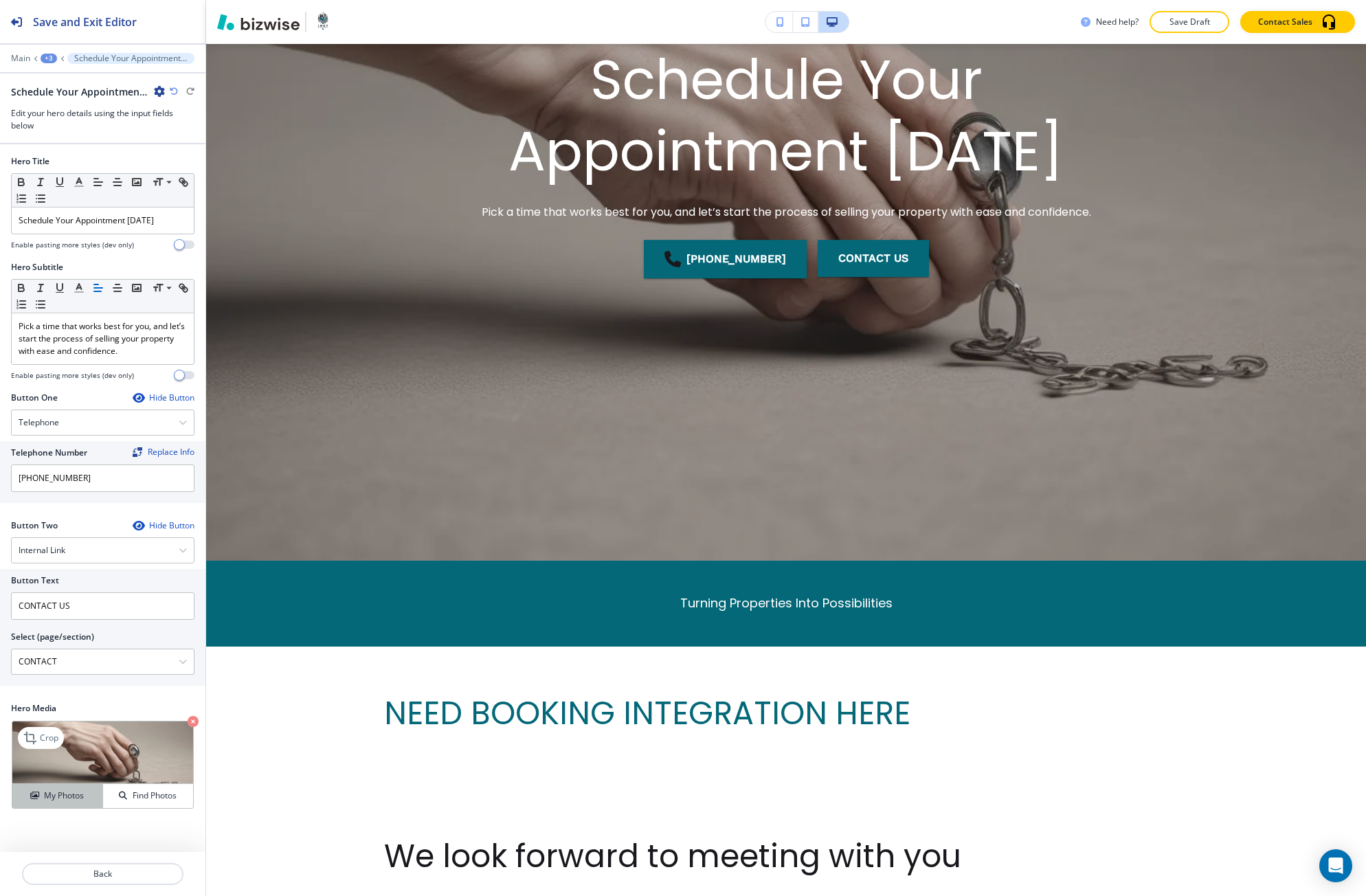
click at [52, 791] on h4 "My Photos" at bounding box center [64, 795] width 40 height 12
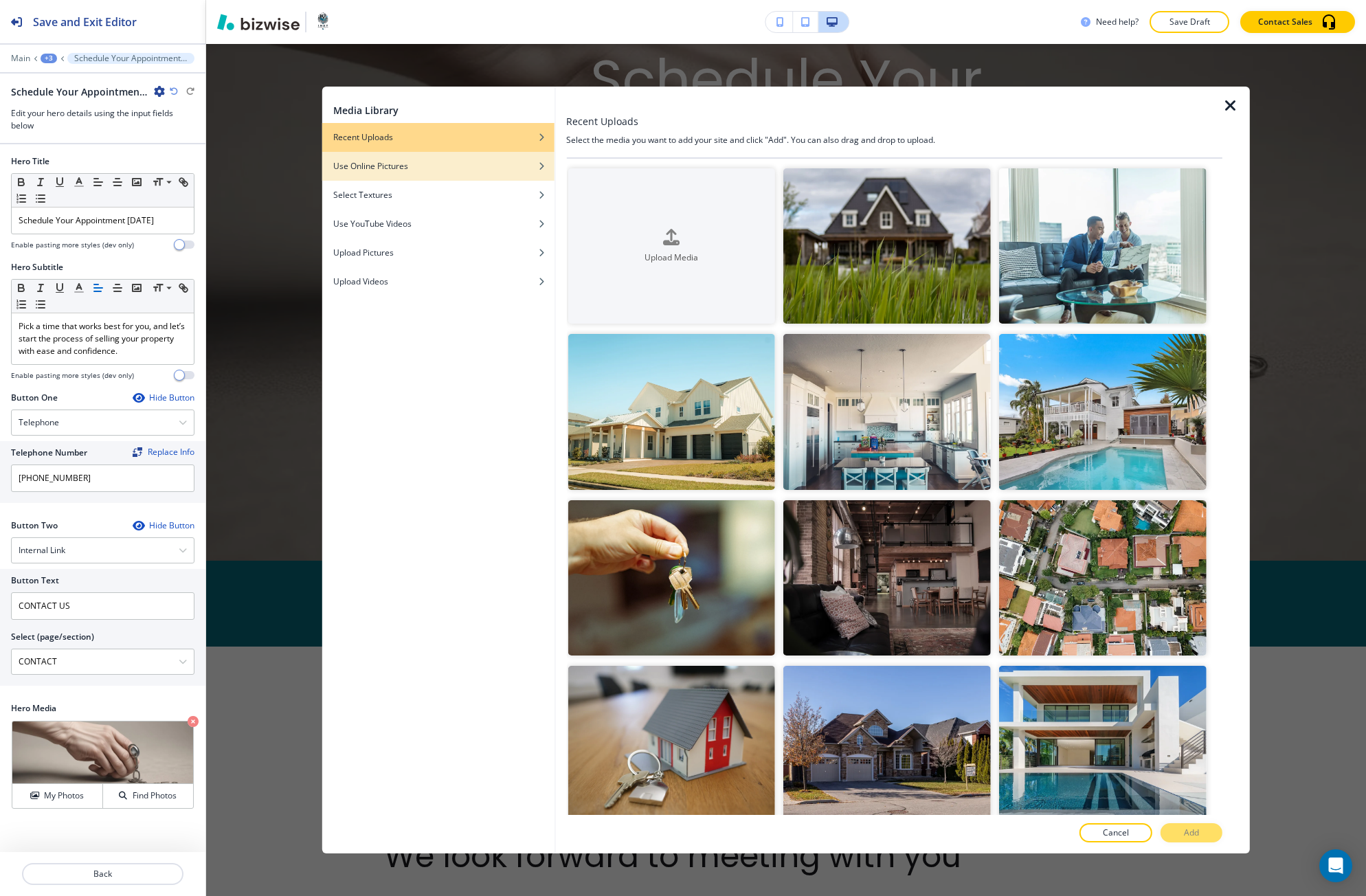
click at [480, 168] on div "Use Online Pictures" at bounding box center [438, 166] width 232 height 12
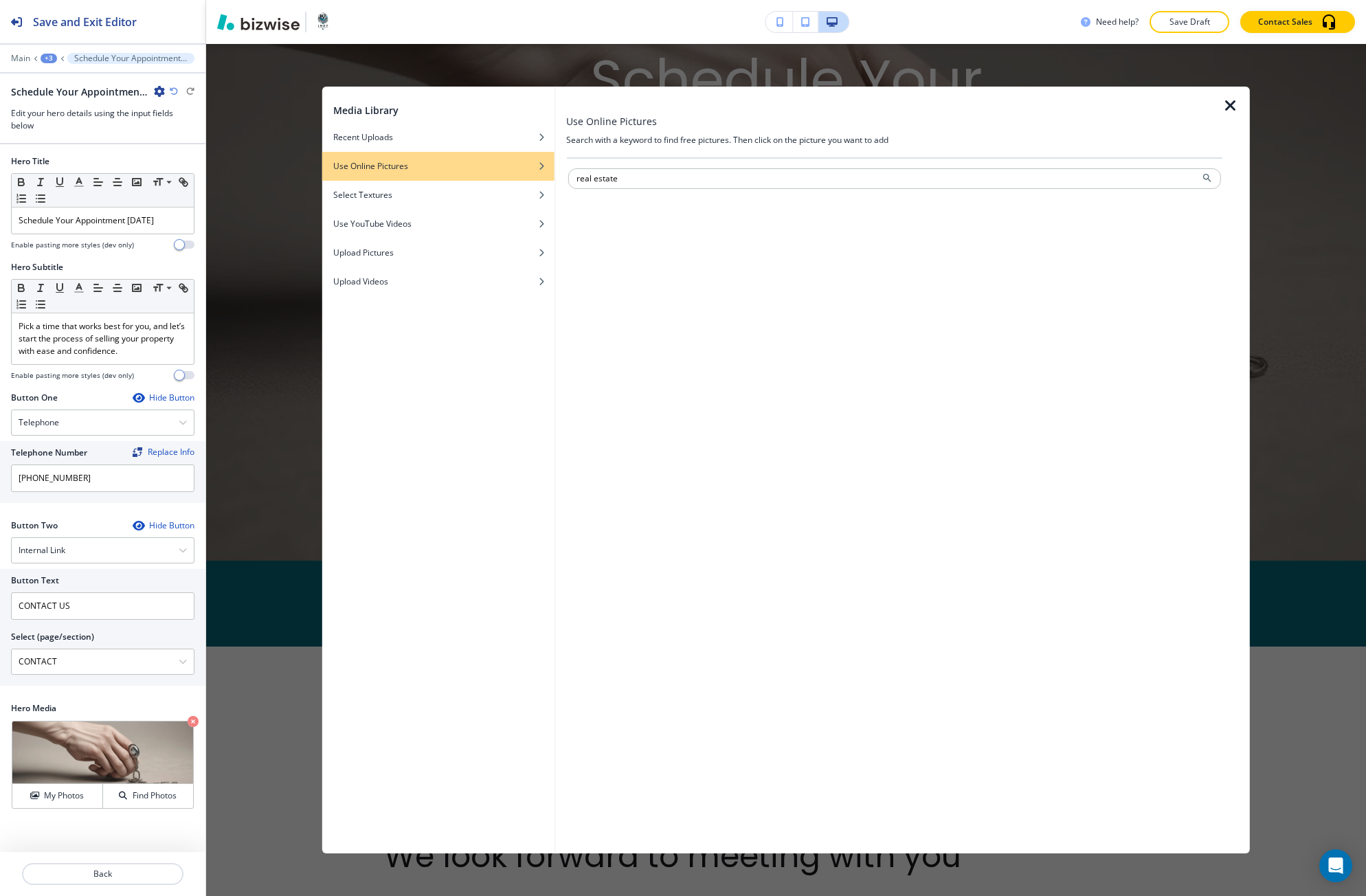
type input "real estate"
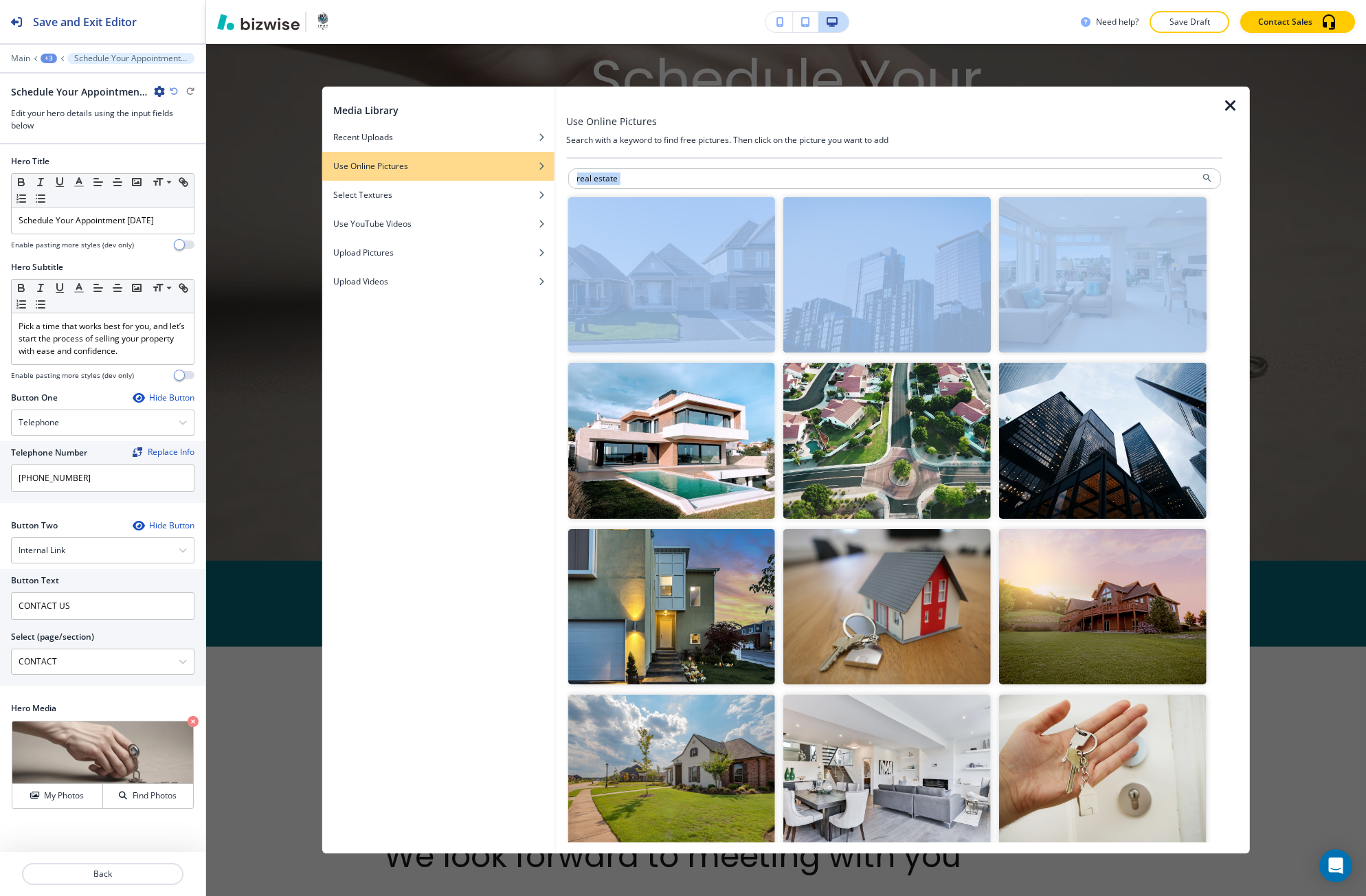
drag, startPoint x: 1215, startPoint y: 205, endPoint x: 1209, endPoint y: 284, distance: 79.2
click at [1209, 284] on div "real estate" at bounding box center [894, 500] width 656 height 684
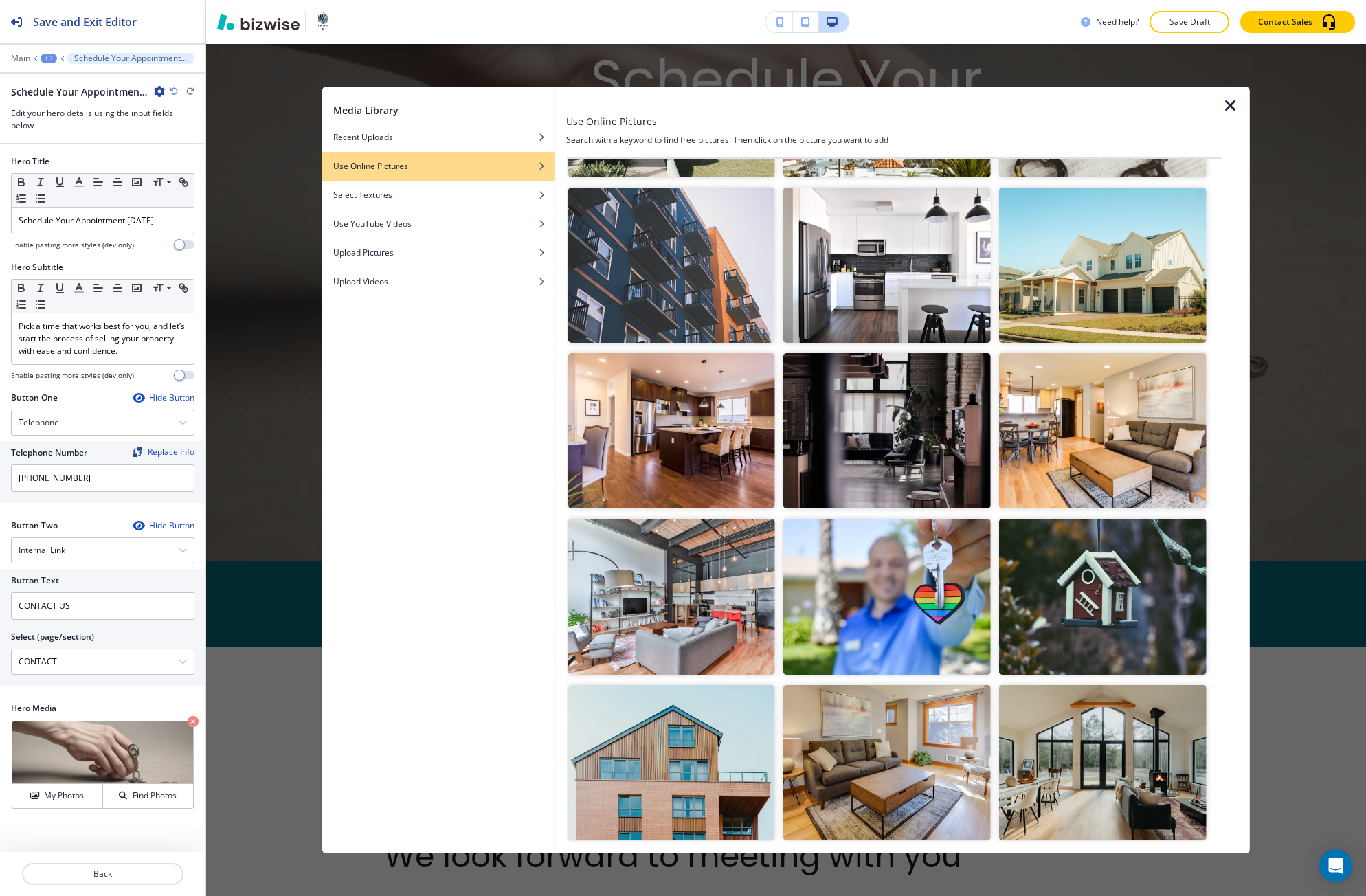
scroll to position [4164, 0]
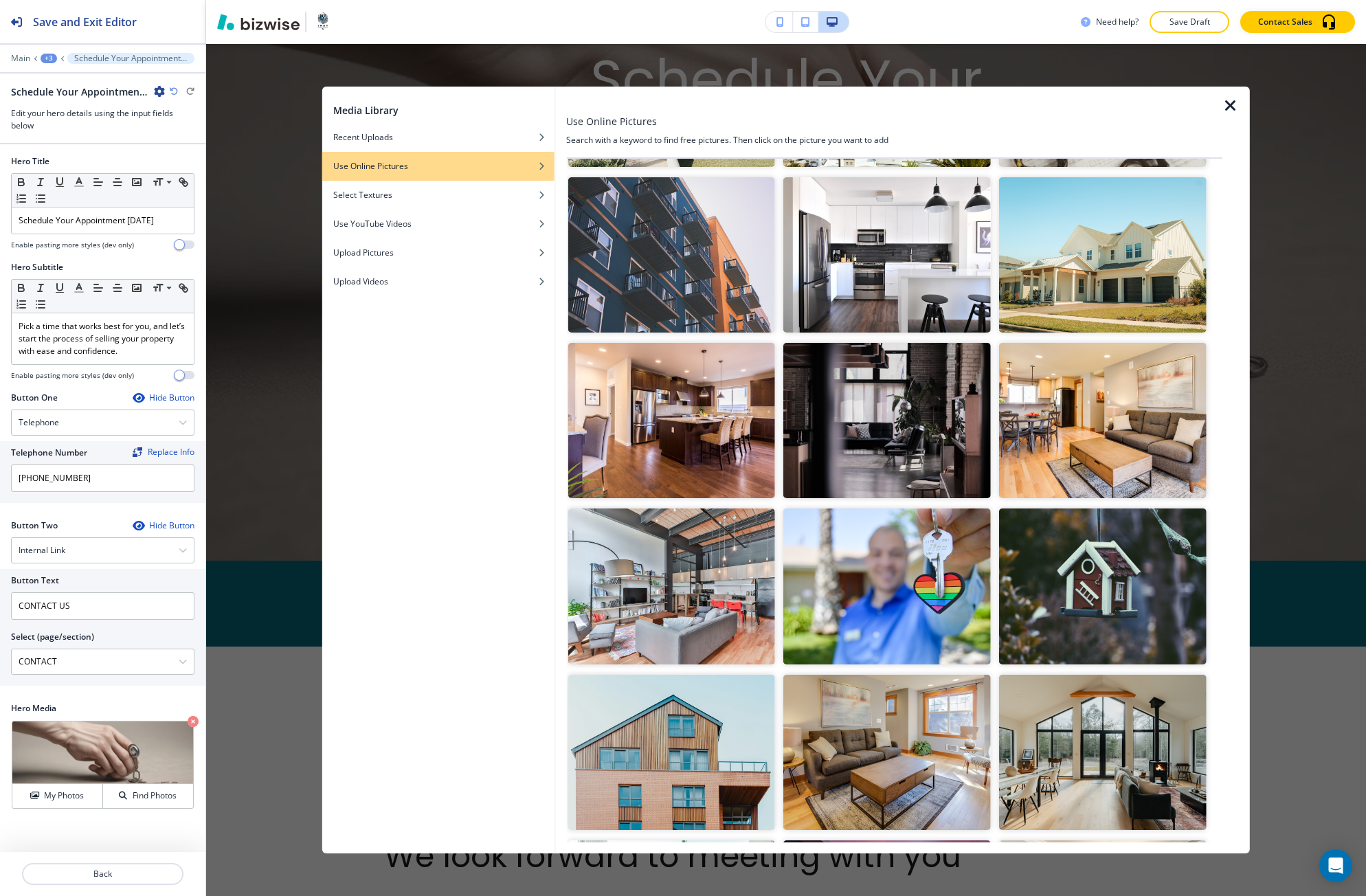
click at [1017, 566] on img "button" at bounding box center [1102, 586] width 207 height 155
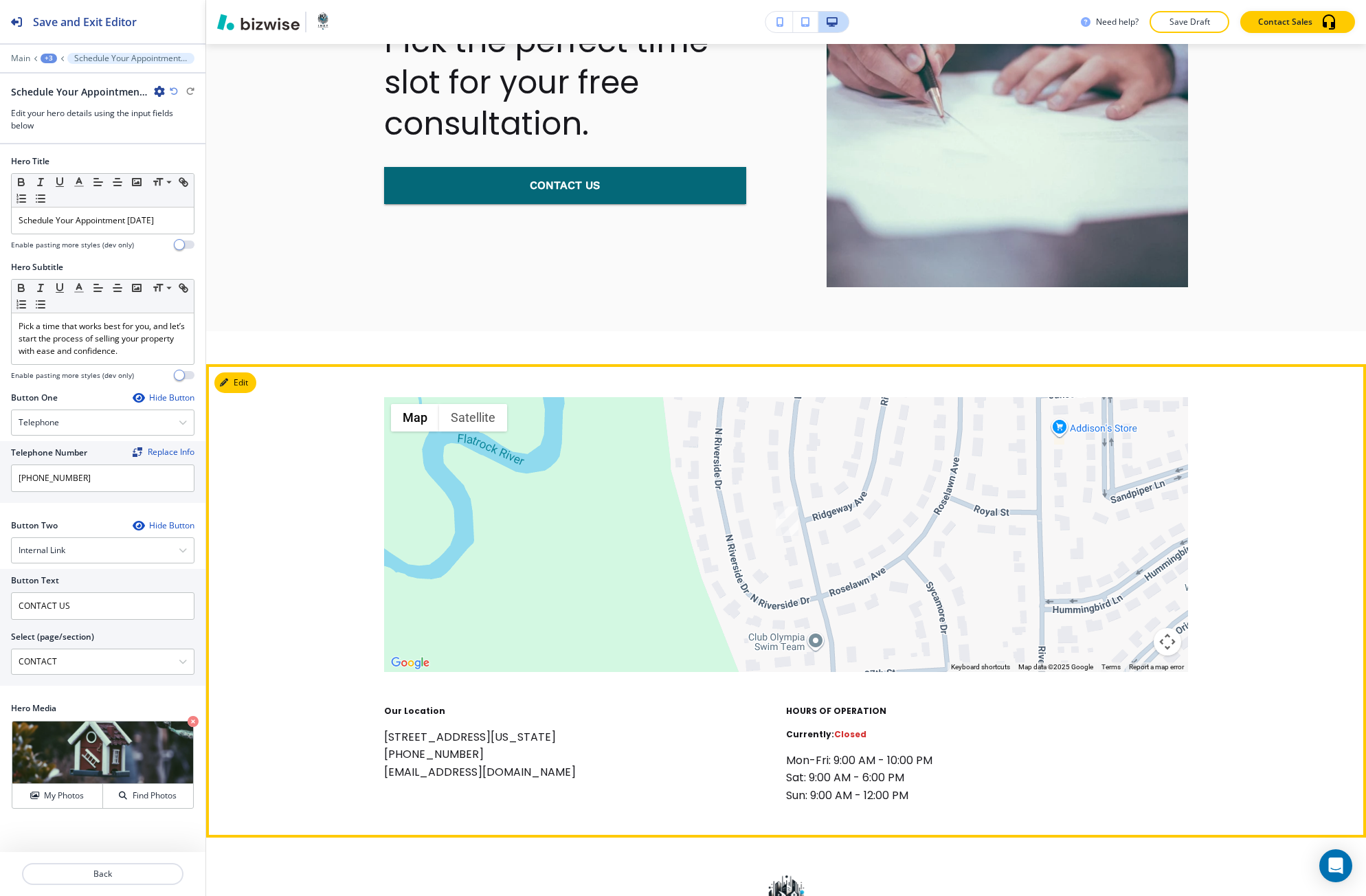
scroll to position [1994, 0]
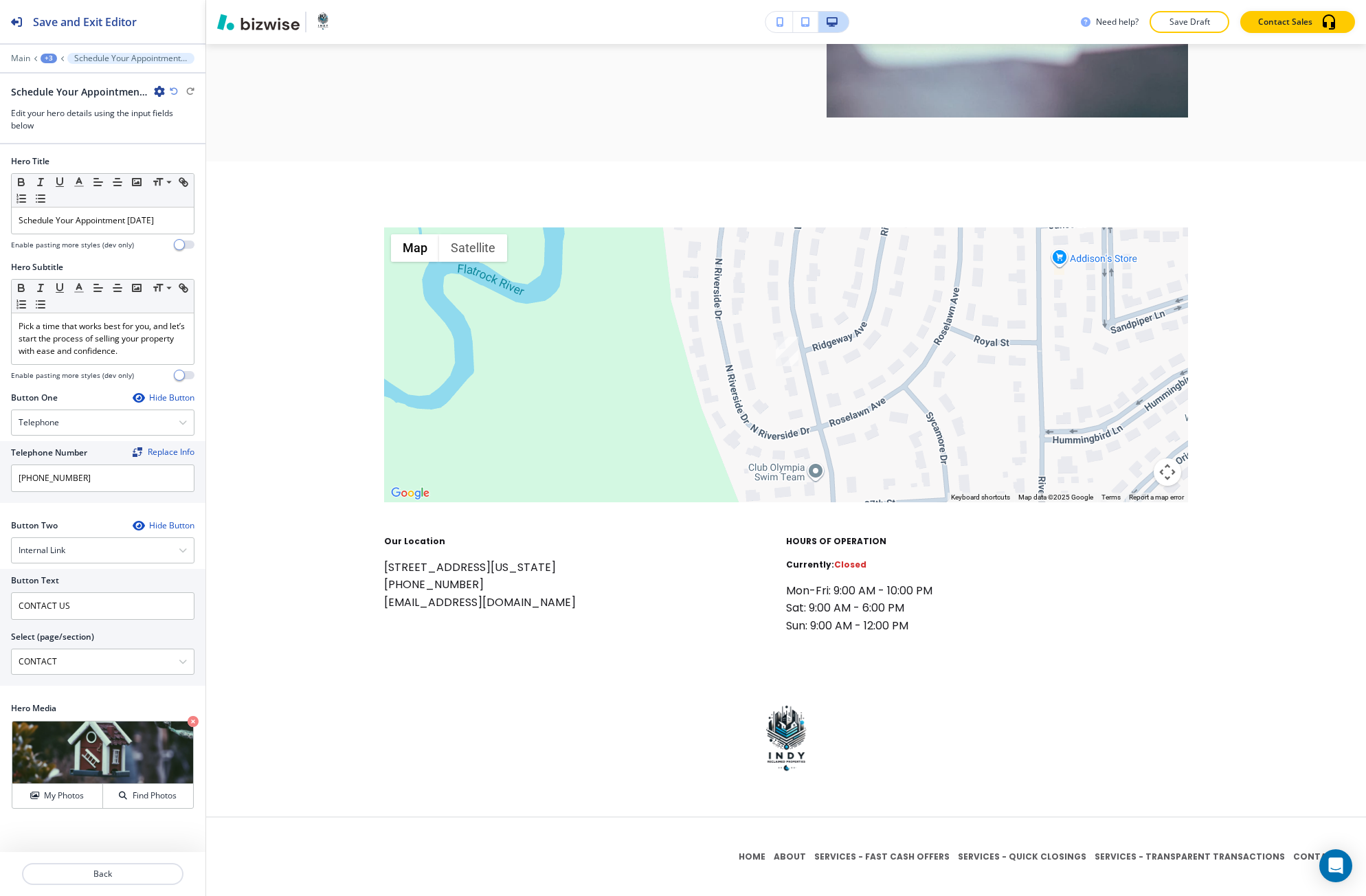
click at [52, 56] on div "+3" at bounding box center [48, 58] width 17 height 9
click at [57, 73] on button "Pages" at bounding box center [84, 80] width 88 height 24
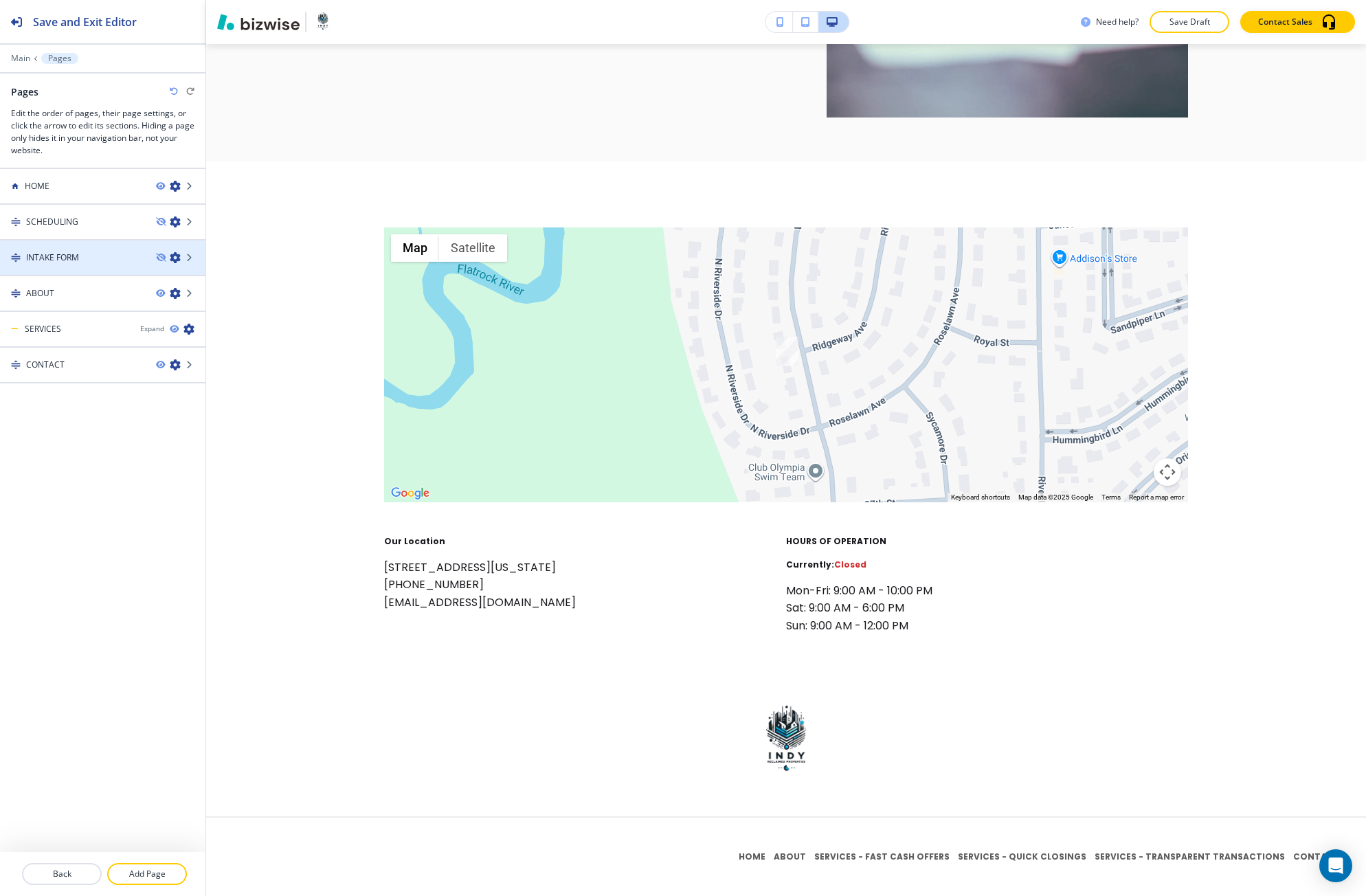
click at [83, 252] on div "INTAKE FORM" at bounding box center [72, 257] width 145 height 12
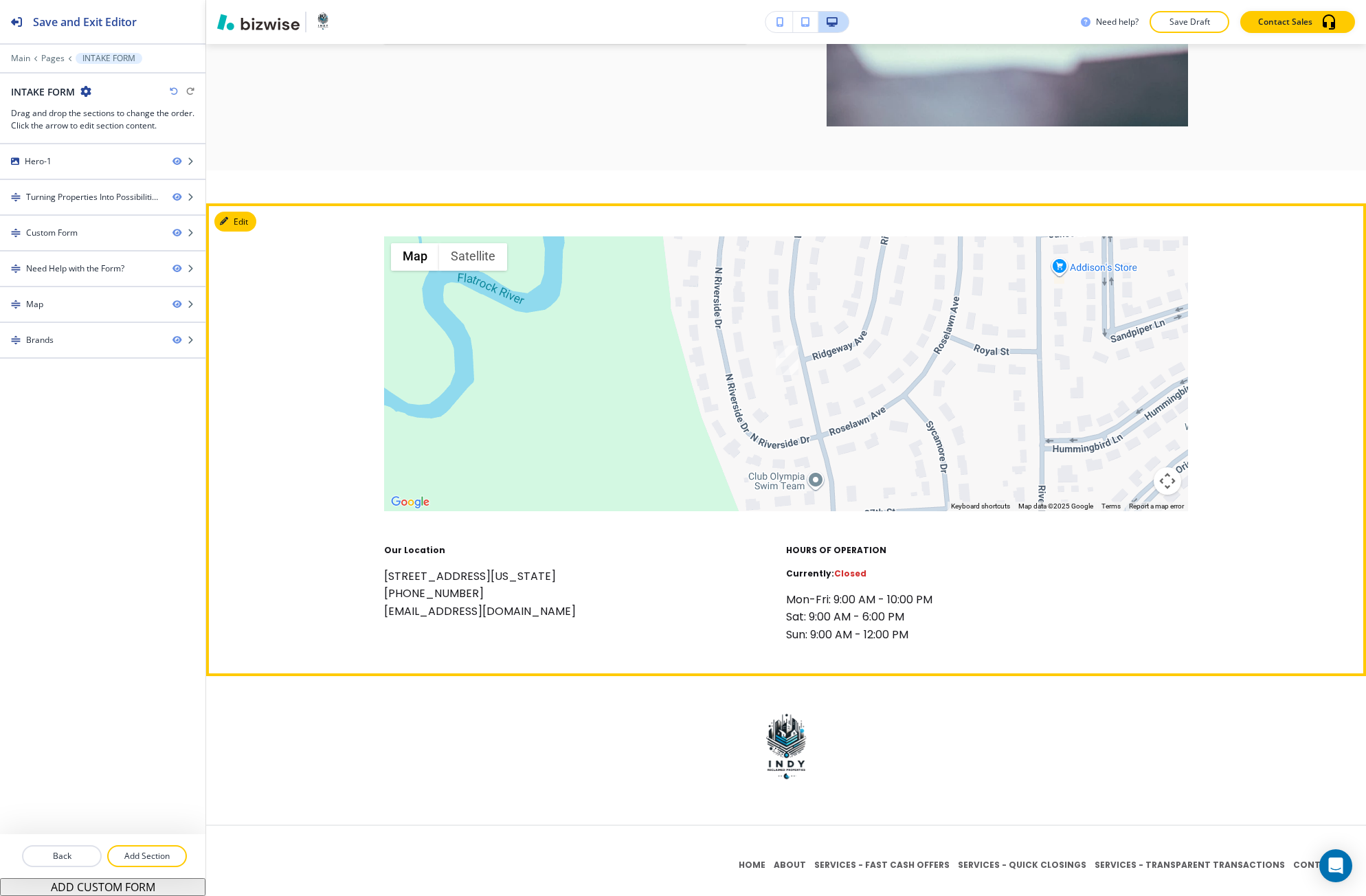
scroll to position [2256, 0]
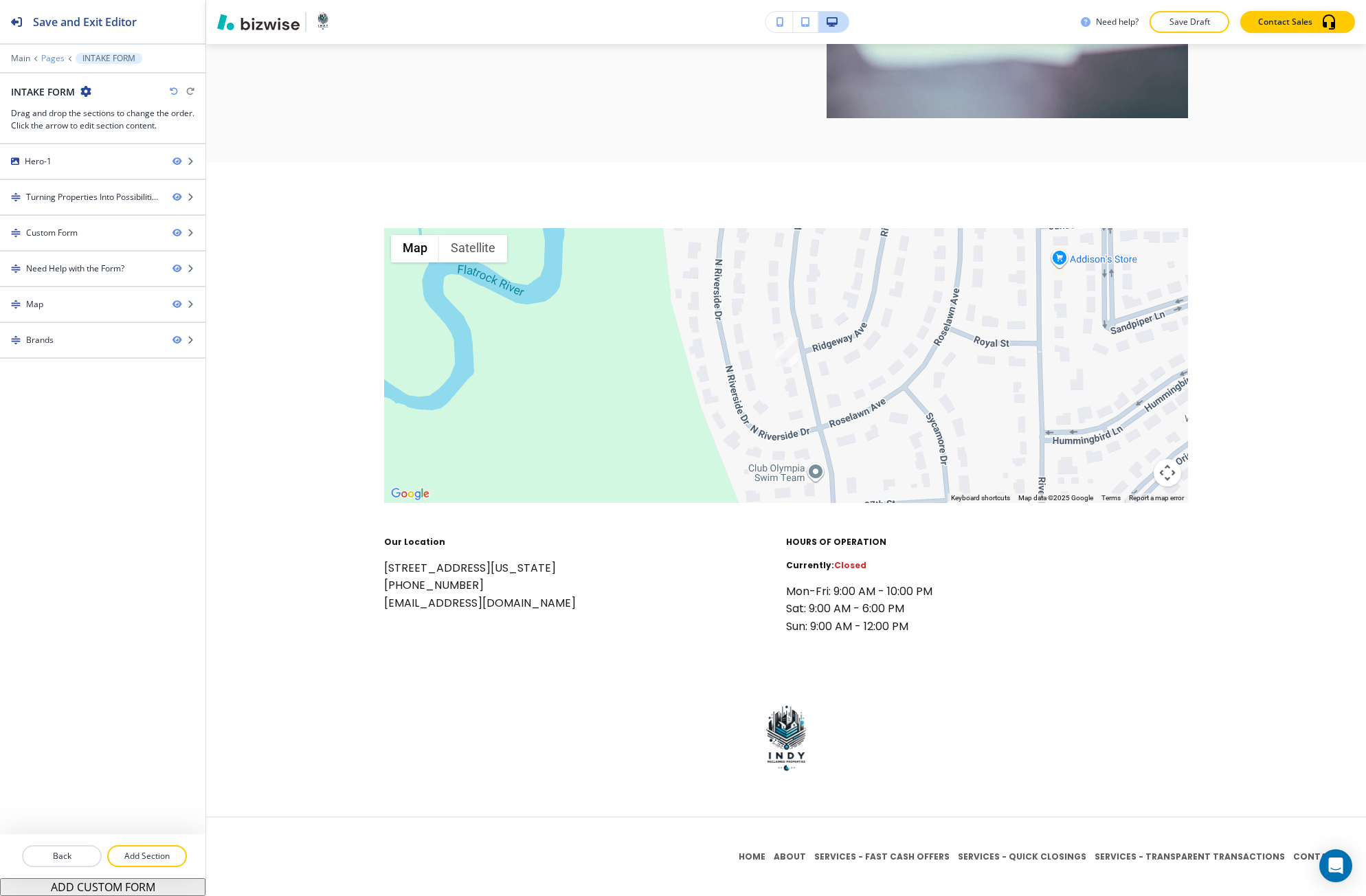
click at [54, 54] on p "Pages" at bounding box center [53, 58] width 23 height 9
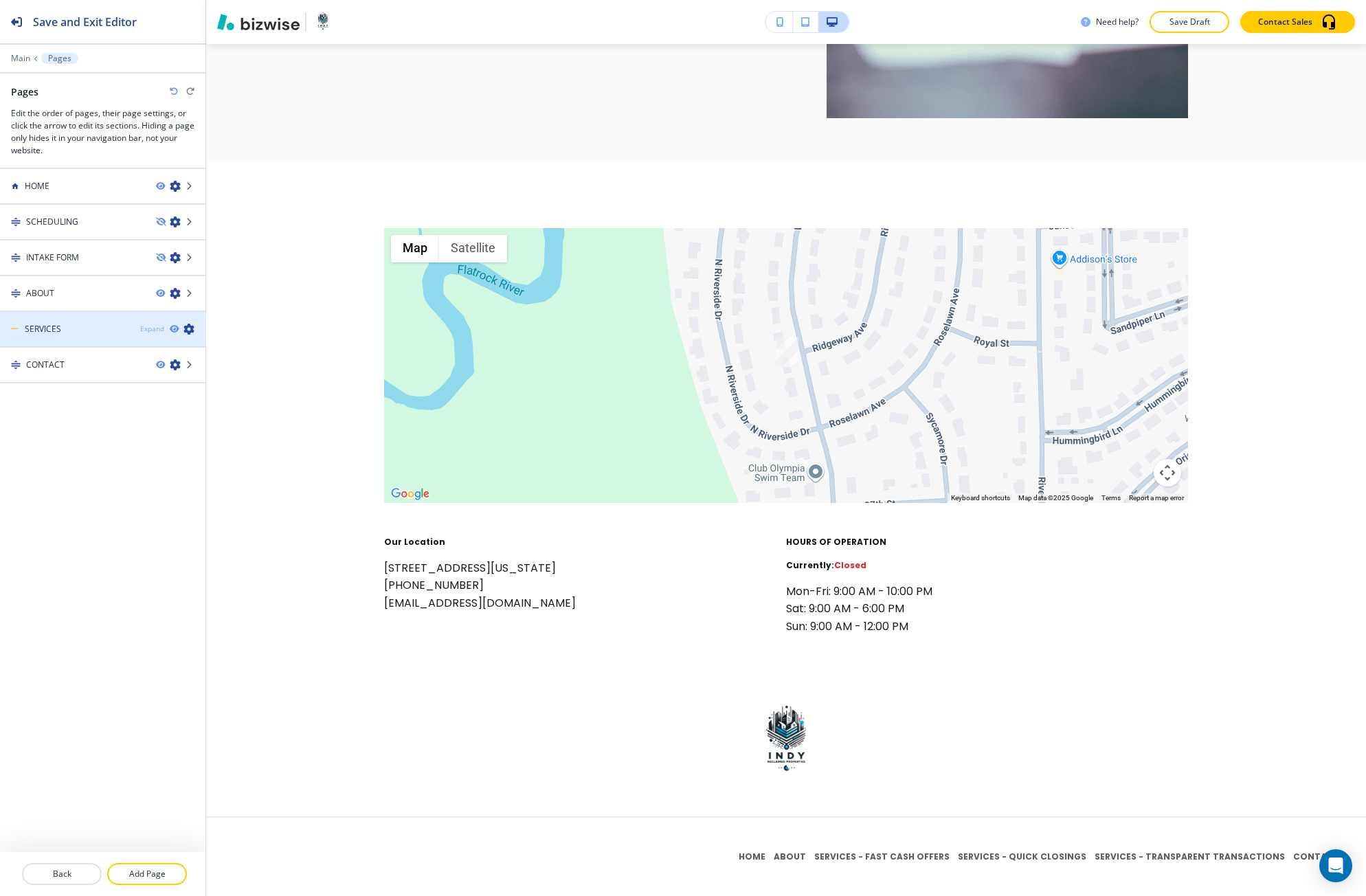
click at [155, 331] on div "Expand" at bounding box center [152, 329] width 24 height 10
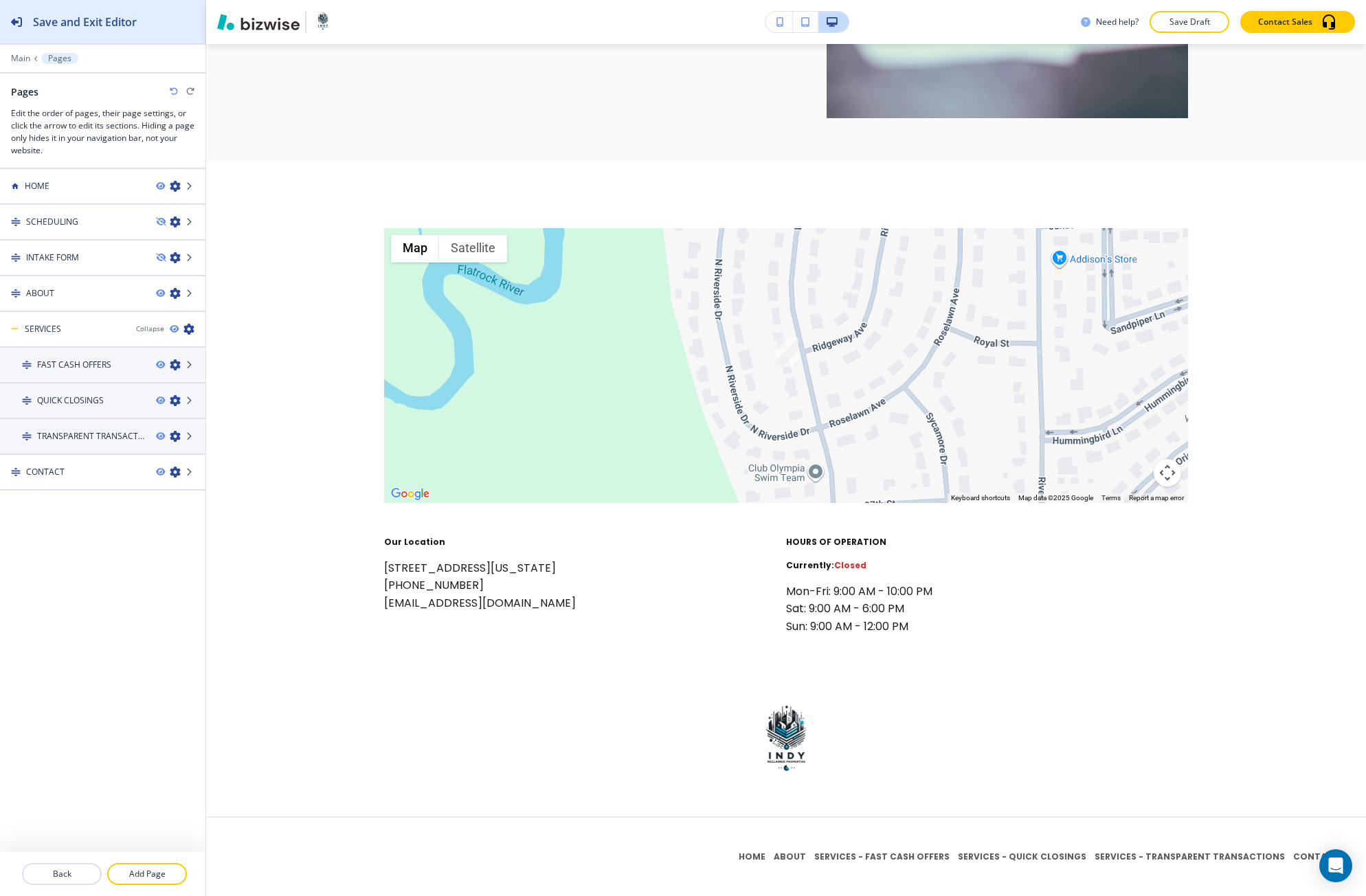
click at [97, 38] on div "Save and Exit Editor" at bounding box center [68, 22] width 136 height 43
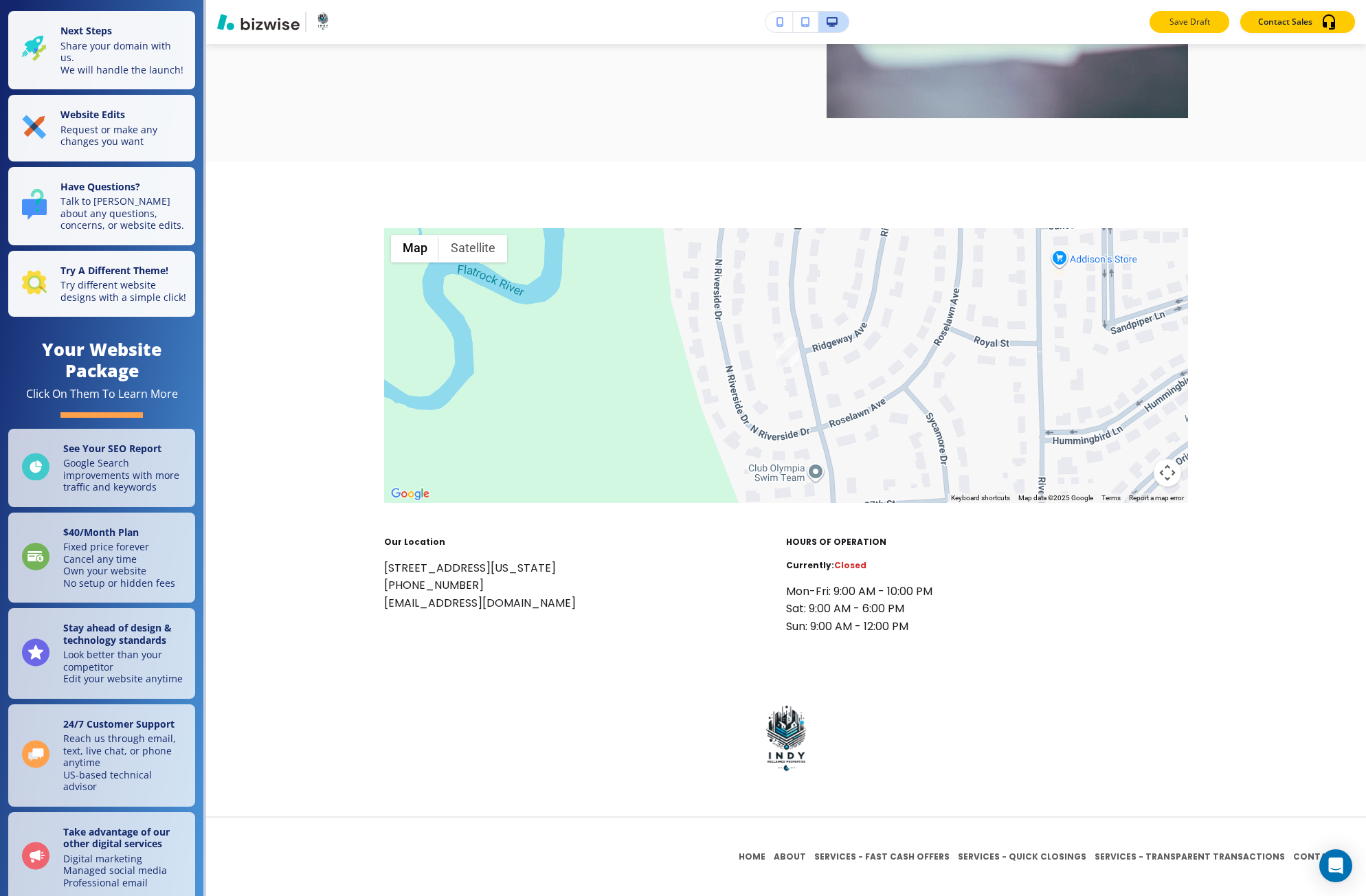
click at [1180, 18] on p "Save Draft" at bounding box center [1189, 22] width 44 height 12
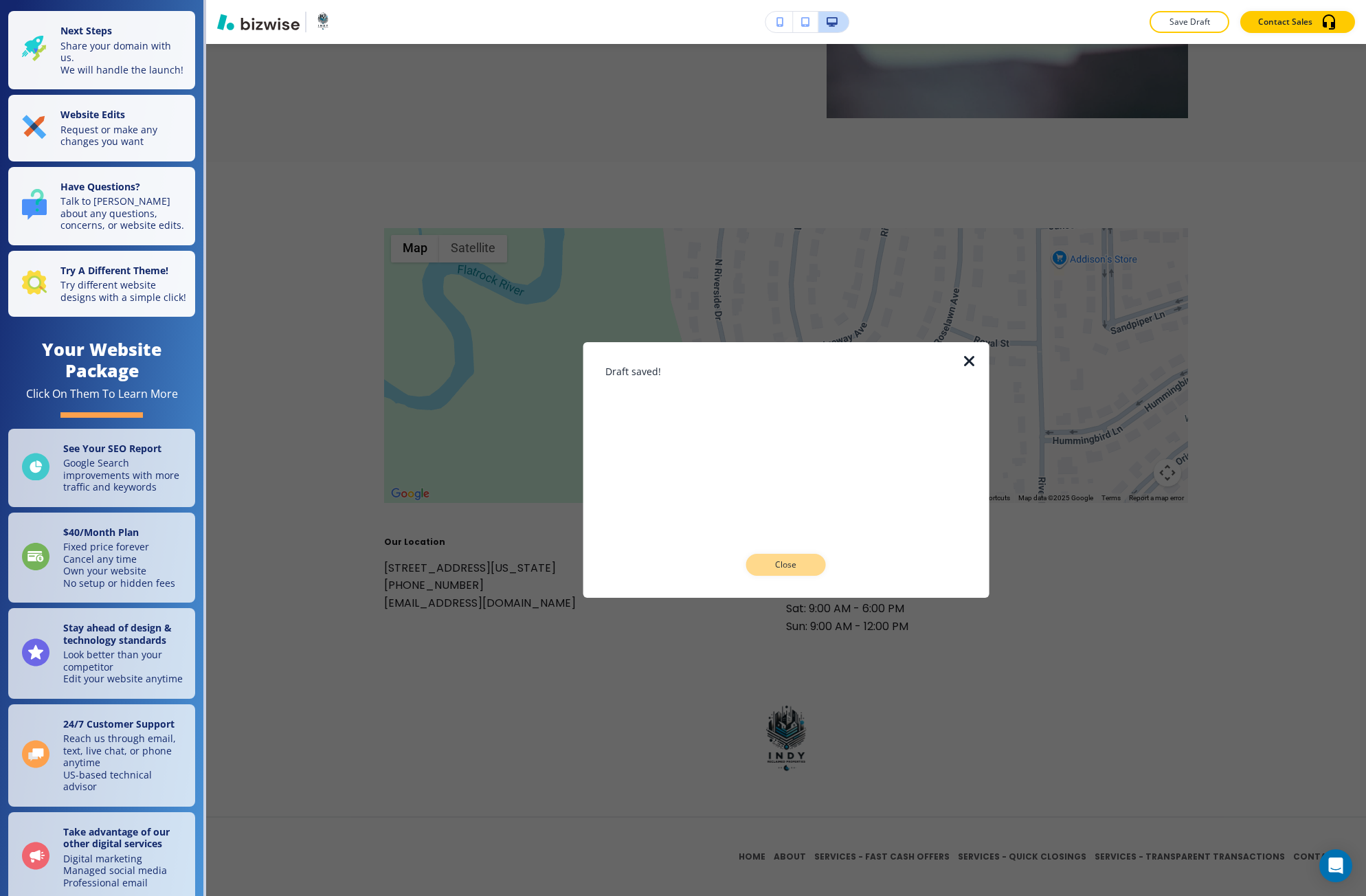
click at [799, 565] on p "Close" at bounding box center [786, 565] width 44 height 12
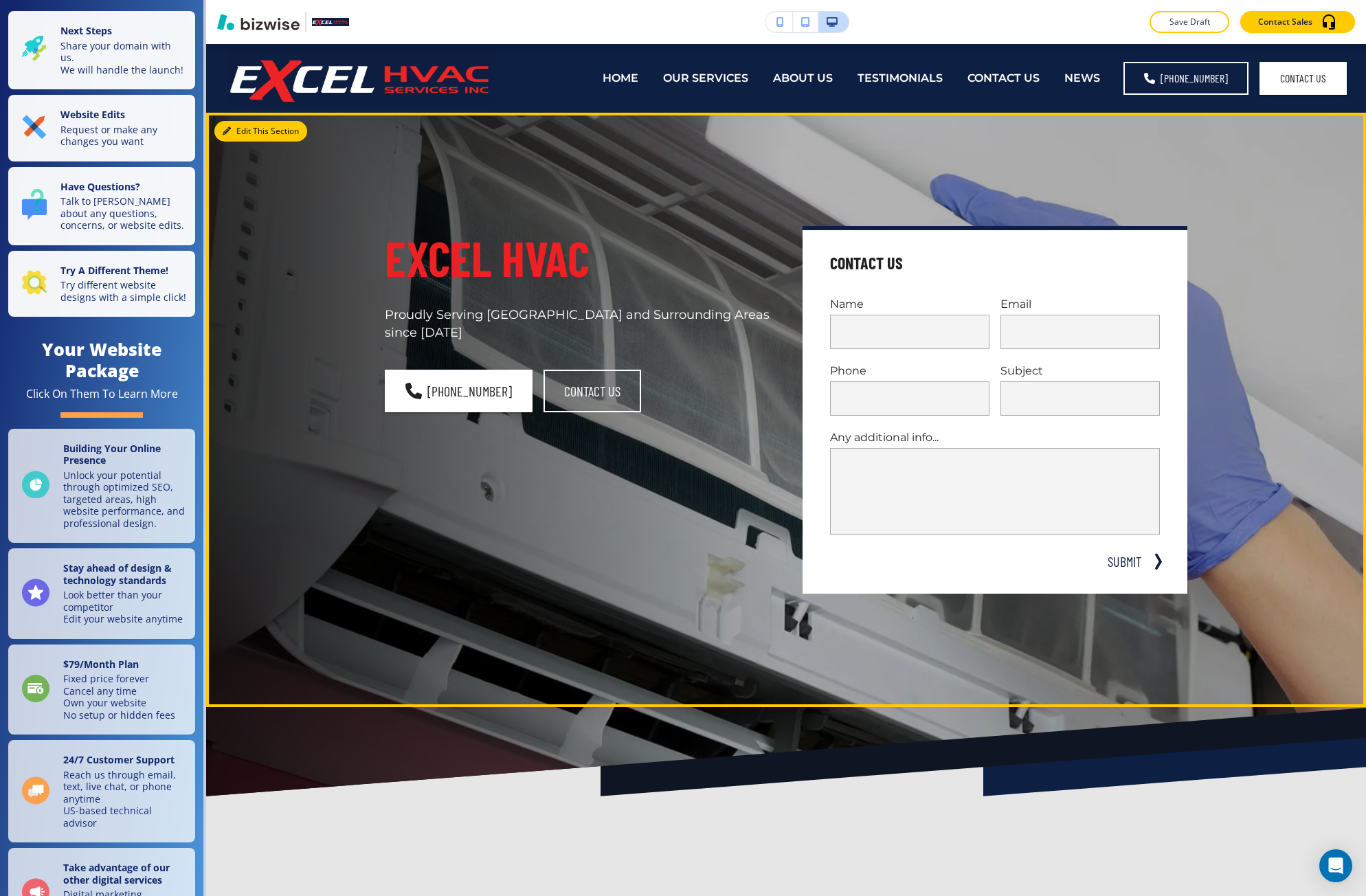
click at [222, 129] on button "Edit This Section" at bounding box center [261, 131] width 92 height 21
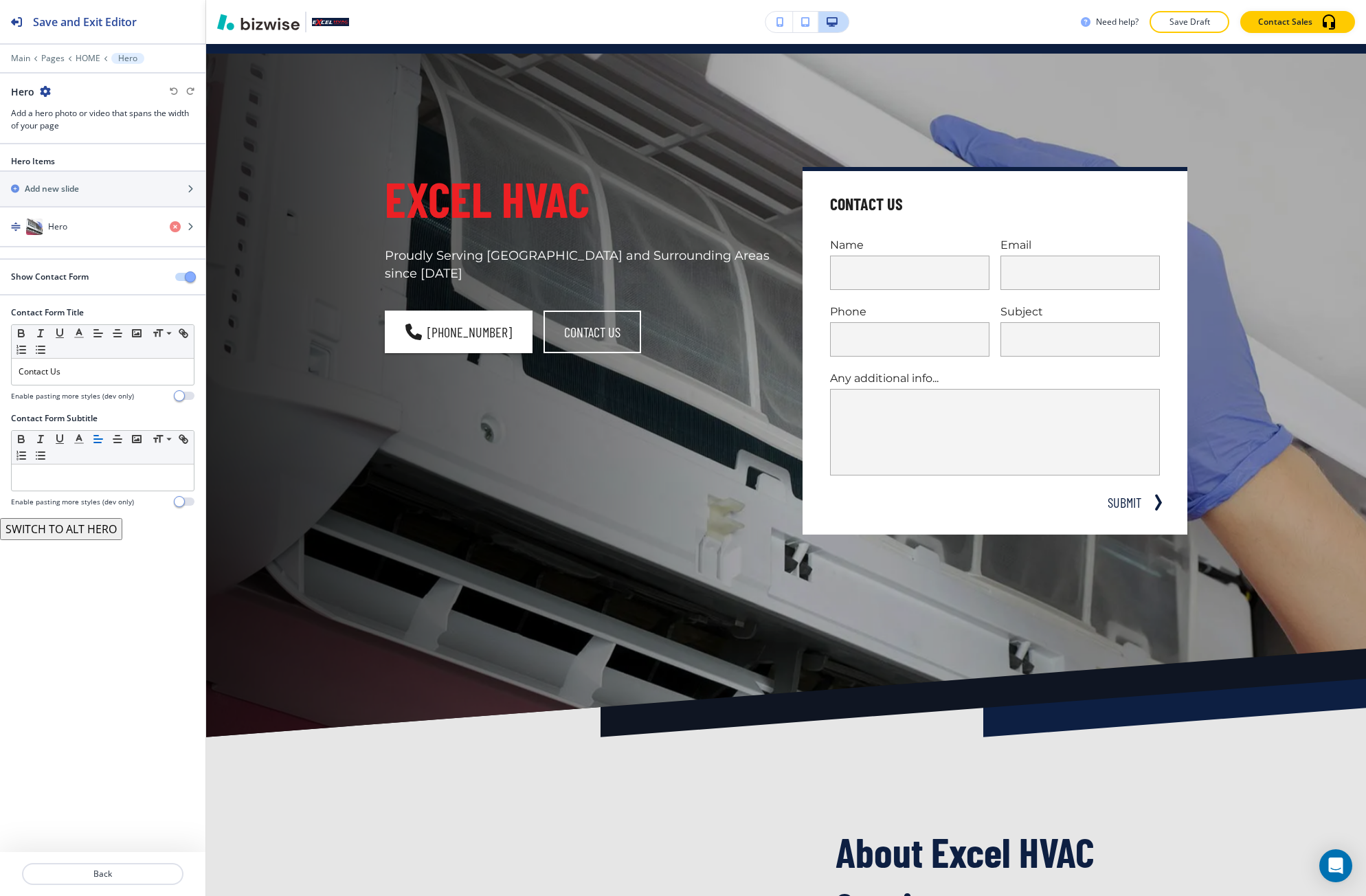
scroll to position [69, 0]
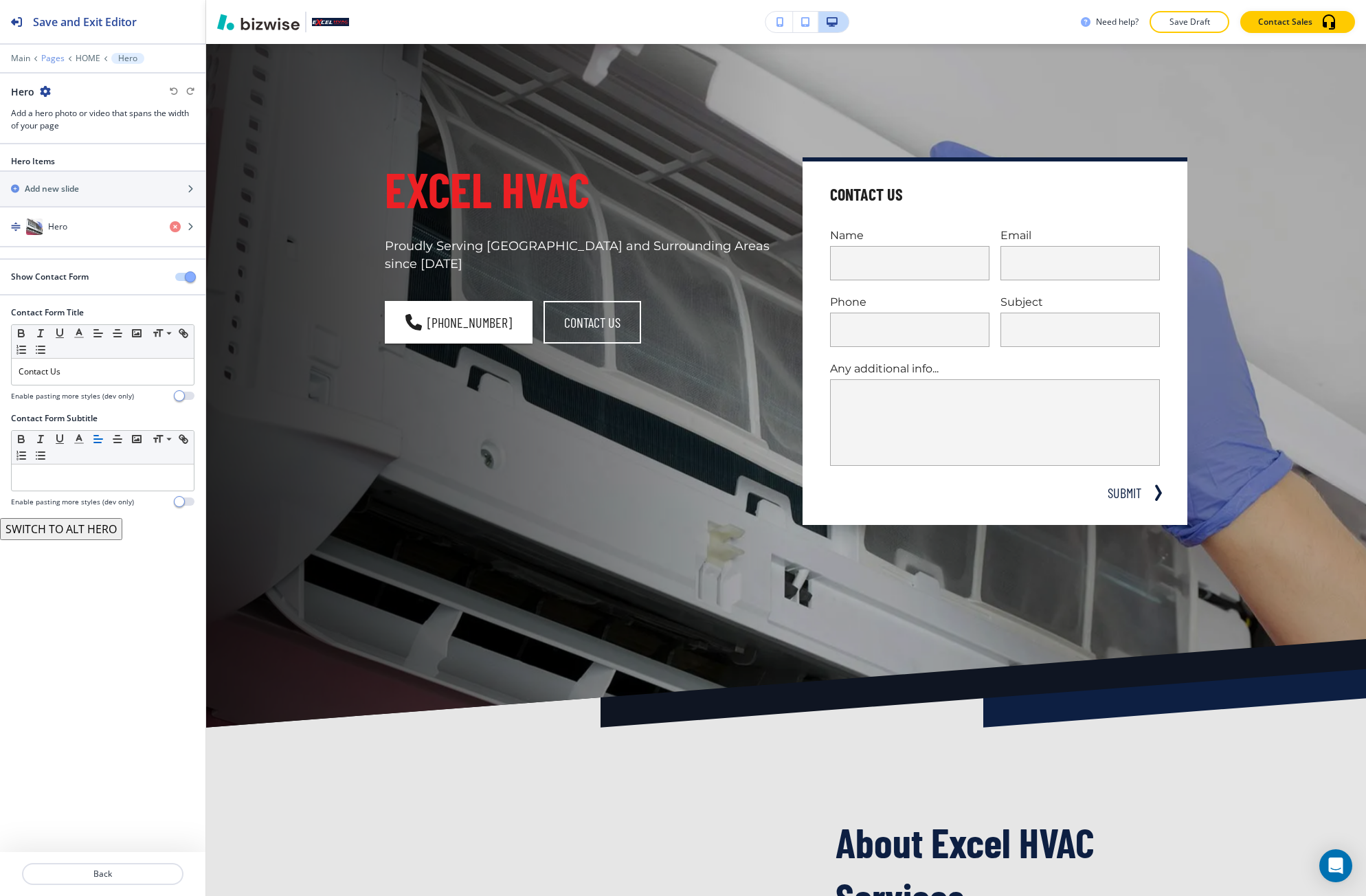
click at [53, 55] on p "Pages" at bounding box center [53, 58] width 23 height 9
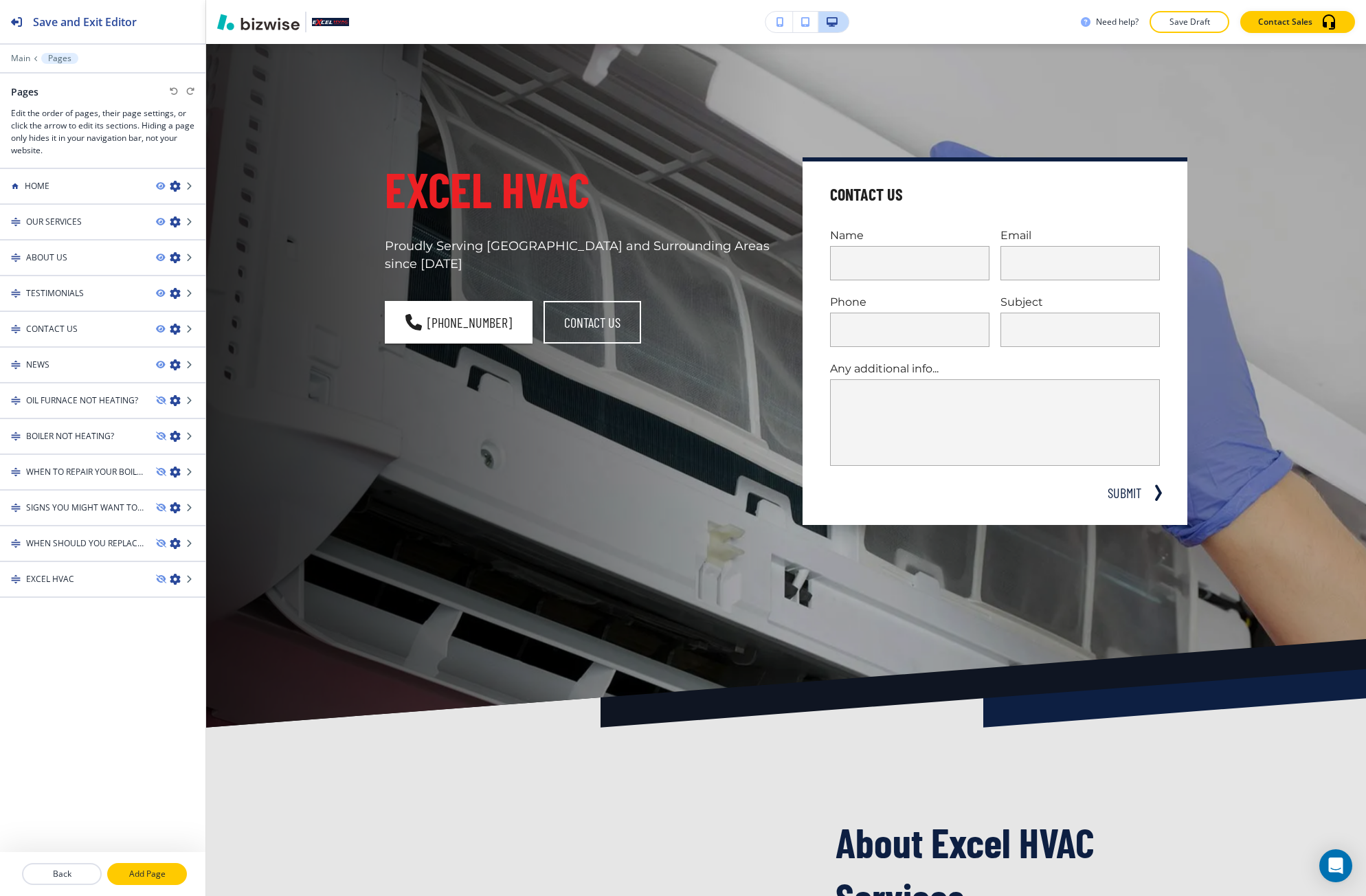
click at [138, 866] on button "Add Page" at bounding box center [147, 874] width 79 height 22
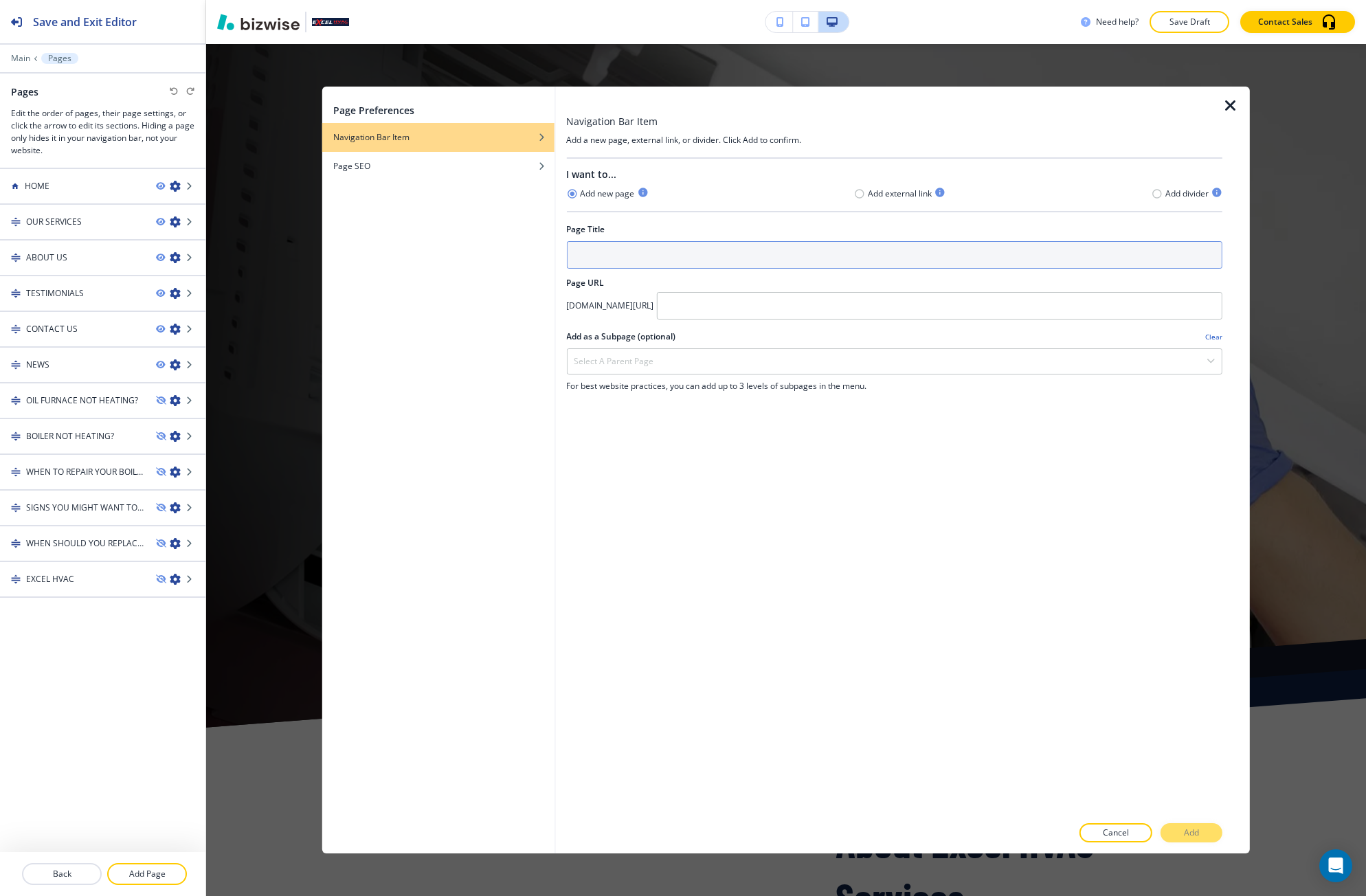
click at [588, 255] on input "text" at bounding box center [894, 255] width 656 height 27
type input "PROMO2"
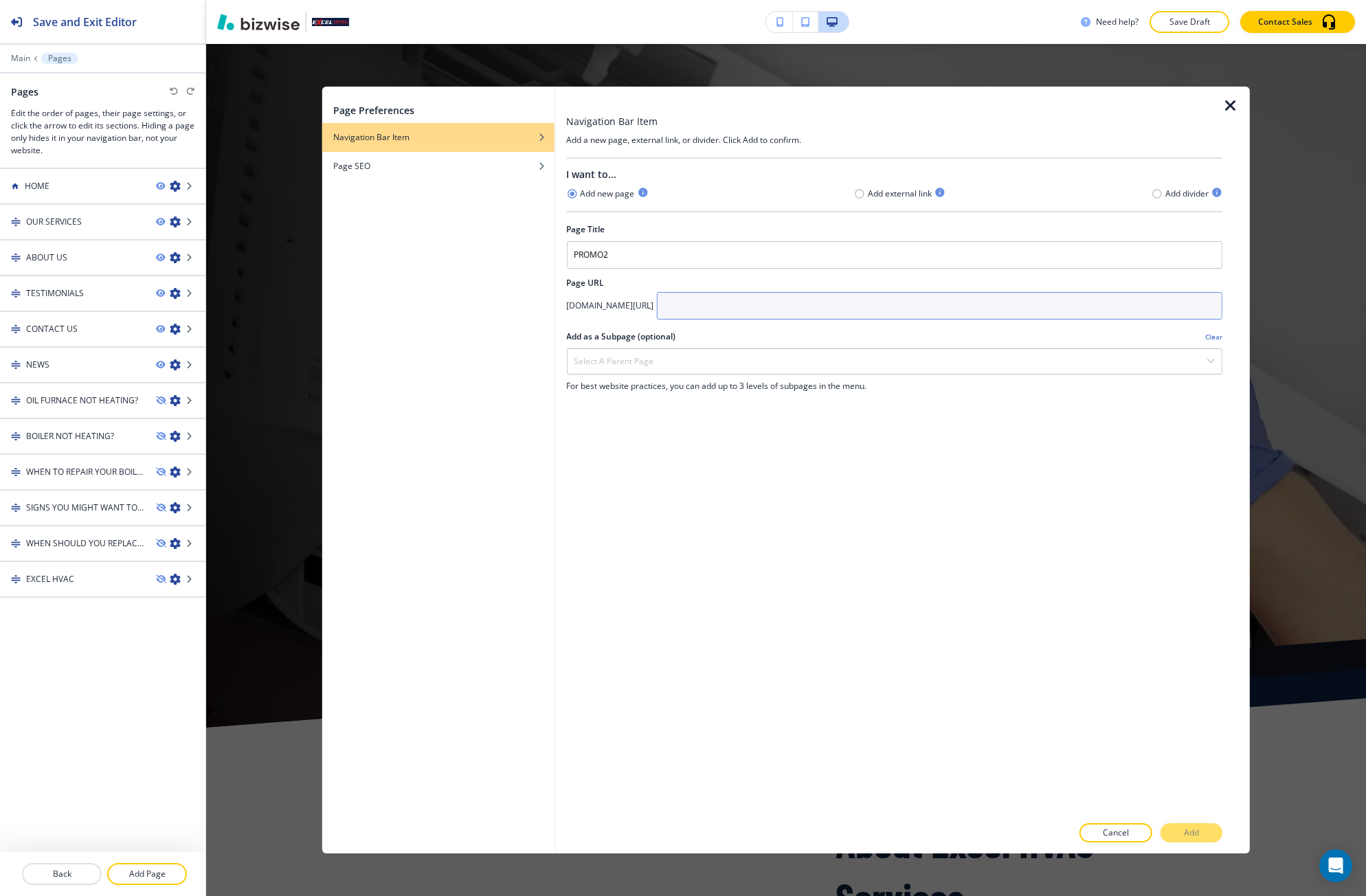
click at [757, 310] on input "text" at bounding box center [939, 305] width 566 height 27
paste input "augustpx"
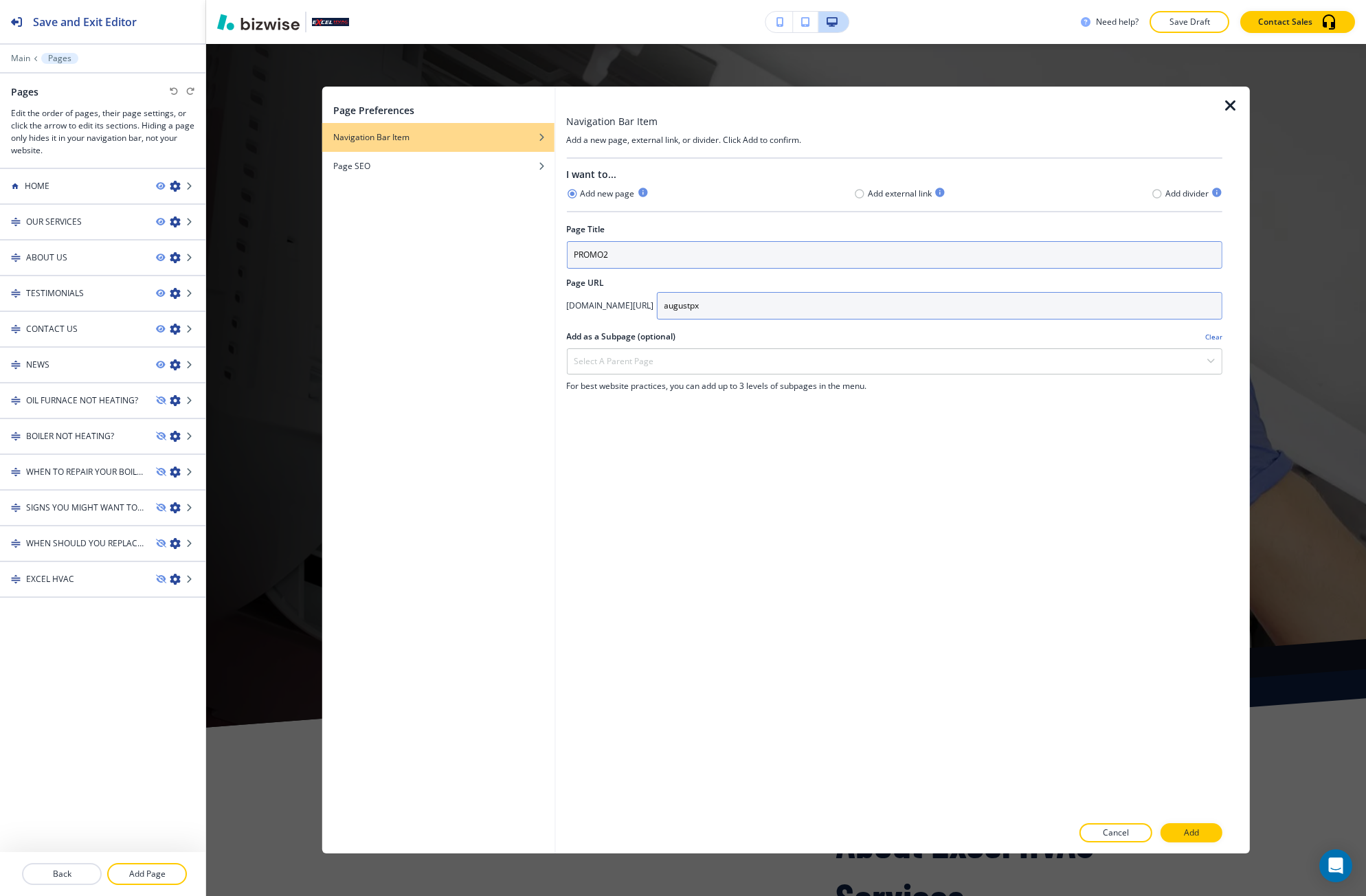
type input "augustpx"
click at [688, 258] on input "PROMO2" at bounding box center [894, 255] width 656 height 27
paste input "augustpx"
drag, startPoint x: 606, startPoint y: 258, endPoint x: 531, endPoint y: 276, distance: 77.1
click at [531, 276] on div "Page Preferences Navigation Bar Item Page SEO Navigation Bar Item Add a new pag…" at bounding box center [786, 470] width 927 height 767
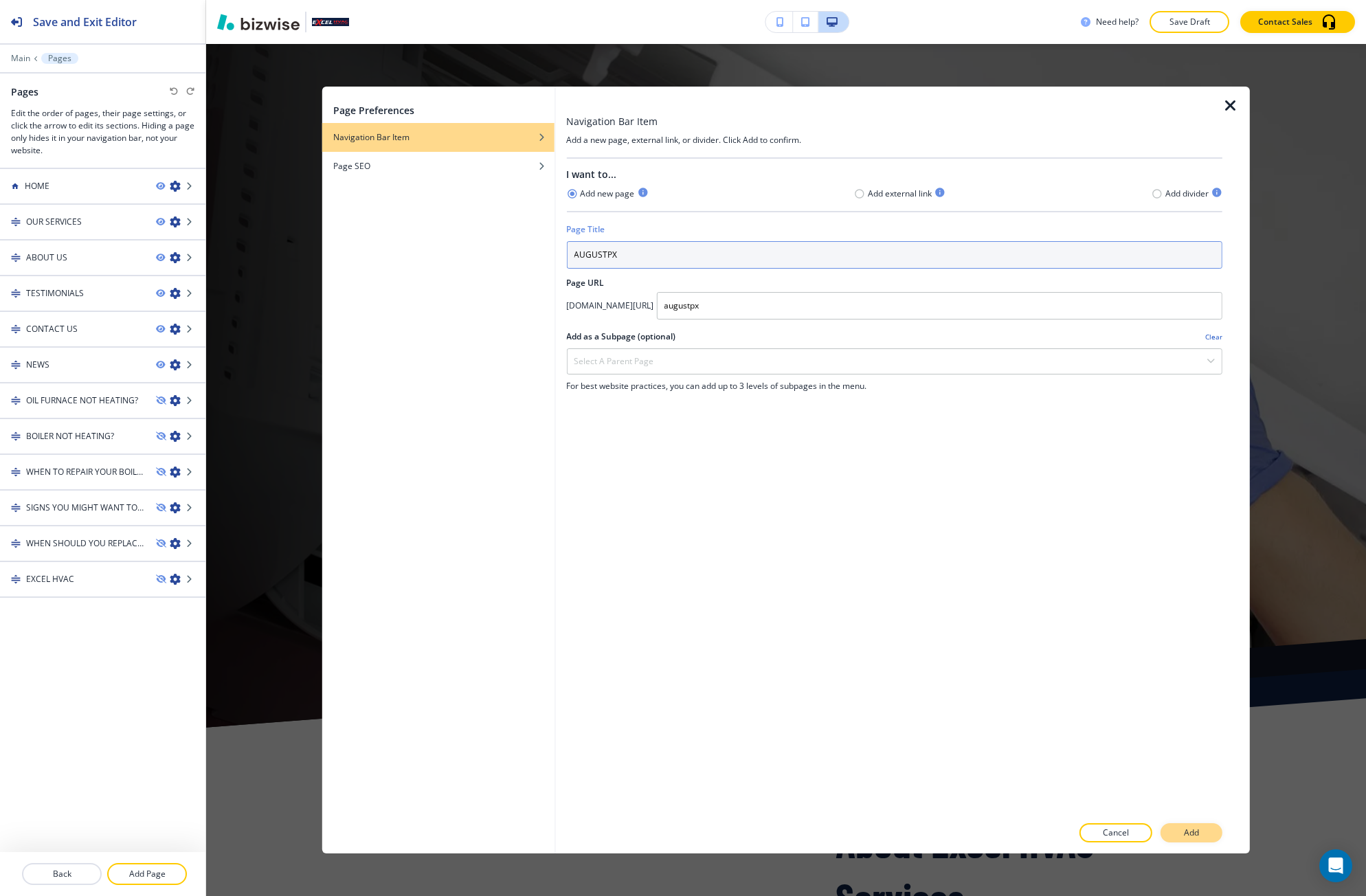
type input "AUGUSTPX"
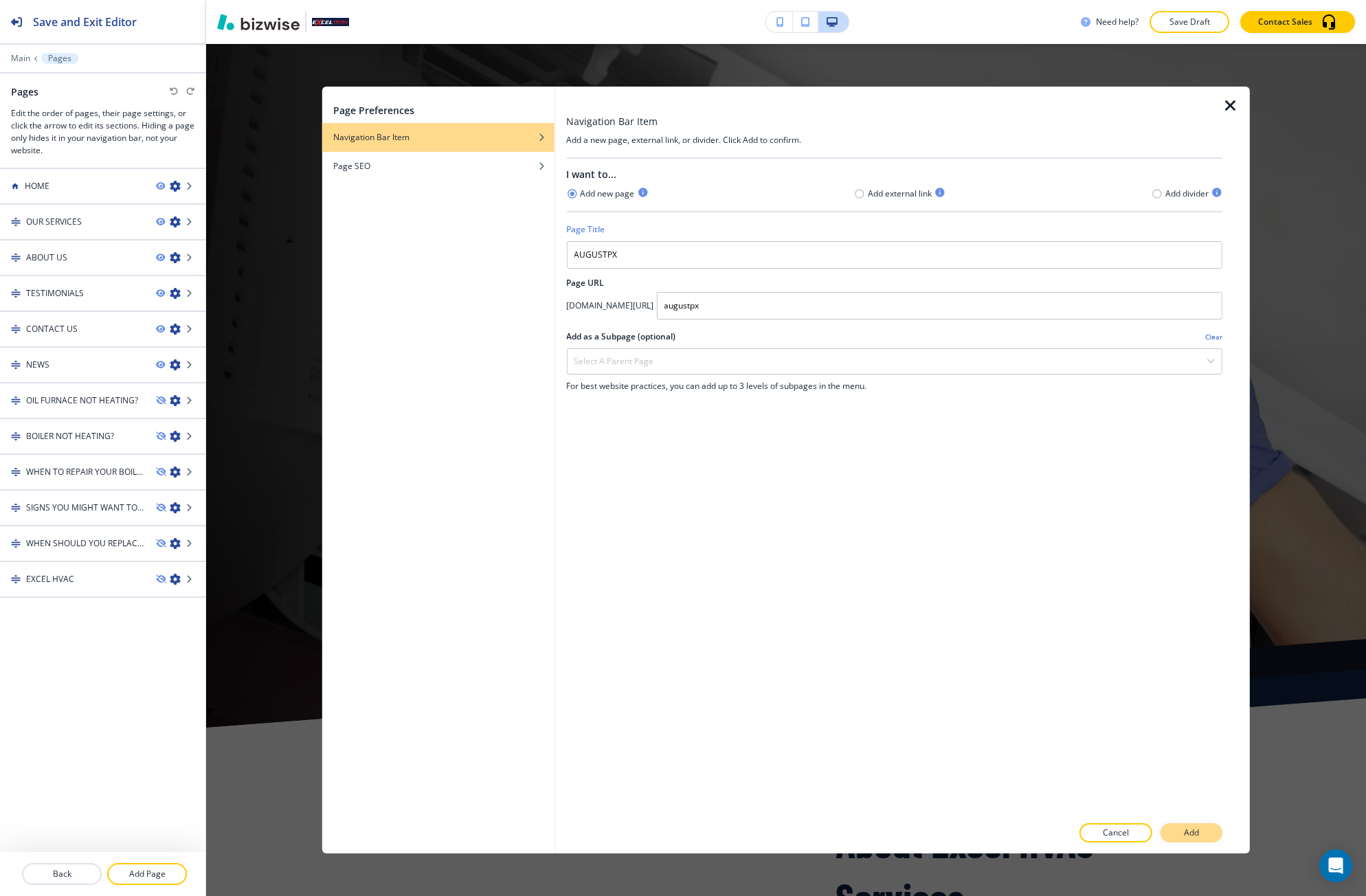
click at [1175, 840] on button "Add" at bounding box center [1191, 832] width 62 height 19
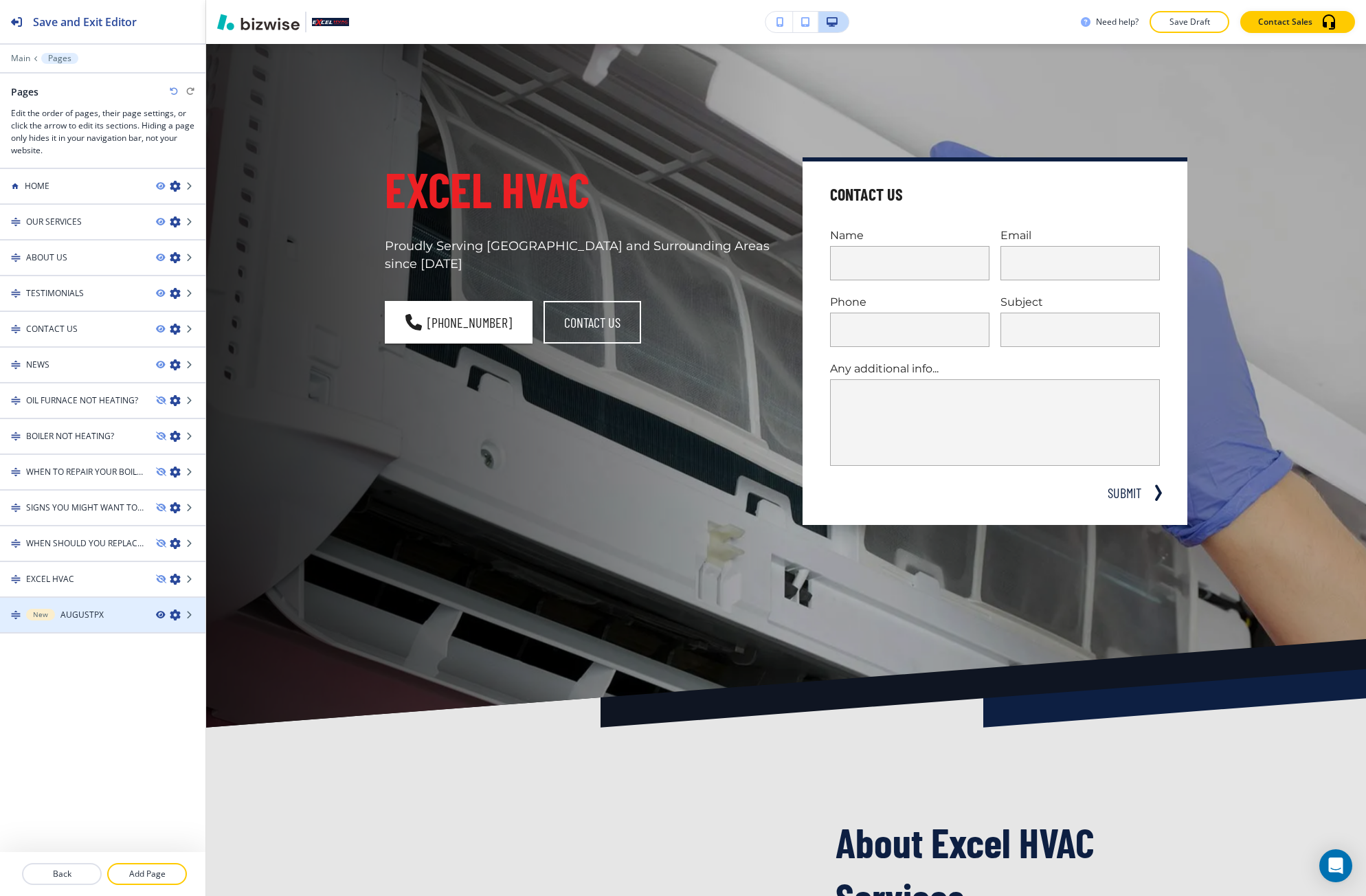
click at [159, 613] on icon "button" at bounding box center [160, 614] width 8 height 8
click at [106, 583] on div "EXCEL HVAC" at bounding box center [72, 579] width 145 height 12
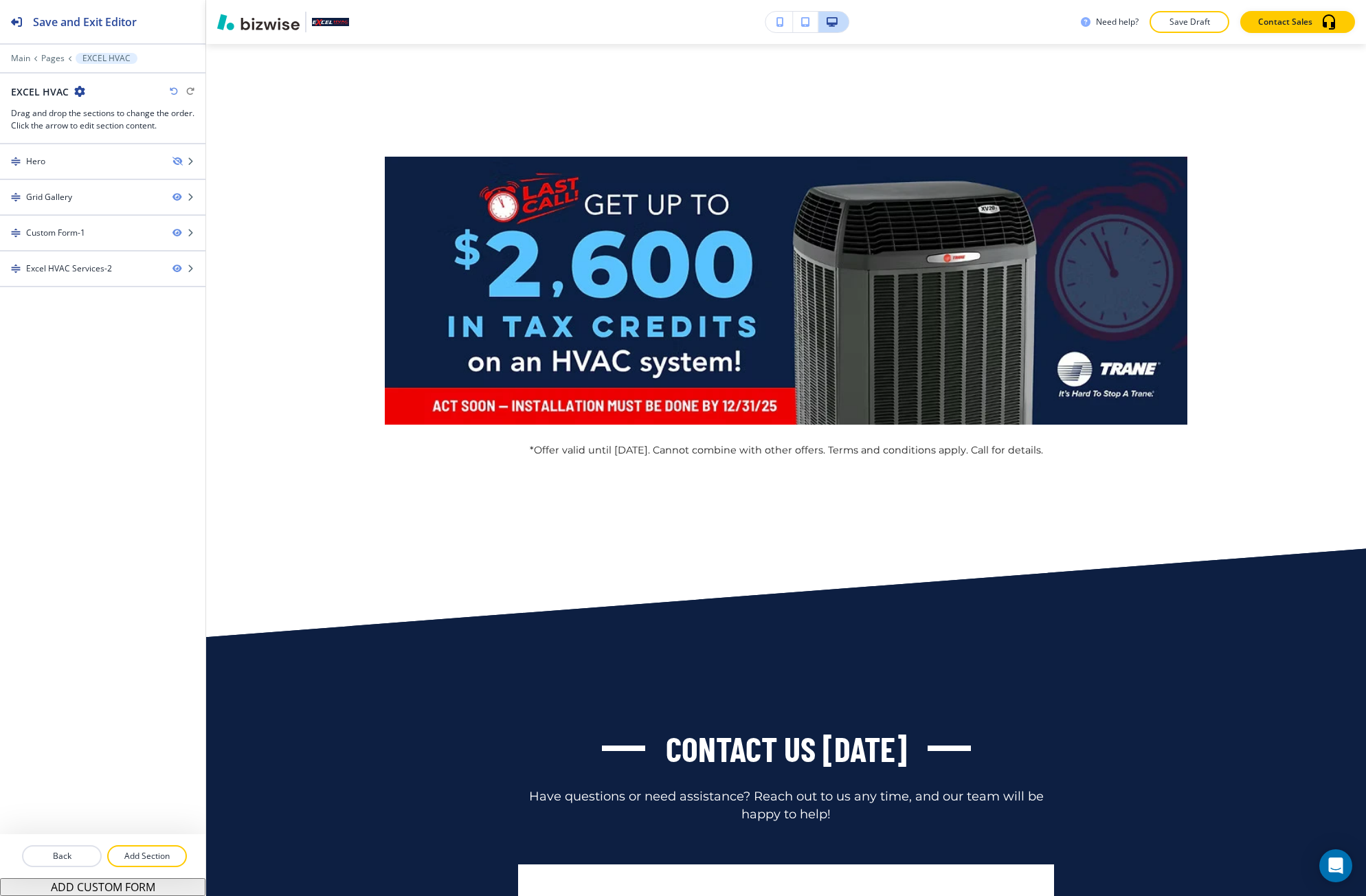
scroll to position [0, 0]
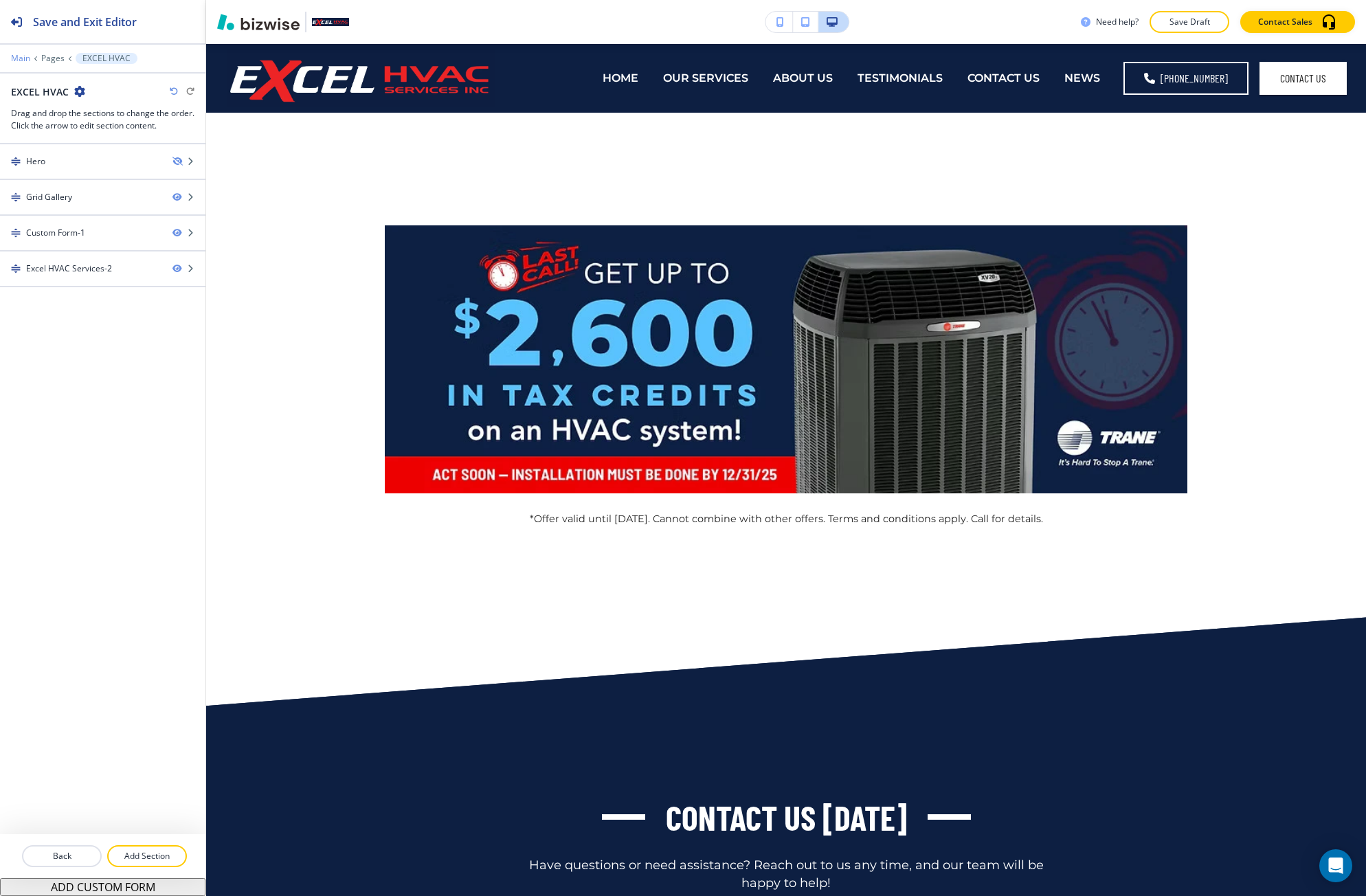
click at [26, 61] on p "Main" at bounding box center [20, 58] width 19 height 9
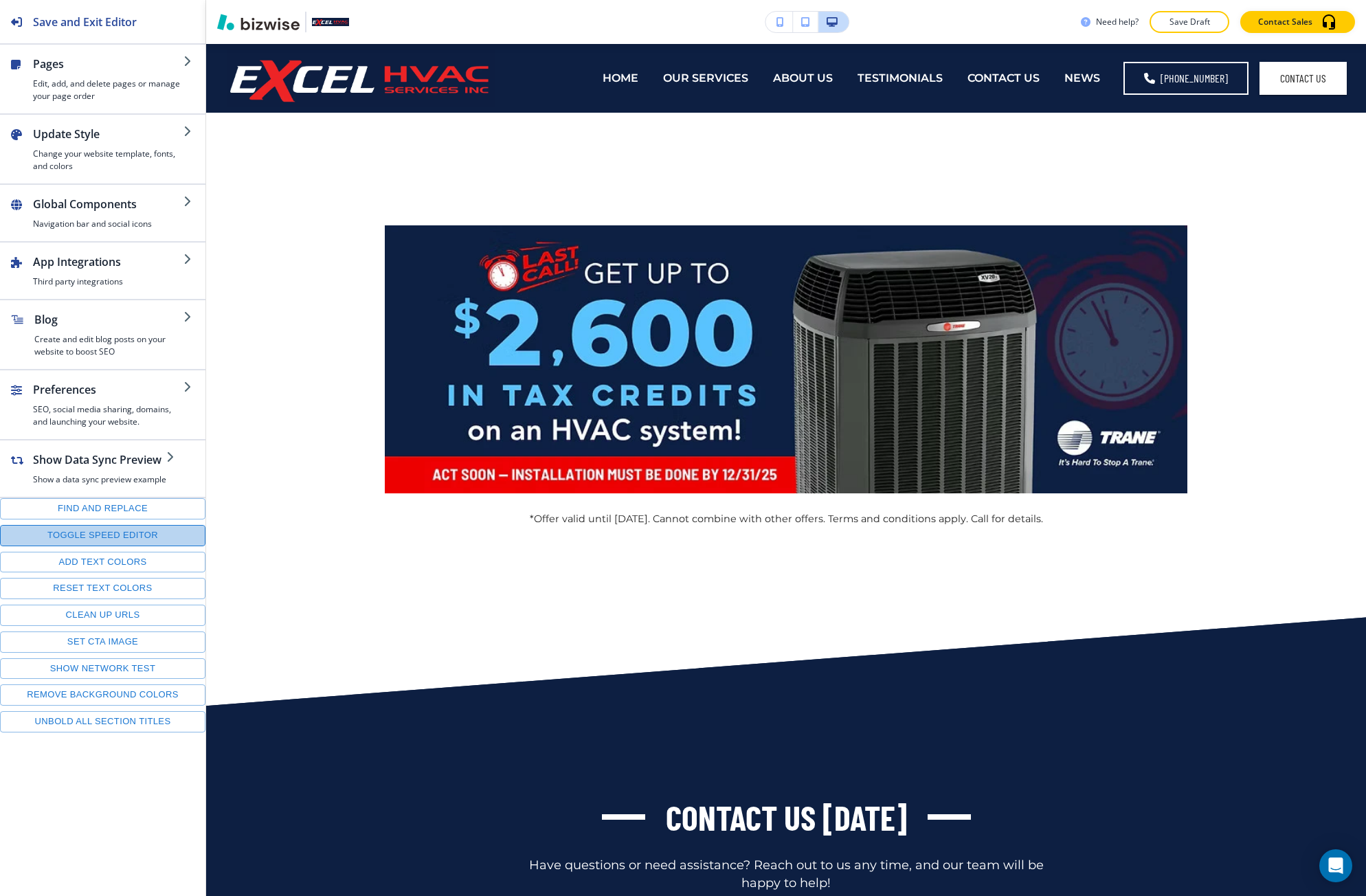
click at [64, 534] on button "Toggle speed editor" at bounding box center [103, 535] width 205 height 21
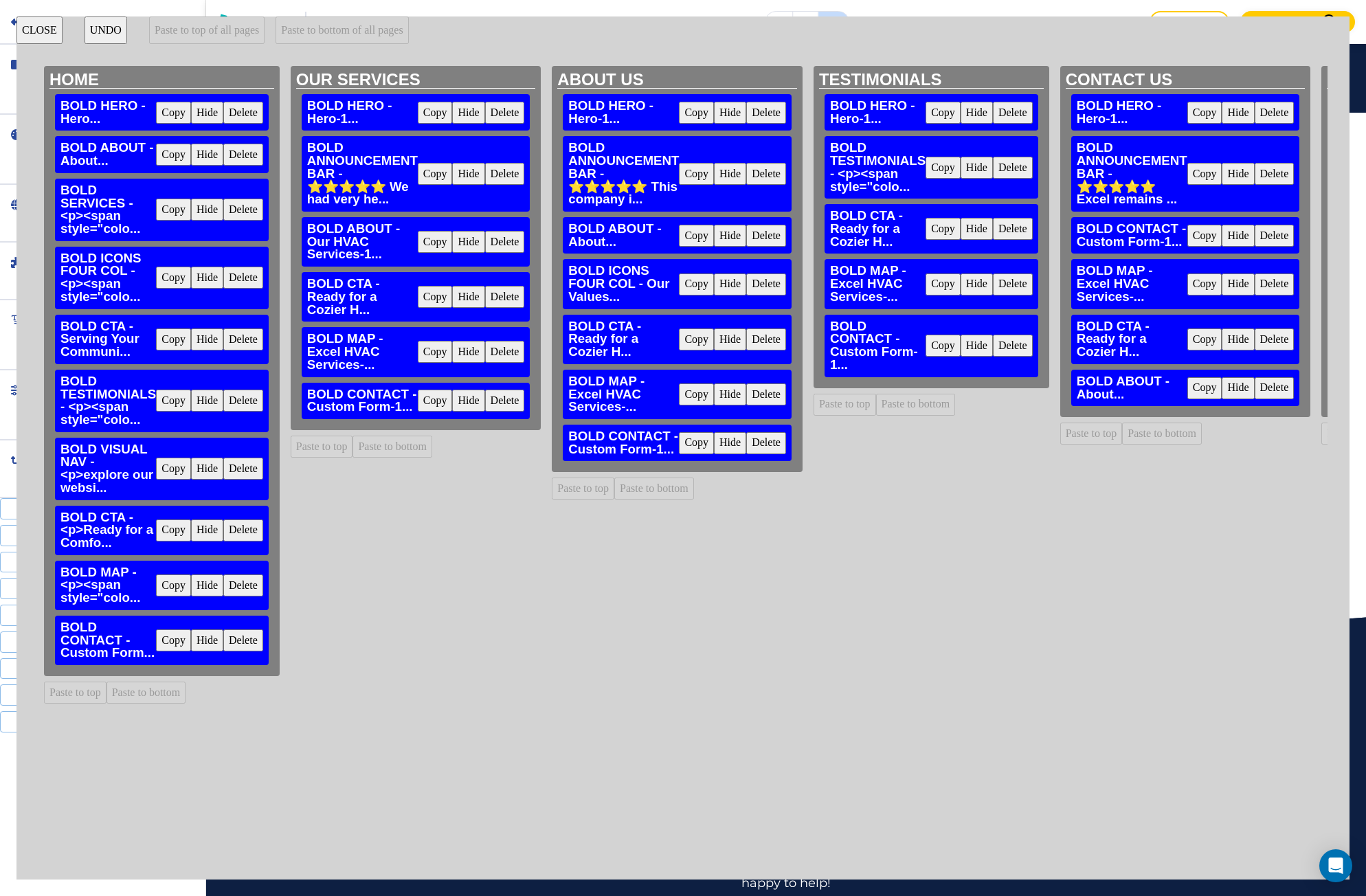
scroll to position [0, 2450]
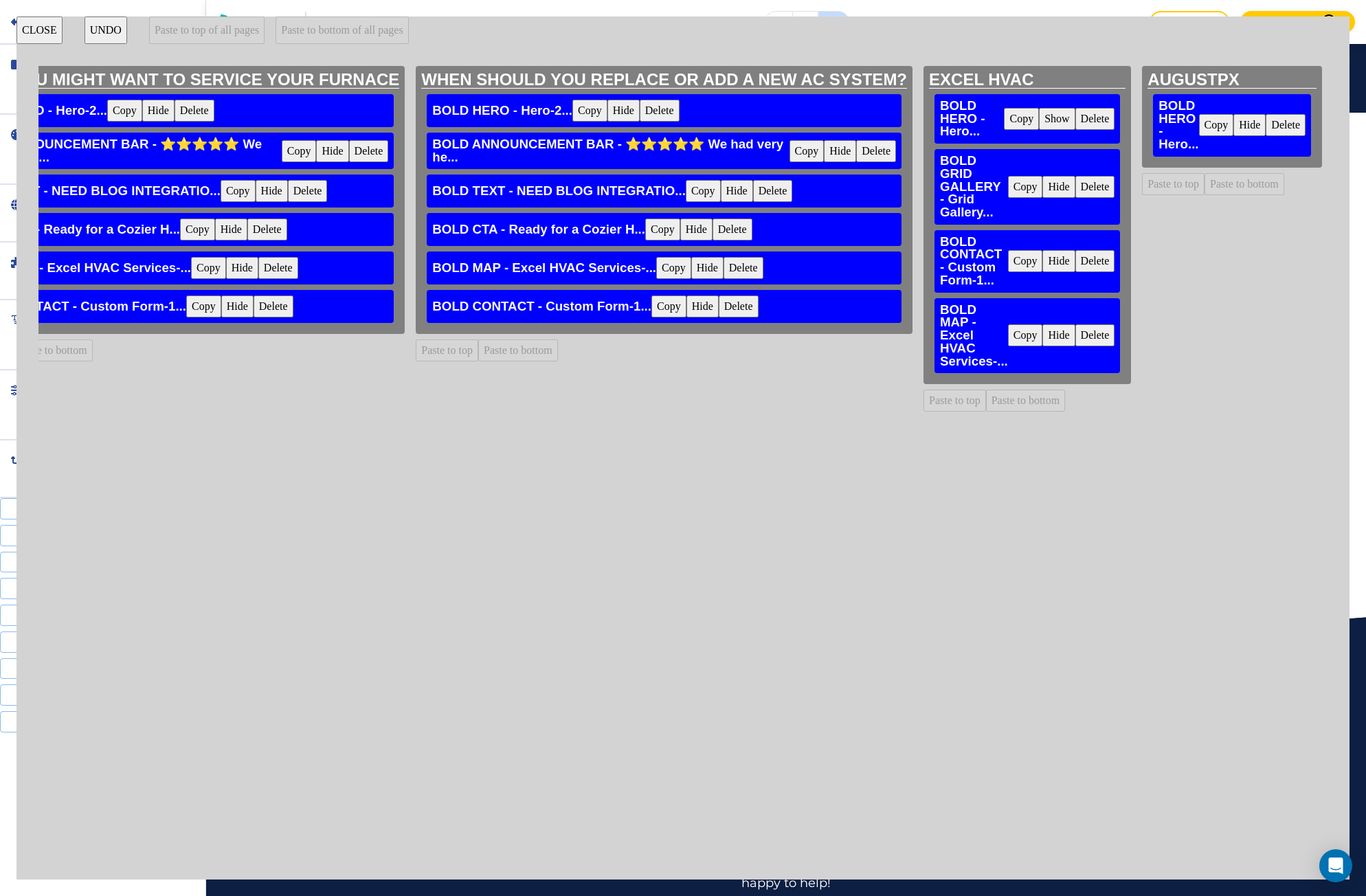
click at [1021, 191] on button "Copy" at bounding box center [1025, 187] width 35 height 22
click at [1204, 188] on button "Paste to bottom" at bounding box center [1244, 184] width 79 height 22
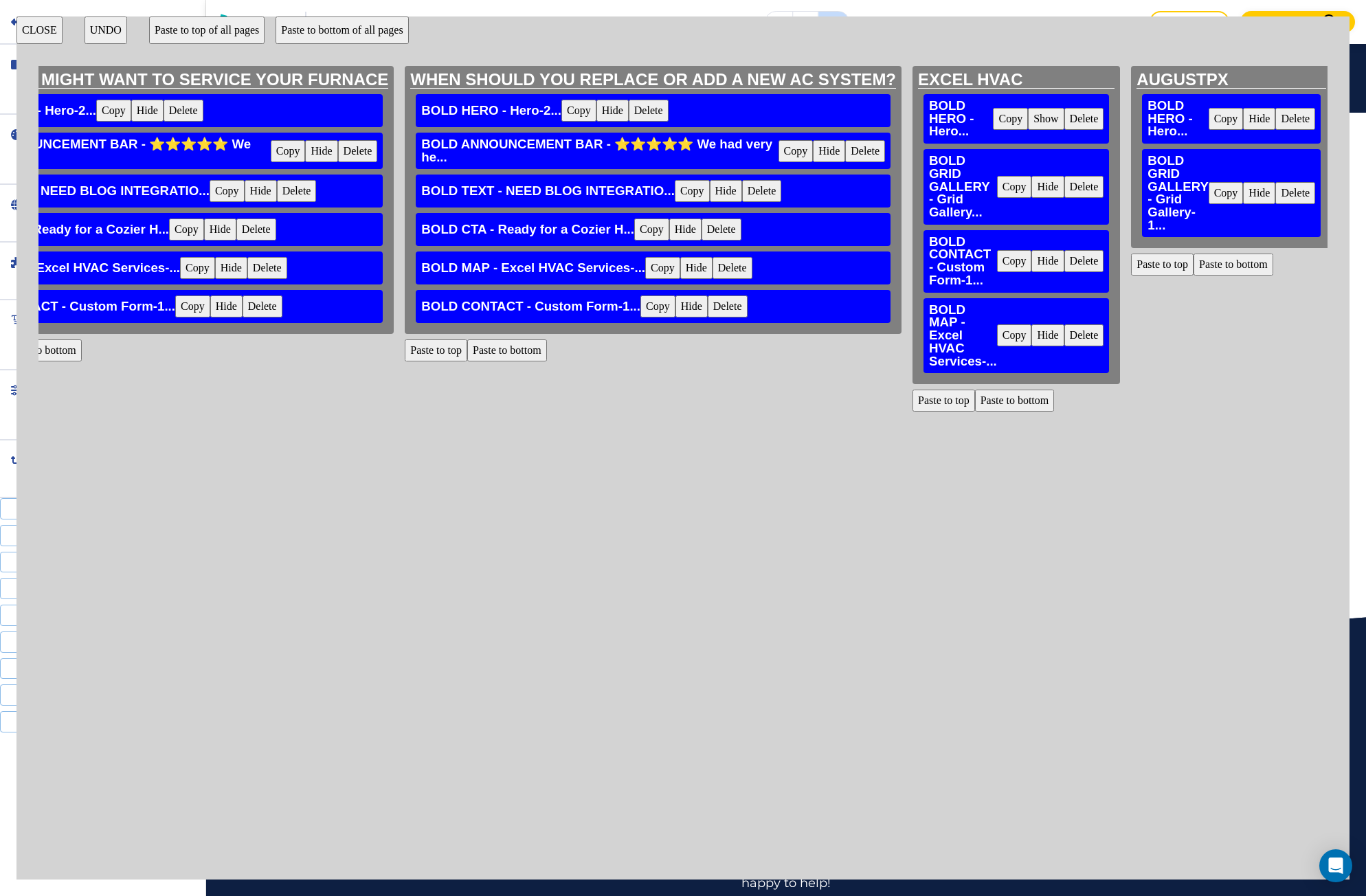
click at [1017, 257] on button "Copy" at bounding box center [1014, 261] width 35 height 22
click at [1209, 264] on button "Paste to bottom" at bounding box center [1233, 264] width 79 height 22
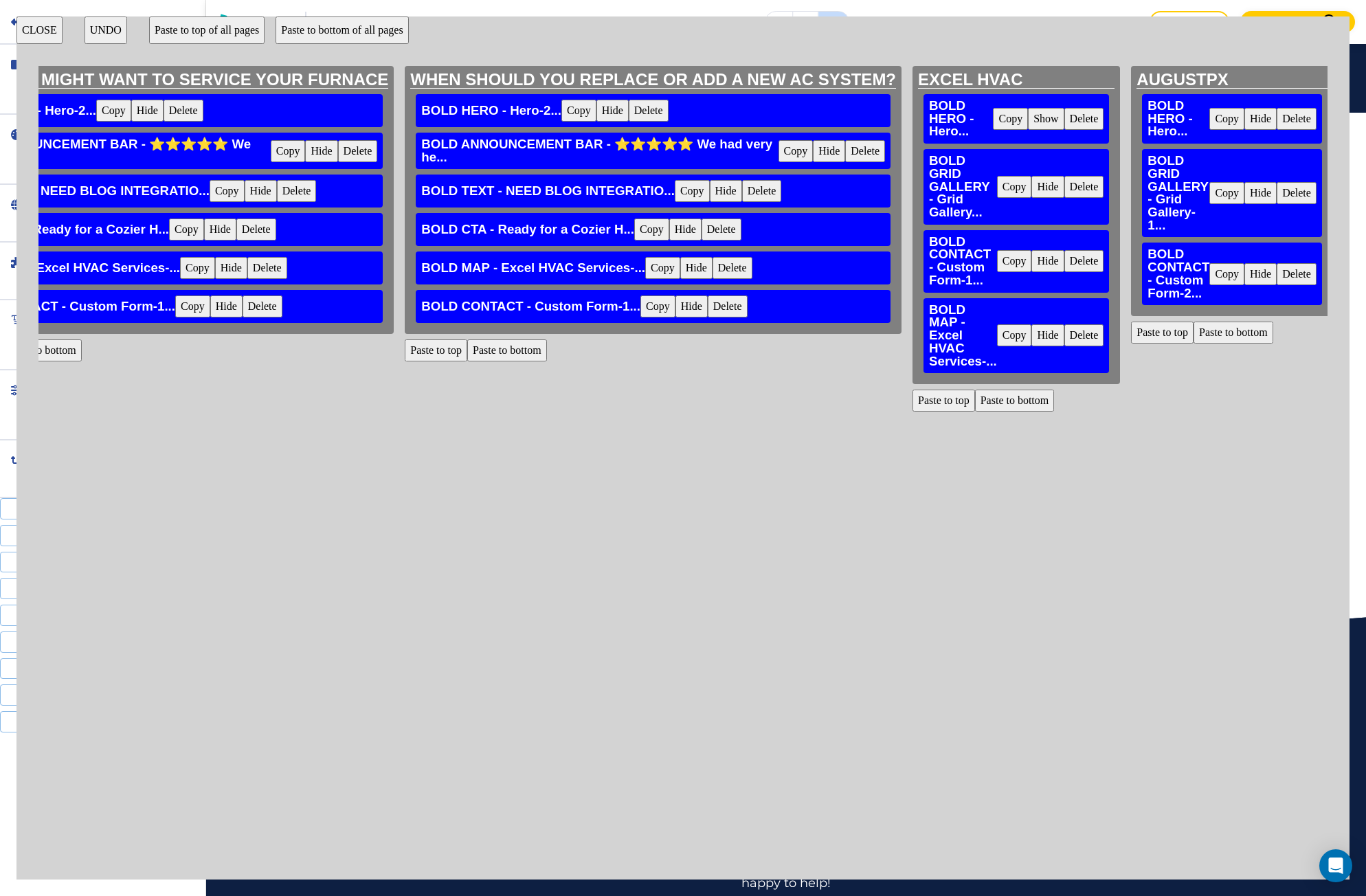
click at [1013, 333] on button "Copy" at bounding box center [1014, 335] width 35 height 22
click at [1233, 334] on button "Paste to bottom" at bounding box center [1233, 332] width 79 height 22
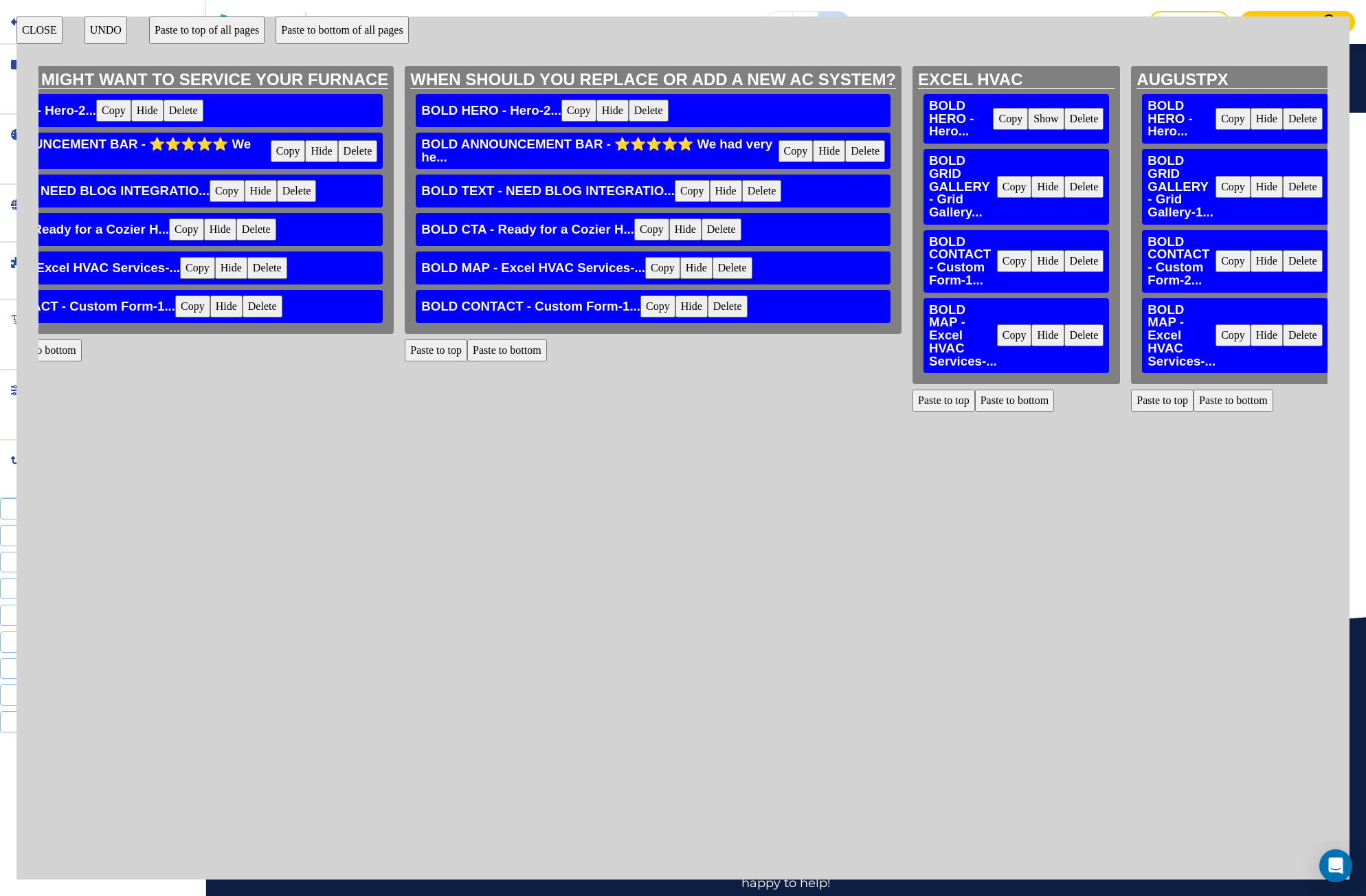
click at [35, 38] on button "CLOSE" at bounding box center [40, 30] width 46 height 27
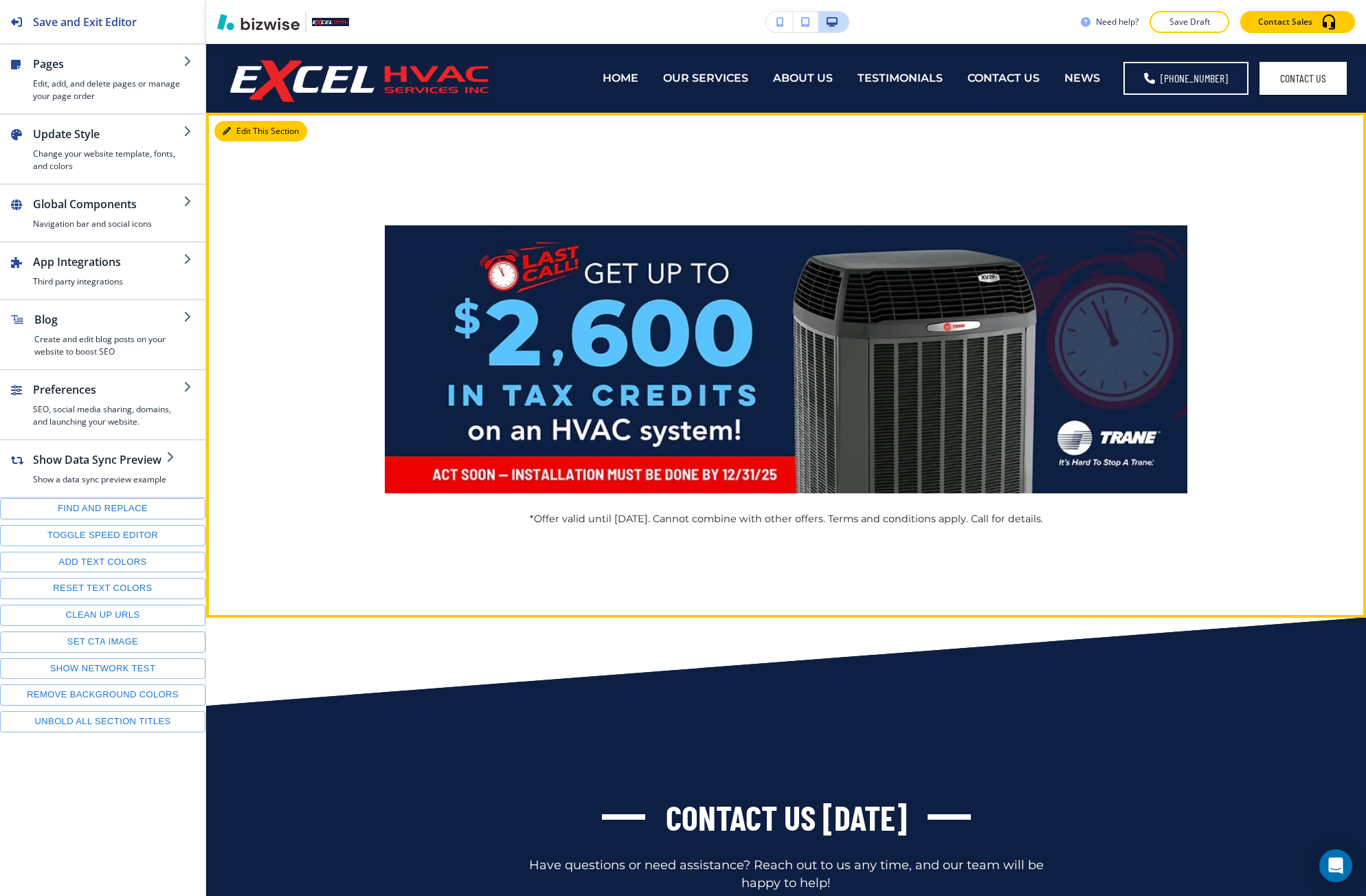
click at [248, 131] on button "Edit This Section" at bounding box center [261, 131] width 92 height 21
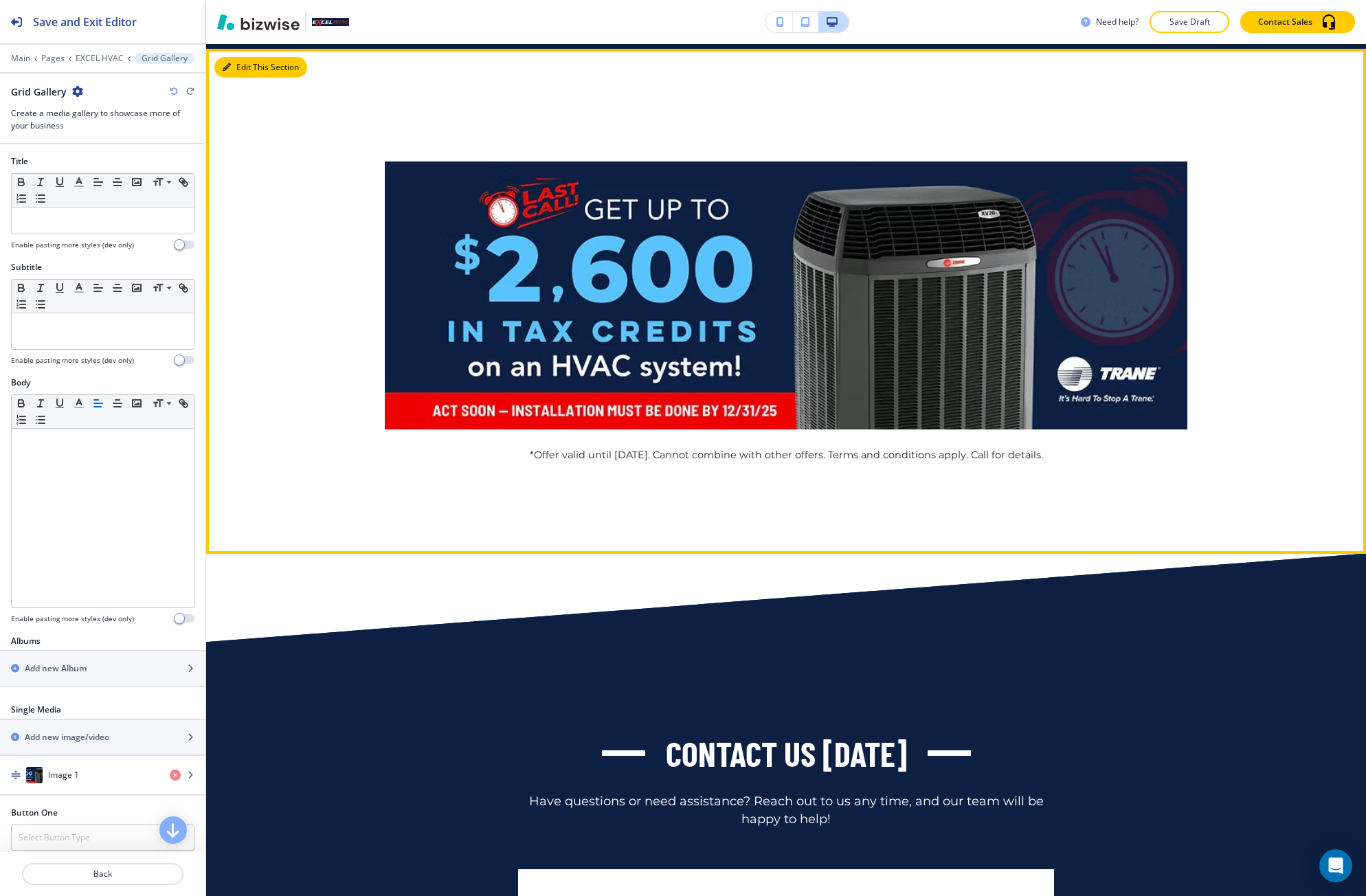
scroll to position [69, 0]
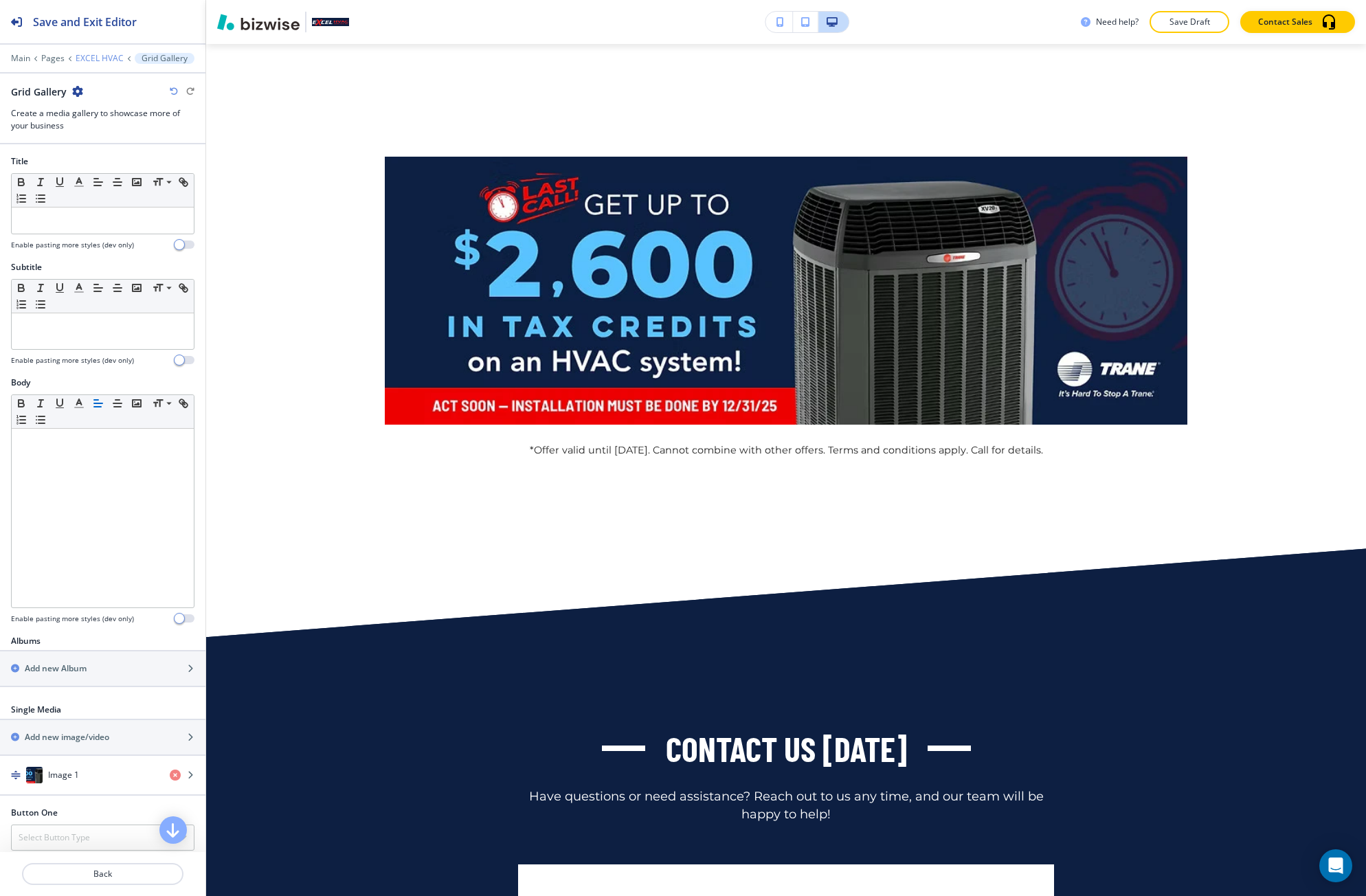
click at [90, 56] on p "EXCEL HVAC" at bounding box center [100, 58] width 48 height 9
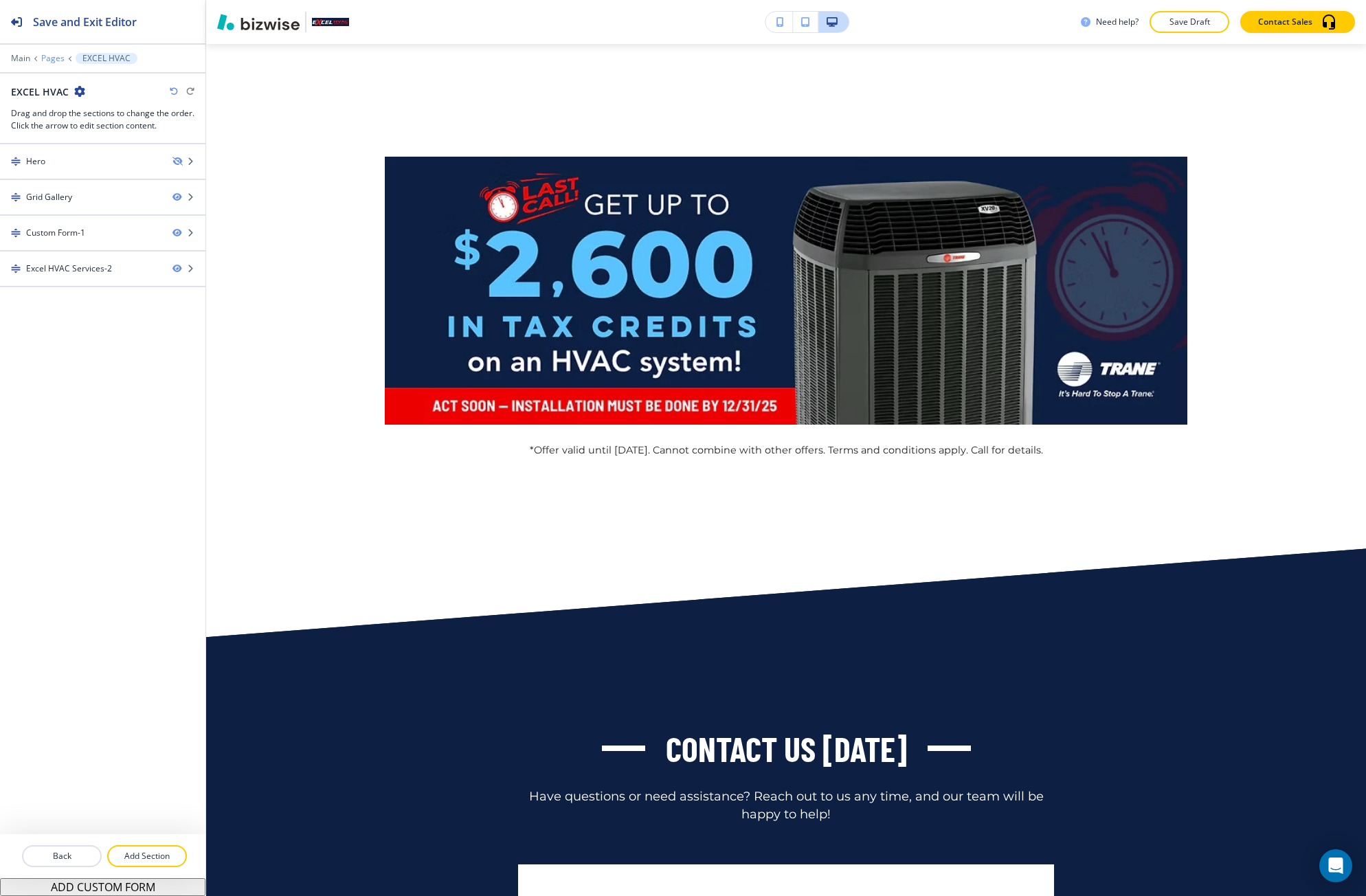
click at [59, 61] on p "Pages" at bounding box center [53, 58] width 23 height 9
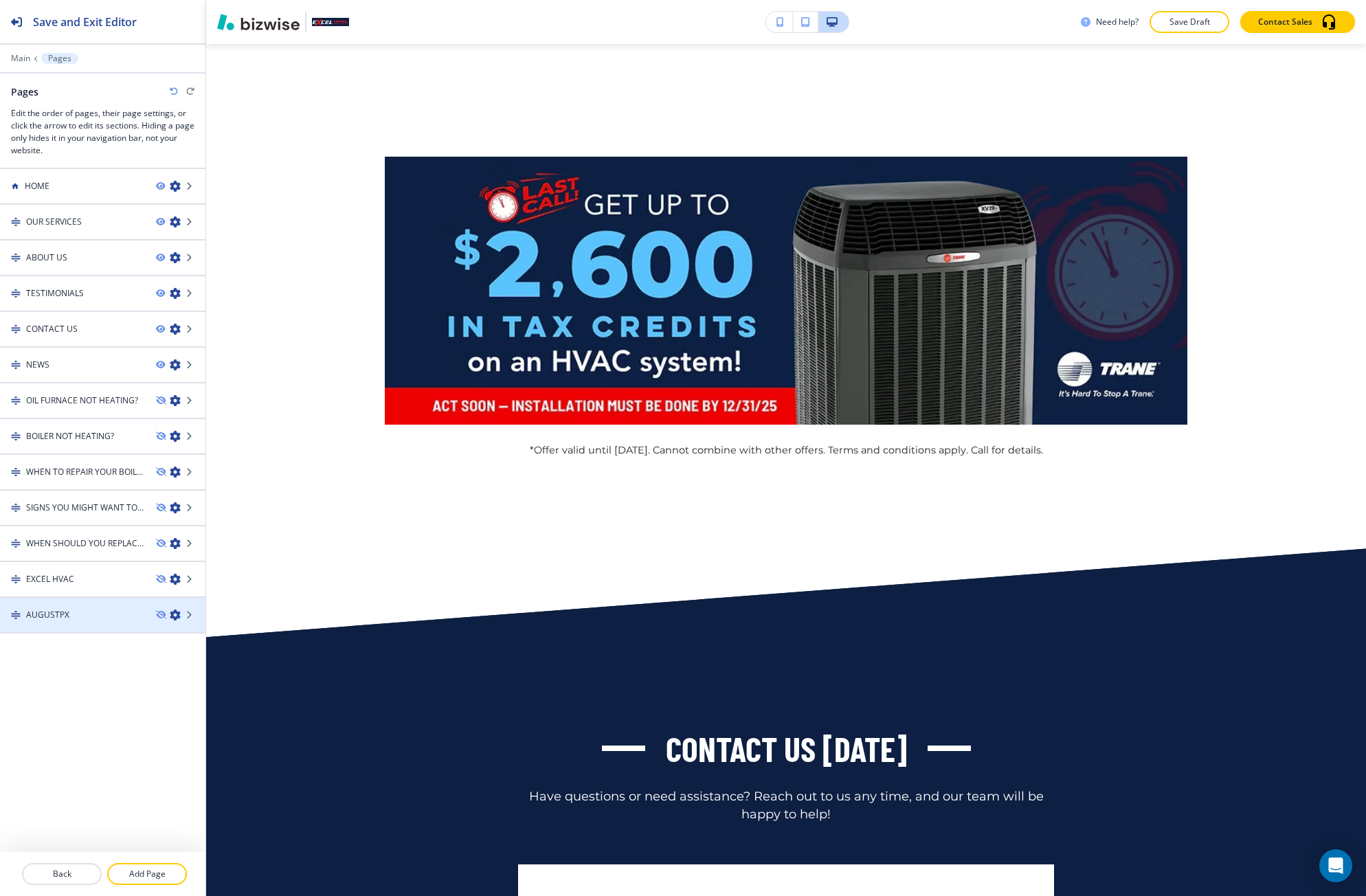
click at [78, 609] on div "AUGUSTPX" at bounding box center [72, 614] width 145 height 12
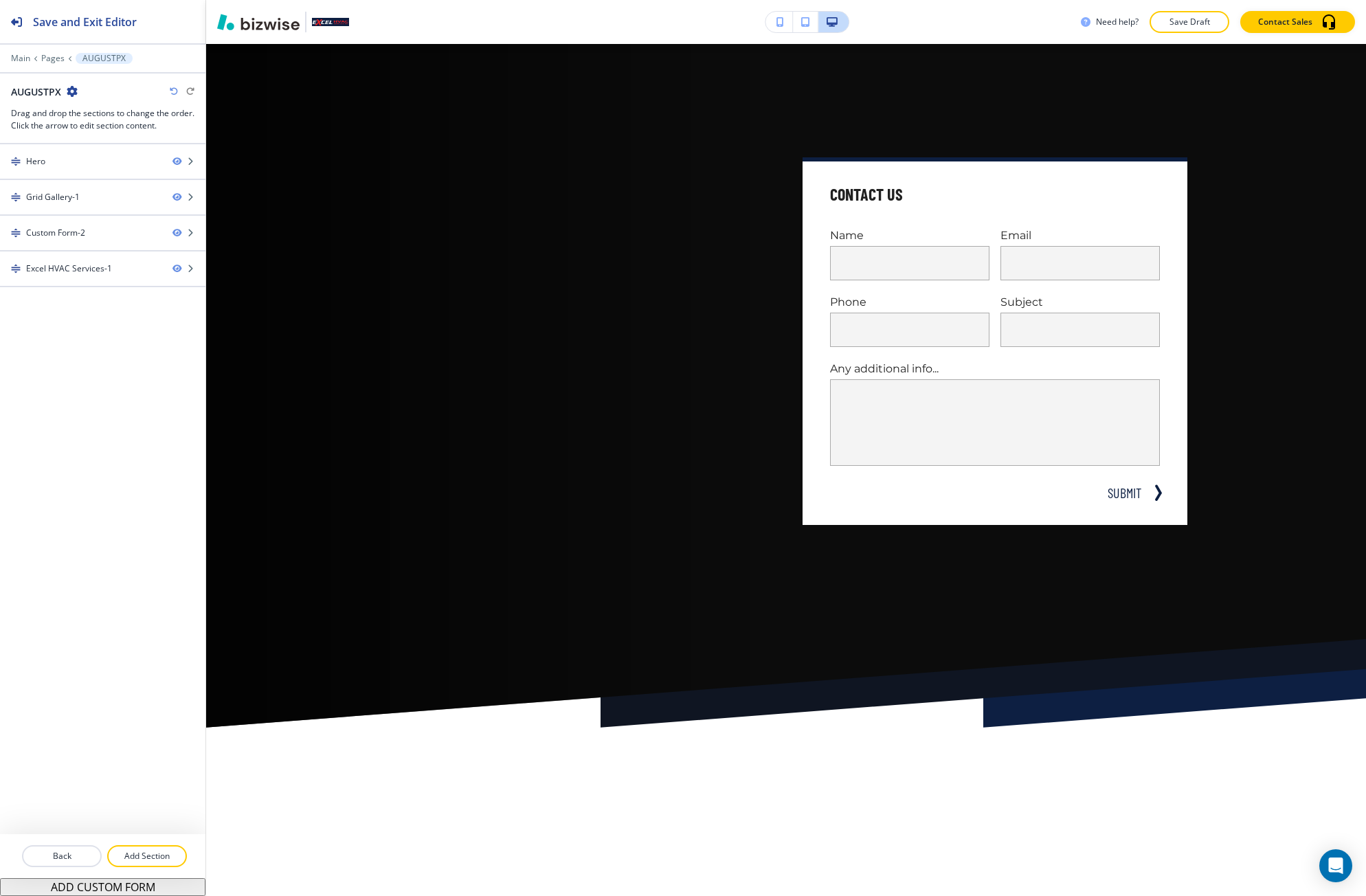
scroll to position [0, 0]
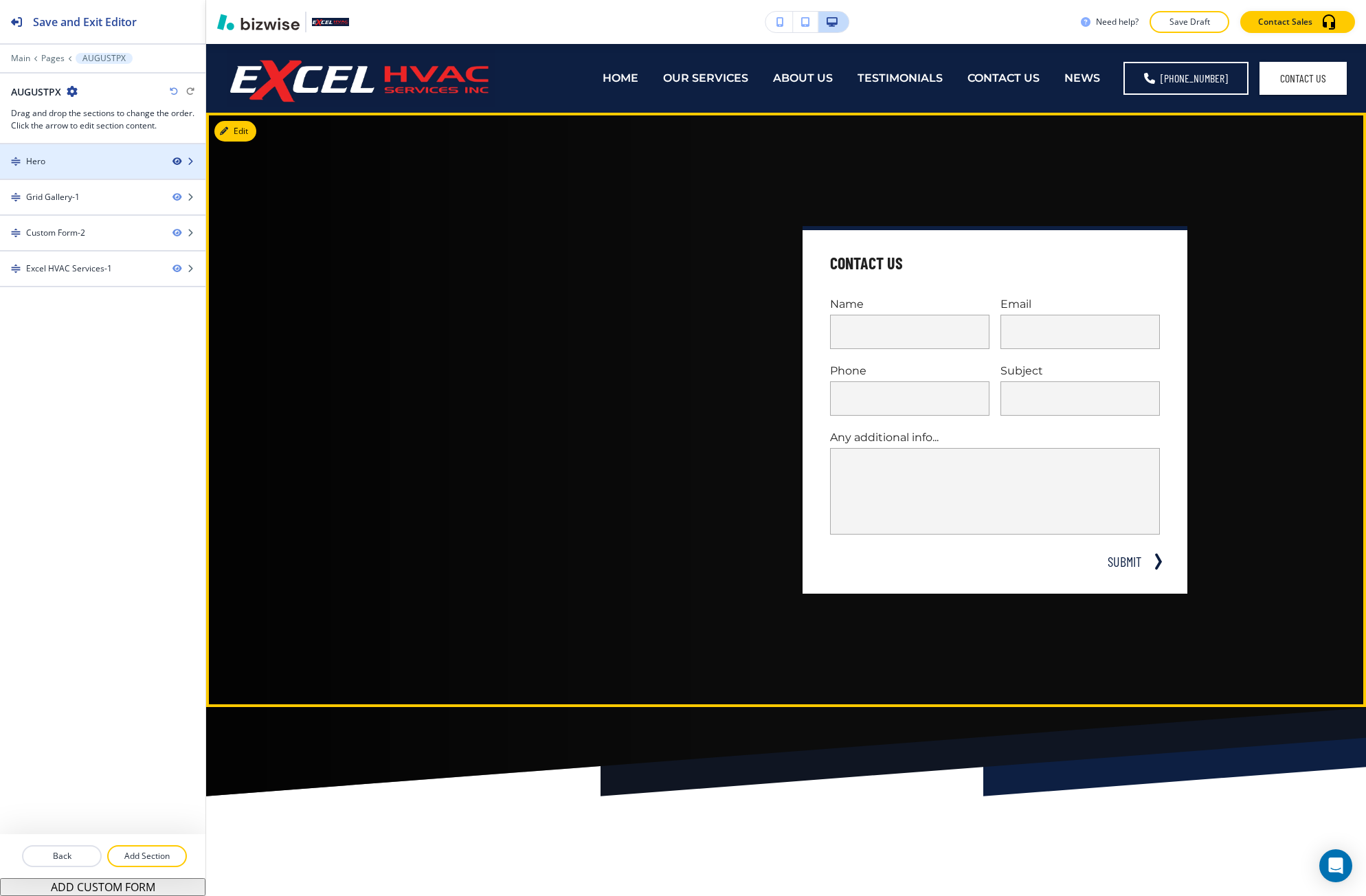
click at [177, 162] on icon "button" at bounding box center [176, 161] width 8 height 8
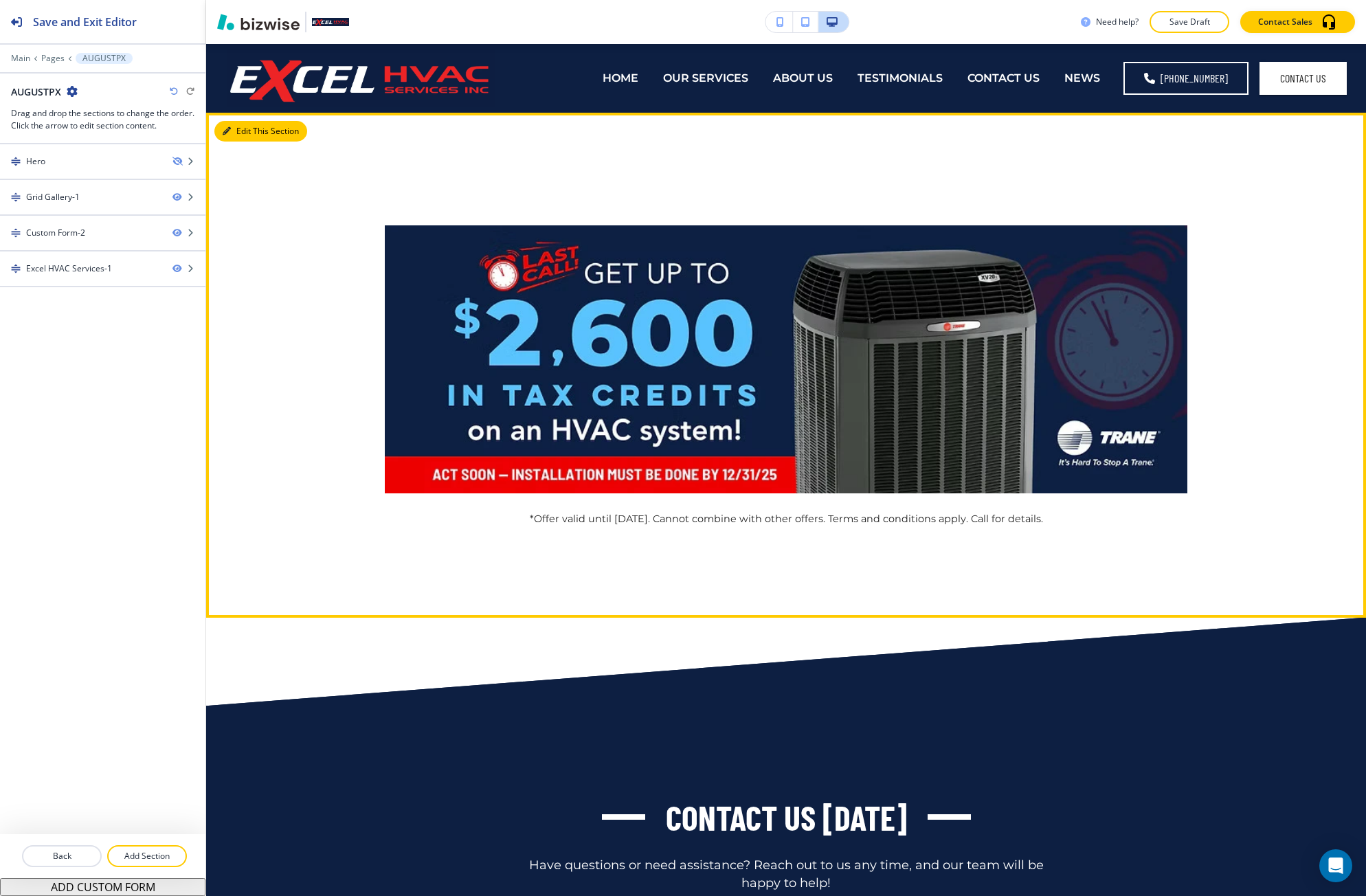
click at [222, 129] on icon "button" at bounding box center [226, 131] width 8 height 8
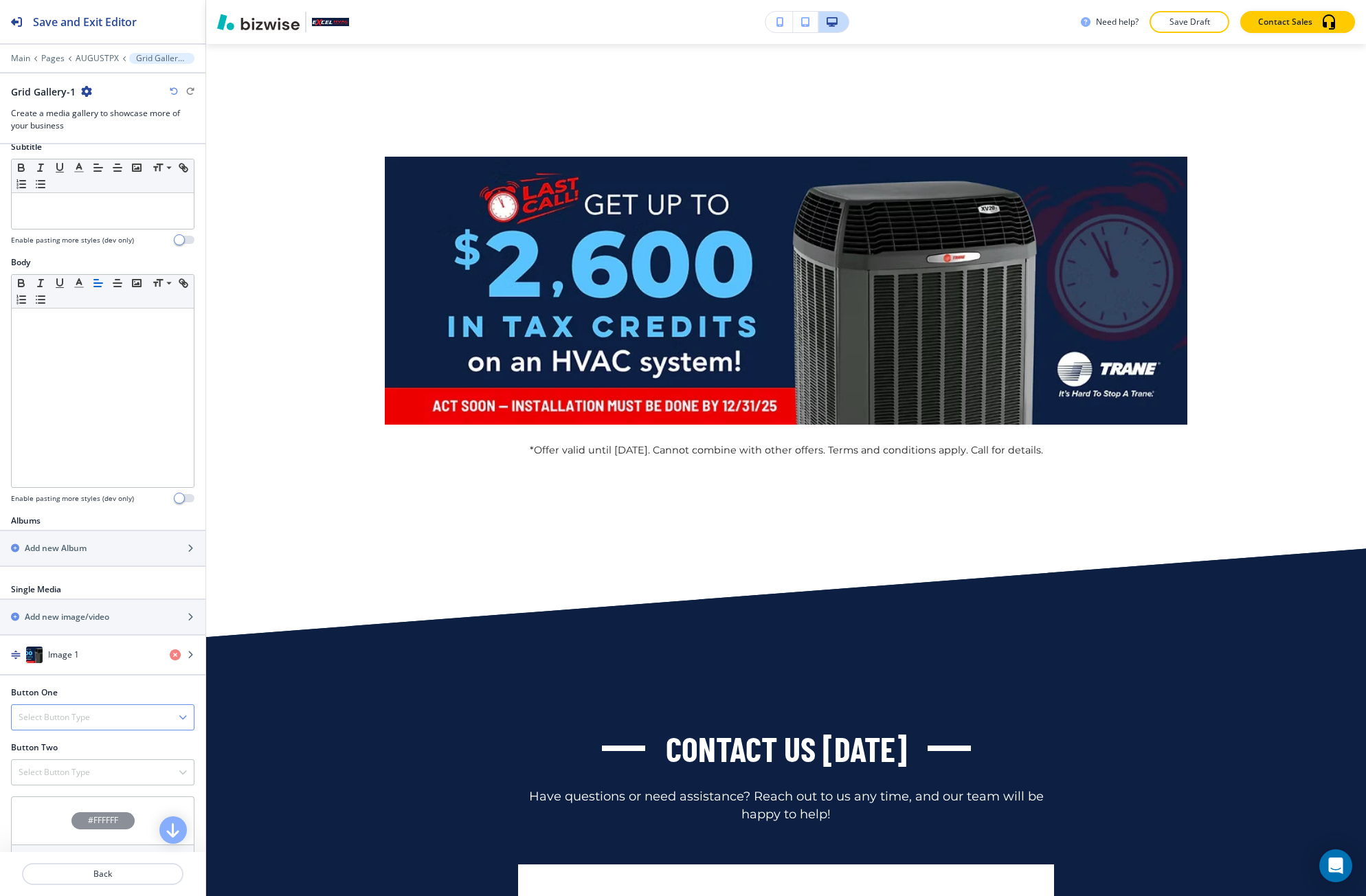
scroll to position [137, 0]
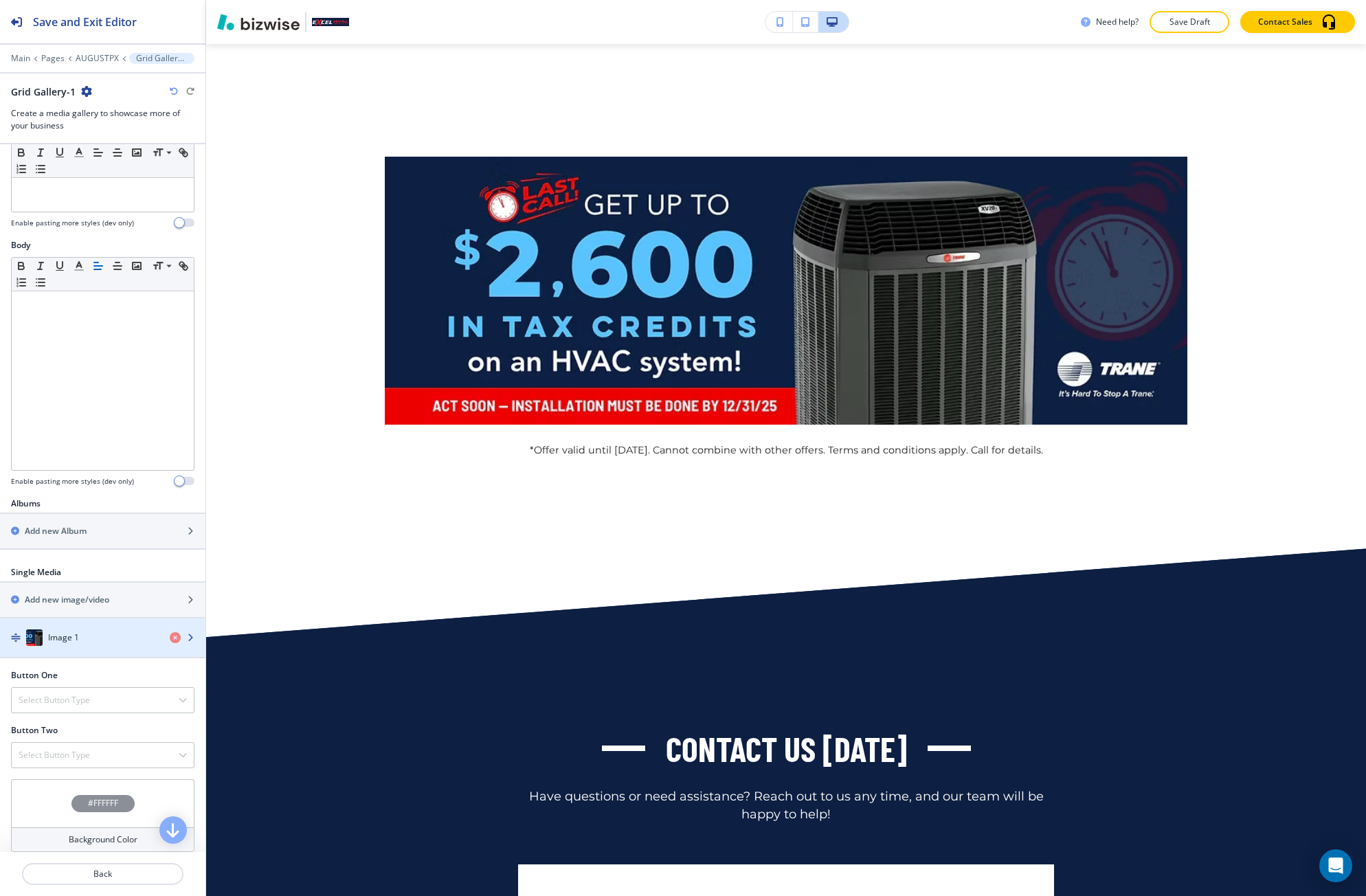
click at [71, 647] on div "button" at bounding box center [103, 651] width 205 height 11
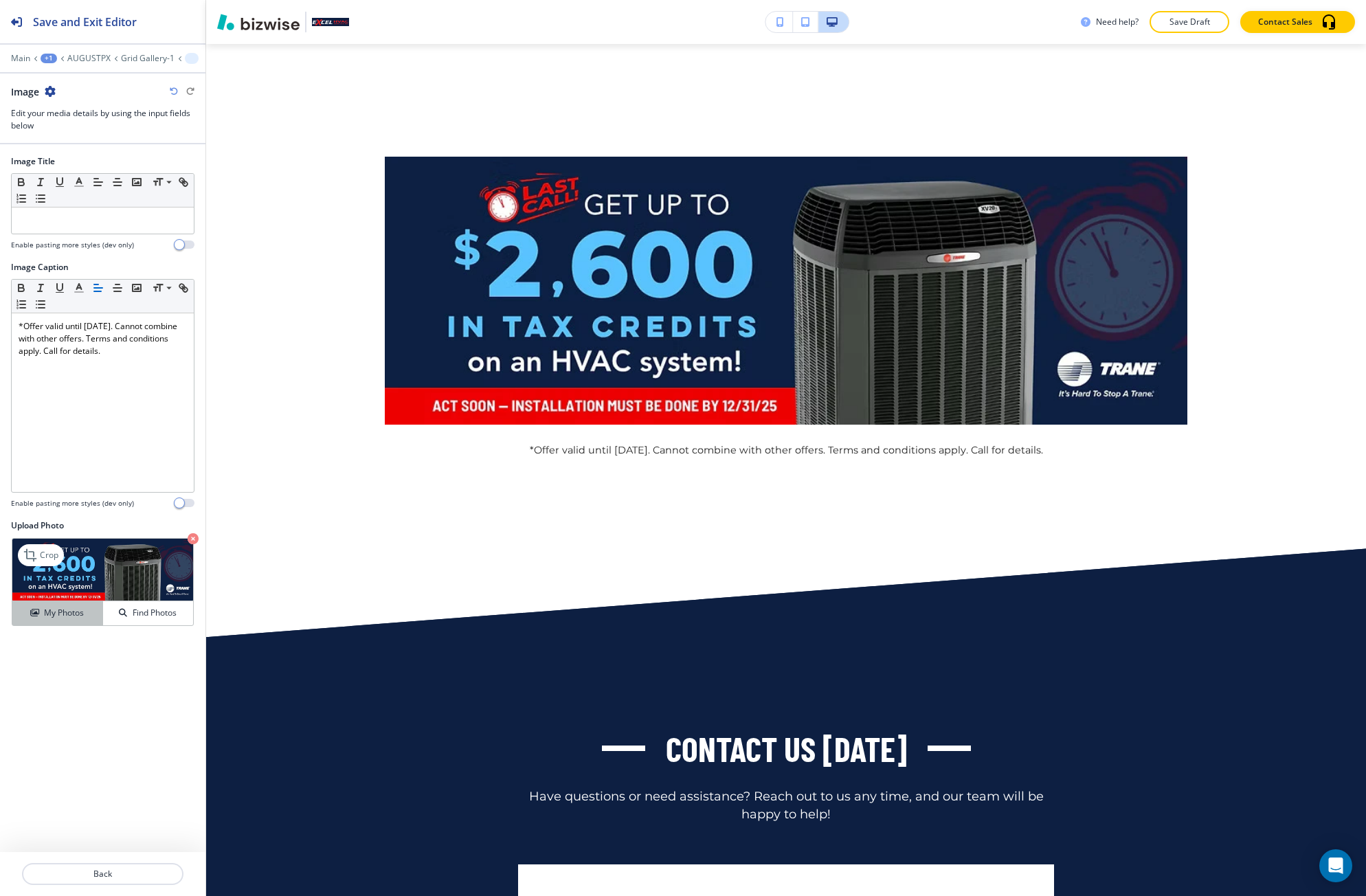
click at [51, 616] on h4 "My Photos" at bounding box center [64, 612] width 40 height 12
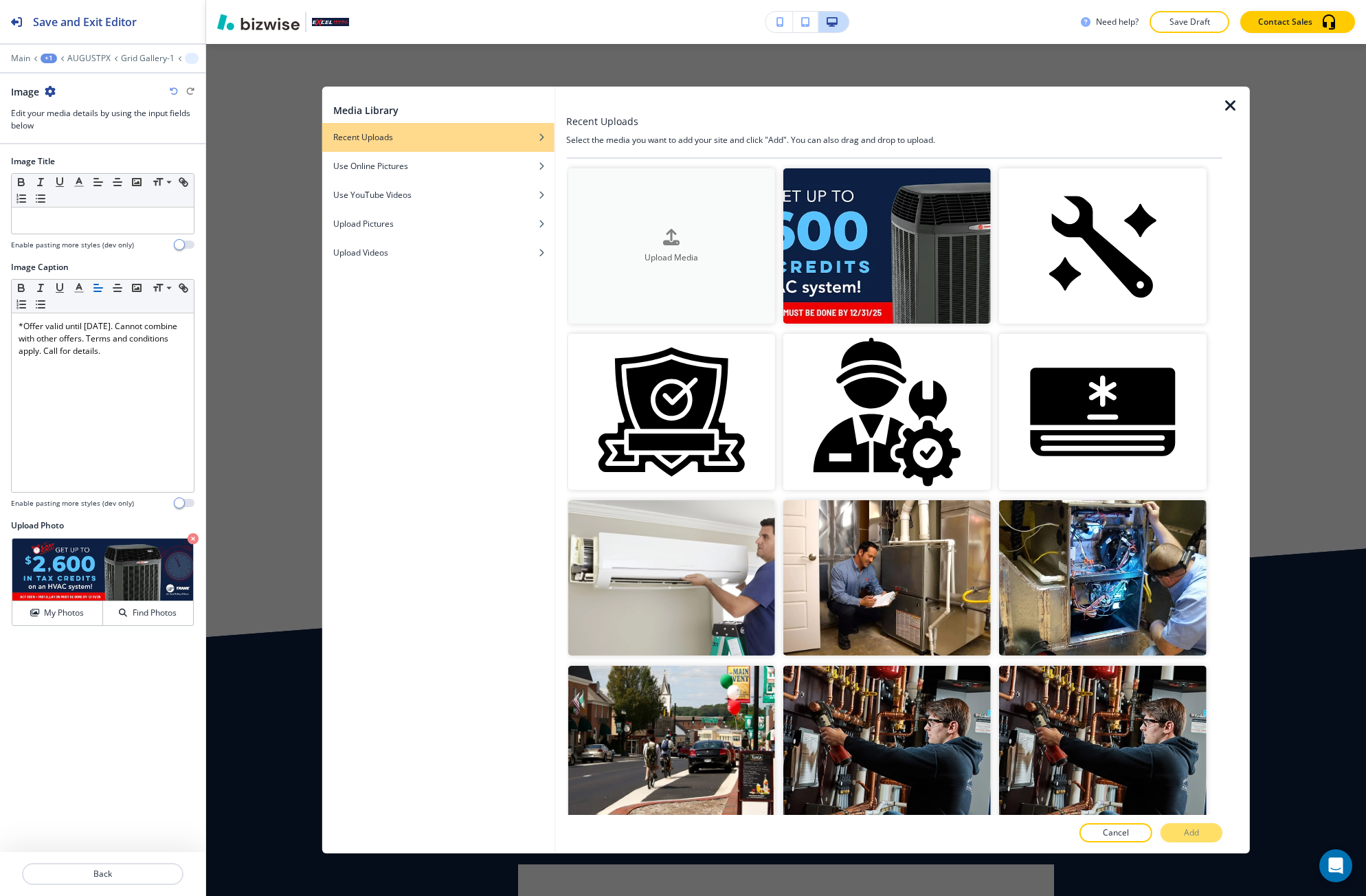
click at [727, 261] on h4 "Upload Media" at bounding box center [671, 257] width 207 height 12
click at [670, 219] on button "Upload Media" at bounding box center [671, 245] width 207 height 155
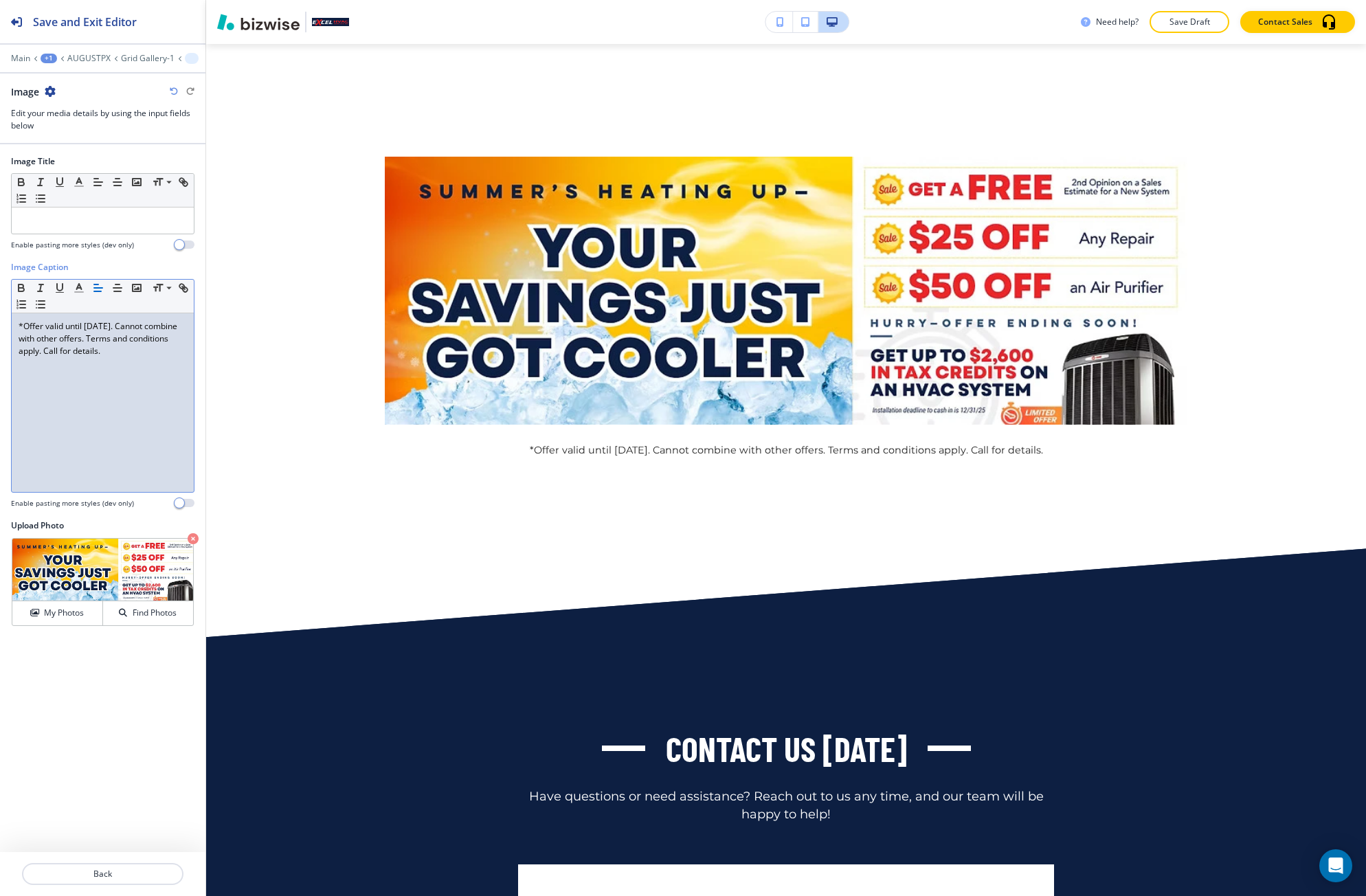
click at [163, 380] on div "*Offer valid until August 31, 2025. Cannot combine with other offers. Terms and…" at bounding box center [103, 402] width 182 height 178
click at [163, 379] on div "*Offer valid until August 31, 2025. Cannot combine with other offers. Terms and…" at bounding box center [103, 402] width 182 height 178
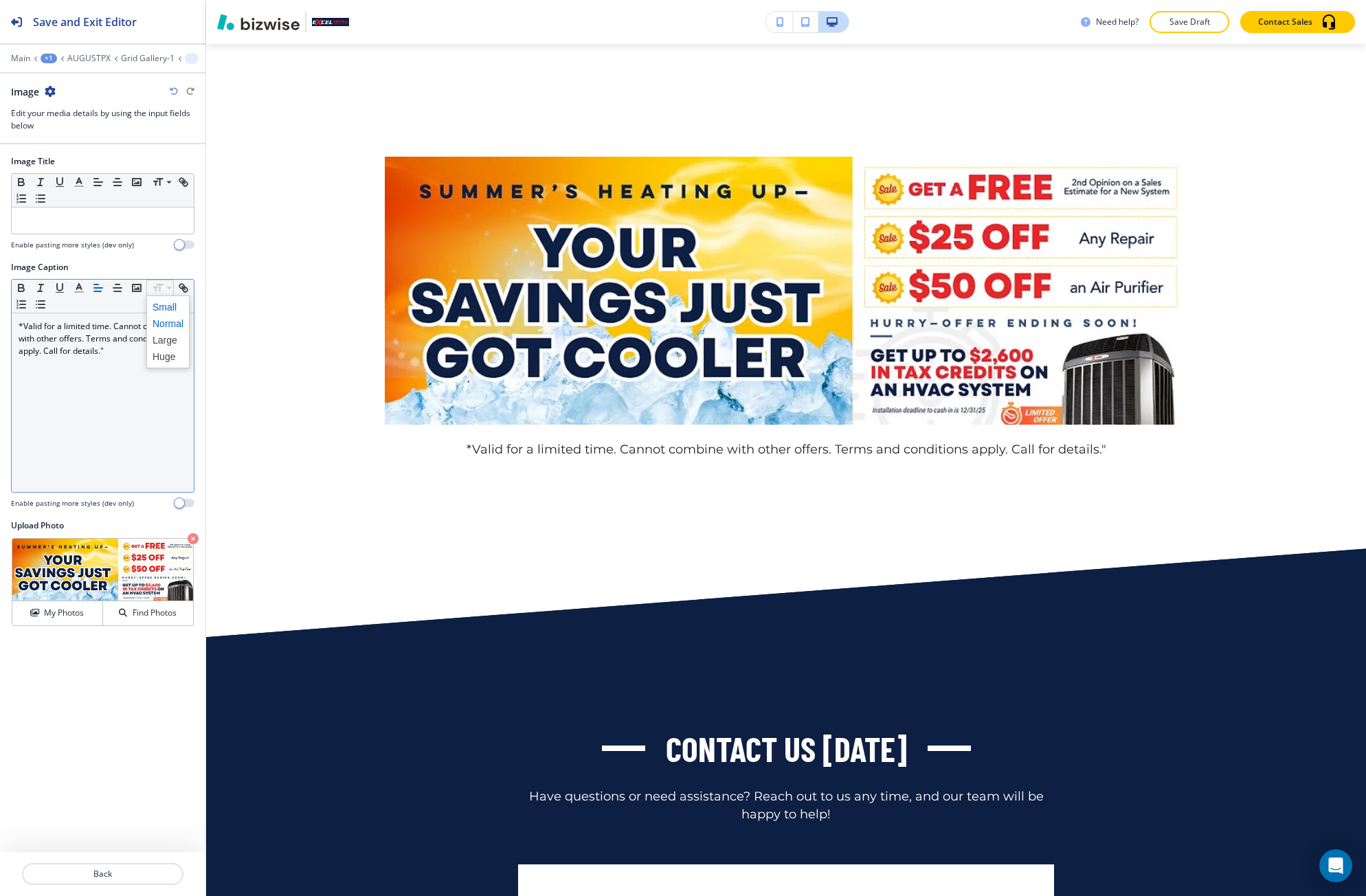
click at [165, 304] on span at bounding box center [168, 307] width 31 height 17
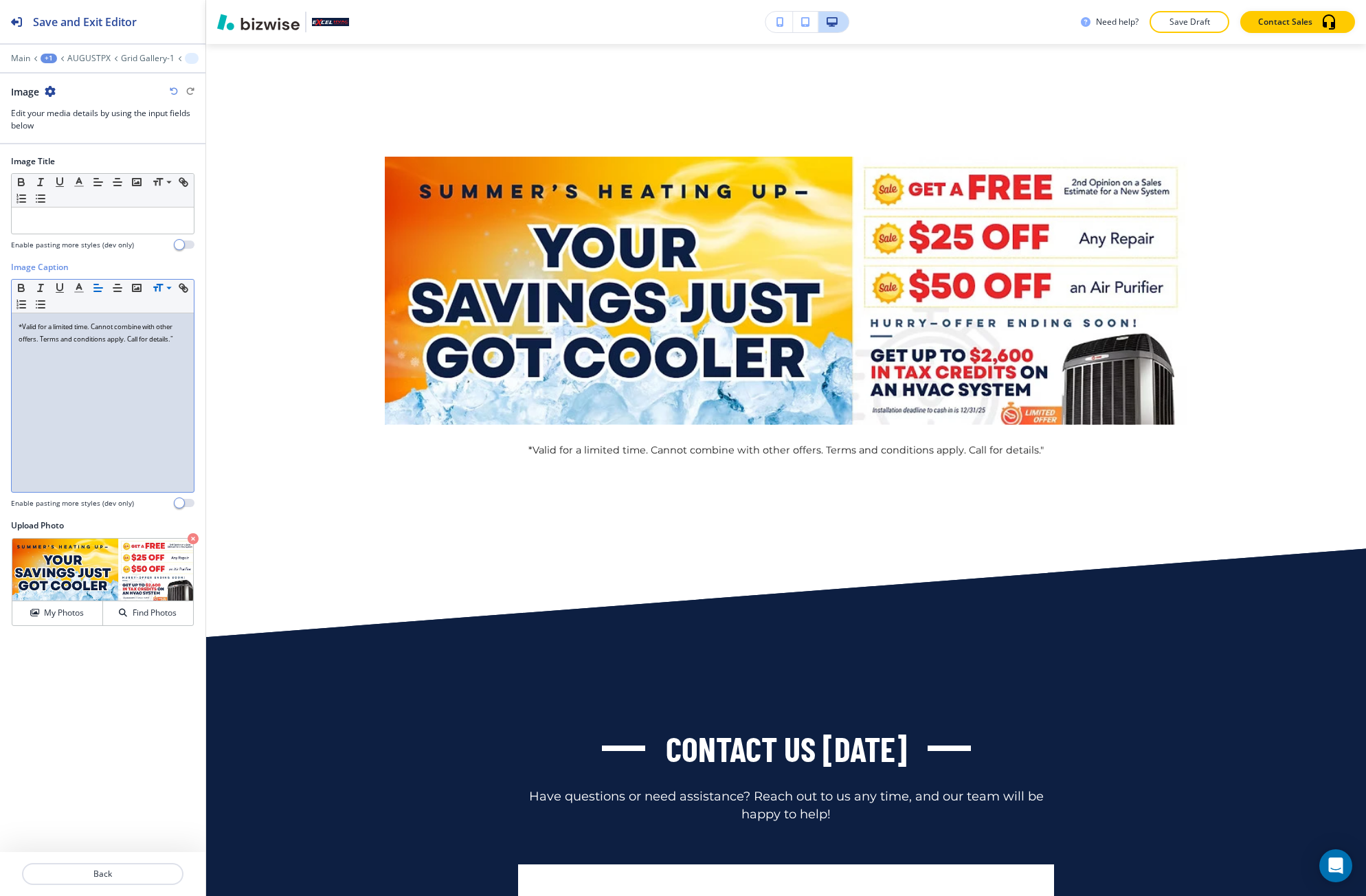
click at [178, 344] on p "*Valid for a limited time. Cannot combine with other offers. Terms and conditio…" at bounding box center [103, 332] width 168 height 25
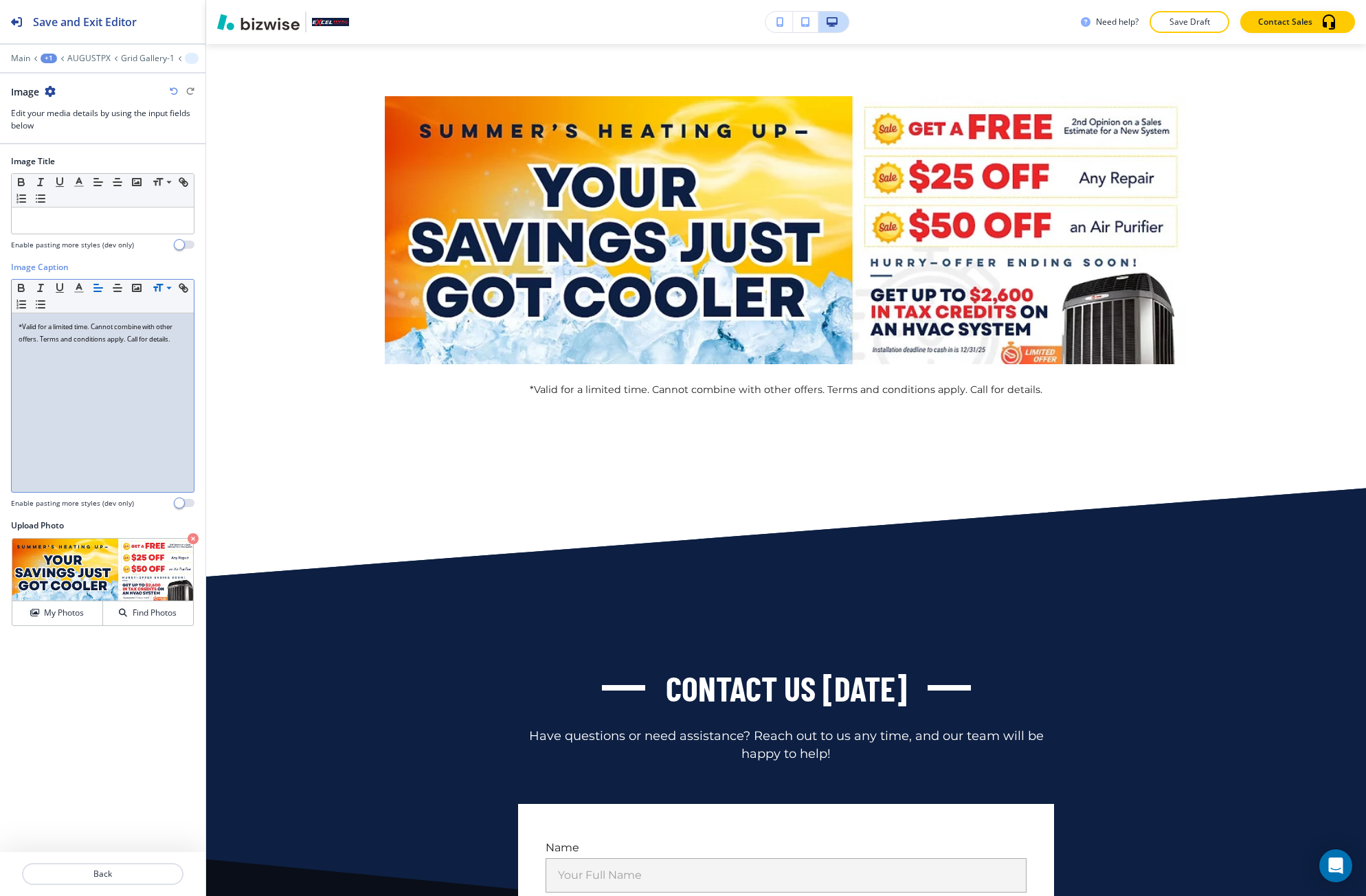
scroll to position [0, 0]
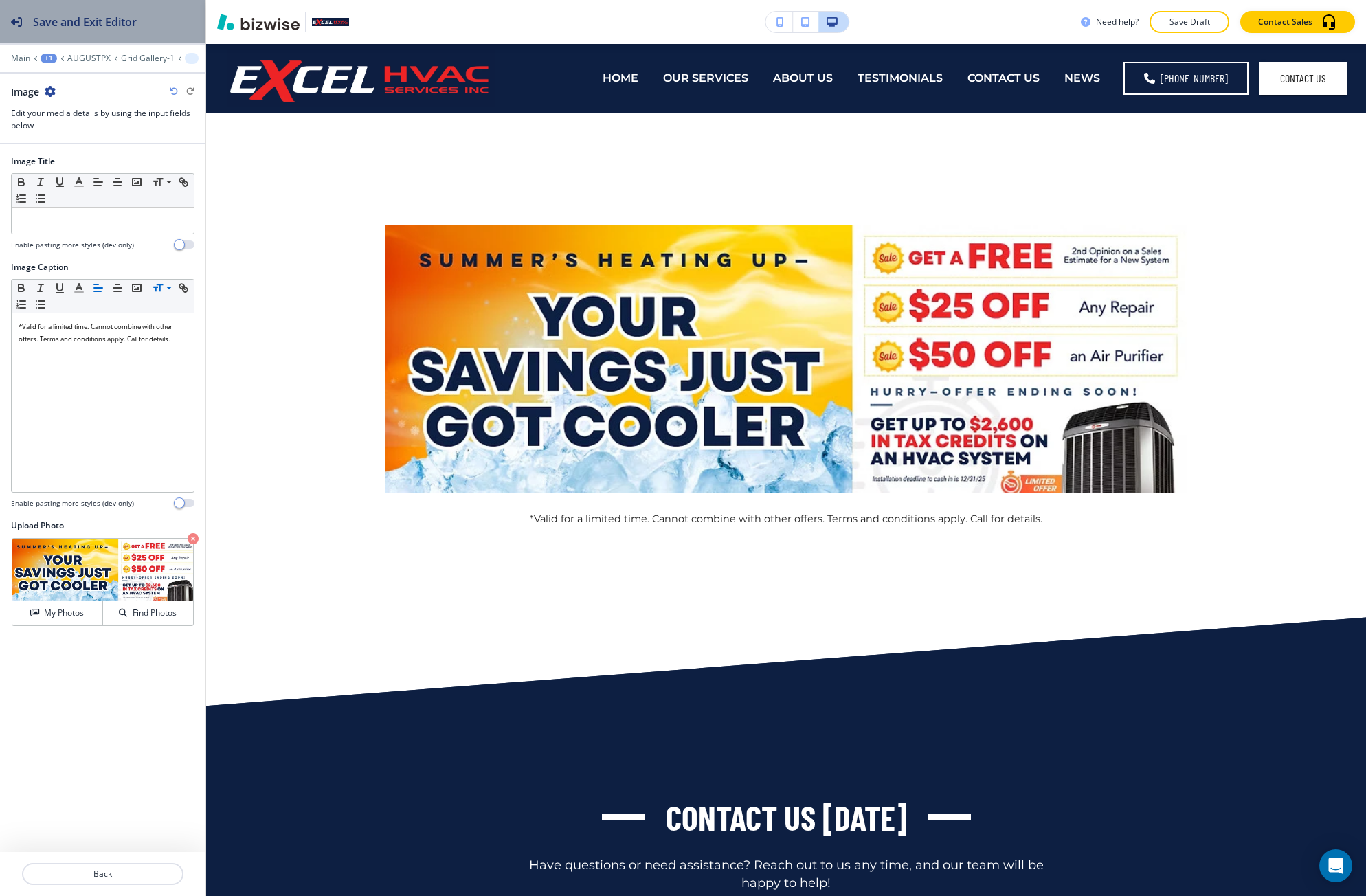
click at [152, 25] on button "Save and Exit Editor" at bounding box center [103, 22] width 205 height 43
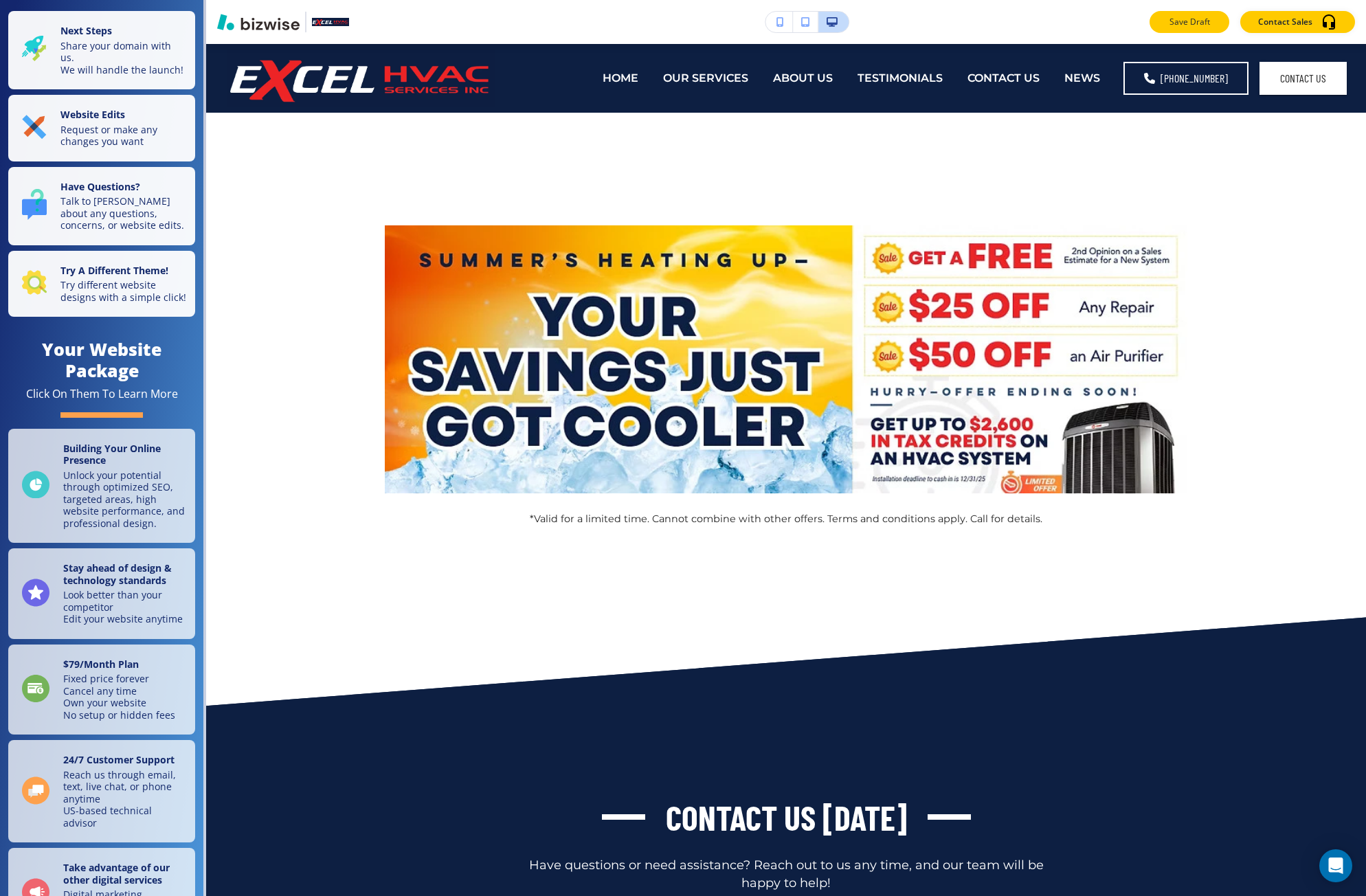
click at [1186, 29] on button "Save Draft" at bounding box center [1189, 22] width 79 height 22
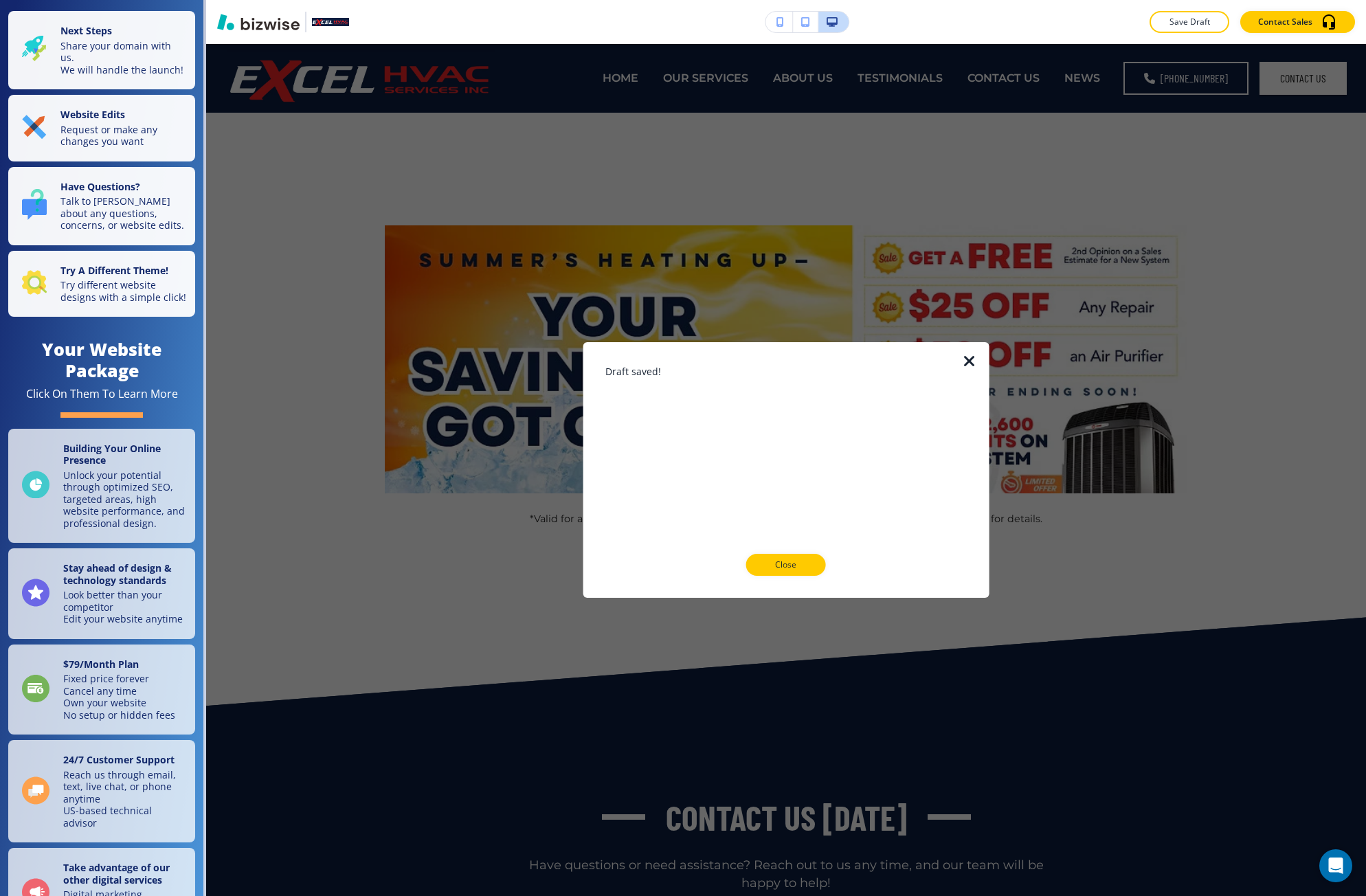
drag, startPoint x: 785, startPoint y: 563, endPoint x: 785, endPoint y: 556, distance: 7.0
click at [785, 562] on p "Close" at bounding box center [786, 565] width 44 height 12
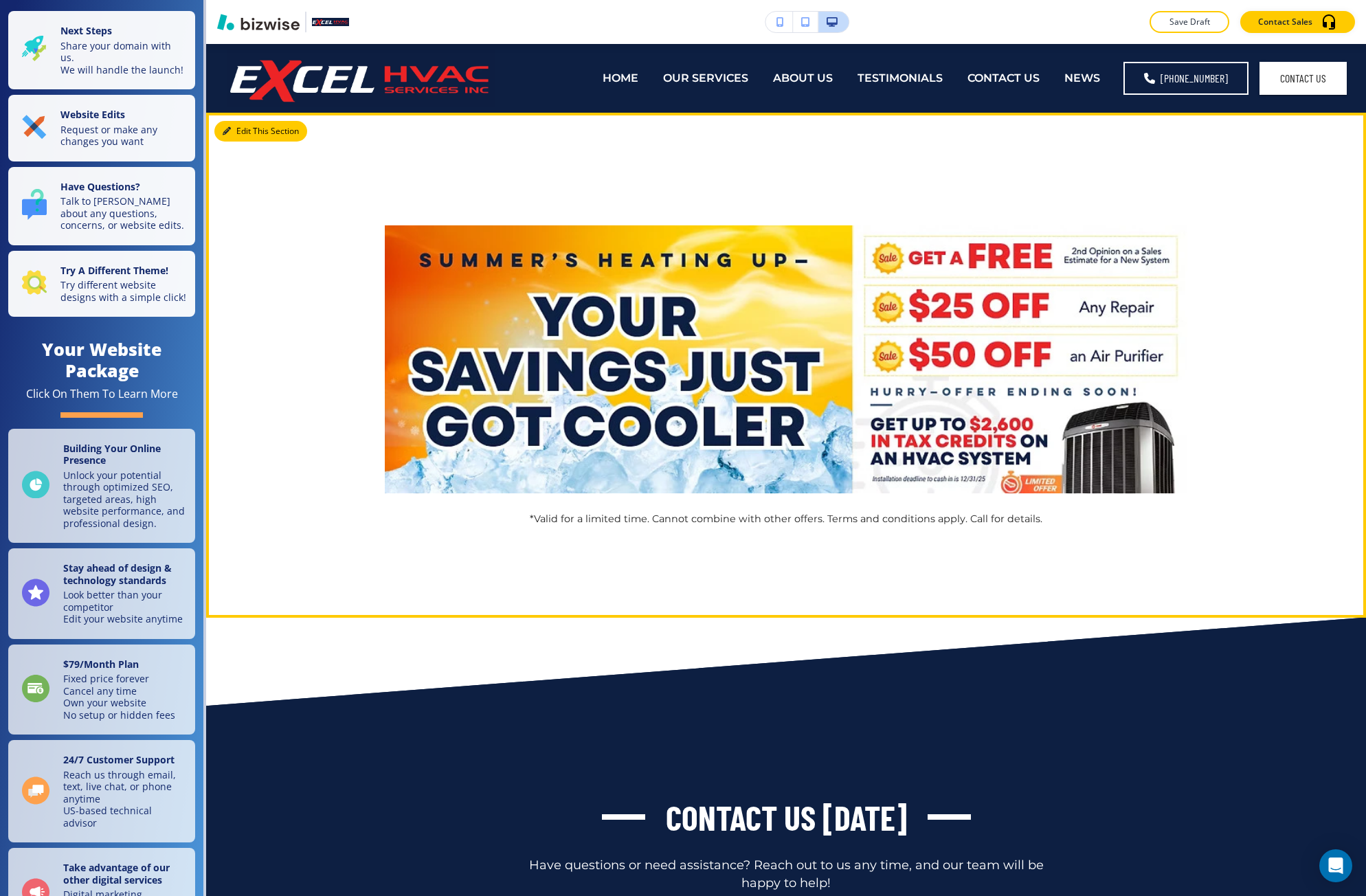
click at [230, 121] on button "Edit This Section" at bounding box center [261, 131] width 92 height 21
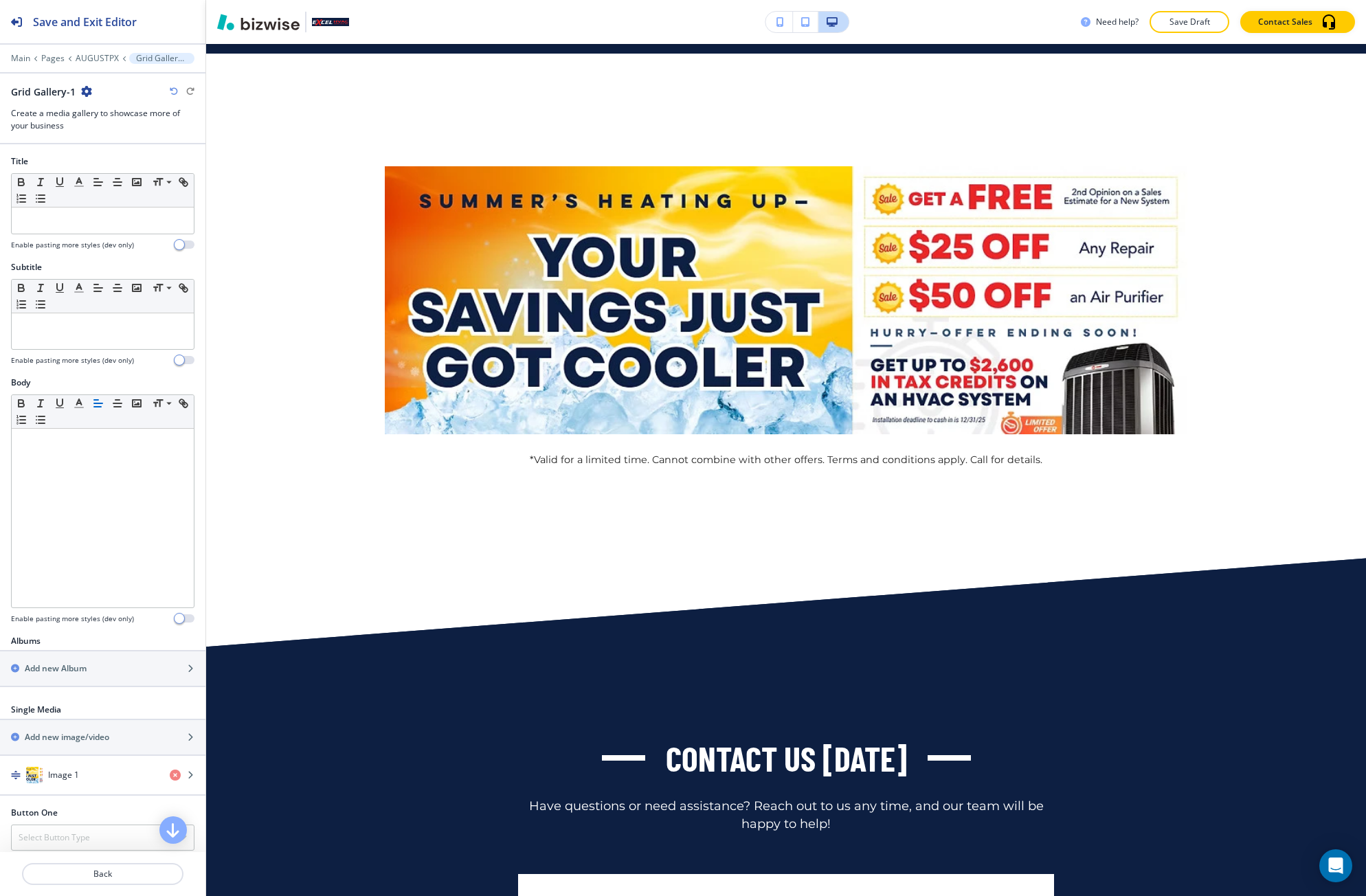
scroll to position [69, 0]
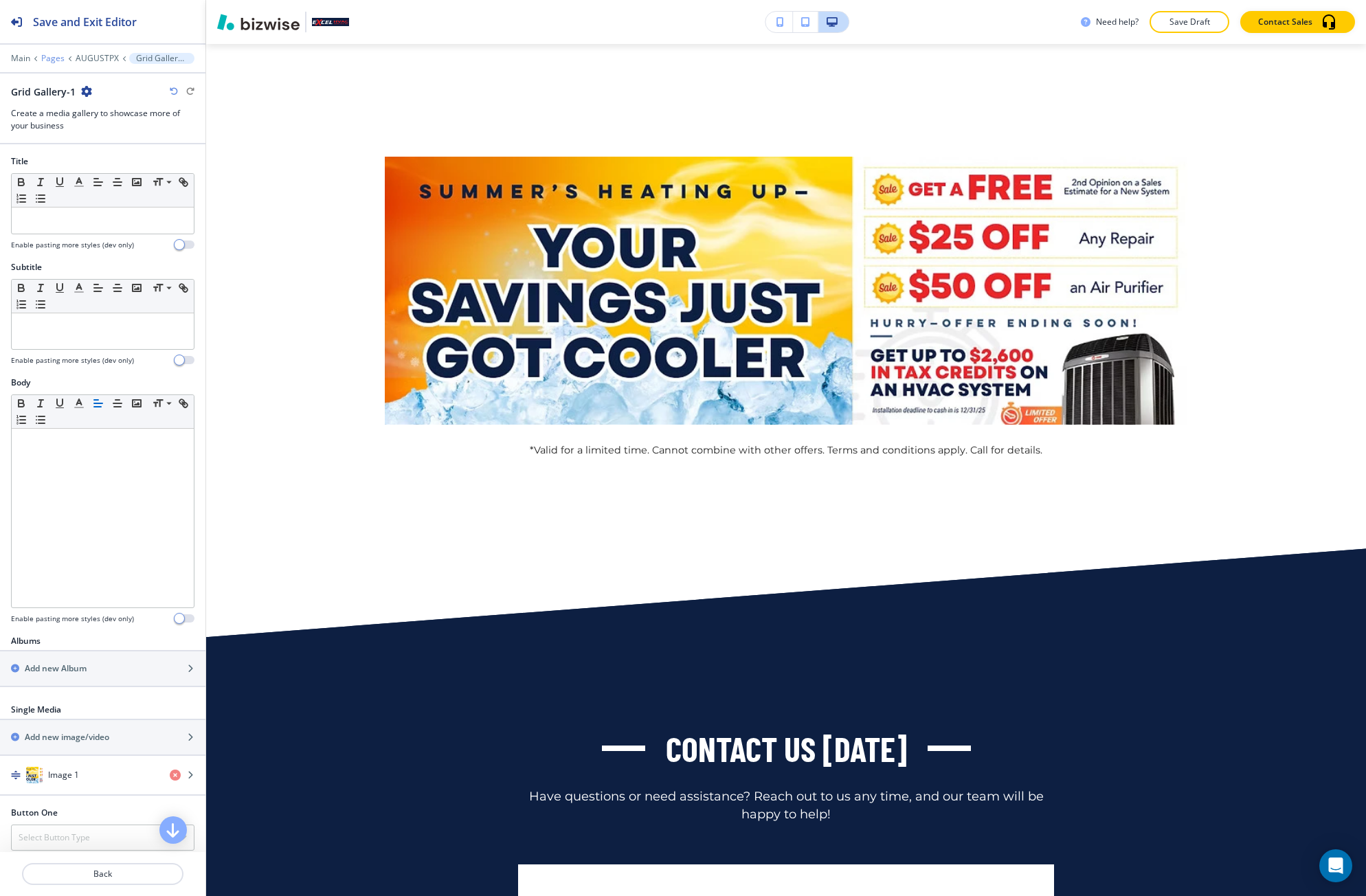
click at [56, 60] on p "Pages" at bounding box center [53, 58] width 23 height 9
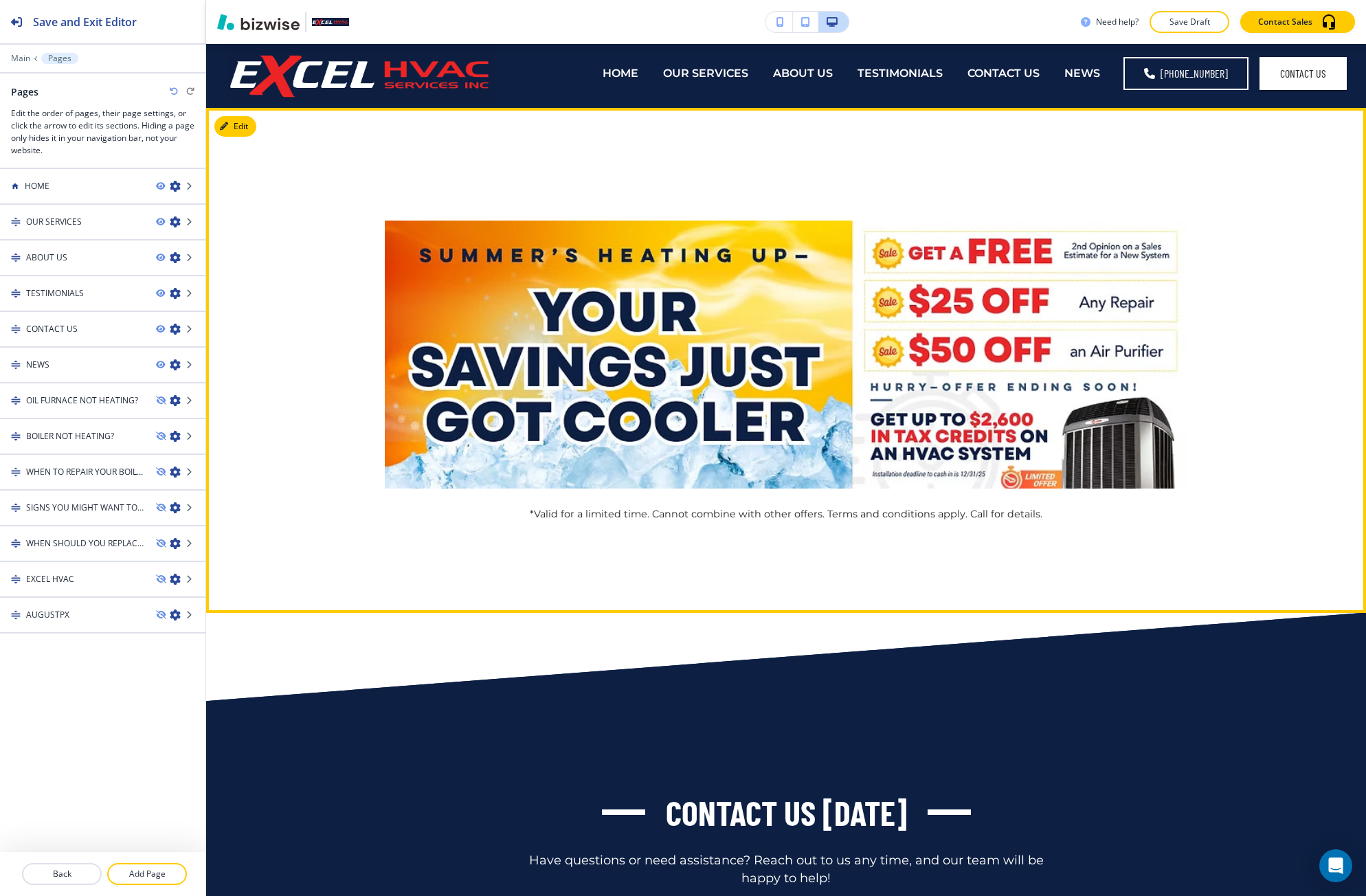
scroll to position [0, 0]
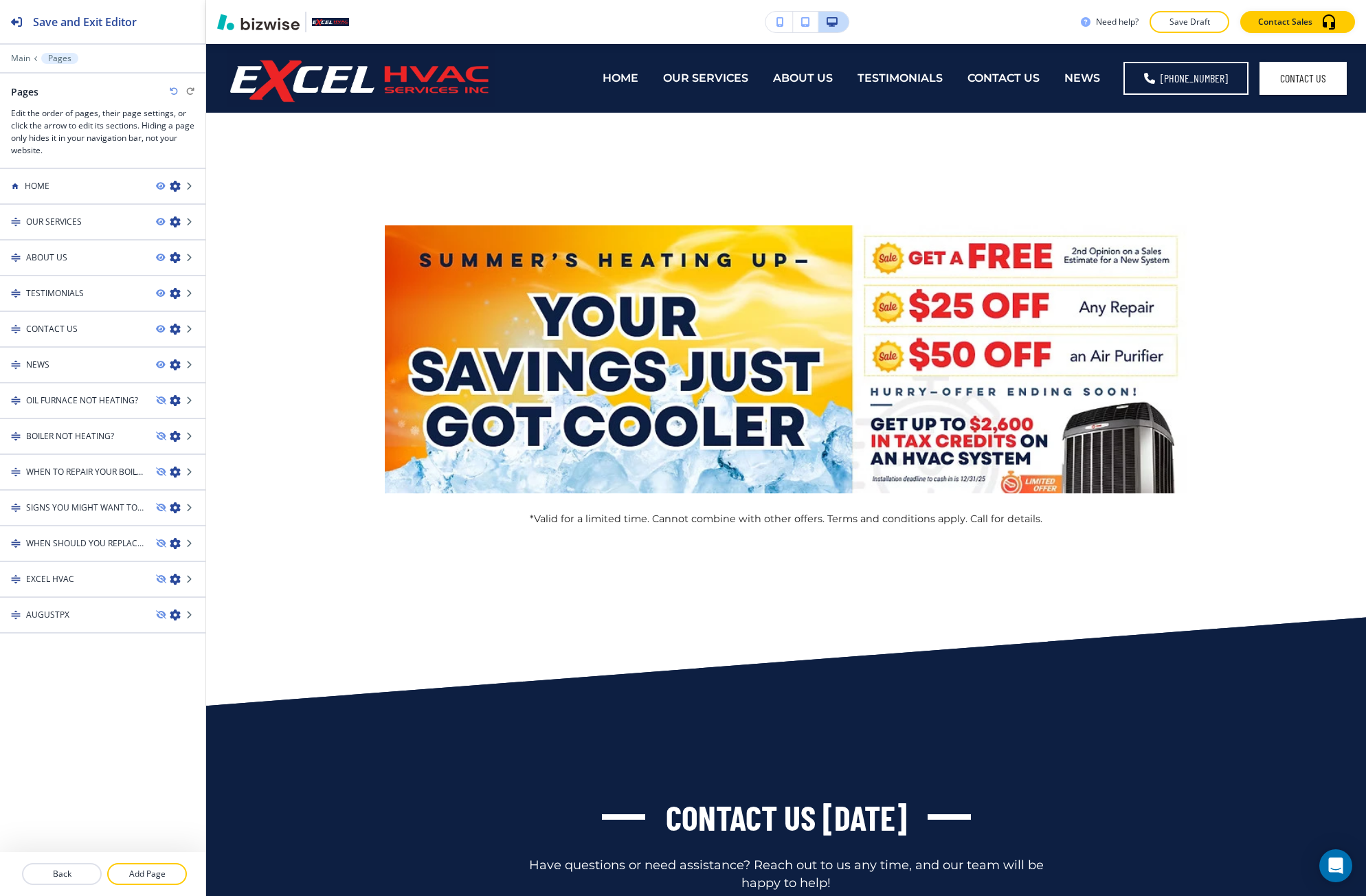
click at [712, 5] on div "Need help? Save Draft Contact Sales" at bounding box center [786, 22] width 1160 height 44
click at [164, 6] on button "Save and Exit Editor" at bounding box center [103, 22] width 205 height 43
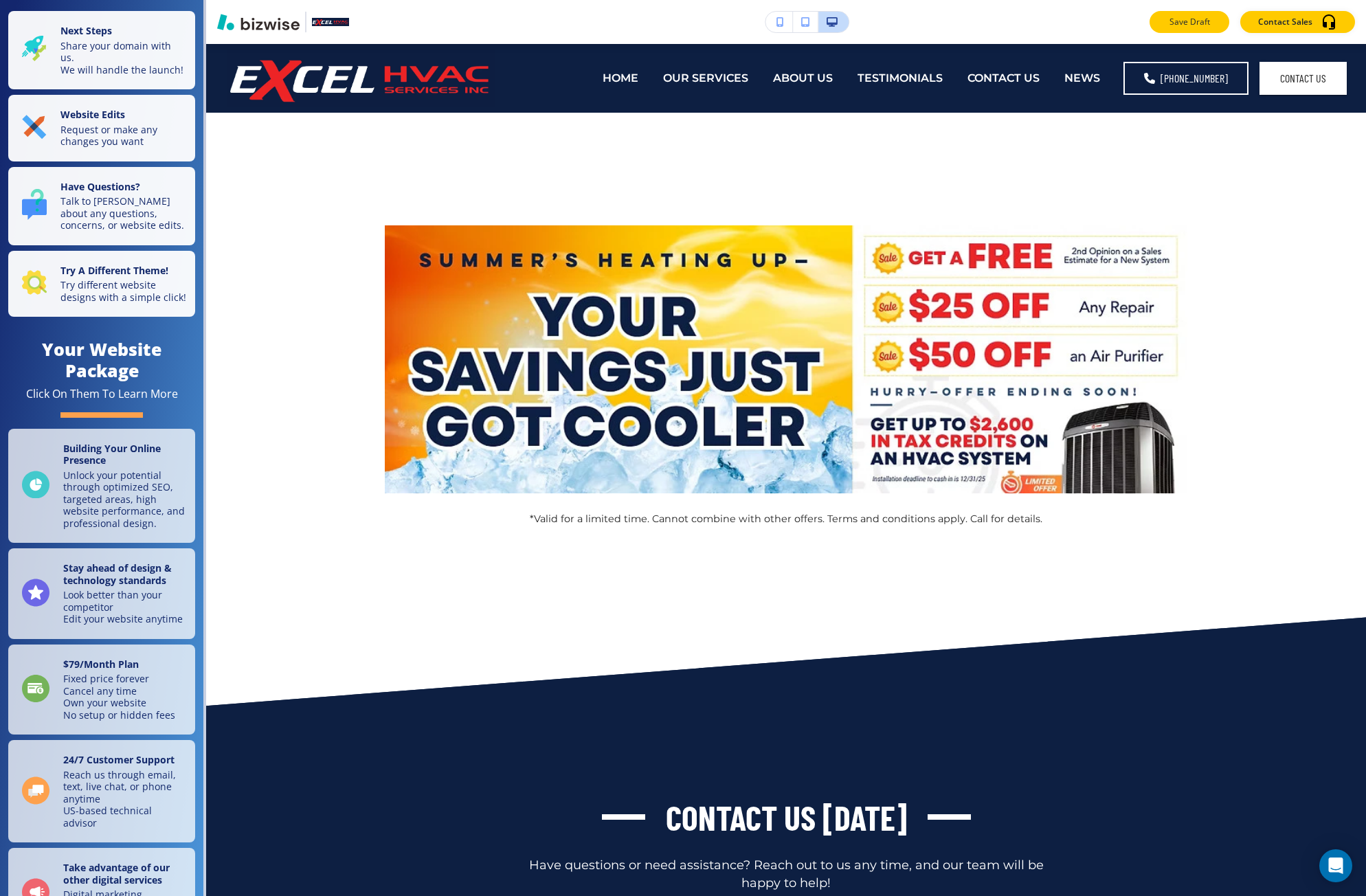
click at [1167, 15] on button "Save Draft" at bounding box center [1189, 22] width 79 height 22
